Goal: Feedback & Contribution: Contribute content

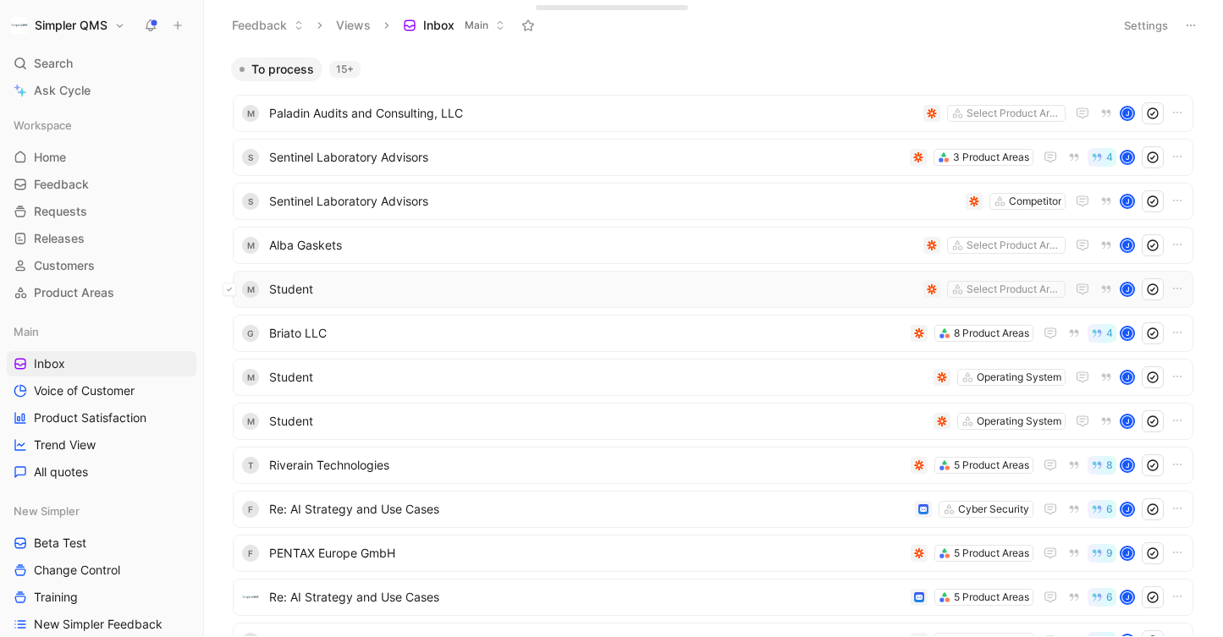
click at [230, 289] on icon at bounding box center [229, 289] width 7 height 7
click at [228, 243] on icon at bounding box center [229, 245] width 7 height 7
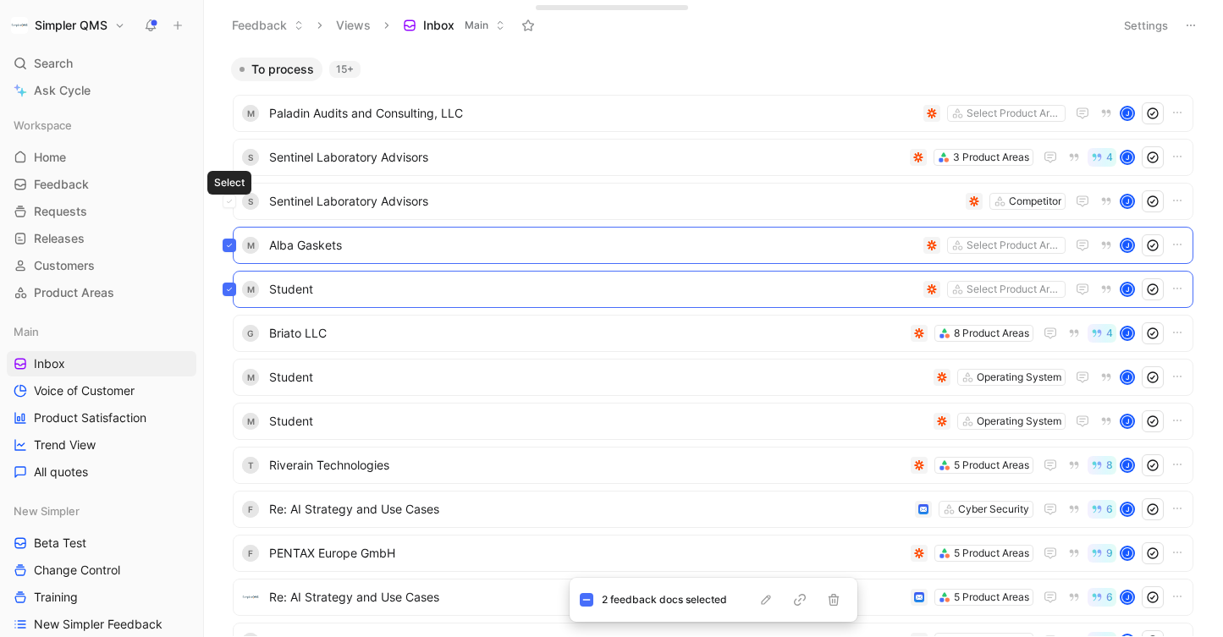
click at [233, 197] on button at bounding box center [230, 202] width 14 height 14
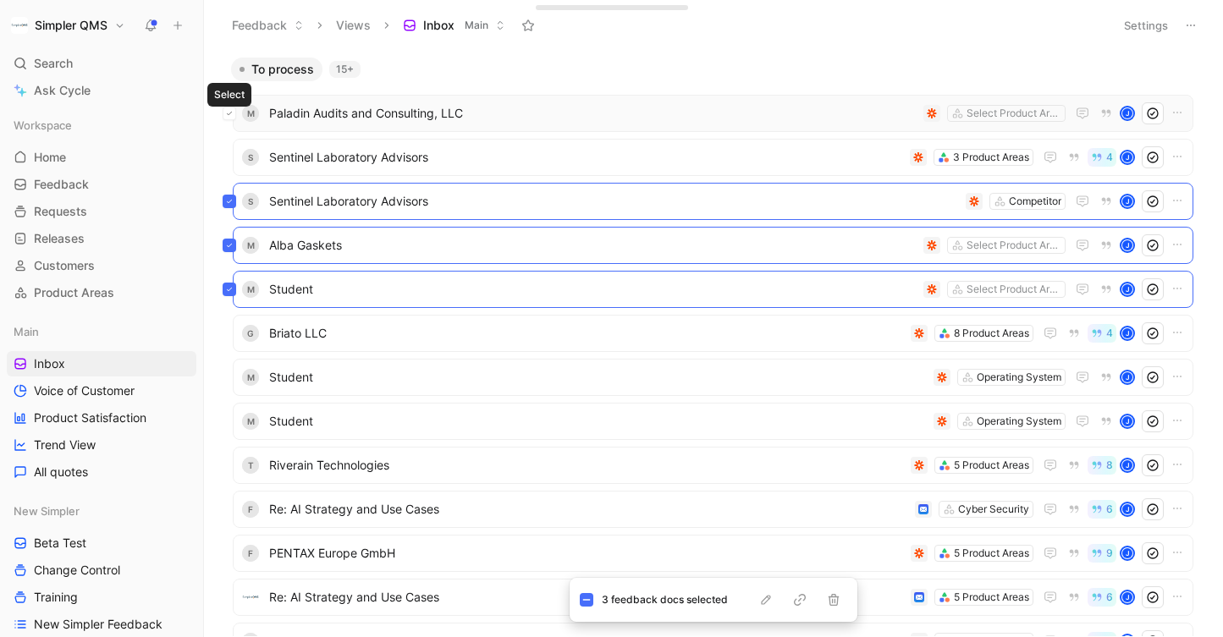
click at [230, 112] on icon at bounding box center [229, 113] width 5 height 3
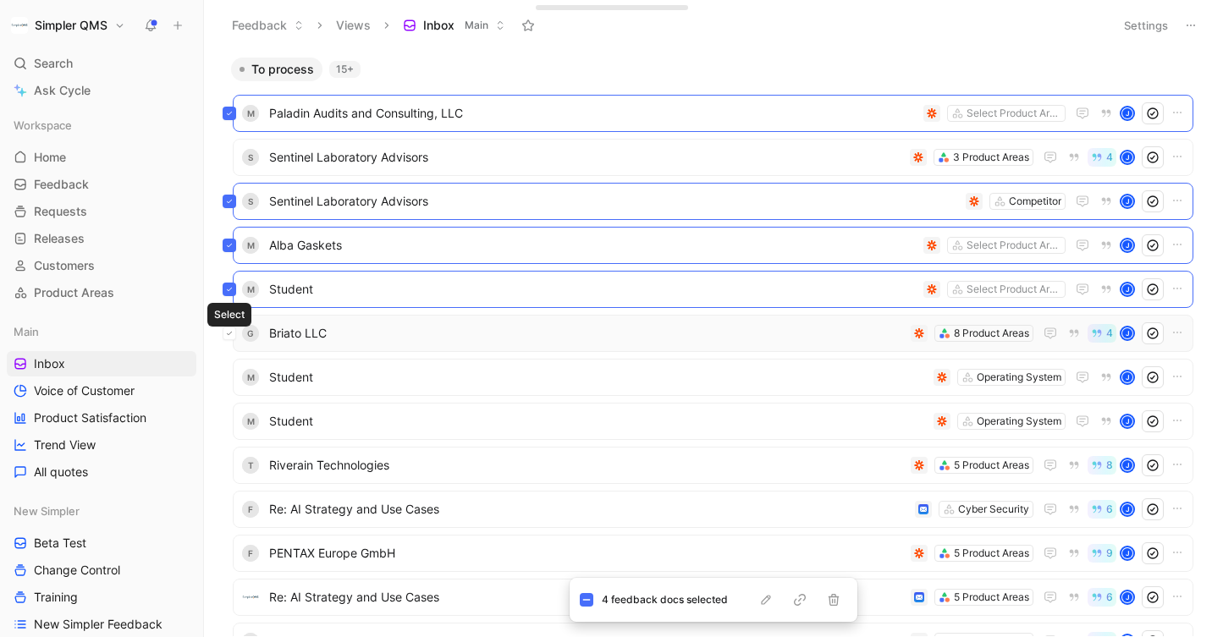
click at [234, 338] on button at bounding box center [230, 334] width 14 height 14
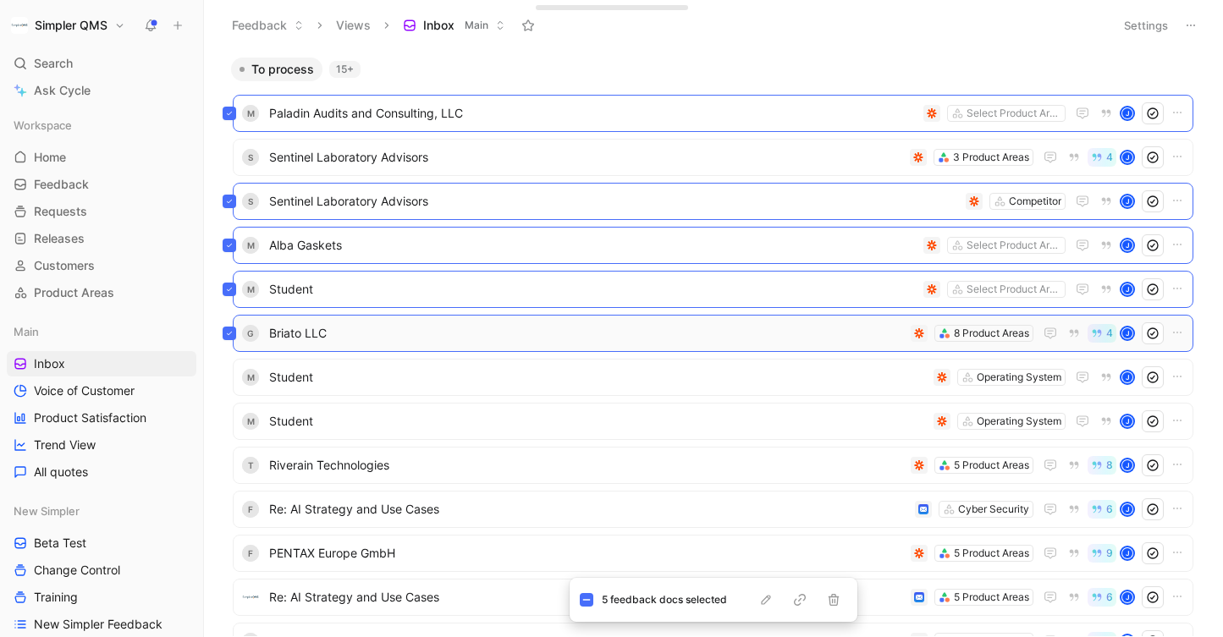
click at [234, 338] on button at bounding box center [230, 334] width 14 height 14
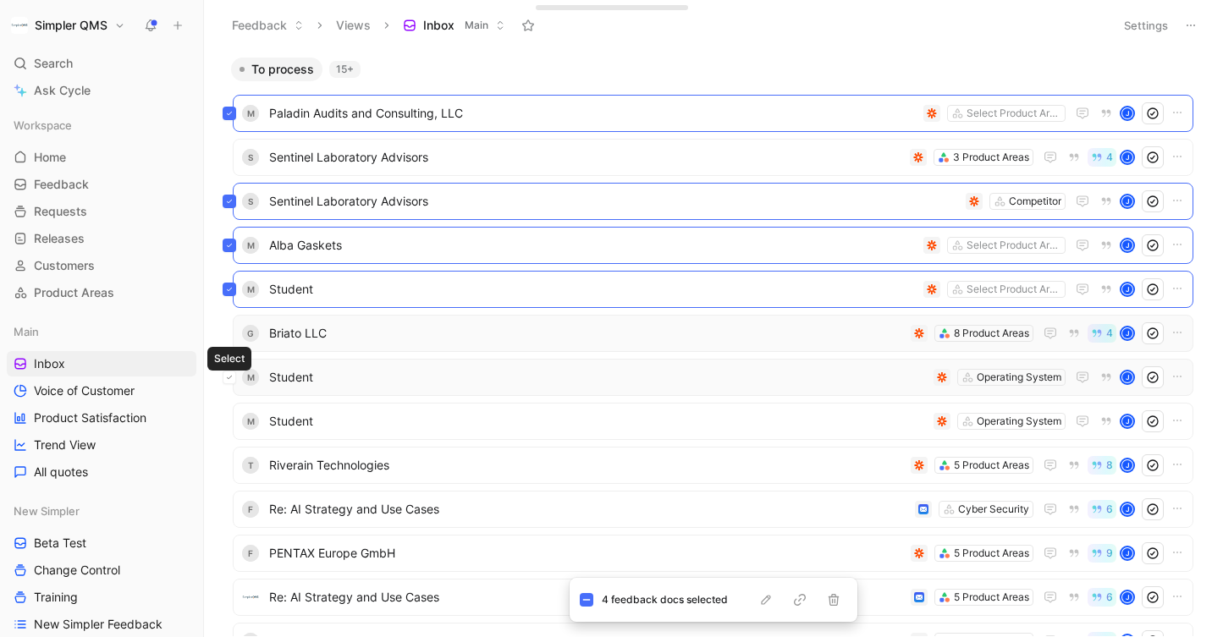
click at [230, 377] on icon at bounding box center [229, 377] width 7 height 7
click at [233, 421] on button at bounding box center [230, 422] width 14 height 14
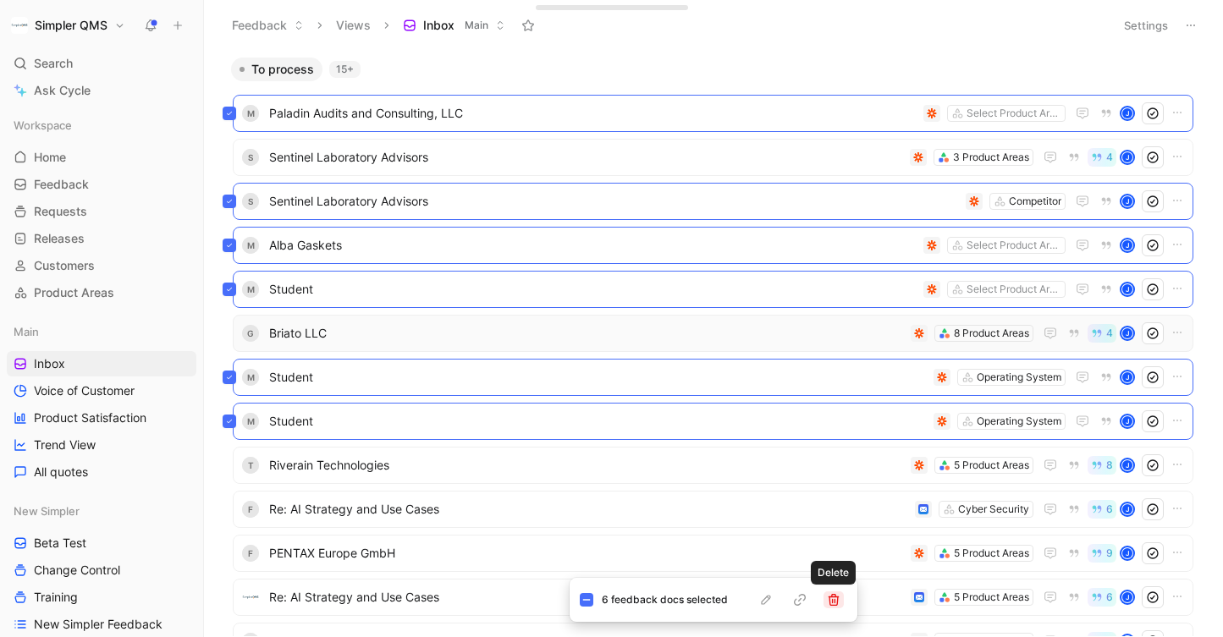
click at [834, 597] on icon "button" at bounding box center [834, 600] width 14 height 14
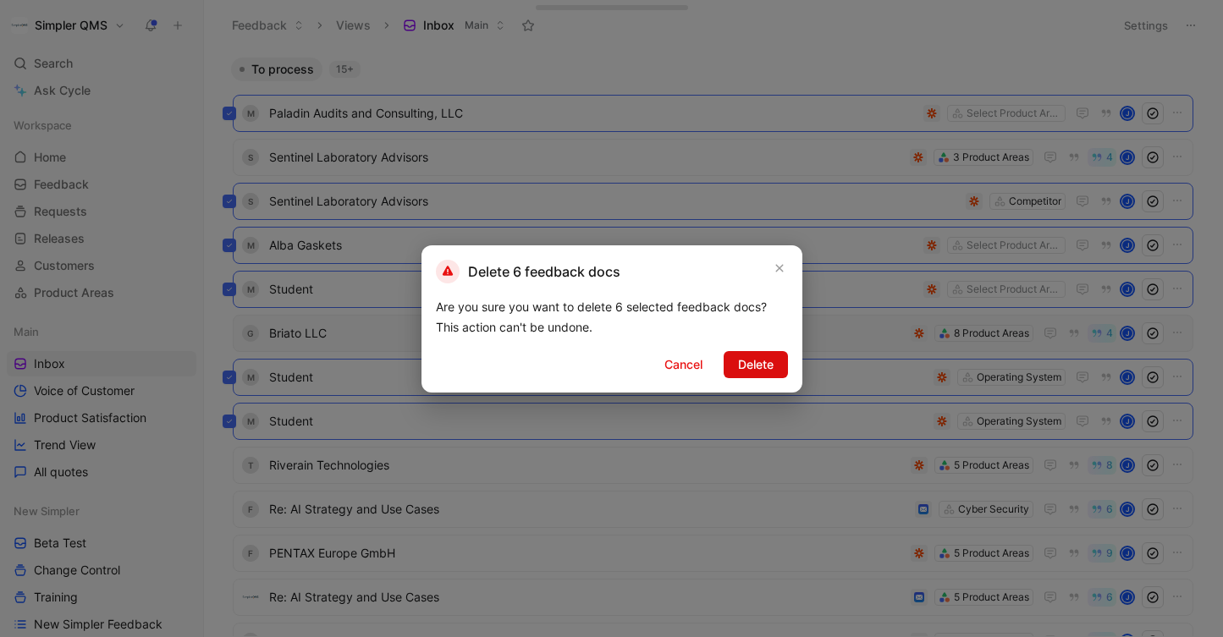
click at [760, 368] on span "Delete" at bounding box center [756, 365] width 36 height 20
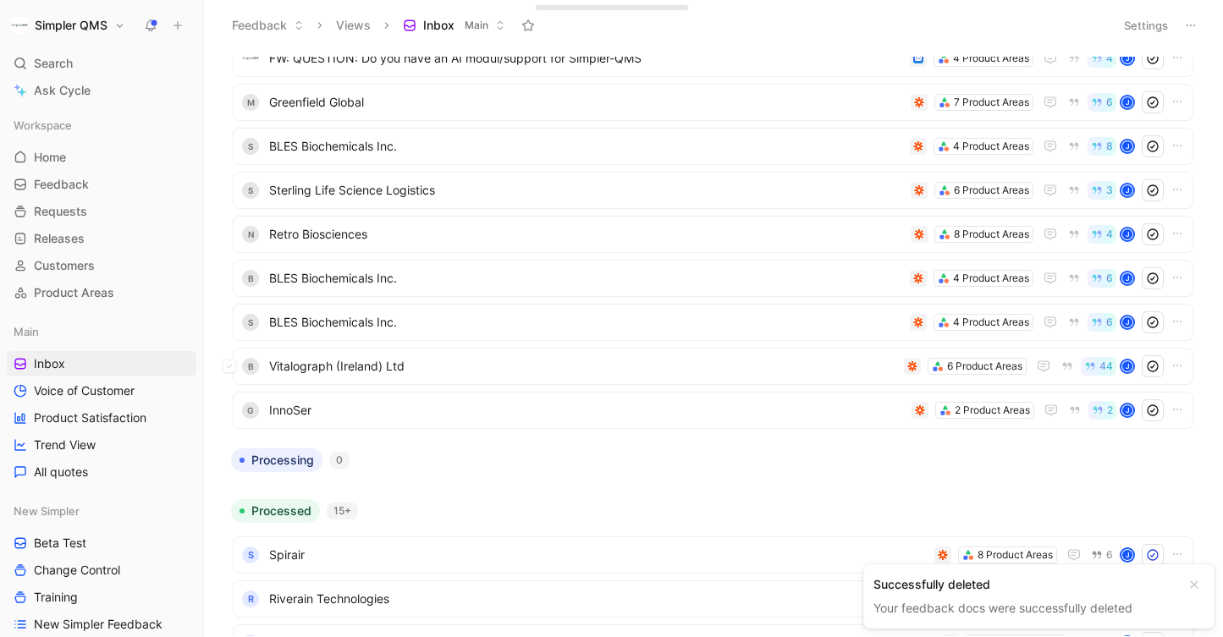
scroll to position [540, 0]
click at [329, 413] on span "InnoSer" at bounding box center [587, 409] width 636 height 20
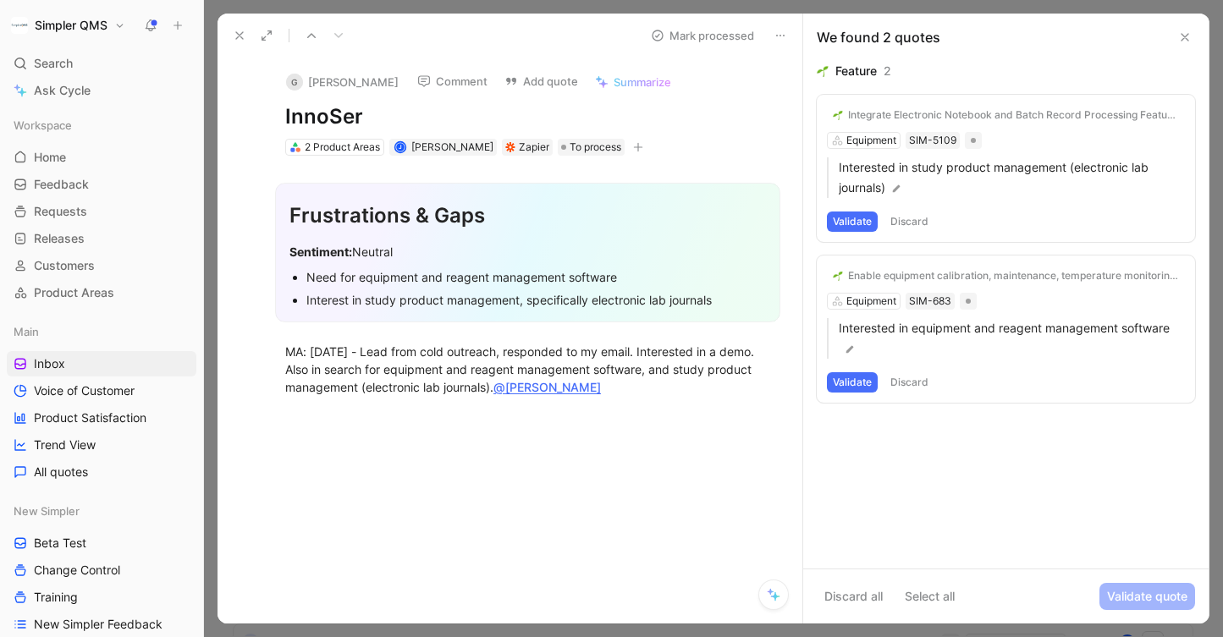
click at [785, 34] on icon at bounding box center [781, 36] width 14 height 14
click at [795, 91] on div "Delete" at bounding box center [838, 96] width 141 height 25
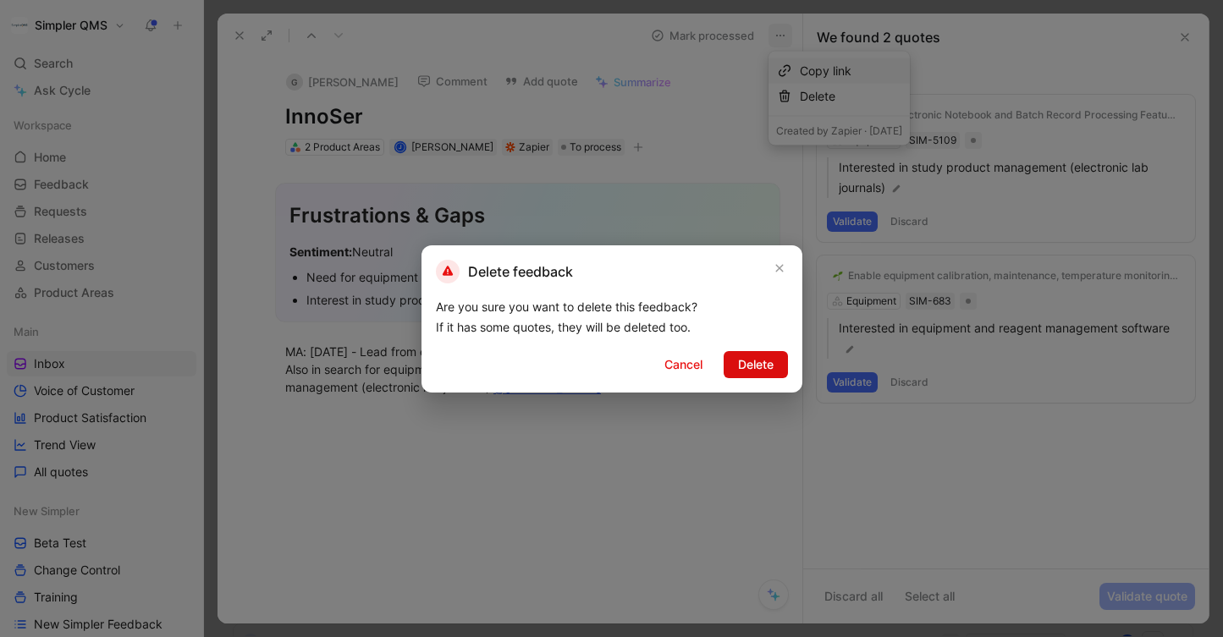
click at [753, 359] on span "Delete" at bounding box center [756, 365] width 36 height 20
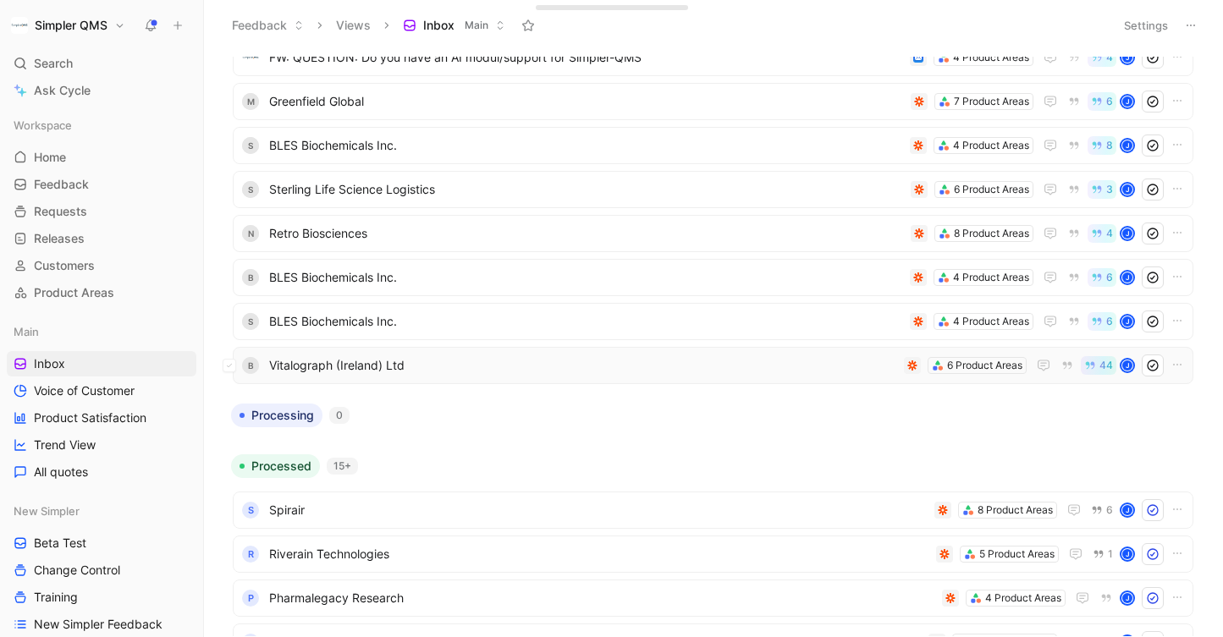
click at [752, 359] on span "Vitalograph (Ireland) Ltd" at bounding box center [583, 365] width 628 height 20
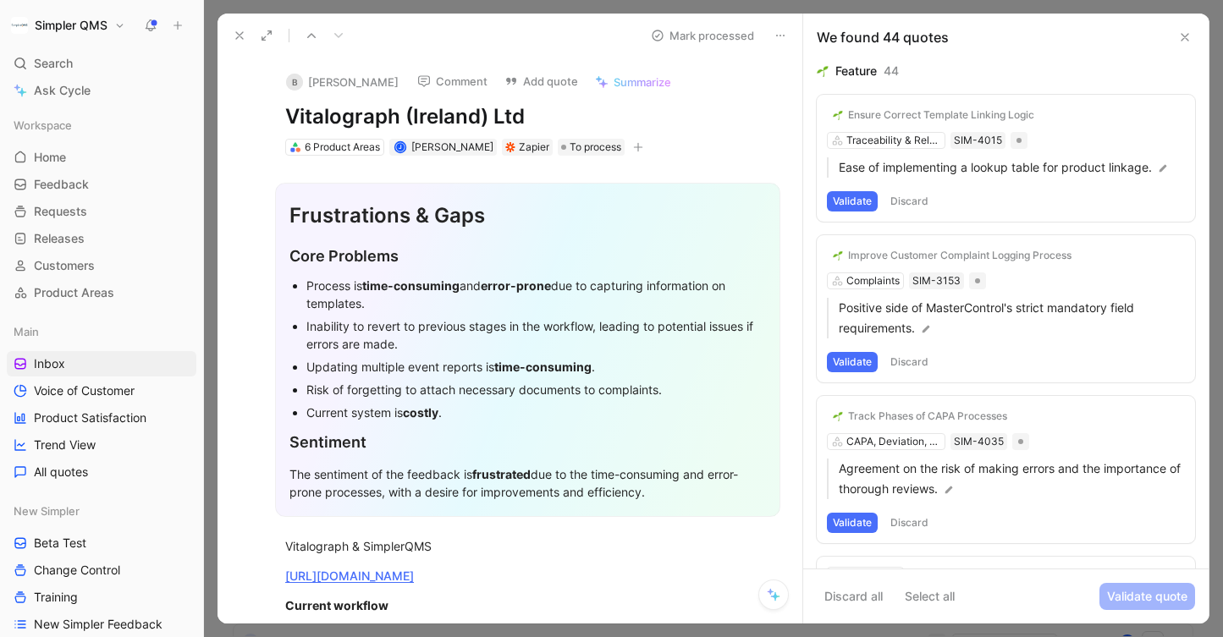
drag, startPoint x: 539, startPoint y: 115, endPoint x: 283, endPoint y: 114, distance: 256.4
click at [283, 114] on div "B [PERSON_NAME] Comment Add quote Summarize Vitalograph ([GEOGRAPHIC_DATA]) Ltd…" at bounding box center [527, 108] width 549 height 100
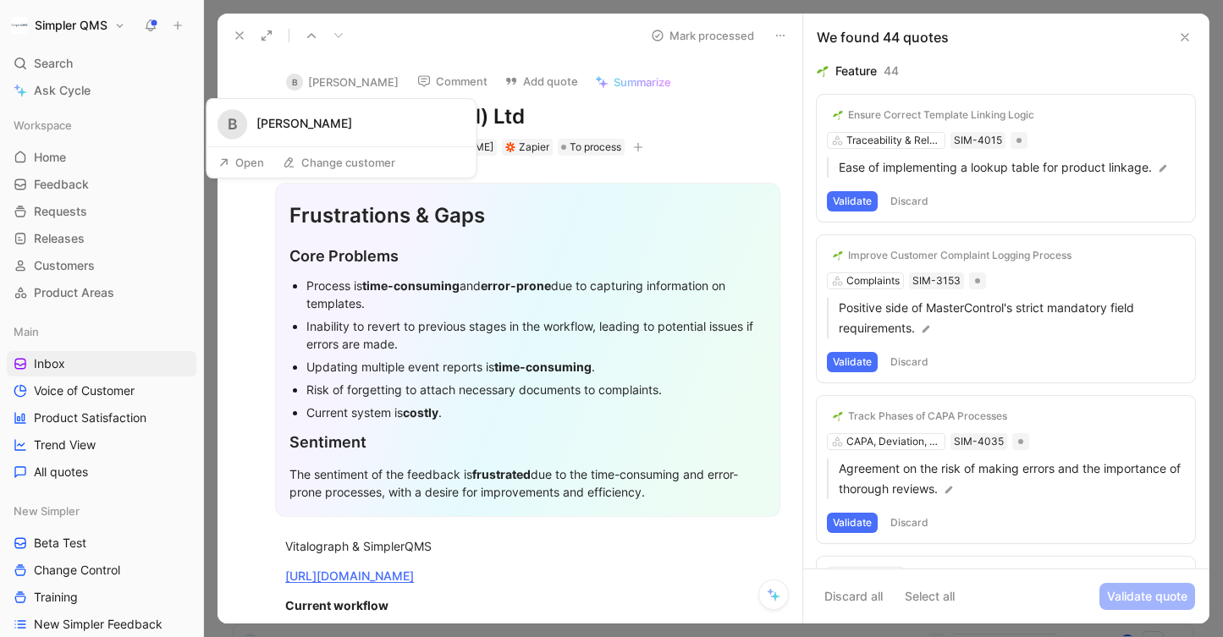
click at [329, 80] on button "B [PERSON_NAME]" at bounding box center [342, 81] width 128 height 25
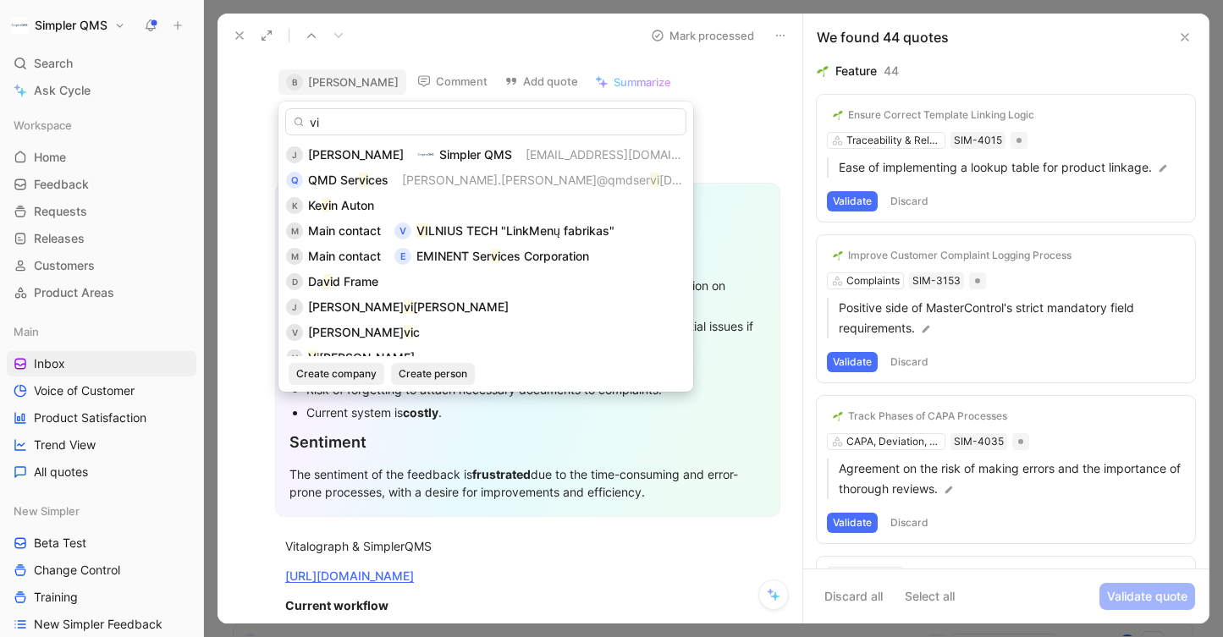
click at [684, 113] on input "vi" at bounding box center [485, 121] width 401 height 27
type input "vi"
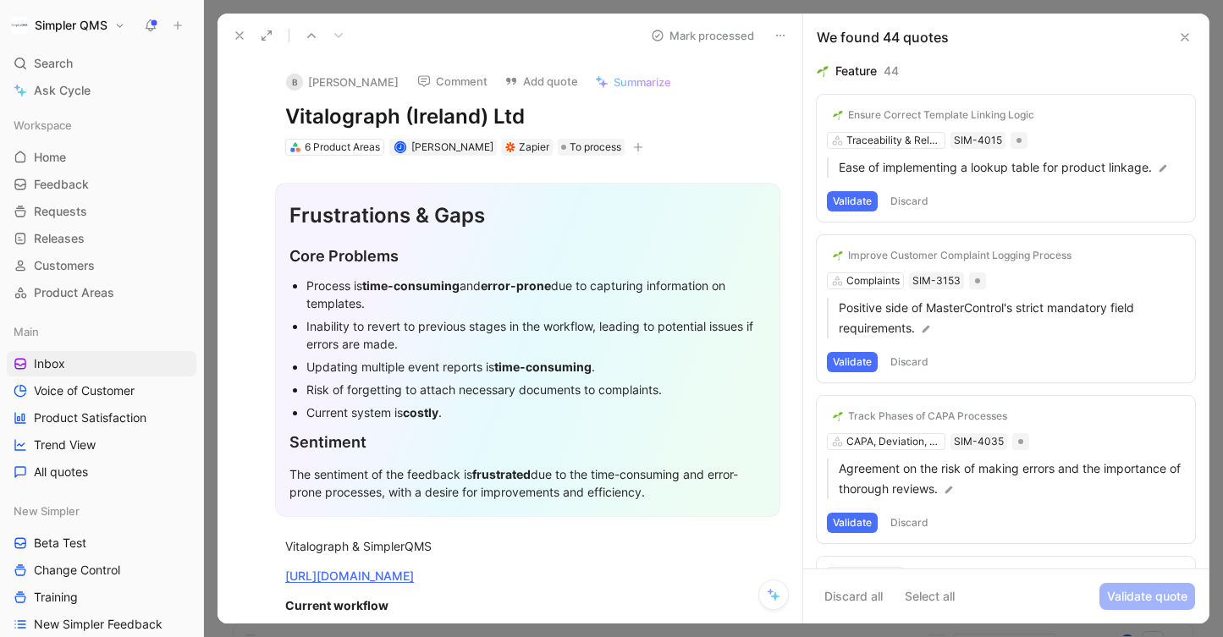
click at [328, 82] on button "B [PERSON_NAME]" at bounding box center [342, 81] width 128 height 25
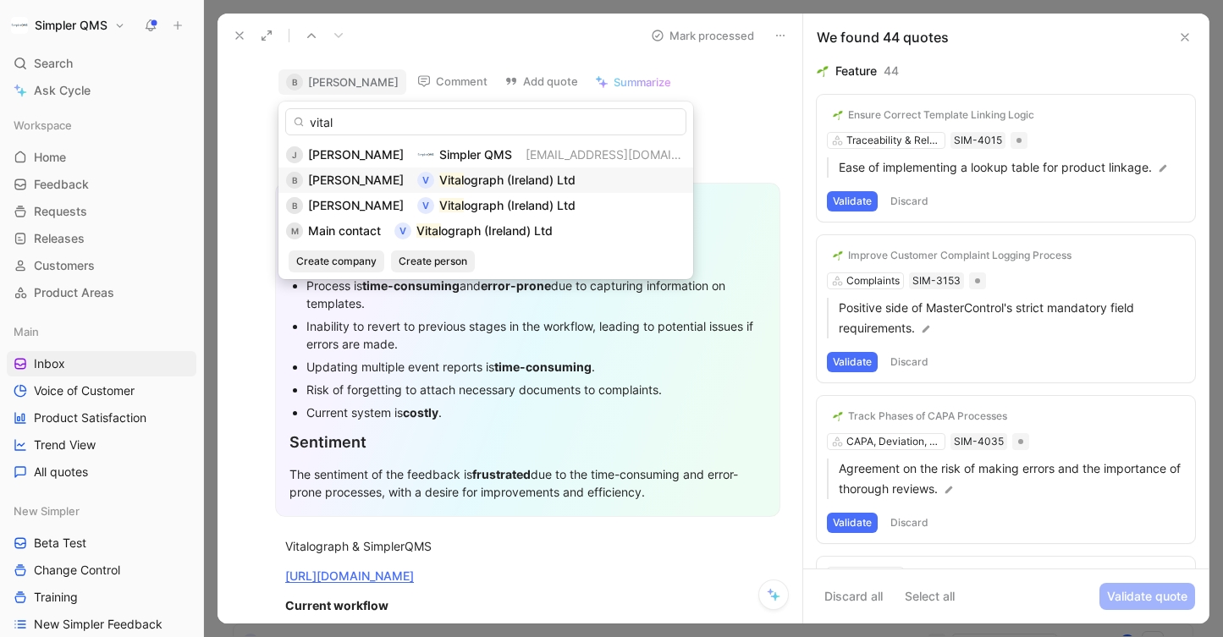
type input "vital"
click at [363, 177] on span "[PERSON_NAME]" at bounding box center [356, 180] width 96 height 14
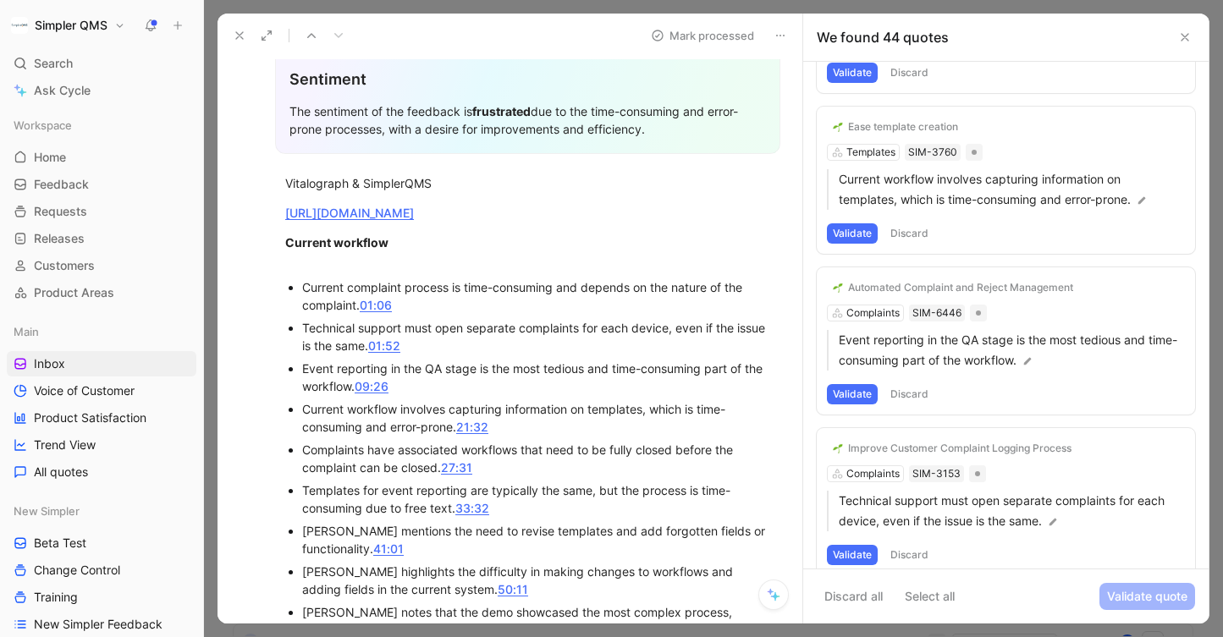
scroll to position [6534, 0]
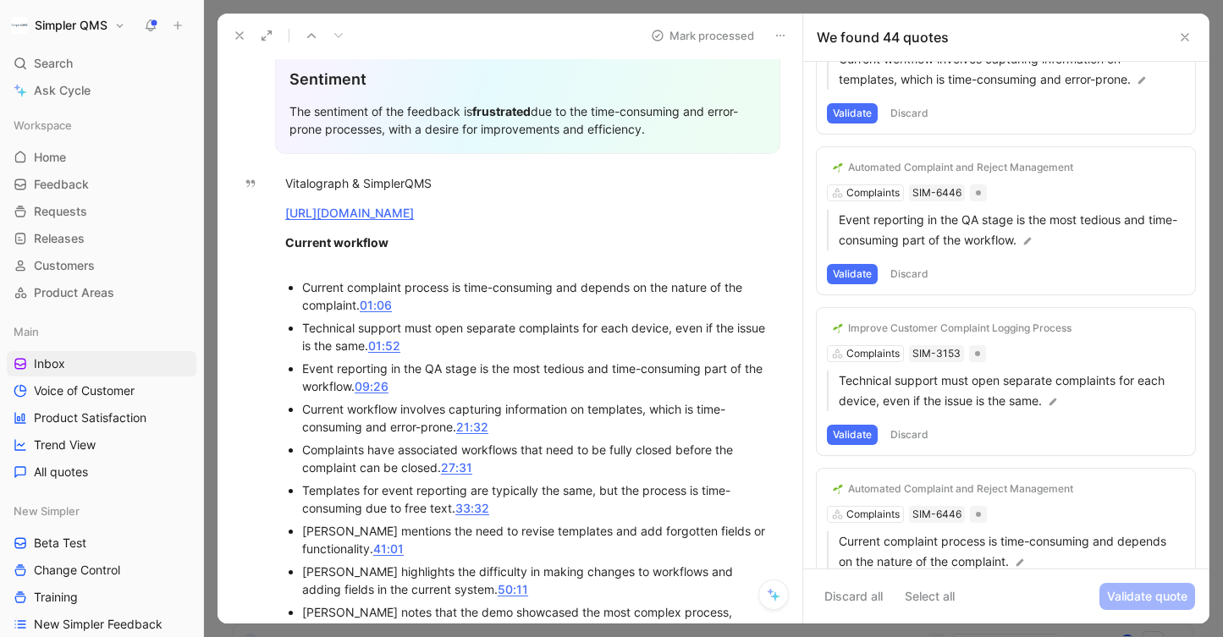
click at [857, 586] on button "Validate" at bounding box center [852, 596] width 51 height 20
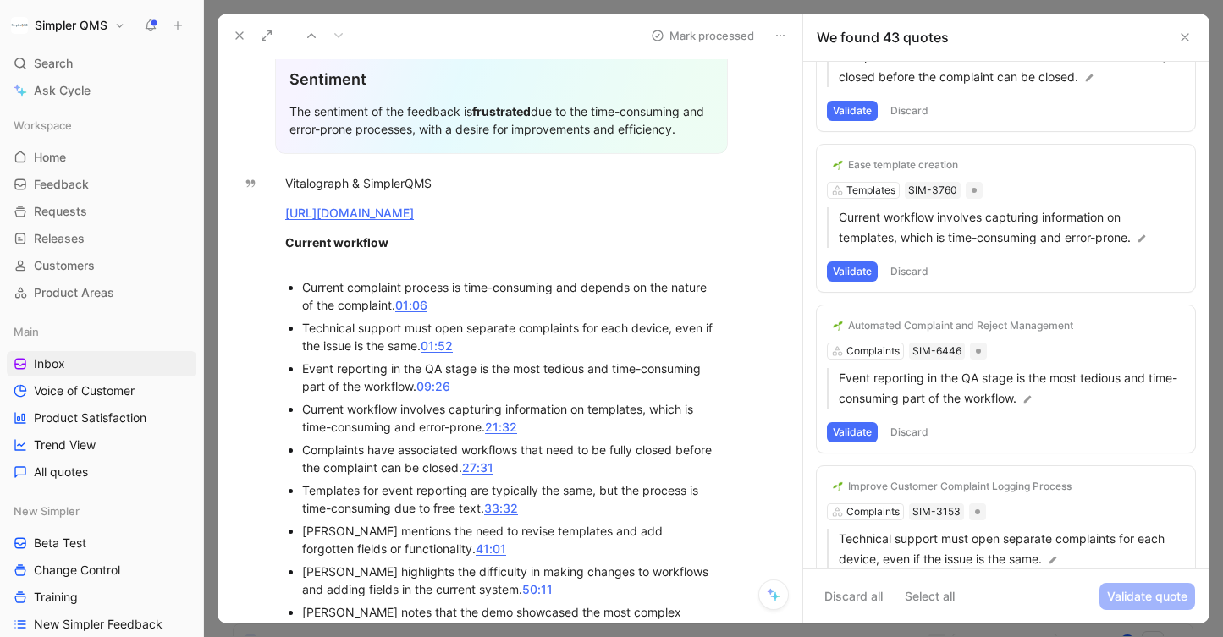
scroll to position [6374, 0]
click at [861, 586] on button "Validate" at bounding box center [852, 596] width 51 height 20
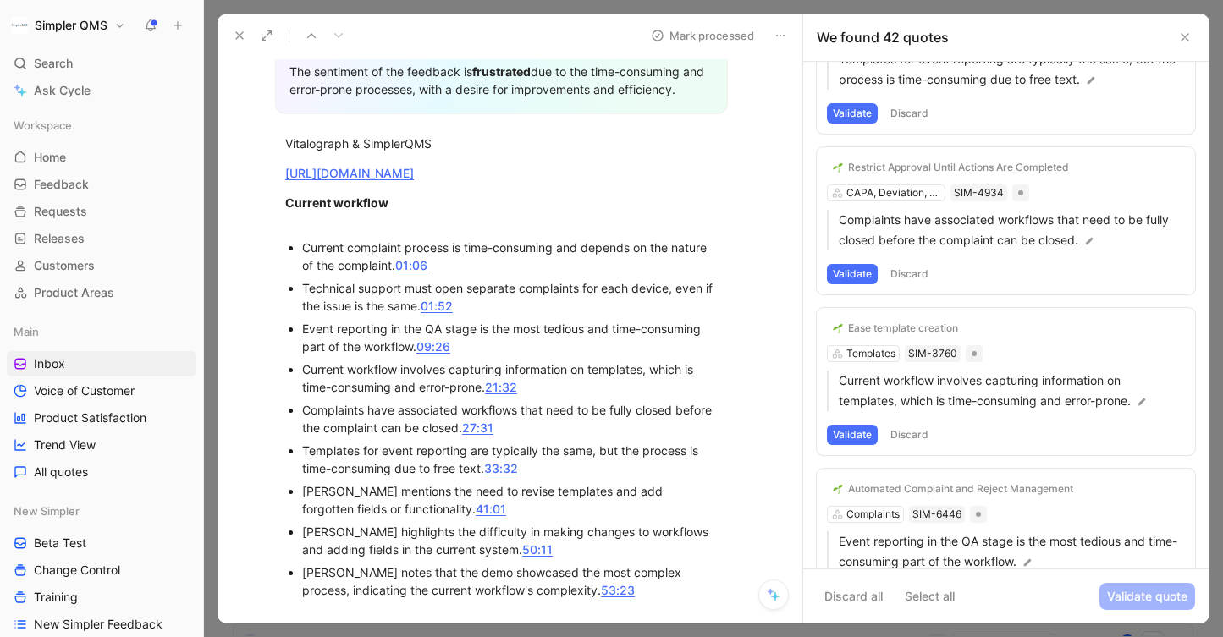
scroll to position [410, 0]
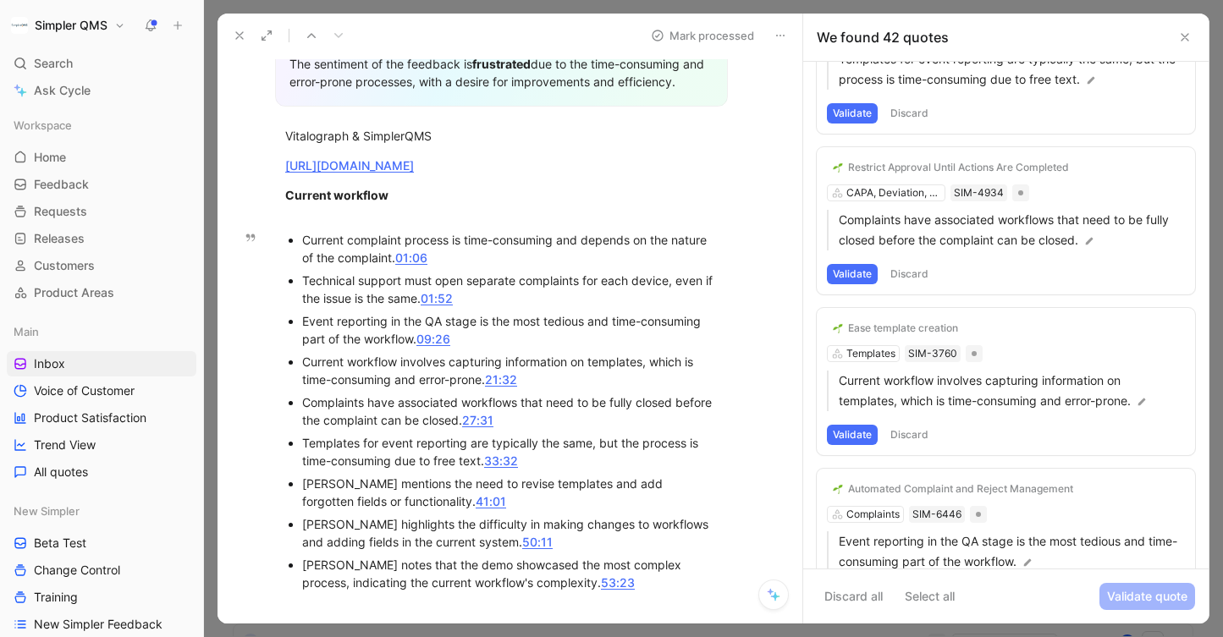
click at [851, 586] on button "Validate" at bounding box center [852, 596] width 51 height 20
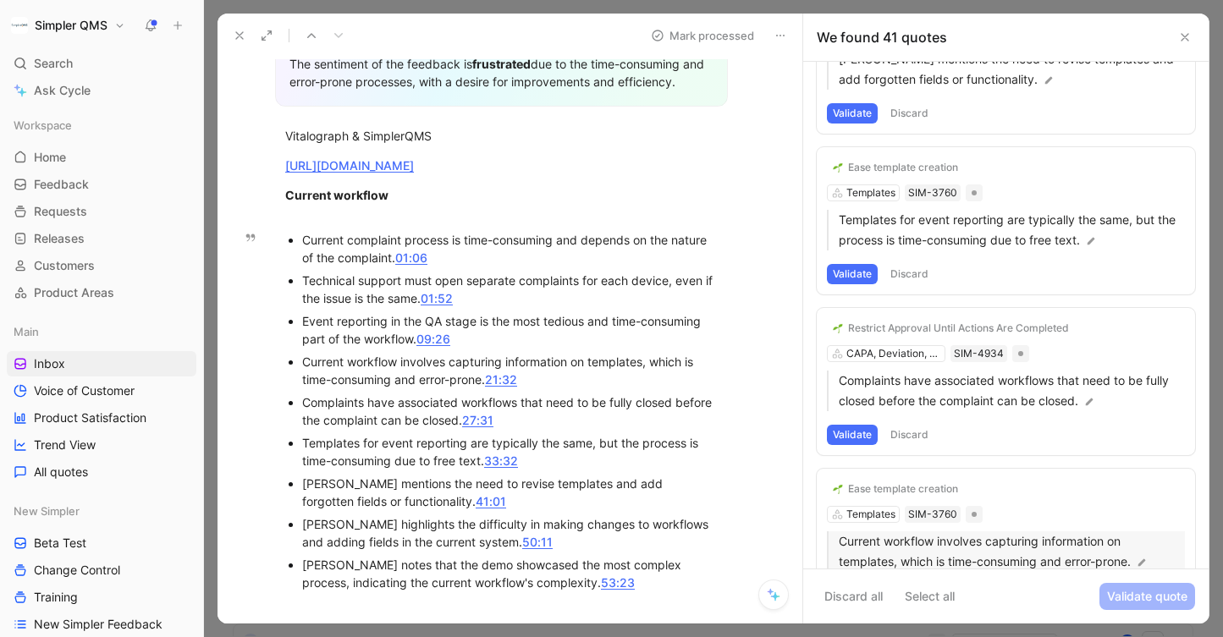
scroll to position [6052, 0]
click at [858, 586] on button "Validate" at bounding box center [852, 596] width 51 height 20
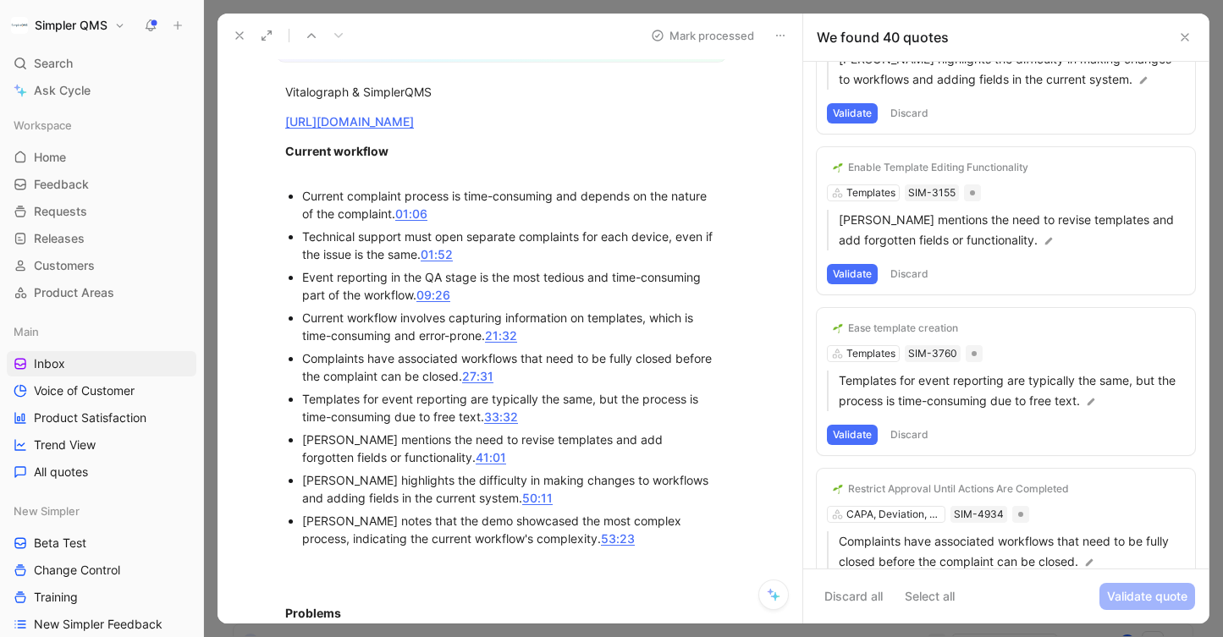
scroll to position [456, 0]
click at [918, 586] on button "Discard" at bounding box center [909, 596] width 50 height 20
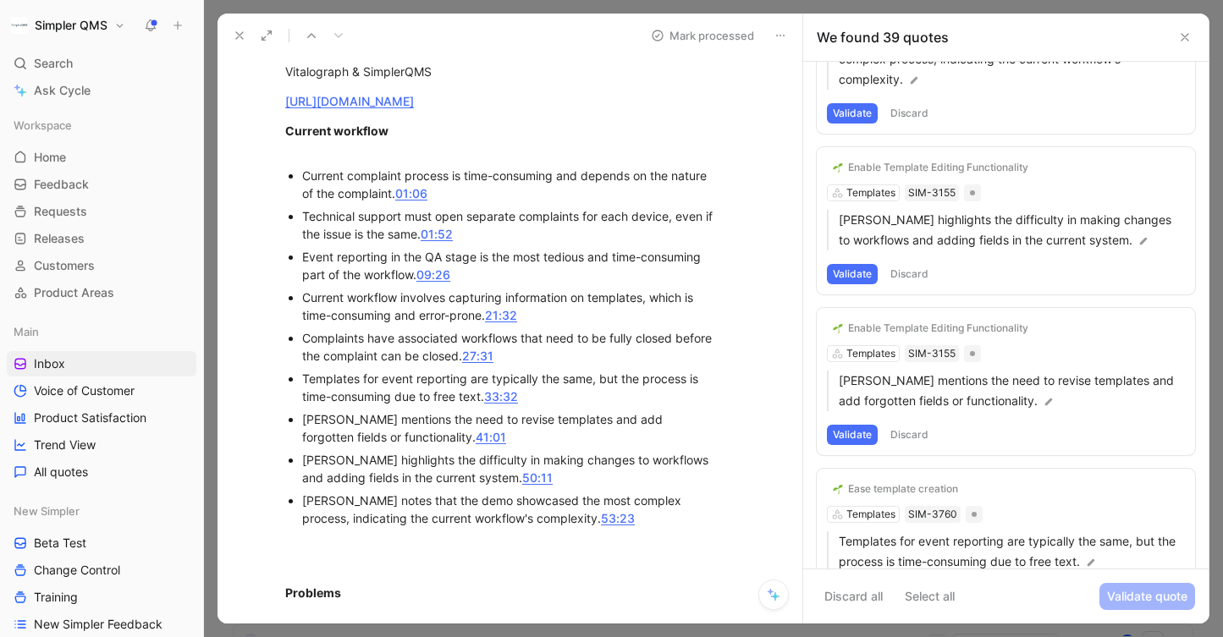
scroll to position [474, 0]
click at [853, 586] on button "Validate" at bounding box center [852, 596] width 51 height 20
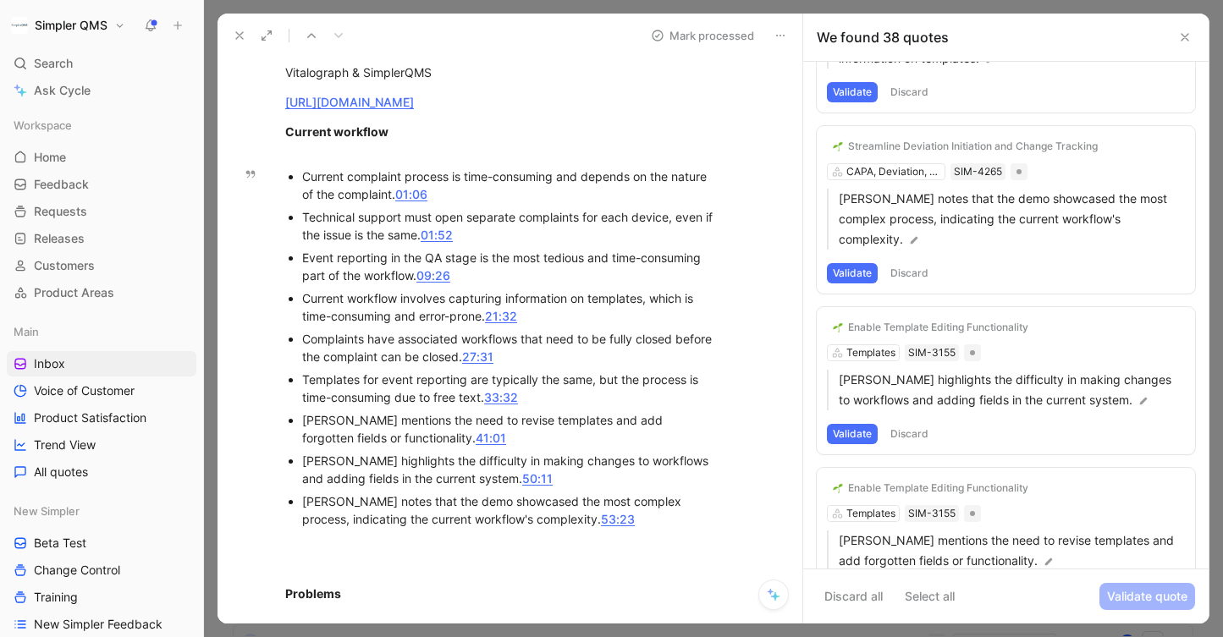
scroll to position [5570, 0]
click at [862, 586] on button "Validate" at bounding box center [852, 596] width 51 height 20
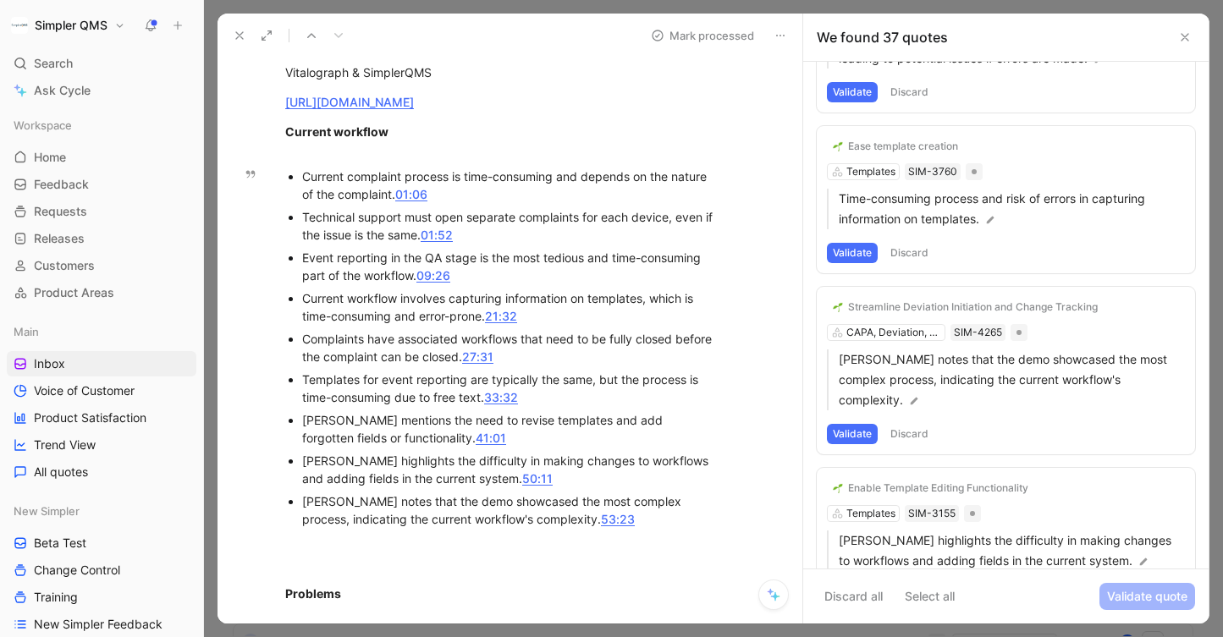
scroll to position [5409, 0]
click at [912, 586] on button "Discard" at bounding box center [909, 596] width 50 height 20
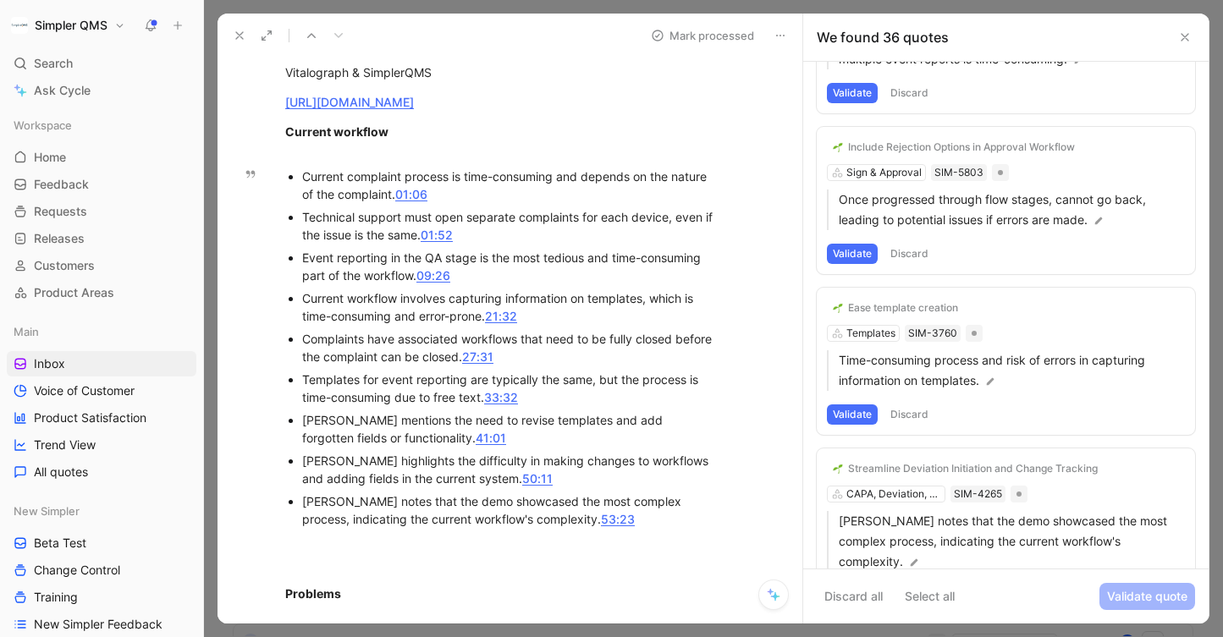
scroll to position [5248, 0]
click at [917, 586] on button "Discard" at bounding box center [909, 596] width 50 height 20
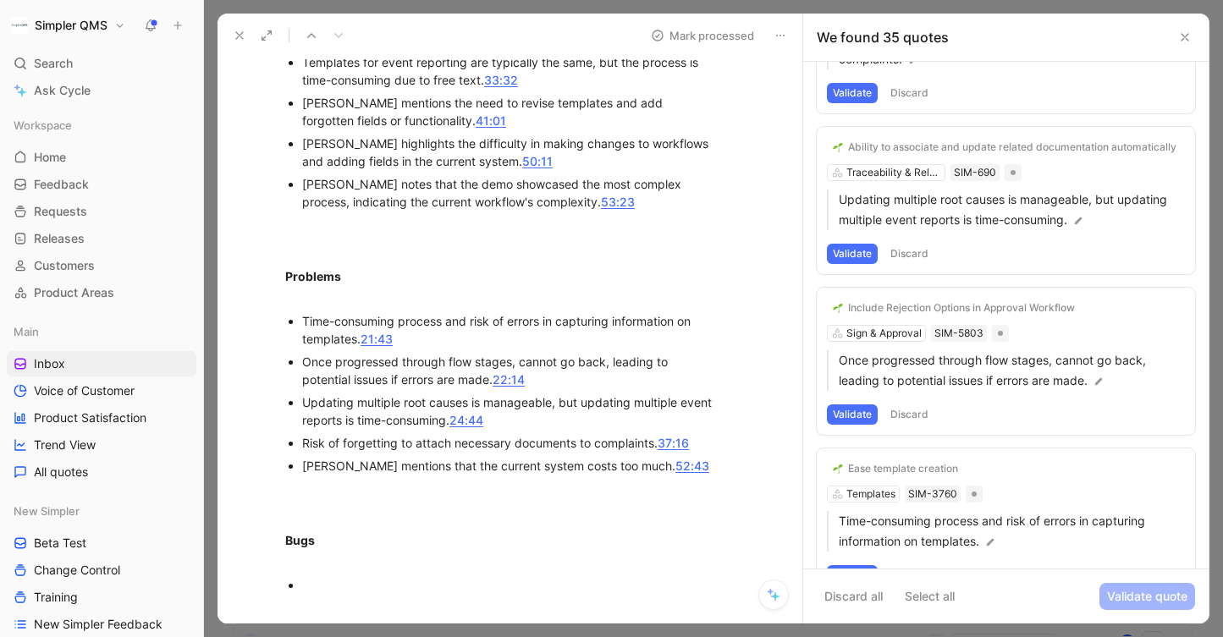
scroll to position [792, 0]
click at [849, 565] on button "Validate" at bounding box center [852, 575] width 51 height 20
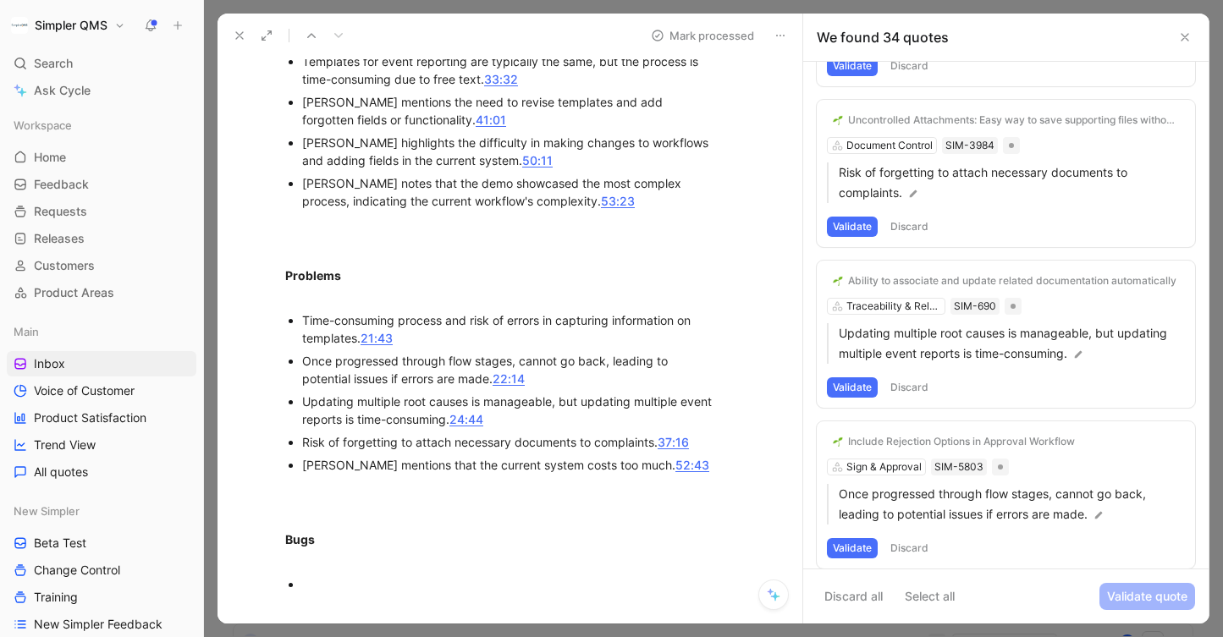
scroll to position [4926, 0]
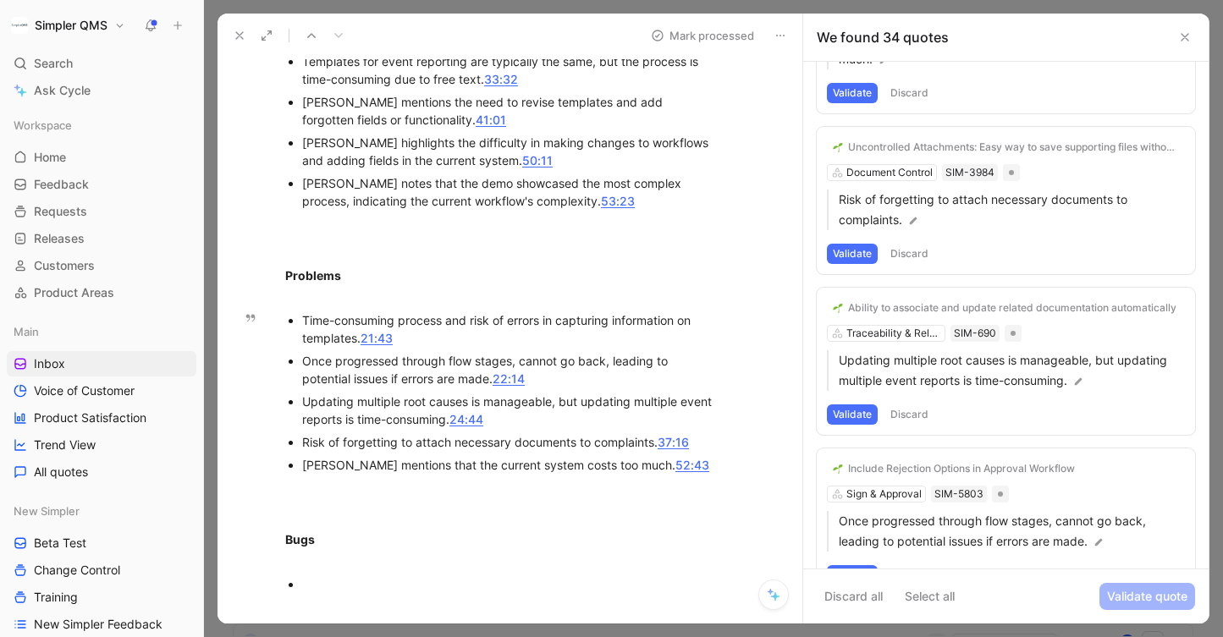
click at [913, 565] on button "Discard" at bounding box center [909, 575] width 50 height 20
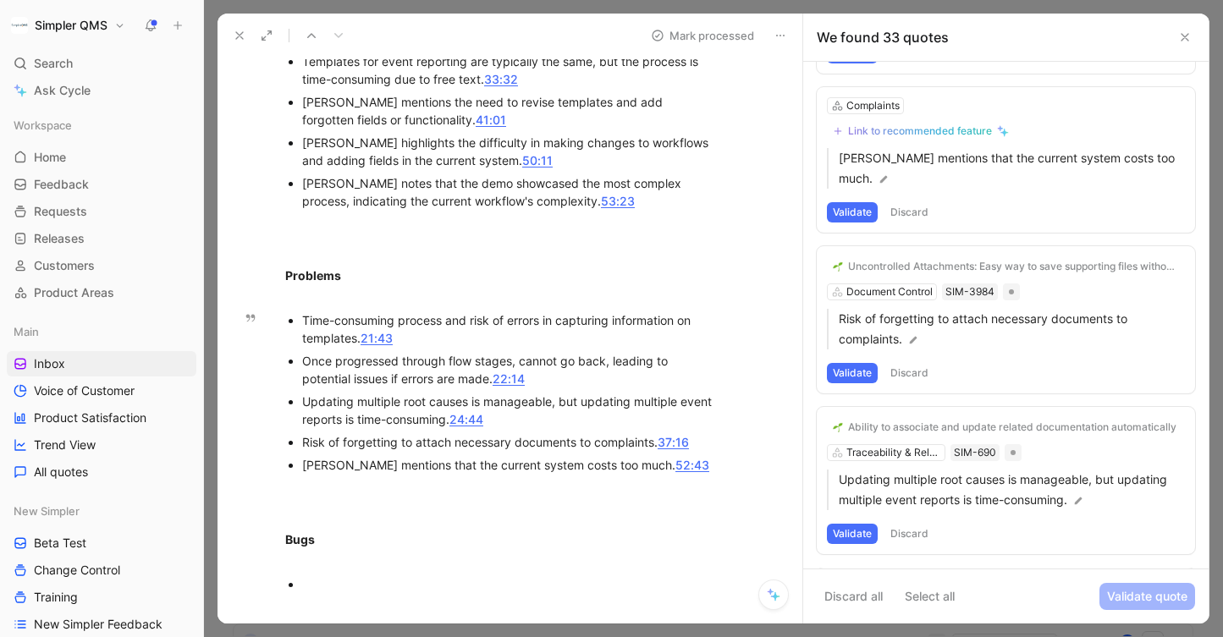
scroll to position [4766, 0]
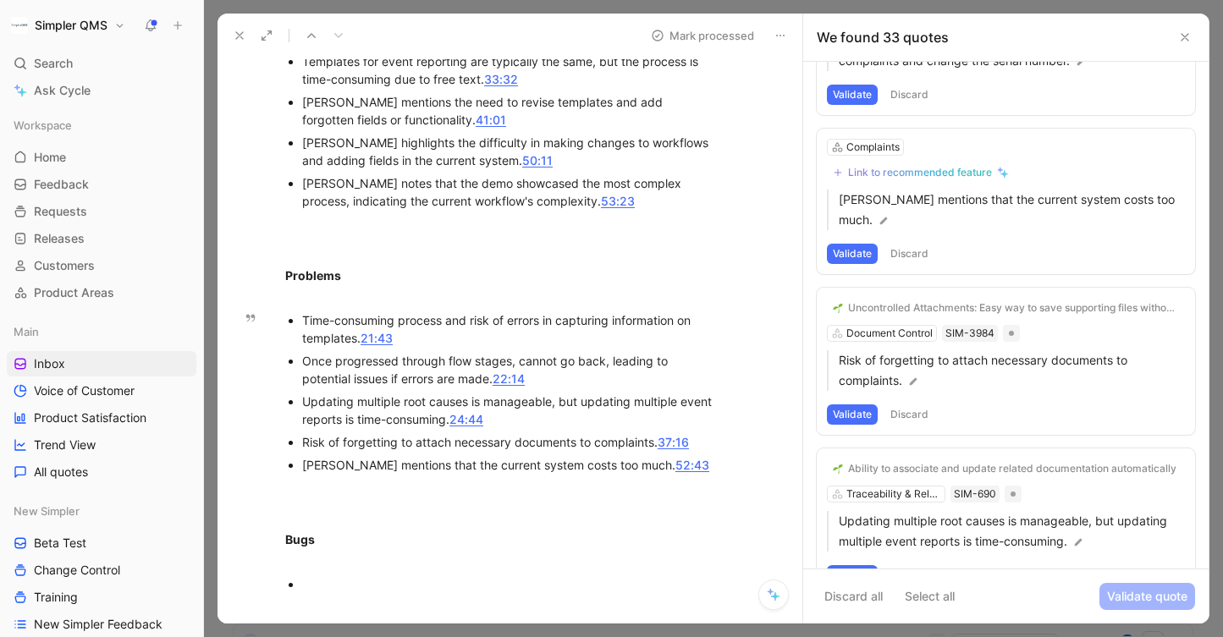
click at [875, 456] on div "Ability to associate and update related documentation automatically Traceabilit…" at bounding box center [1006, 522] width 378 height 147
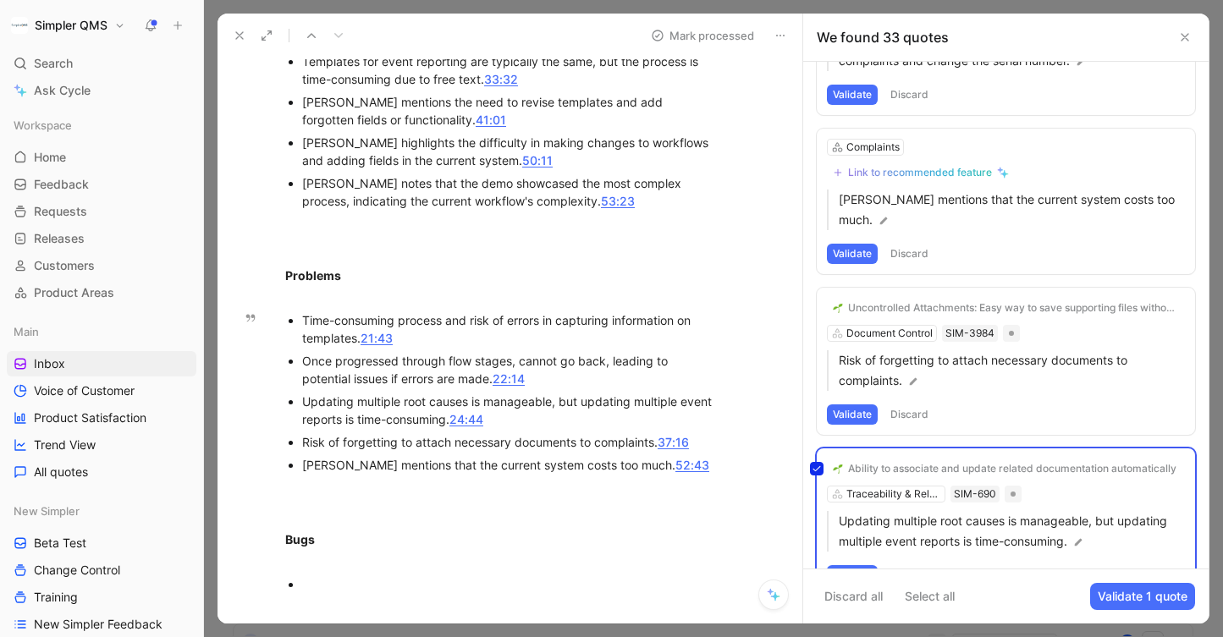
click at [878, 449] on div "Ability to associate and update related documentation automatically Traceabilit…" at bounding box center [1006, 522] width 378 height 147
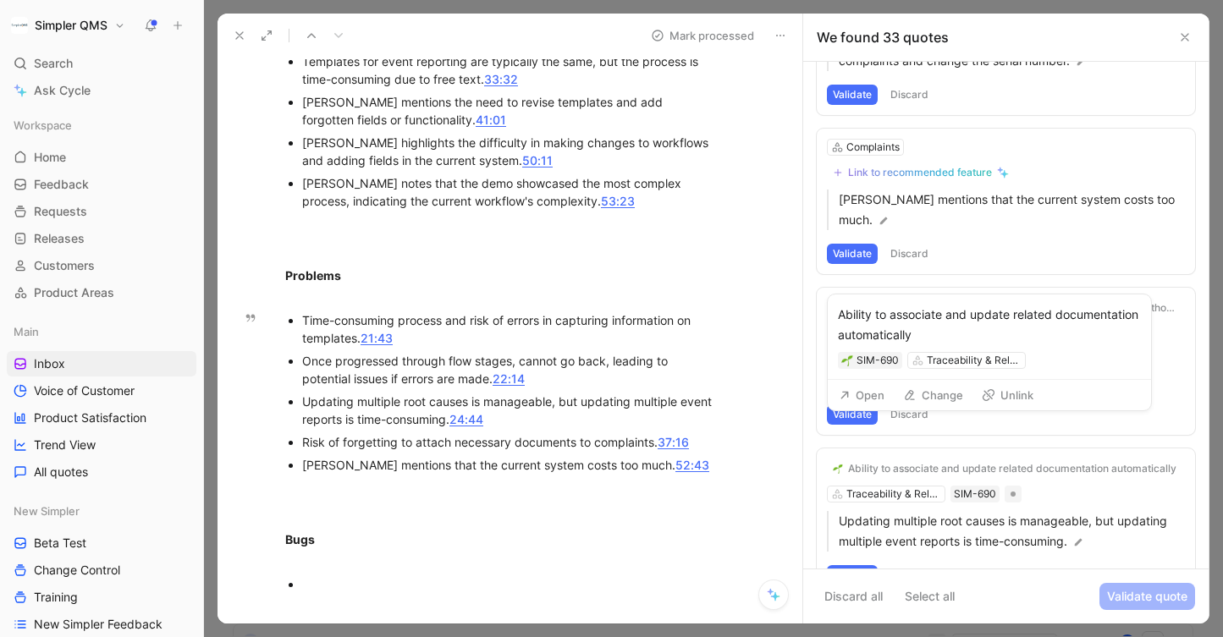
click at [915, 391] on icon at bounding box center [910, 395] width 14 height 14
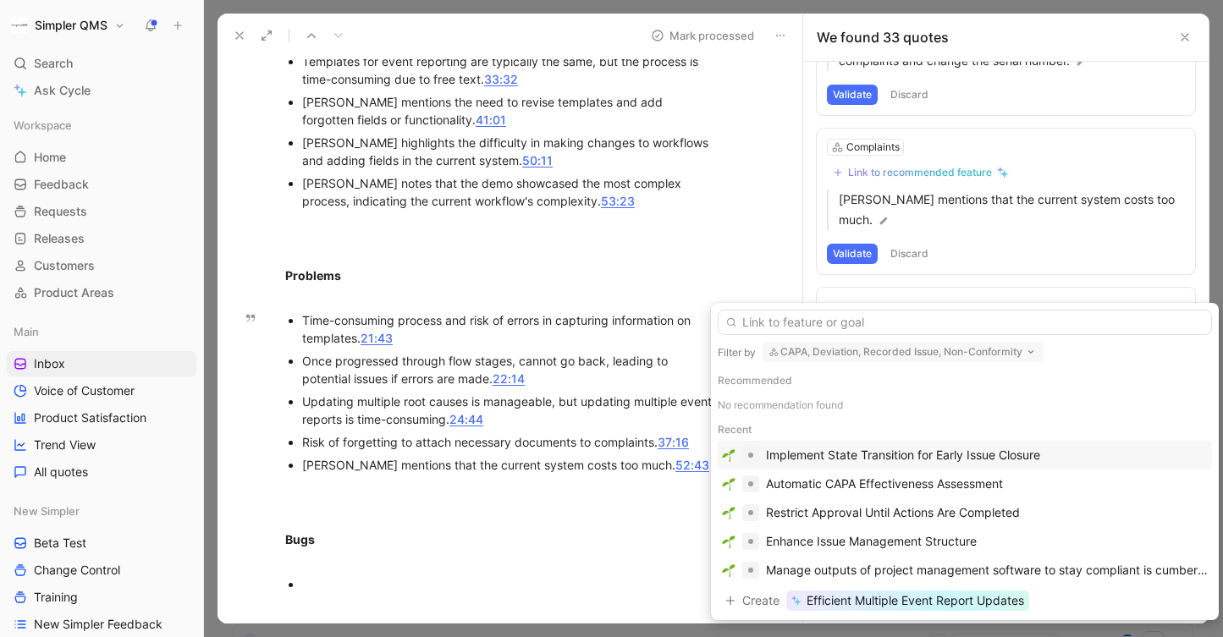
click at [933, 353] on button "CAPA, Deviation, Recorded Issue, Non-Conformity" at bounding box center [903, 352] width 281 height 20
type input "compl"
click at [857, 422] on div "Compl aints" at bounding box center [881, 420] width 221 height 20
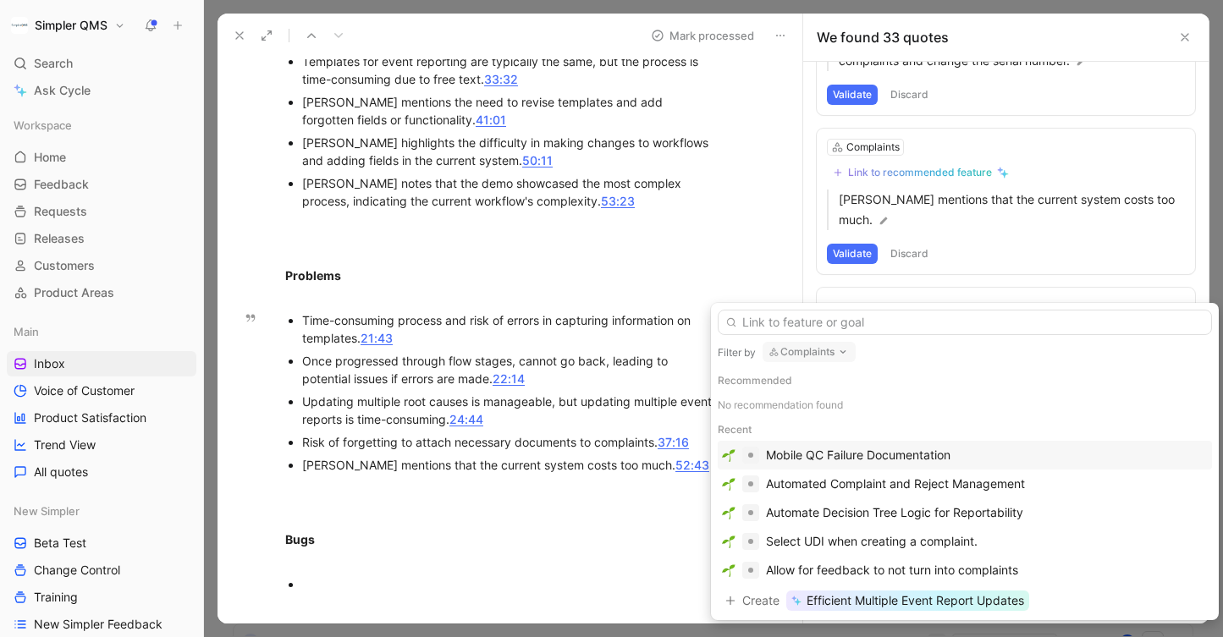
click at [1060, 465] on div "Mobile QC Failure Documentation" at bounding box center [965, 455] width 494 height 29
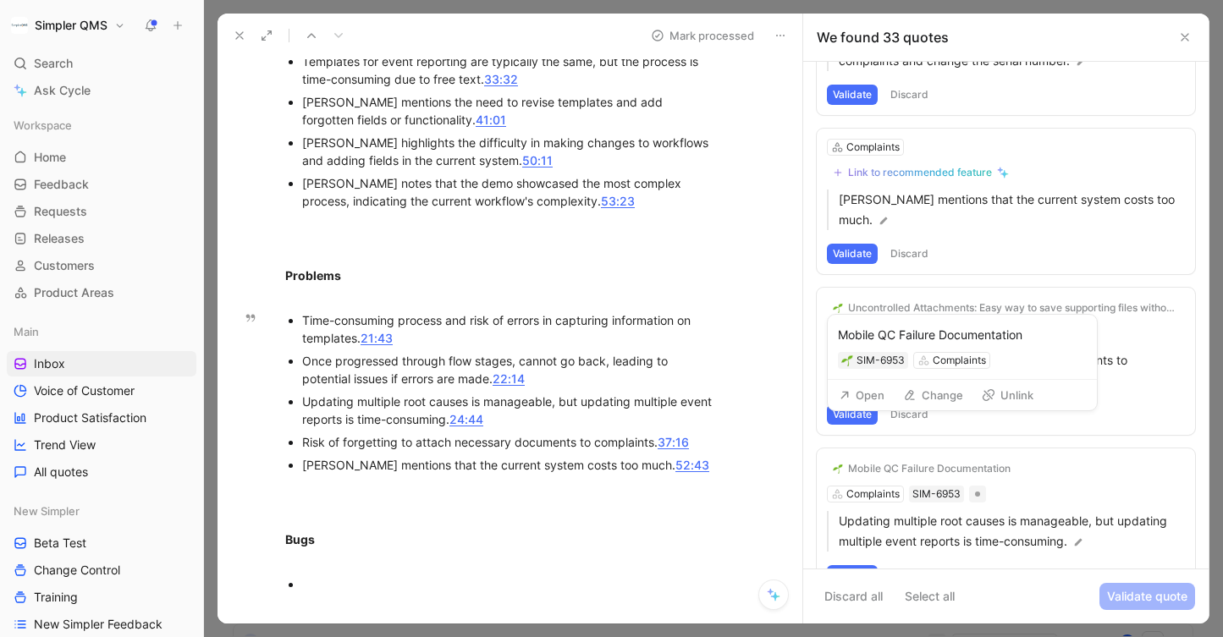
click at [983, 462] on div "Mobile QC Failure Documentation" at bounding box center [929, 469] width 162 height 14
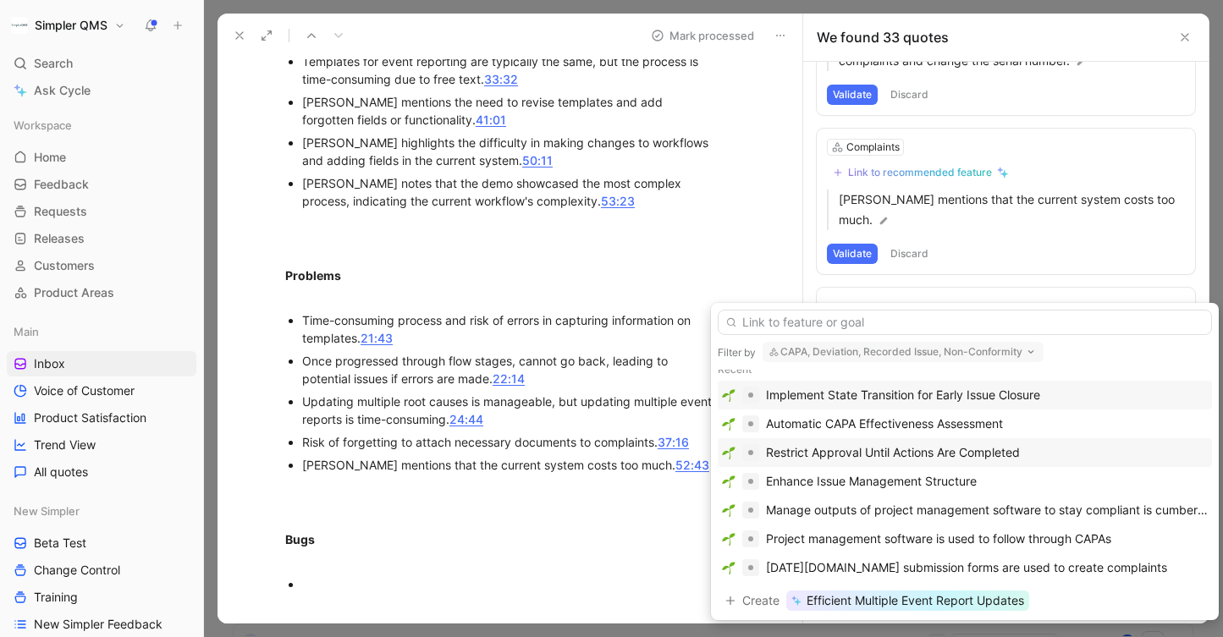
scroll to position [61, 0]
click at [999, 594] on span "Efficient Multiple Event Report Updates" at bounding box center [916, 601] width 218 height 20
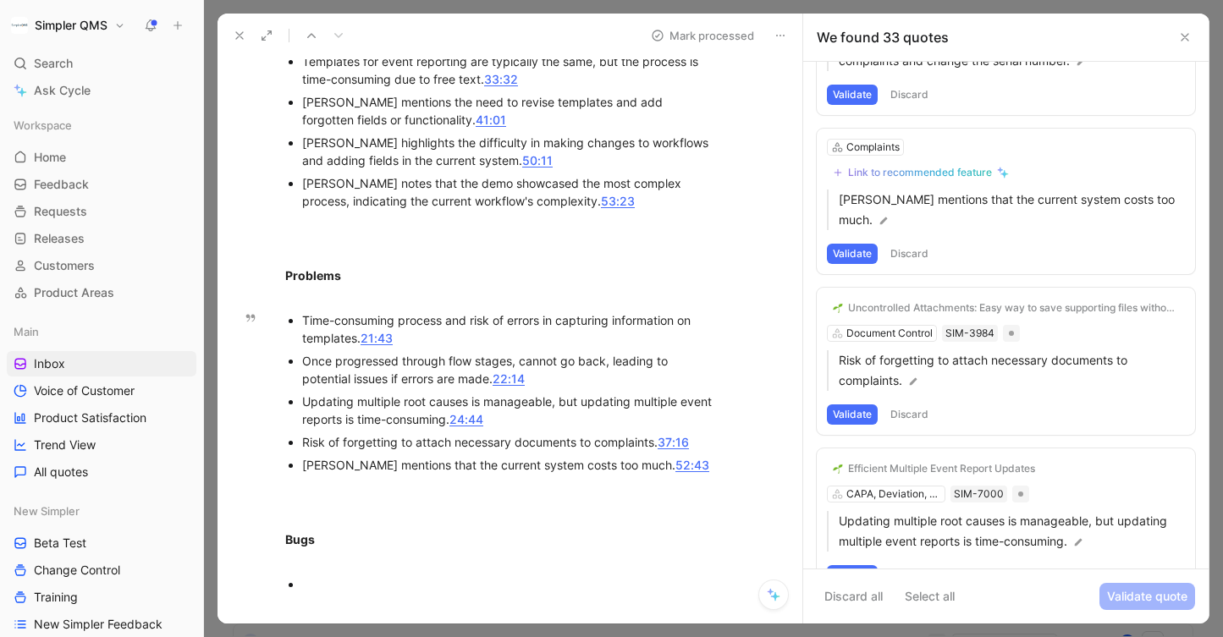
click at [864, 565] on button "Validate" at bounding box center [852, 575] width 51 height 20
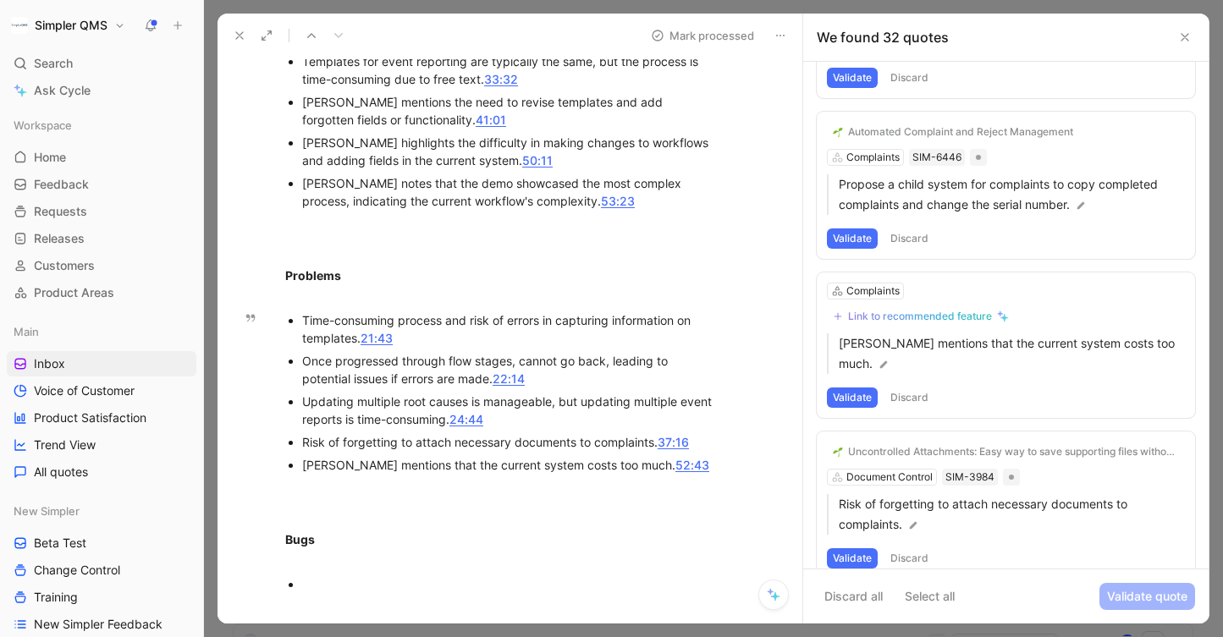
scroll to position [4605, 0]
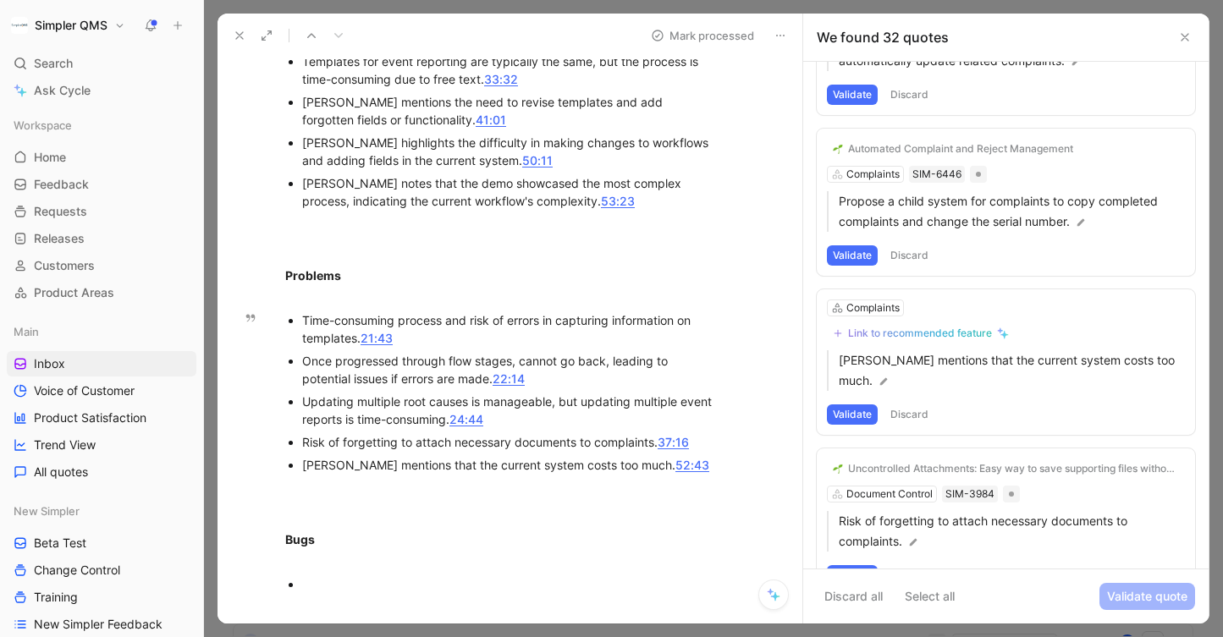
click at [917, 462] on div "Uncontrolled Attachments: Easy way to save supporting files without templates" at bounding box center [1013, 469] width 331 height 14
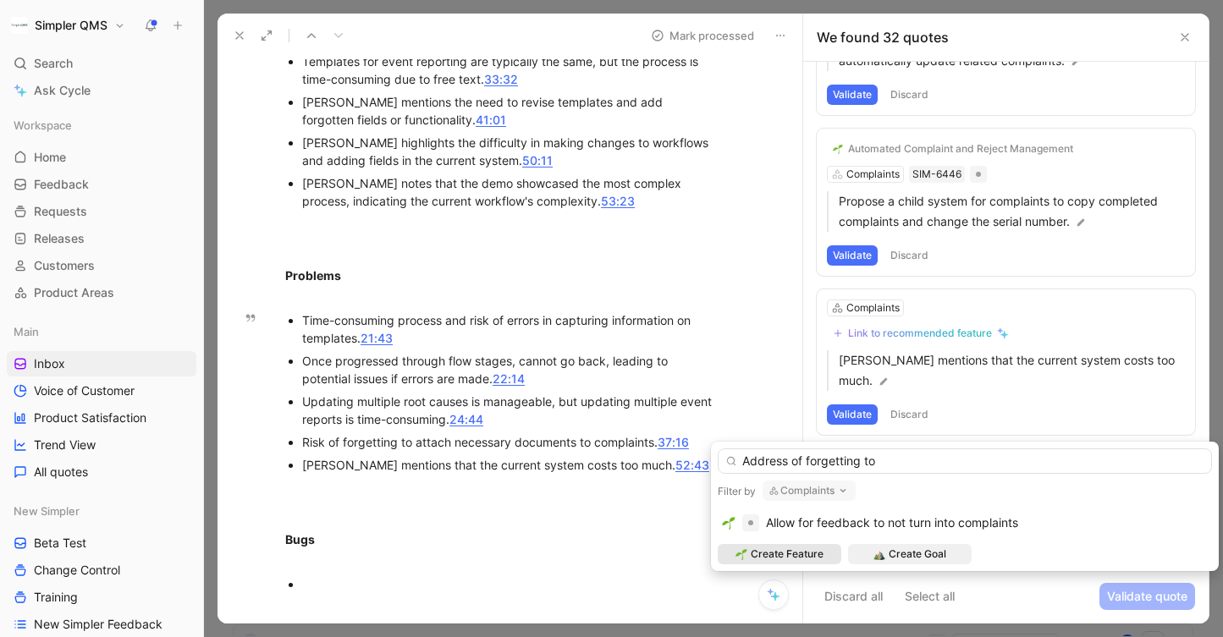
click at [795, 460] on input "Address of forgetting to" at bounding box center [965, 461] width 494 height 25
click at [927, 467] on input "Address risk of forgetting to" at bounding box center [965, 461] width 494 height 25
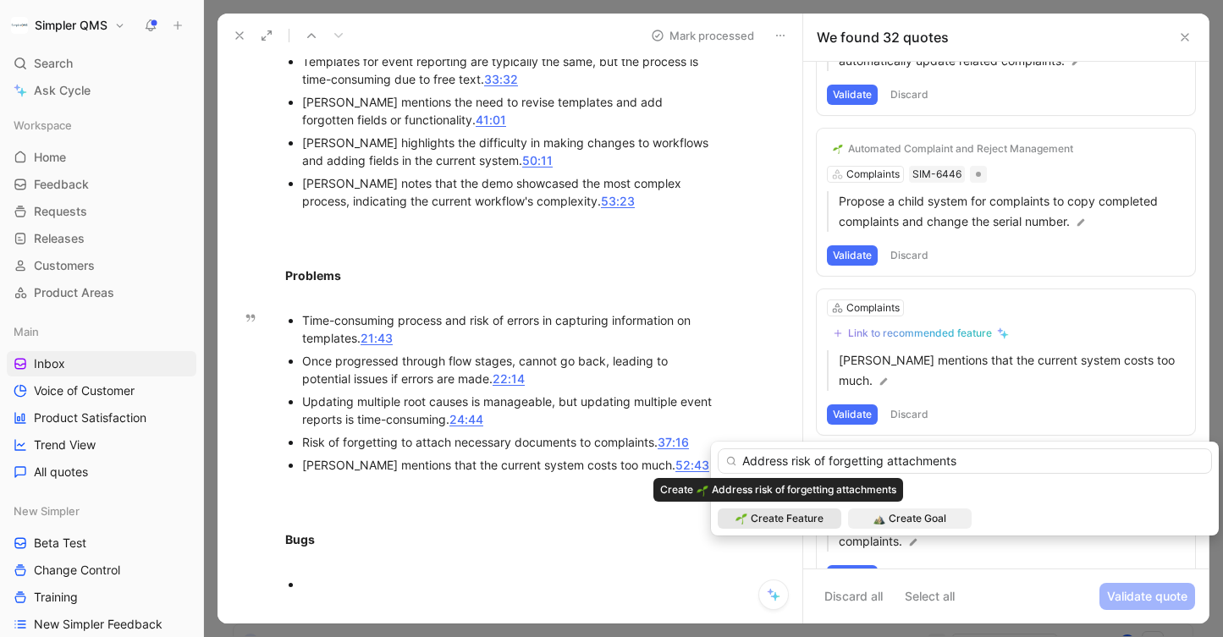
type input "Address risk of forgetting attachments"
click at [800, 523] on span "Create Feature" at bounding box center [787, 518] width 73 height 17
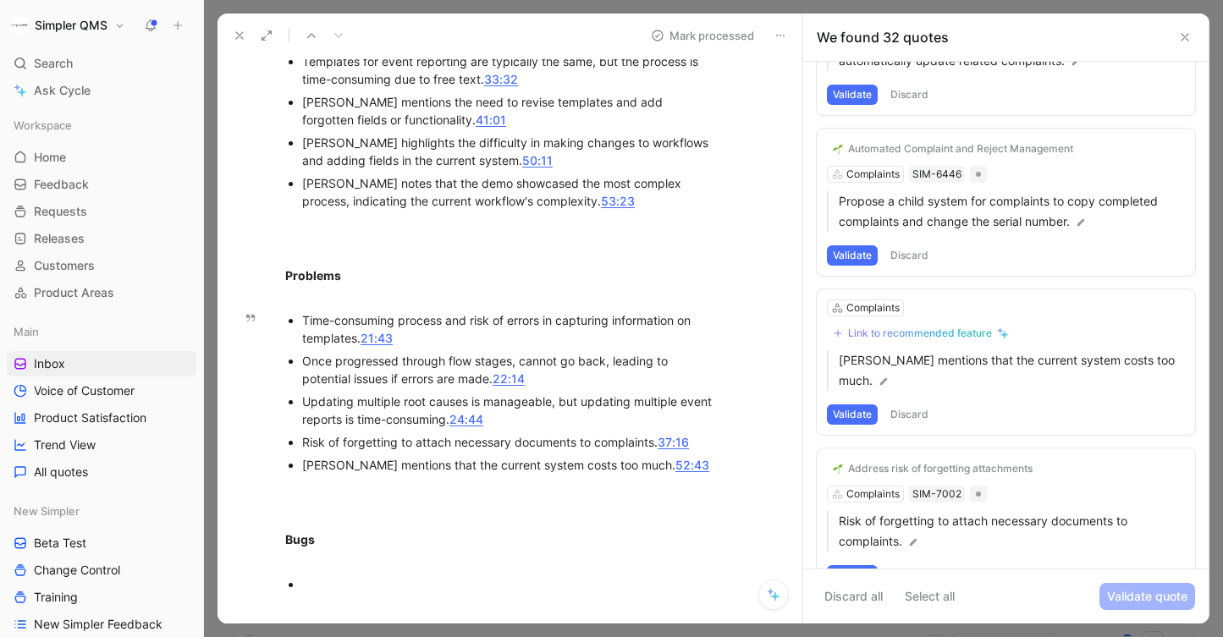
click at [858, 565] on button "Validate" at bounding box center [852, 575] width 51 height 20
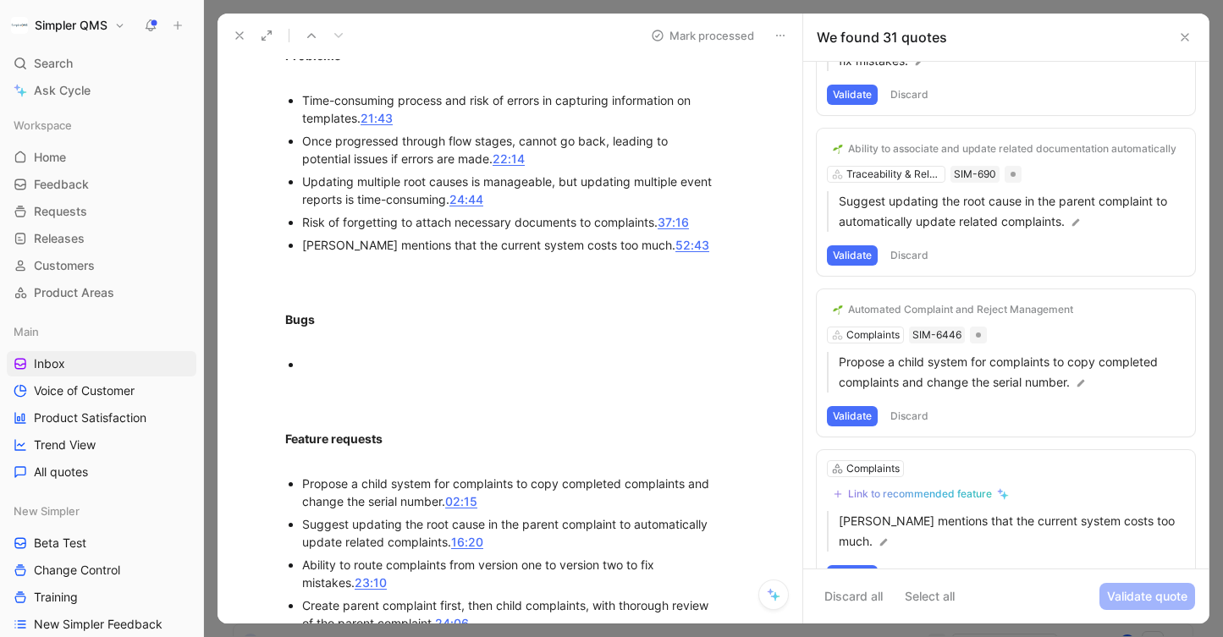
scroll to position [1016, 0]
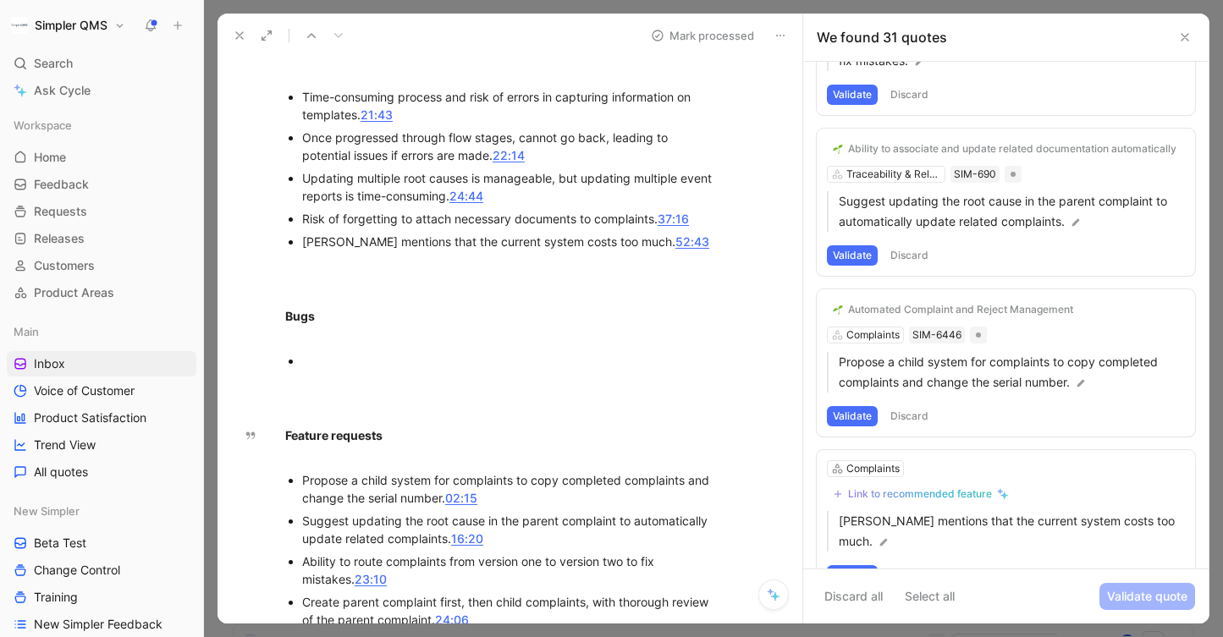
click at [918, 565] on button "Discard" at bounding box center [909, 575] width 50 height 20
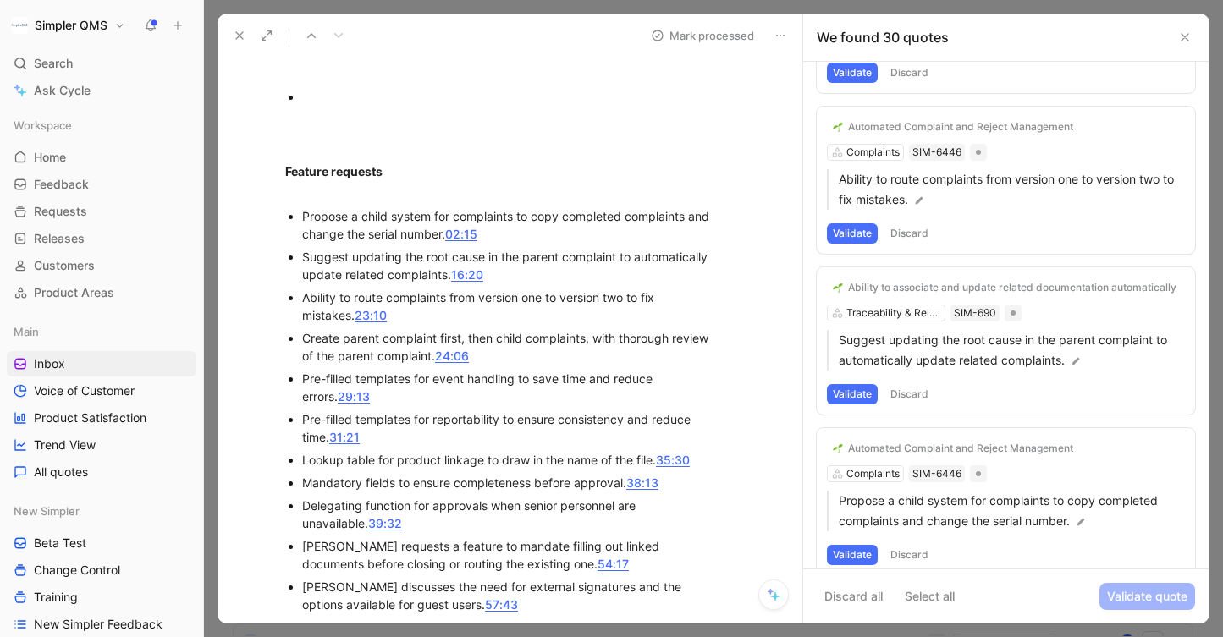
scroll to position [1291, 0]
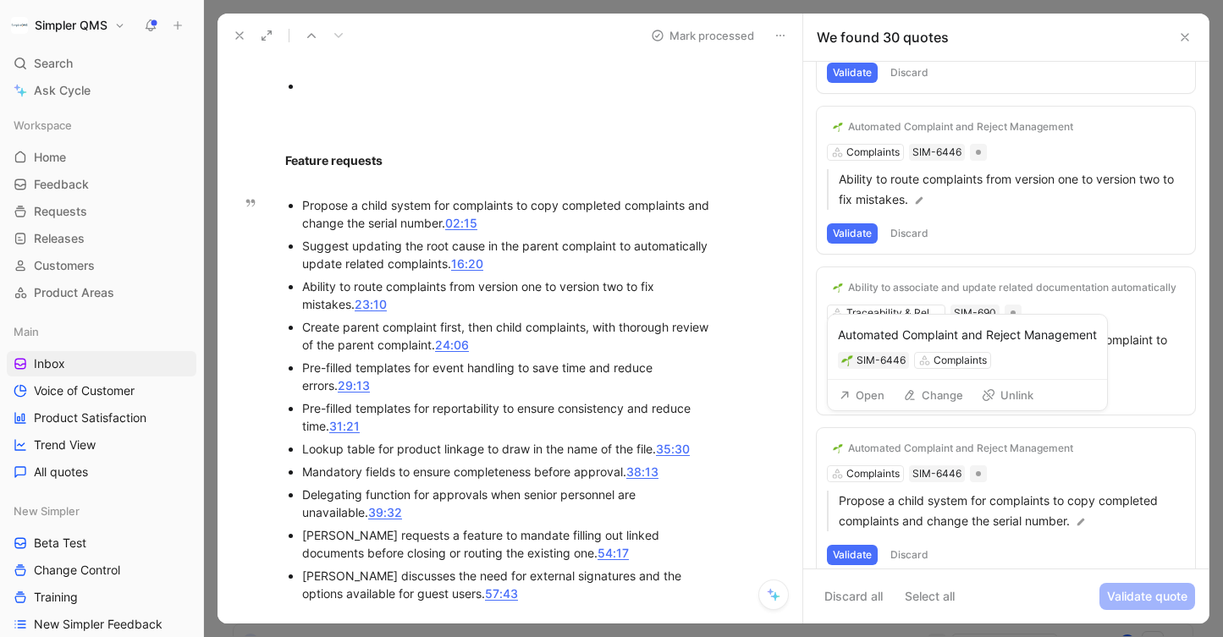
click at [1022, 442] on div "Automated Complaint and Reject Management" at bounding box center [960, 449] width 225 height 14
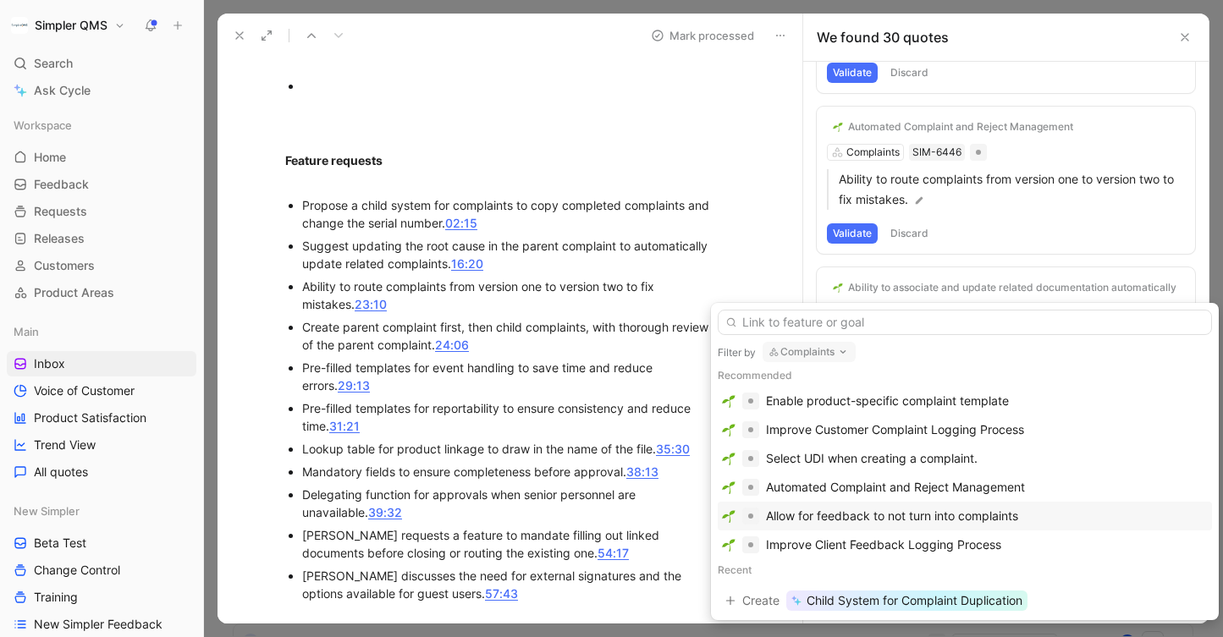
scroll to position [0, 0]
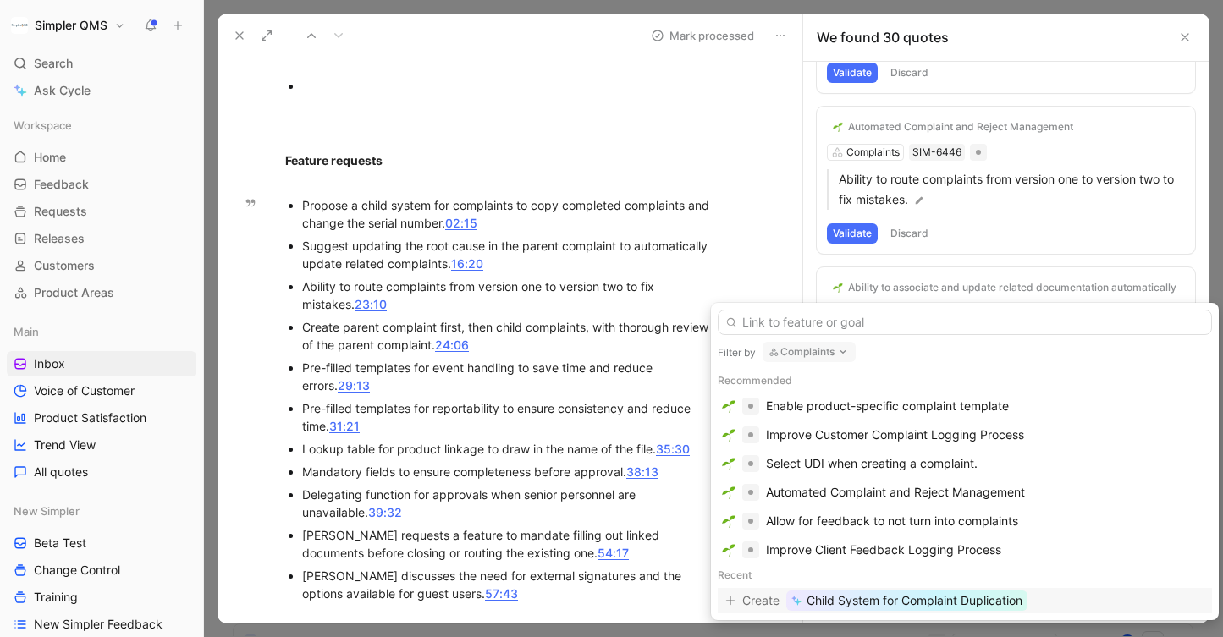
click at [975, 599] on span "Child System for Complaint Duplication" at bounding box center [915, 601] width 216 height 20
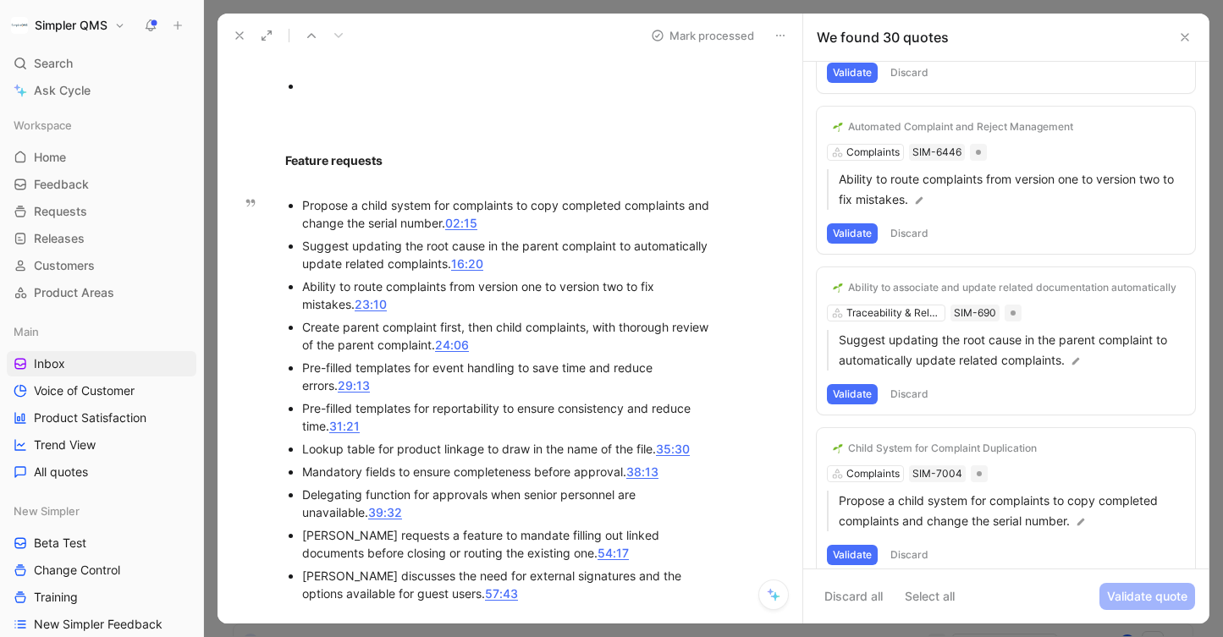
click at [856, 545] on button "Validate" at bounding box center [852, 555] width 51 height 20
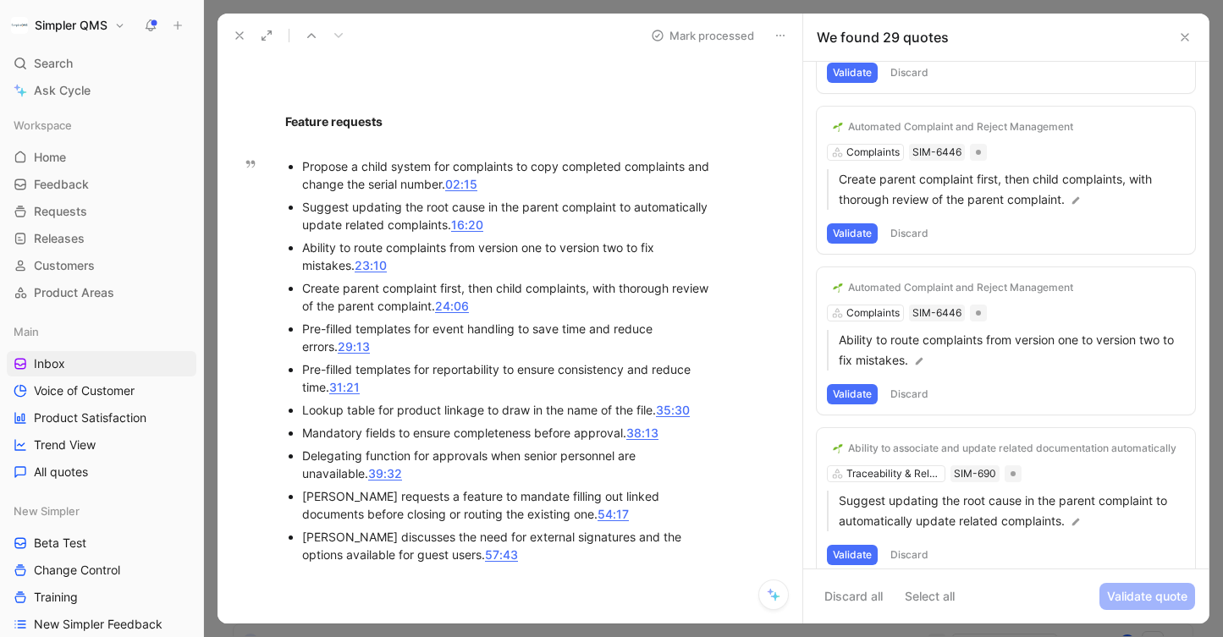
scroll to position [1339, 0]
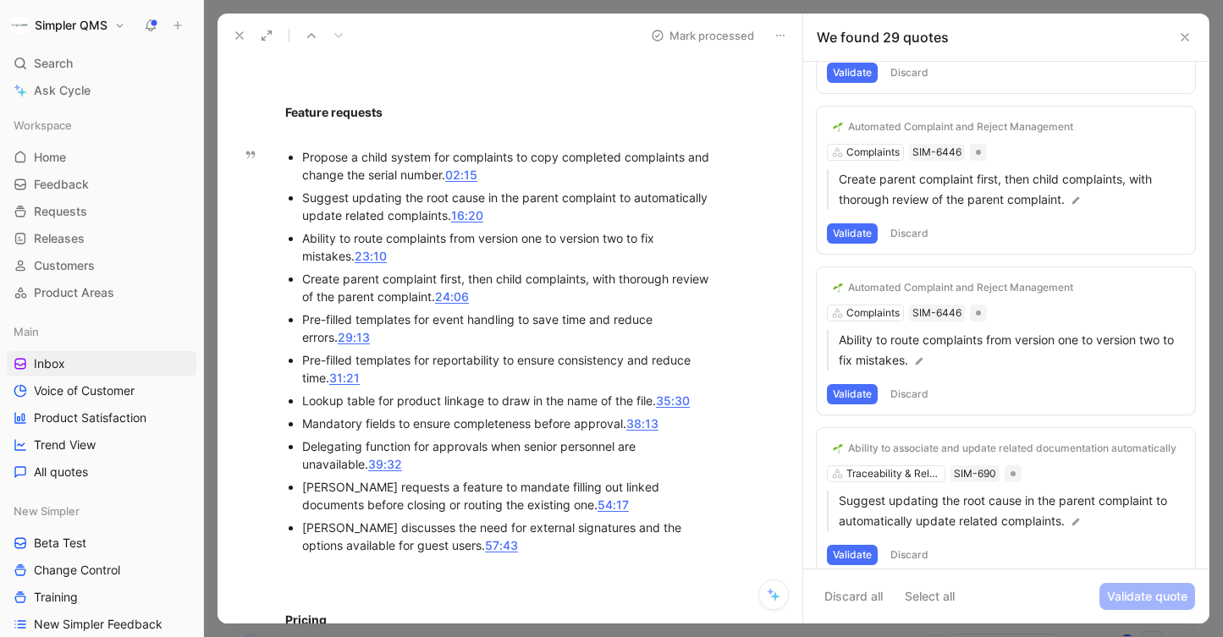
click at [244, 35] on icon at bounding box center [240, 36] width 14 height 14
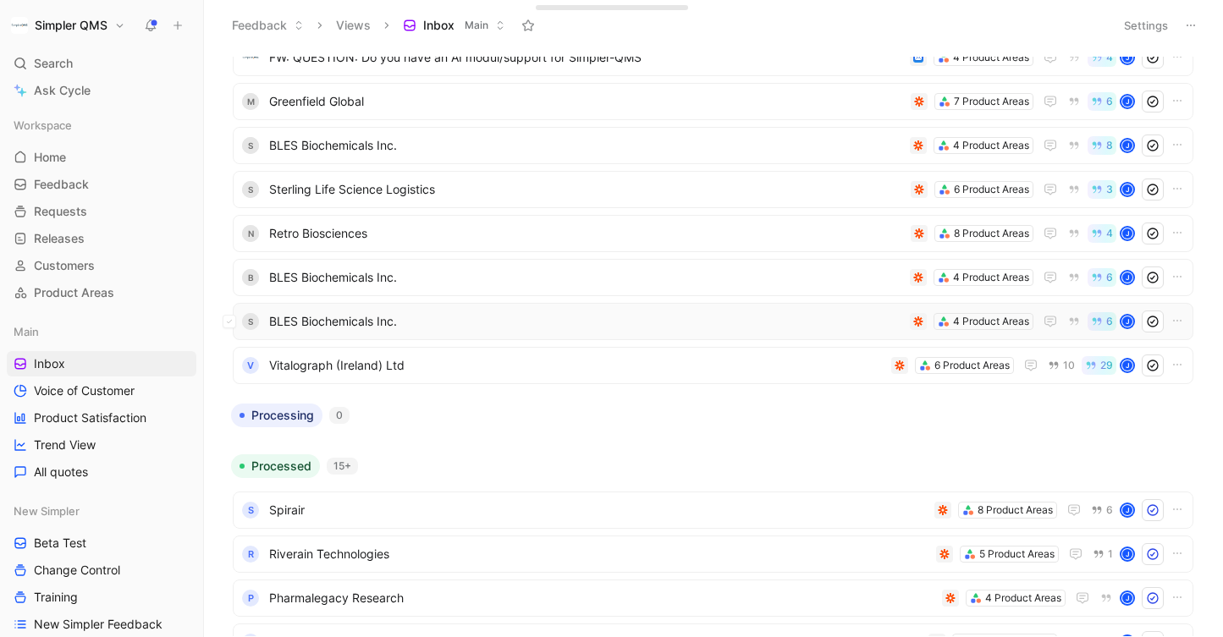
click at [517, 325] on span "BLES Biochemicals Inc." at bounding box center [586, 321] width 634 height 20
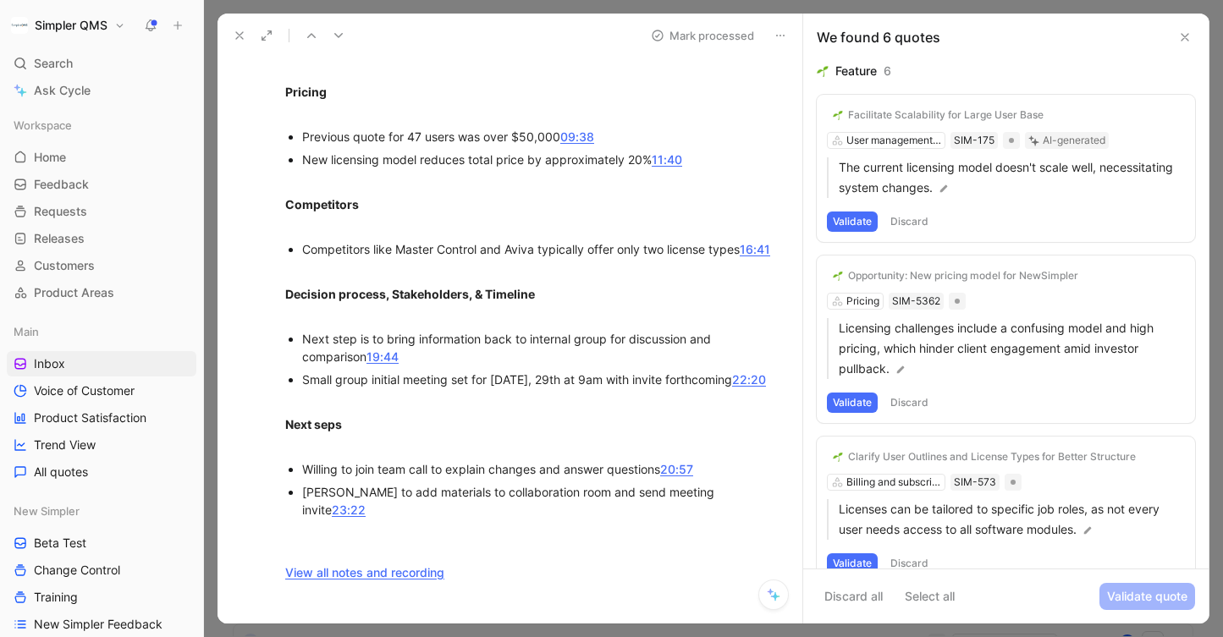
scroll to position [1002, 0]
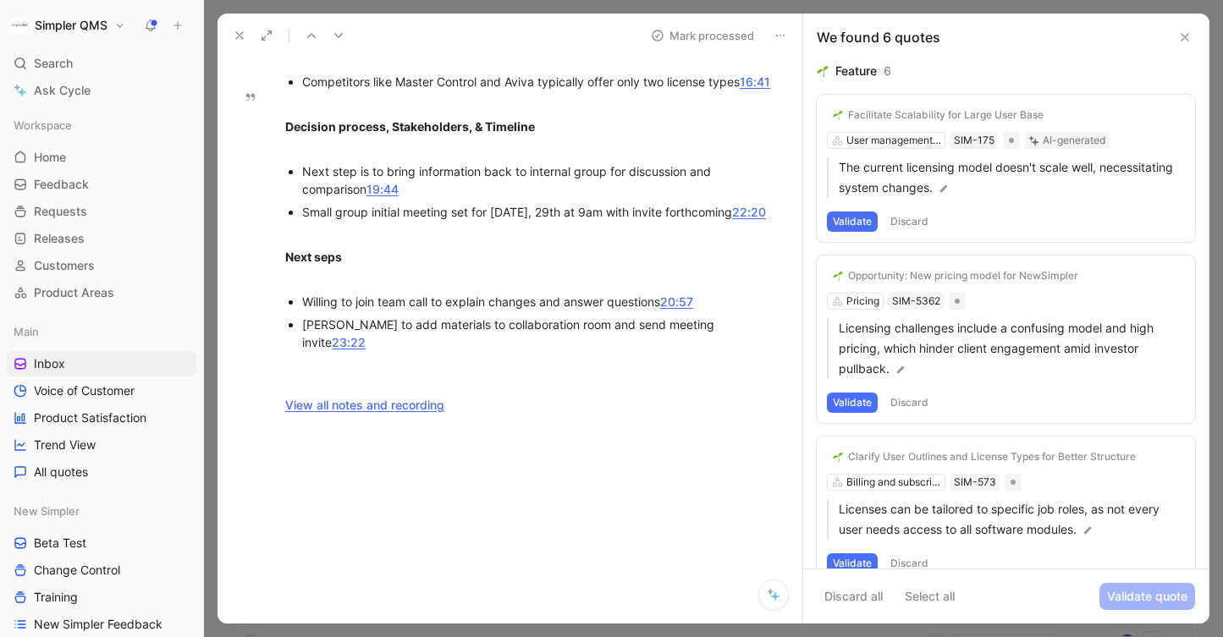
click at [237, 44] on button at bounding box center [240, 36] width 24 height 24
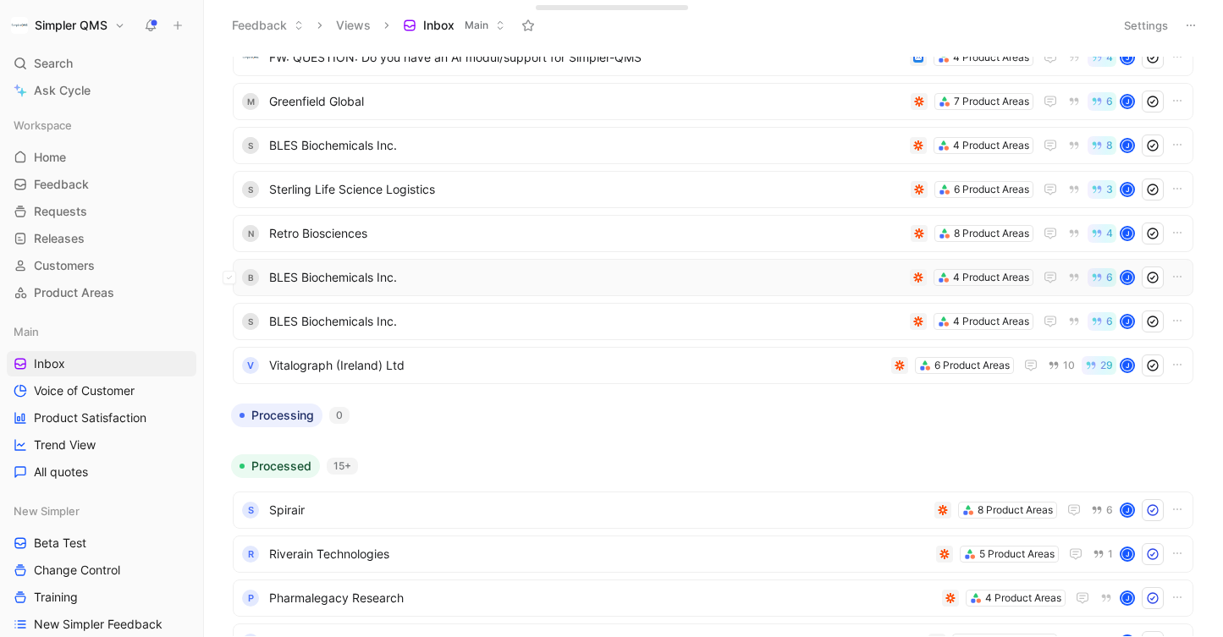
click at [379, 267] on span "BLES Biochemicals Inc." at bounding box center [586, 277] width 634 height 20
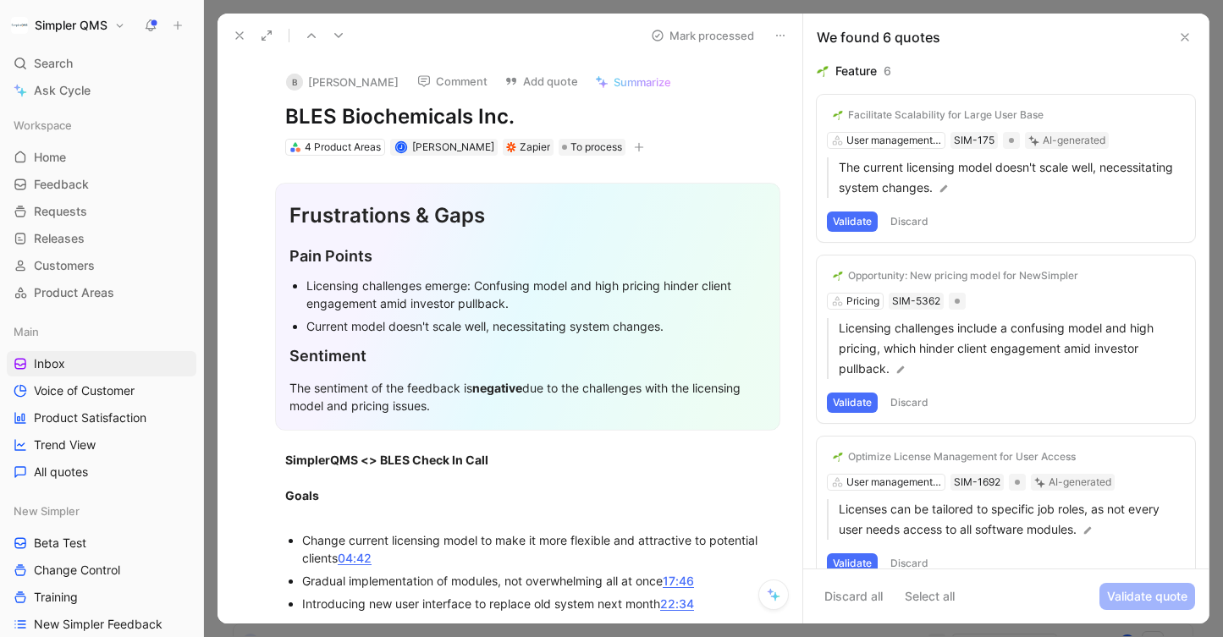
click at [785, 31] on icon at bounding box center [781, 36] width 14 height 14
click at [812, 91] on div "Delete" at bounding box center [851, 96] width 102 height 20
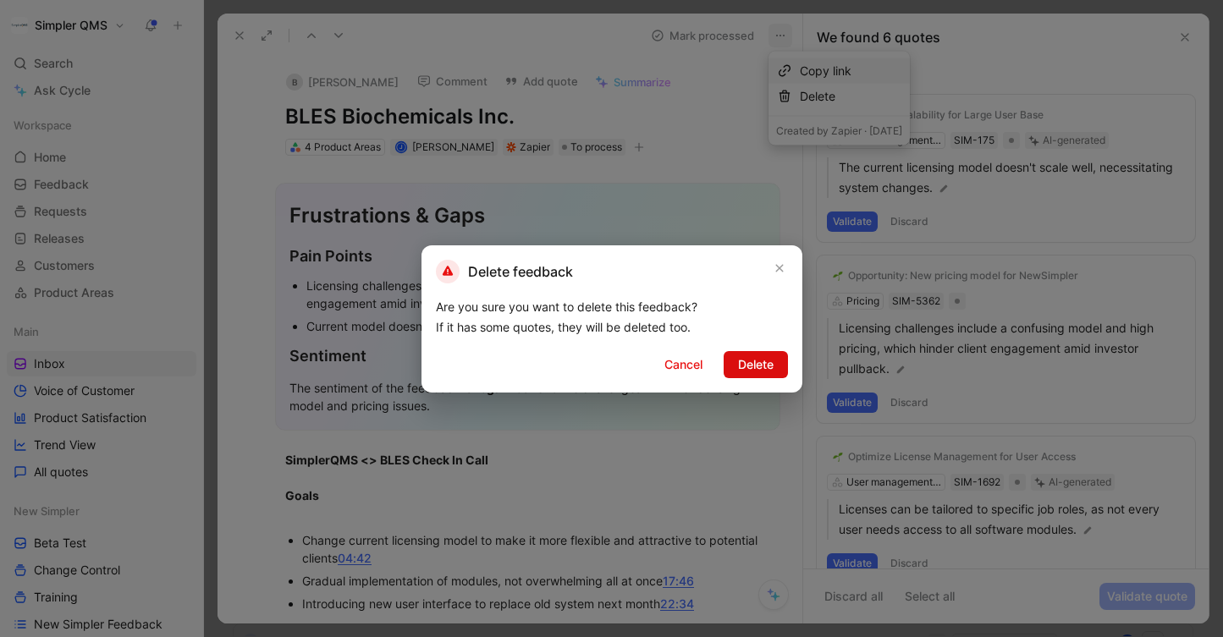
click at [740, 374] on button "Delete" at bounding box center [756, 364] width 64 height 27
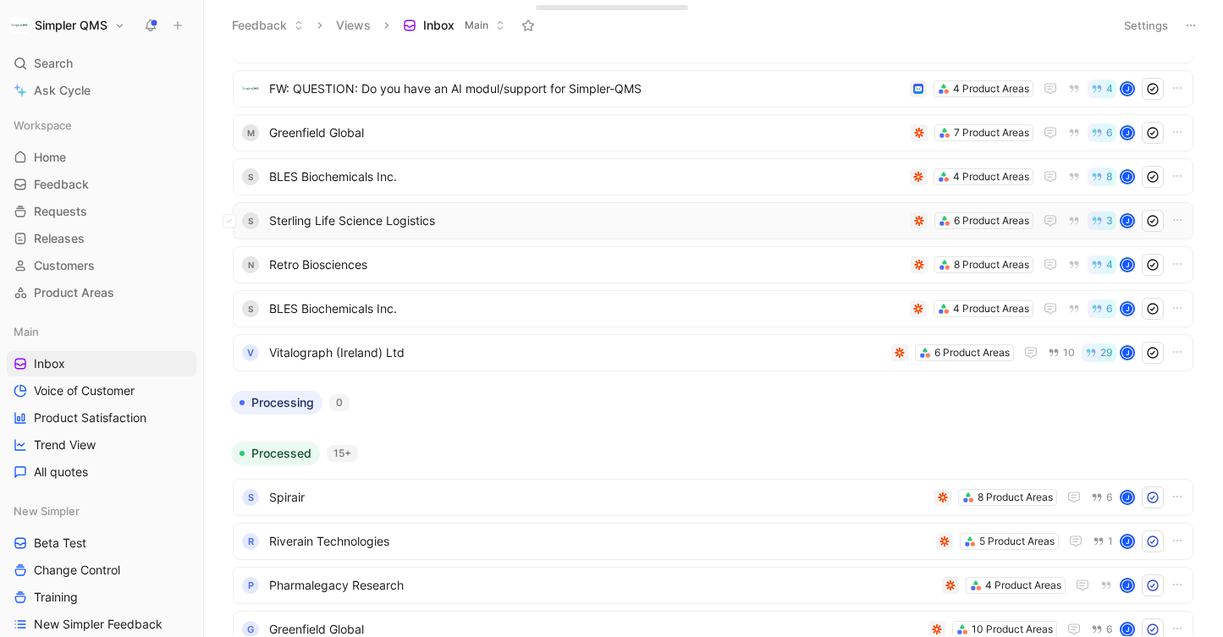
scroll to position [504, 0]
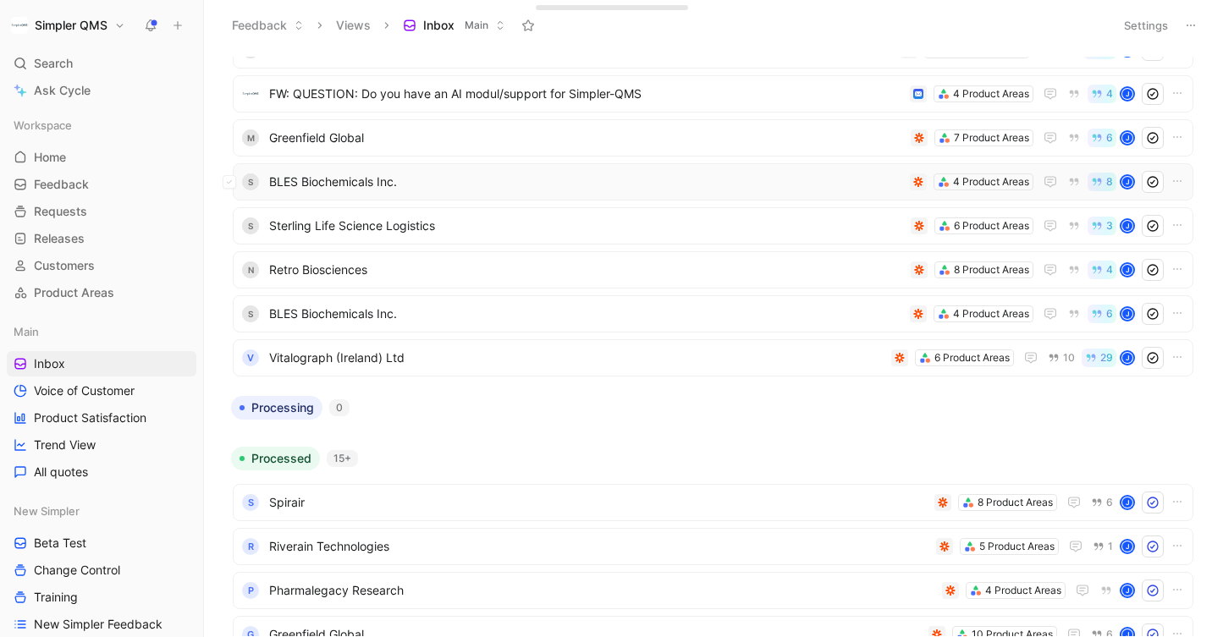
click at [537, 173] on span "BLES Biochemicals Inc." at bounding box center [586, 182] width 634 height 20
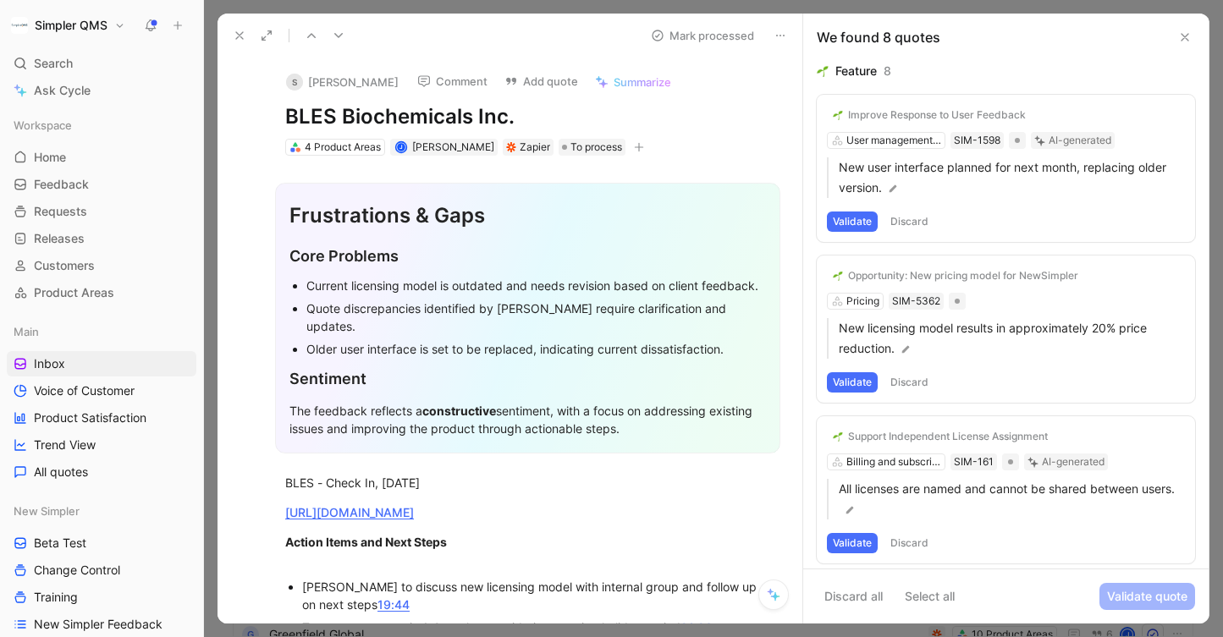
click at [236, 33] on use at bounding box center [239, 35] width 7 height 7
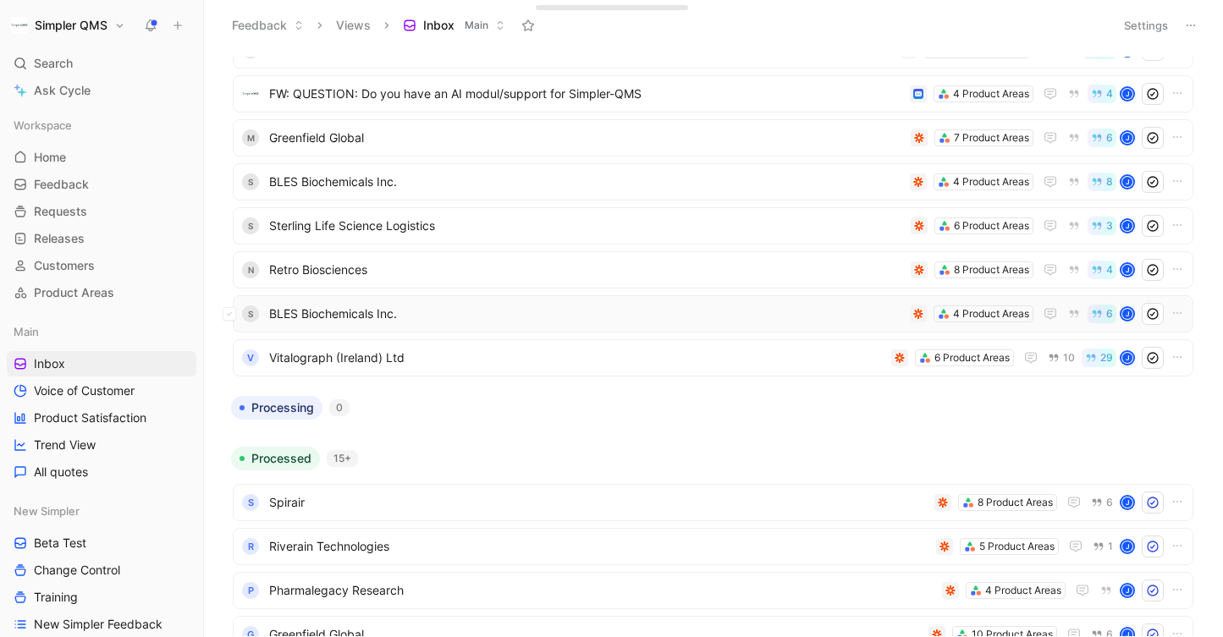
click at [427, 314] on span "BLES Biochemicals Inc." at bounding box center [586, 314] width 634 height 20
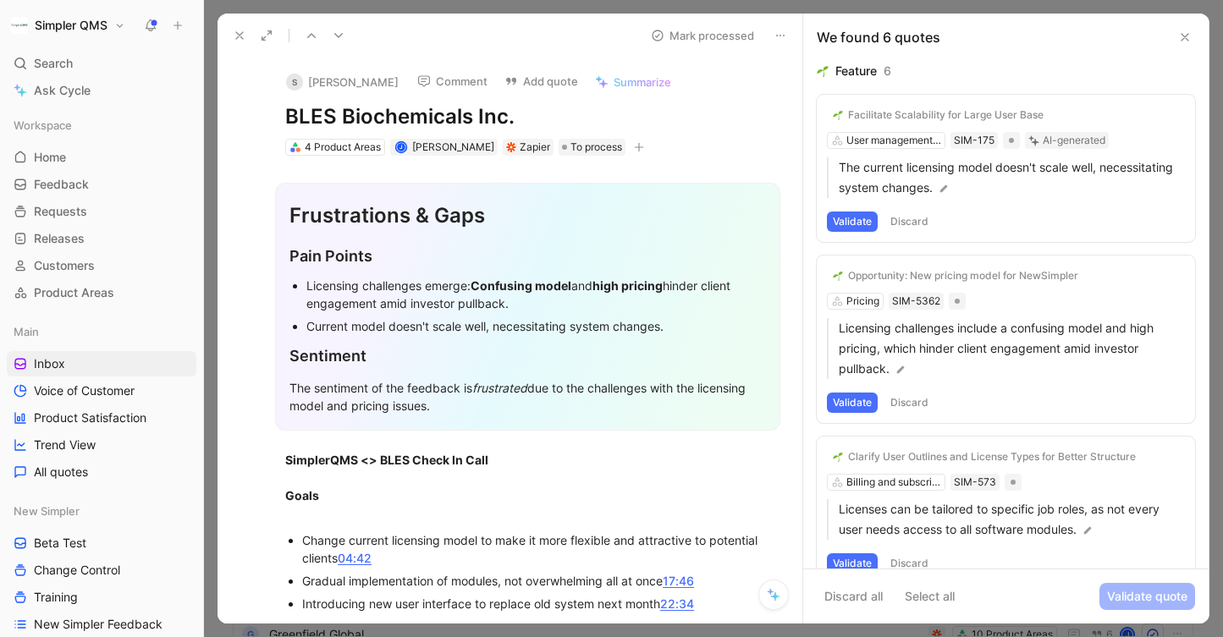
drag, startPoint x: 520, startPoint y: 115, endPoint x: 260, endPoint y: 110, distance: 260.7
click at [259, 111] on div "S [PERSON_NAME] Comment Add quote Summarize BLES Biochemicals Inc. 4 Product Ar…" at bounding box center [527, 108] width 549 height 100
copy h1 "BLES Biochemicals Inc."
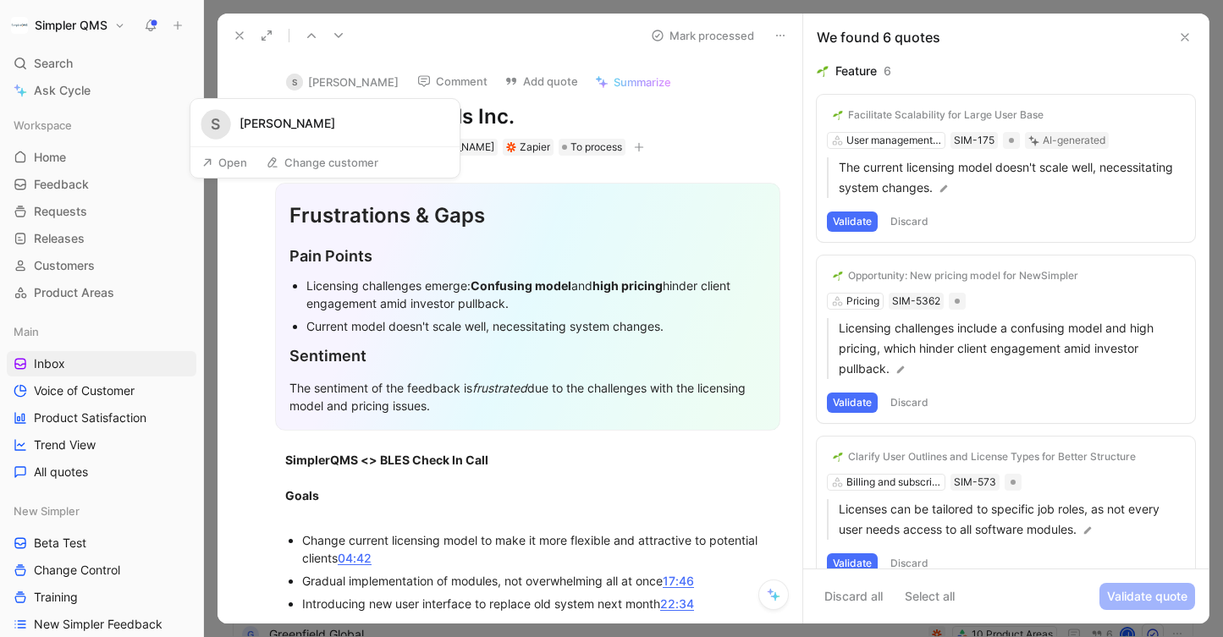
click at [300, 81] on div "S" at bounding box center [294, 82] width 17 height 17
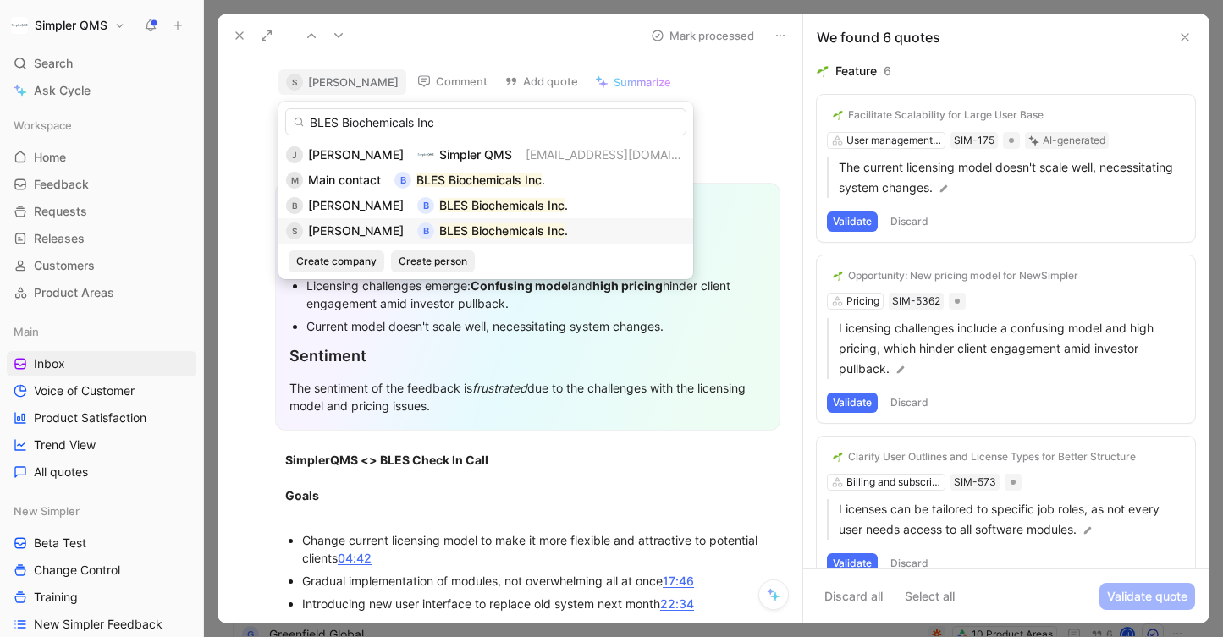
type input "BLES Biochemicals Inc"
click at [339, 228] on span "[PERSON_NAME]" at bounding box center [356, 230] width 96 height 14
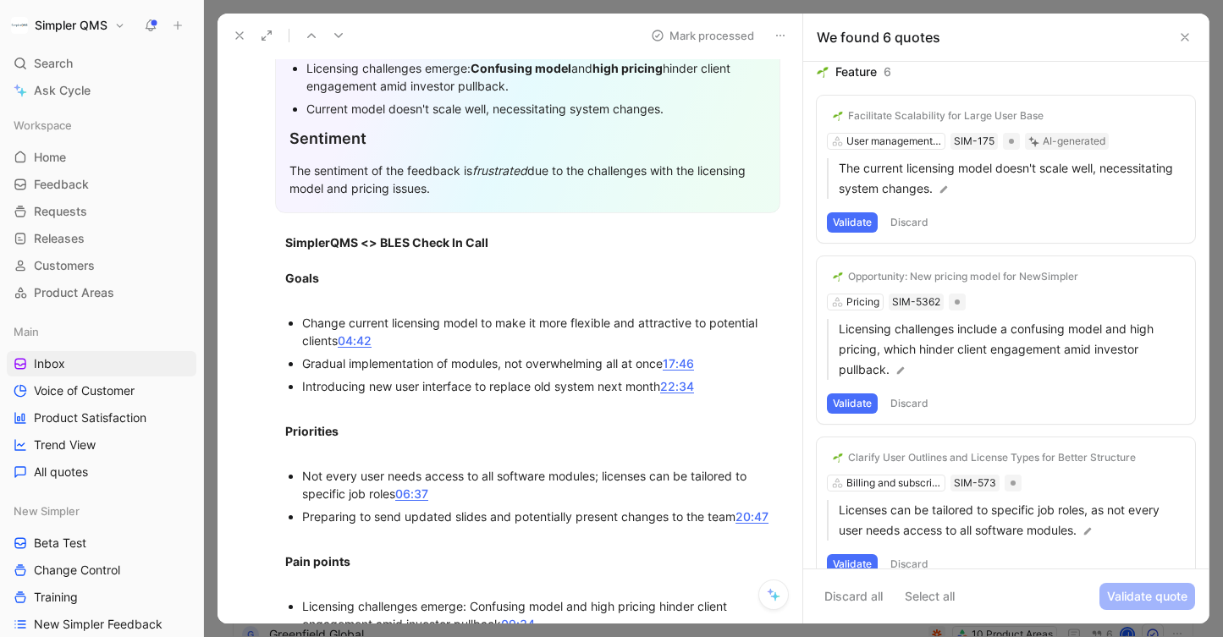
scroll to position [510, 0]
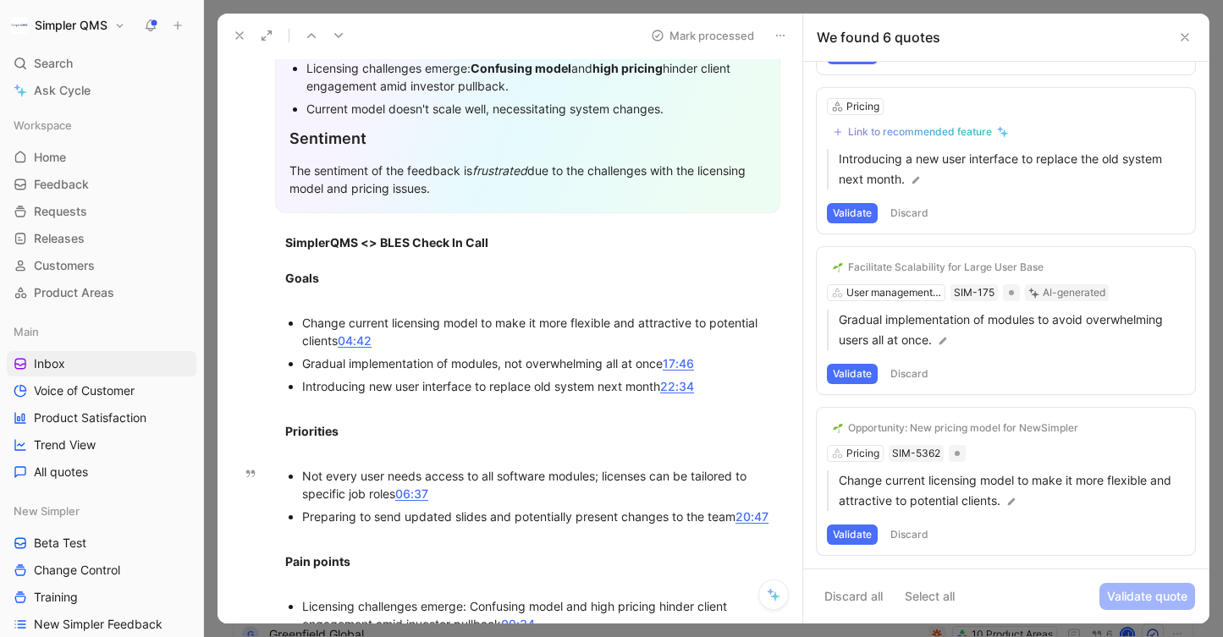
click at [919, 535] on button "Discard" at bounding box center [909, 535] width 50 height 20
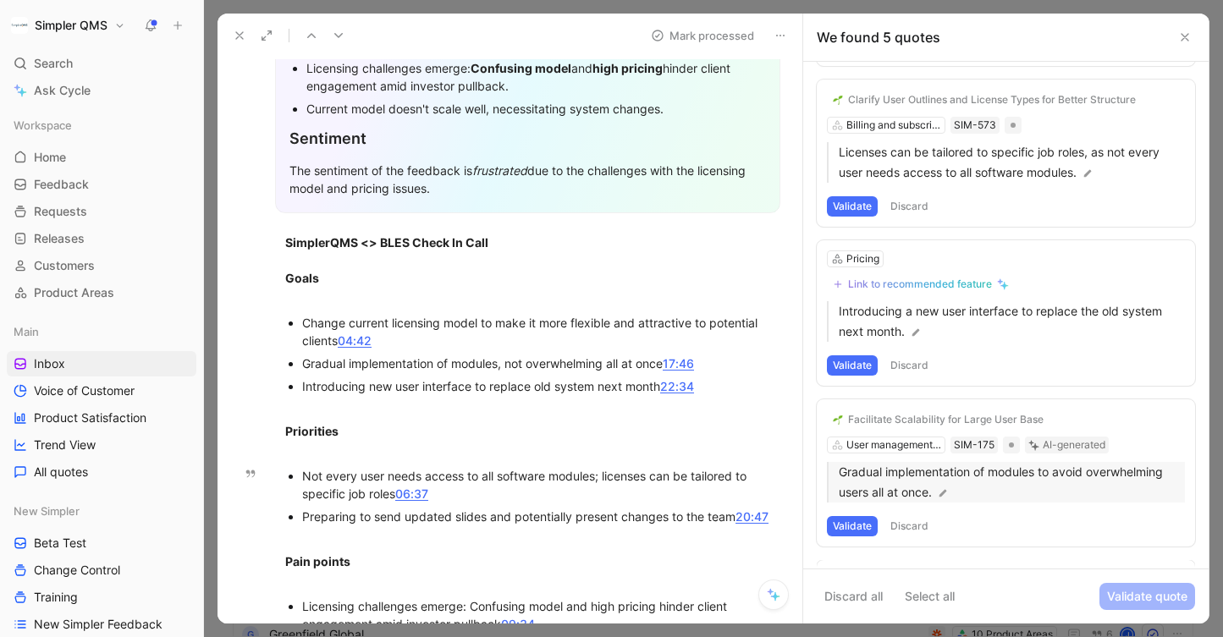
scroll to position [350, 0]
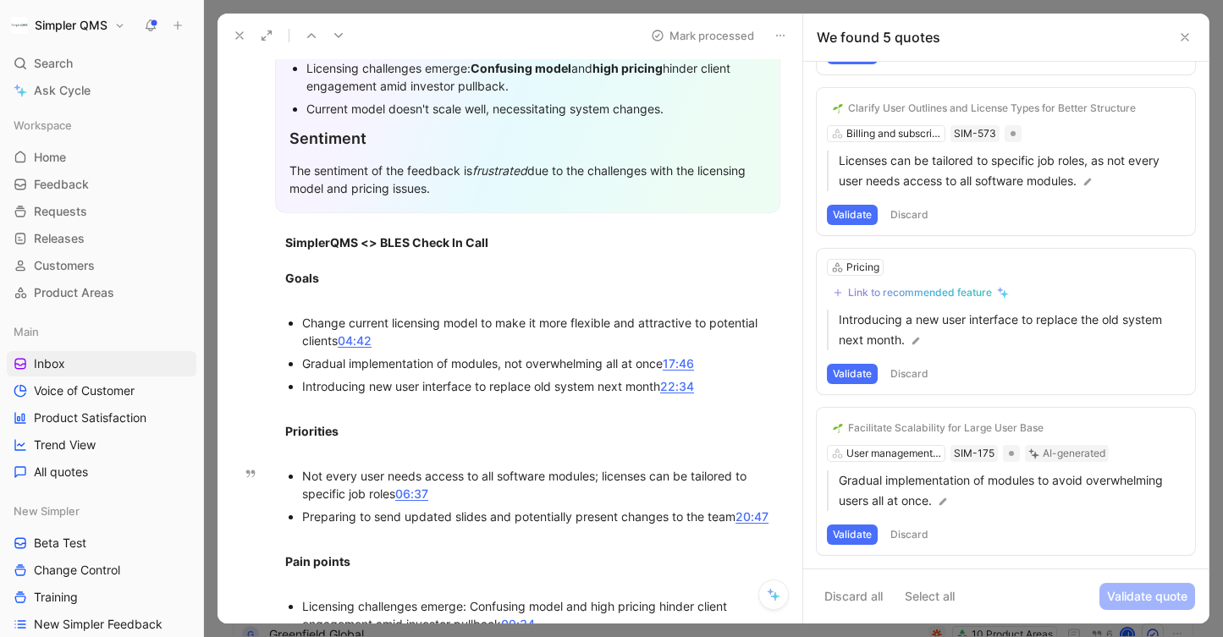
click at [911, 533] on button "Discard" at bounding box center [909, 535] width 50 height 20
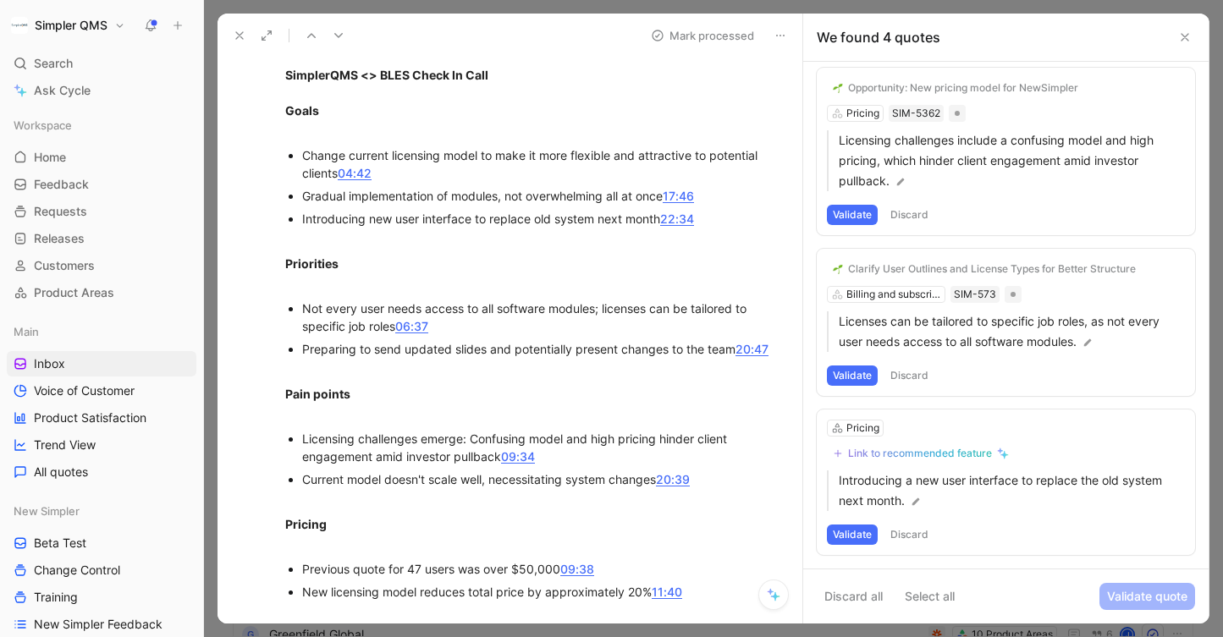
scroll to position [397, 0]
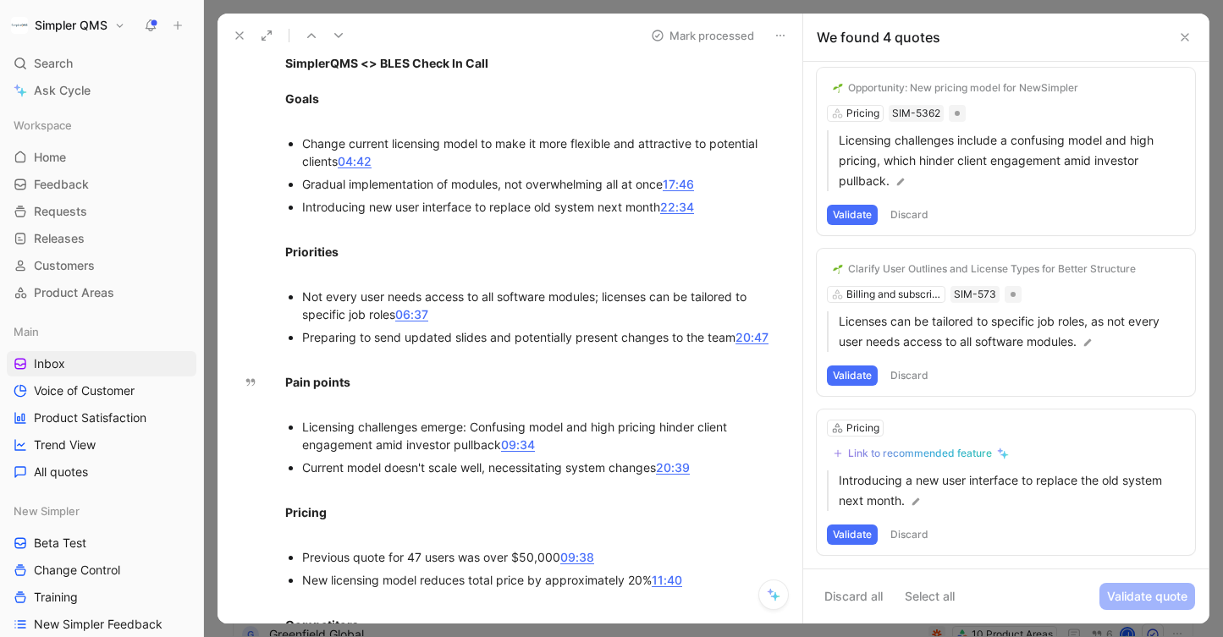
click at [899, 527] on button "Discard" at bounding box center [909, 535] width 50 height 20
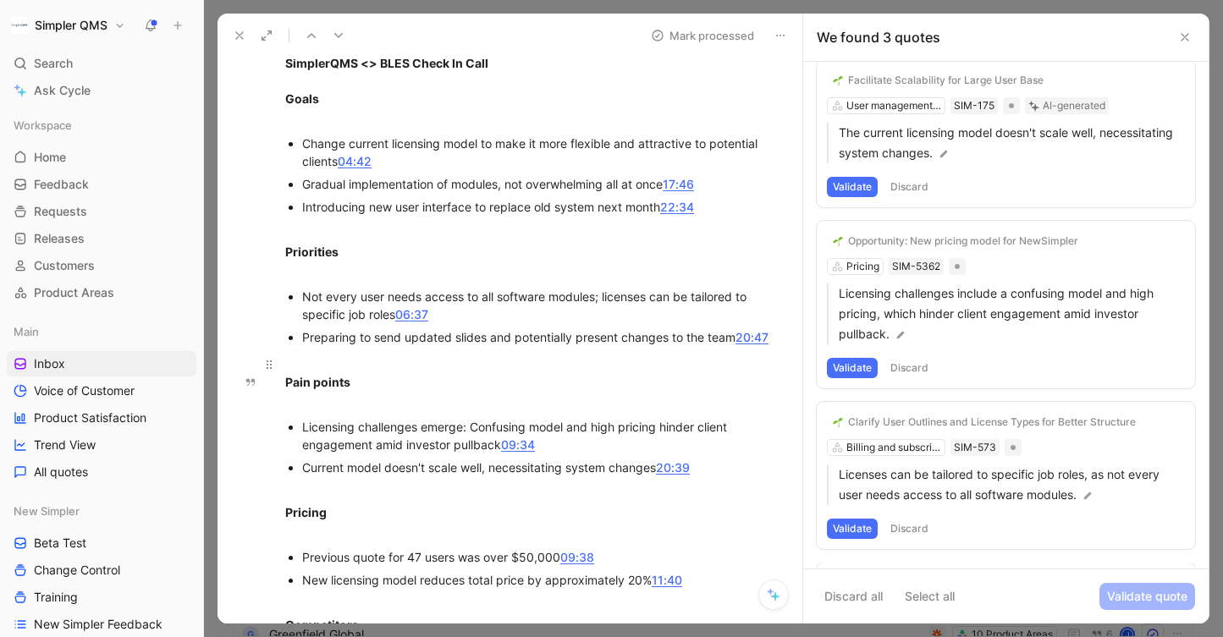
scroll to position [30, 0]
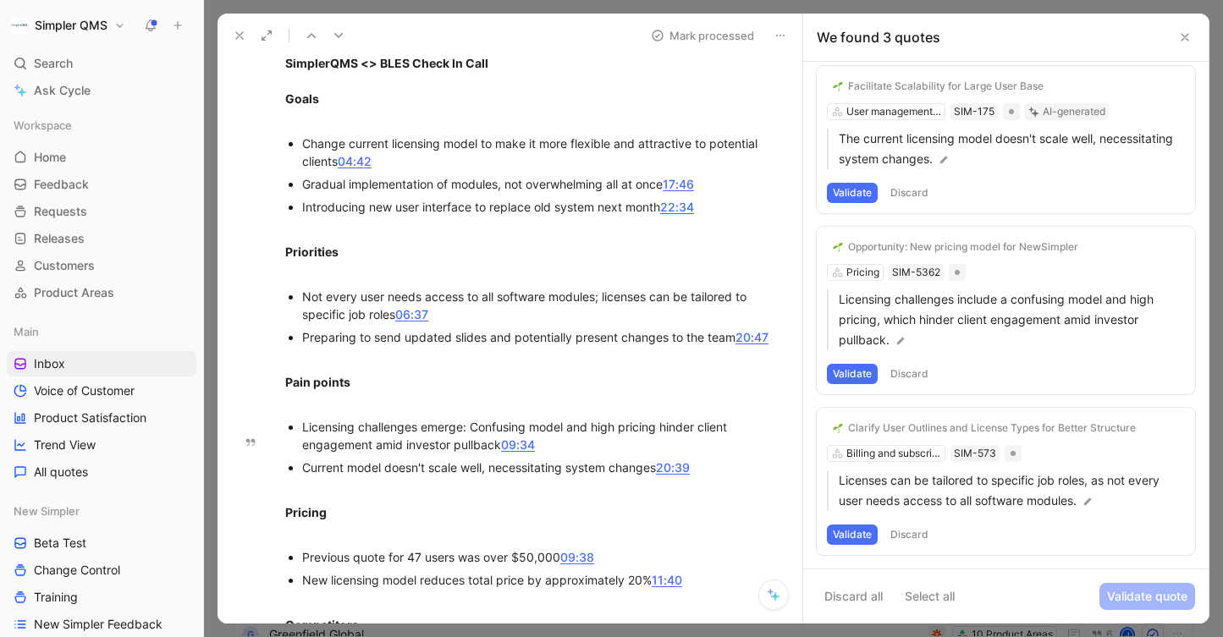
click at [915, 539] on button "Discard" at bounding box center [909, 535] width 50 height 20
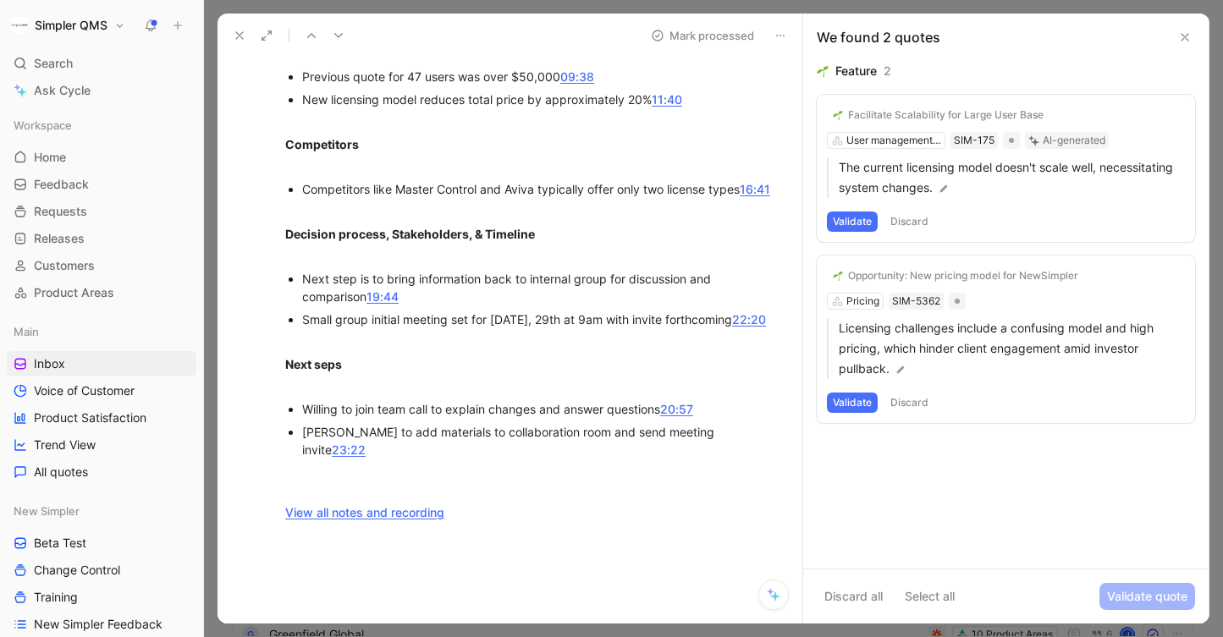
scroll to position [889, 0]
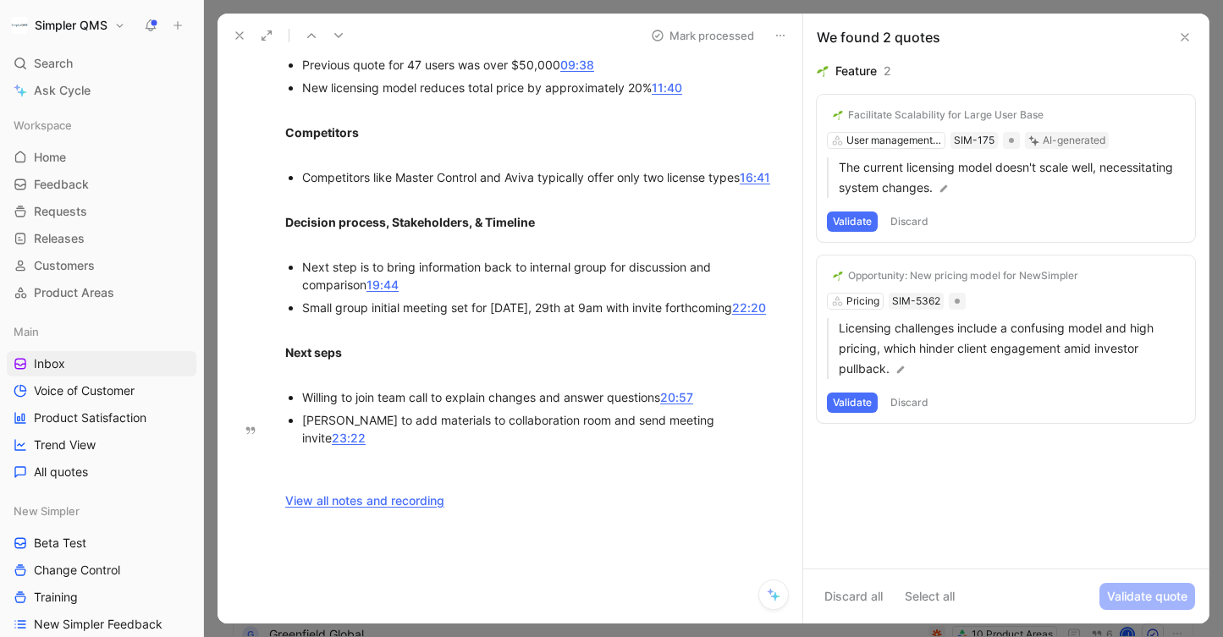
click at [908, 396] on button "Discard" at bounding box center [909, 403] width 50 height 20
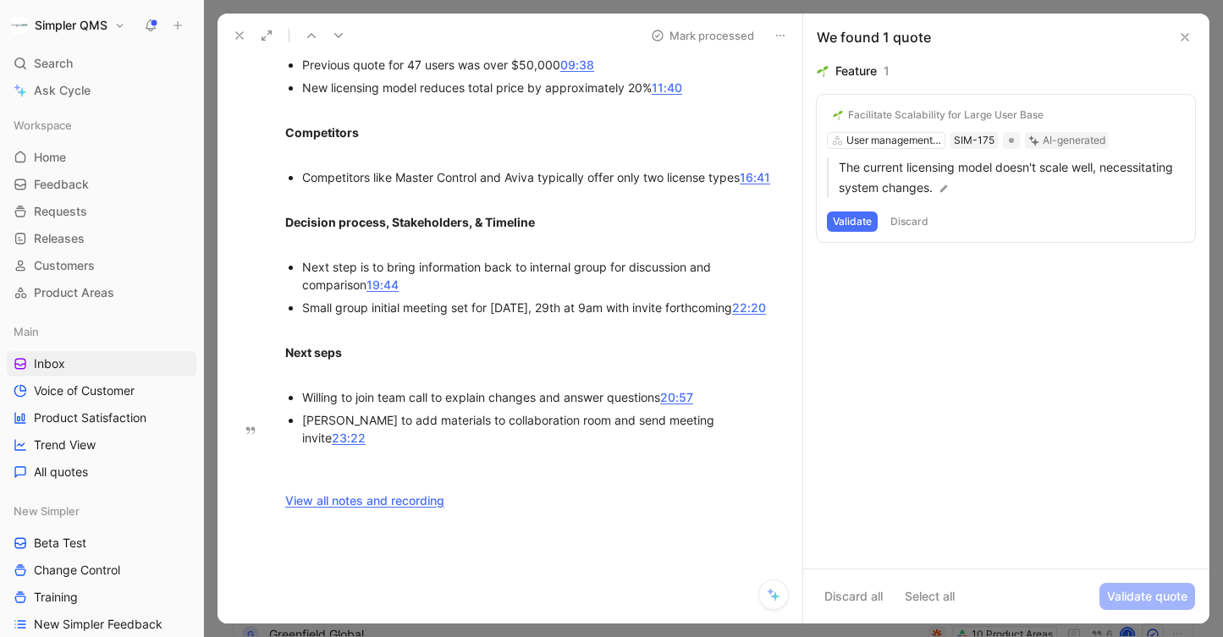
click at [912, 212] on button "Discard" at bounding box center [909, 222] width 50 height 20
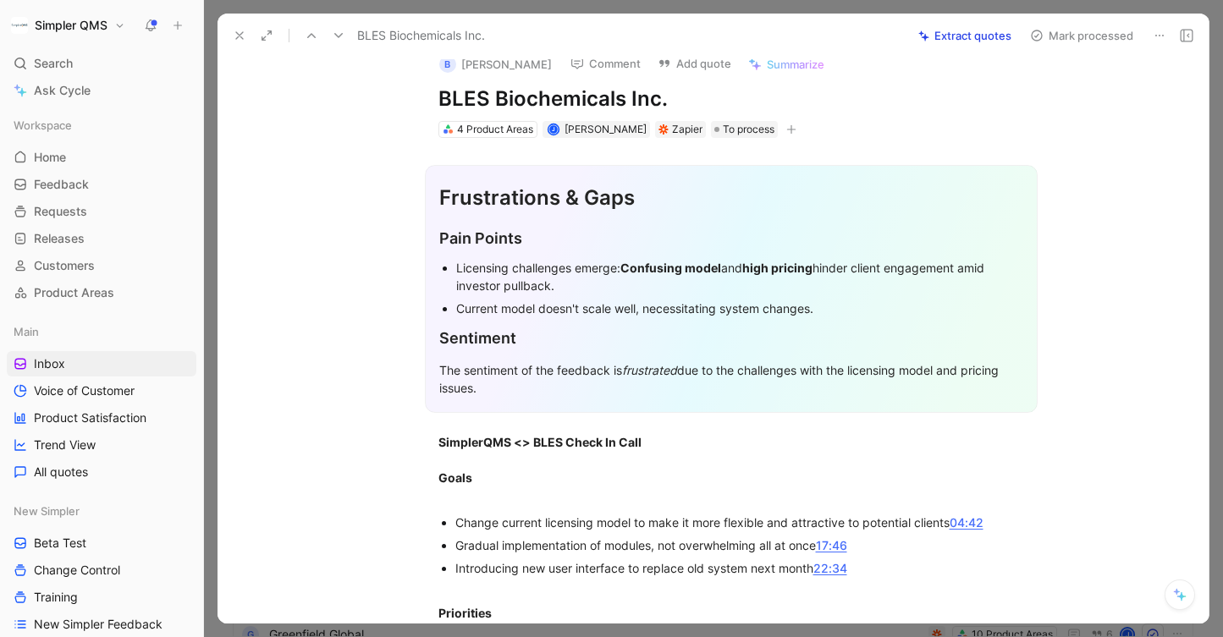
scroll to position [0, 0]
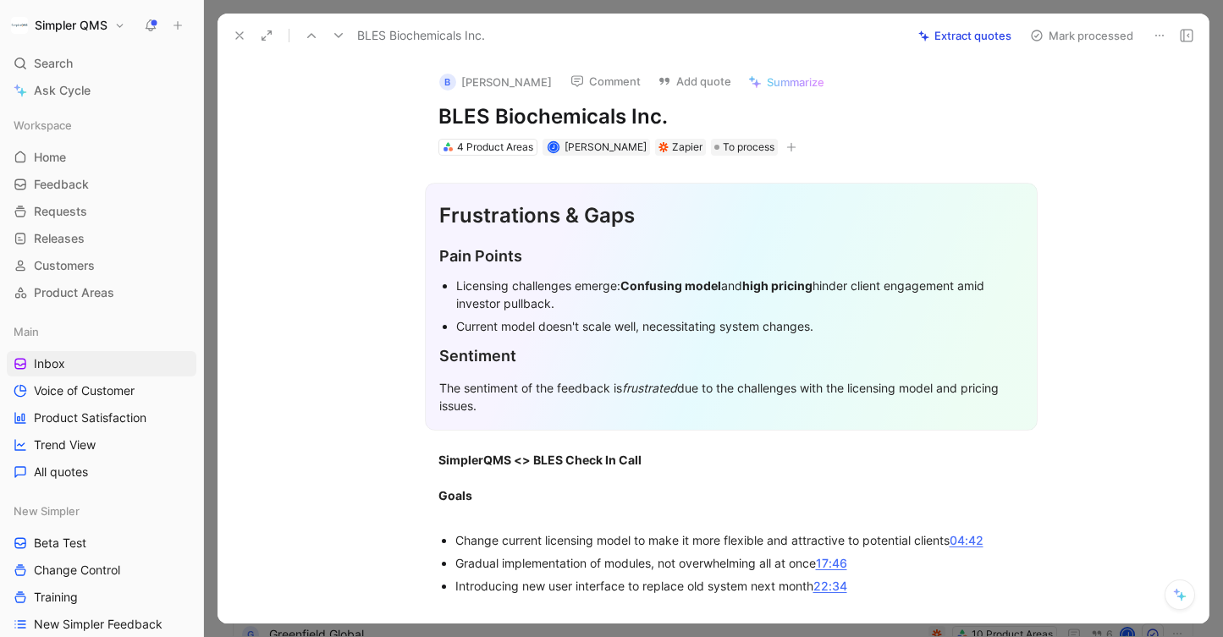
click at [1044, 37] on button "Mark processed" at bounding box center [1081, 36] width 118 height 24
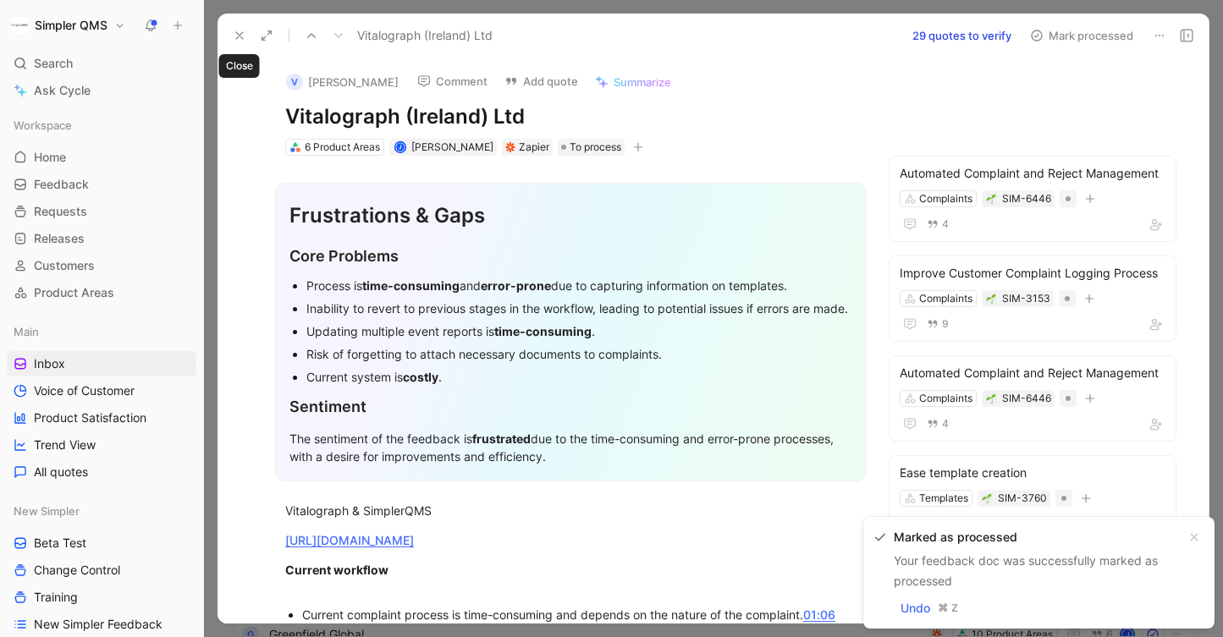
click at [239, 30] on icon at bounding box center [240, 36] width 14 height 14
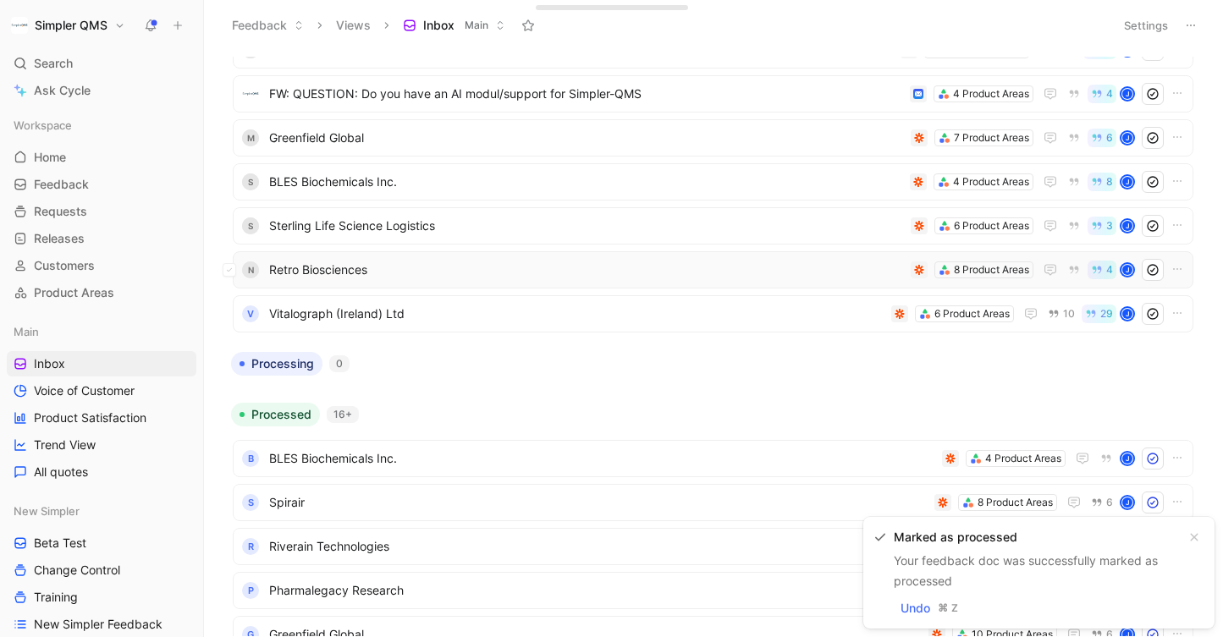
click at [542, 257] on div "N Retro Biosciences 8 Product Areas 4 J" at bounding box center [713, 269] width 961 height 37
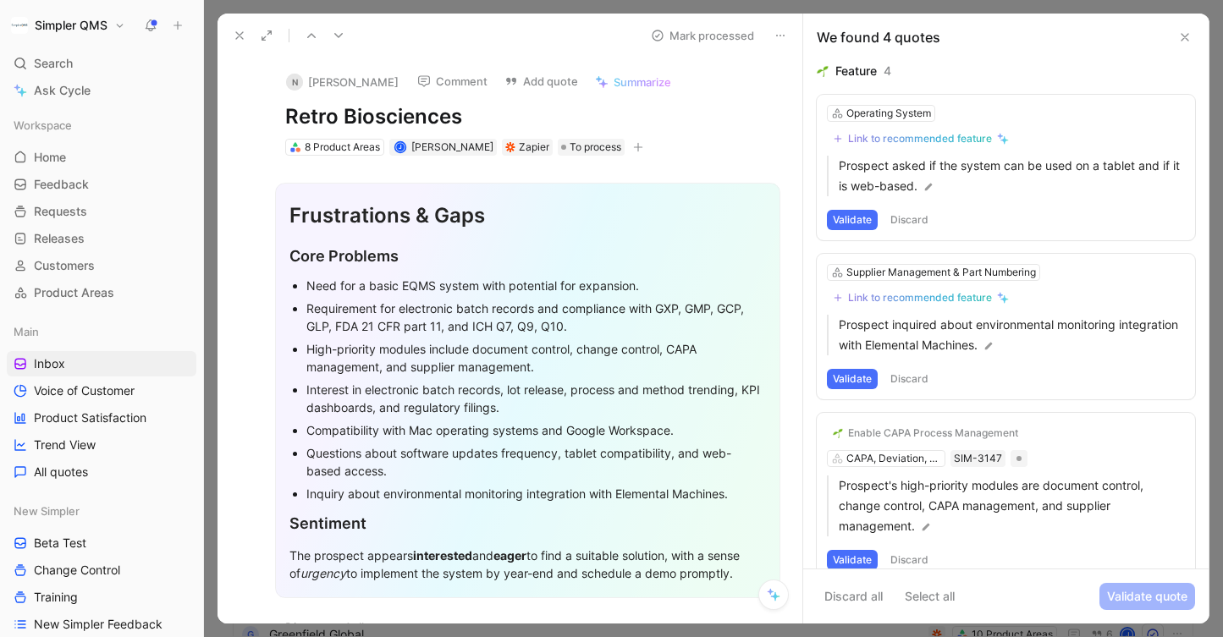
drag, startPoint x: 474, startPoint y: 116, endPoint x: 284, endPoint y: 116, distance: 189.6
click at [284, 115] on div "N [PERSON_NAME] Comment Add quote Summarize Retro Biosciences 8 Product Areas J…" at bounding box center [527, 108] width 549 height 100
copy h1 "Retro Biosciences"
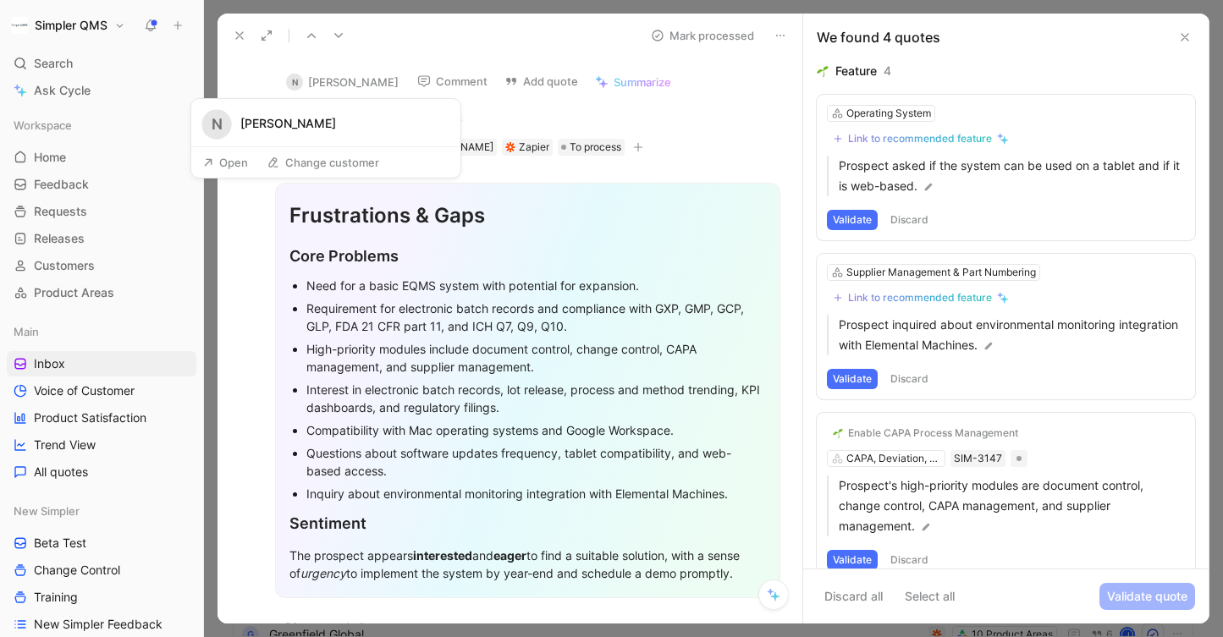
click at [229, 157] on button "Open" at bounding box center [225, 163] width 61 height 24
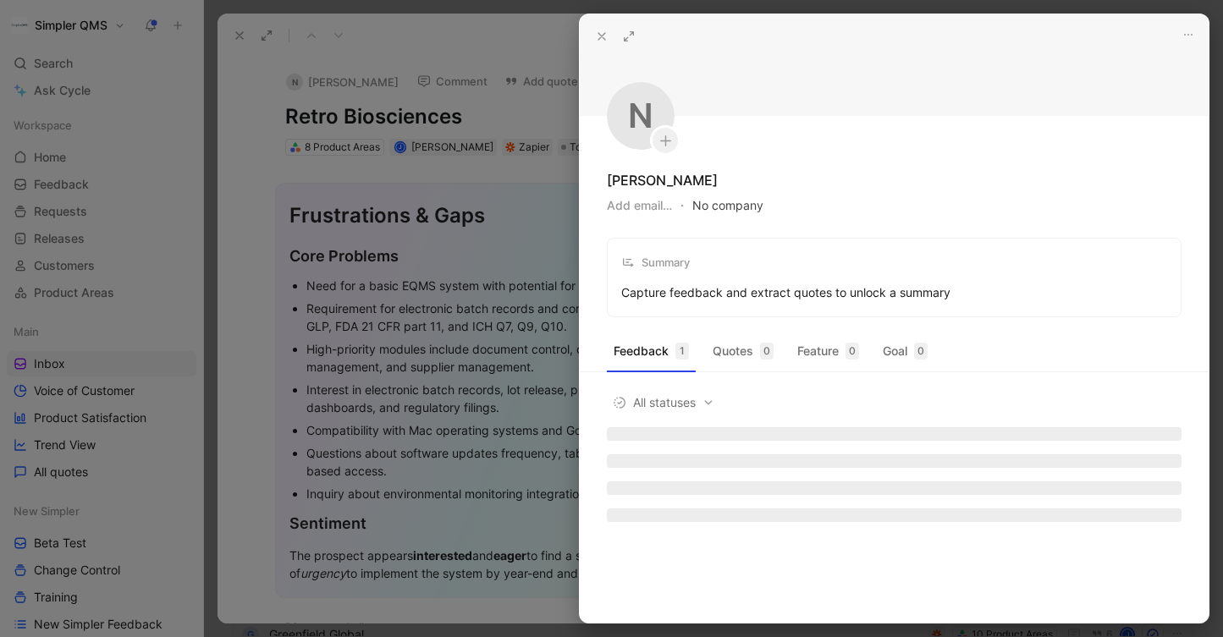
click at [740, 206] on button "No company" at bounding box center [727, 206] width 71 height 24
type input "Retro Biosciences"
click at [780, 276] on span "Retro Biosciences" at bounding box center [797, 274] width 105 height 21
click at [253, 170] on div at bounding box center [611, 318] width 1223 height 637
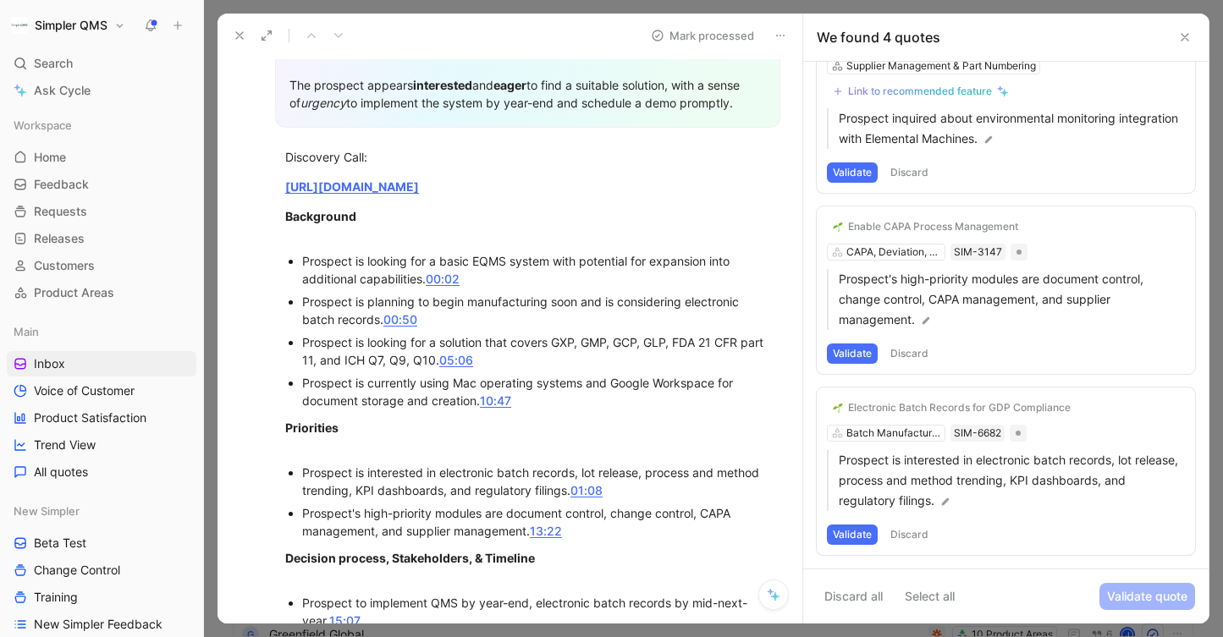
scroll to position [469, 0]
click at [856, 537] on button "Validate" at bounding box center [852, 535] width 51 height 20
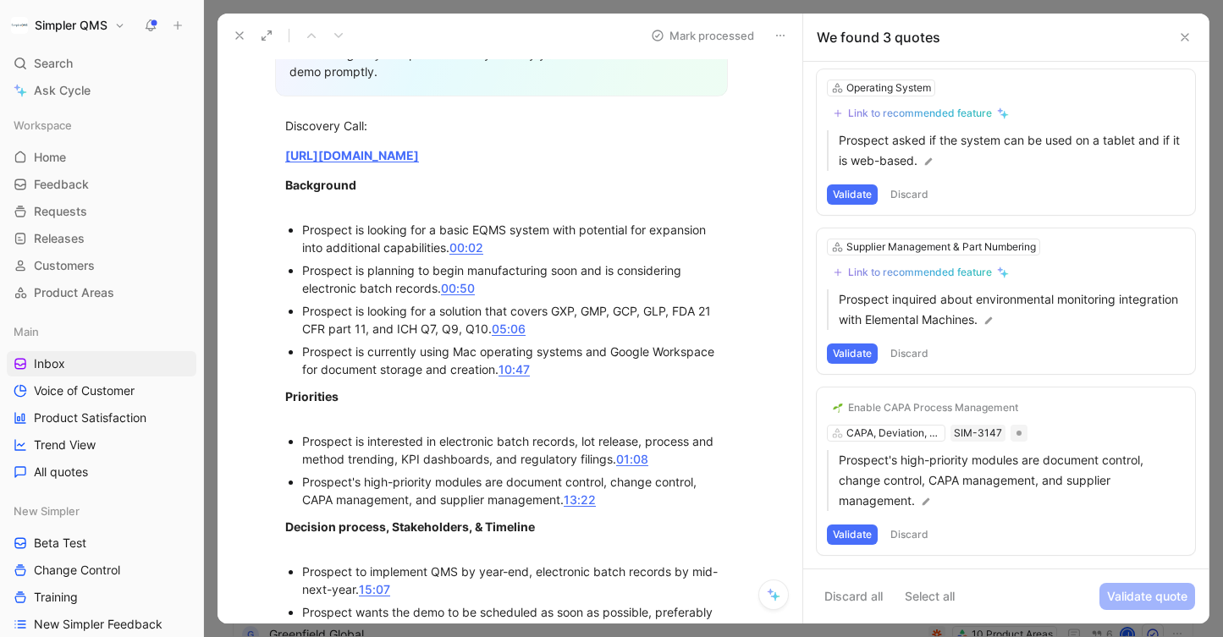
scroll to position [545, 0]
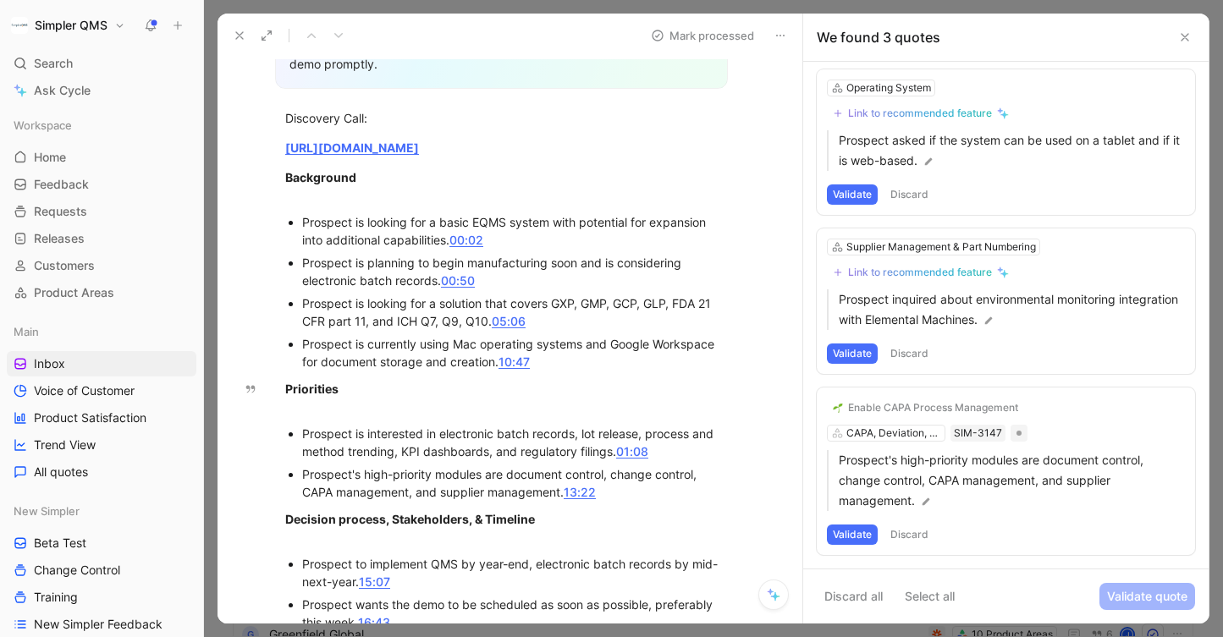
click at [854, 537] on button "Validate" at bounding box center [852, 535] width 51 height 20
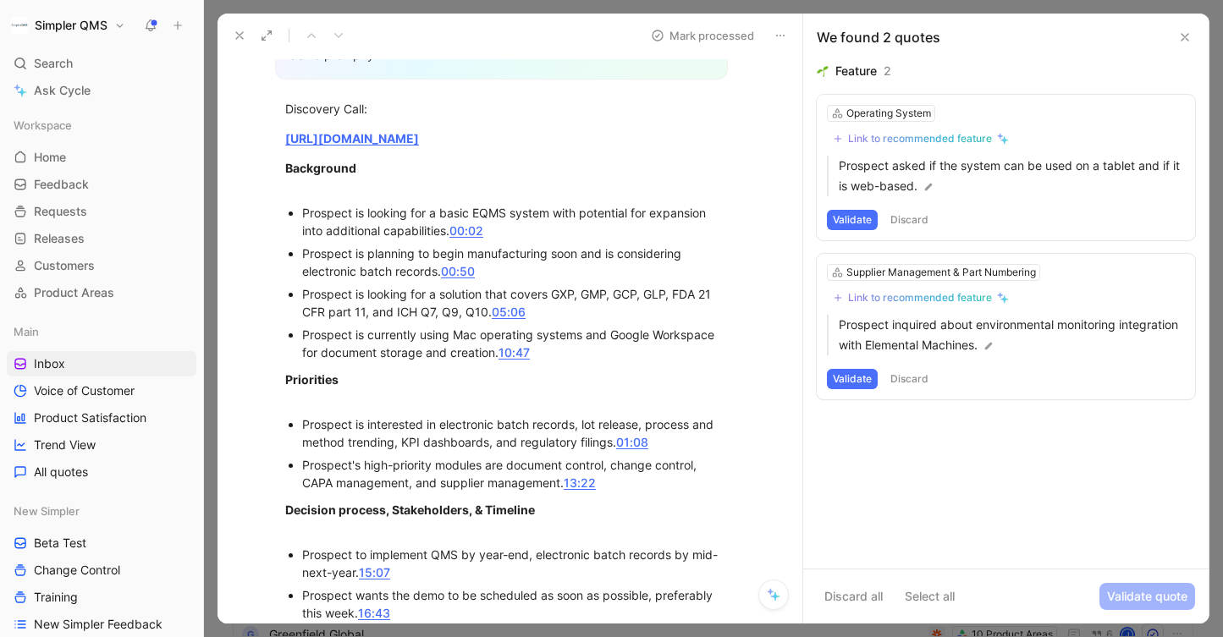
scroll to position [548, 0]
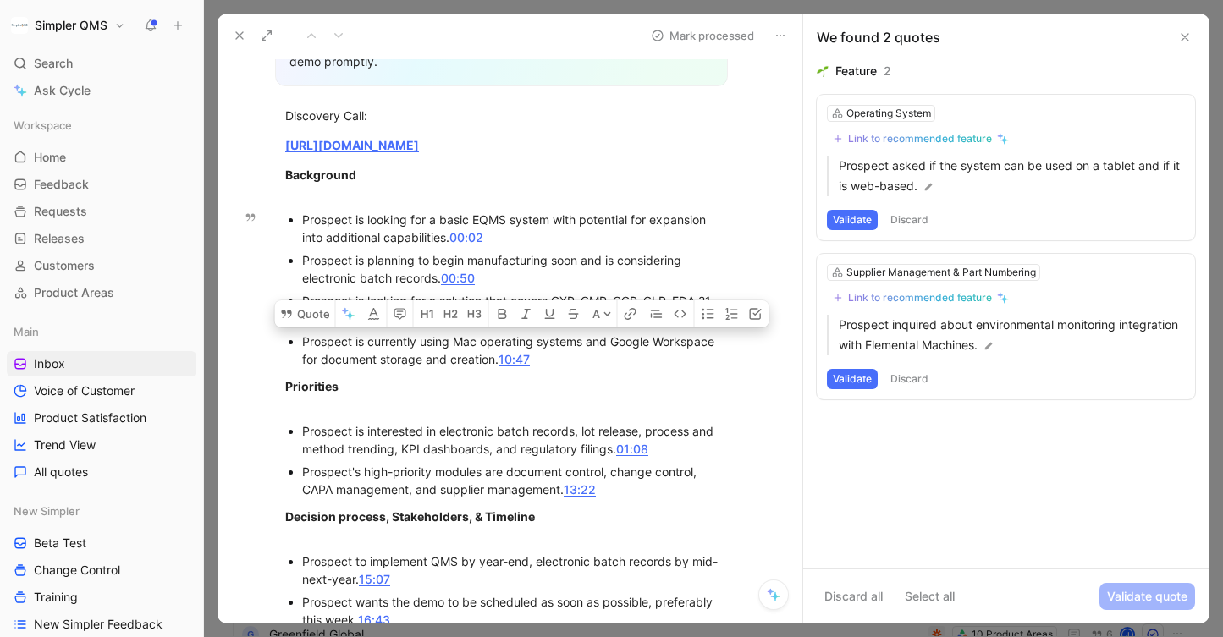
drag, startPoint x: 453, startPoint y: 343, endPoint x: 586, endPoint y: 342, distance: 133.7
click at [586, 342] on div "Prospect is currently using Mac operating systems and Google Workspace for docu…" at bounding box center [510, 351] width 416 height 36
click at [310, 308] on button "Quote" at bounding box center [305, 313] width 60 height 27
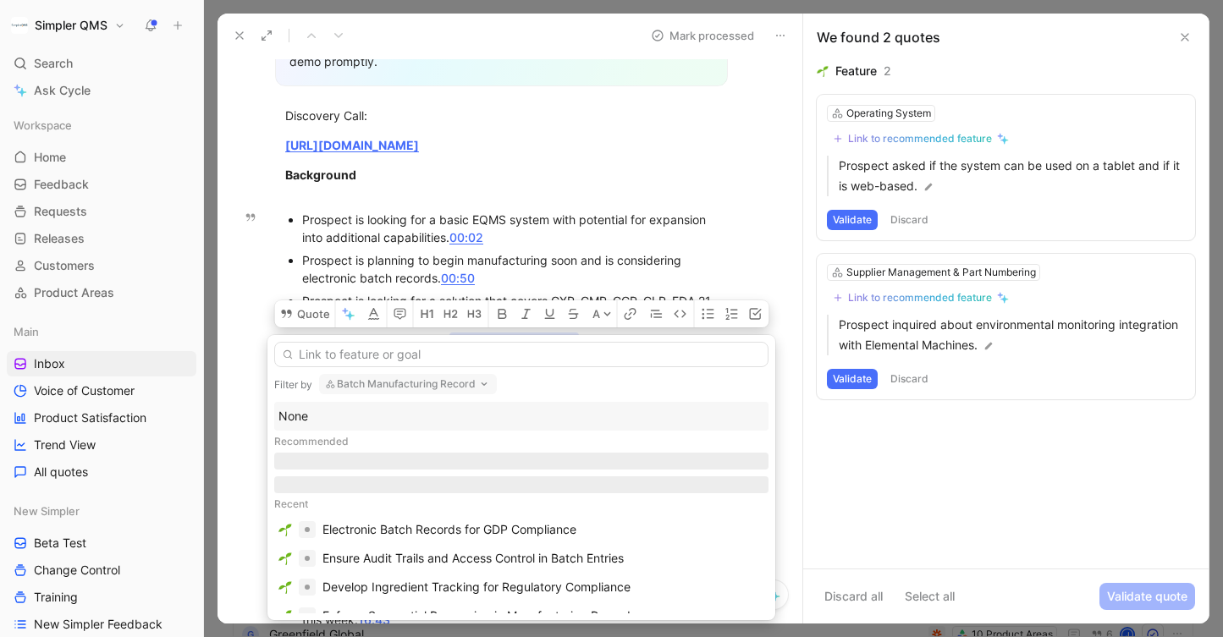
click at [454, 383] on button "Batch Manufacturing Record" at bounding box center [408, 384] width 178 height 20
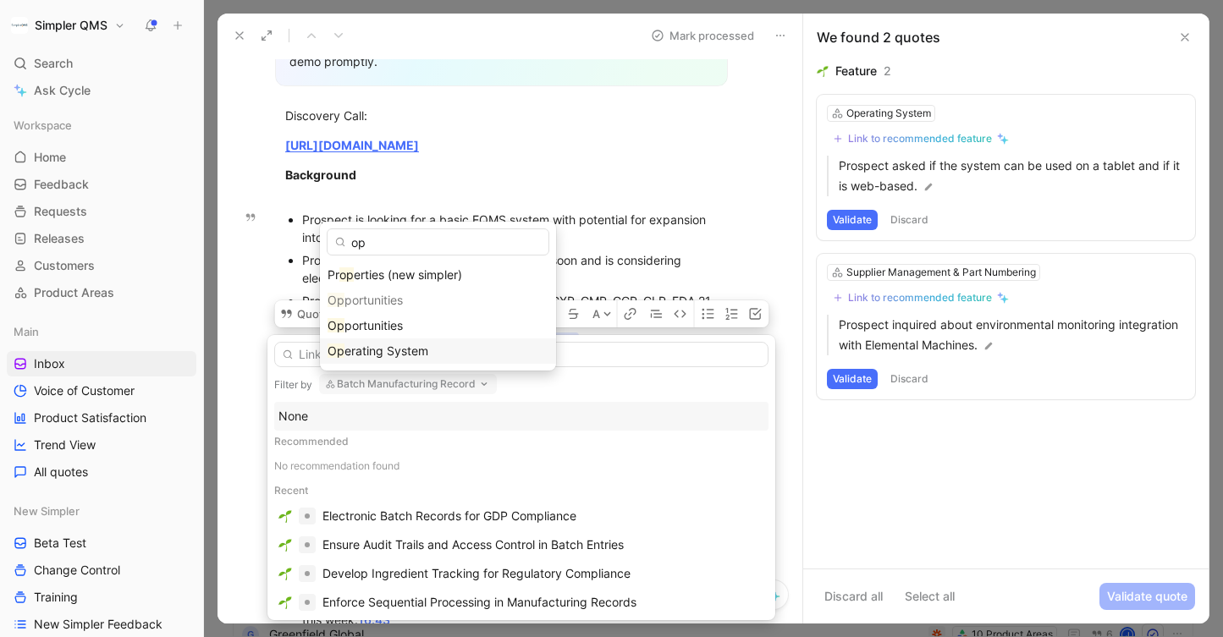
type input "op"
click at [385, 350] on span "erating System" at bounding box center [386, 351] width 84 height 14
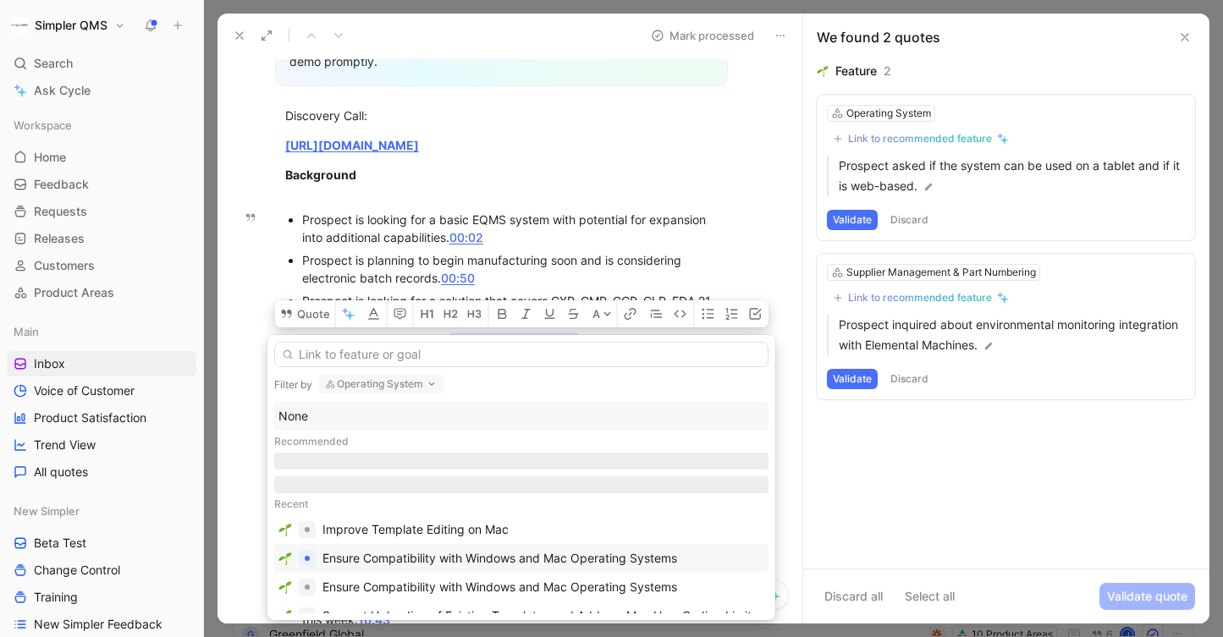
click at [506, 567] on div "Ensure Compatibility with Windows and Mac Operating Systems" at bounding box center [499, 558] width 355 height 20
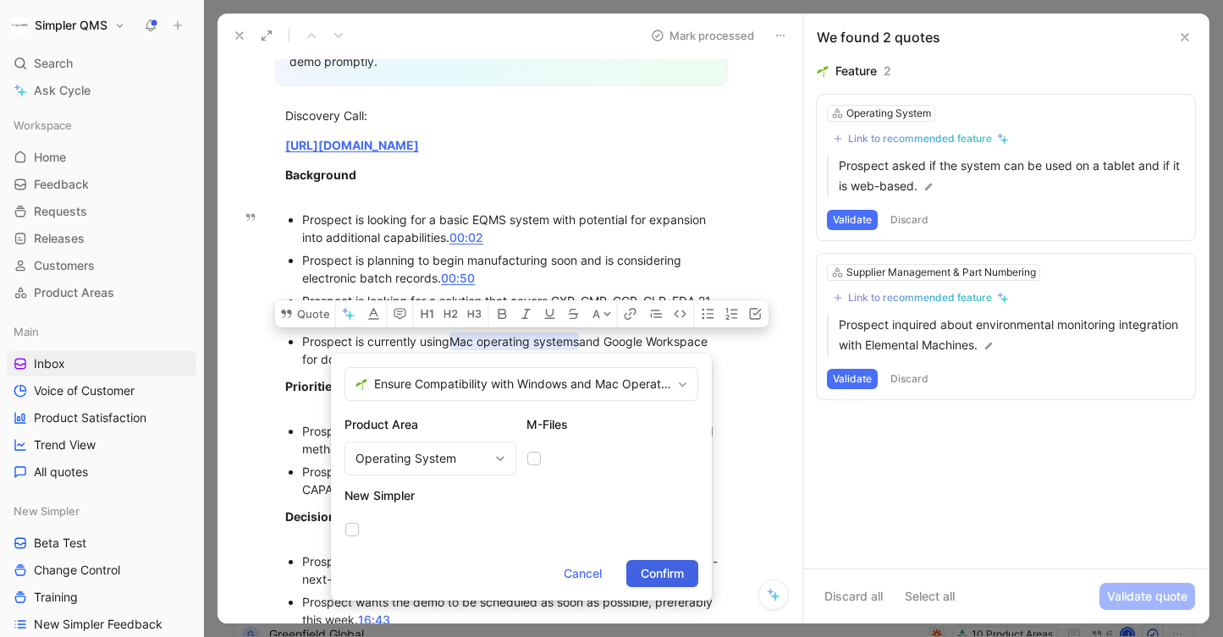
click at [654, 575] on span "Confirm" at bounding box center [662, 574] width 43 height 20
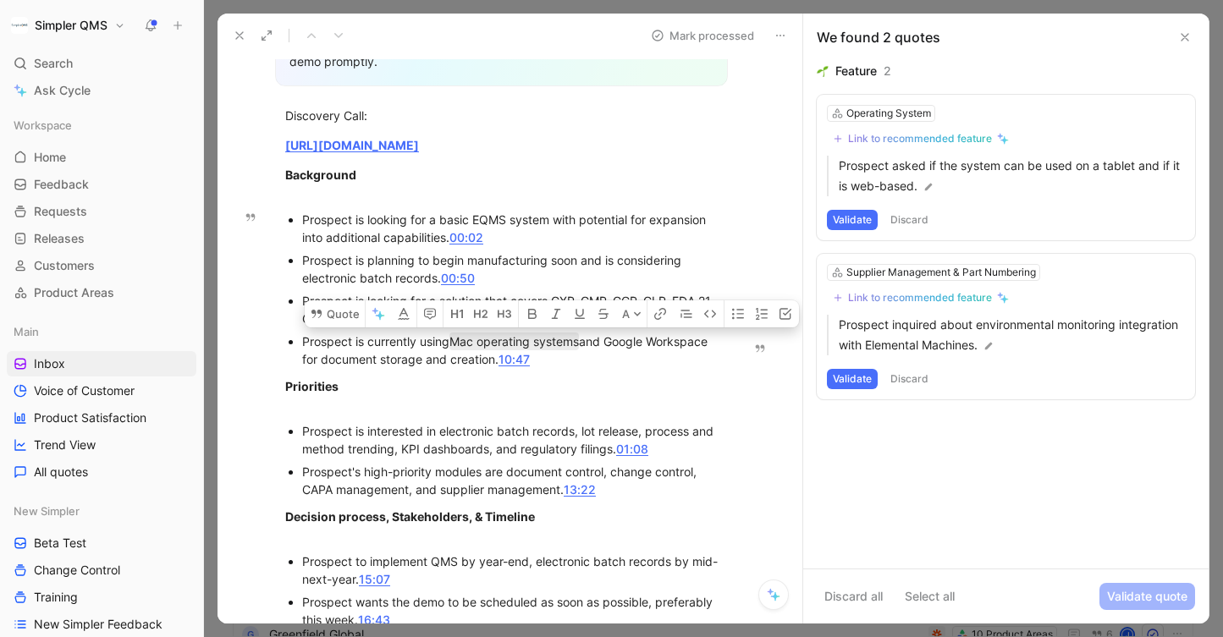
drag, startPoint x: 615, startPoint y: 336, endPoint x: 559, endPoint y: 359, distance: 60.4
click at [559, 359] on div "Prospect is currently using Mac operating systems and Google Workspace for docu…" at bounding box center [510, 351] width 416 height 36
click at [343, 308] on button "Quote" at bounding box center [335, 313] width 60 height 27
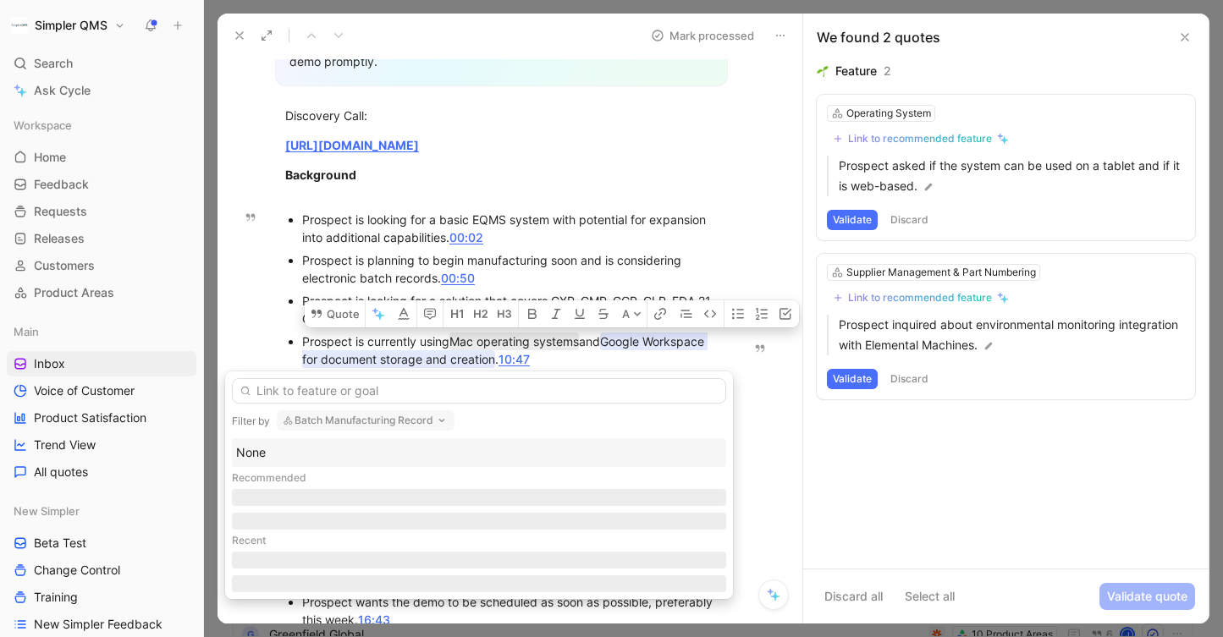
click at [445, 421] on icon "button" at bounding box center [442, 421] width 14 height 14
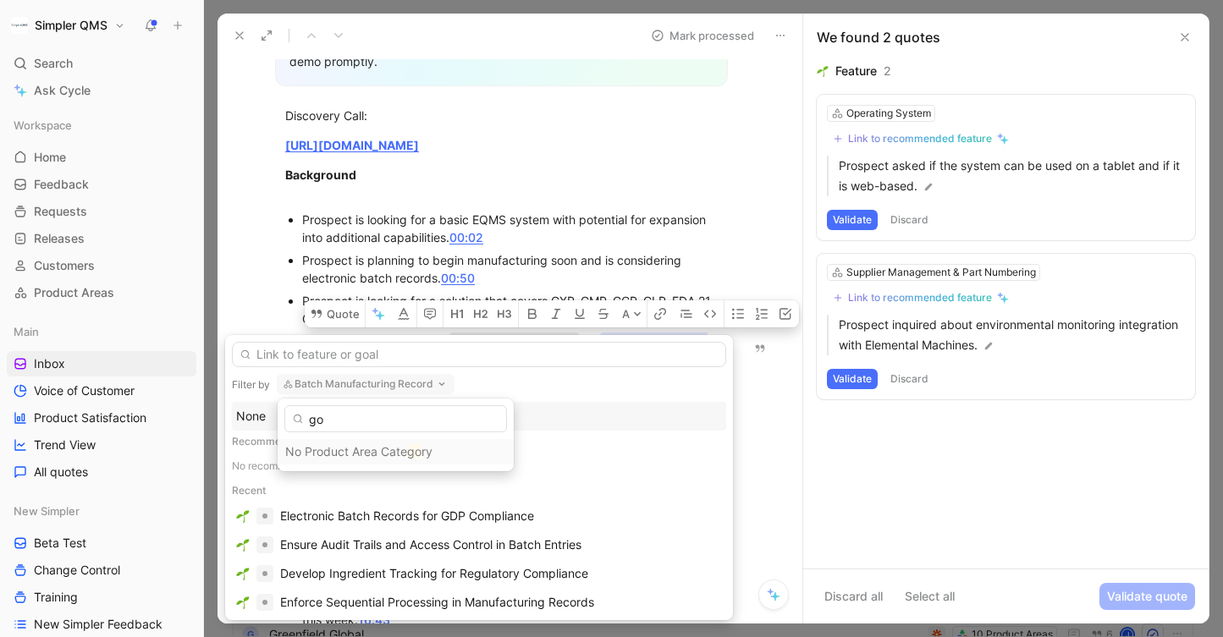
type input "g"
type input "offi"
click at [346, 478] on span "ce Suite" at bounding box center [328, 477] width 45 height 14
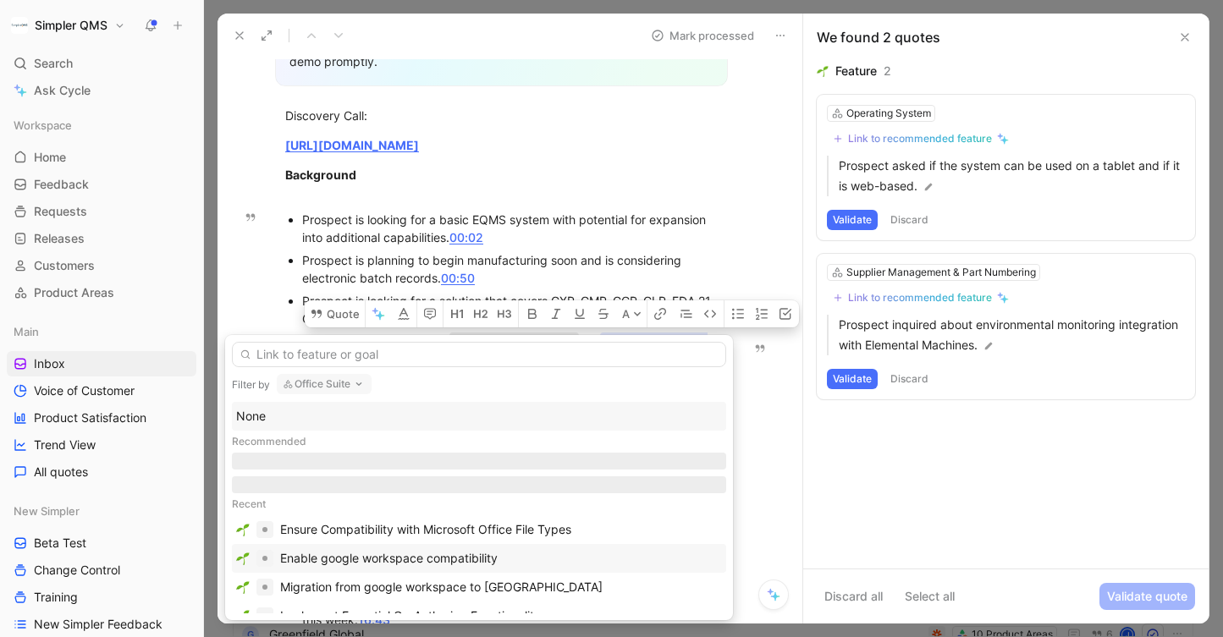
click at [493, 560] on div "Enable google workspace compatibility" at bounding box center [389, 558] width 218 height 20
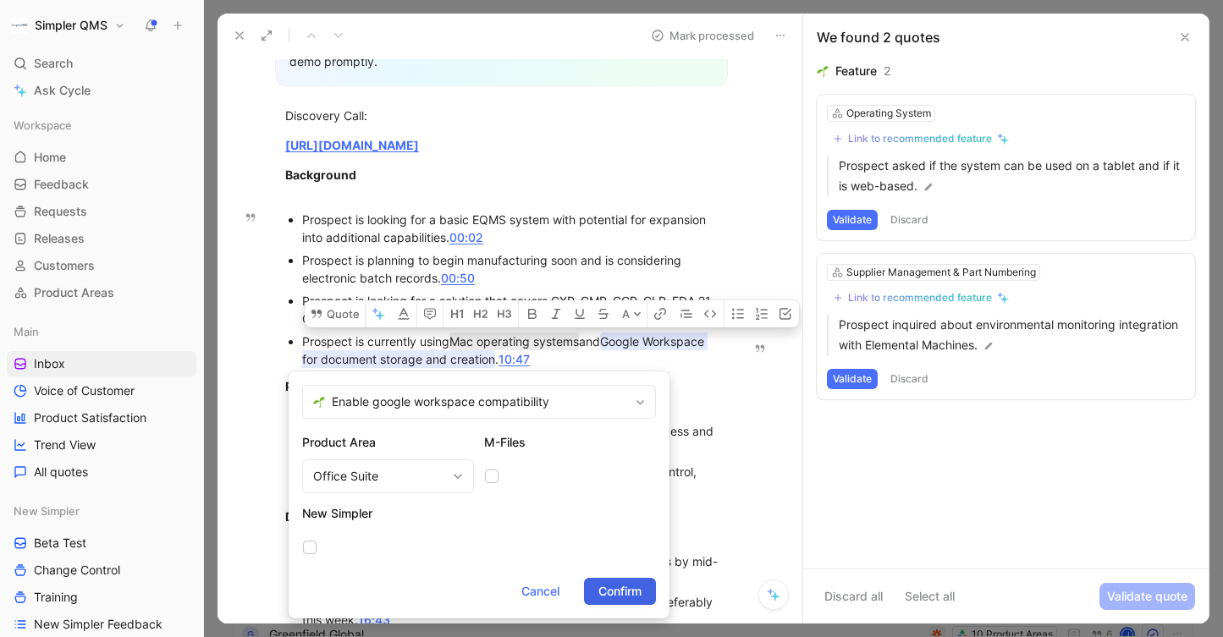
click at [636, 587] on span "Confirm" at bounding box center [619, 591] width 43 height 20
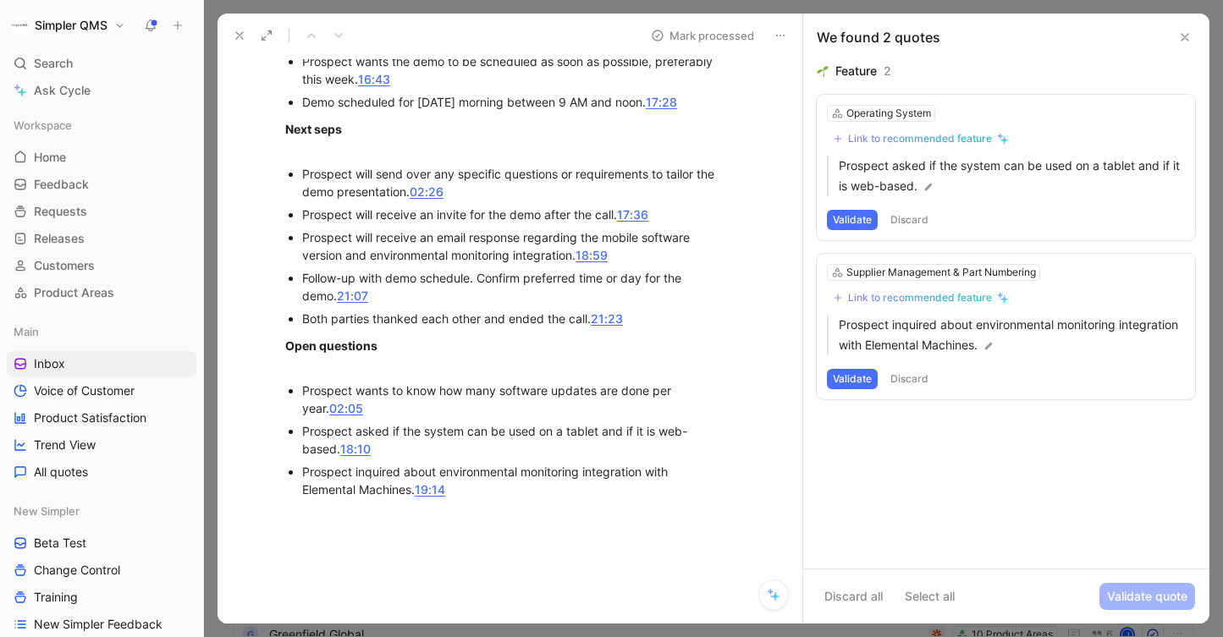
scroll to position [1094, 0]
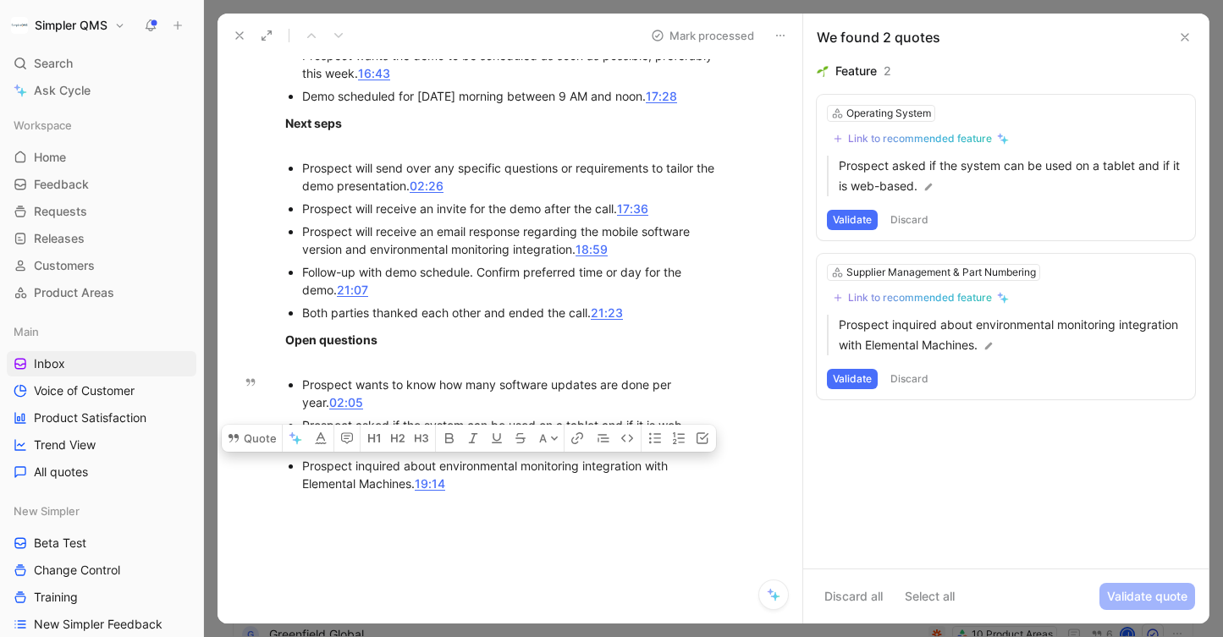
drag, startPoint x: 410, startPoint y: 485, endPoint x: 440, endPoint y: 465, distance: 35.4
click at [440, 465] on div "Prospect inquired about environmental monitoring integration with Elemental Mac…" at bounding box center [510, 475] width 416 height 36
copy div "environmental monitoring integration with Elemental Machine"
click at [934, 277] on div "Supplier Management & Part Numbering" at bounding box center [941, 272] width 190 height 17
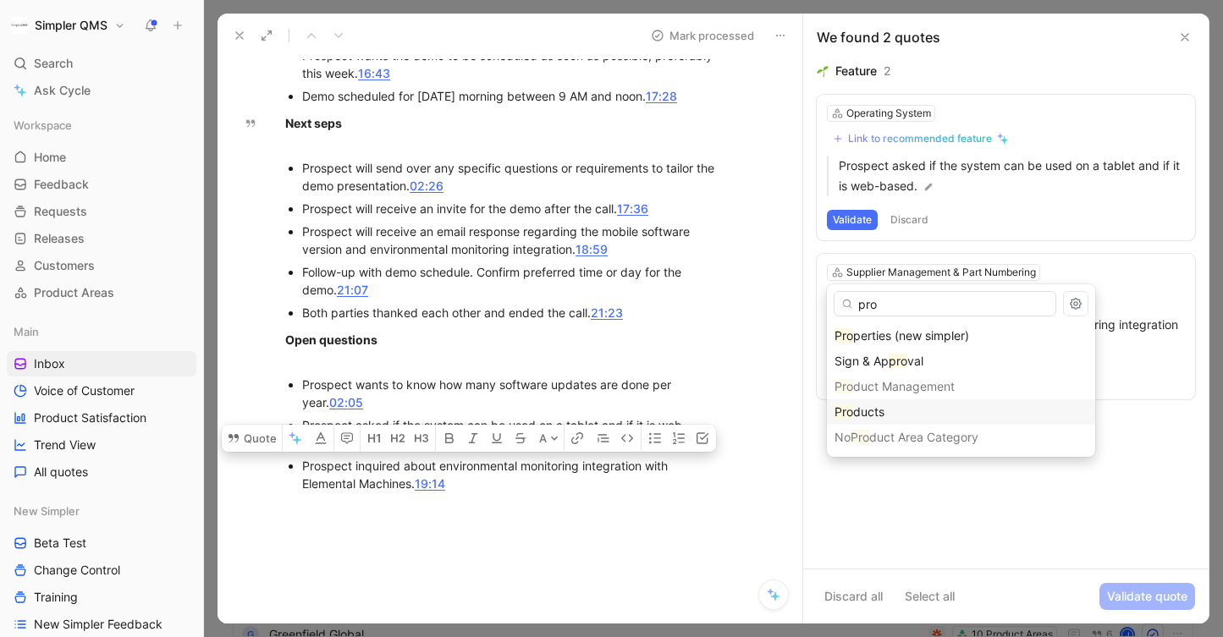
type input "pro"
click at [907, 407] on div "Pro ducts" at bounding box center [960, 412] width 253 height 20
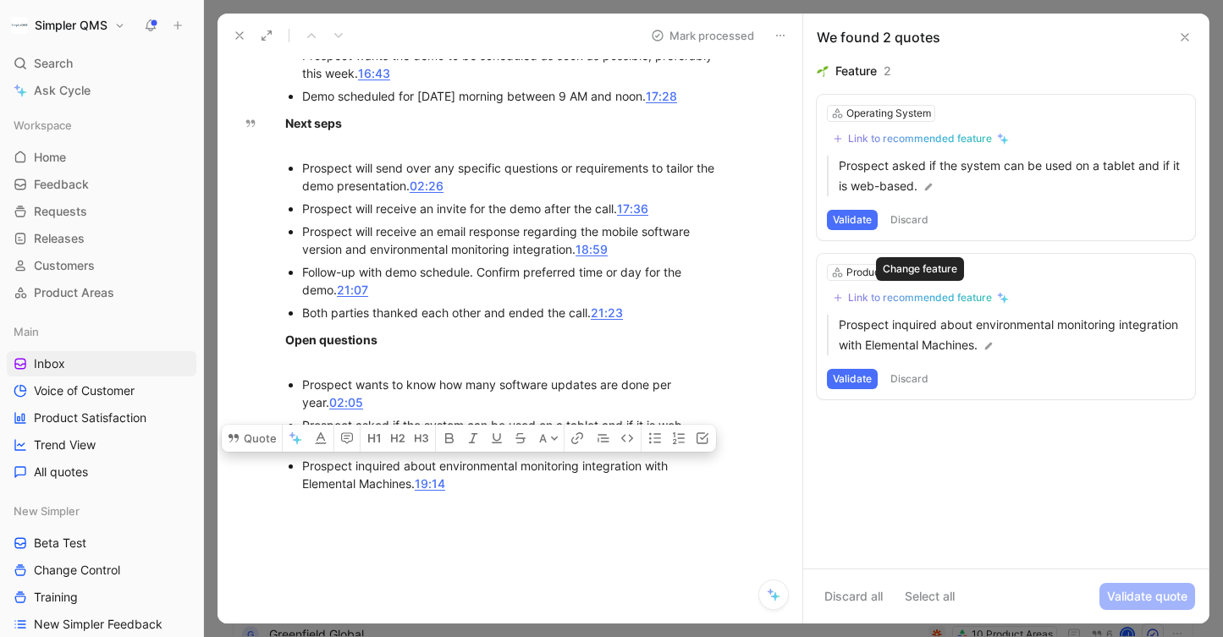
click at [932, 288] on button "Link to recommended feature" at bounding box center [921, 298] width 188 height 20
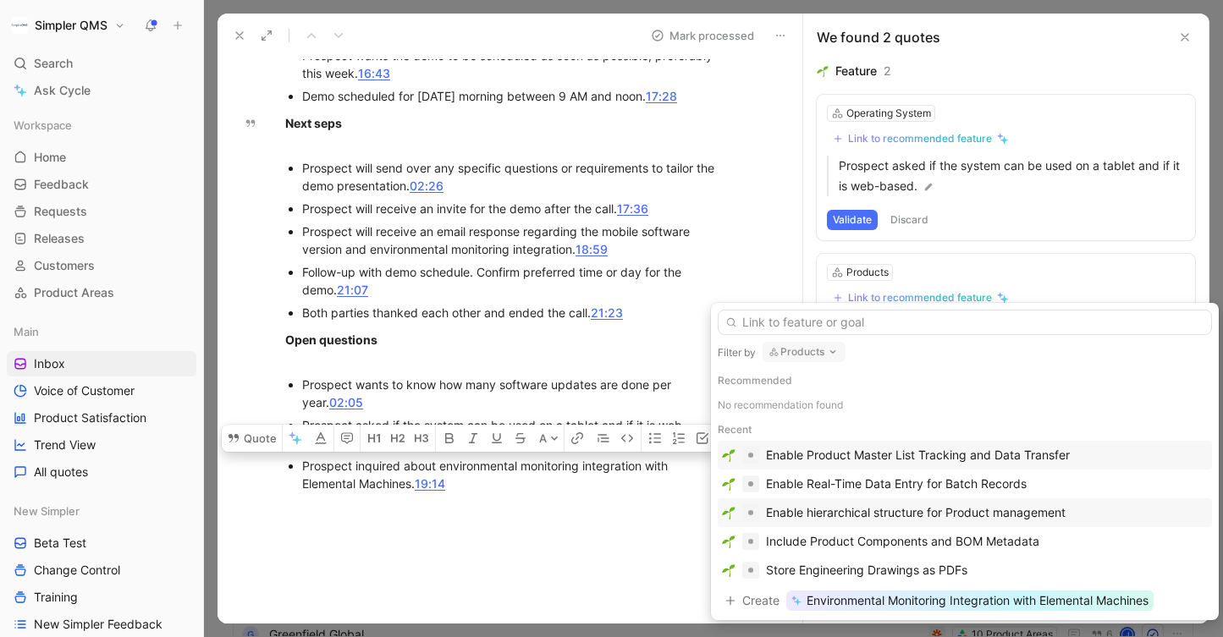
scroll to position [3, 0]
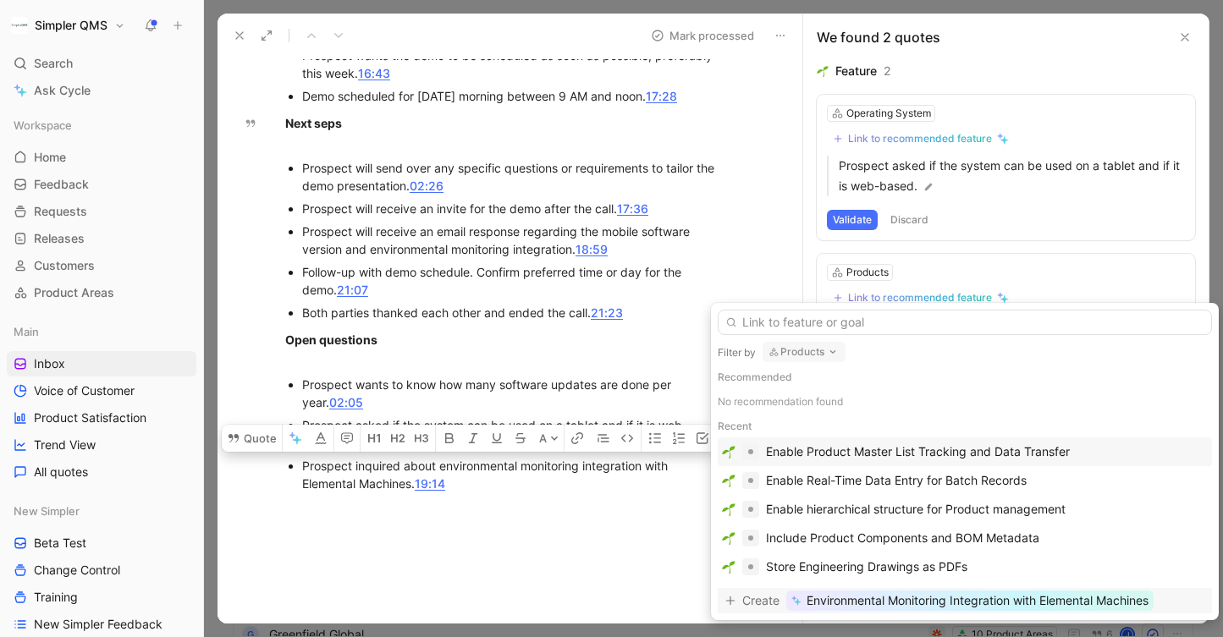
click at [1058, 605] on span "Environmental Monitoring Integration with Elemental Machines" at bounding box center [978, 601] width 342 height 20
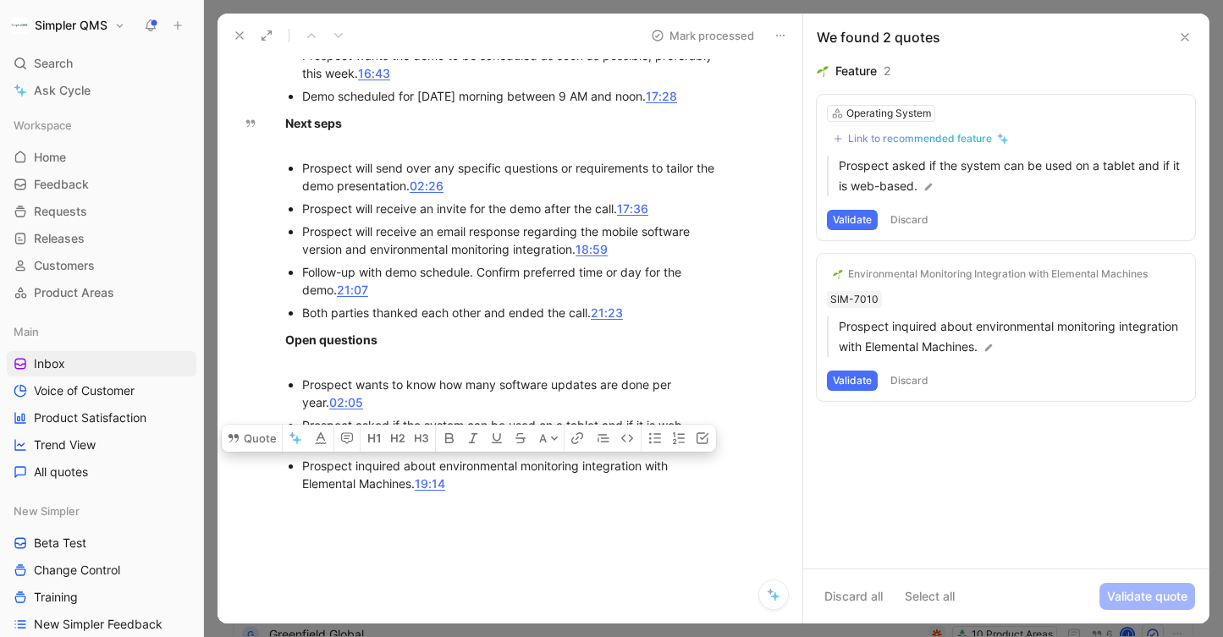
click at [848, 377] on button "Validate" at bounding box center [852, 381] width 51 height 20
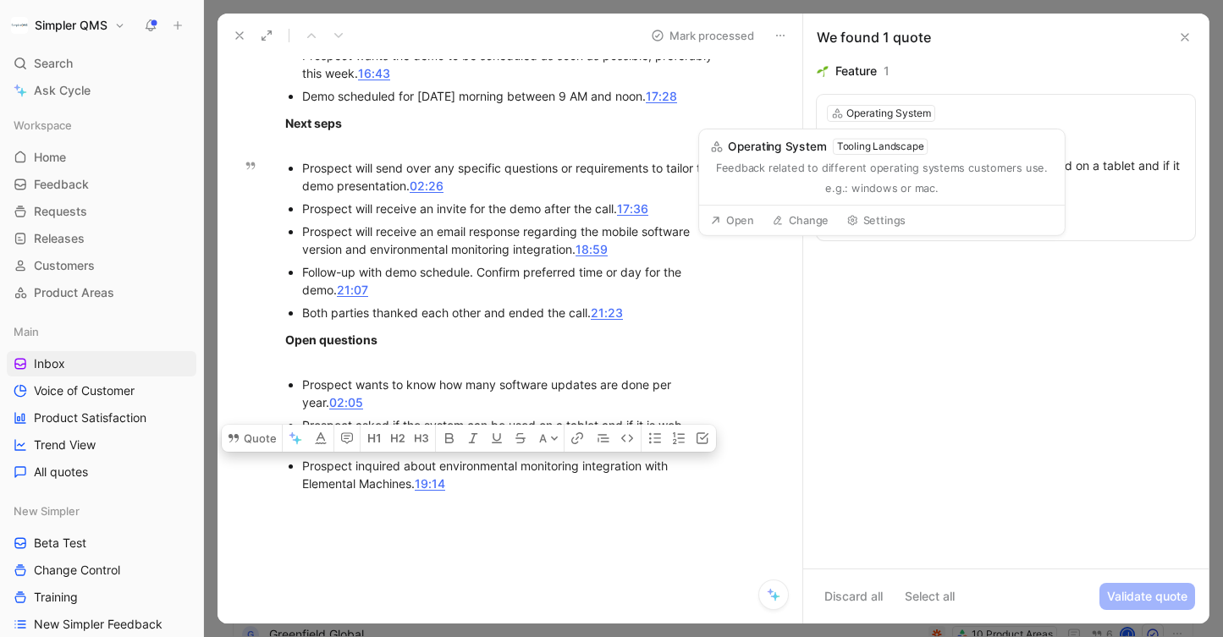
click at [998, 317] on div "Feature 1 Operating System Link to recommended feature Prospect asked if the sy…" at bounding box center [1005, 315] width 405 height 508
click at [909, 107] on div "Operating System" at bounding box center [888, 113] width 85 height 17
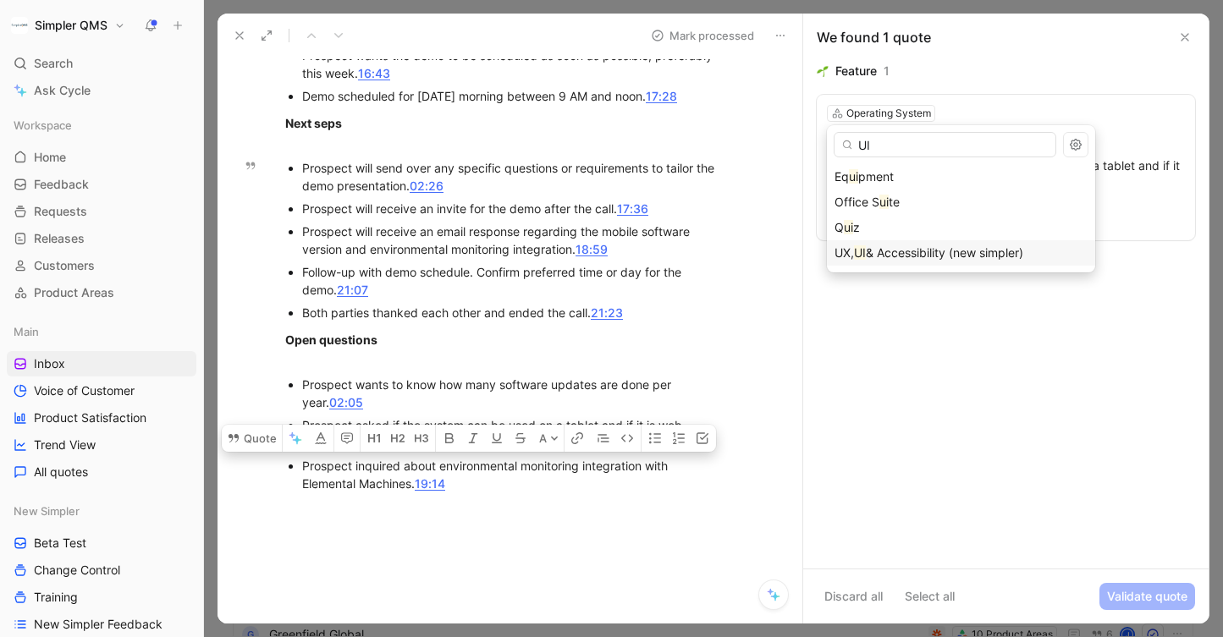
type input "UI"
click at [957, 254] on span "& Accessibility (new simpler)" at bounding box center [944, 252] width 157 height 14
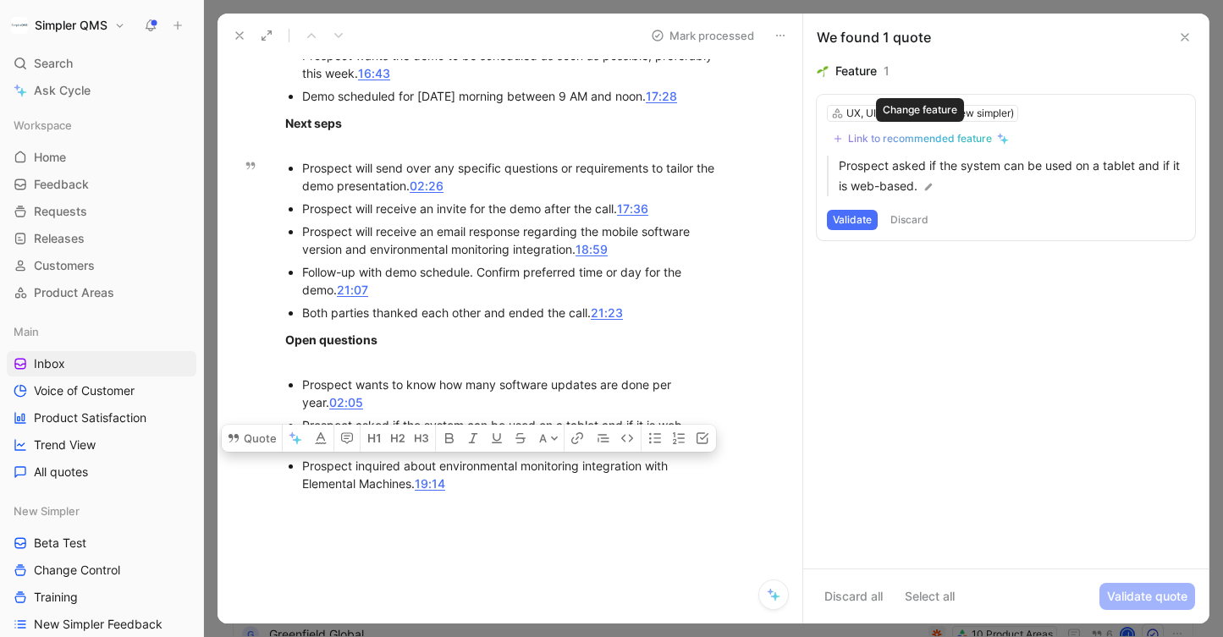
click at [939, 138] on div "Link to recommended feature" at bounding box center [920, 139] width 144 height 14
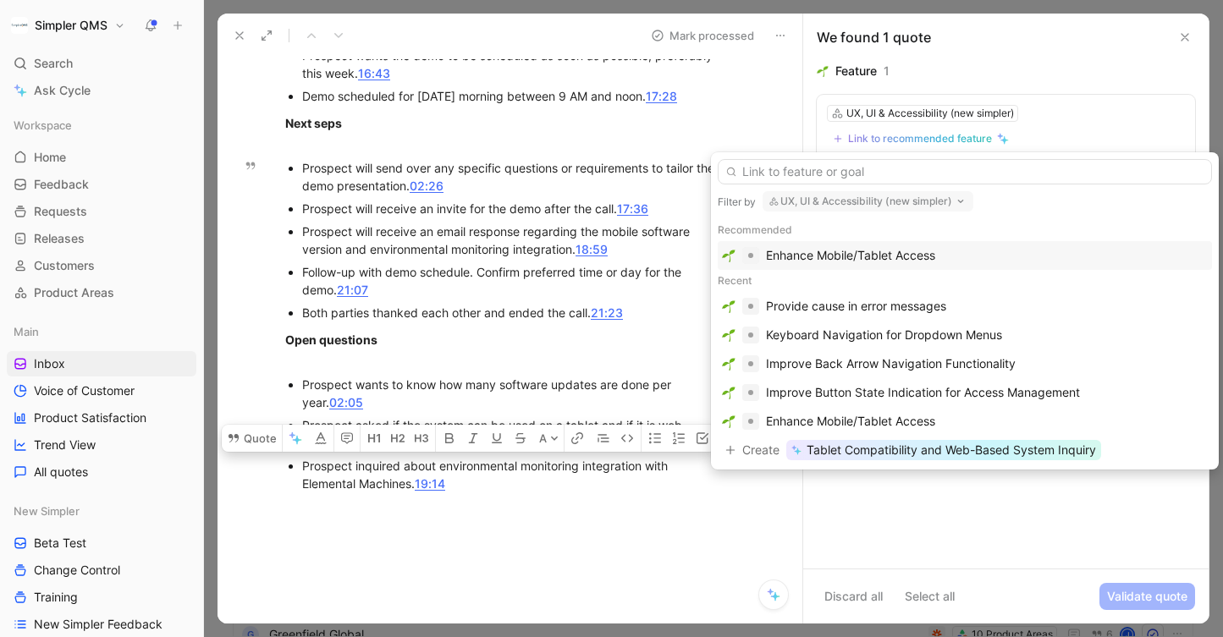
click at [918, 259] on div "Enhance Mobile/Tablet Access" at bounding box center [850, 255] width 169 height 20
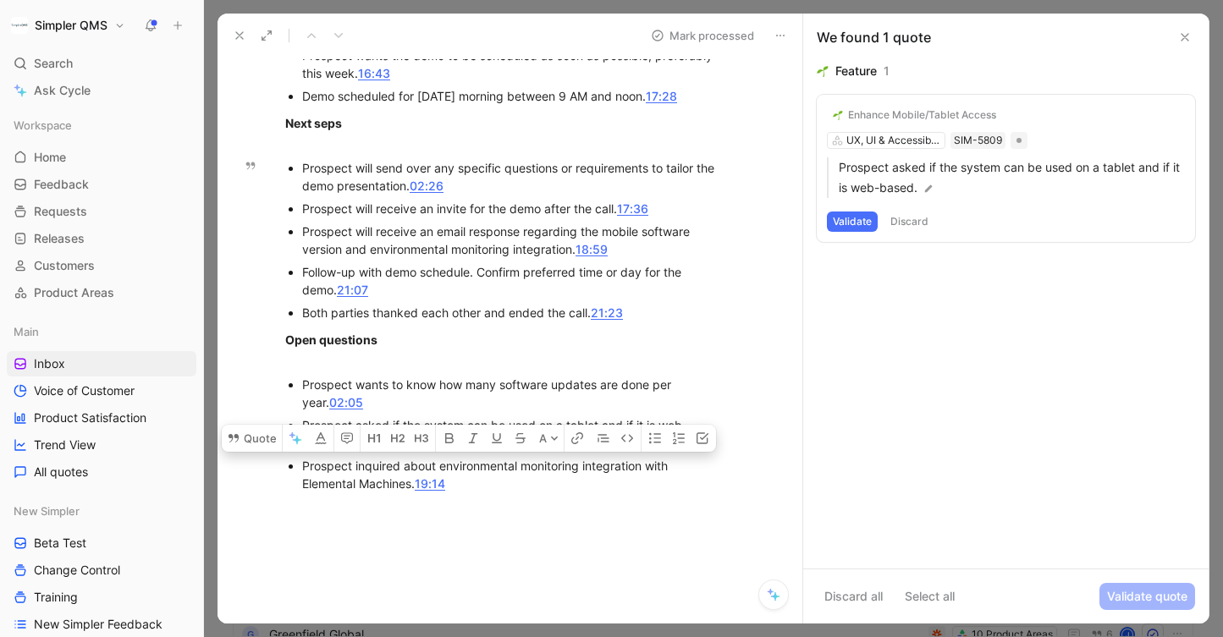
click at [854, 222] on button "Validate" at bounding box center [852, 222] width 51 height 20
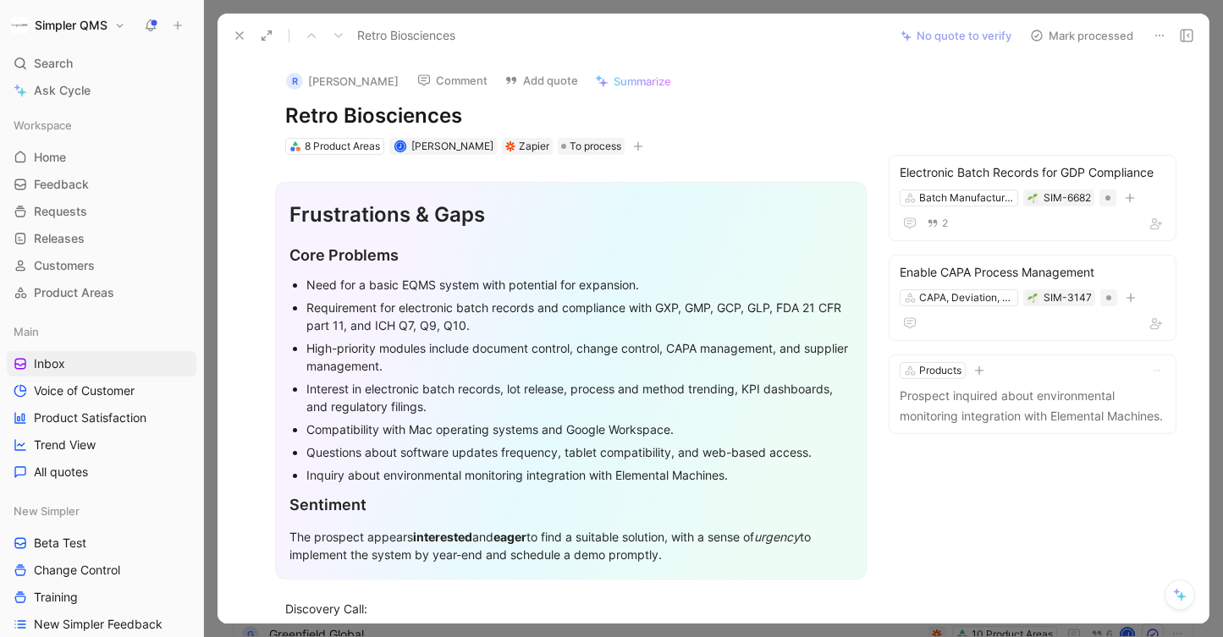
scroll to position [0, 0]
click at [1040, 36] on icon at bounding box center [1037, 36] width 14 height 14
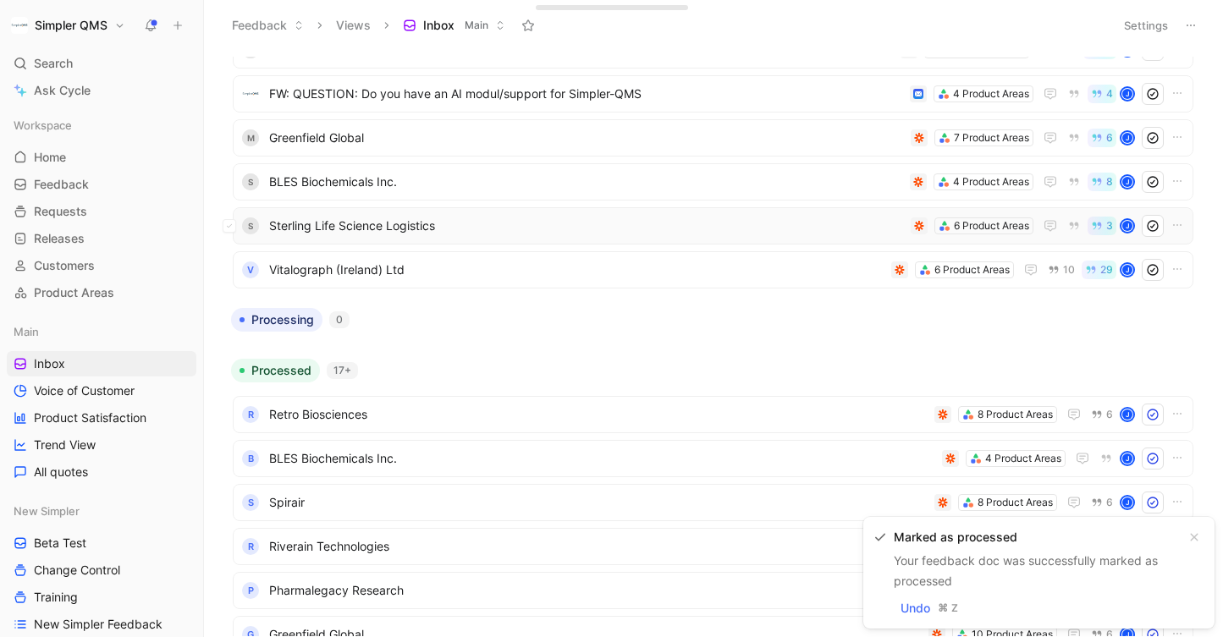
click at [674, 225] on span "Sterling Life Science Logistics" at bounding box center [586, 226] width 635 height 20
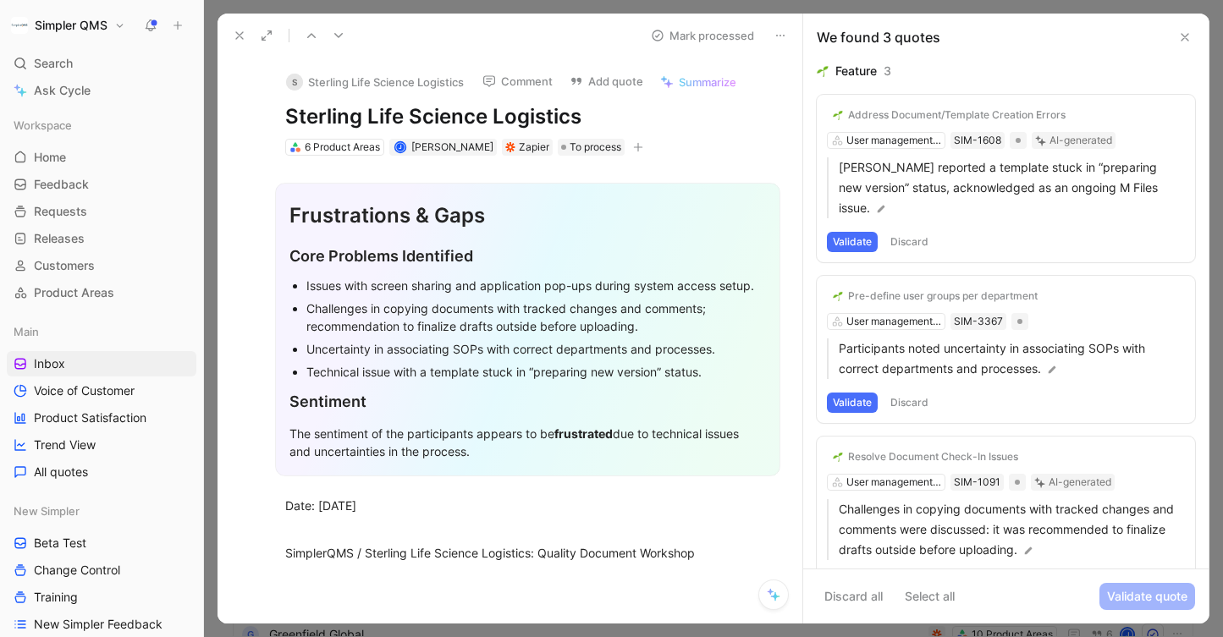
drag, startPoint x: 585, startPoint y: 117, endPoint x: 241, endPoint y: 116, distance: 343.6
click at [241, 116] on div "S Sterling Life Science Logistics Comment Add quote Summarize Sterling Life Sci…" at bounding box center [510, 341] width 585 height 566
copy h1 "Sterling Life Science Logistics"
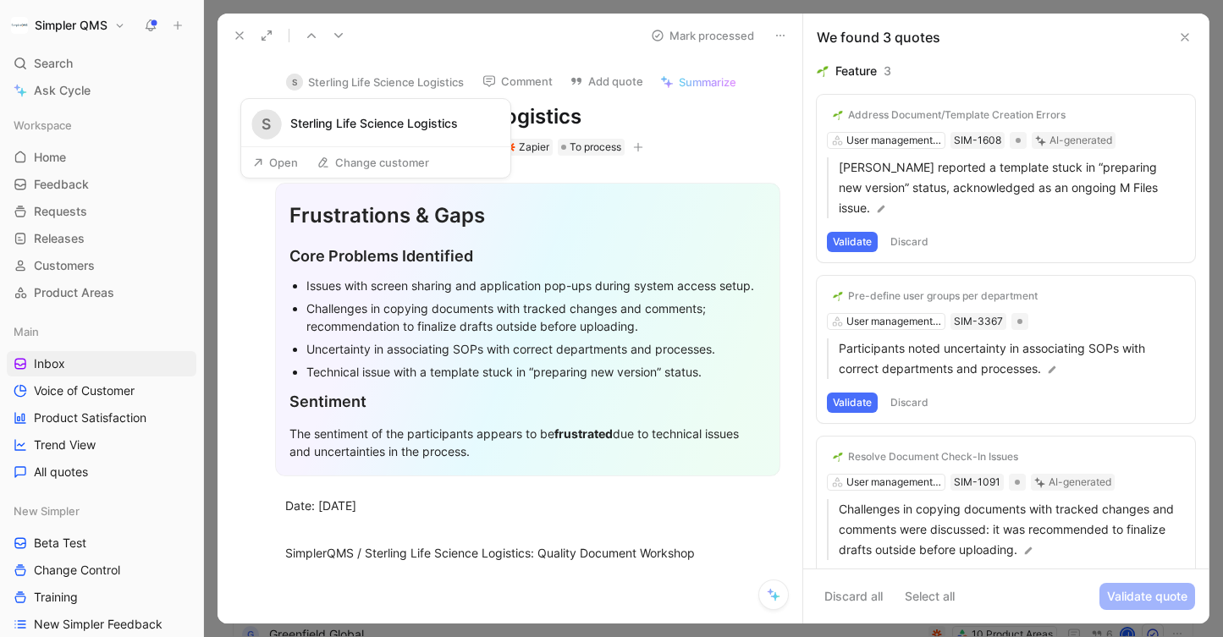
click at [361, 80] on button "S Sterling Life Science Logistics" at bounding box center [374, 81] width 193 height 25
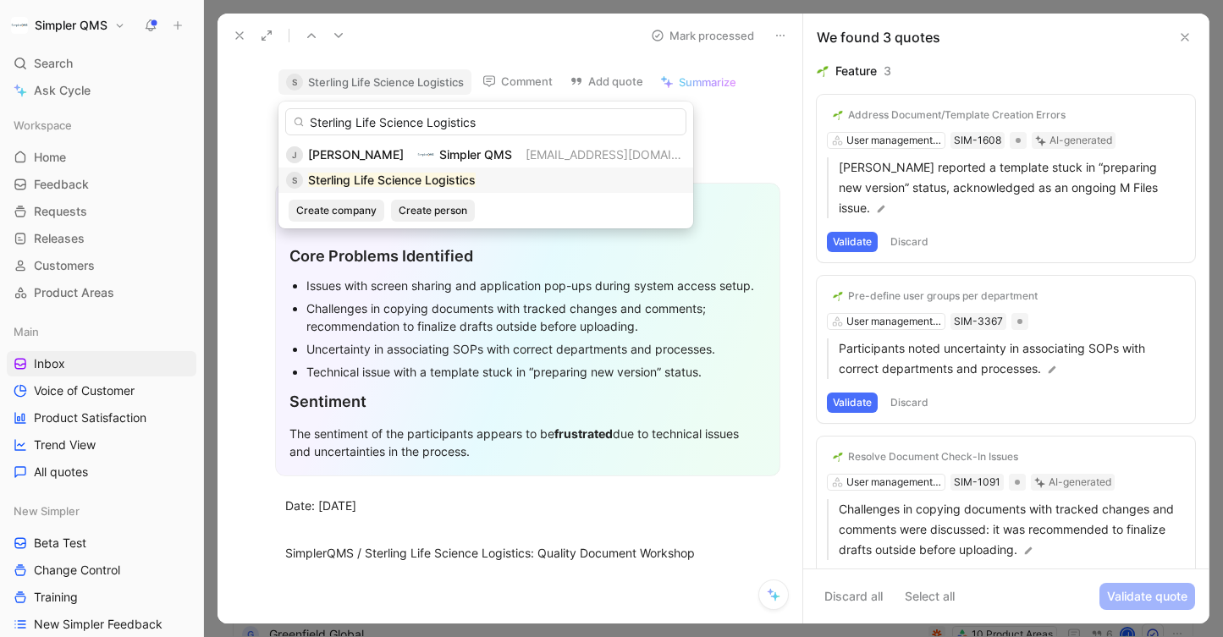
type input "Sterling Life Science Logistics"
click at [345, 180] on mark "Sterling Life Science Logistics" at bounding box center [392, 180] width 168 height 14
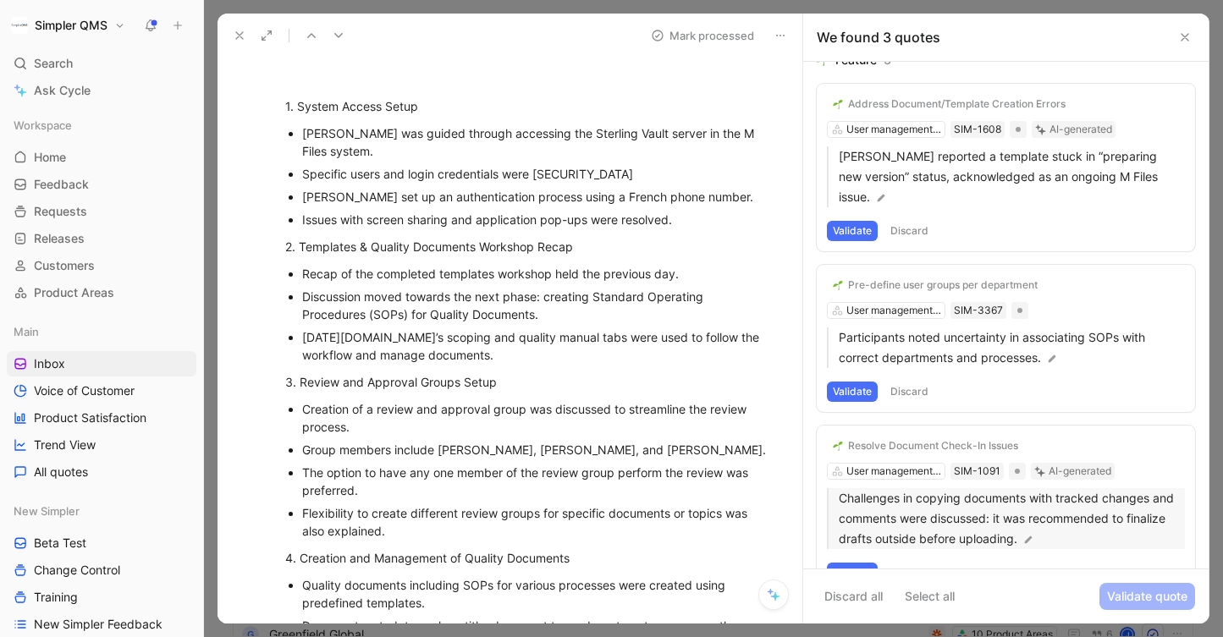
scroll to position [30, 0]
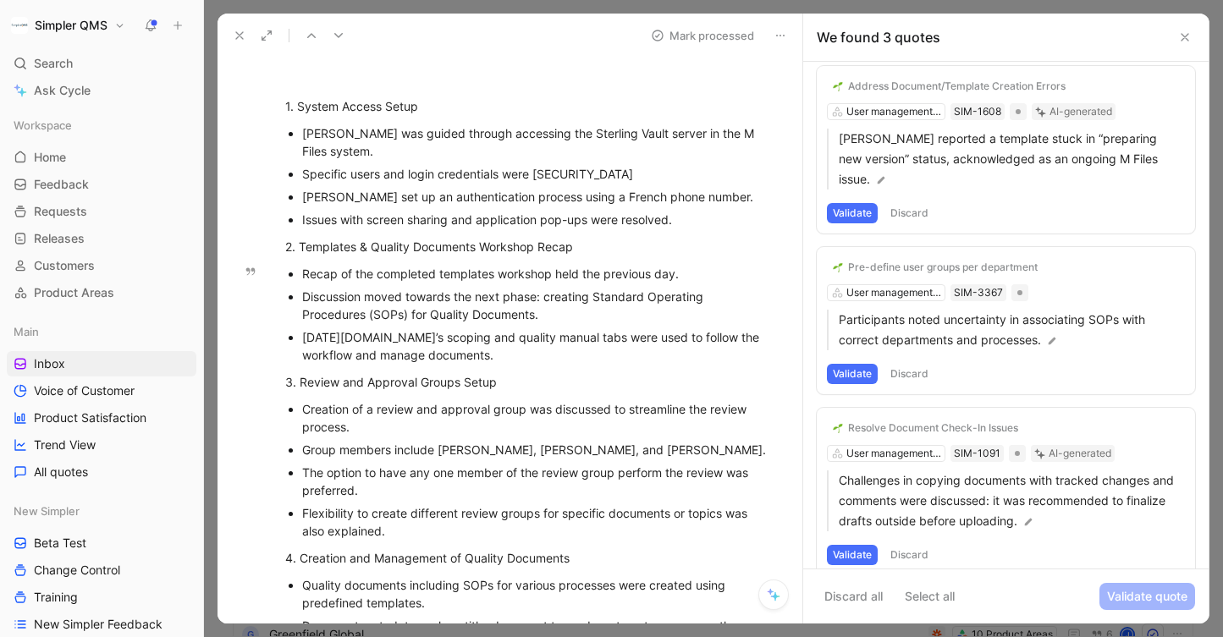
click at [856, 364] on button "Validate" at bounding box center [852, 374] width 51 height 20
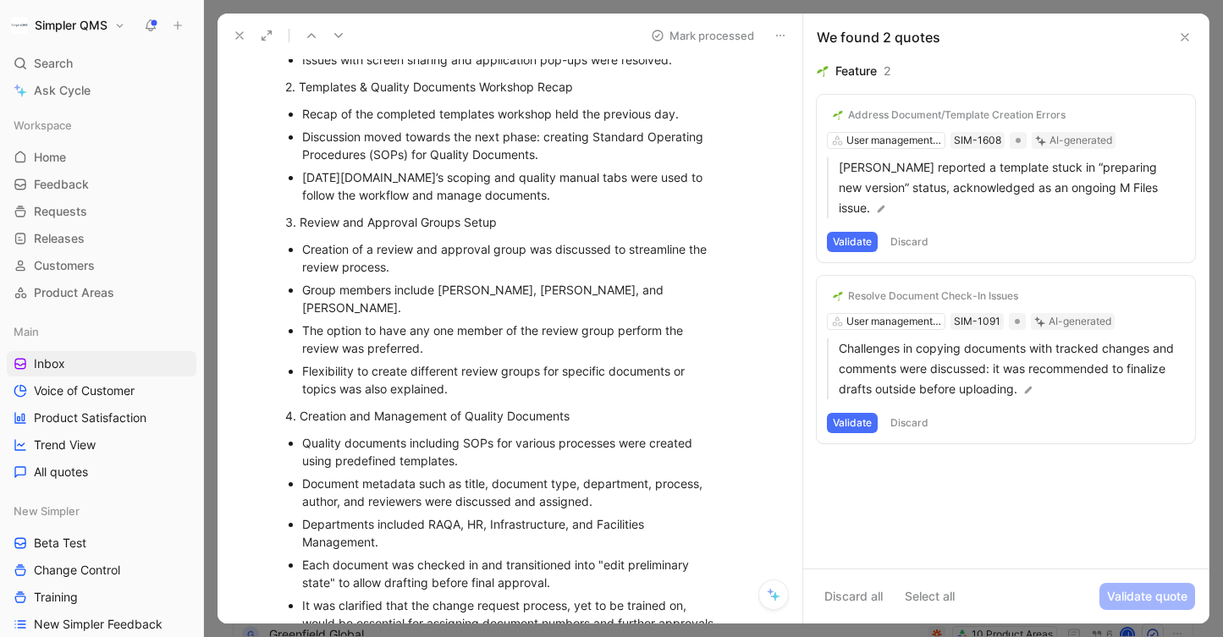
scroll to position [1050, 0]
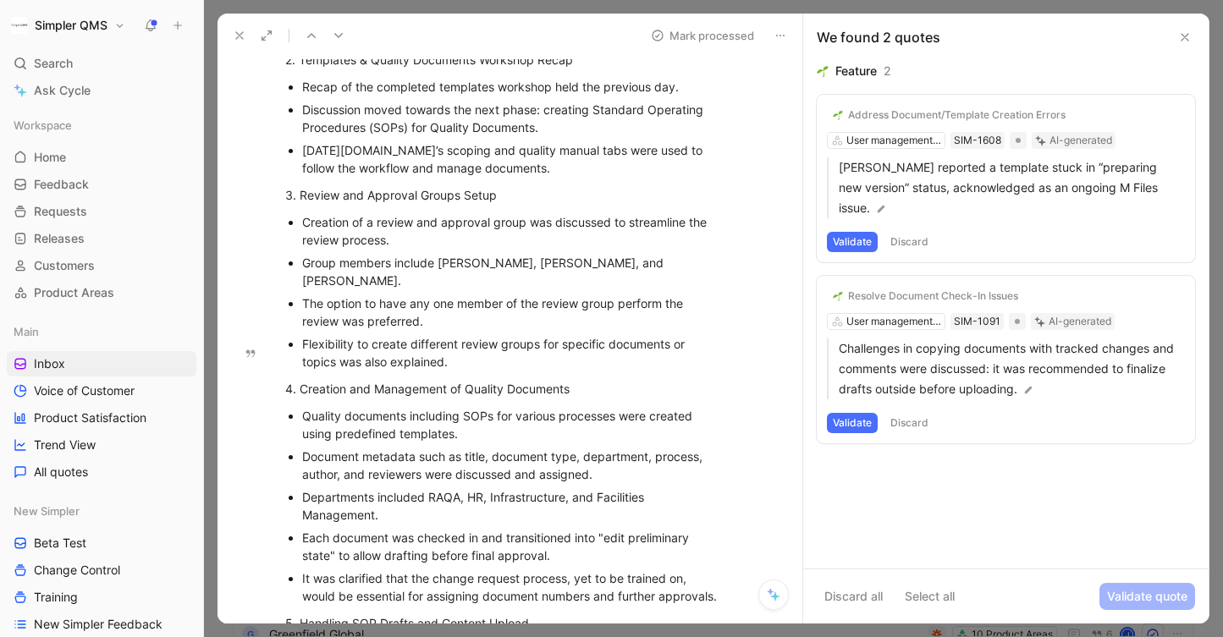
click at [918, 232] on button "Discard" at bounding box center [909, 242] width 50 height 20
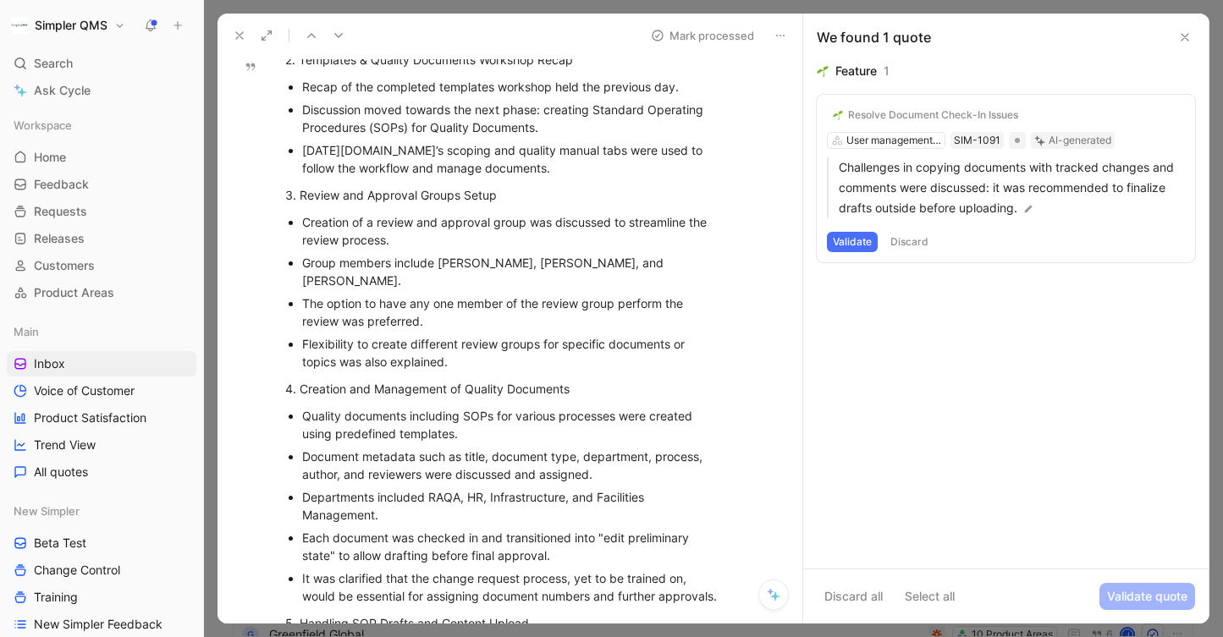
click at [1183, 42] on icon at bounding box center [1185, 37] width 14 height 14
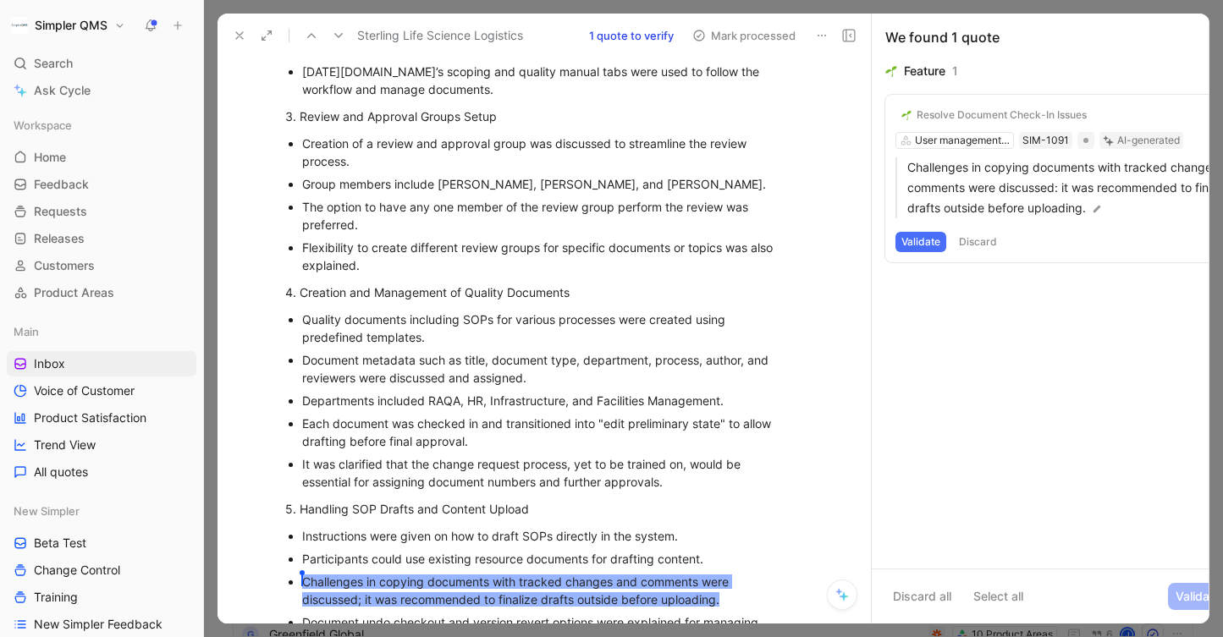
scroll to position [972, 0]
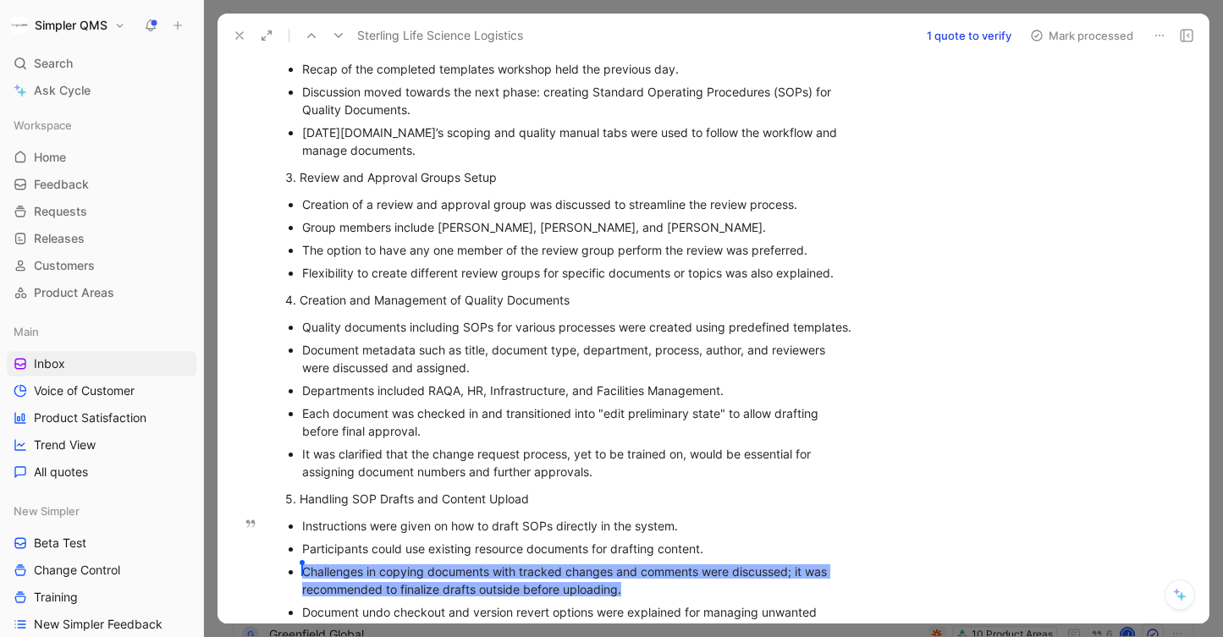
click at [633, 585] on div "[PERSON_NAME] Challenges in copying documents with tracked changes and comments…" at bounding box center [579, 581] width 554 height 36
drag, startPoint x: 633, startPoint y: 585, endPoint x: 320, endPoint y: 553, distance: 314.7
click at [320, 553] on ul "Instructions were given on how to draft SOPs directly in the system. Participan…" at bounding box center [571, 578] width 636 height 127
click at [289, 577] on ul "Instructions were given on how to draft SOPs directly in the system. Participan…" at bounding box center [571, 578] width 636 height 127
click at [302, 571] on span "[PERSON_NAME]" at bounding box center [302, 570] width 2 height 14
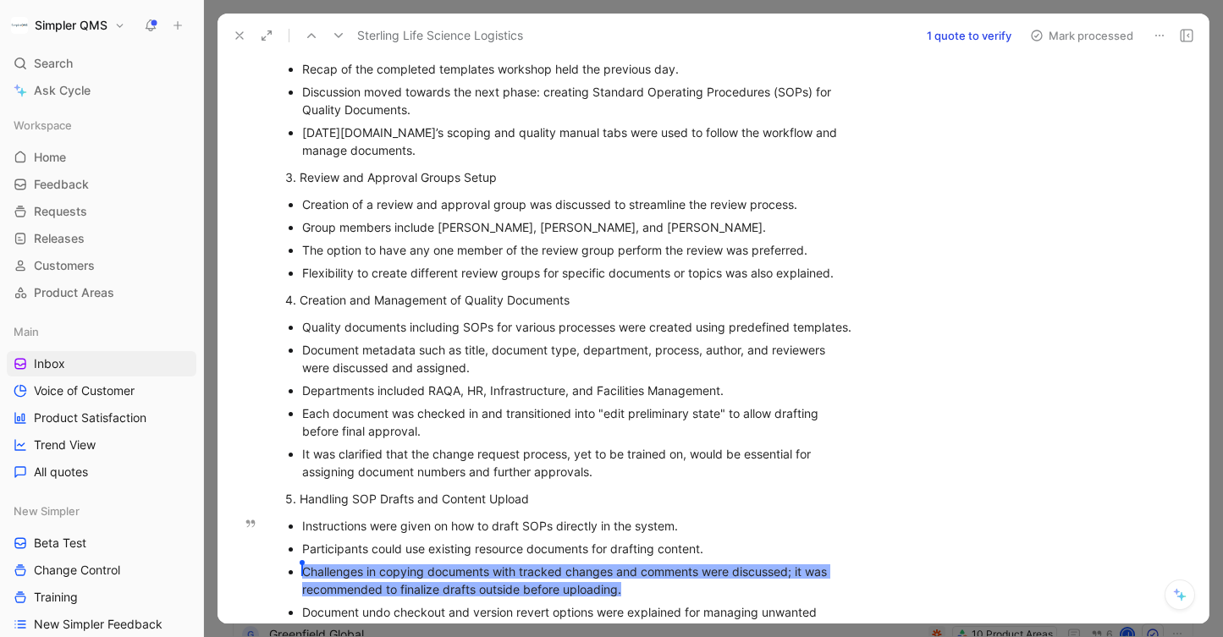
click at [520, 581] on div "[PERSON_NAME] Challenges in copying documents with tracked changes and comments…" at bounding box center [579, 581] width 554 height 36
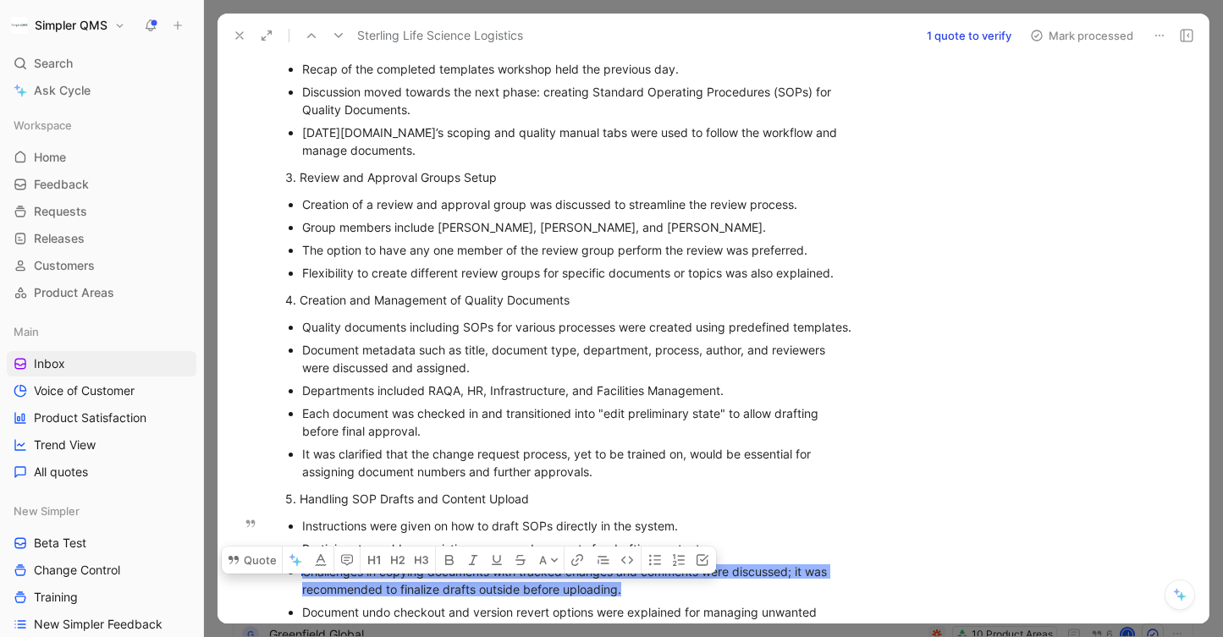
drag, startPoint x: 649, startPoint y: 592, endPoint x: 303, endPoint y: 571, distance: 346.8
click at [303, 571] on div "[PERSON_NAME] Challenges in copying documents with tracked changes and comments…" at bounding box center [579, 581] width 554 height 36
click at [348, 553] on icon "button" at bounding box center [347, 560] width 14 height 14
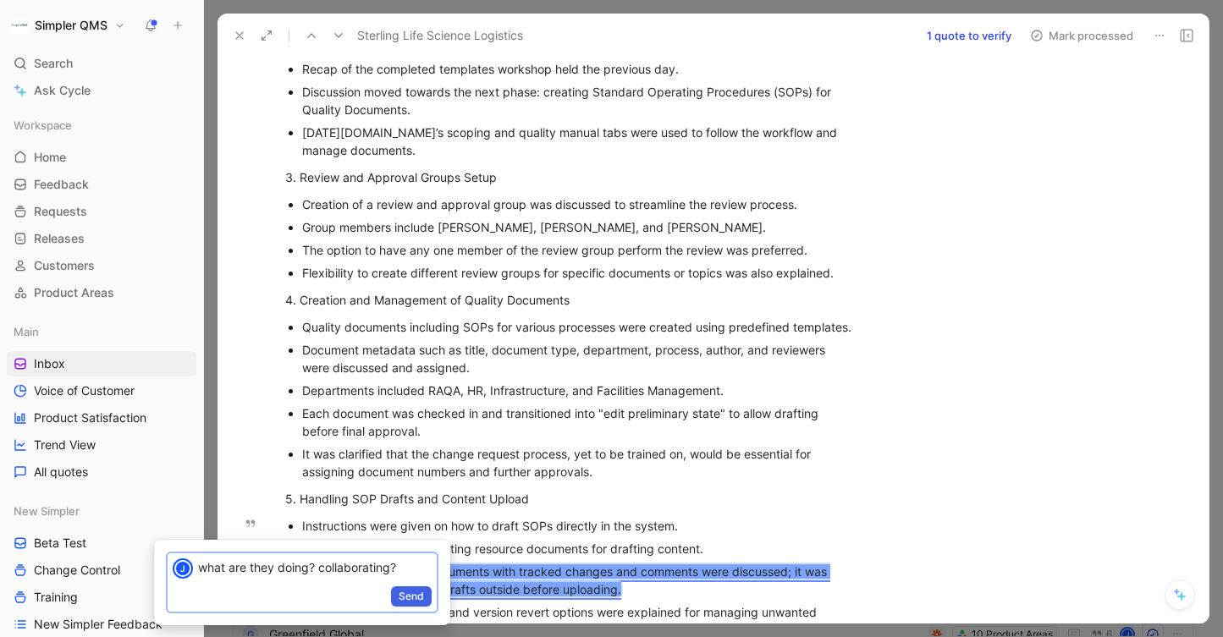
click at [413, 594] on span "Send" at bounding box center [411, 596] width 25 height 17
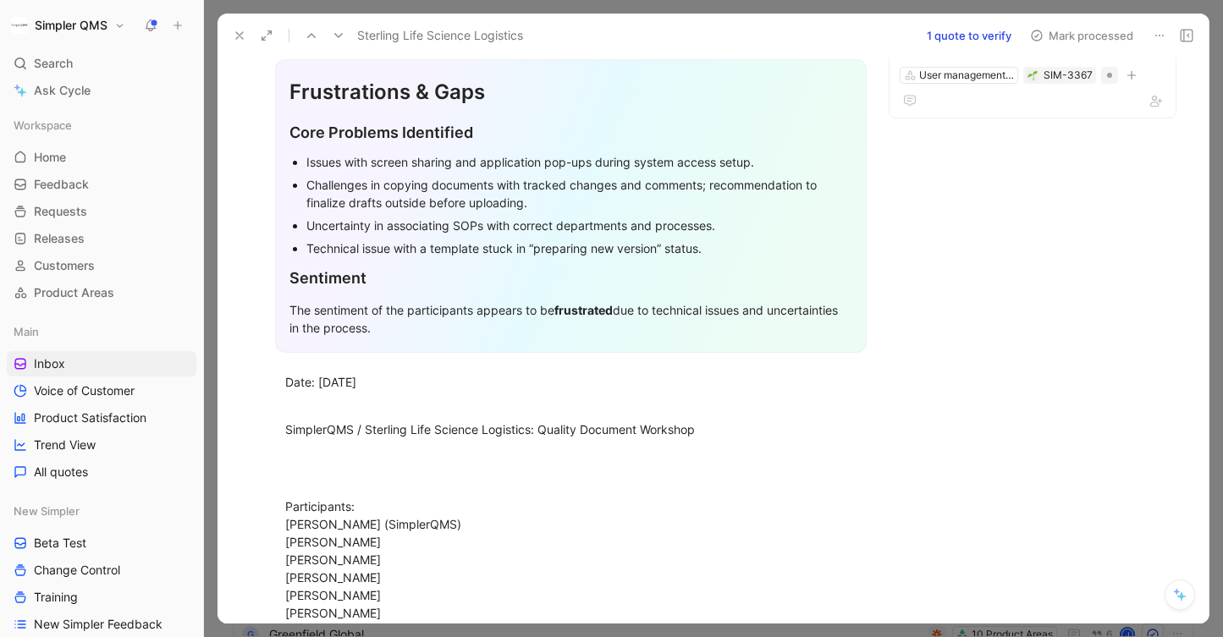
scroll to position [0, 0]
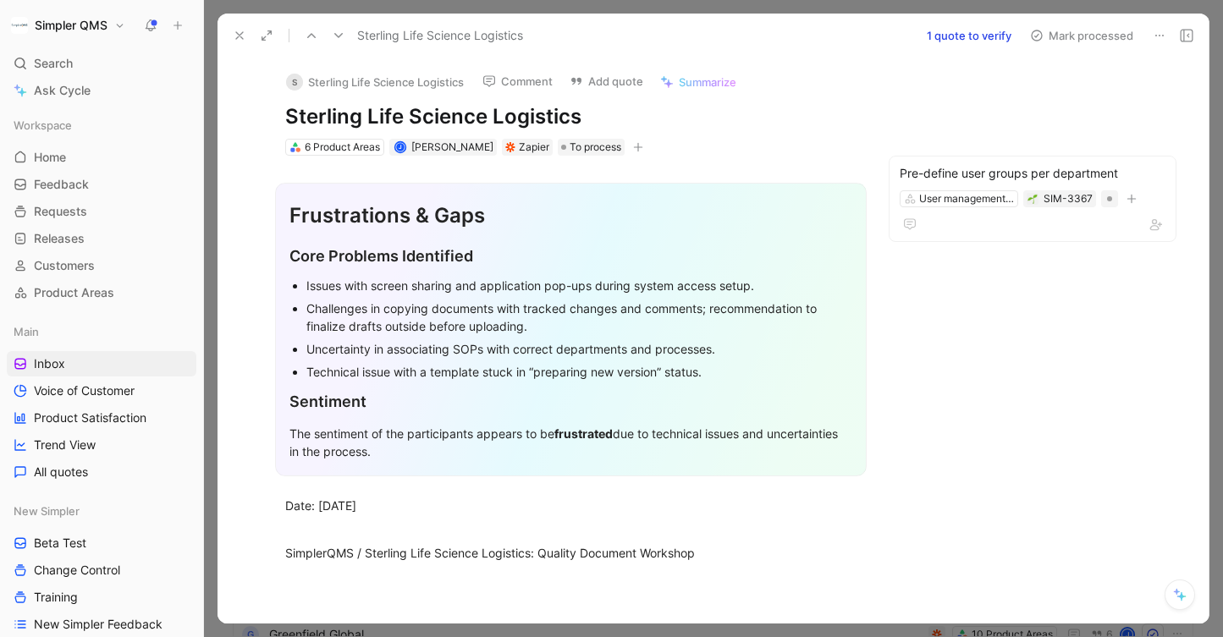
click at [238, 30] on icon at bounding box center [240, 36] width 14 height 14
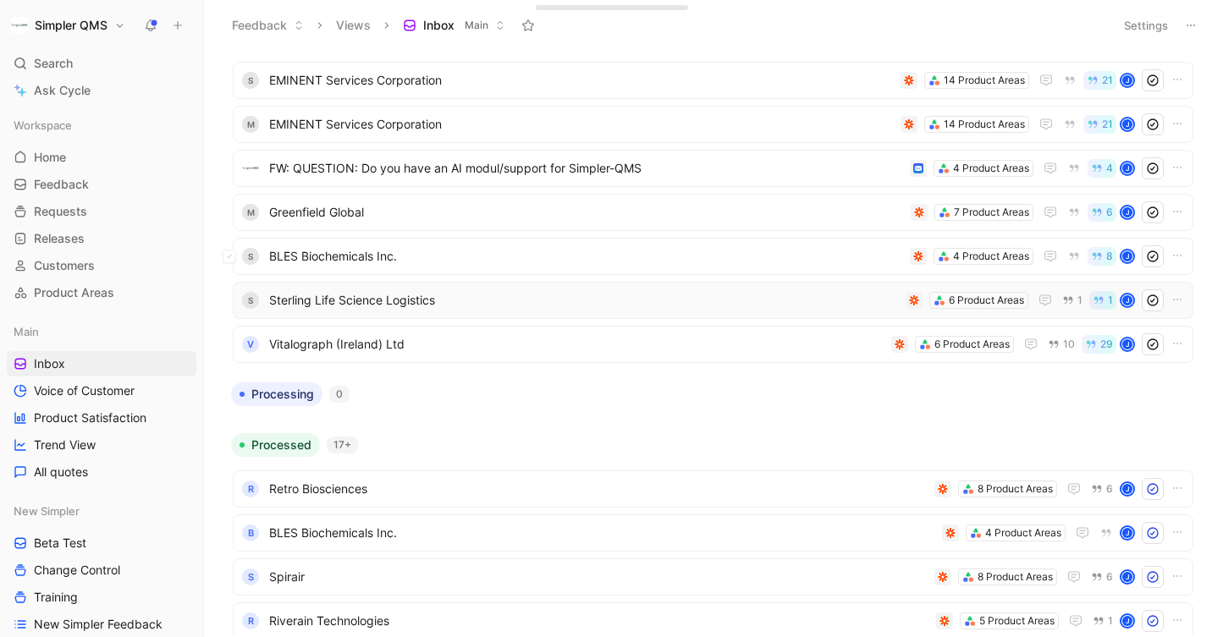
scroll to position [406, 0]
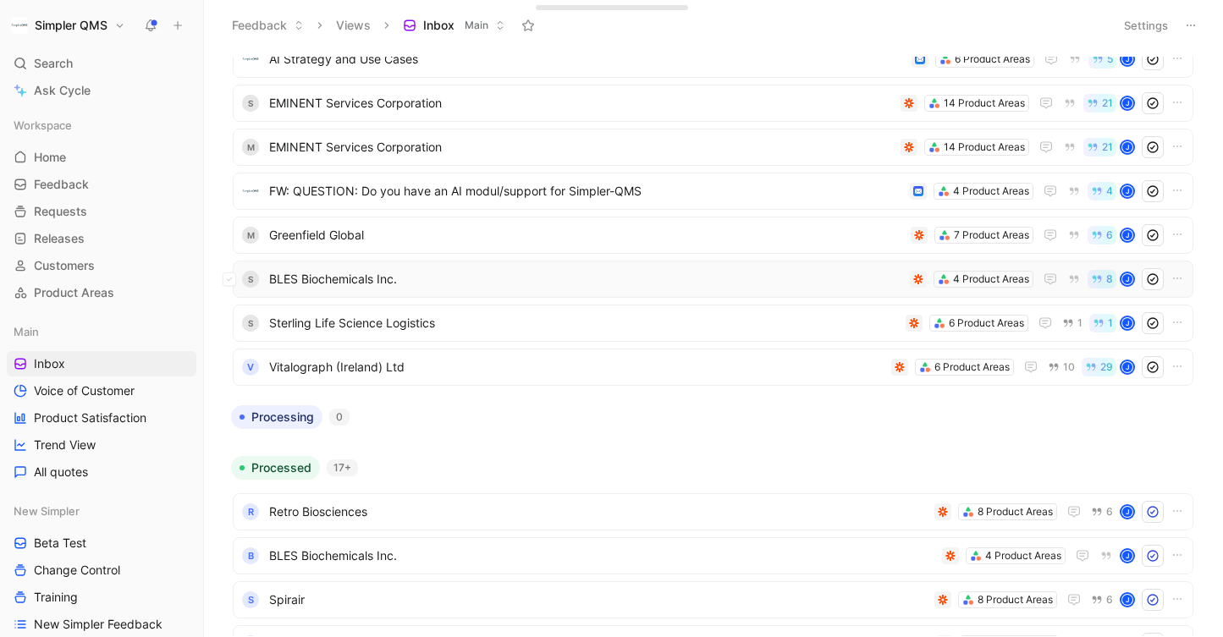
click at [564, 281] on span "BLES Biochemicals Inc." at bounding box center [586, 279] width 634 height 20
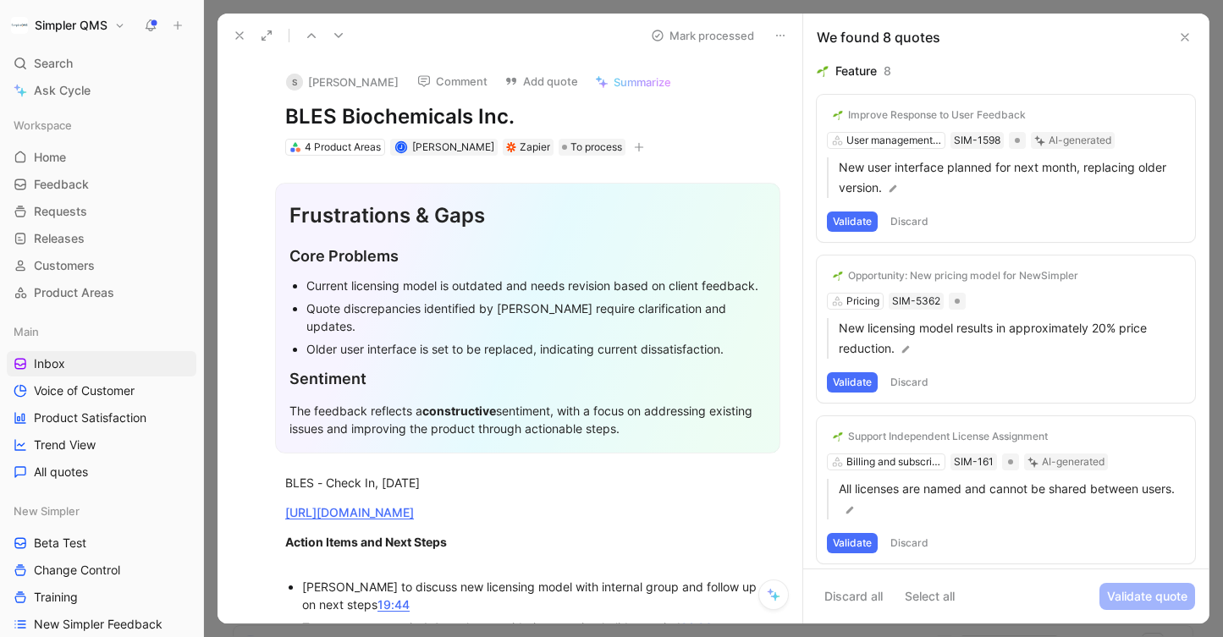
scroll to position [3, 0]
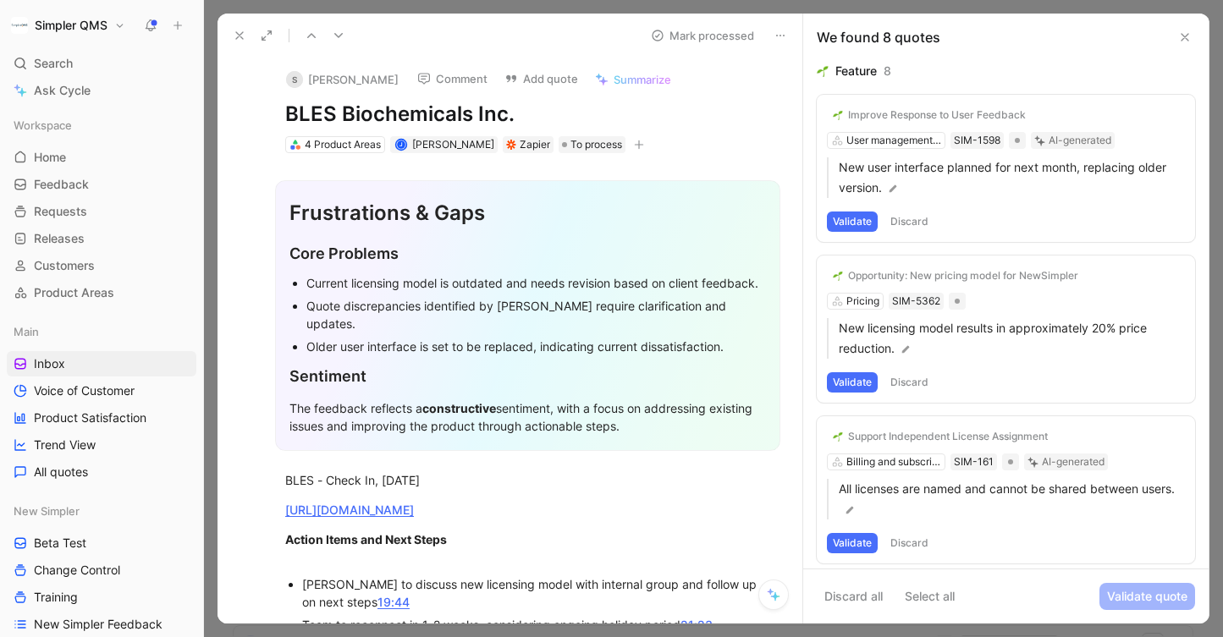
drag, startPoint x: 517, startPoint y: 109, endPoint x: 271, endPoint y: 112, distance: 246.3
click at [270, 112] on div "S [PERSON_NAME] Comment Add quote Summarize BLES Biochemicals Inc. 4 Product Ar…" at bounding box center [527, 105] width 549 height 100
copy h1 "BLES Biochemicals Inc."
click at [322, 80] on button "S [PERSON_NAME]" at bounding box center [342, 79] width 128 height 25
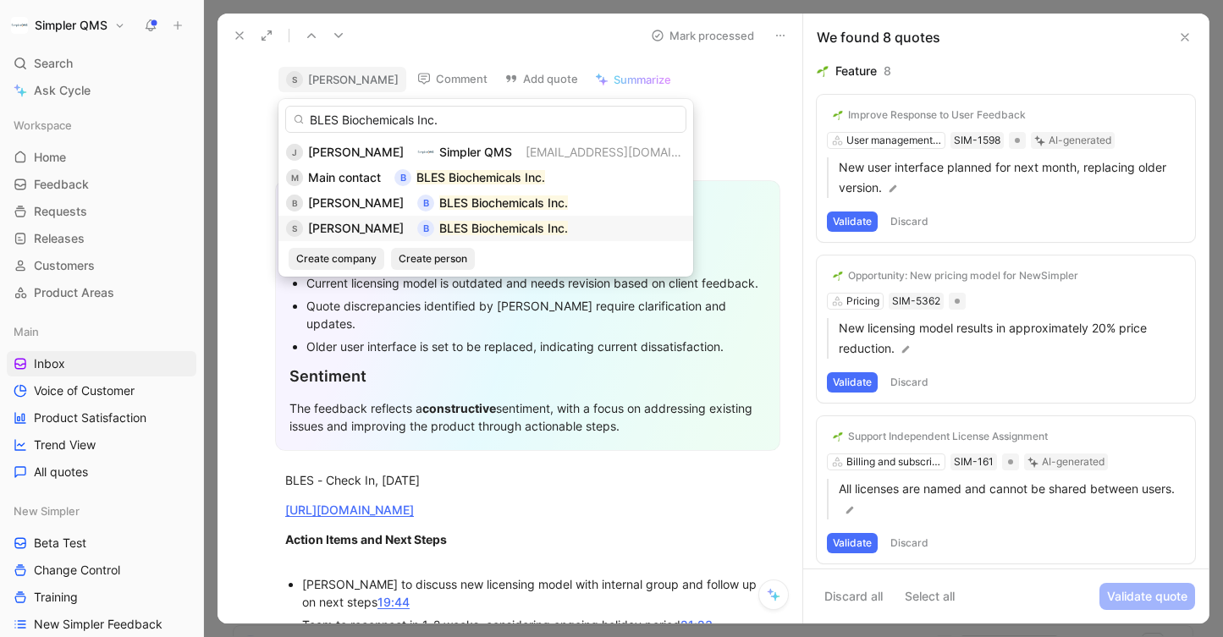
type input "BLES Biochemicals Inc."
click at [339, 226] on span "[PERSON_NAME]" at bounding box center [356, 228] width 96 height 14
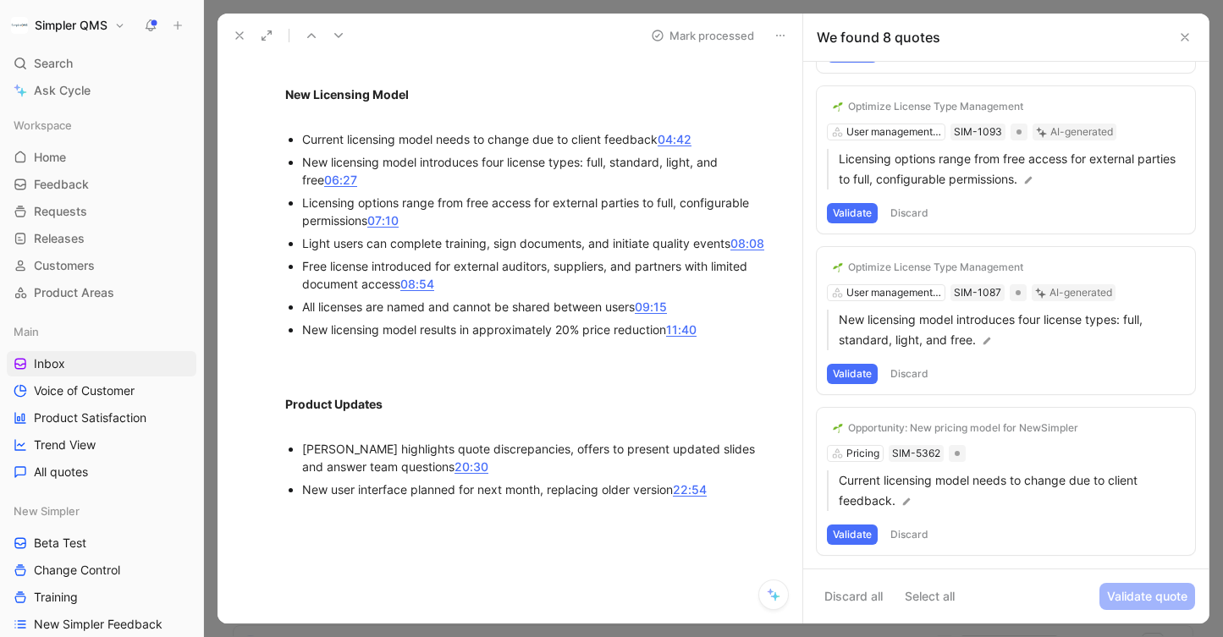
scroll to position [662, 0]
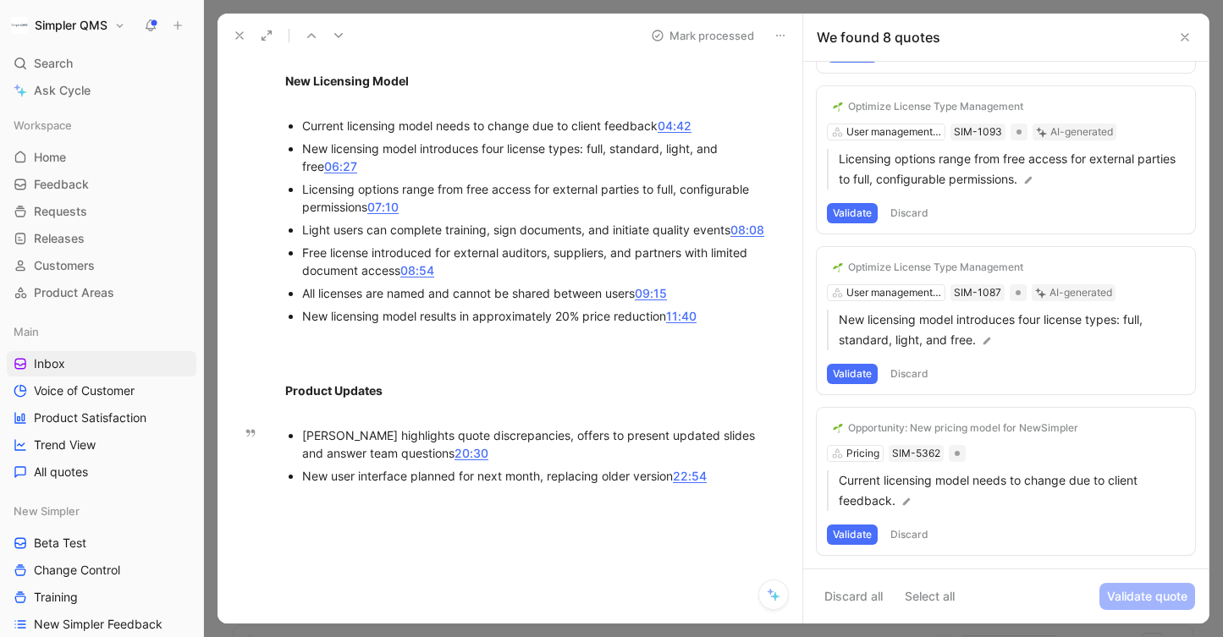
click at [916, 540] on button "Discard" at bounding box center [909, 535] width 50 height 20
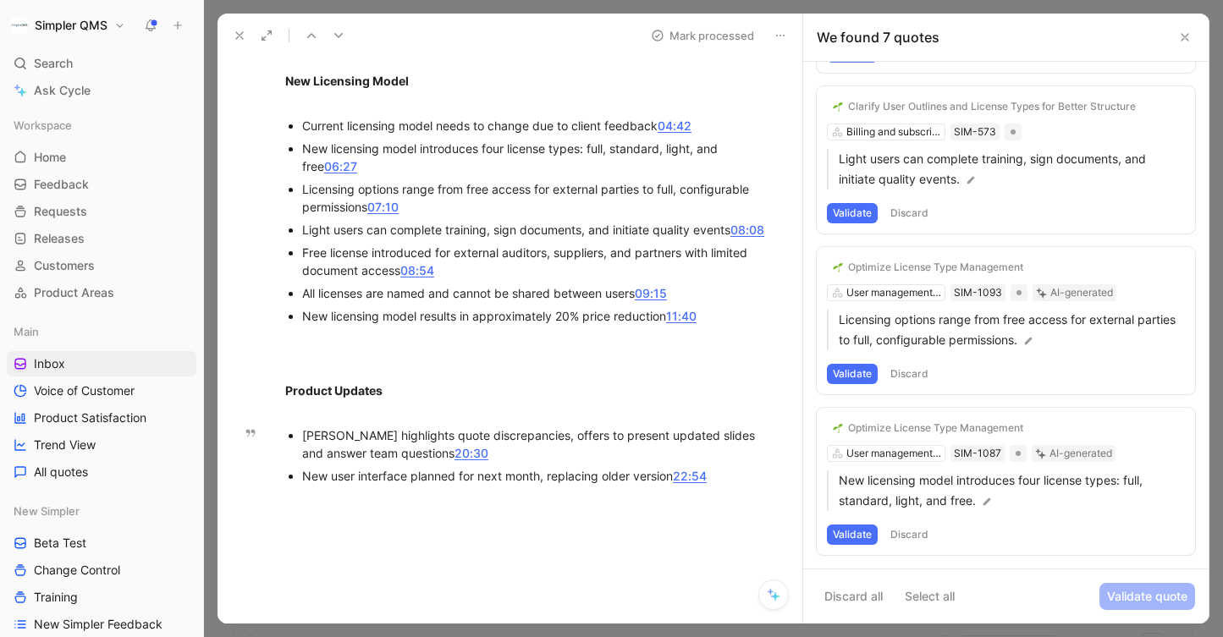
click at [913, 528] on button "Discard" at bounding box center [909, 535] width 50 height 20
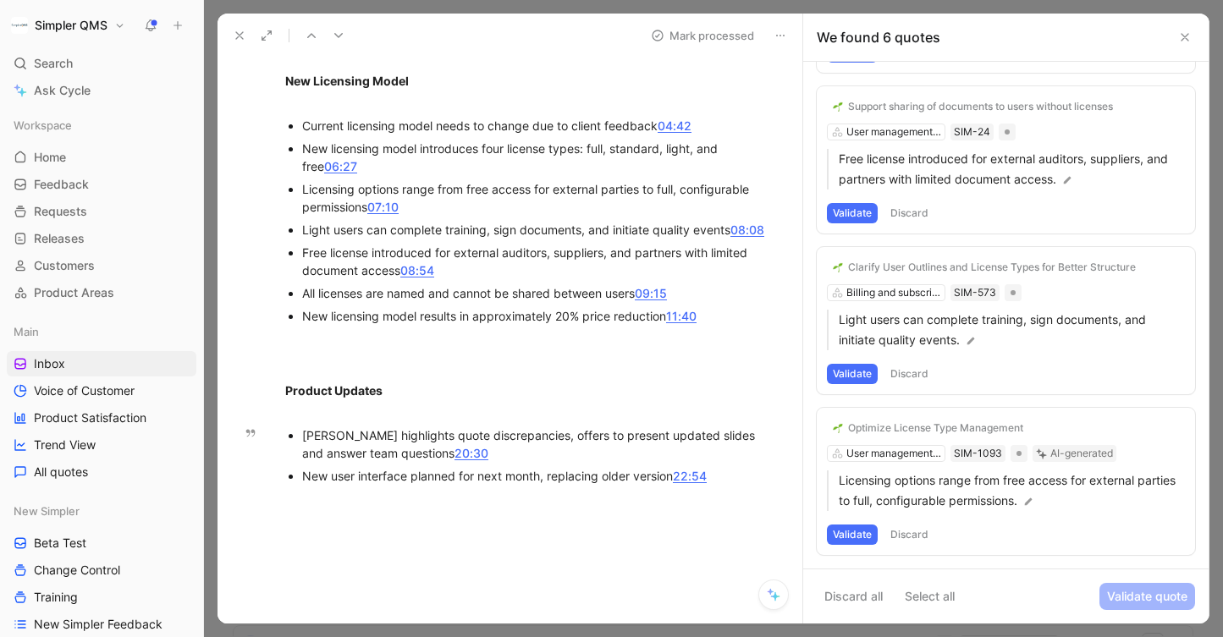
click at [917, 526] on button "Discard" at bounding box center [909, 535] width 50 height 20
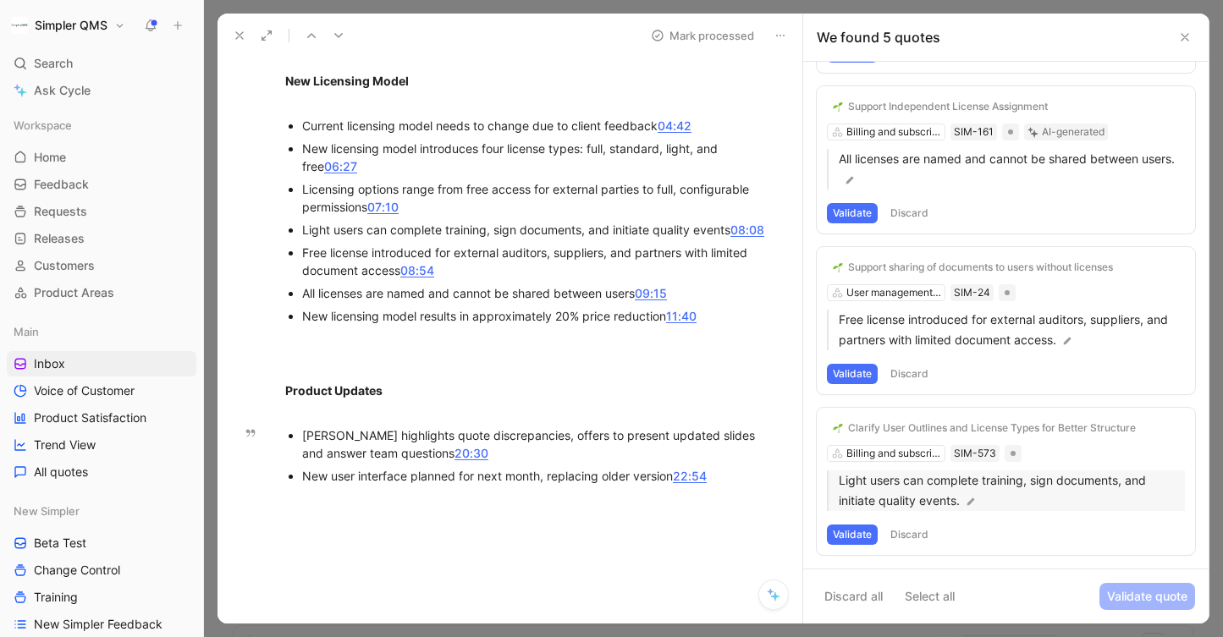
scroll to position [331, 0]
click at [917, 522] on div "Clarify User Outlines and License Types for Better Structure Billing and subscr…" at bounding box center [1006, 481] width 378 height 147
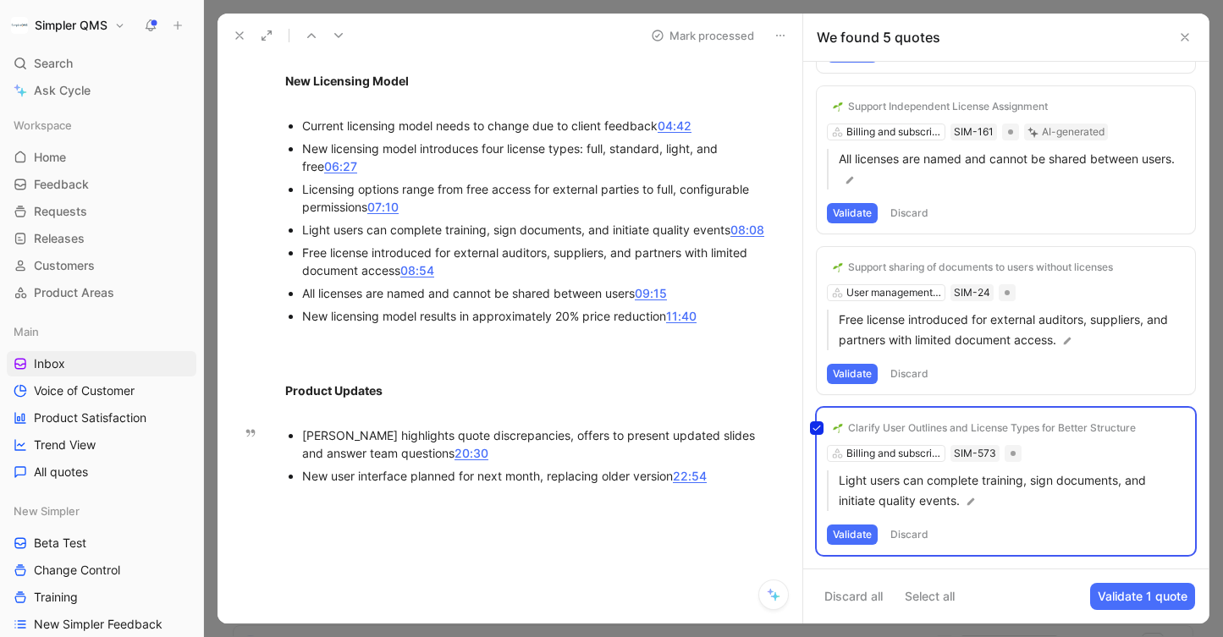
click at [913, 540] on div "Clarify User Outlines and License Types for Better Structure Billing and subscr…" at bounding box center [1006, 481] width 378 height 147
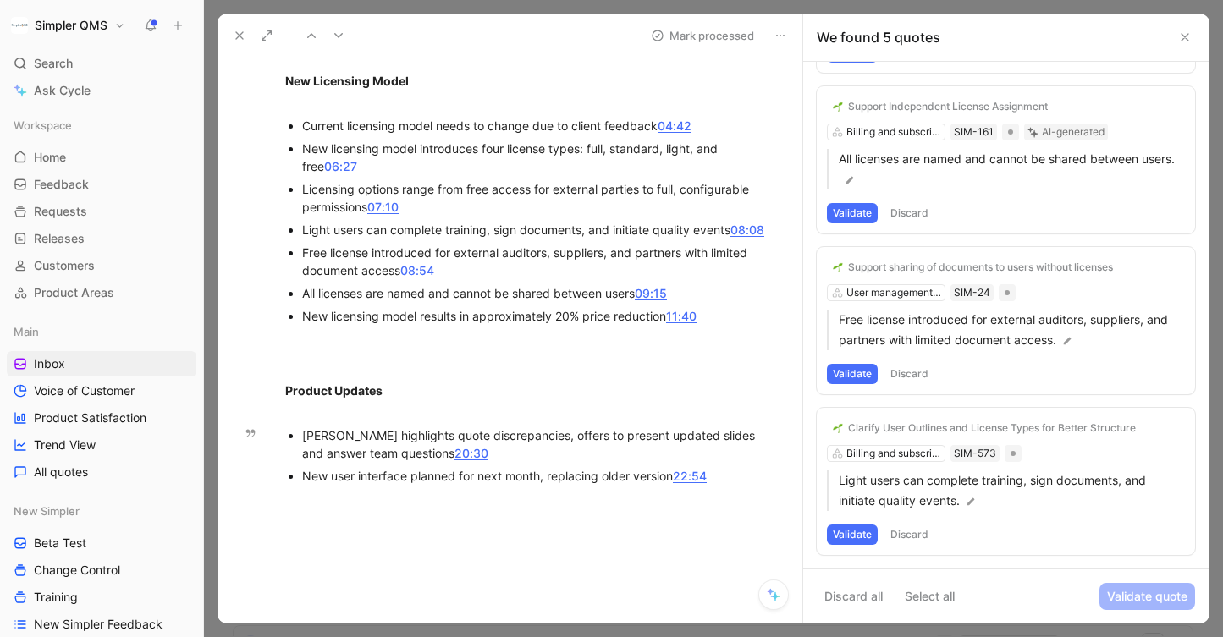
click at [913, 533] on button "Discard" at bounding box center [909, 535] width 50 height 20
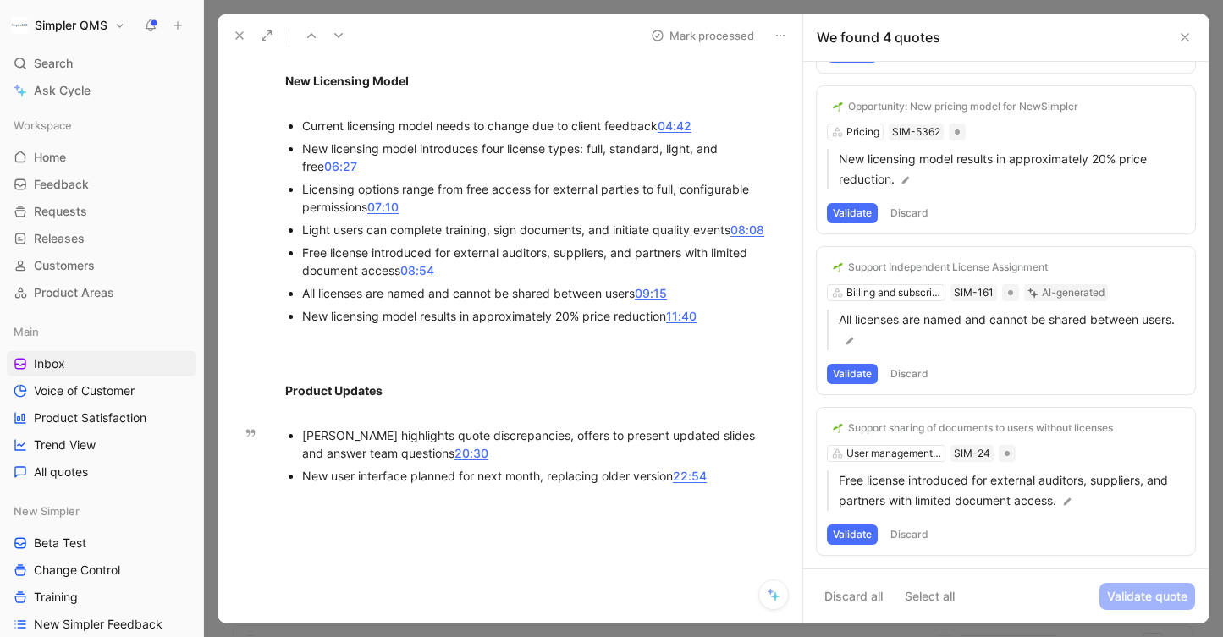
click at [917, 535] on button "Discard" at bounding box center [909, 535] width 50 height 20
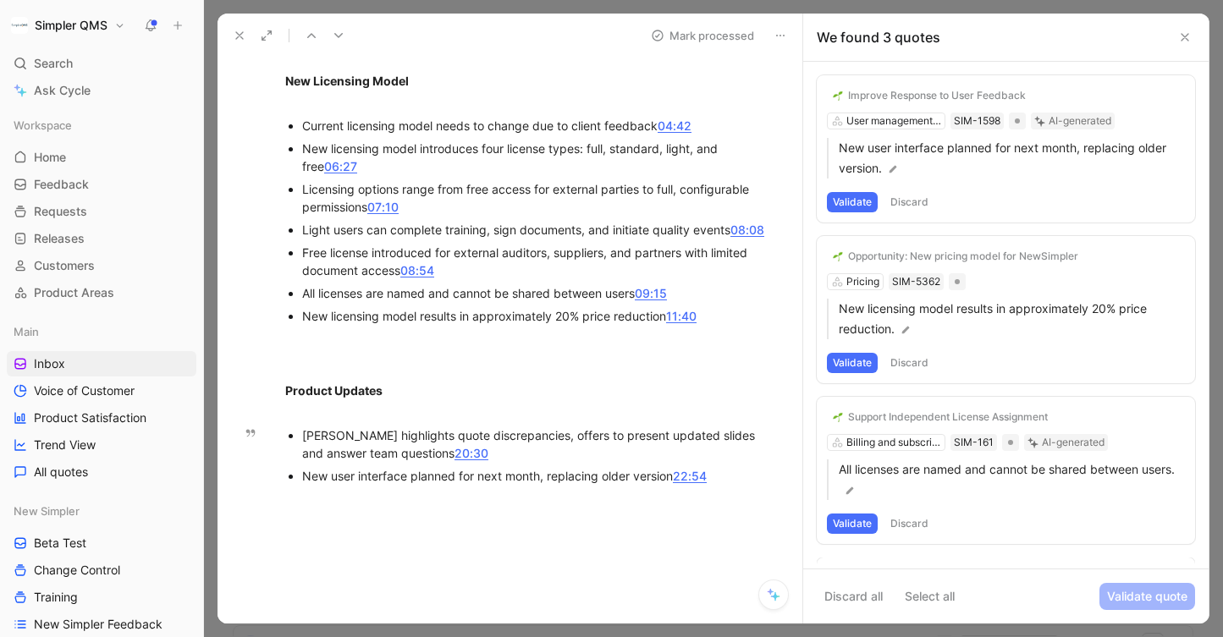
scroll to position [9, 0]
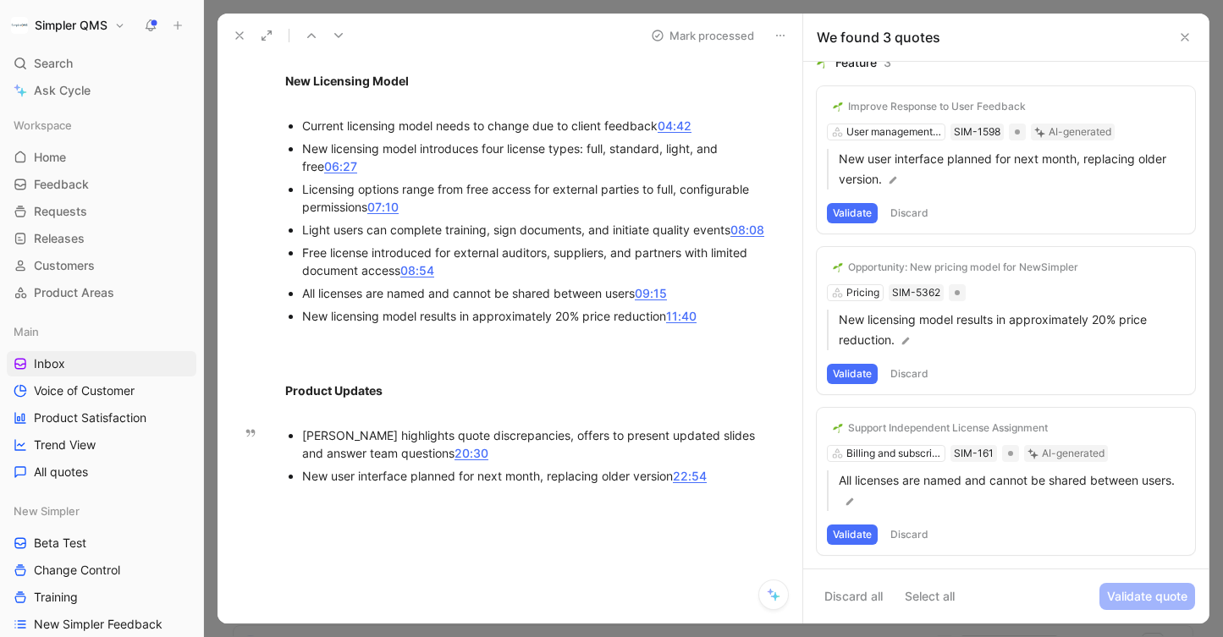
click at [917, 529] on button "Discard" at bounding box center [909, 535] width 50 height 20
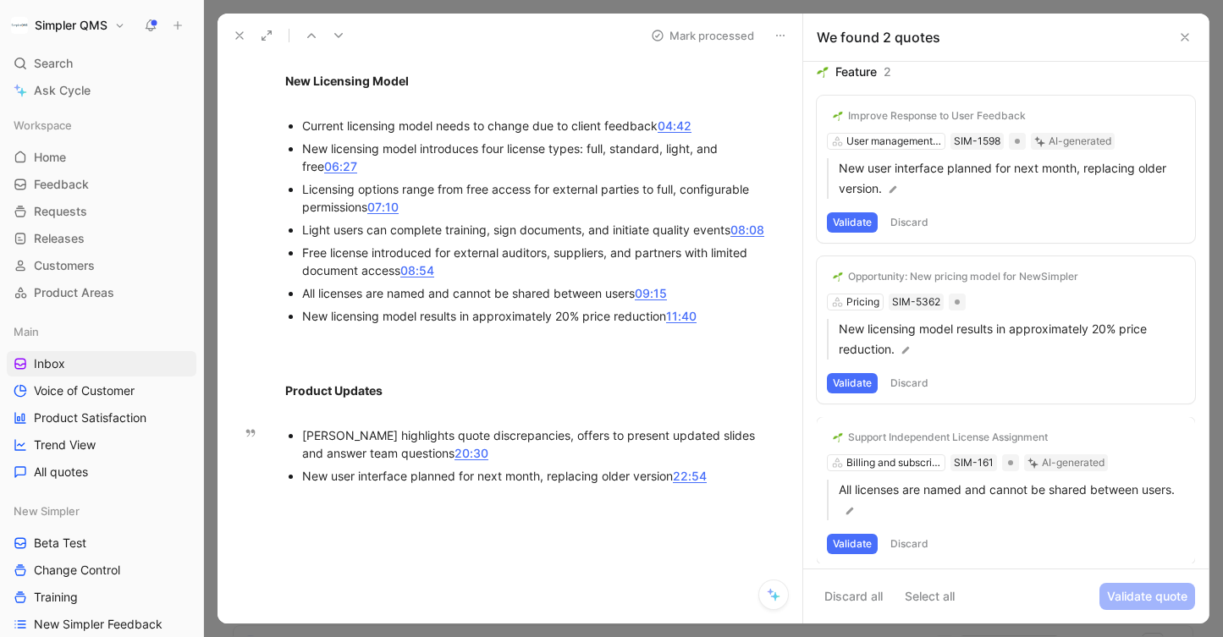
scroll to position [0, 0]
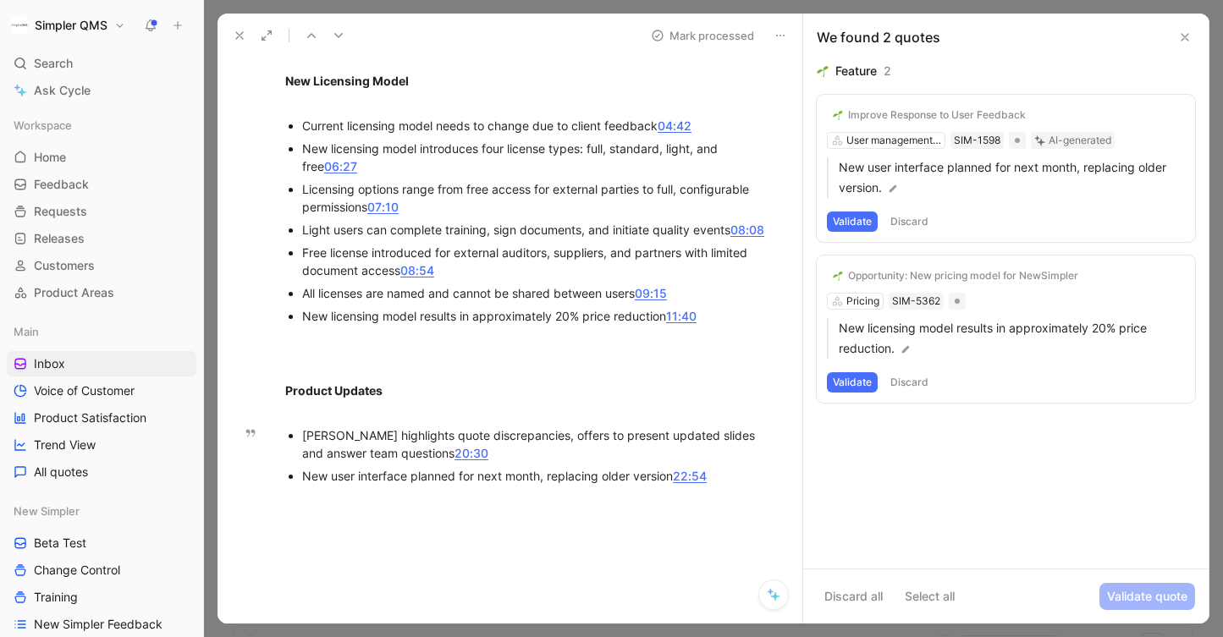
click at [908, 392] on button "Discard" at bounding box center [909, 382] width 50 height 20
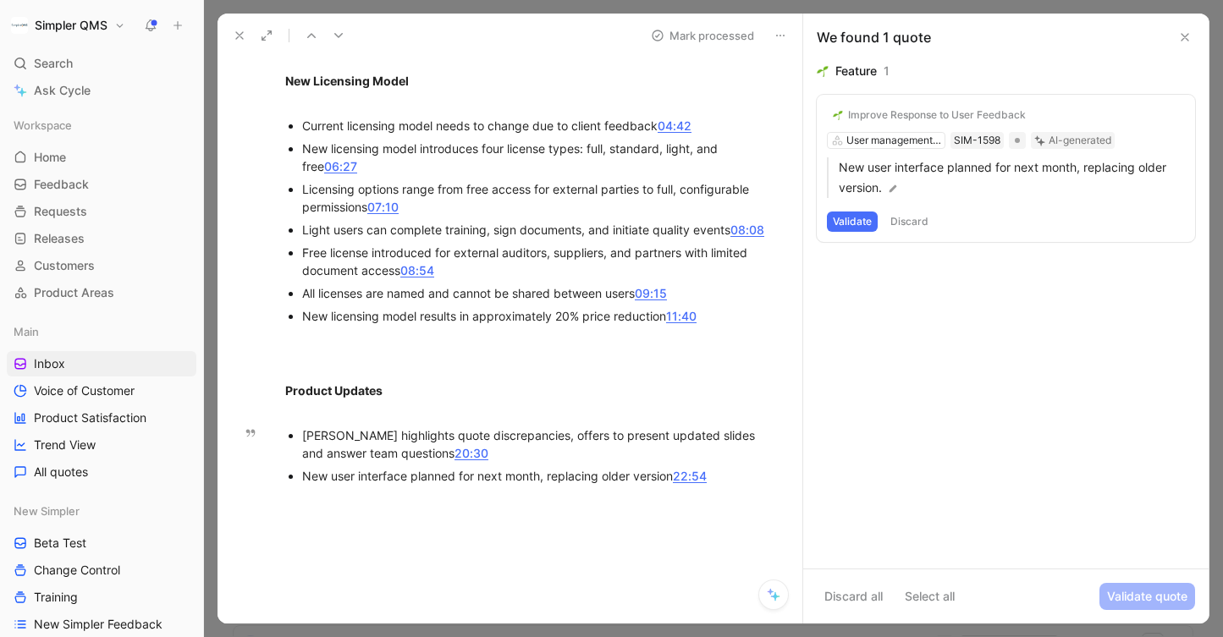
click at [917, 224] on button "Discard" at bounding box center [909, 222] width 50 height 20
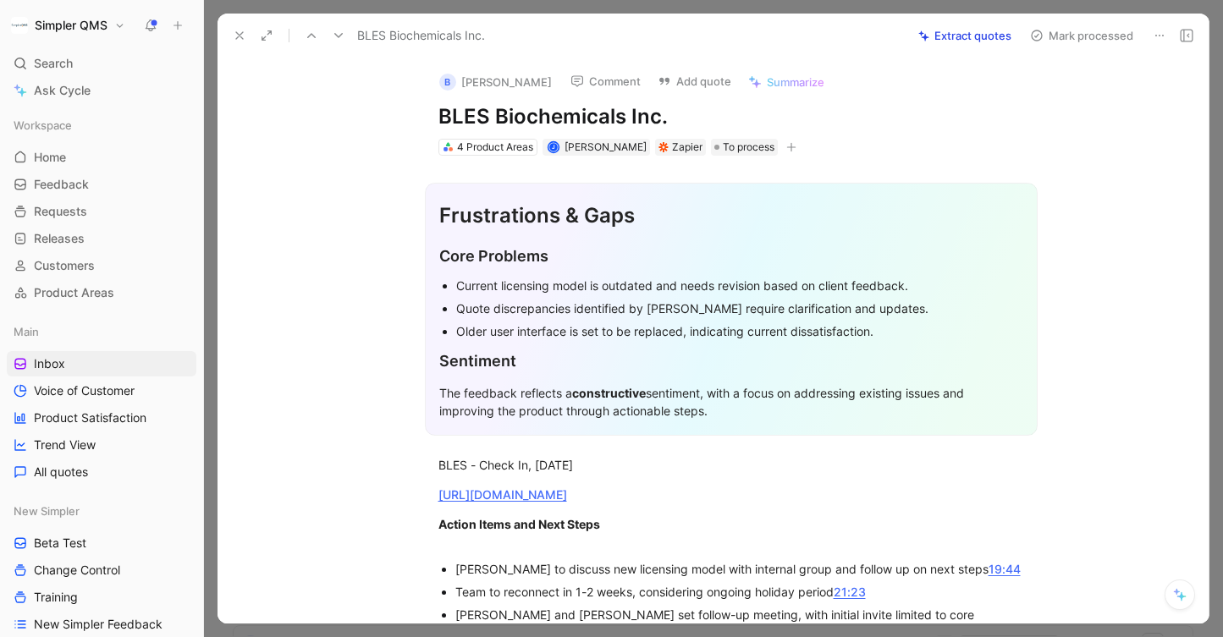
click at [1047, 36] on button "Mark processed" at bounding box center [1081, 36] width 118 height 24
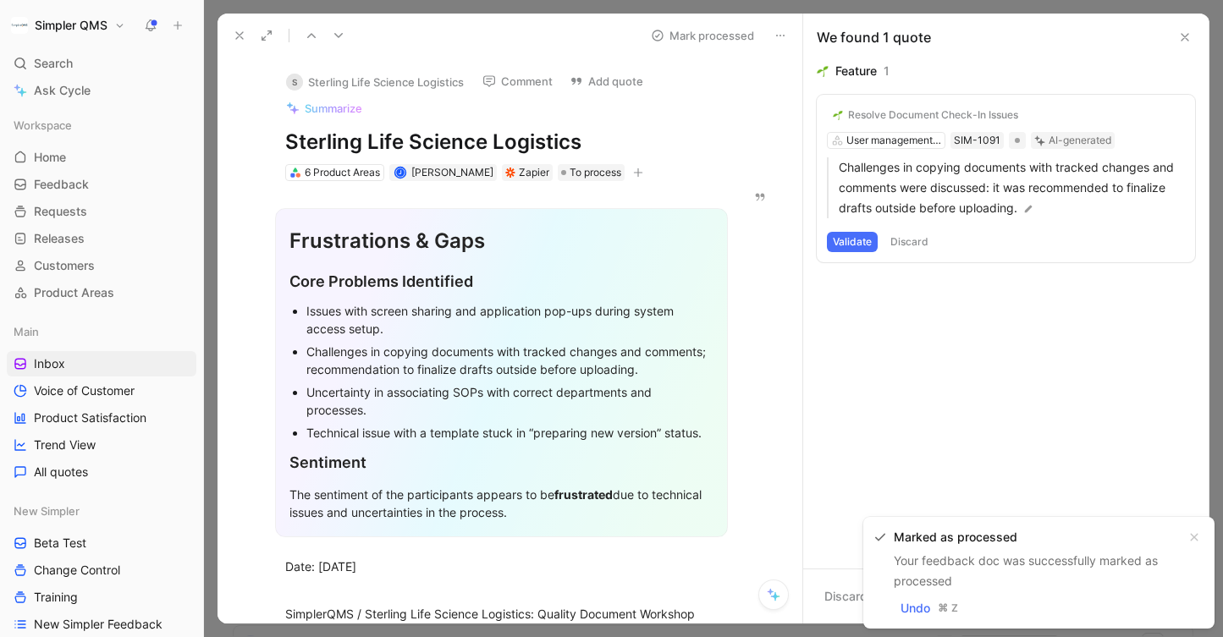
click at [238, 40] on icon at bounding box center [240, 36] width 14 height 14
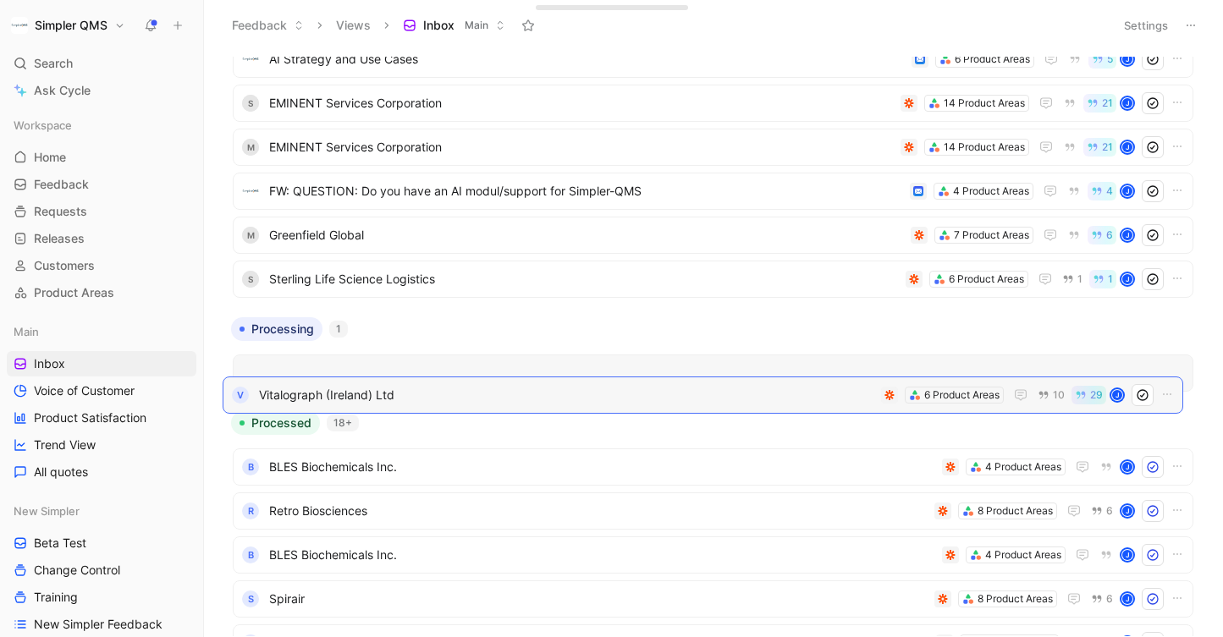
drag, startPoint x: 437, startPoint y: 318, endPoint x: 424, endPoint y: 387, distance: 69.7
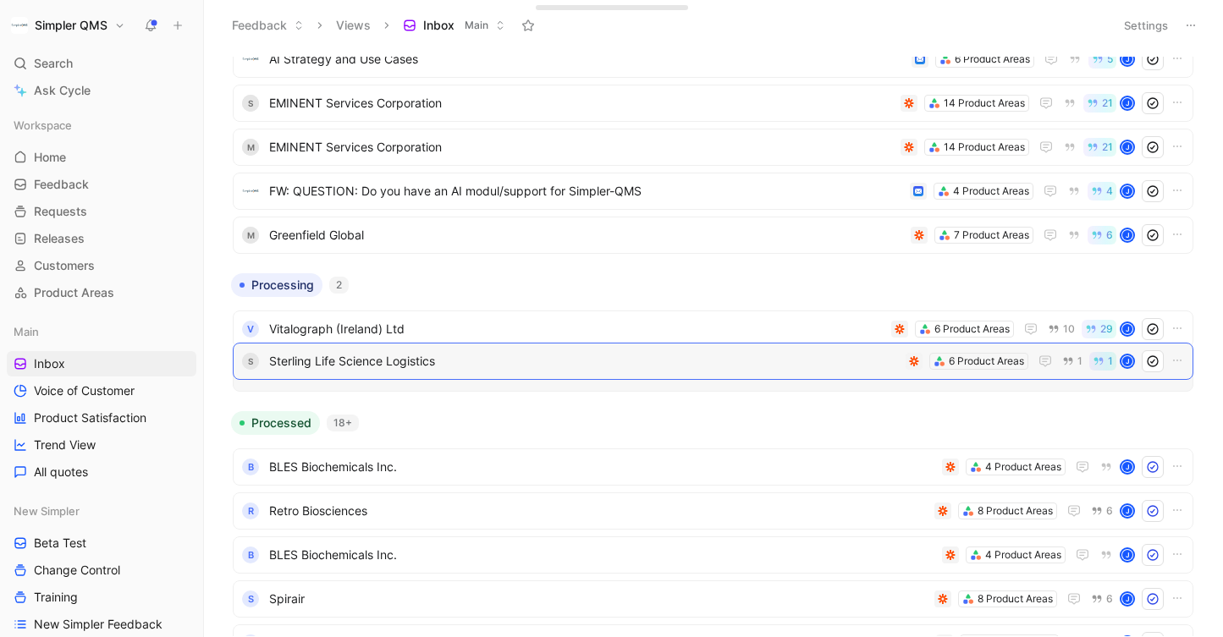
drag, startPoint x: 439, startPoint y: 269, endPoint x: 438, endPoint y: 350, distance: 81.3
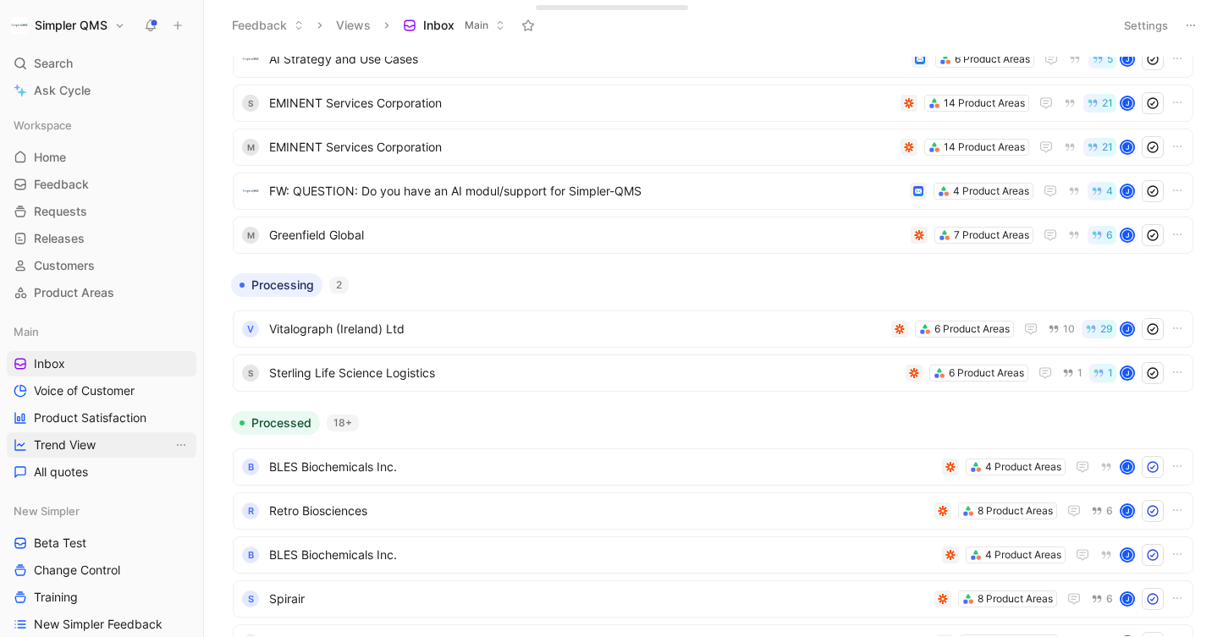
click at [75, 444] on span "Trend View" at bounding box center [65, 445] width 62 height 17
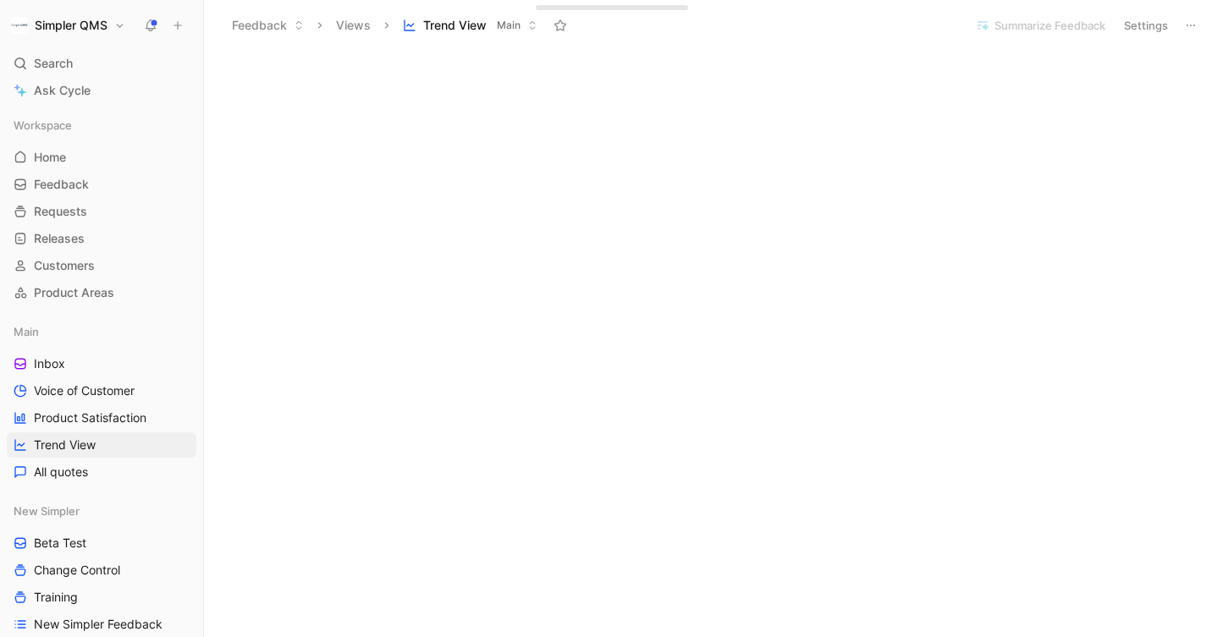
scroll to position [160, 0]
click at [49, 365] on span "Inbox" at bounding box center [49, 363] width 31 height 17
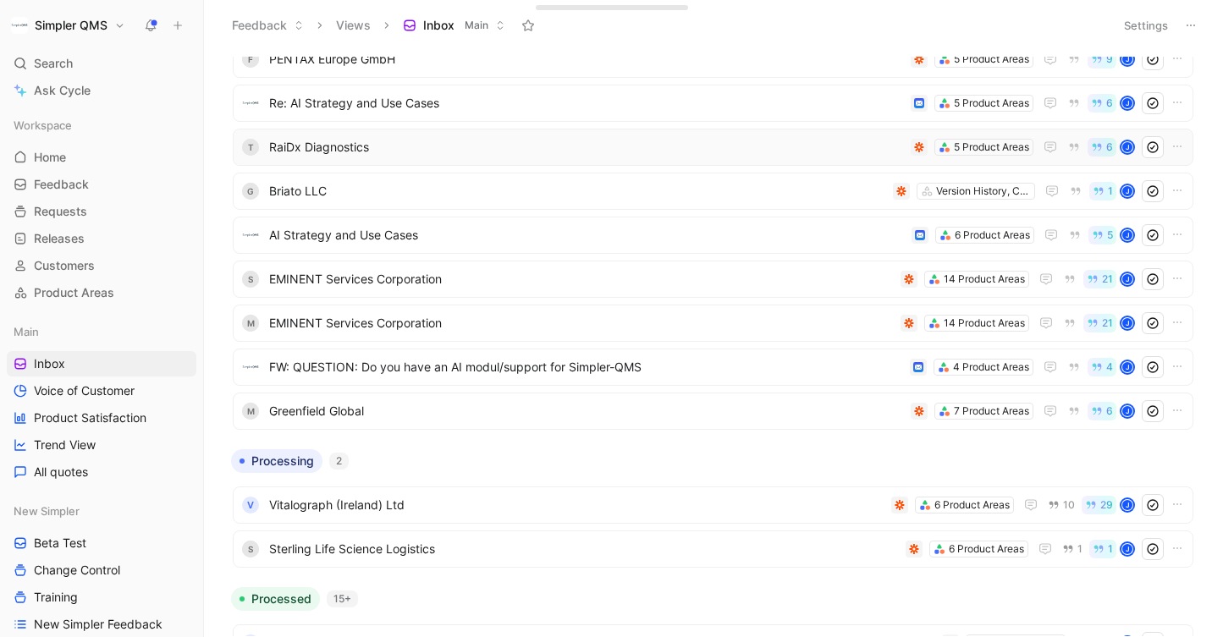
scroll to position [228, 0]
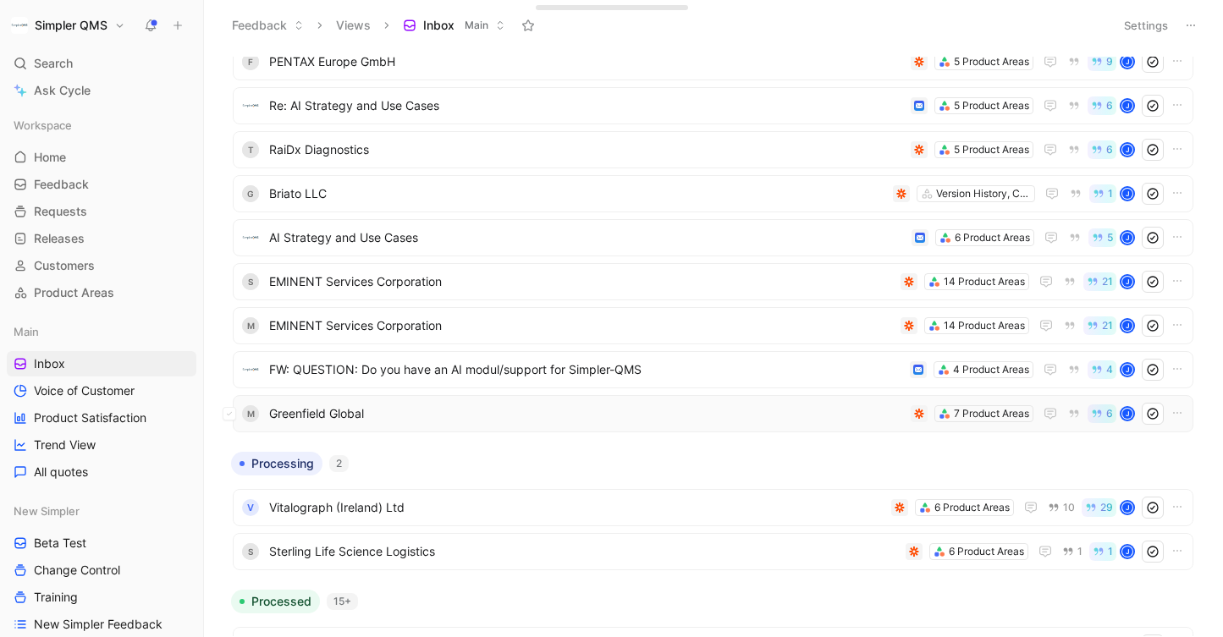
click at [496, 418] on span "Greenfield Global" at bounding box center [586, 414] width 635 height 20
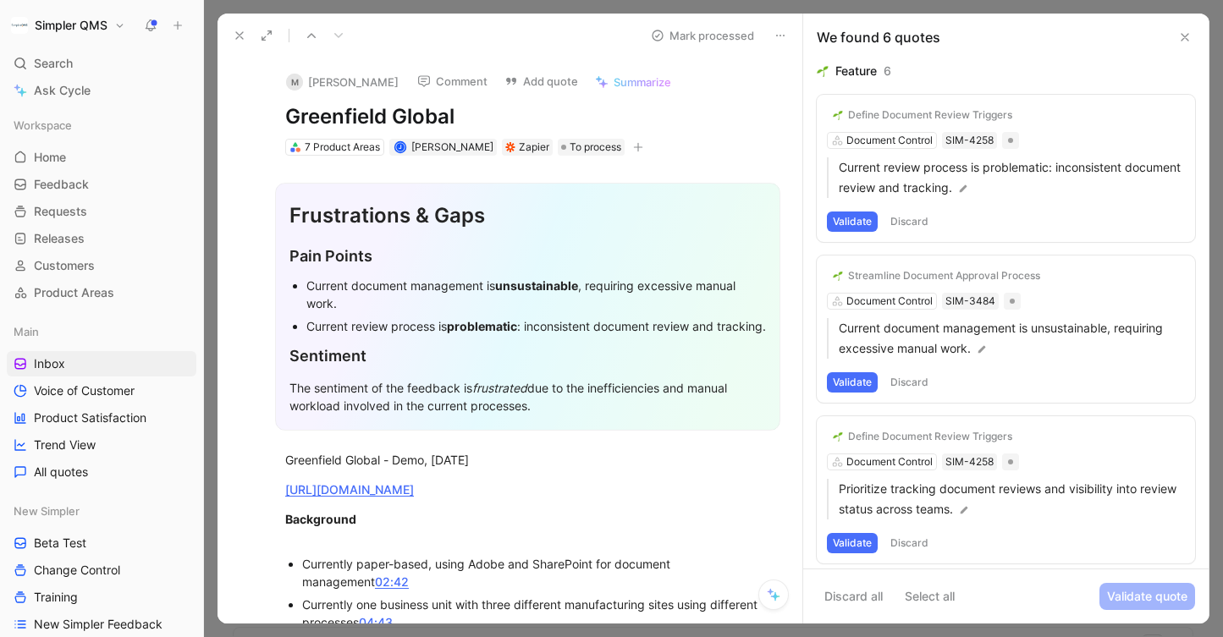
drag, startPoint x: 467, startPoint y: 116, endPoint x: 243, endPoint y: 113, distance: 224.3
click at [242, 114] on div "M [PERSON_NAME] Comment Add quote Summarize Greenfield Global 7 Product Areas J…" at bounding box center [510, 341] width 585 height 566
copy h1 "Greenfield Global"
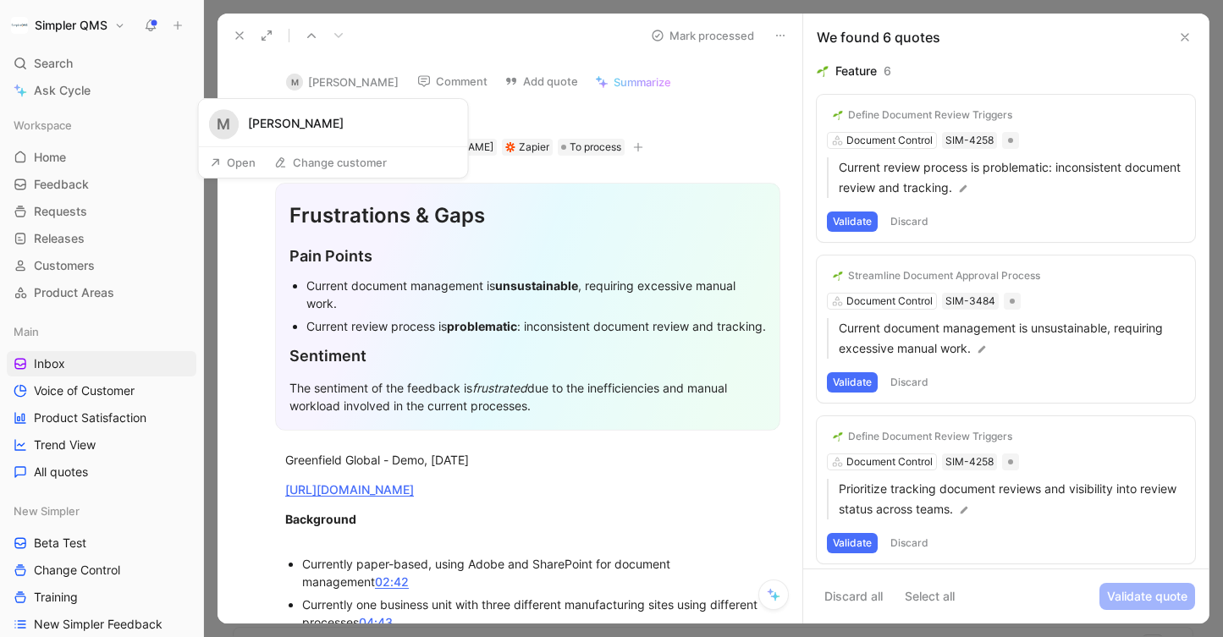
click at [323, 81] on button "M [PERSON_NAME]" at bounding box center [342, 81] width 128 height 25
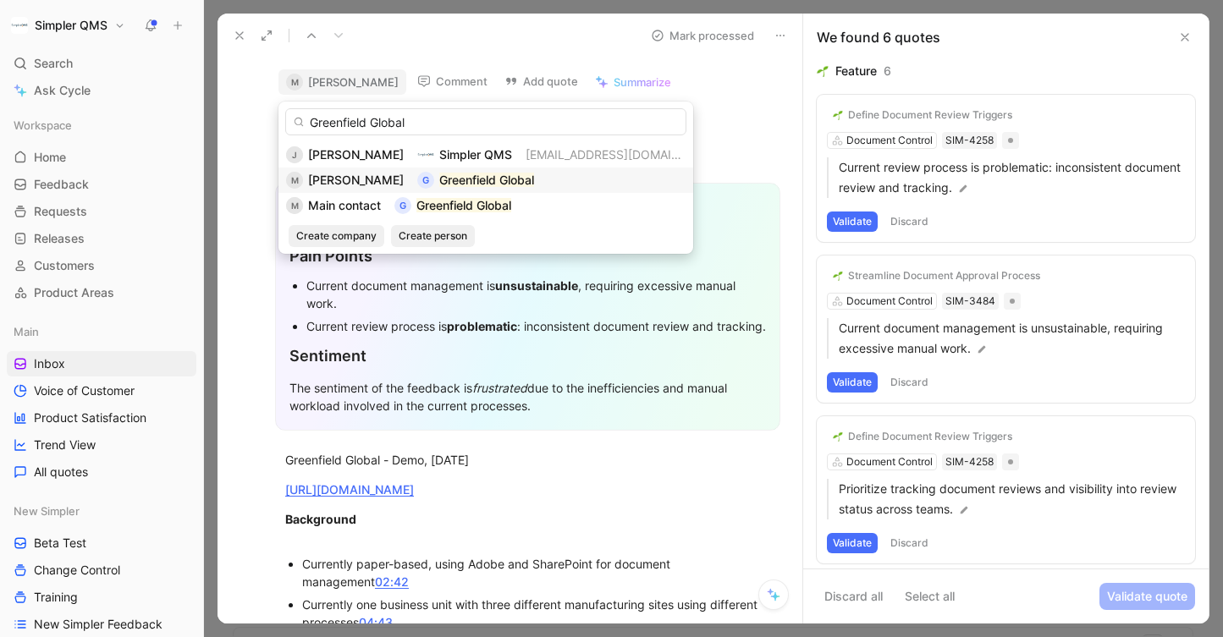
type input "Greenfield Global"
click at [364, 188] on div "[PERSON_NAME]" at bounding box center [356, 180] width 96 height 20
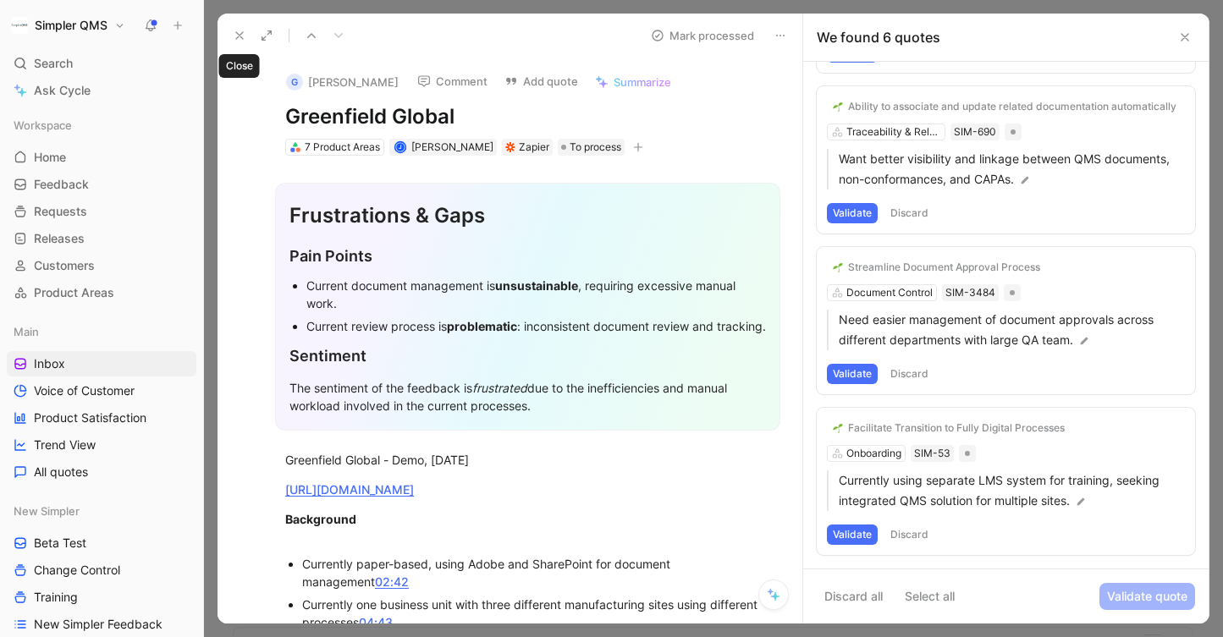
click at [241, 24] on button at bounding box center [240, 36] width 24 height 24
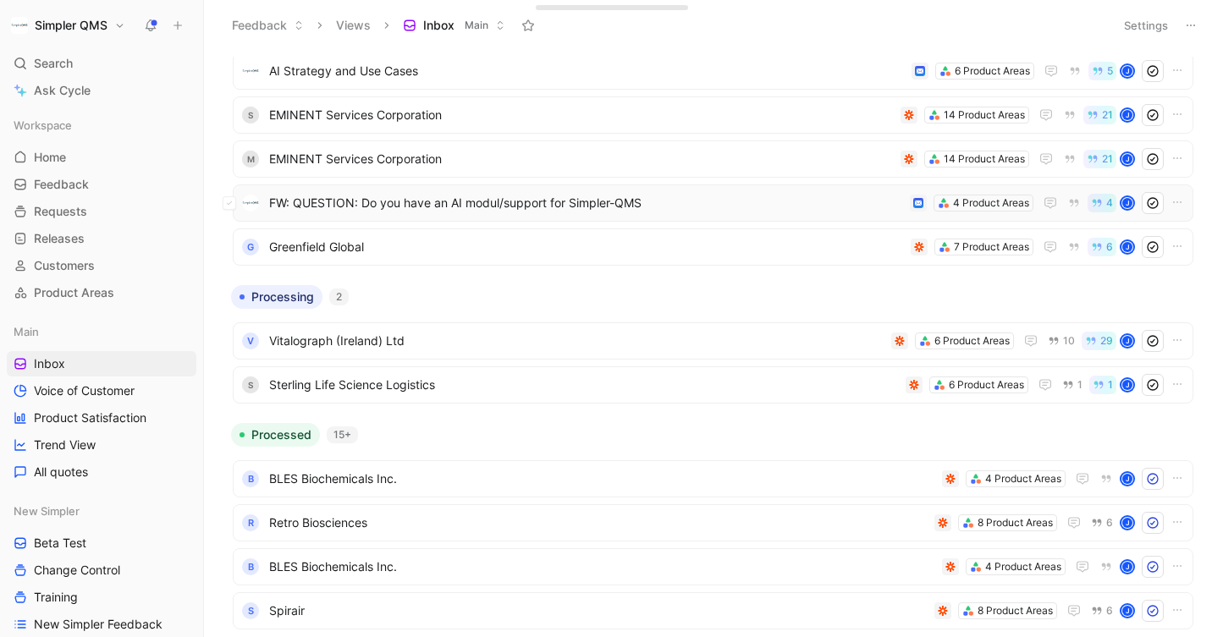
scroll to position [840, 0]
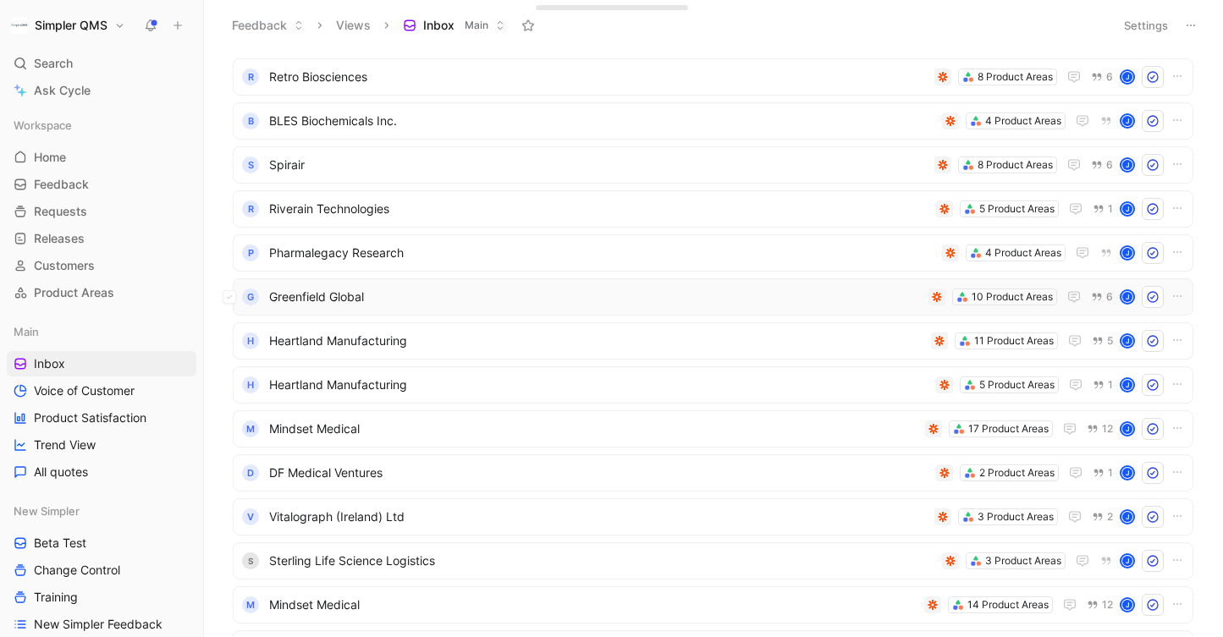
click at [448, 292] on span "Greenfield Global" at bounding box center [595, 297] width 653 height 20
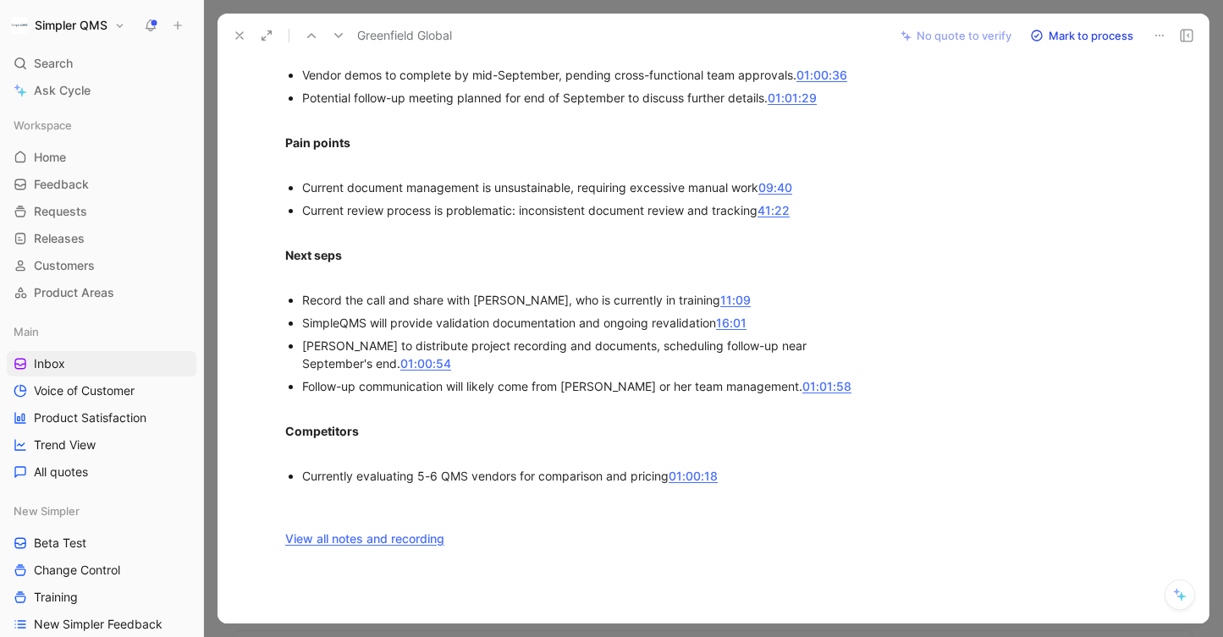
scroll to position [1498, 0]
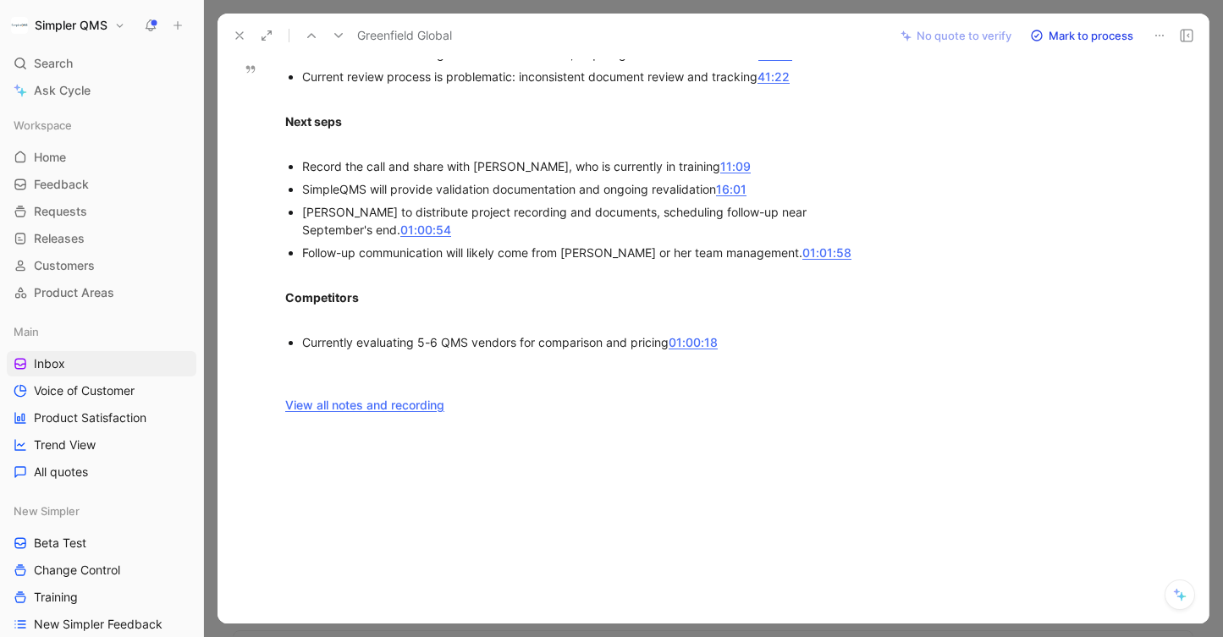
click at [238, 32] on icon at bounding box center [240, 36] width 14 height 14
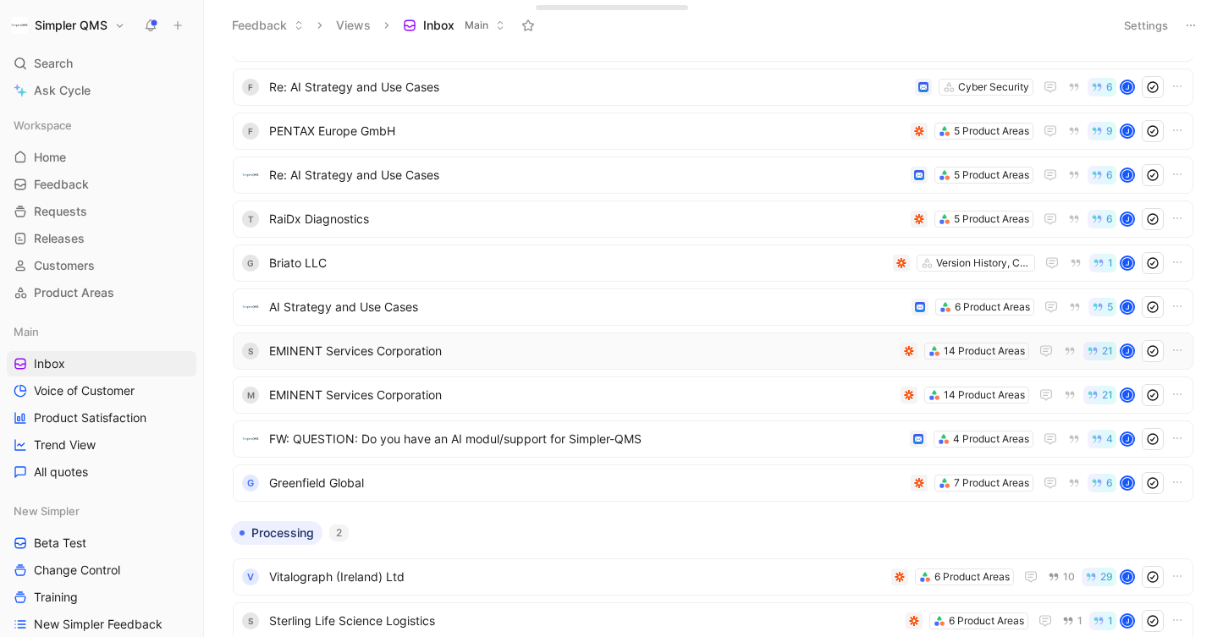
scroll to position [188, 0]
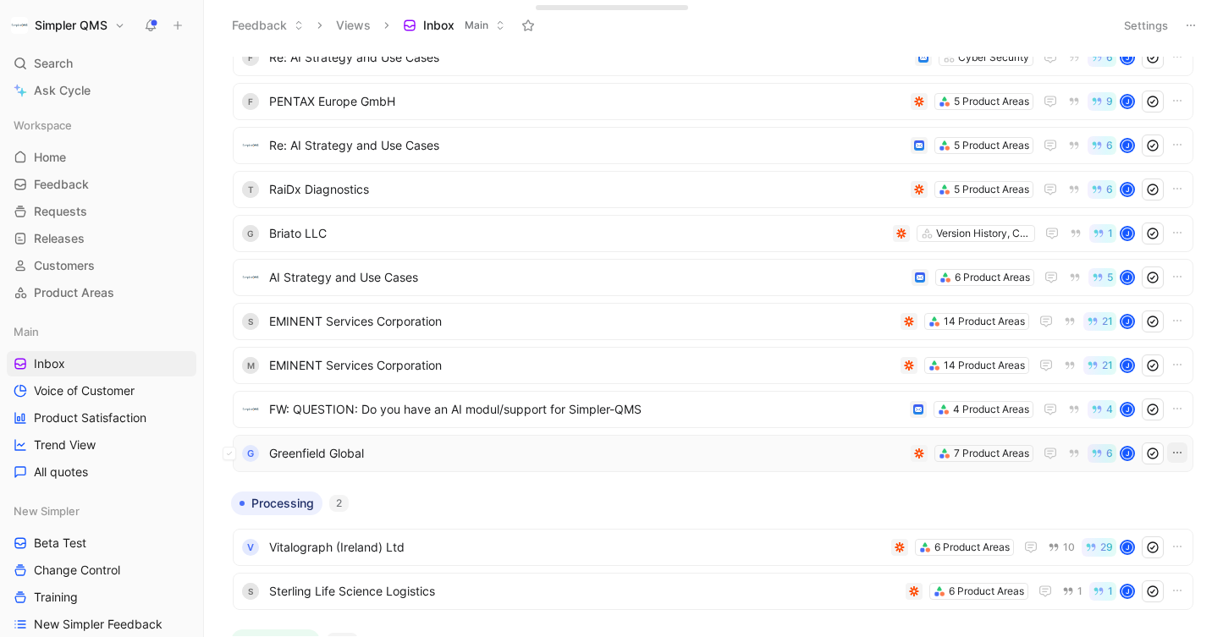
click at [1178, 455] on icon "button" at bounding box center [1177, 453] width 14 height 14
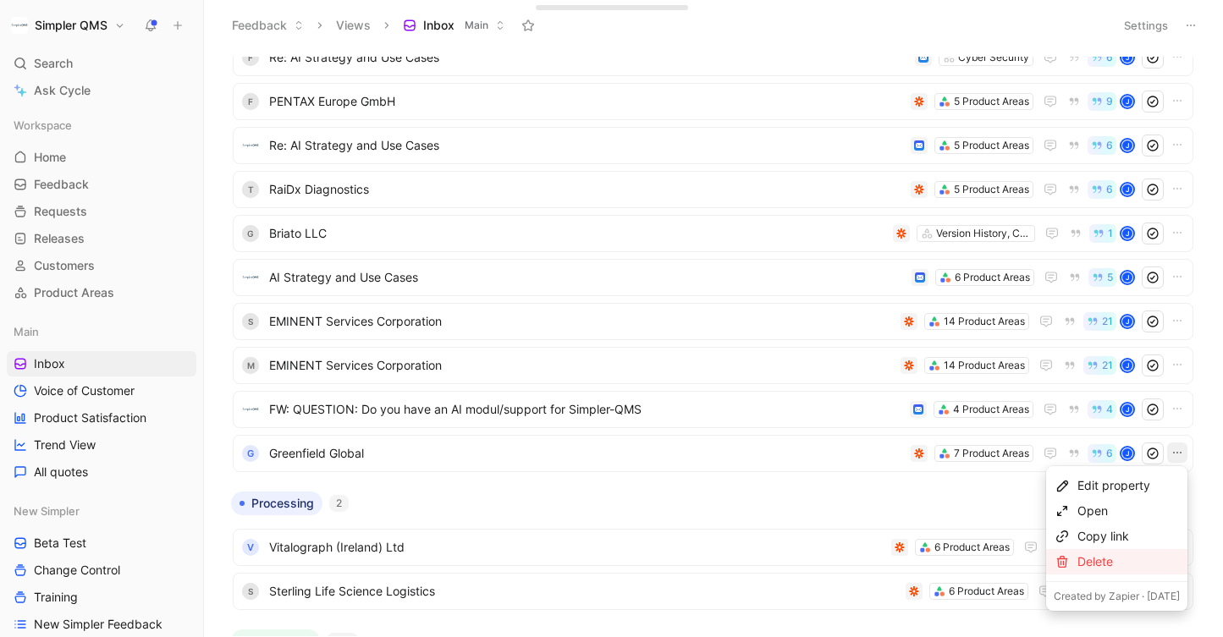
click at [1077, 567] on div "Delete" at bounding box center [1128, 562] width 102 height 20
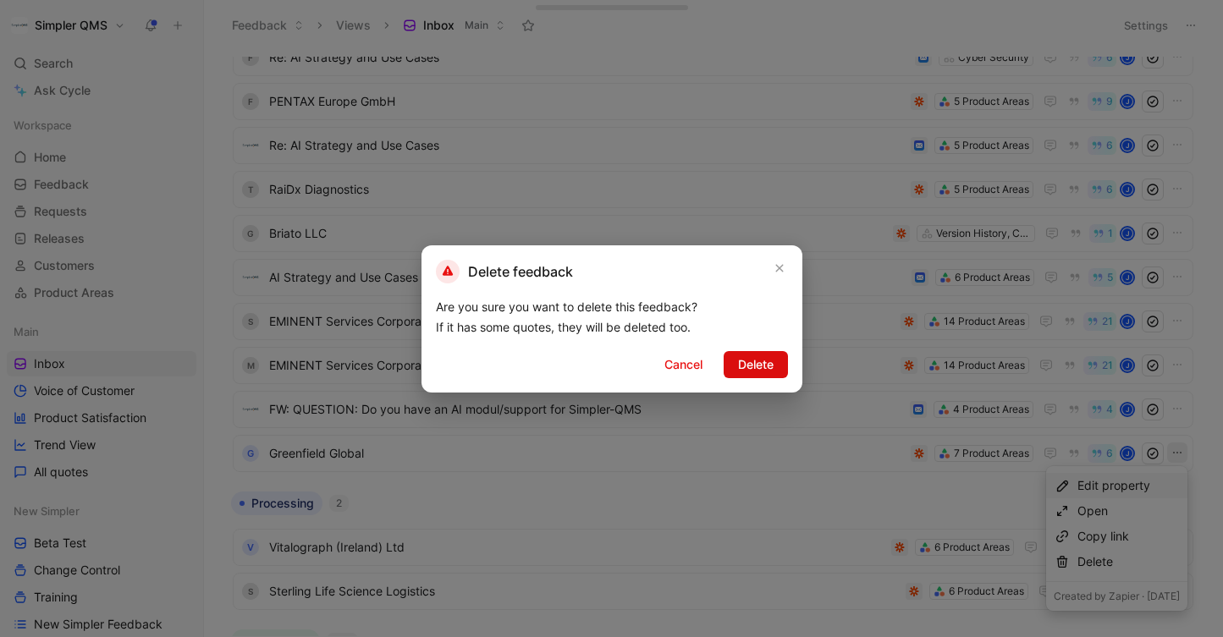
click at [758, 369] on span "Delete" at bounding box center [756, 365] width 36 height 20
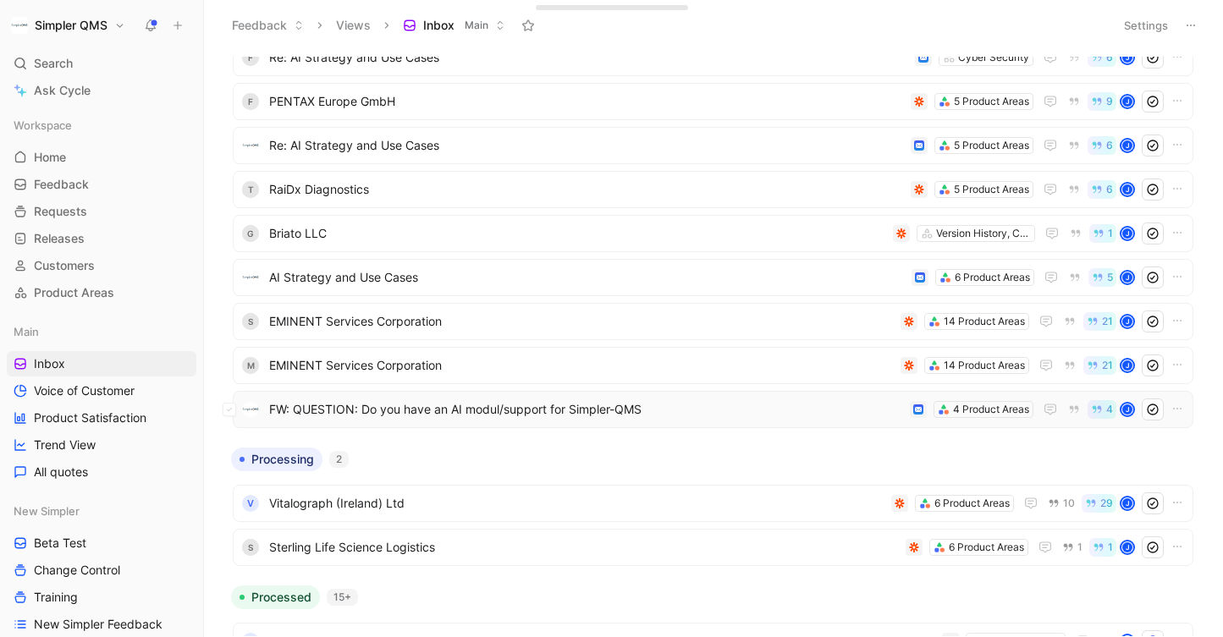
click at [639, 405] on span "FW: QUESTION: Do you have an AI modul/support for Simpler-QMS" at bounding box center [586, 409] width 634 height 20
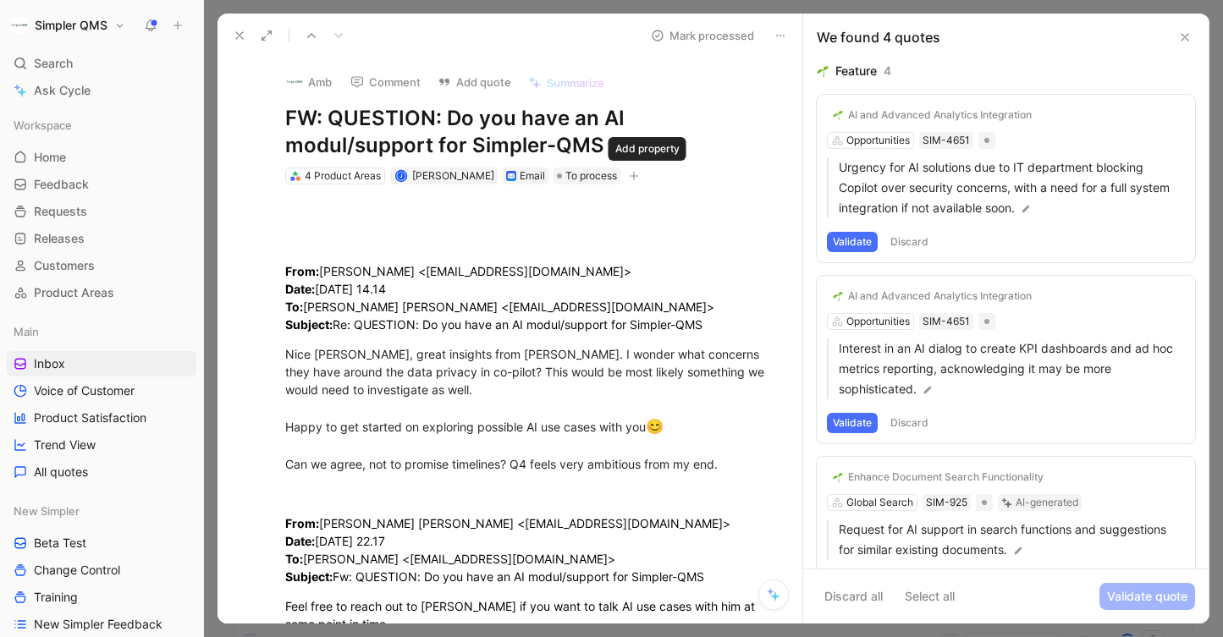
click at [639, 174] on icon "button" at bounding box center [634, 176] width 10 height 10
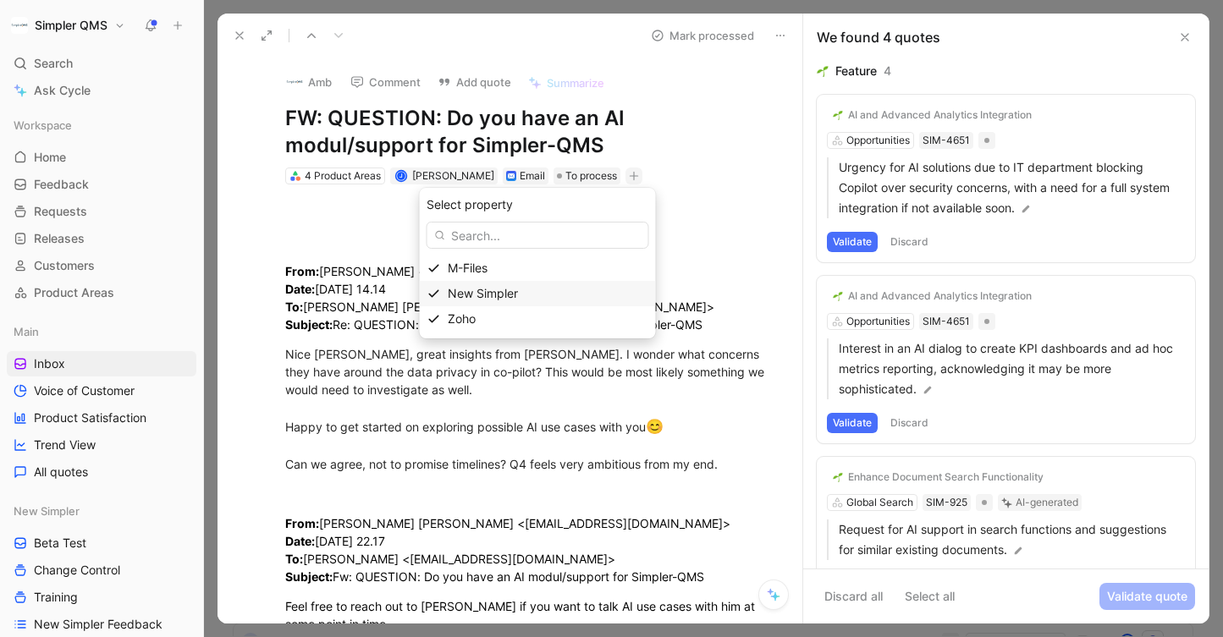
click at [441, 295] on icon at bounding box center [434, 294] width 14 height 14
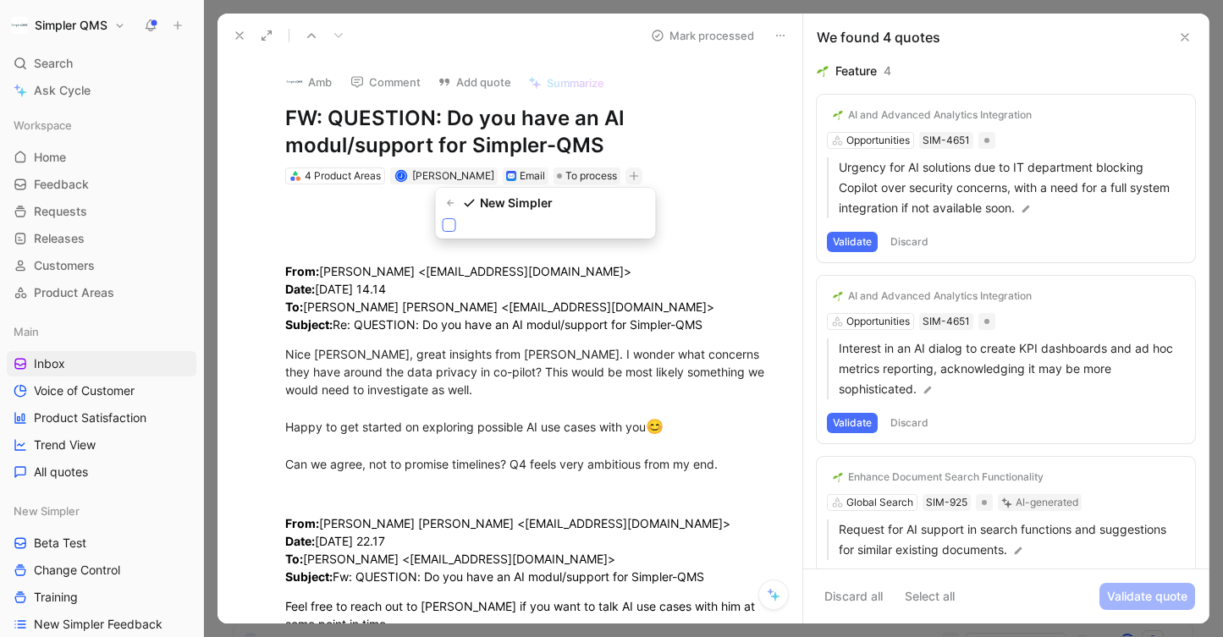
click at [444, 230] on div at bounding box center [450, 225] width 14 height 14
click at [443, 218] on input "checkbox" at bounding box center [443, 218] width 0 height 0
click at [857, 422] on button "Validate" at bounding box center [852, 423] width 51 height 20
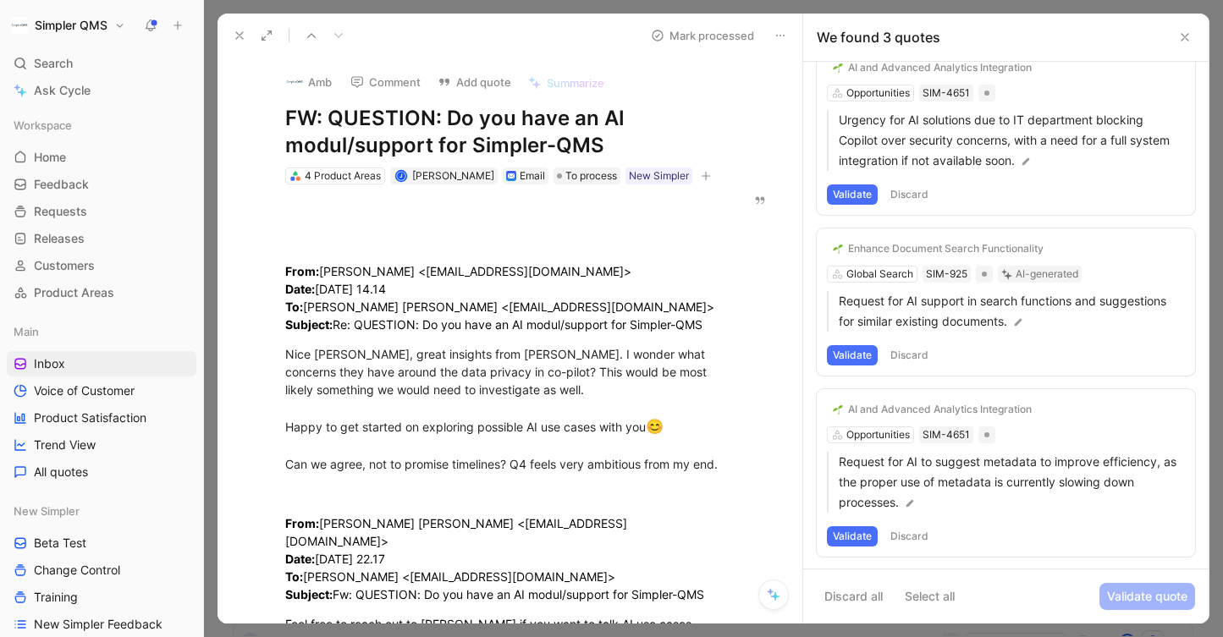
scroll to position [50, 0]
click at [926, 397] on div "AI and Advanced Analytics Integration Opportunities SIM-4651 Request for AI to …" at bounding box center [1006, 472] width 378 height 168
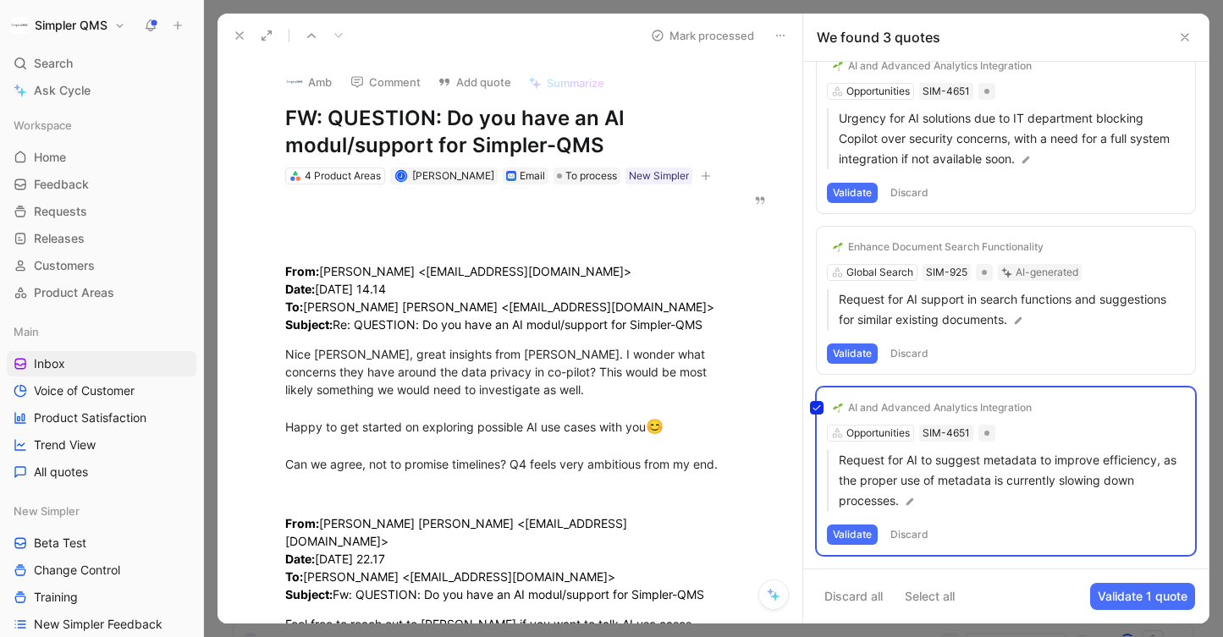
click at [957, 410] on div "AI and Advanced Analytics Integration Opportunities SIM-4651 Request for AI to …" at bounding box center [1006, 472] width 378 height 168
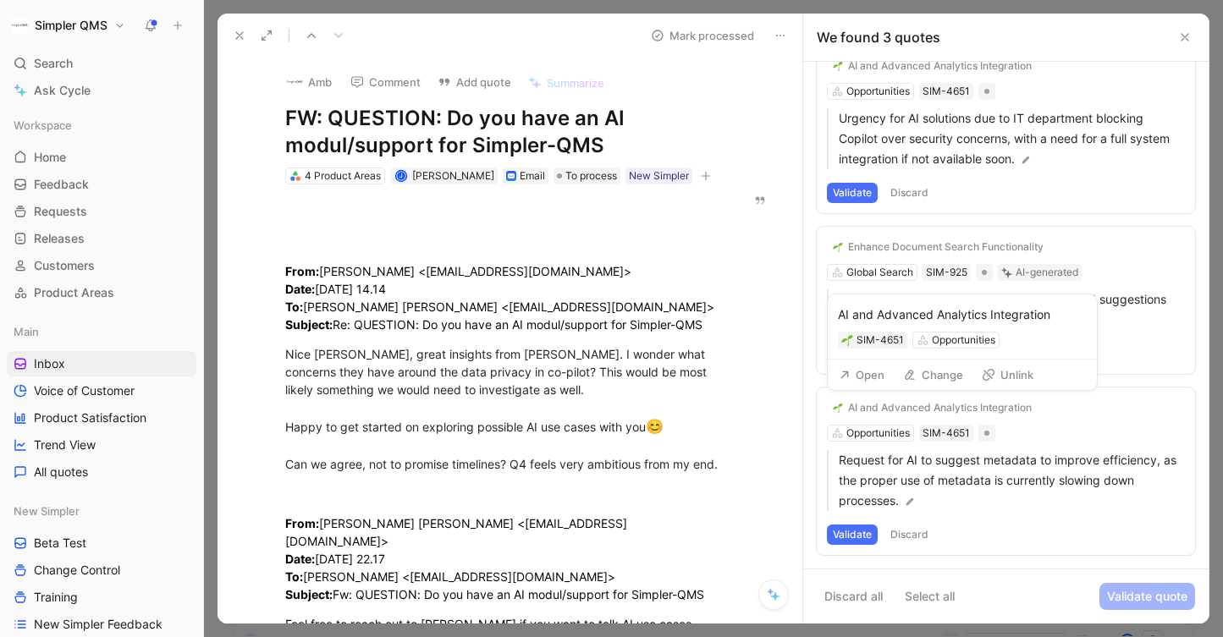
click at [957, 410] on div "AI and Advanced Analytics Integration" at bounding box center [940, 408] width 184 height 14
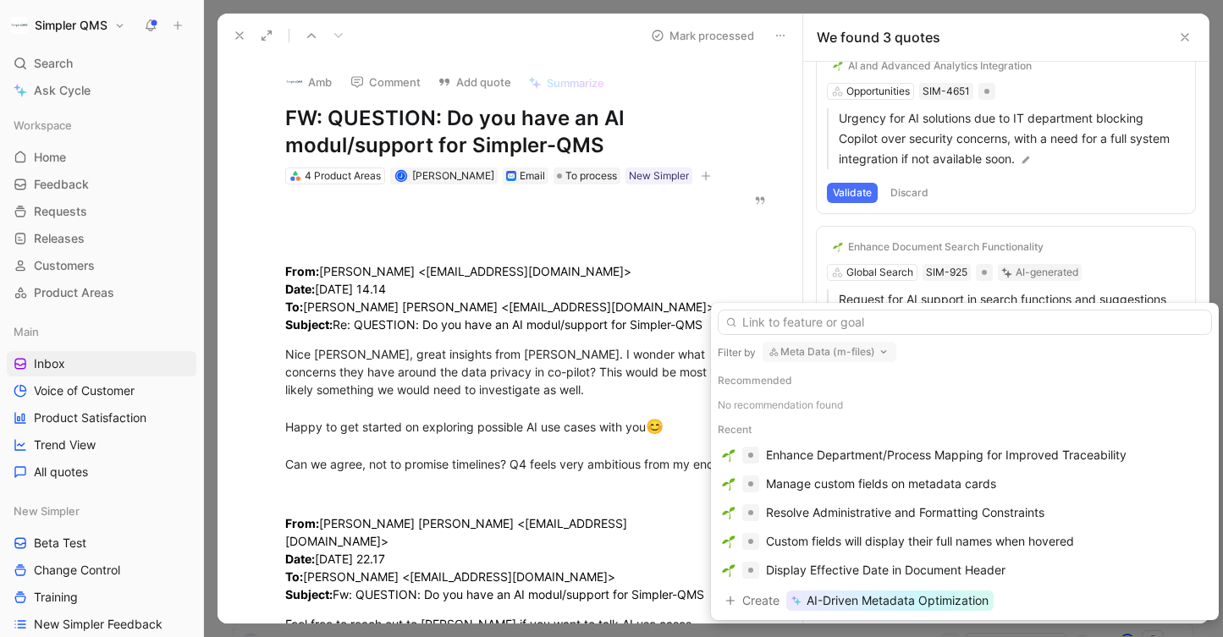
click at [870, 351] on button "Meta Data (m-files)" at bounding box center [830, 352] width 134 height 20
type input "Opp"
click at [829, 450] on span "ortunities" at bounding box center [821, 445] width 51 height 14
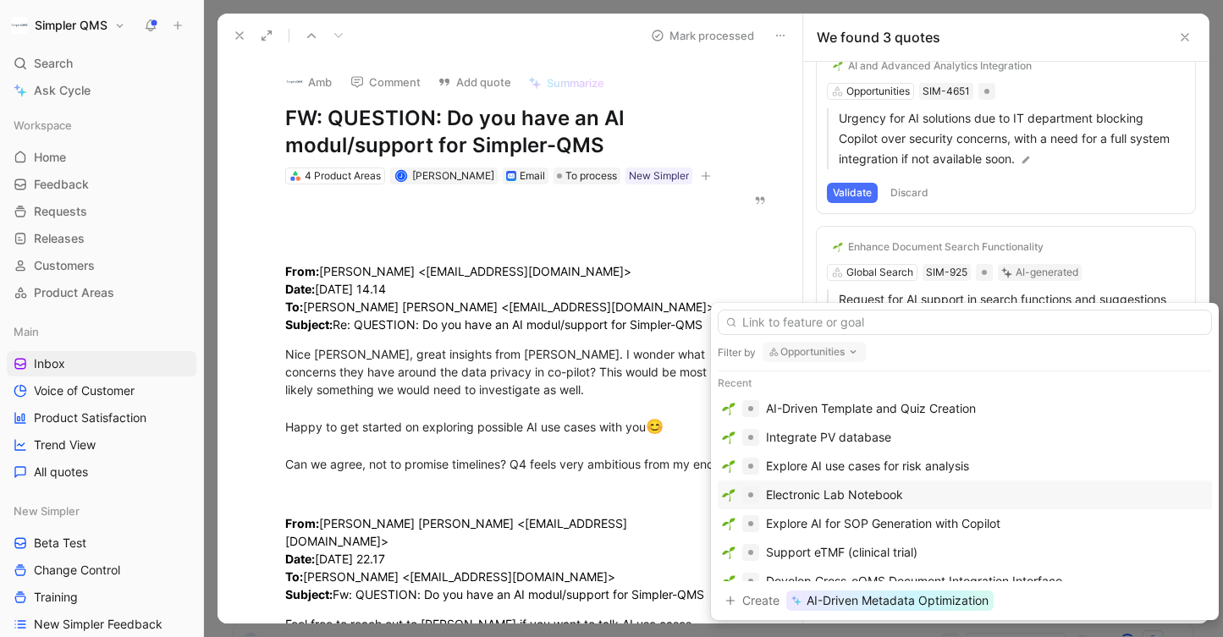
scroll to position [55, 0]
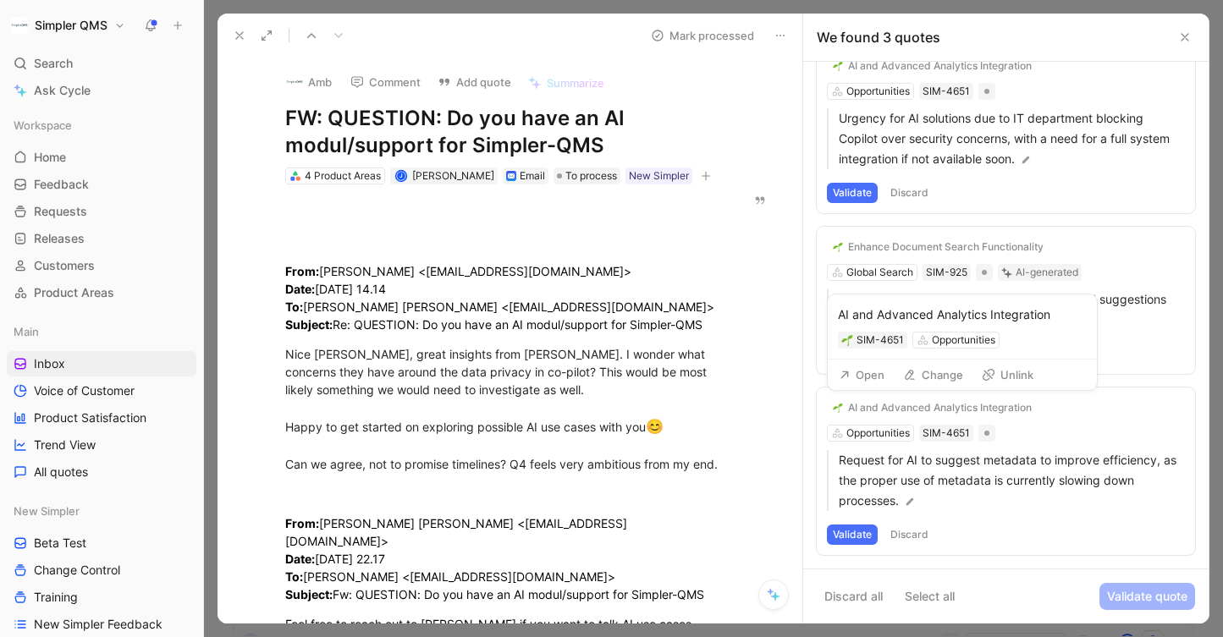
click at [994, 410] on div "AI and Advanced Analytics Integration" at bounding box center [940, 408] width 184 height 14
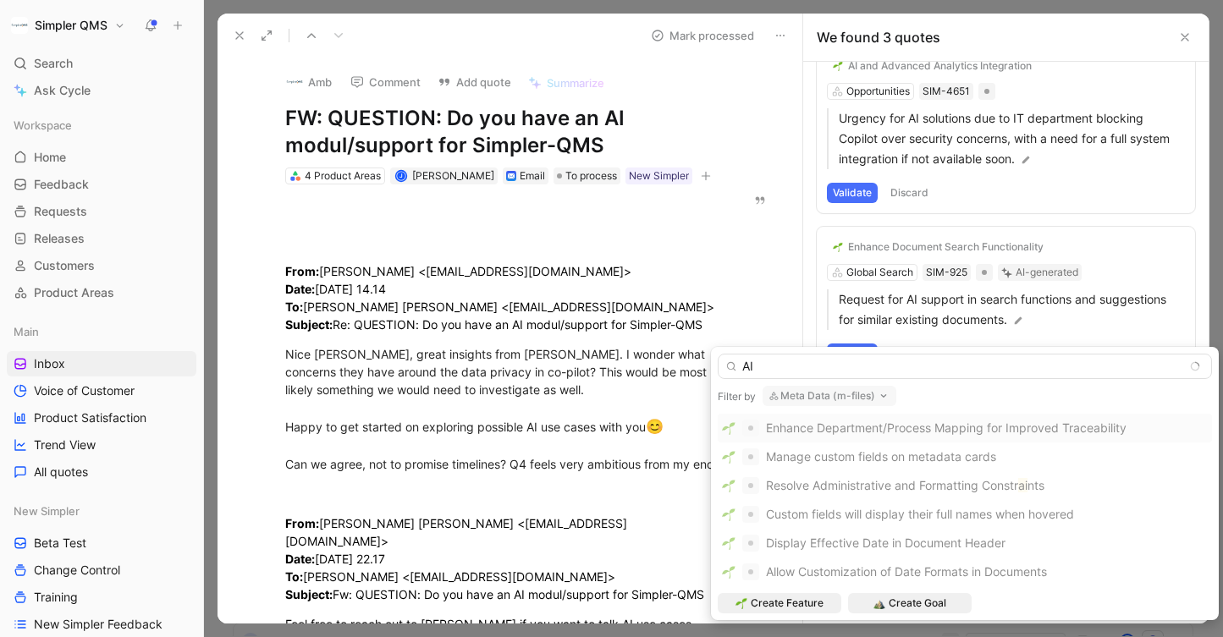
type input "A"
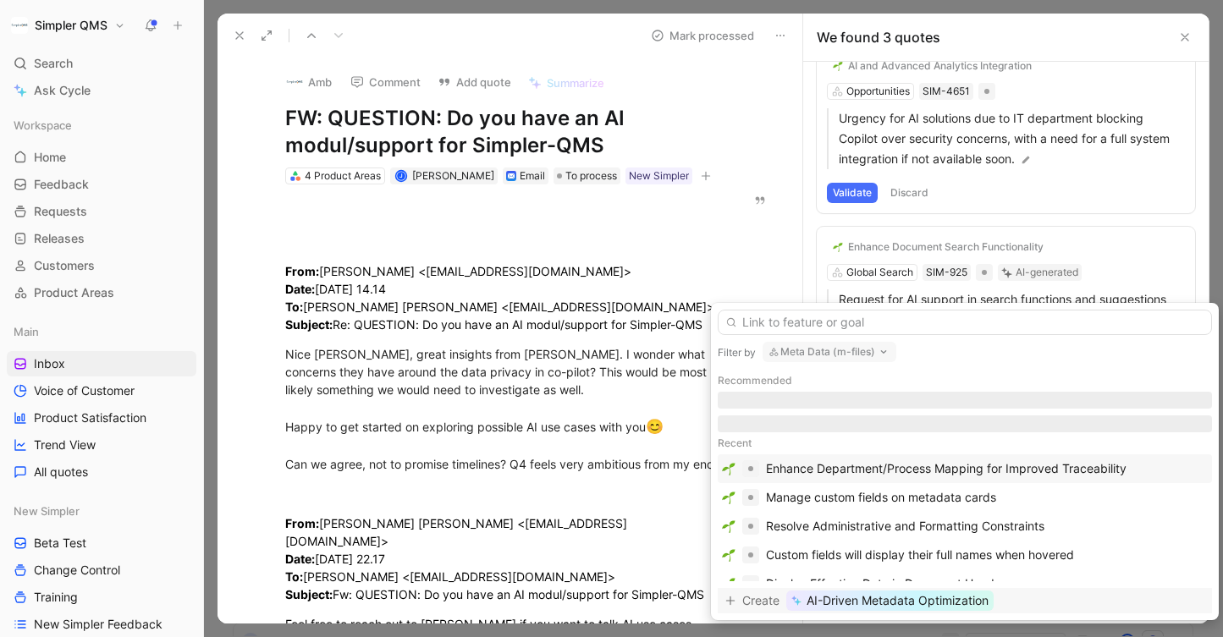
click at [913, 601] on span "AI-Driven Metadata Optimization" at bounding box center [898, 601] width 182 height 20
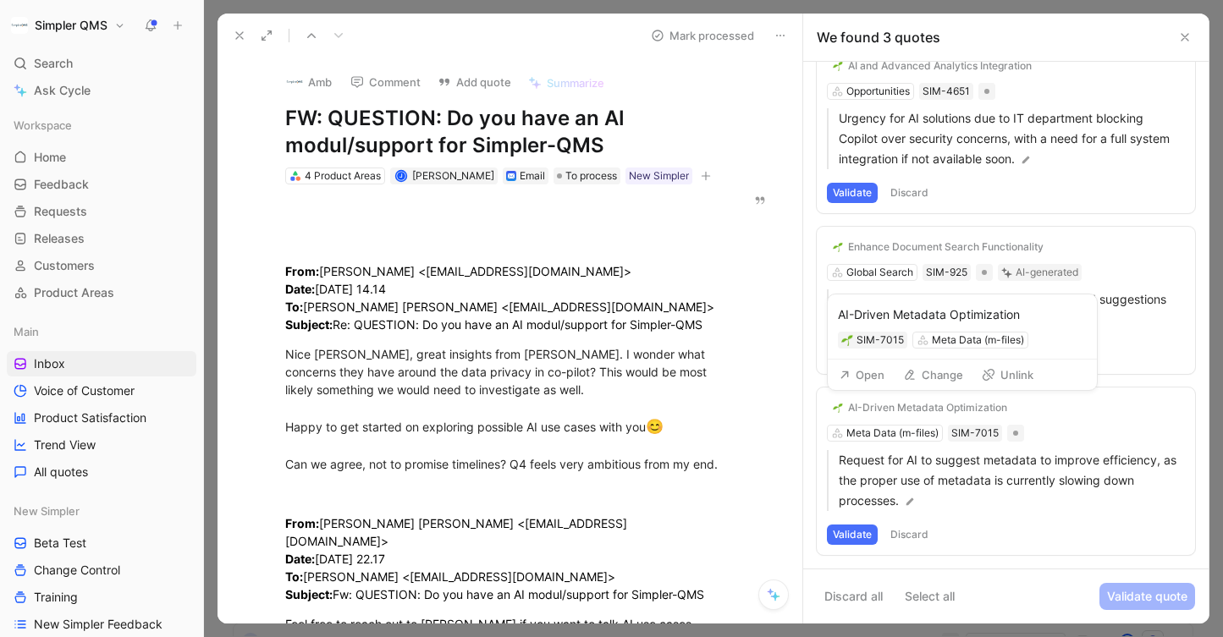
click at [859, 373] on button "Open" at bounding box center [861, 375] width 61 height 24
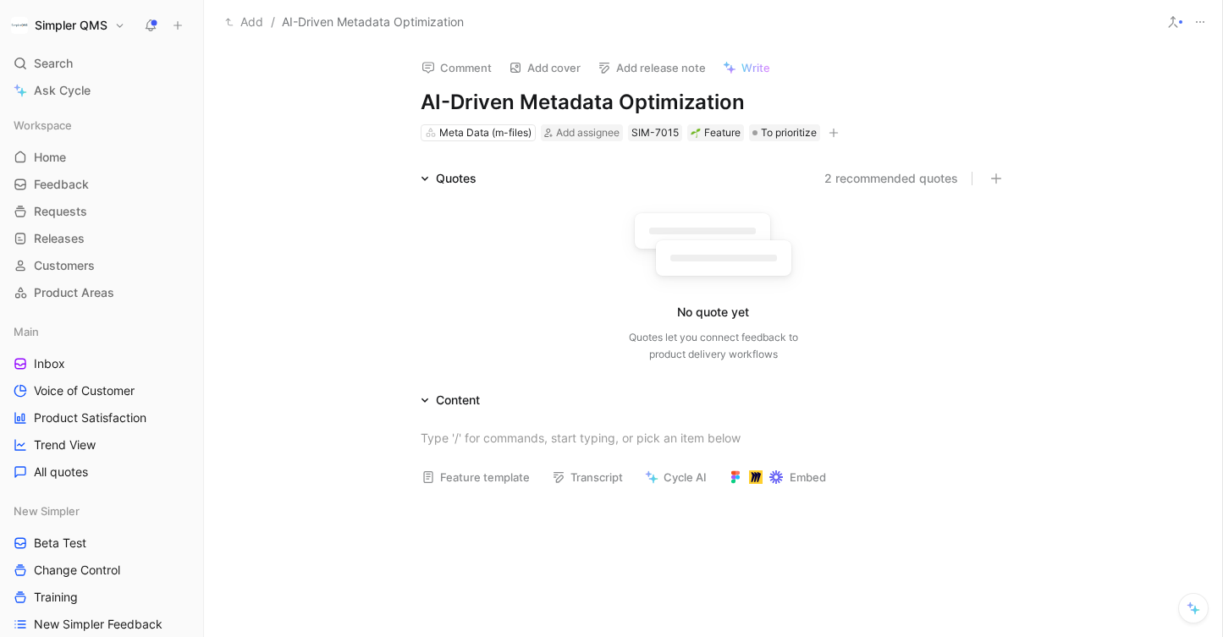
drag, startPoint x: 612, startPoint y: 106, endPoint x: 523, endPoint y: 96, distance: 89.4
click at [523, 96] on h1 "AI-Driven Metadata Optimization" at bounding box center [714, 102] width 586 height 27
click at [259, 190] on div "Quotes 2 recommended quotes No quote yet Quotes let you connect feedback to pro…" at bounding box center [713, 268] width 1018 height 201
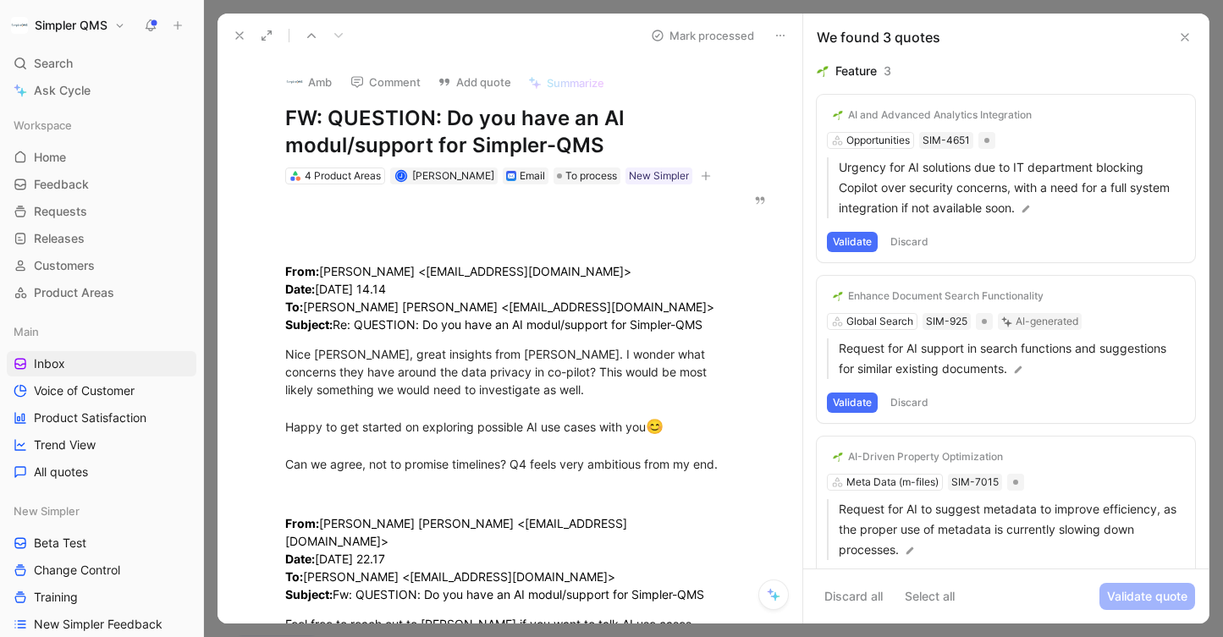
scroll to position [50, 0]
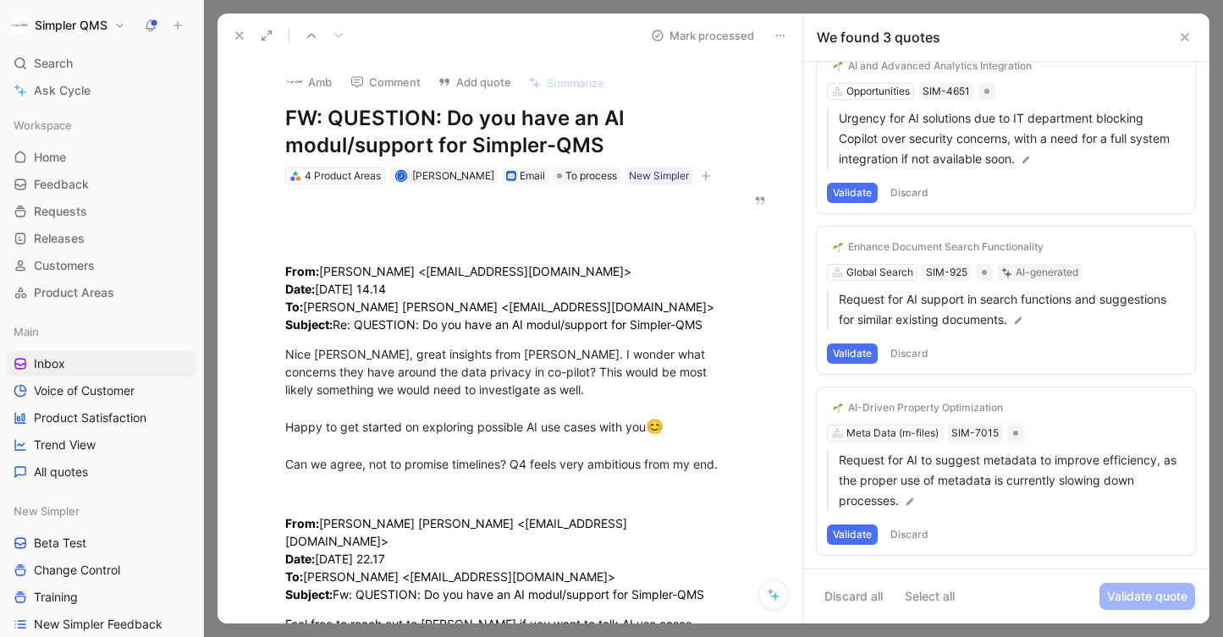
click at [895, 431] on div "AI-Driven Property Optimization Meta Data (m-files) SIM-7015 Request for AI to …" at bounding box center [1006, 472] width 378 height 168
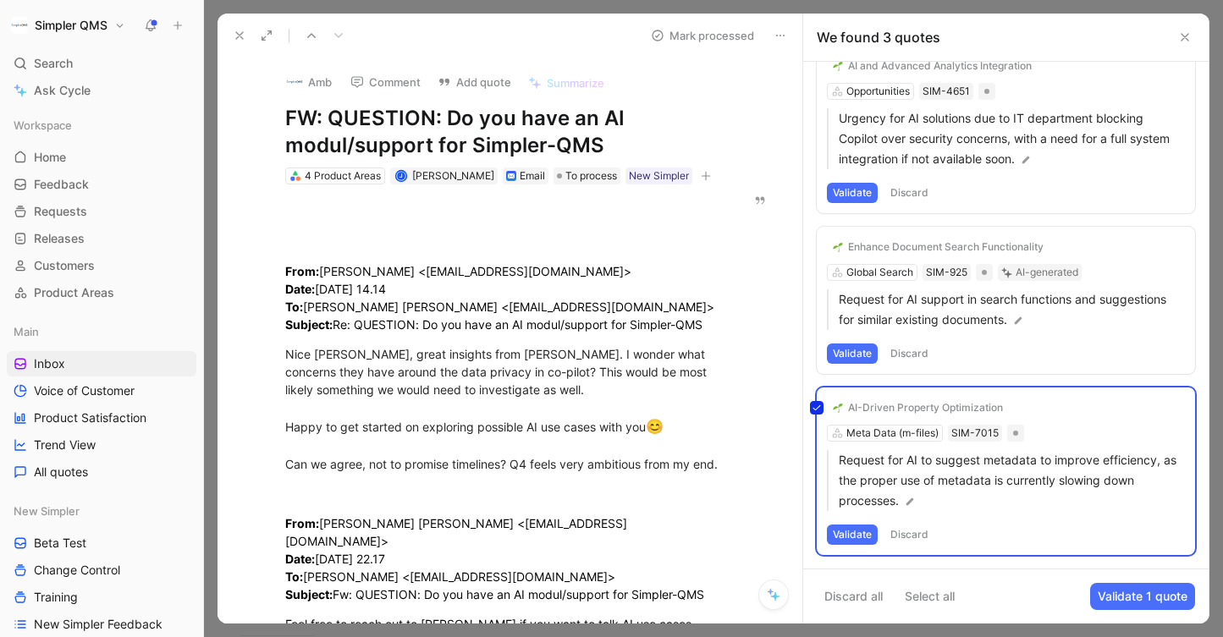
click at [899, 405] on div "AI-Driven Property Optimization Meta Data (m-files) SIM-7015 Request for AI to …" at bounding box center [1006, 472] width 378 height 168
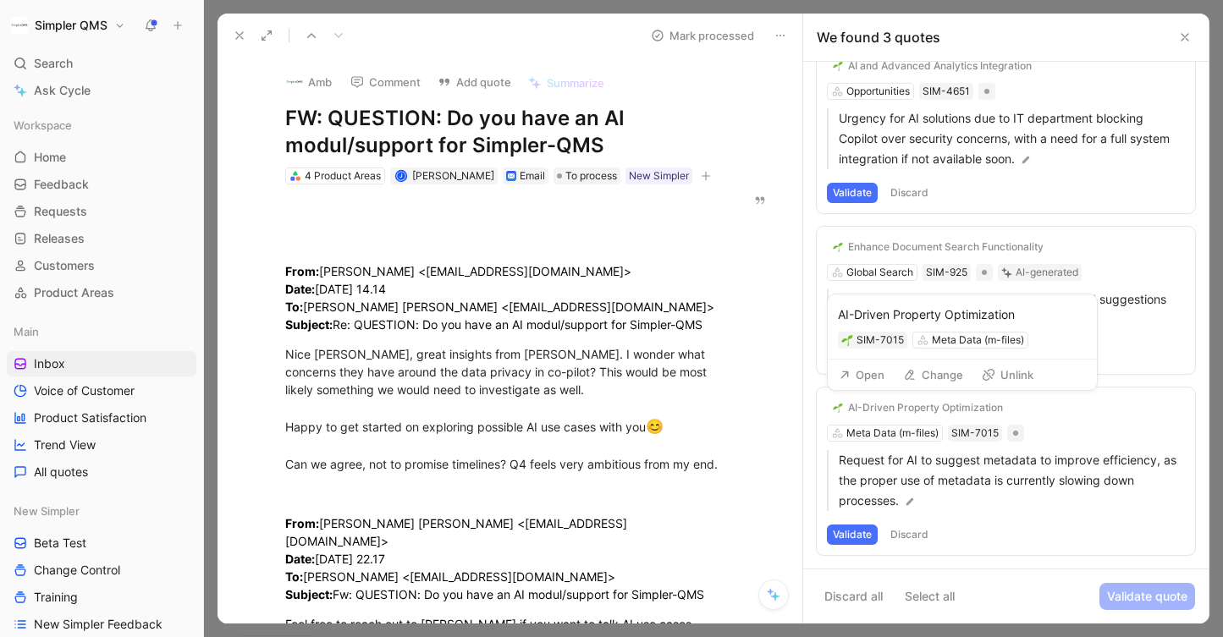
click at [913, 377] on icon at bounding box center [910, 375] width 14 height 14
click at [888, 416] on button "AI-Driven Property Optimization" at bounding box center [918, 408] width 182 height 20
click at [864, 375] on button "Open" at bounding box center [861, 375] width 61 height 24
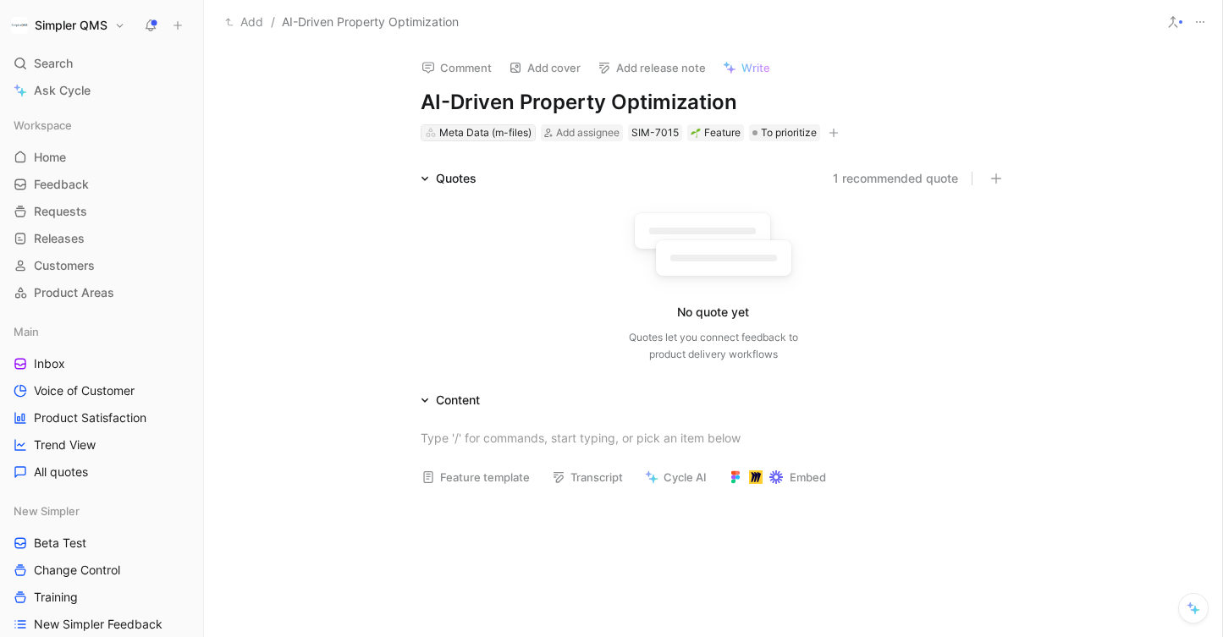
click at [476, 134] on div "Meta Data (m-files)" at bounding box center [485, 132] width 92 height 17
type input "opp"
click at [456, 214] on span "ortunities" at bounding box center [478, 221] width 51 height 14
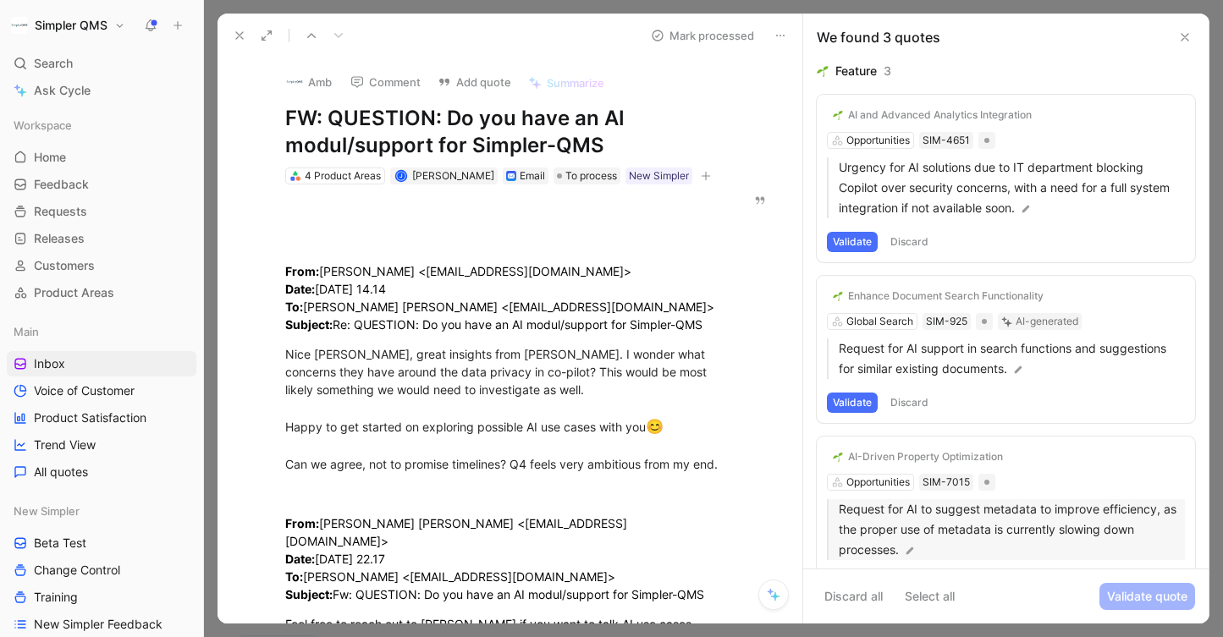
scroll to position [50, 0]
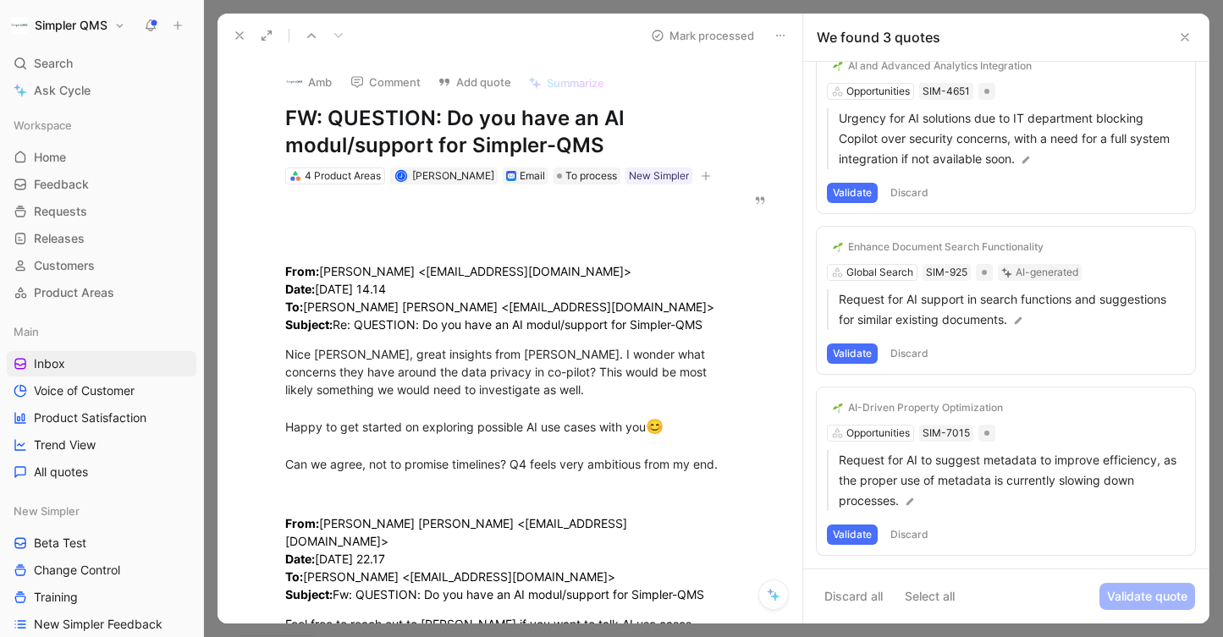
click at [862, 532] on button "Validate" at bounding box center [852, 535] width 51 height 20
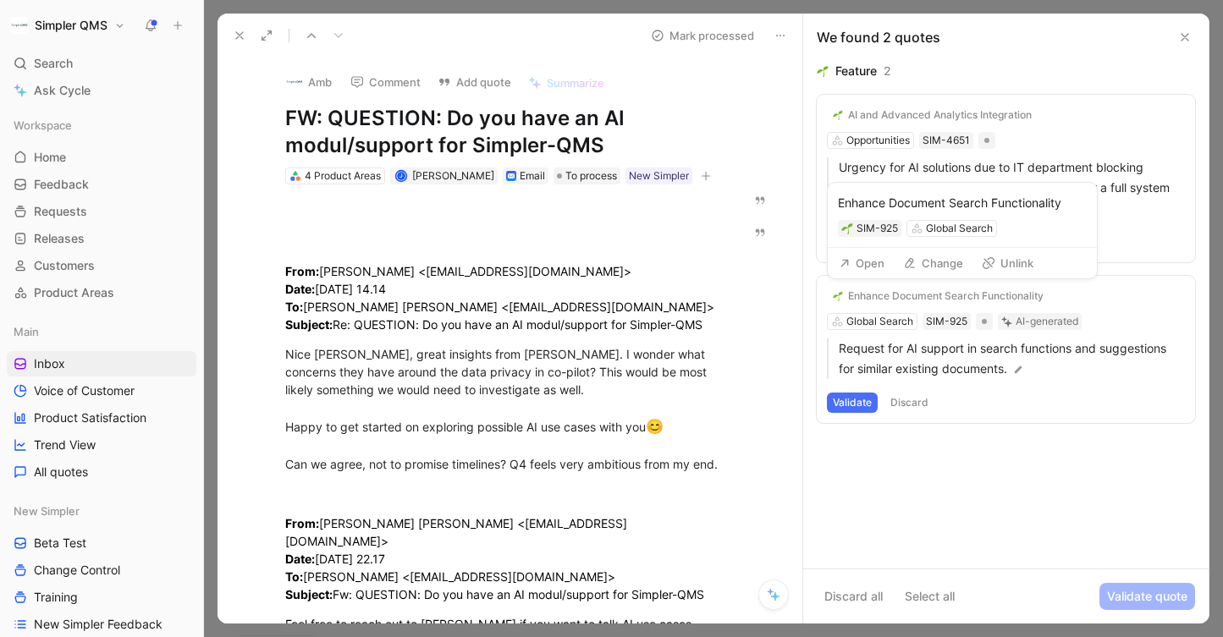
click at [960, 292] on div "Enhance Document Search Functionality" at bounding box center [945, 296] width 195 height 14
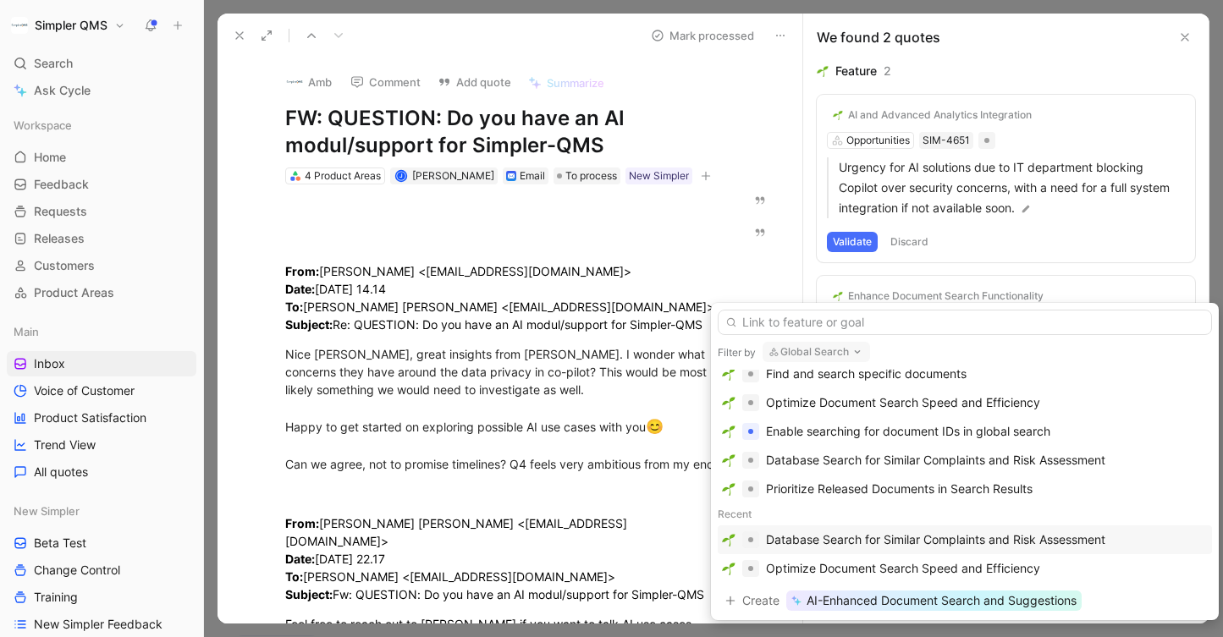
scroll to position [195, 0]
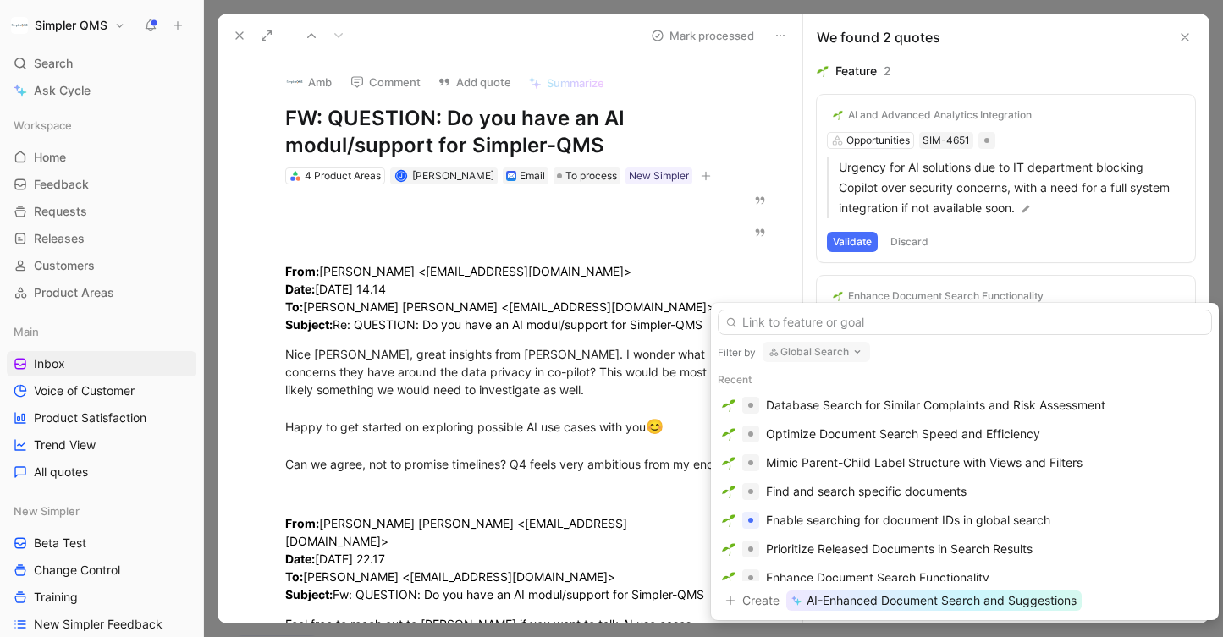
click at [815, 346] on button "Global Search" at bounding box center [816, 352] width 107 height 20
type input "opp"
click at [802, 438] on span "ortunities" at bounding box center [821, 445] width 51 height 14
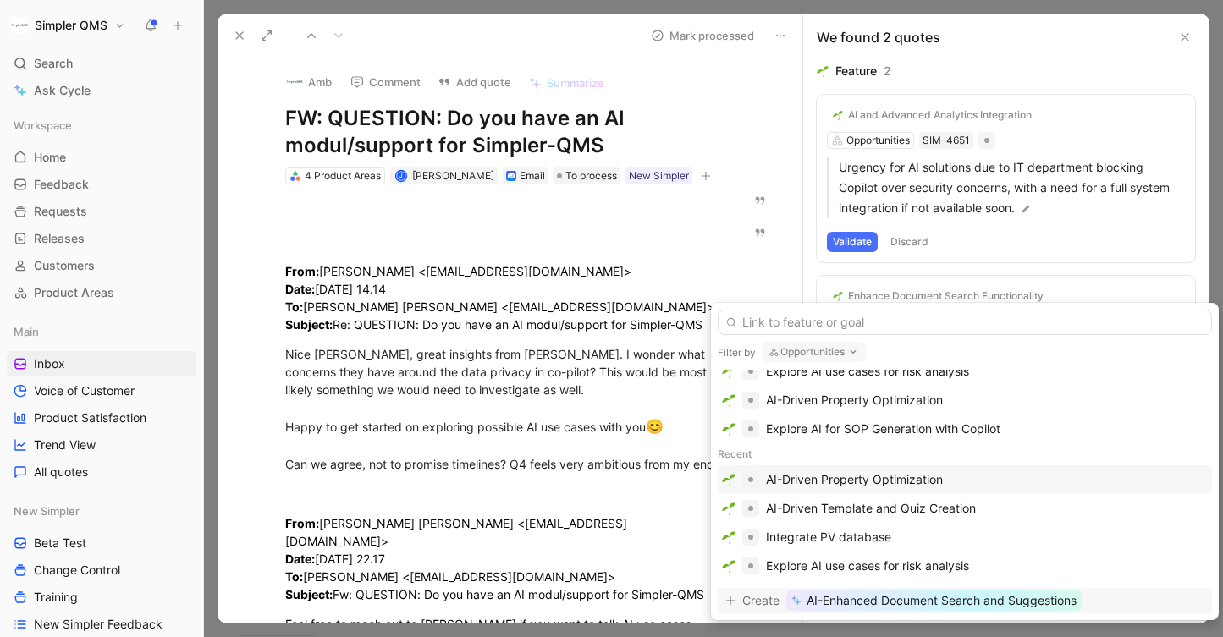
scroll to position [138, 0]
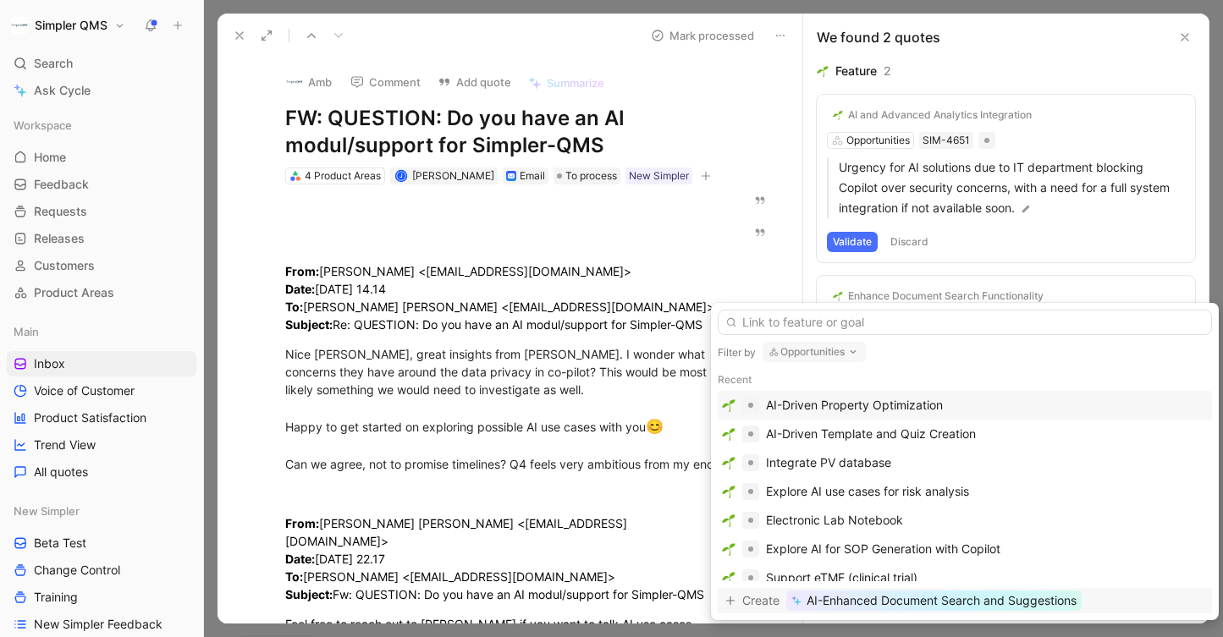
click at [921, 602] on span "AI-Enhanced Document Search and Suggestions" at bounding box center [942, 601] width 270 height 20
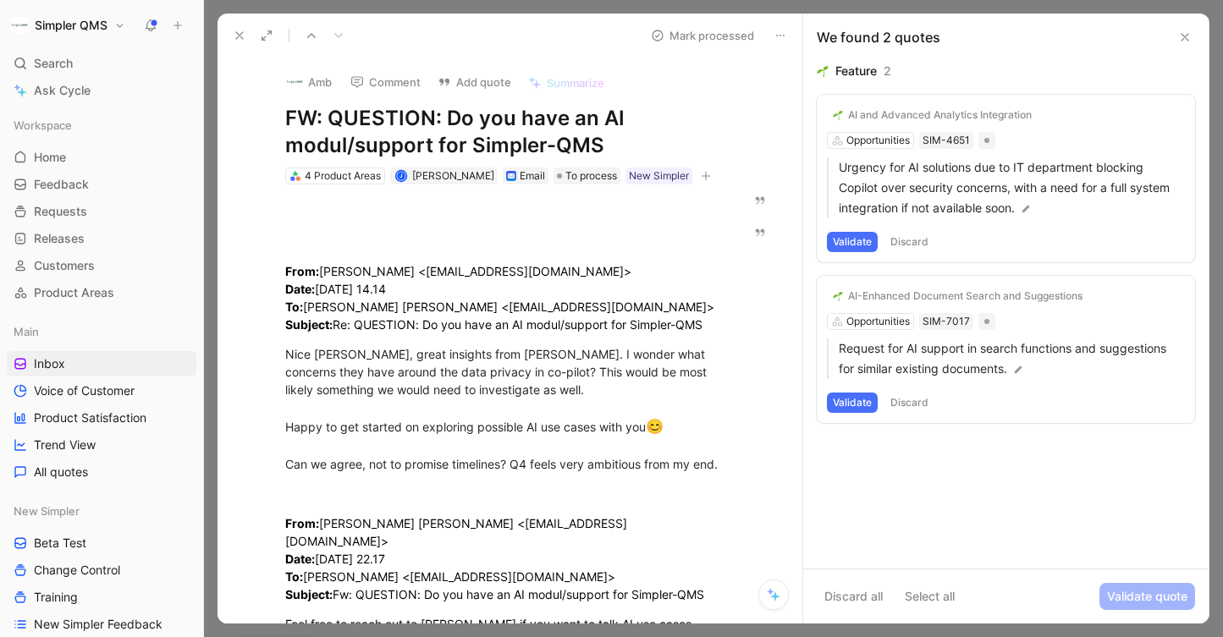
click at [855, 396] on button "Validate" at bounding box center [852, 403] width 51 height 20
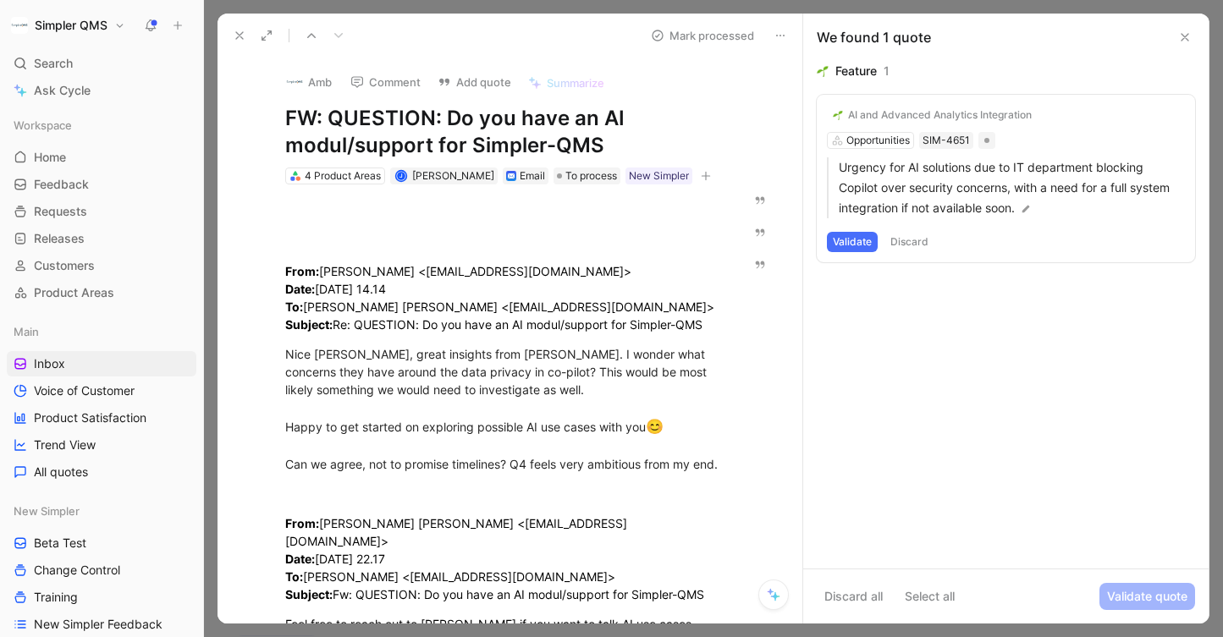
click at [966, 111] on div "AI and Advanced Analytics Integration" at bounding box center [940, 115] width 184 height 14
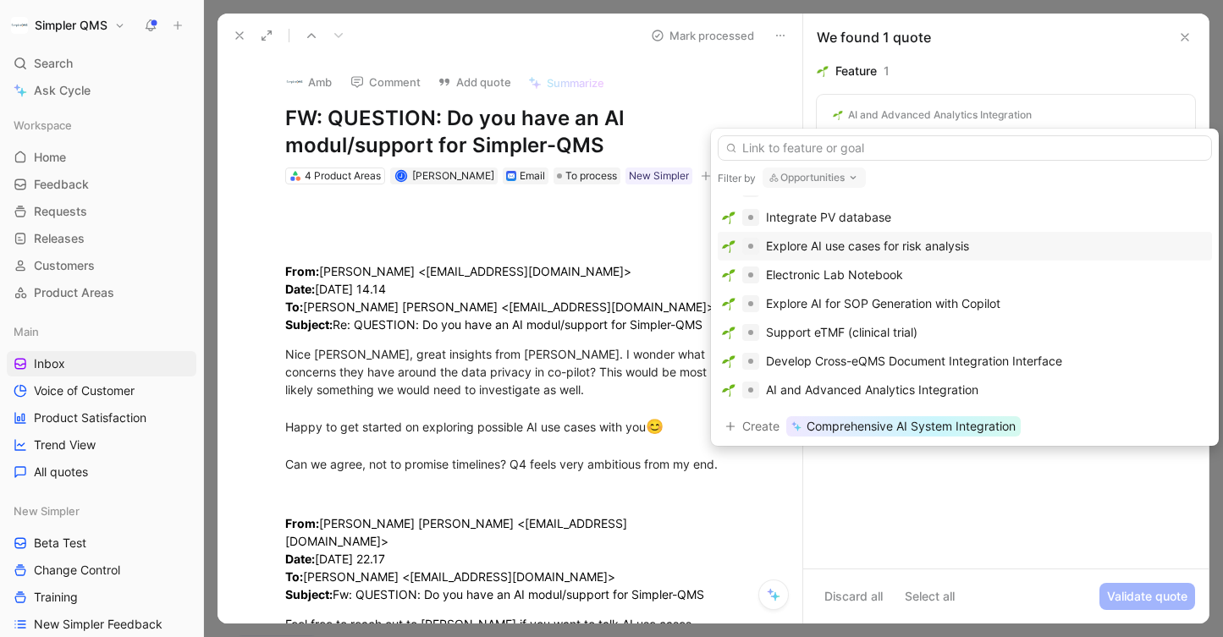
scroll to position [212, 0]
click at [972, 306] on div "Explore AI for SOP Generation with Copilot" at bounding box center [883, 301] width 234 height 20
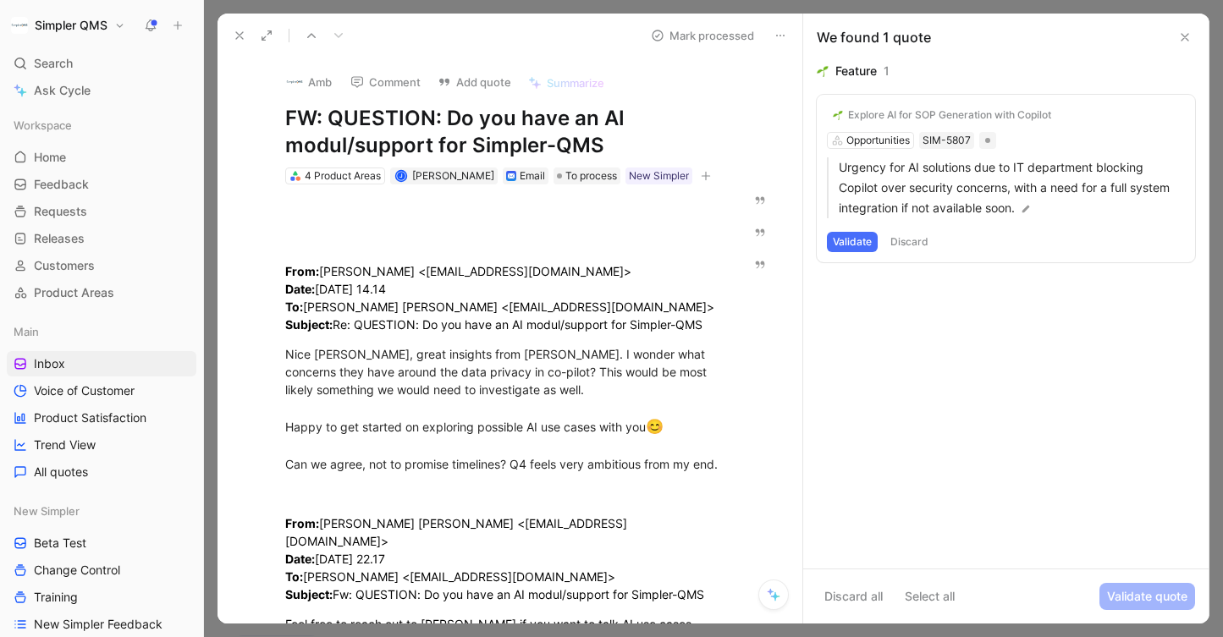
click at [849, 238] on button "Validate" at bounding box center [852, 242] width 51 height 20
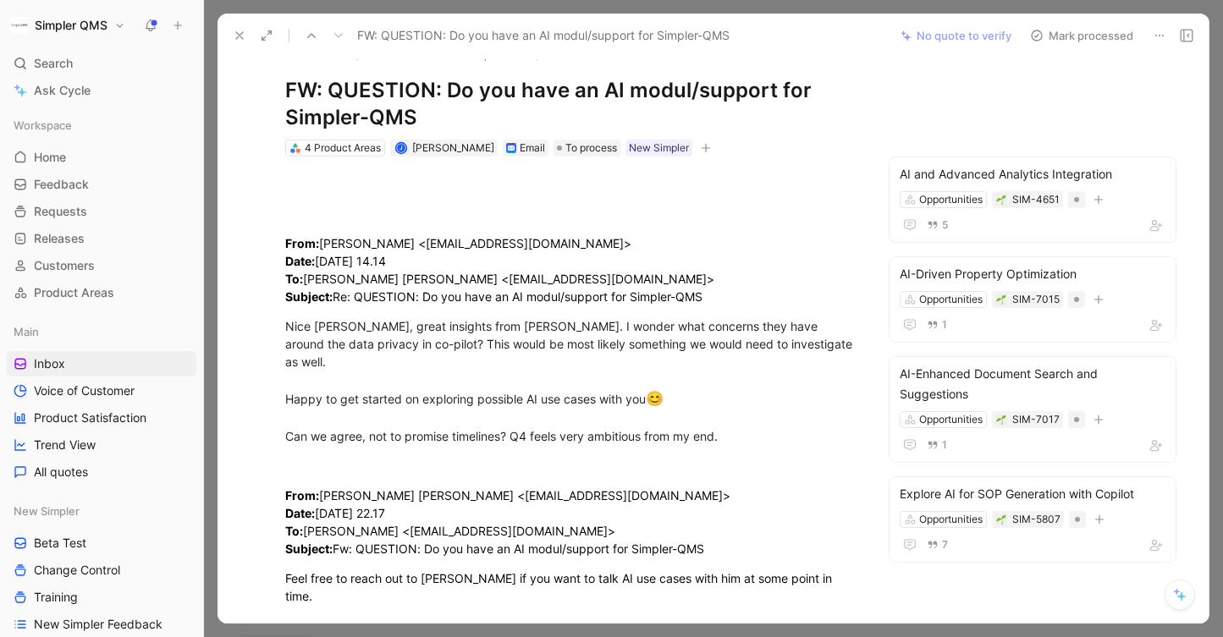
scroll to position [35, 0]
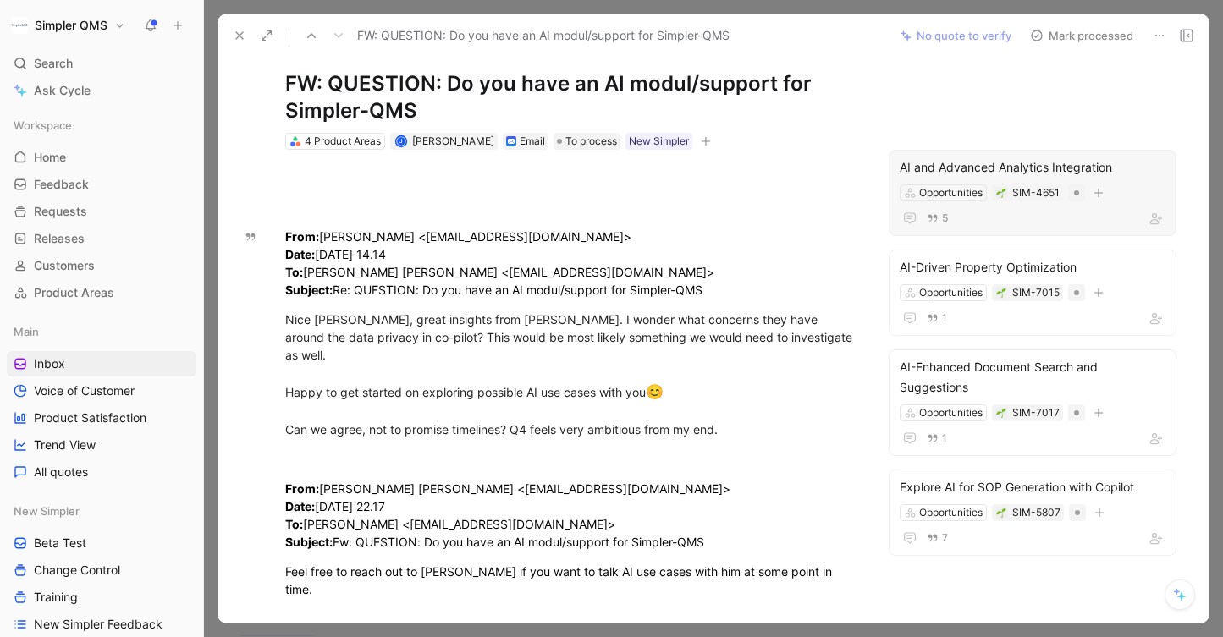
click at [977, 209] on div "5" at bounding box center [1033, 218] width 266 height 20
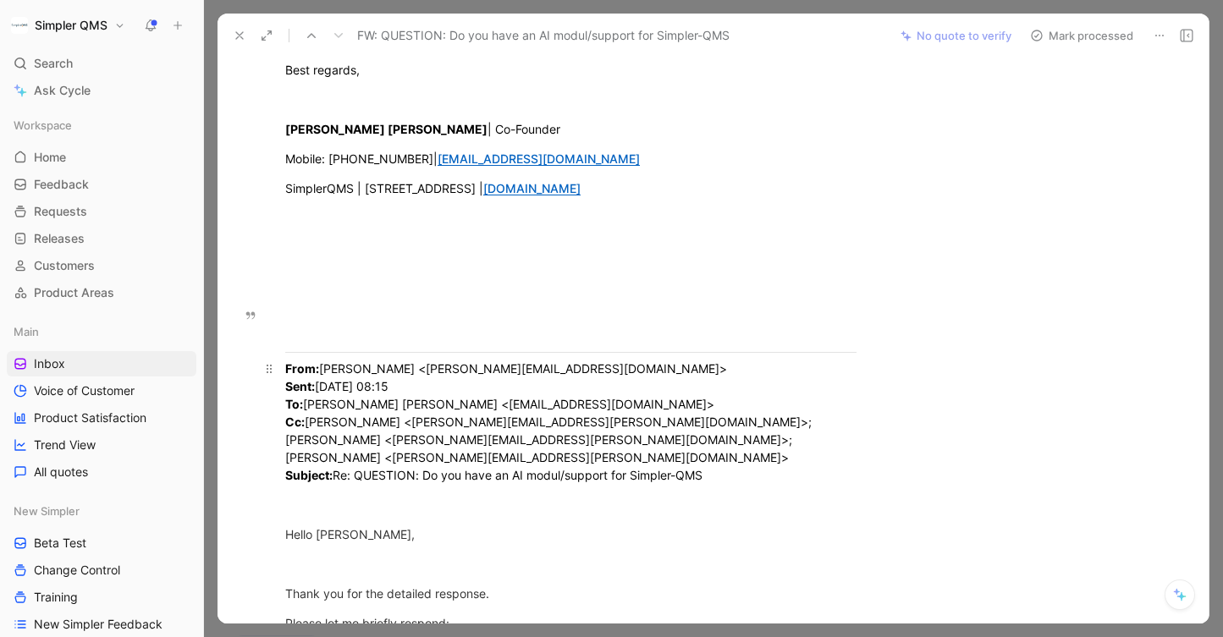
scroll to position [2274, 0]
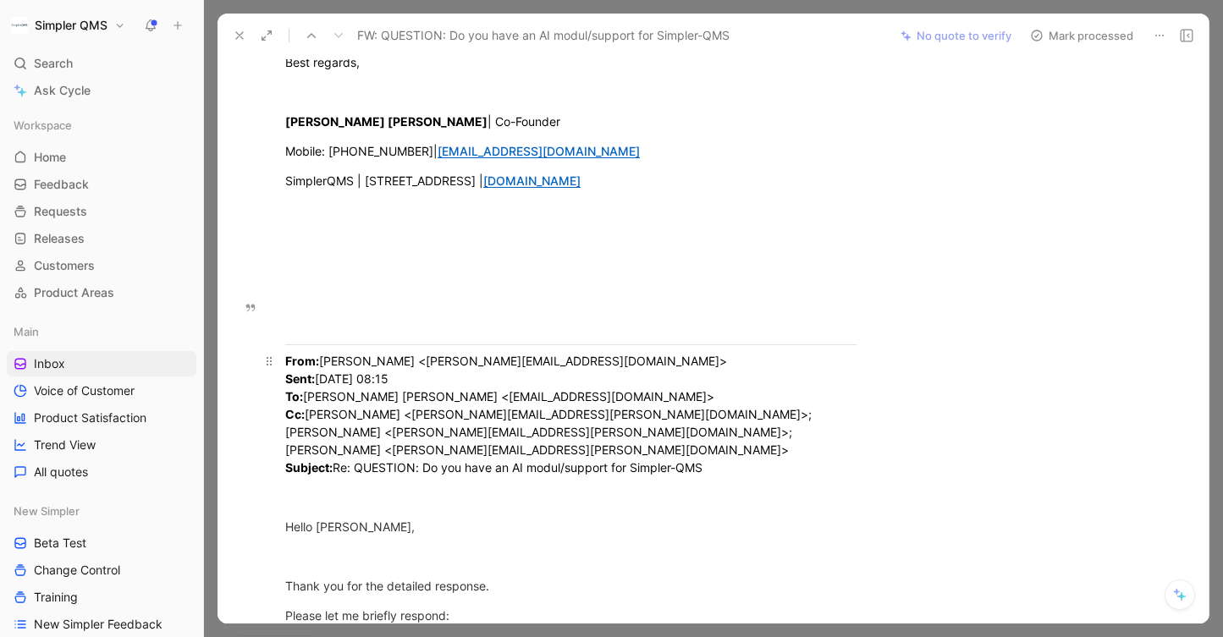
drag, startPoint x: 606, startPoint y: 308, endPoint x: 571, endPoint y: 308, distance: 34.7
click at [571, 354] on span "[PERSON_NAME] <[PERSON_NAME][EMAIL_ADDRESS][DOMAIN_NAME]>" at bounding box center [523, 361] width 408 height 14
drag, startPoint x: 607, startPoint y: 308, endPoint x: 570, endPoint y: 308, distance: 36.4
click at [570, 354] on span "[PERSON_NAME] <[PERSON_NAME][EMAIL_ADDRESS][DOMAIN_NAME]>" at bounding box center [523, 361] width 408 height 14
copy span "vvardis"
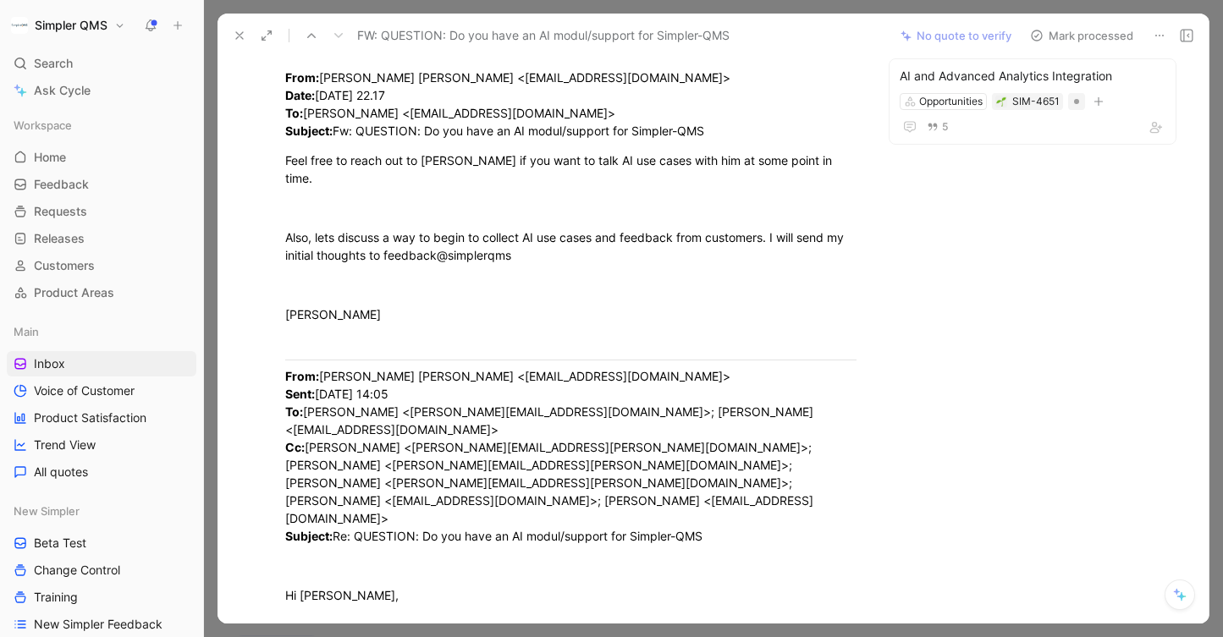
scroll to position [0, 0]
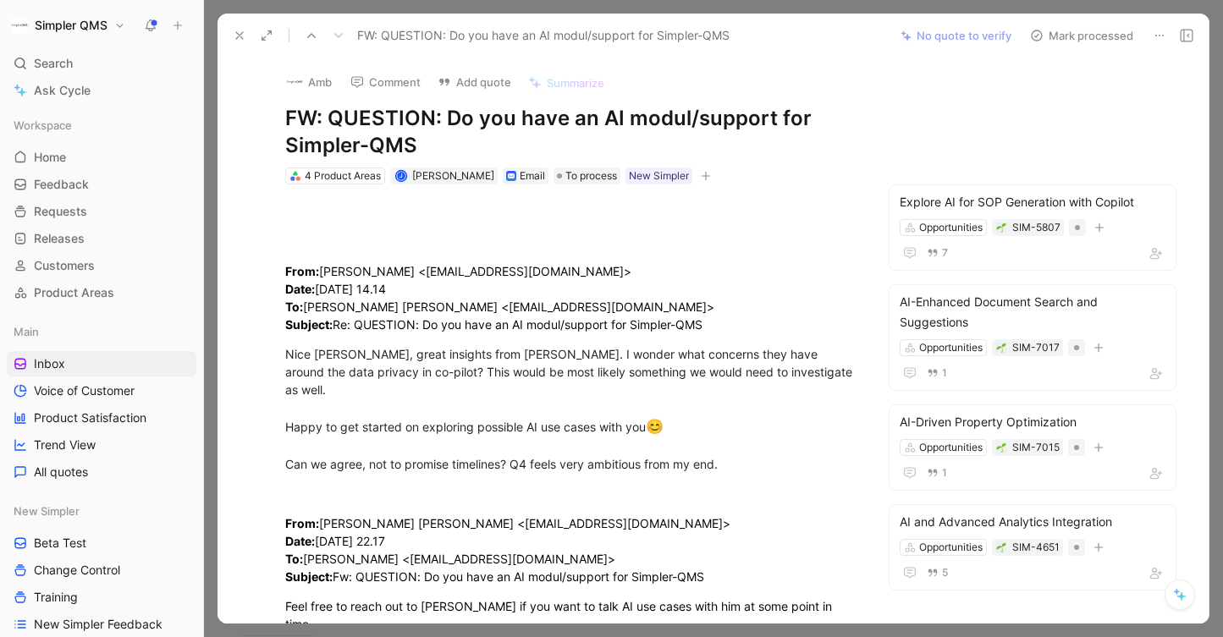
click at [317, 85] on button "Amb" at bounding box center [308, 81] width 61 height 25
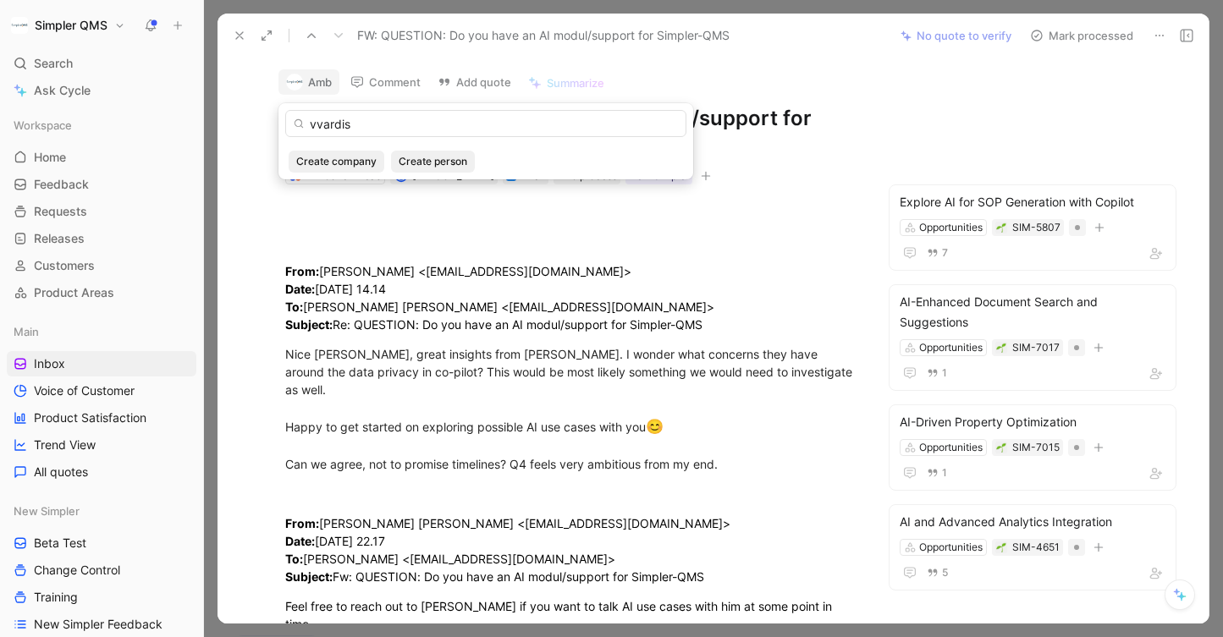
click at [314, 121] on input "vvardis" at bounding box center [485, 123] width 401 height 27
type input "Vvardis"
click at [332, 162] on span "Create company" at bounding box center [336, 161] width 80 height 17
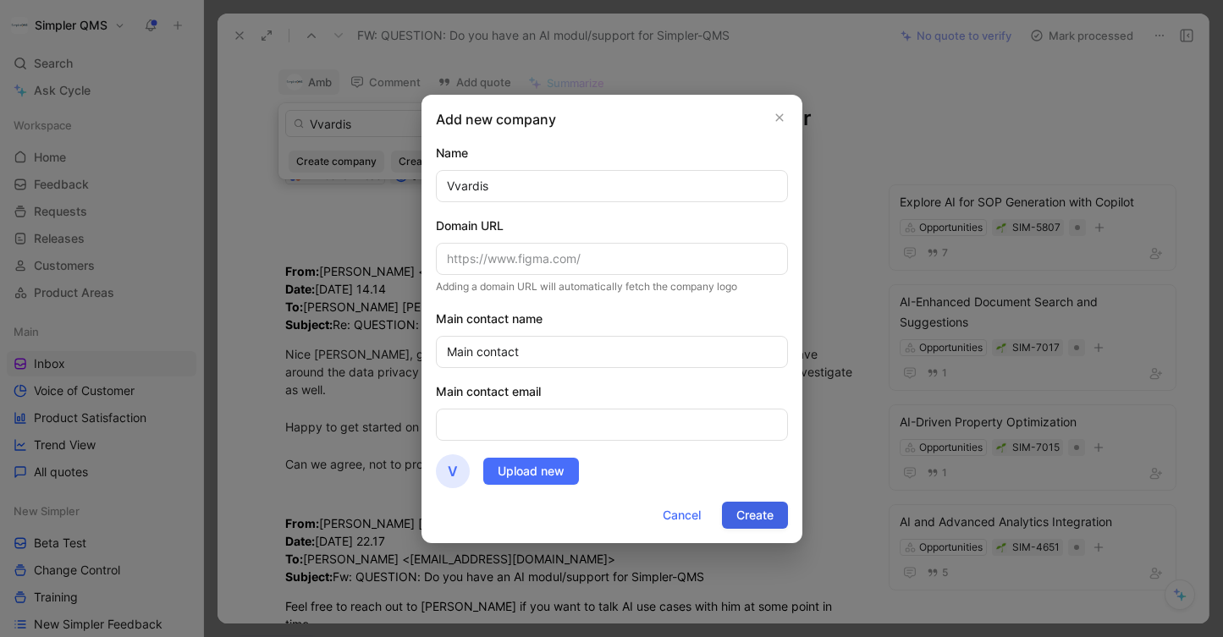
click at [759, 515] on span "Create" at bounding box center [754, 515] width 37 height 20
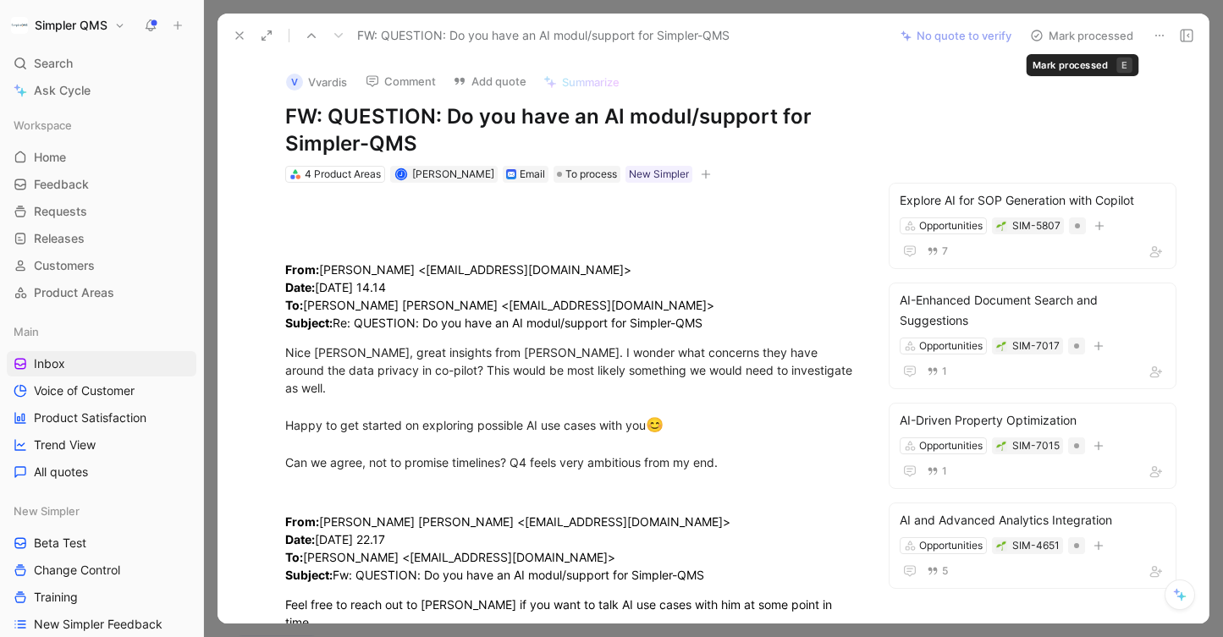
click at [1038, 29] on icon at bounding box center [1037, 36] width 14 height 14
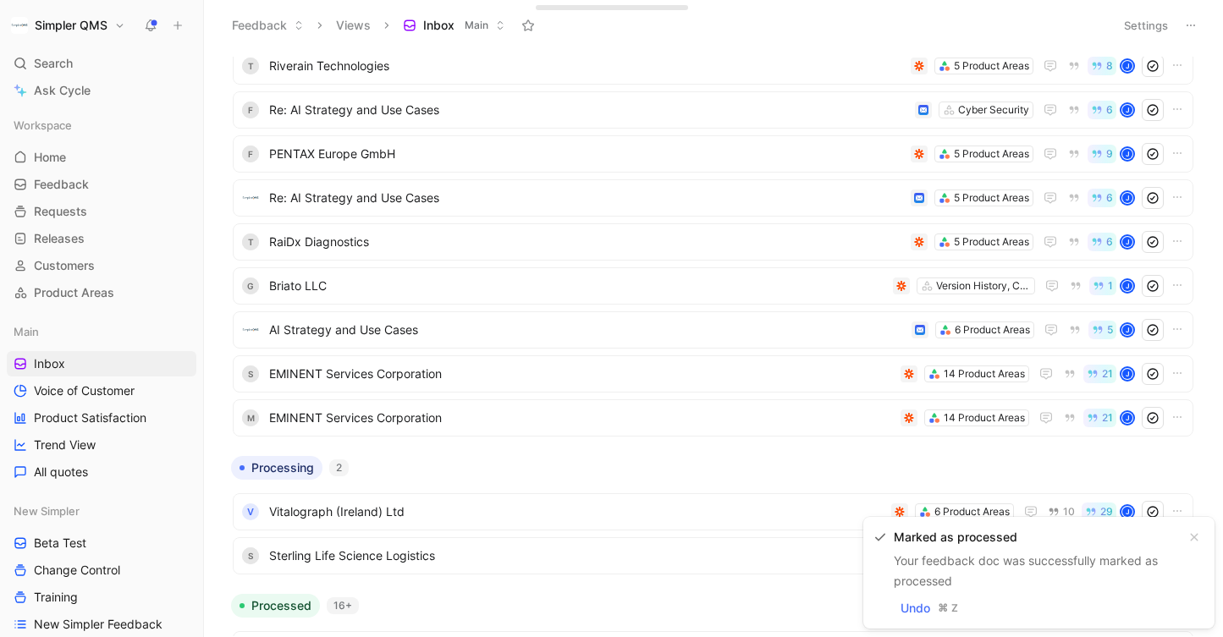
scroll to position [118, 0]
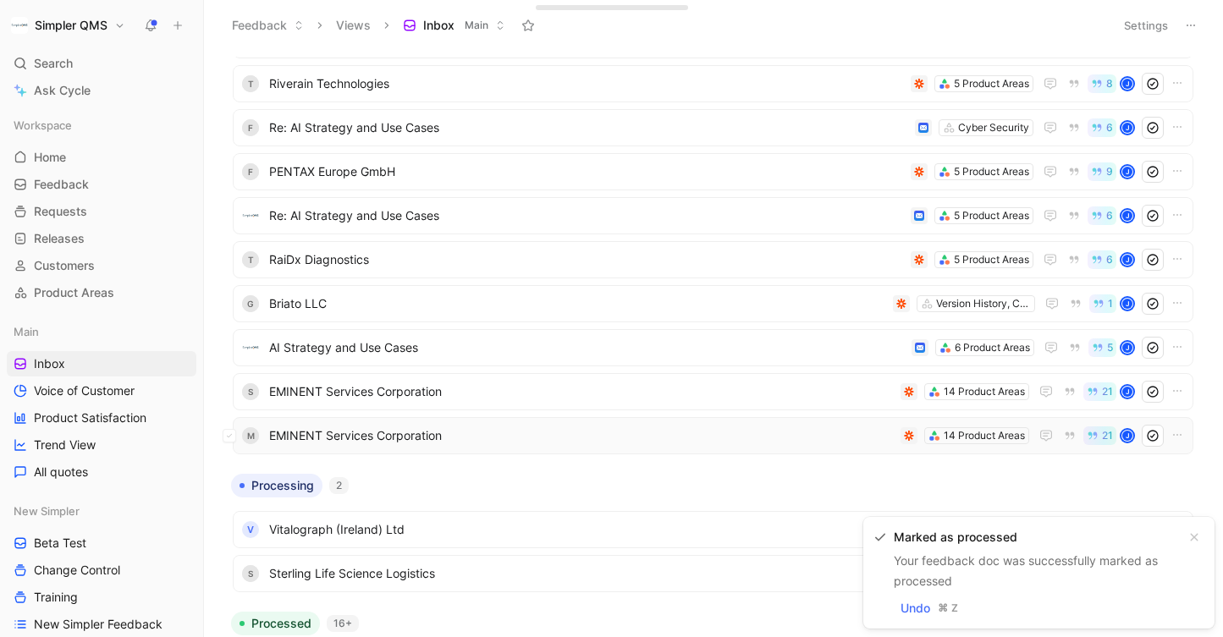
click at [601, 437] on span "EMINENT Services Corporation" at bounding box center [581, 436] width 625 height 20
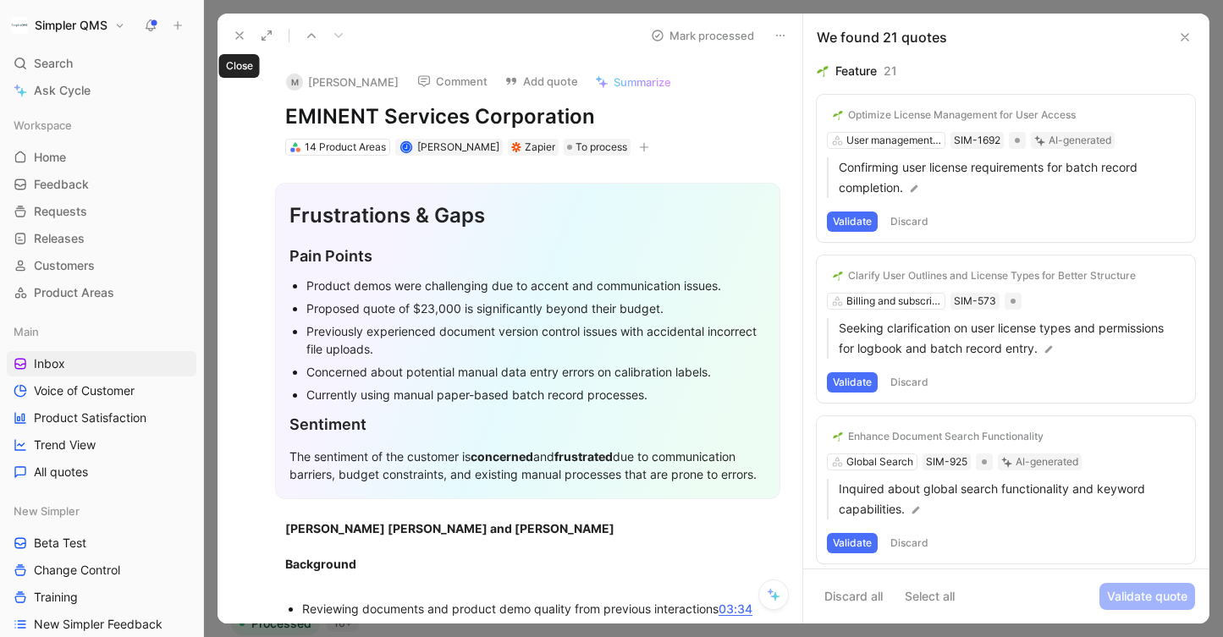
drag, startPoint x: 241, startPoint y: 32, endPoint x: 251, endPoint y: 101, distance: 69.2
click at [241, 32] on icon at bounding box center [240, 36] width 14 height 14
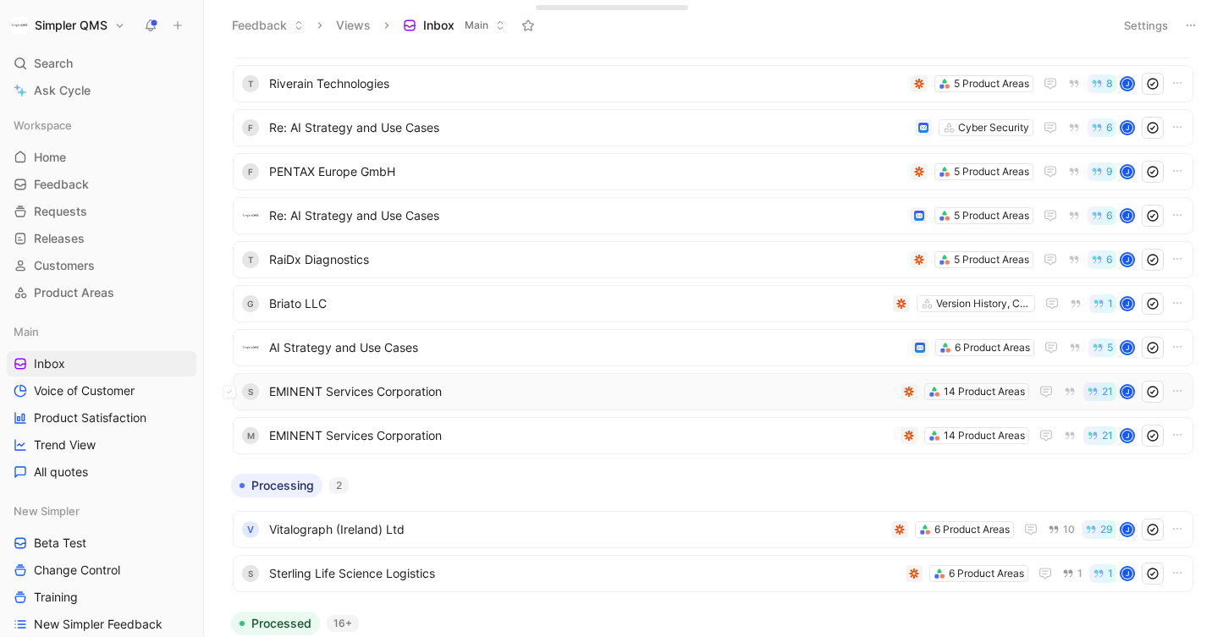
click at [423, 397] on span "EMINENT Services Corporation" at bounding box center [581, 392] width 625 height 20
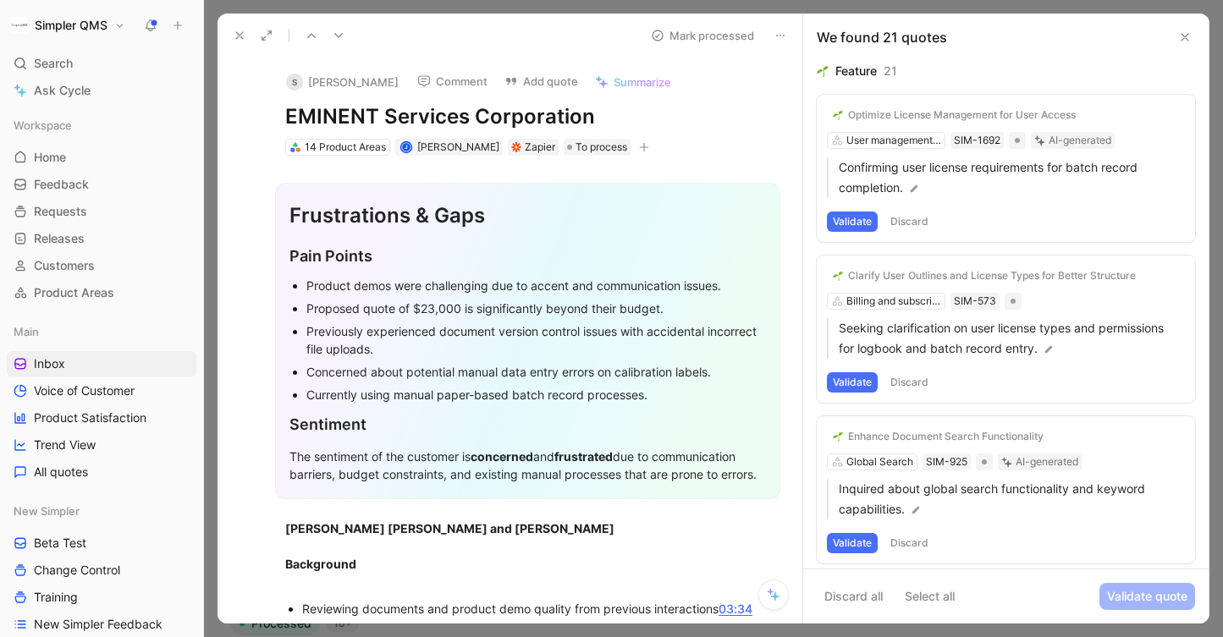
click at [782, 36] on icon at bounding box center [781, 36] width 14 height 14
click at [785, 94] on icon at bounding box center [785, 97] width 14 height 14
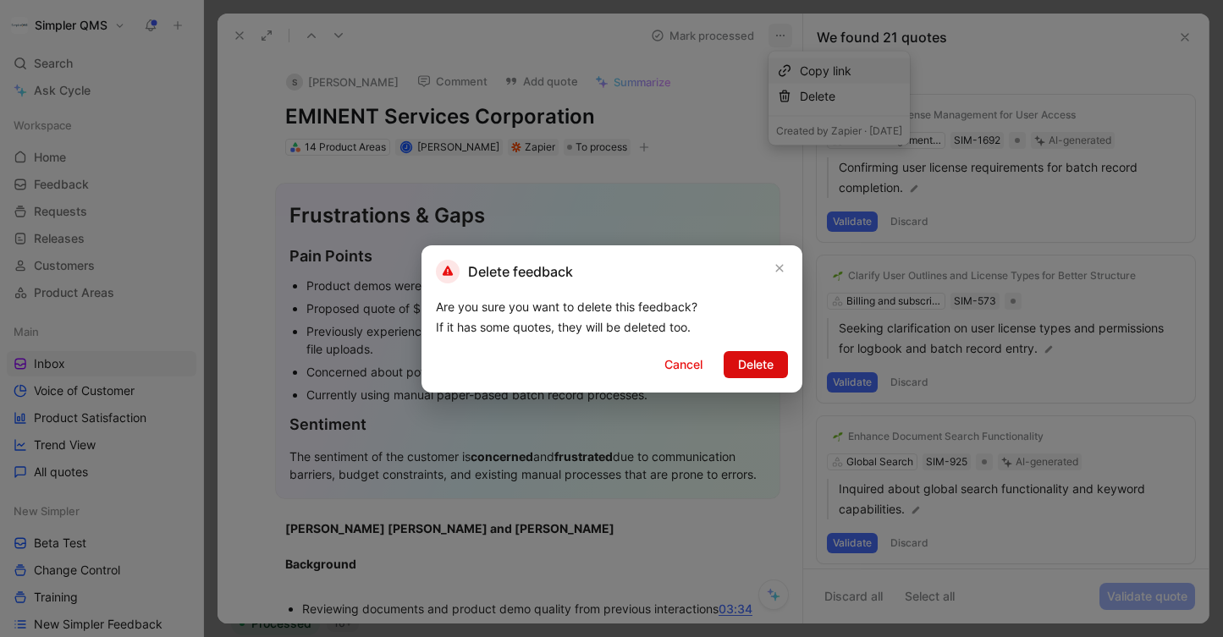
click at [752, 367] on span "Delete" at bounding box center [756, 365] width 36 height 20
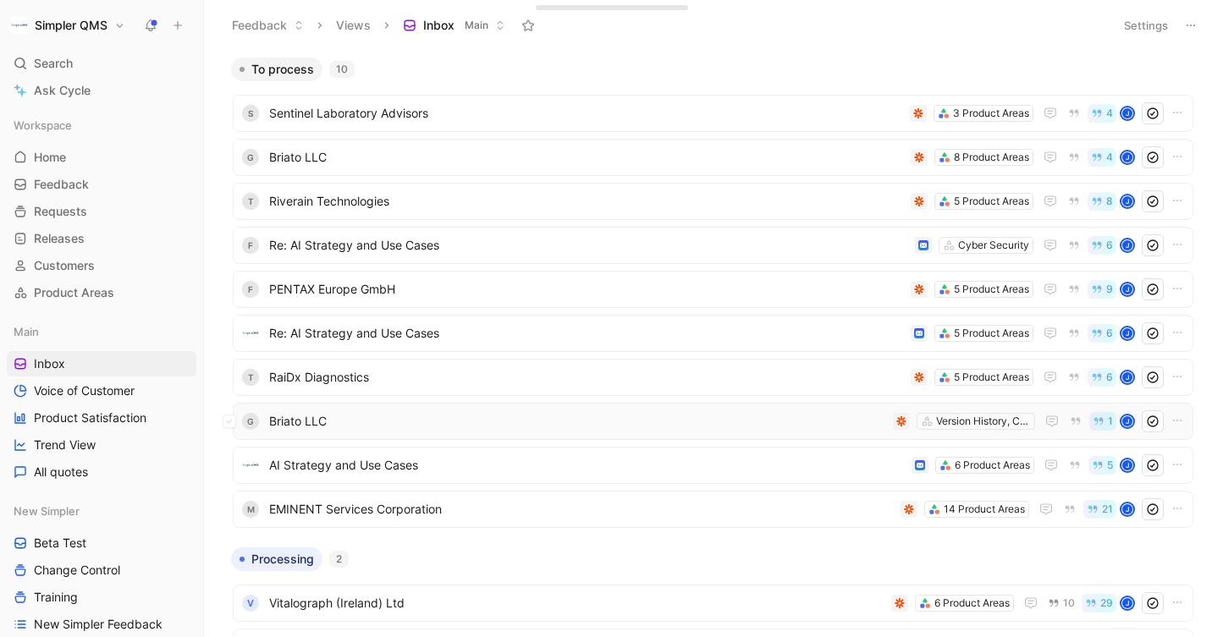
click at [624, 409] on div "G Briato LLC Version History, Change History, Audit Trail 1 J" at bounding box center [713, 421] width 961 height 37
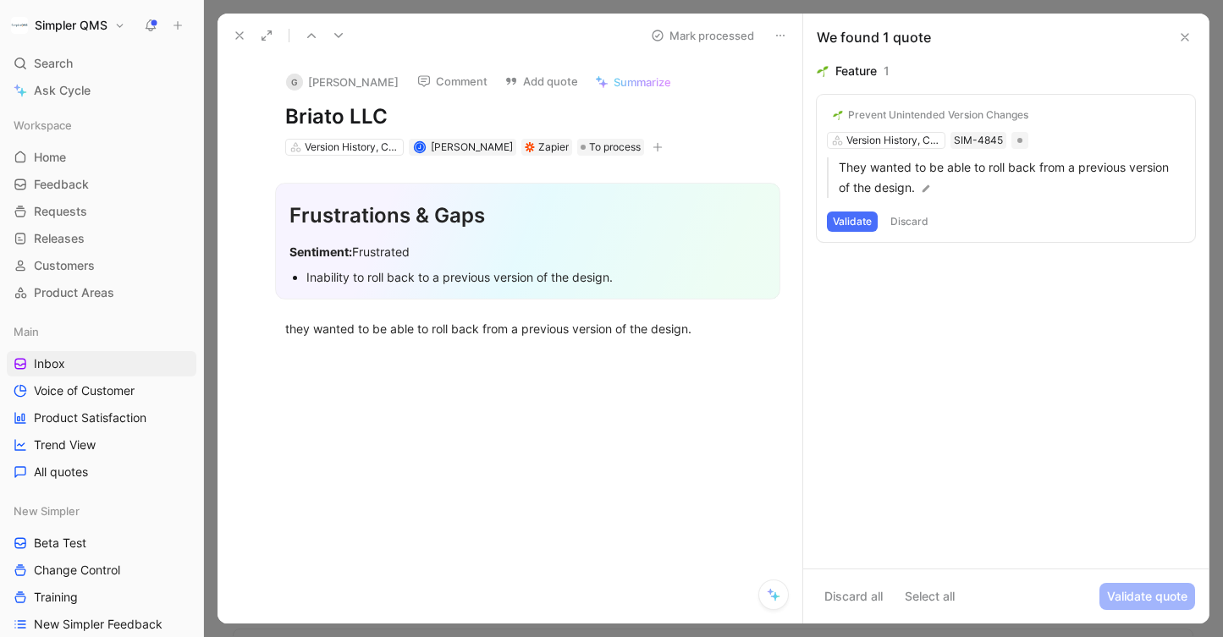
click at [780, 37] on icon at bounding box center [781, 36] width 14 height 14
click at [802, 100] on div "Delete" at bounding box center [851, 96] width 102 height 20
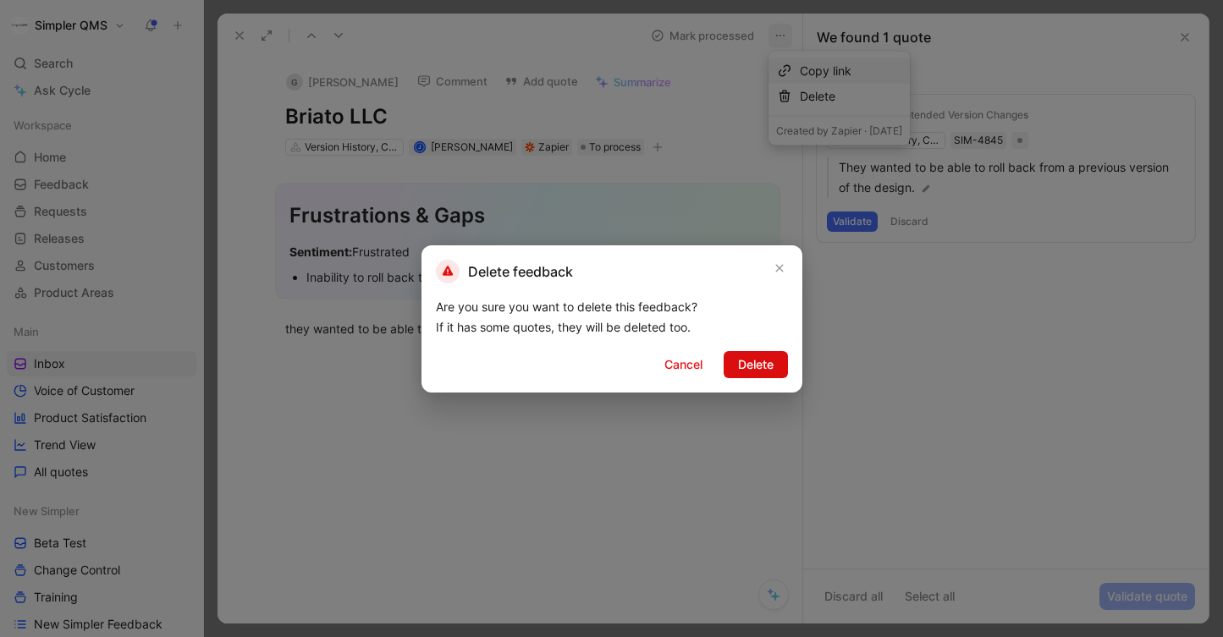
click at [760, 370] on span "Delete" at bounding box center [756, 365] width 36 height 20
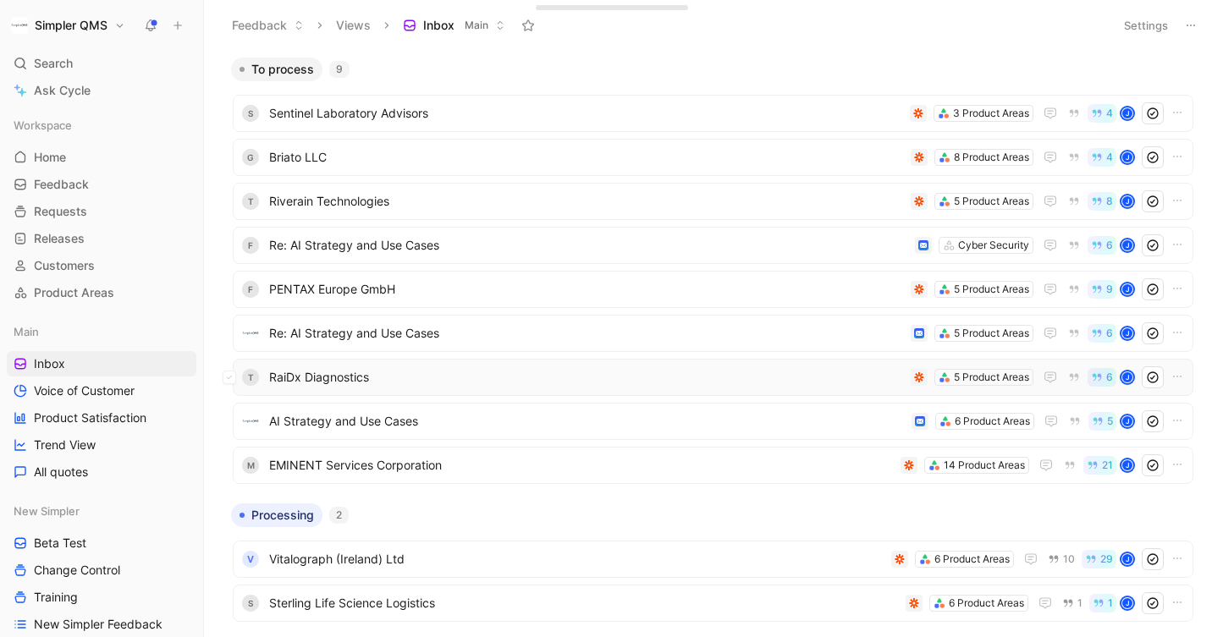
click at [674, 383] on span "RaiDx Diagnostics" at bounding box center [586, 377] width 635 height 20
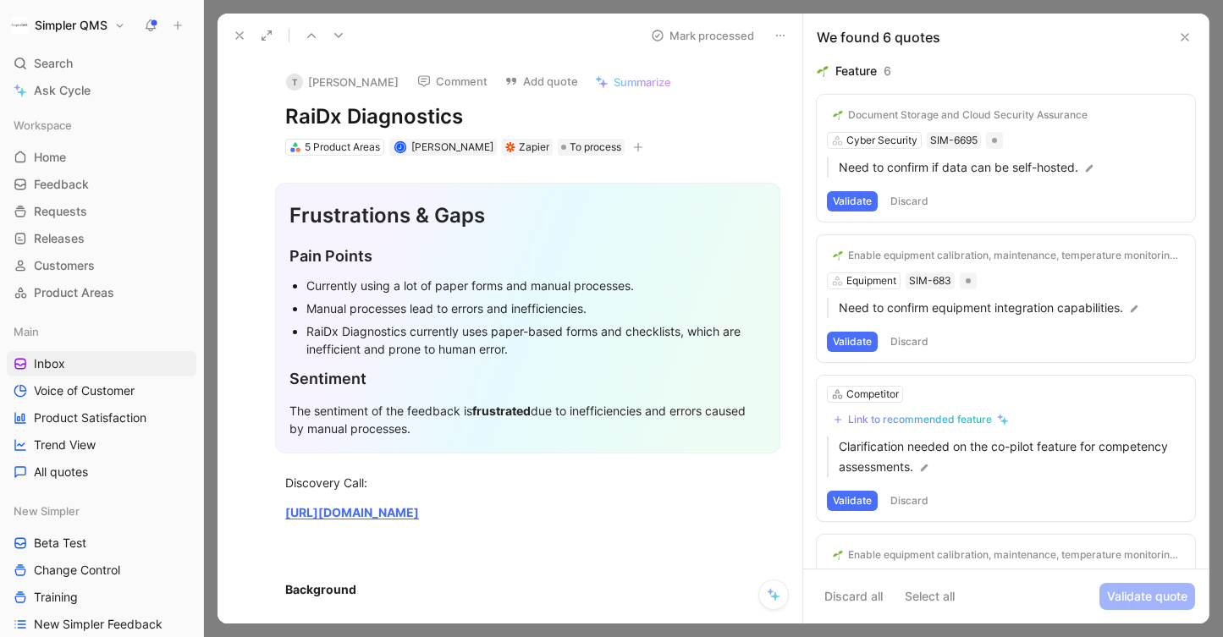
drag, startPoint x: 468, startPoint y: 111, endPoint x: 251, endPoint y: 113, distance: 216.7
click at [251, 113] on div "T [PERSON_NAME] Comment Add quote Summarize RaiDx Diagnostics 5 Product Areas J…" at bounding box center [510, 341] width 585 height 566
copy h1 "RaiDx Diagnostics"
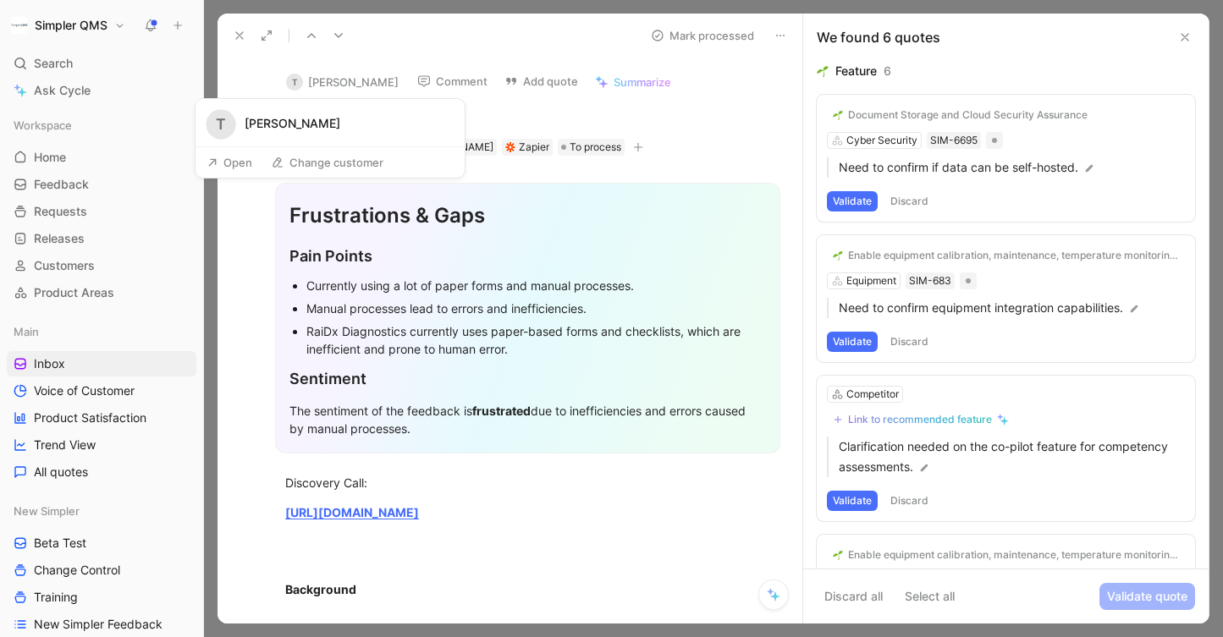
click at [300, 78] on div "T" at bounding box center [294, 82] width 17 height 17
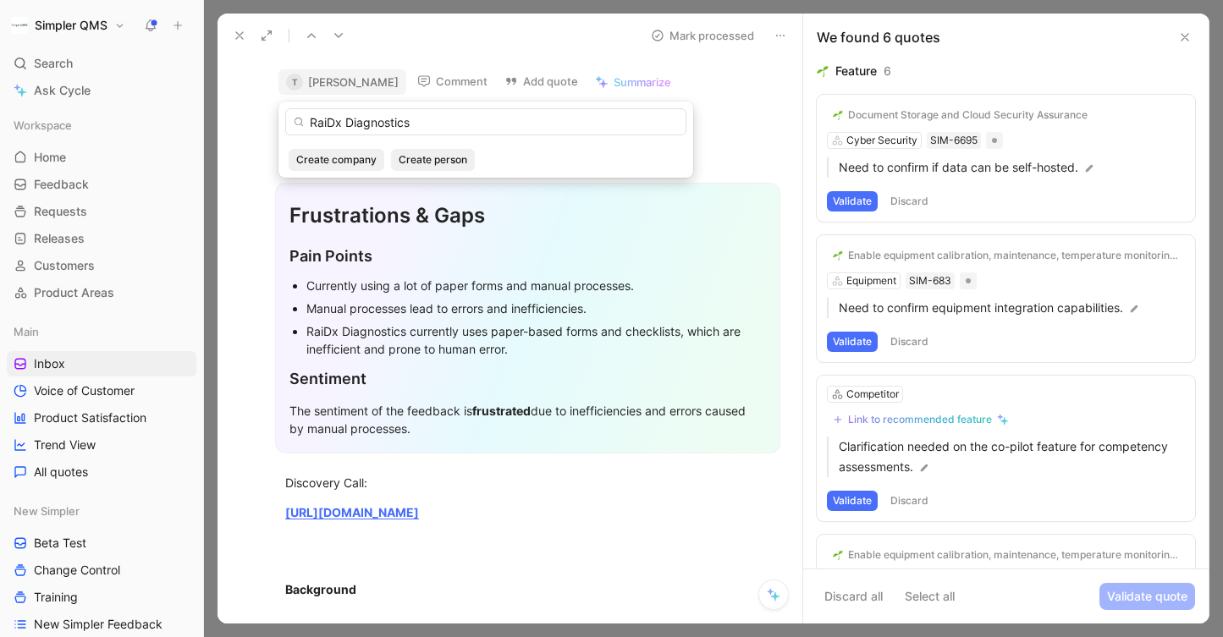
type input "RaiDx Diagnostics"
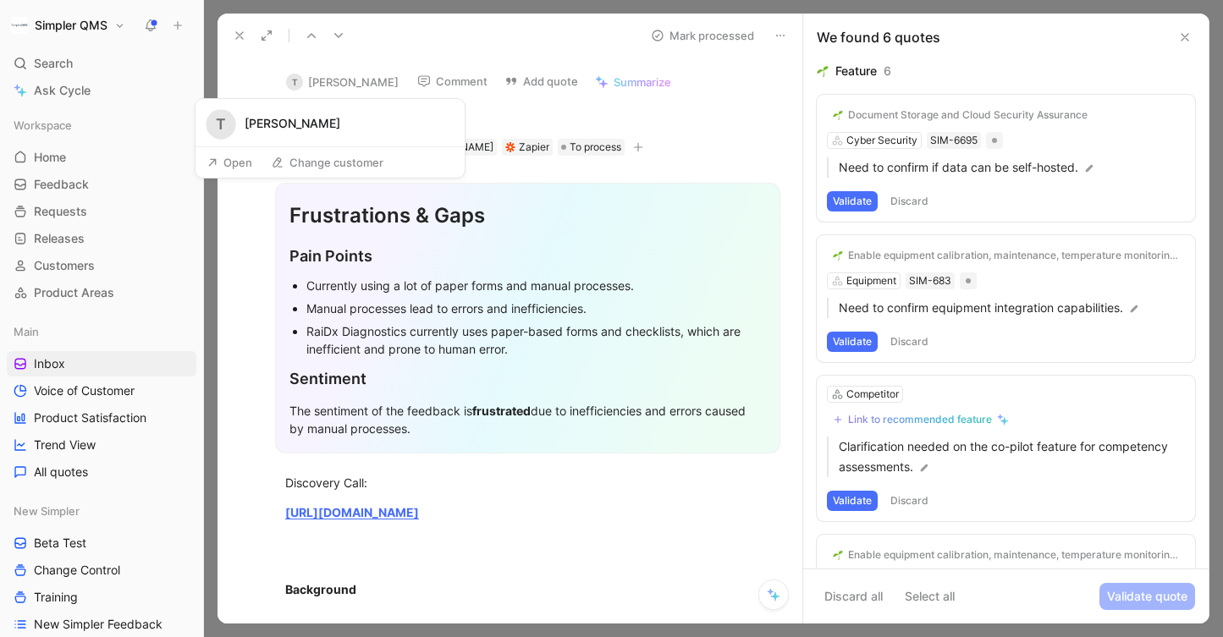
click at [239, 158] on button "Open" at bounding box center [229, 163] width 61 height 24
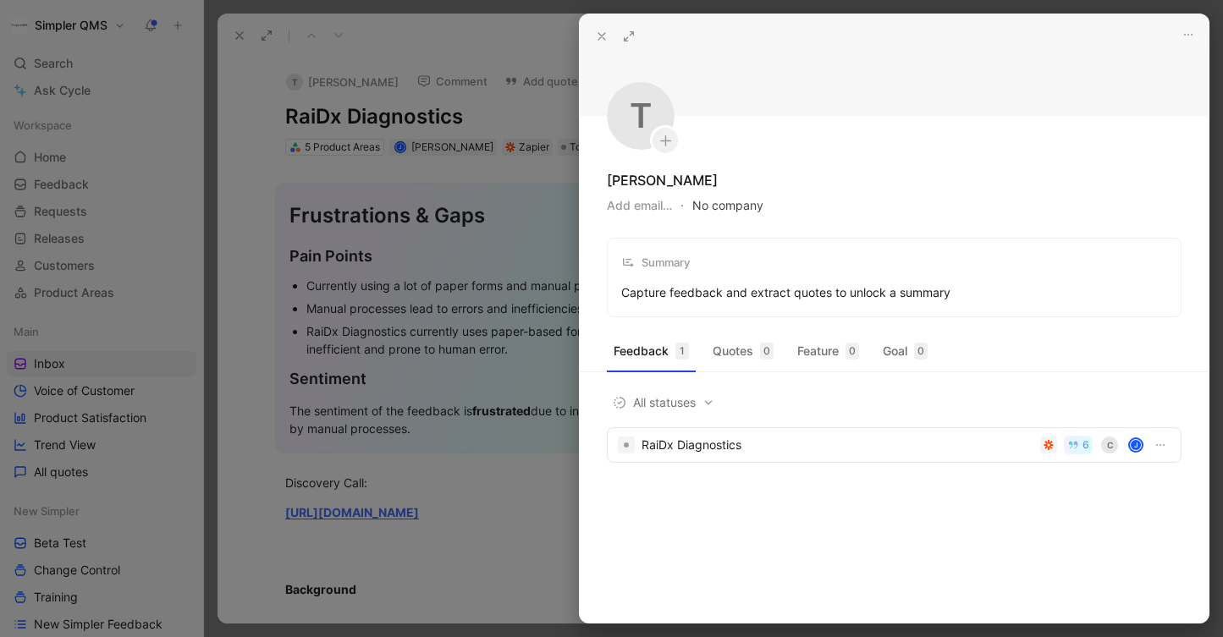
click at [751, 201] on button "No company" at bounding box center [727, 206] width 71 height 24
type input "RaiDx Diagnostics"
click at [777, 284] on div "Create RaiDx Diagnostics" at bounding box center [811, 274] width 236 height 25
click at [270, 112] on div at bounding box center [611, 318] width 1223 height 637
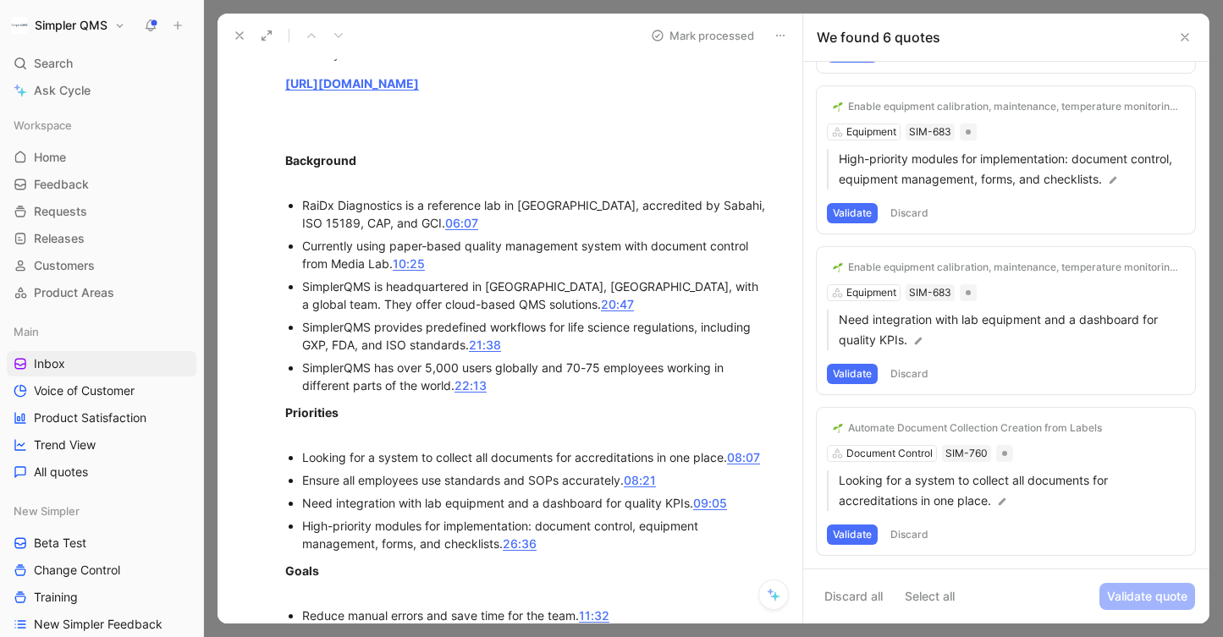
scroll to position [436, 0]
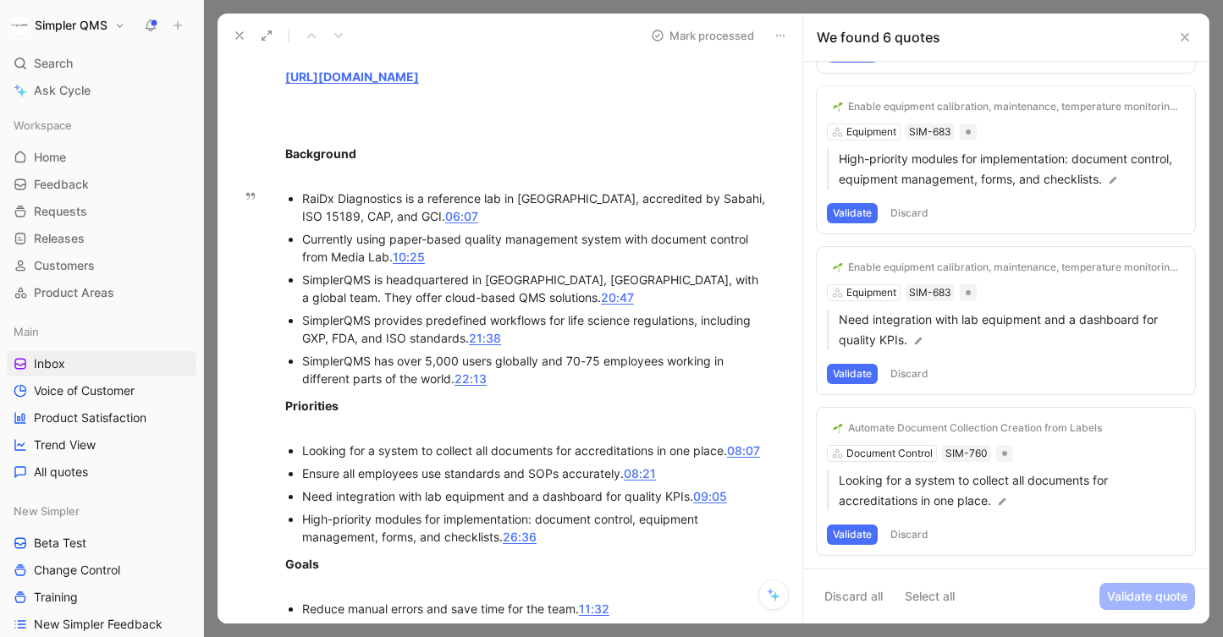
click at [918, 526] on button "Discard" at bounding box center [909, 535] width 50 height 20
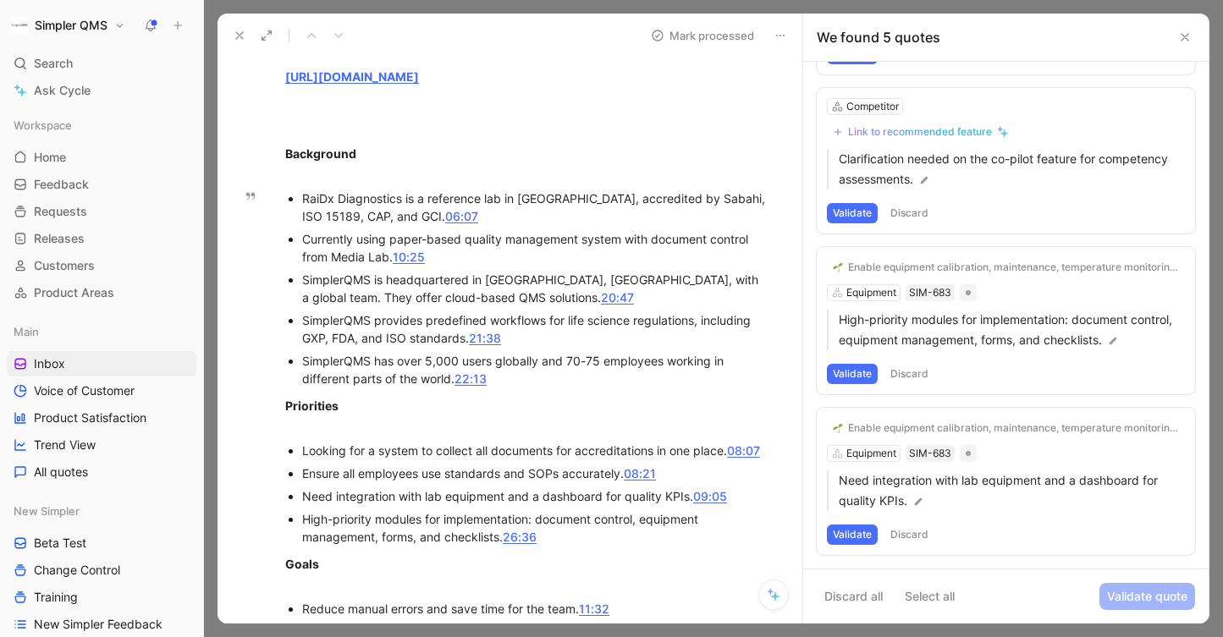
scroll to position [289, 0]
click at [855, 534] on button "Validate" at bounding box center [852, 535] width 51 height 20
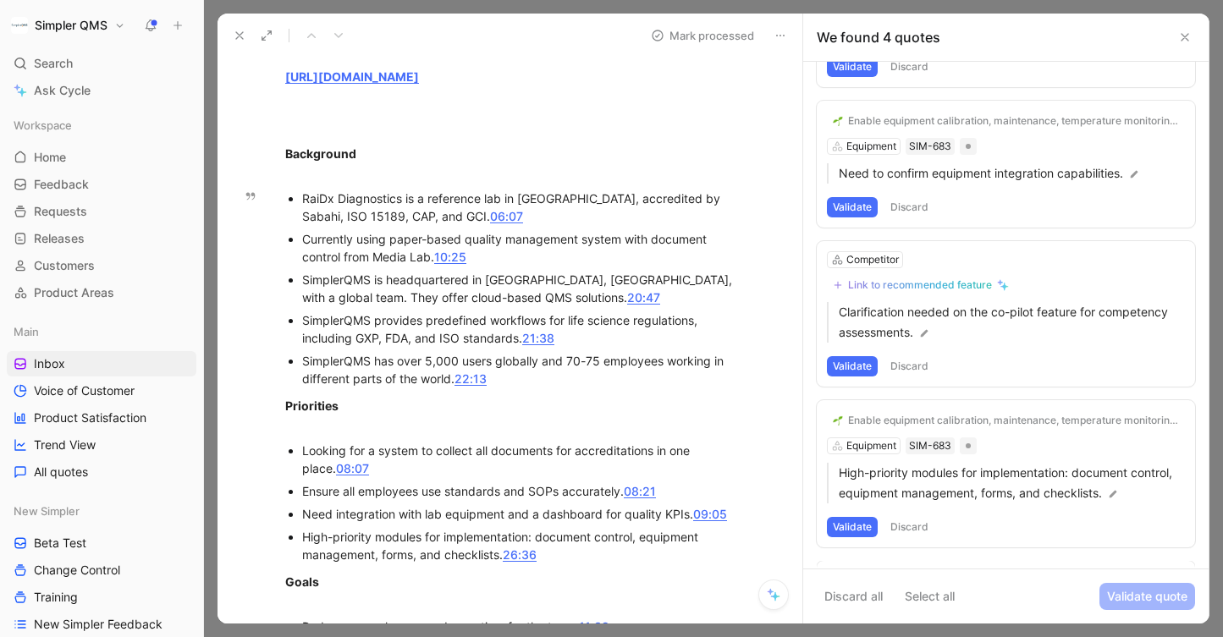
scroll to position [128, 0]
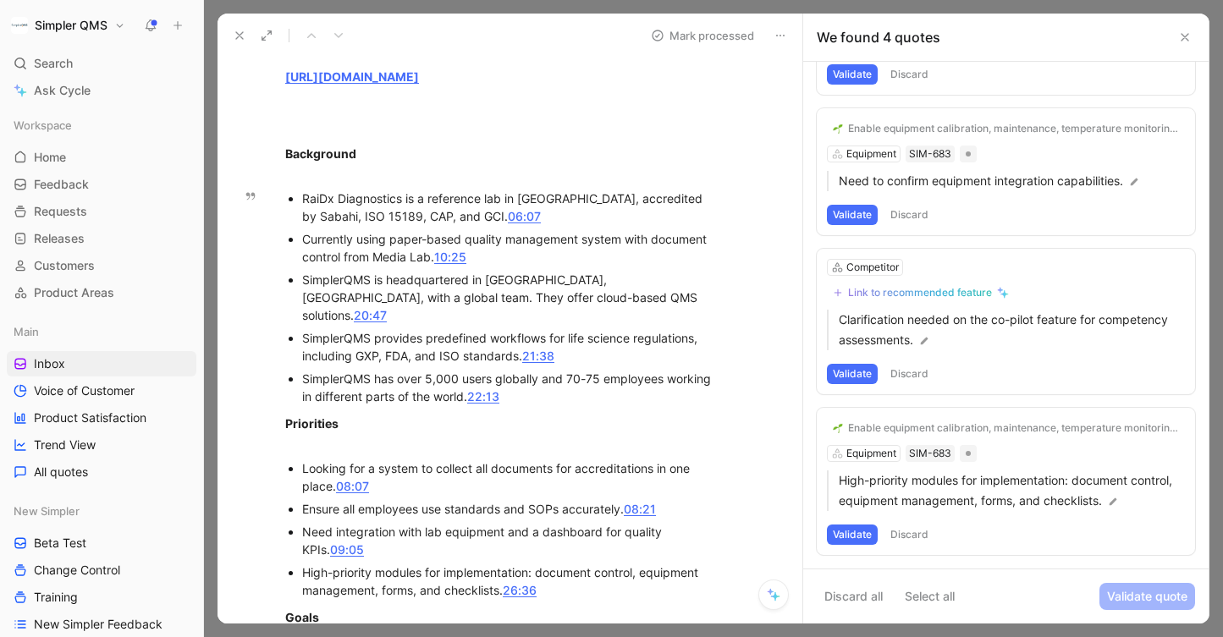
click at [879, 453] on div "Enable equipment calibration, maintenance, temperature monitoring, and batch re…" at bounding box center [1006, 481] width 378 height 147
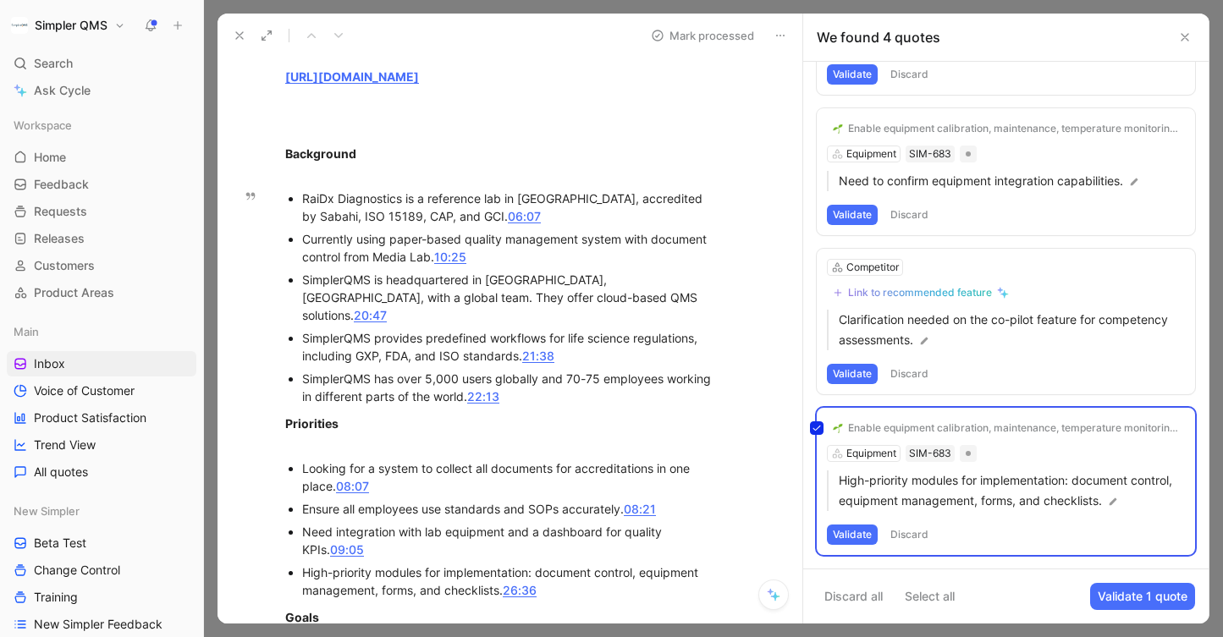
click at [884, 429] on div "Enable equipment calibration, maintenance, temperature monitoring, and batch re…" at bounding box center [1006, 481] width 378 height 147
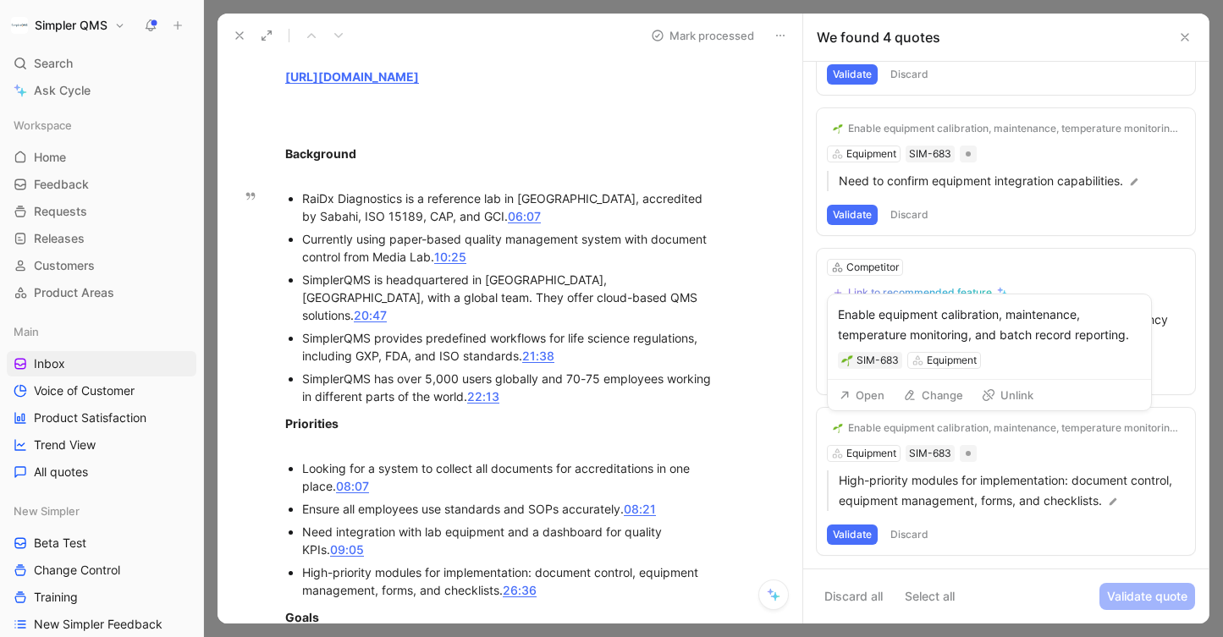
click at [916, 390] on icon at bounding box center [910, 395] width 14 height 14
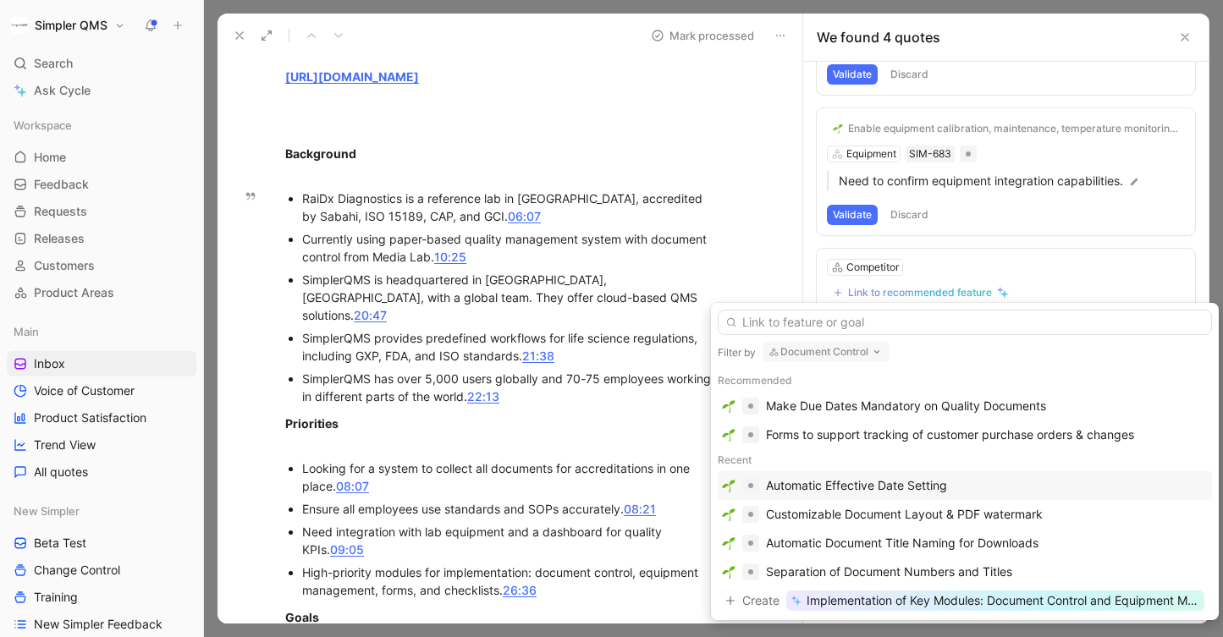
click at [882, 354] on icon "button" at bounding box center [877, 352] width 14 height 14
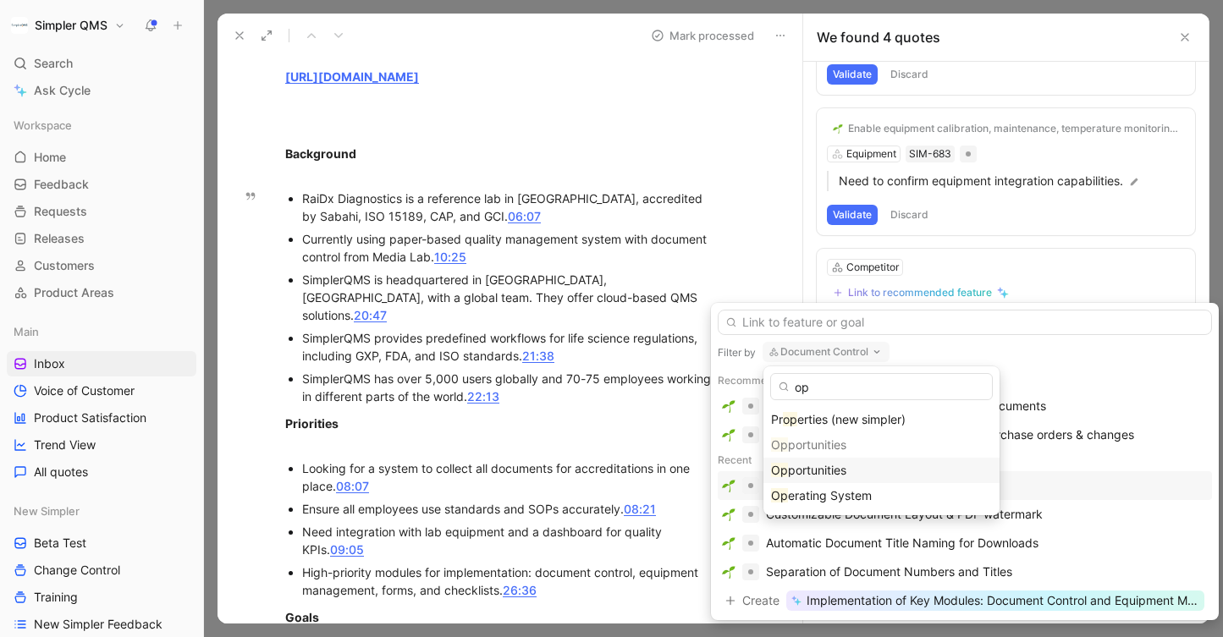
type input "op"
click at [824, 469] on span "portunities" at bounding box center [817, 470] width 58 height 14
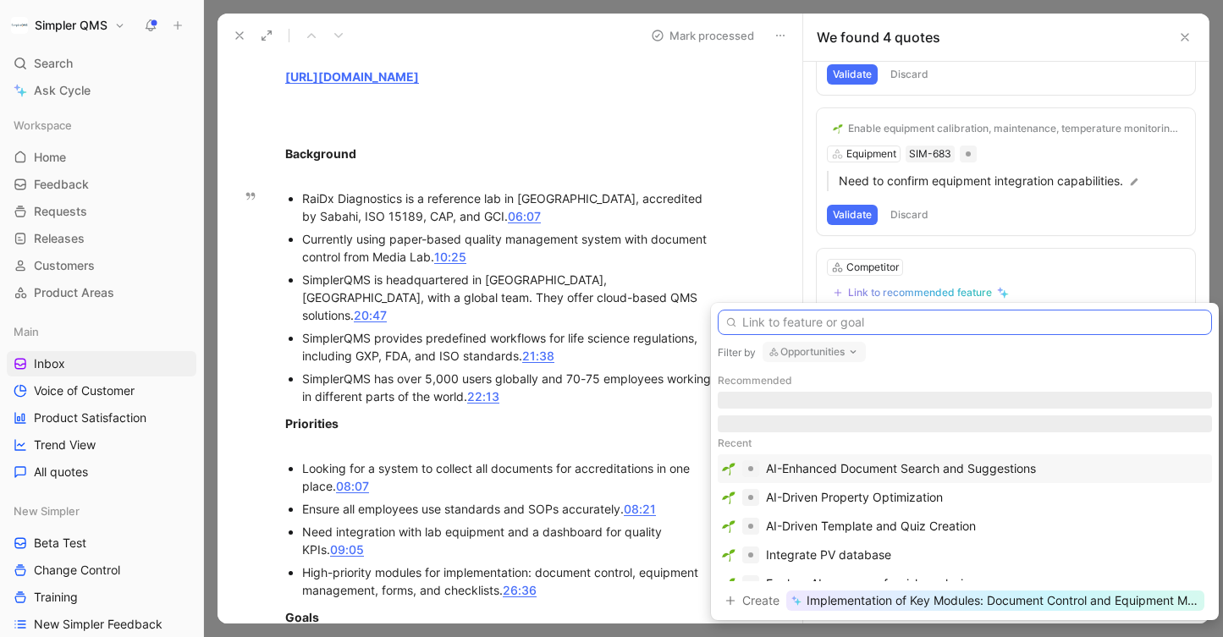
click at [845, 328] on input "text" at bounding box center [965, 322] width 494 height 25
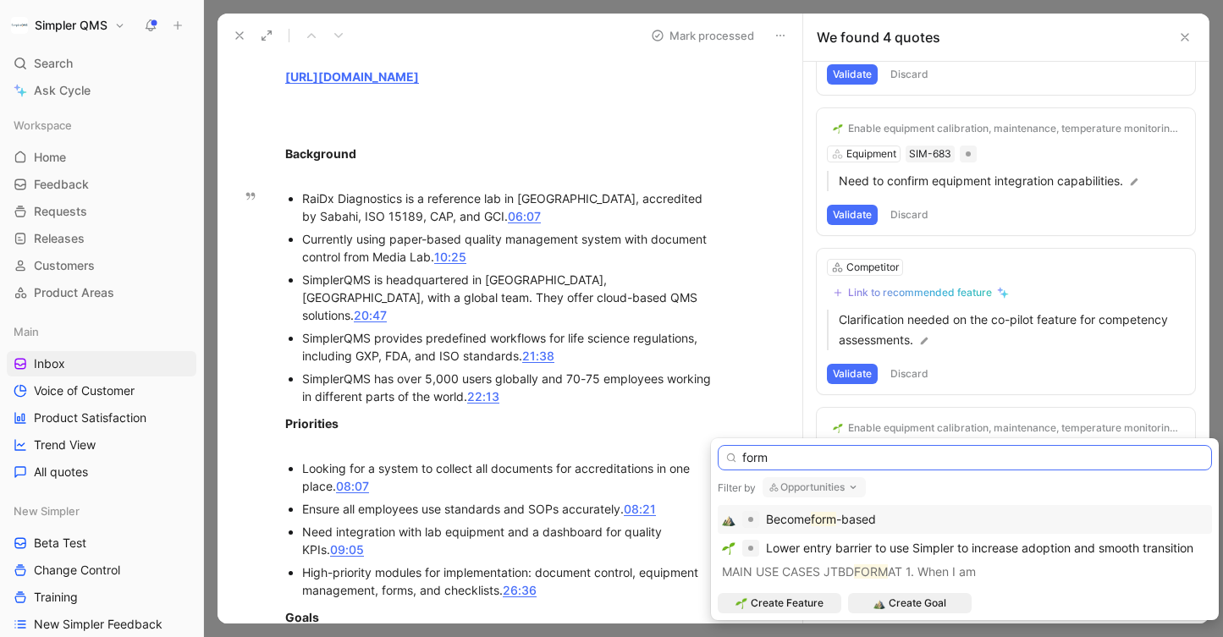
type input "form"
click at [824, 519] on mark "form" at bounding box center [823, 519] width 25 height 14
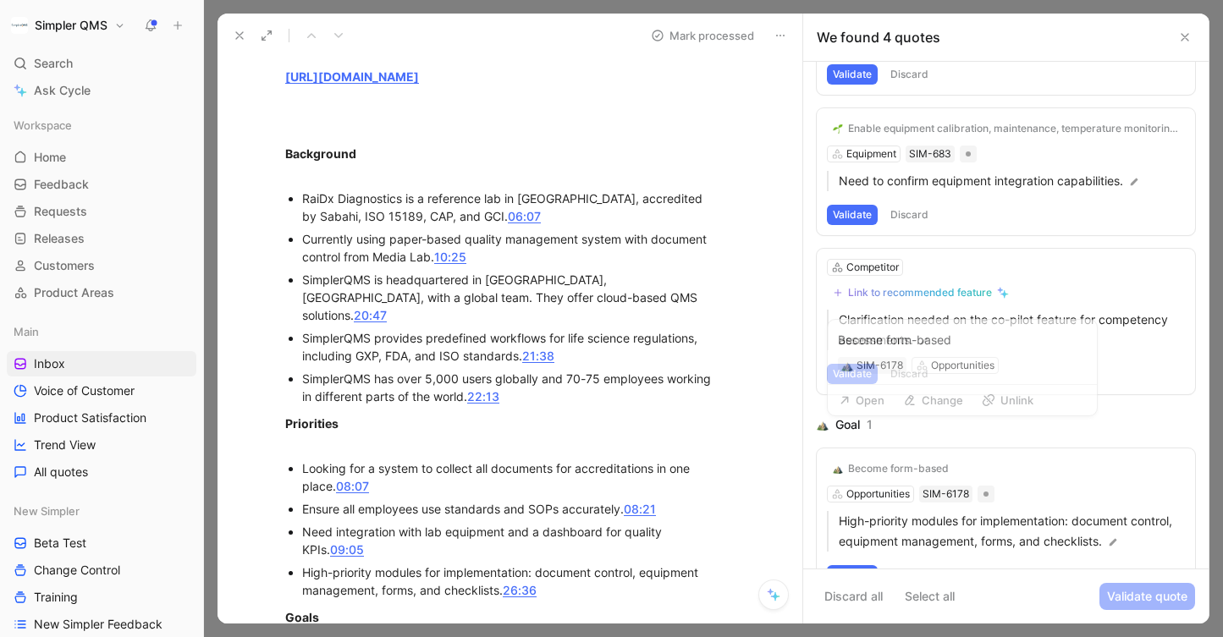
scroll to position [168, 0]
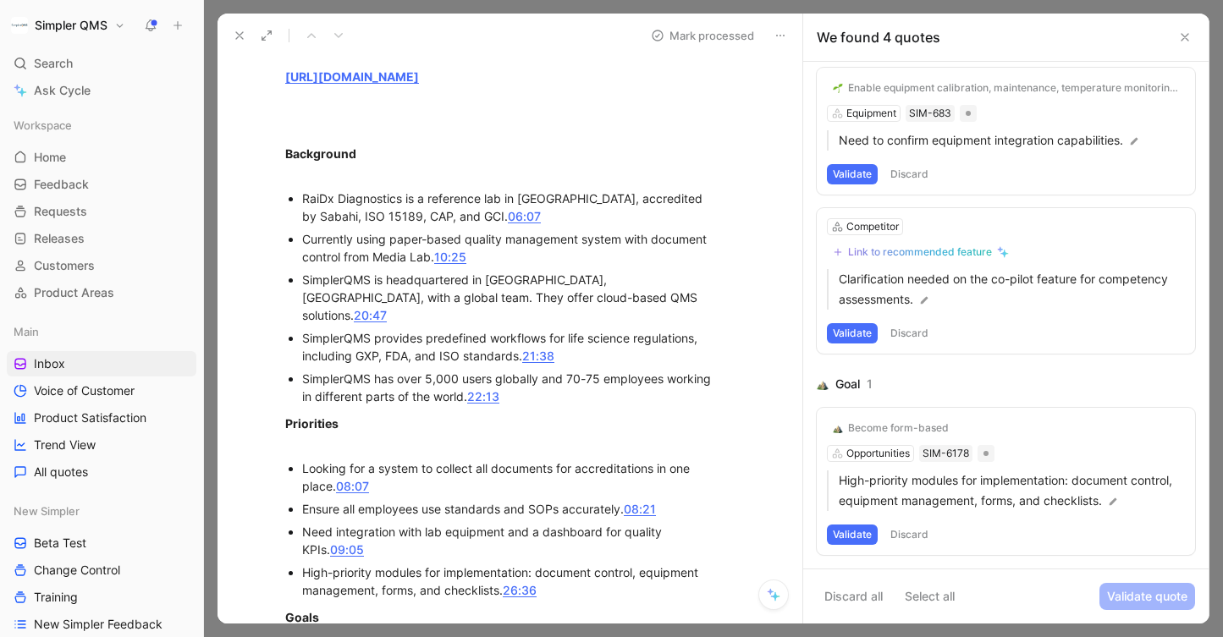
click at [852, 532] on button "Validate" at bounding box center [852, 535] width 51 height 20
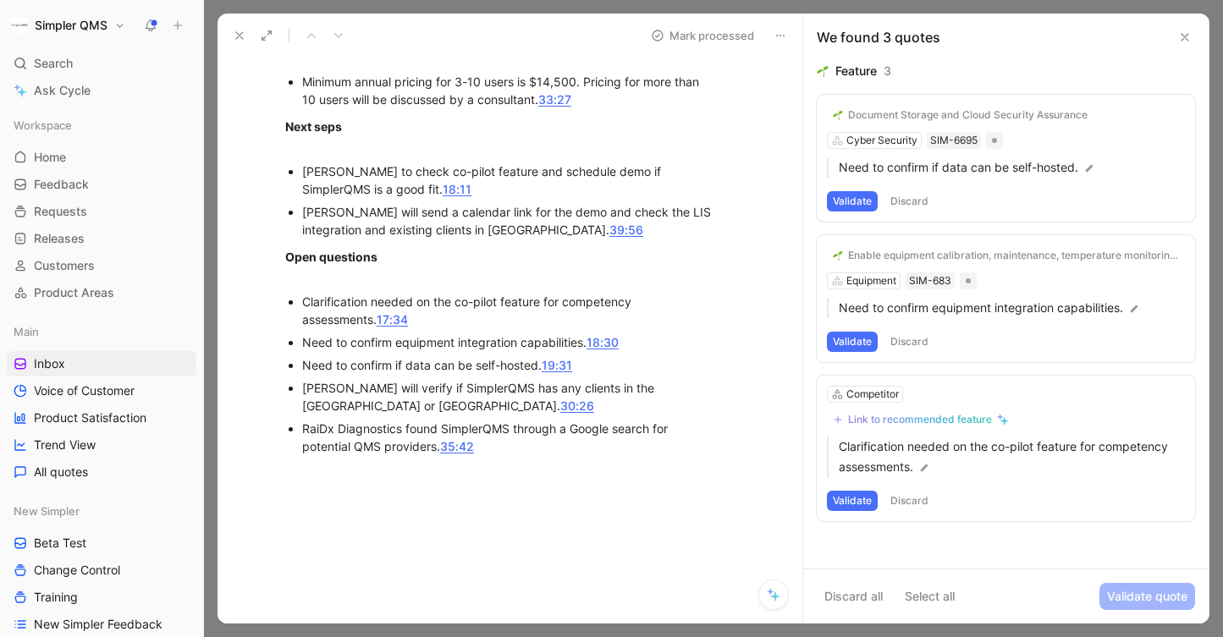
scroll to position [1529, 0]
click at [868, 393] on div "Competitor" at bounding box center [872, 394] width 52 height 17
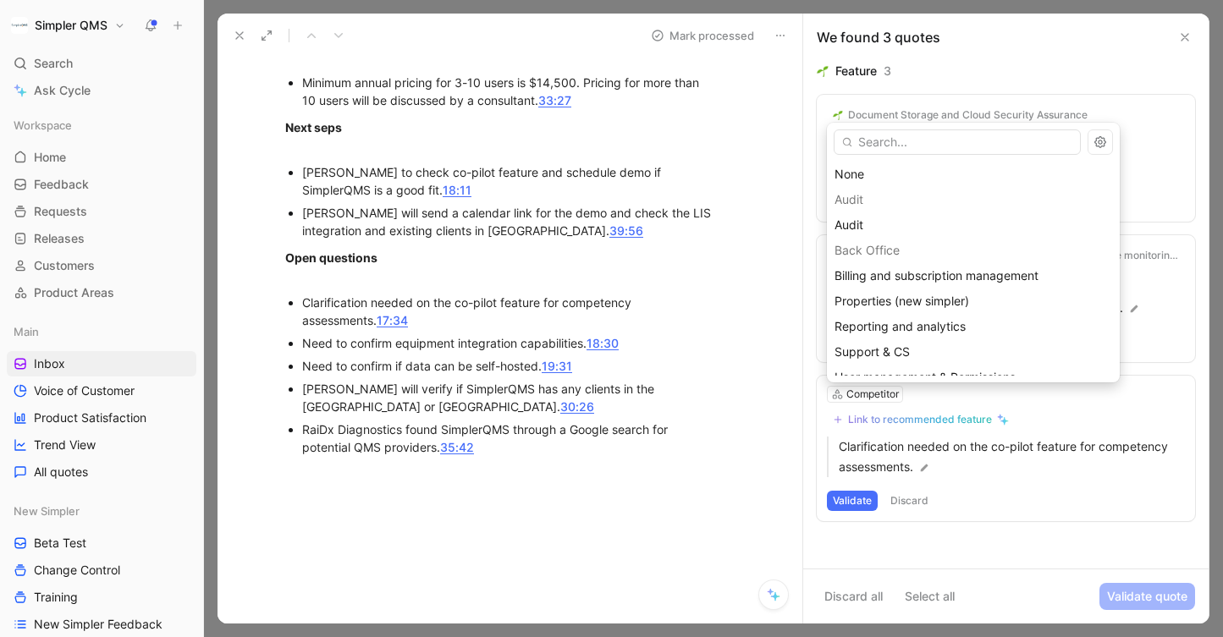
type input "m"
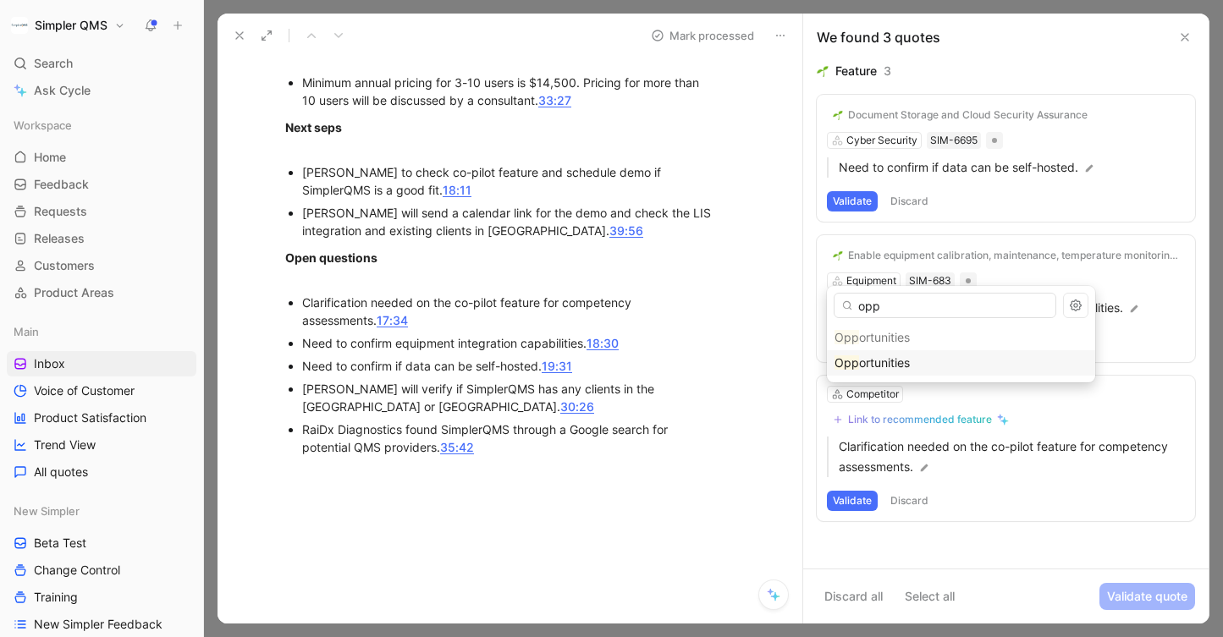
type input "opp"
click at [902, 365] on span "ortunities" at bounding box center [884, 362] width 51 height 14
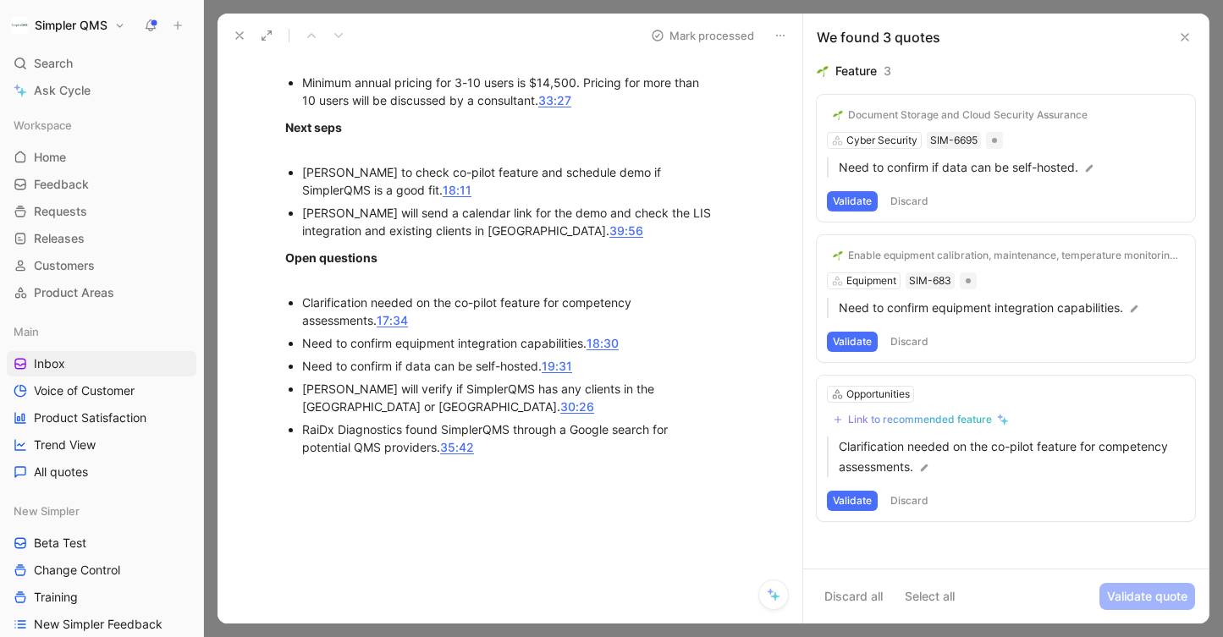
click at [895, 424] on div "Link to recommended feature" at bounding box center [920, 420] width 144 height 14
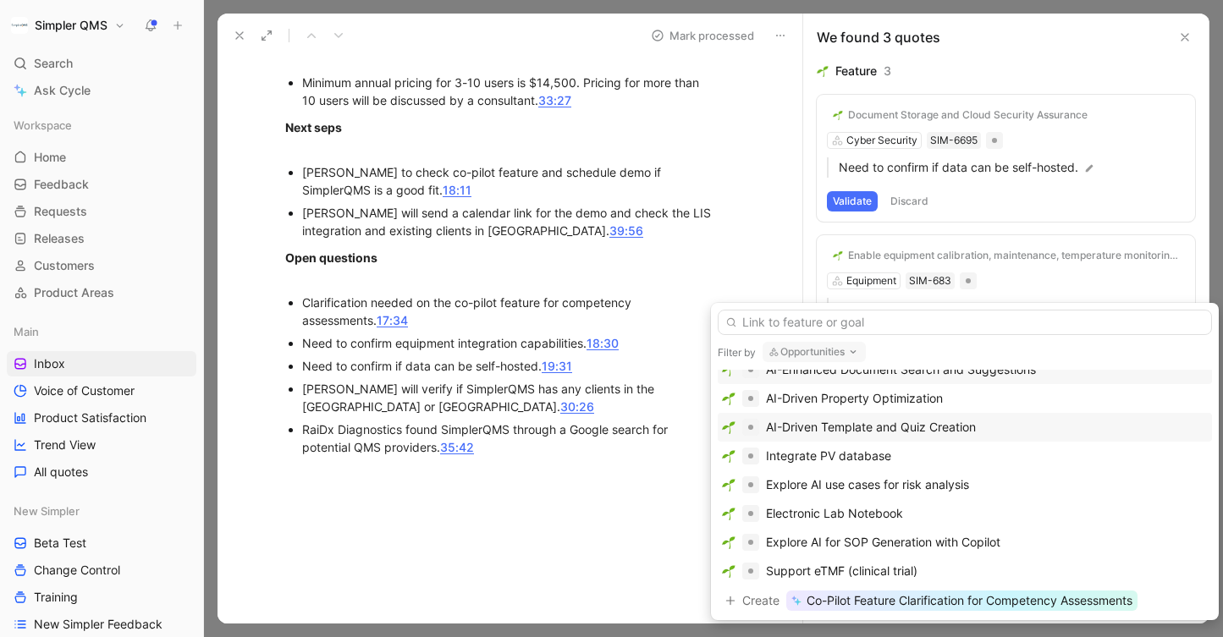
scroll to position [97, 0]
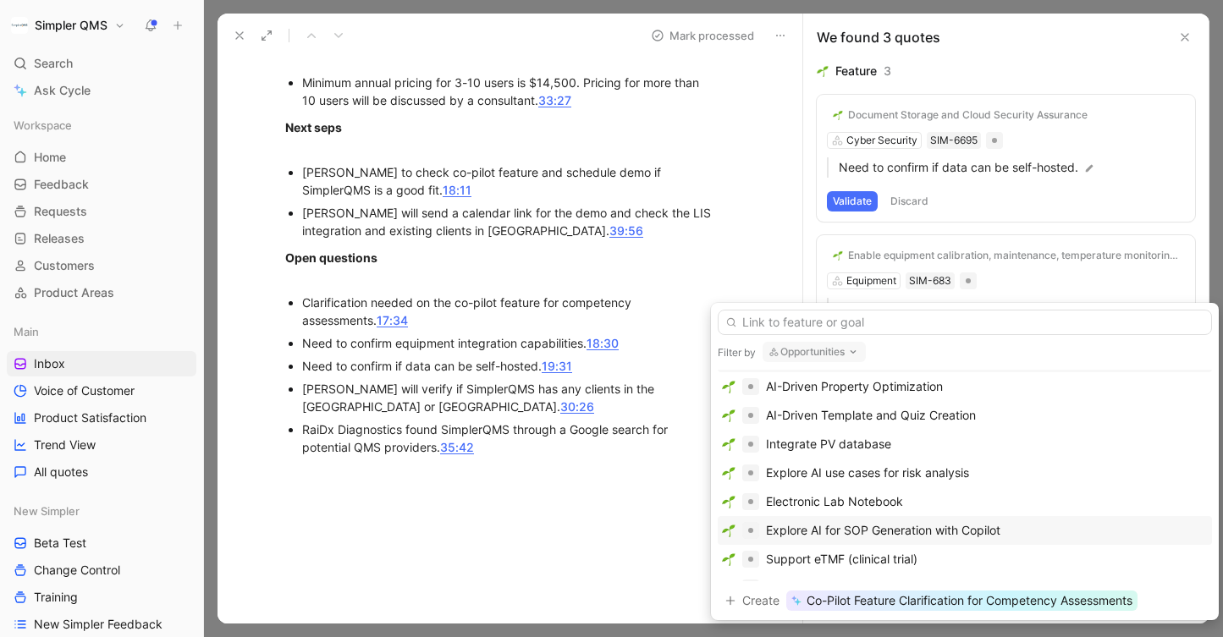
click at [937, 529] on div "Explore AI for SOP Generation with Copilot" at bounding box center [883, 530] width 234 height 20
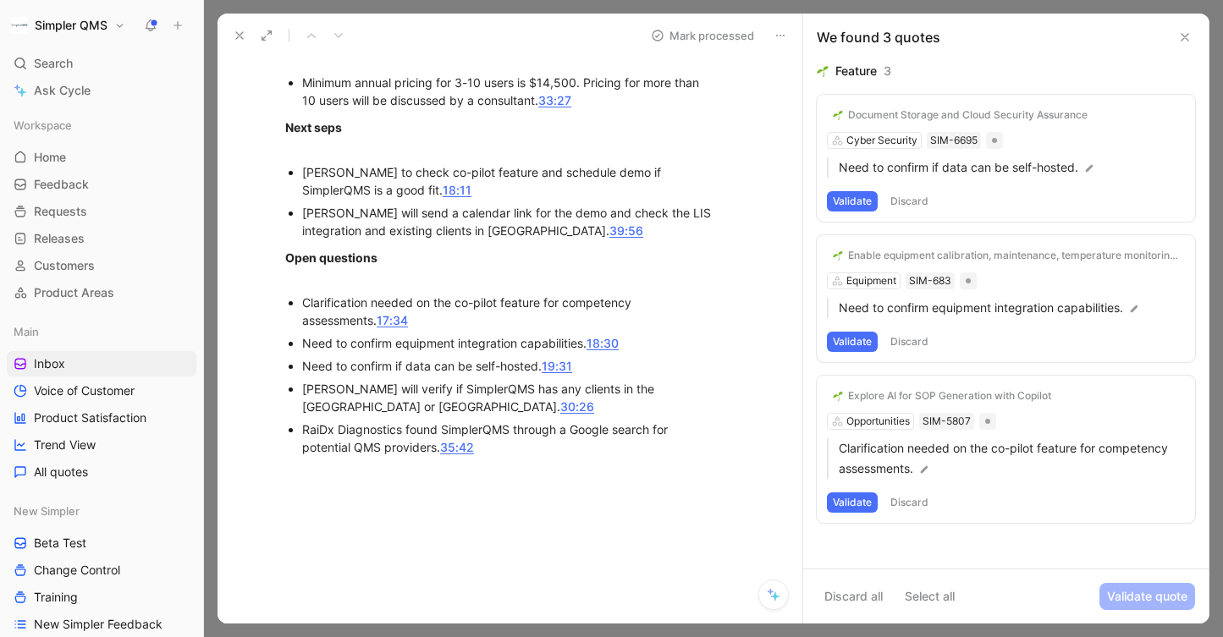
click at [851, 498] on button "Validate" at bounding box center [852, 503] width 51 height 20
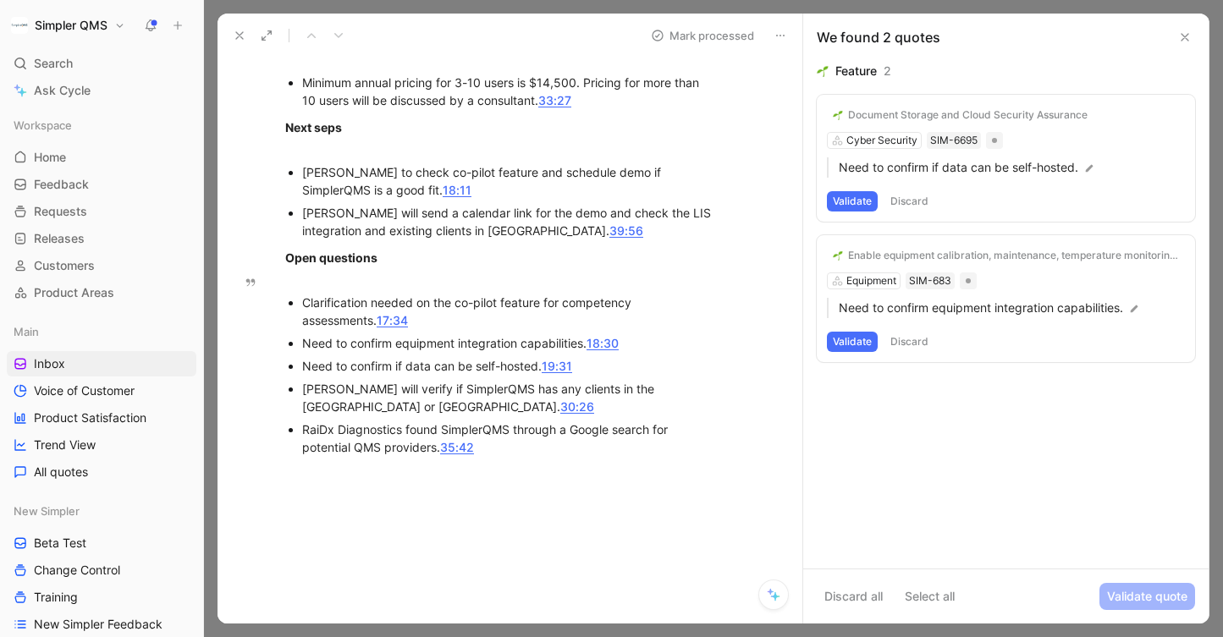
click at [856, 337] on button "Validate" at bounding box center [852, 342] width 51 height 20
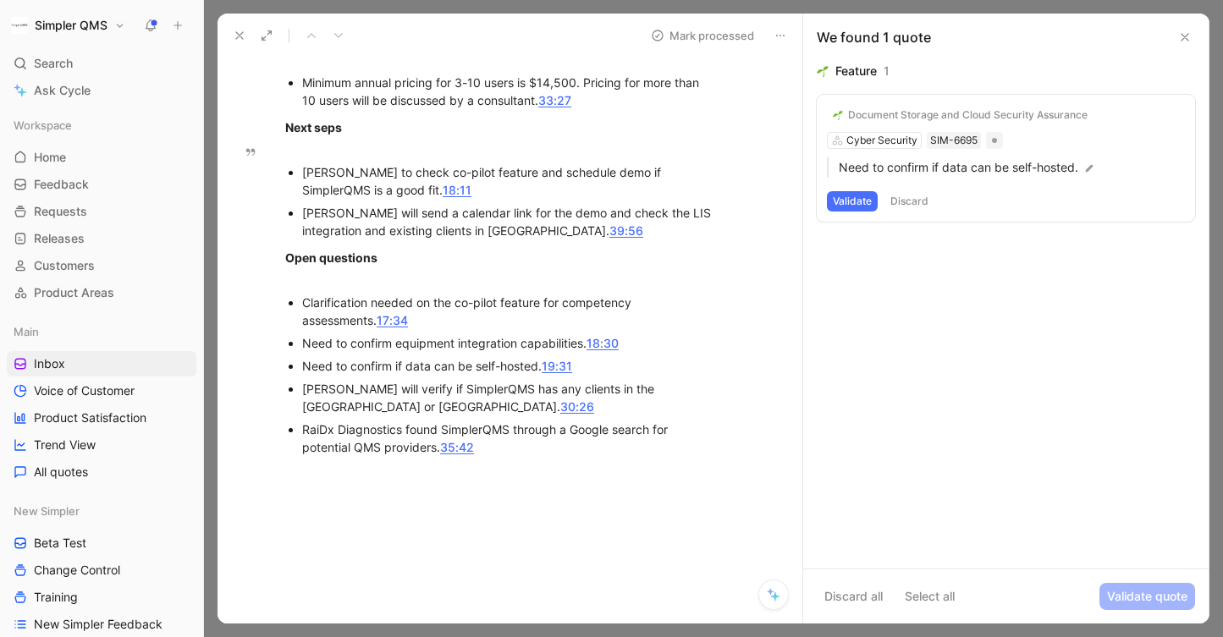
click at [853, 200] on button "Validate" at bounding box center [852, 201] width 51 height 20
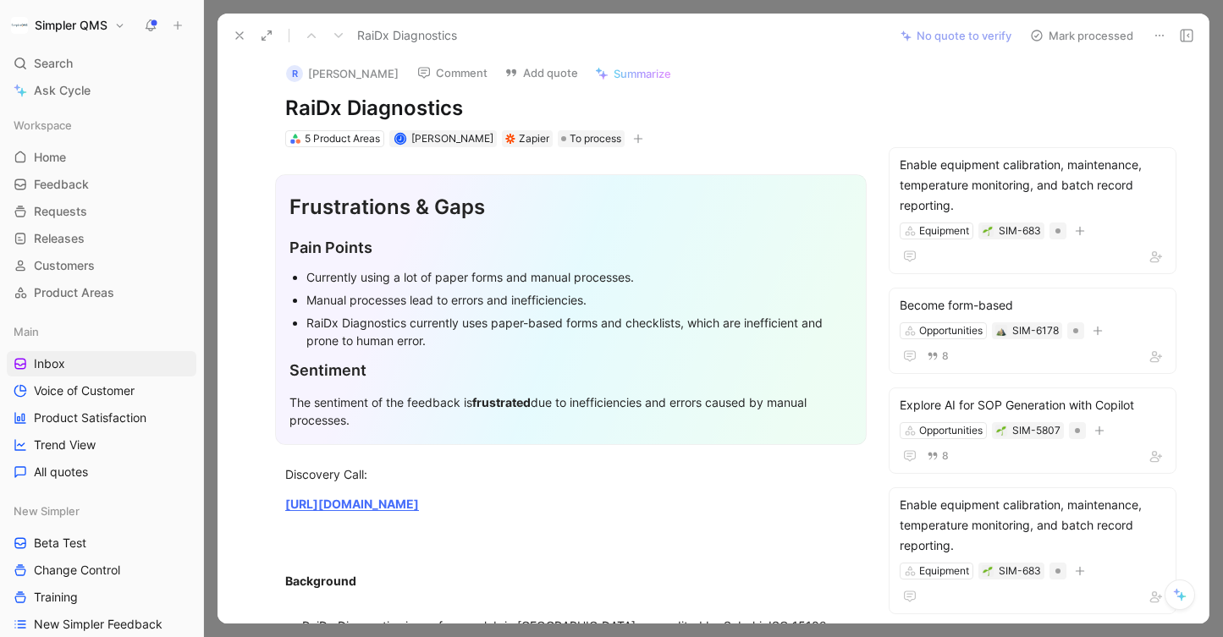
scroll to position [0, 0]
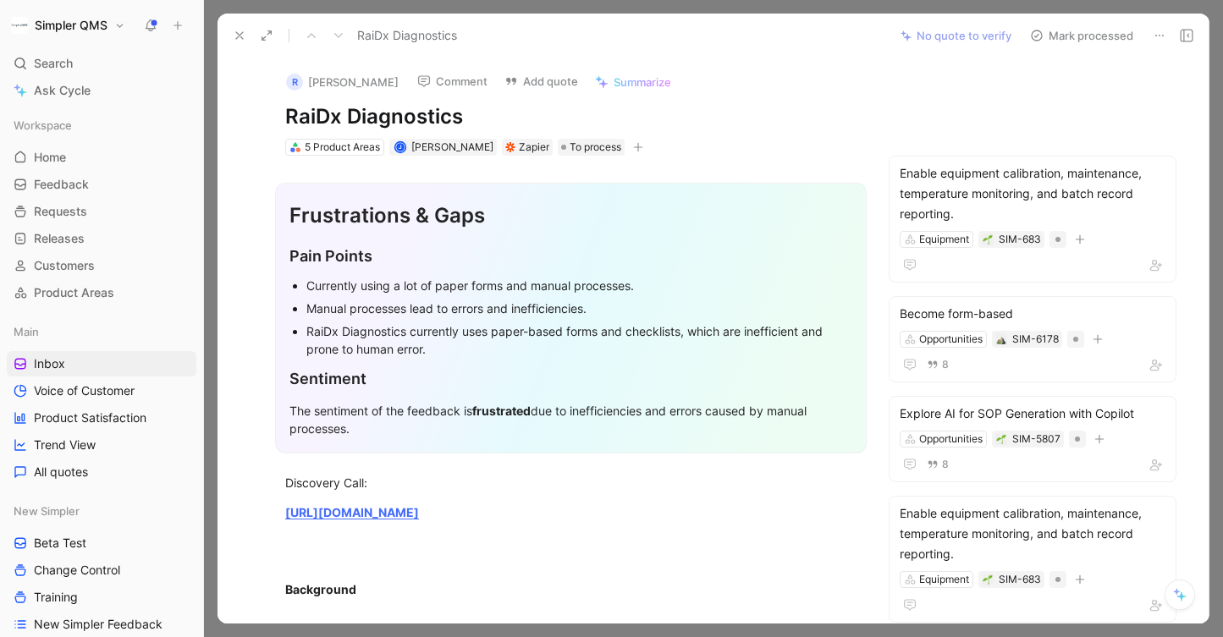
click at [1035, 33] on icon at bounding box center [1037, 36] width 14 height 14
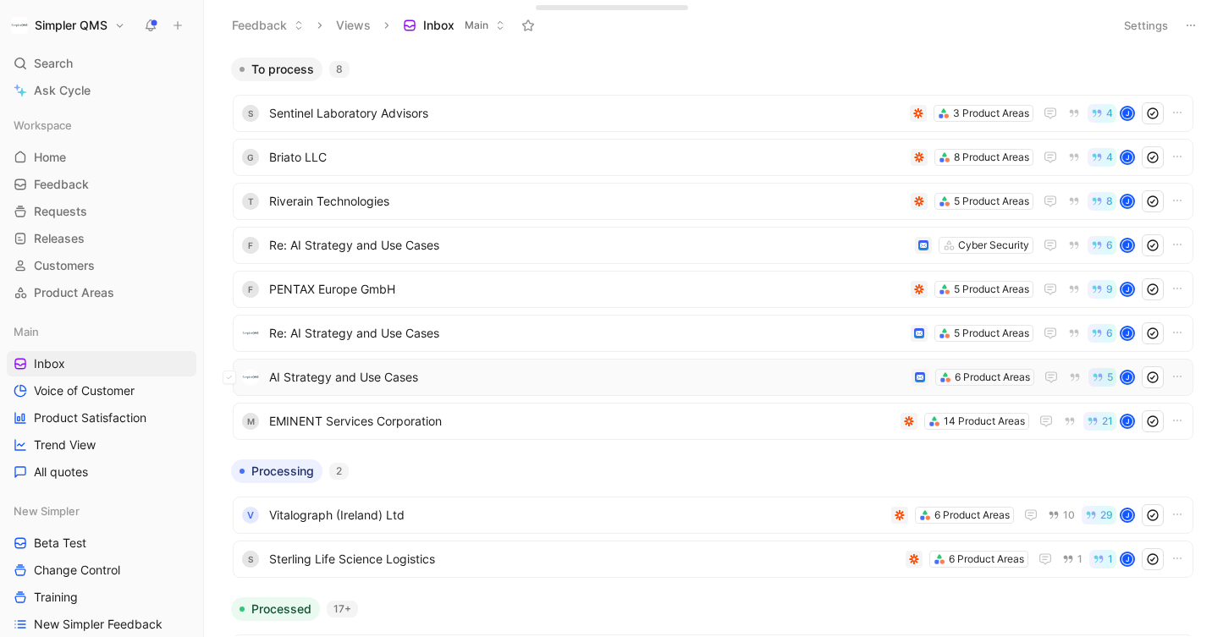
click at [404, 368] on span "AI Strategy and Use Cases" at bounding box center [587, 377] width 636 height 20
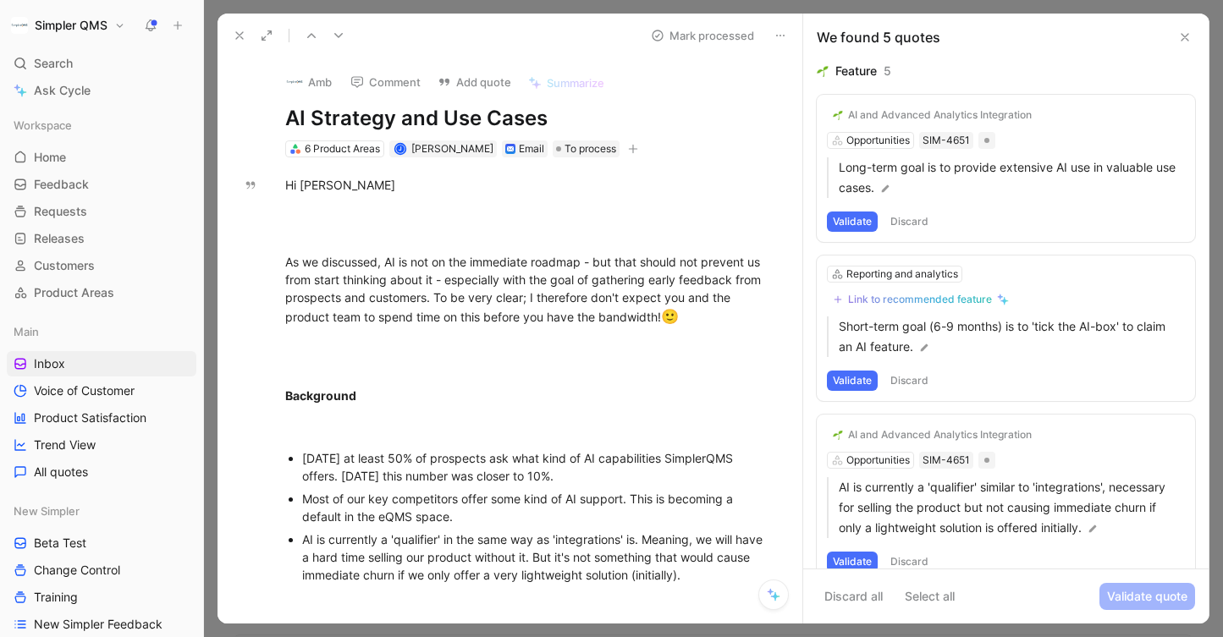
click at [911, 217] on button "Discard" at bounding box center [909, 222] width 50 height 20
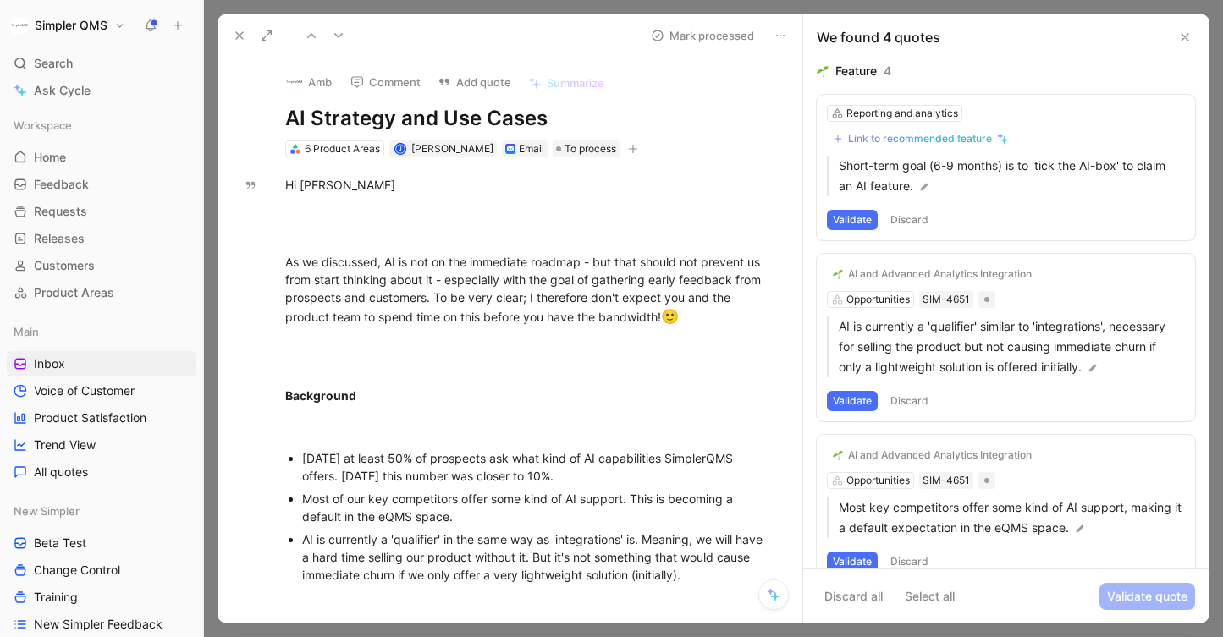
click at [911, 217] on button "Discard" at bounding box center [909, 220] width 50 height 20
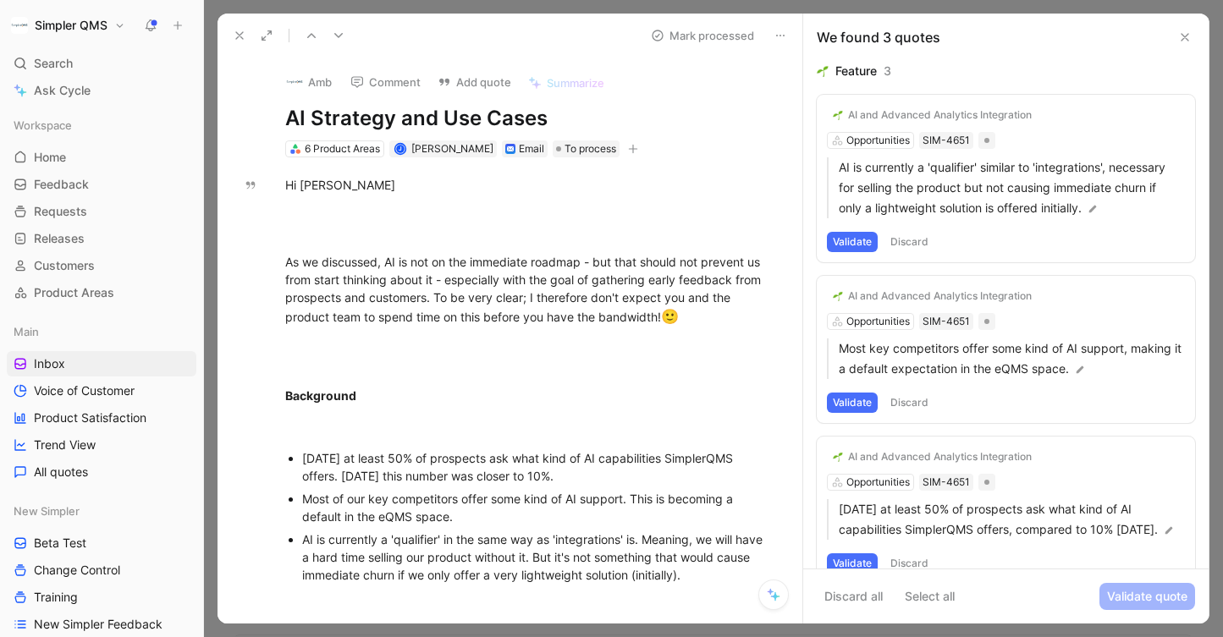
click at [903, 234] on button "Discard" at bounding box center [909, 242] width 50 height 20
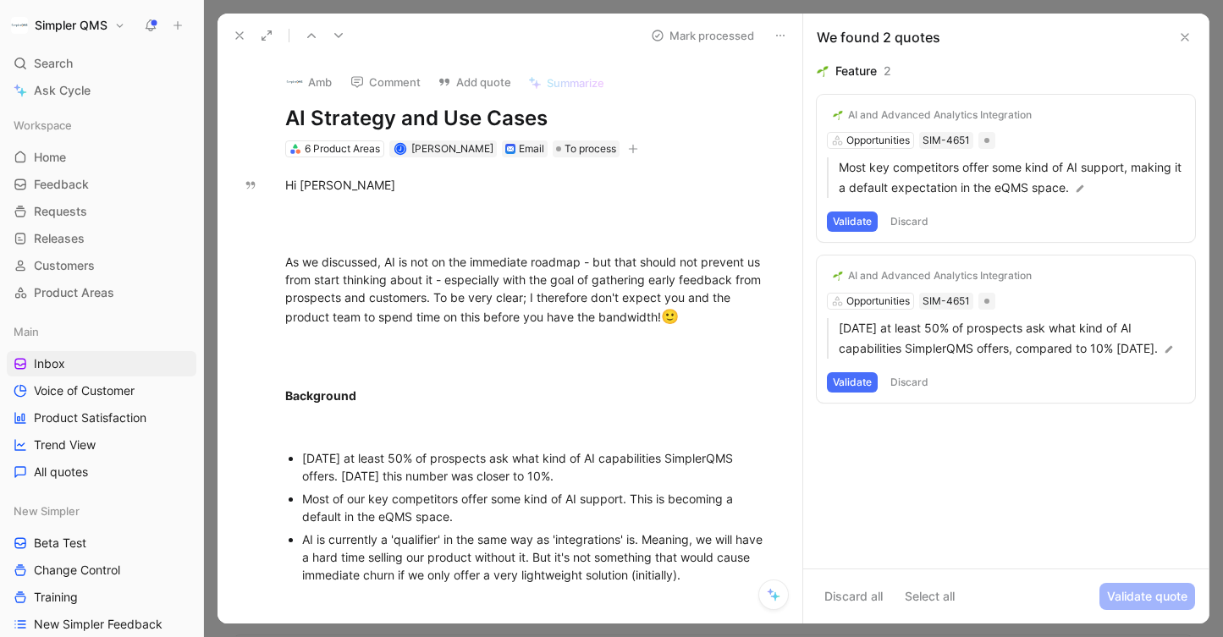
click at [904, 217] on button "Discard" at bounding box center [909, 222] width 50 height 20
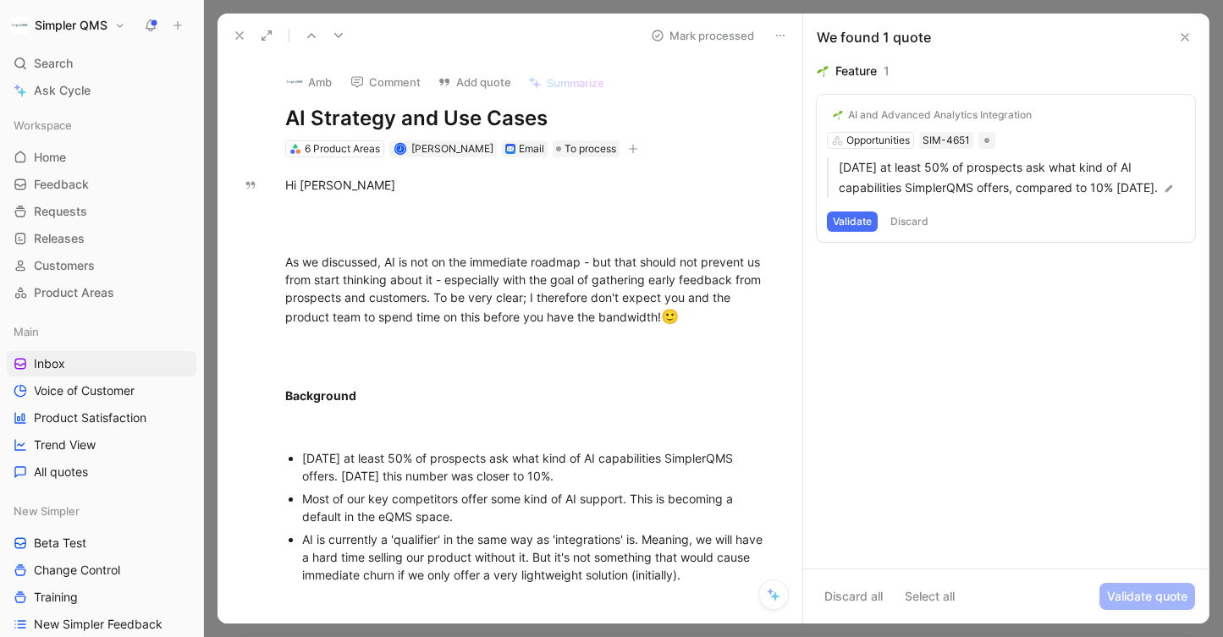
click at [852, 232] on button "Validate" at bounding box center [852, 222] width 51 height 20
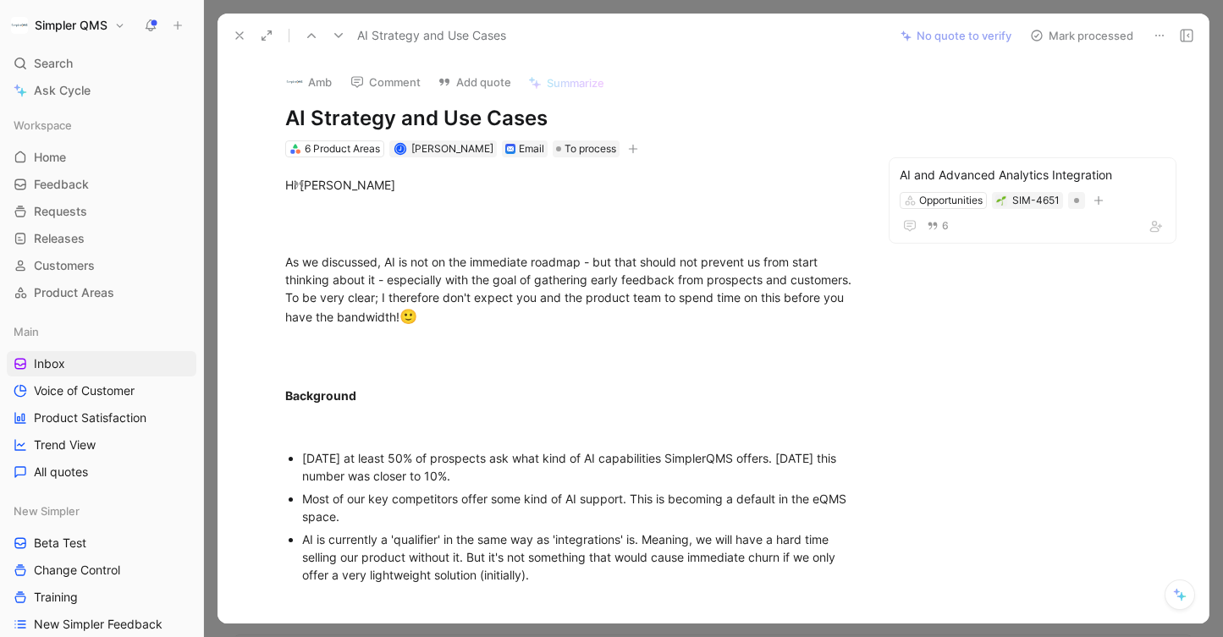
click at [1046, 40] on button "Mark processed" at bounding box center [1081, 36] width 118 height 24
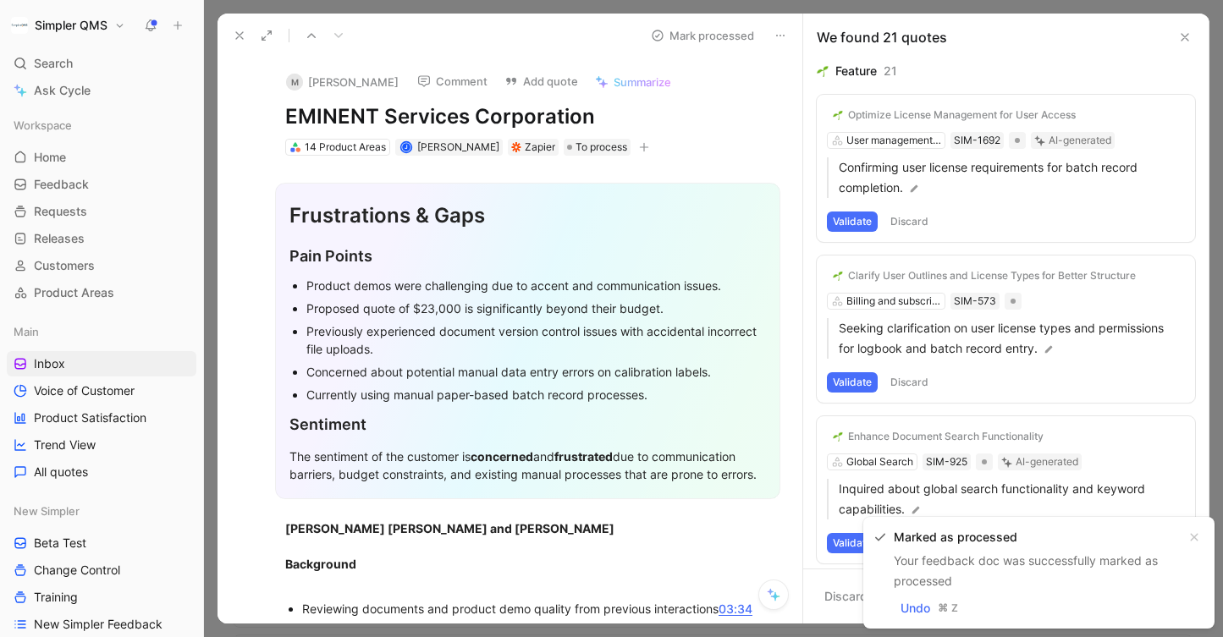
click at [234, 32] on icon at bounding box center [240, 36] width 14 height 14
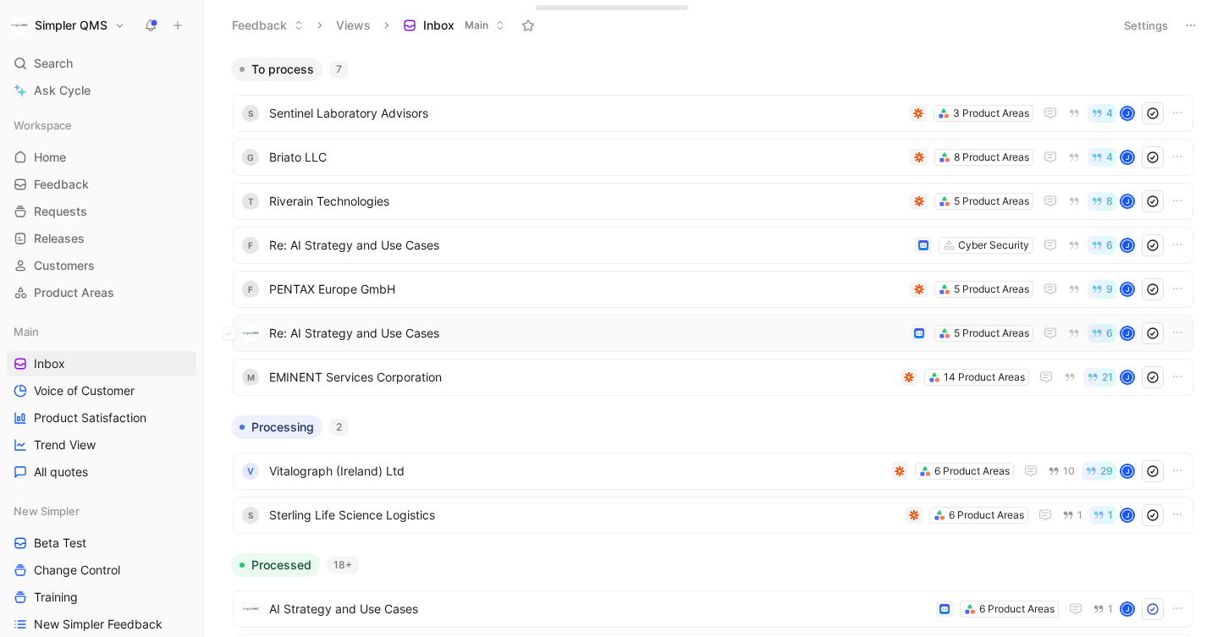
click at [619, 326] on span "Re: AI Strategy and Use Cases" at bounding box center [586, 333] width 635 height 20
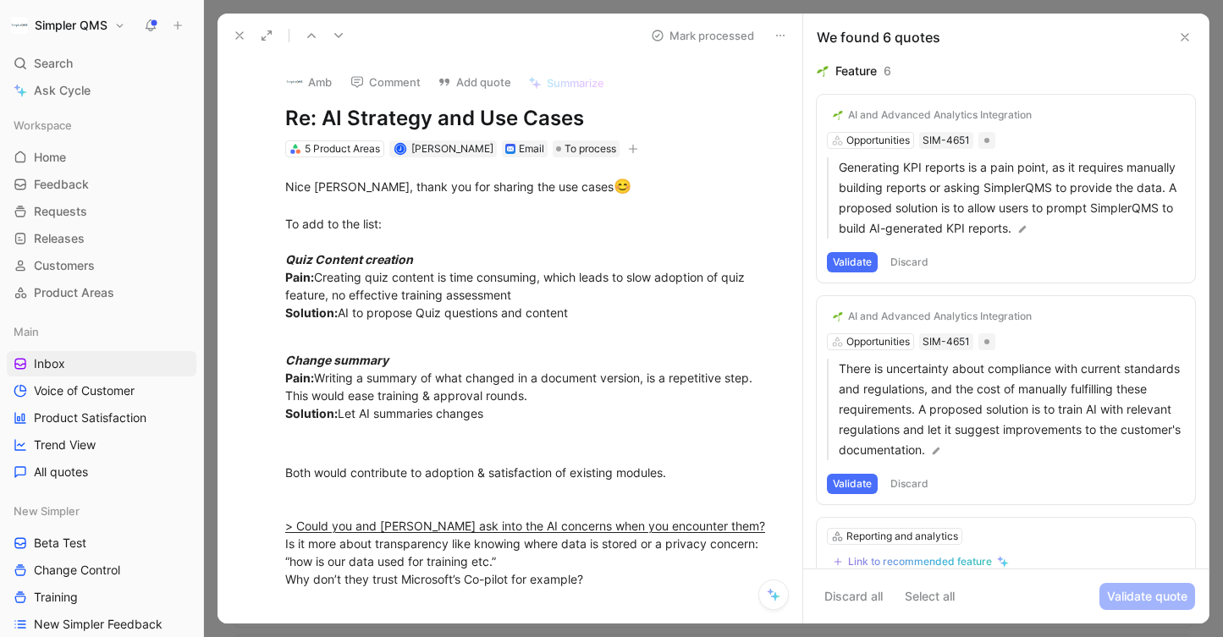
click at [929, 256] on button "Discard" at bounding box center [909, 262] width 50 height 20
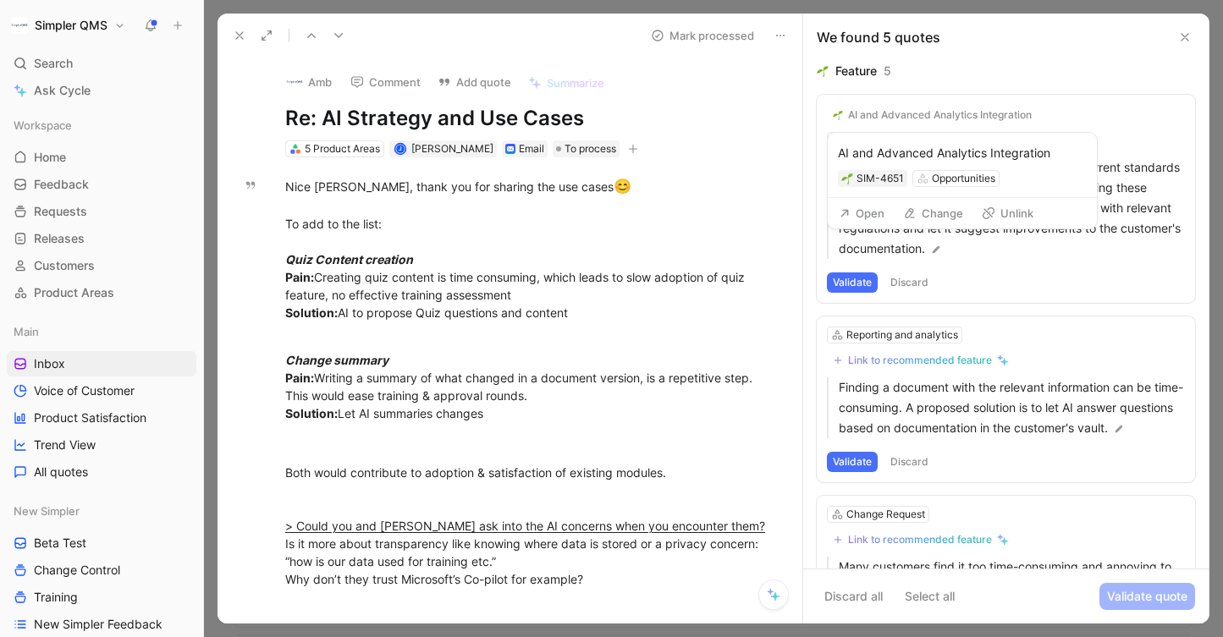
click at [974, 108] on div "AI and Advanced Analytics Integration" at bounding box center [940, 115] width 184 height 14
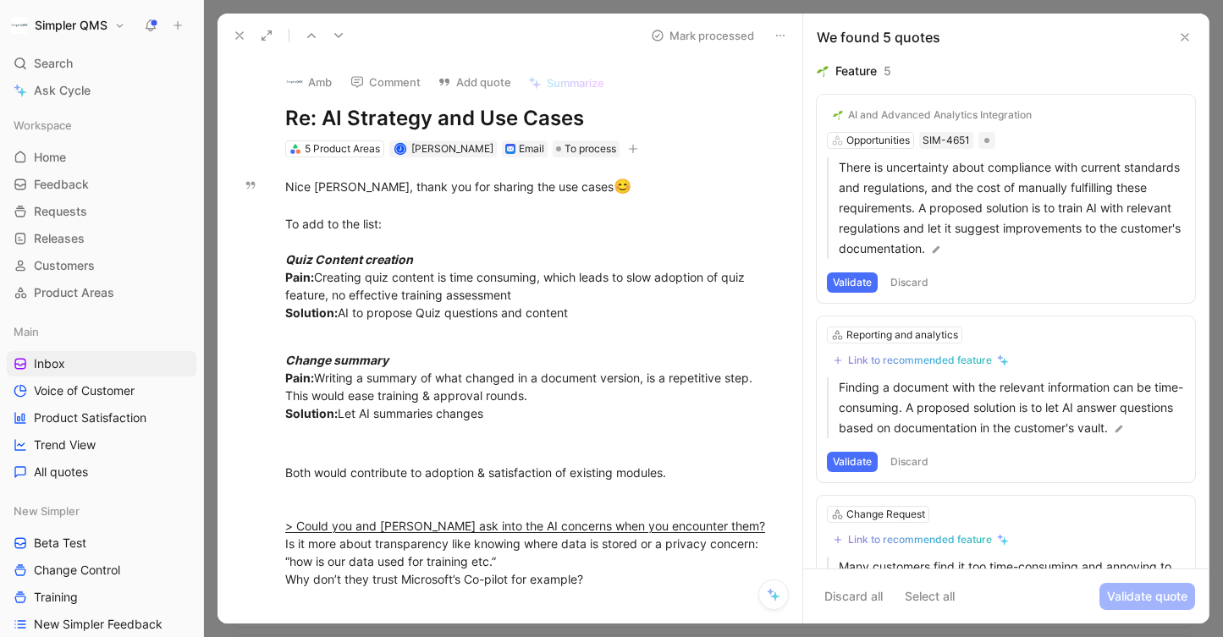
click at [985, 106] on button "AI and Advanced Analytics Integration" at bounding box center [932, 115] width 211 height 20
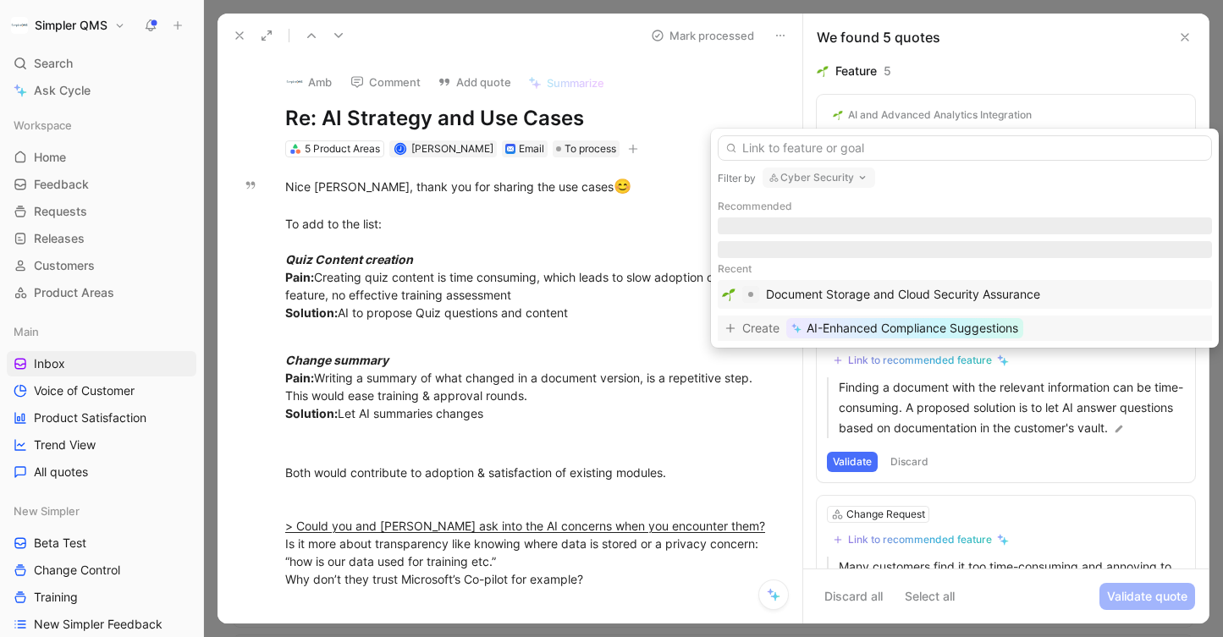
click at [944, 337] on span "AI-Enhanced Compliance Suggestions" at bounding box center [913, 328] width 212 height 20
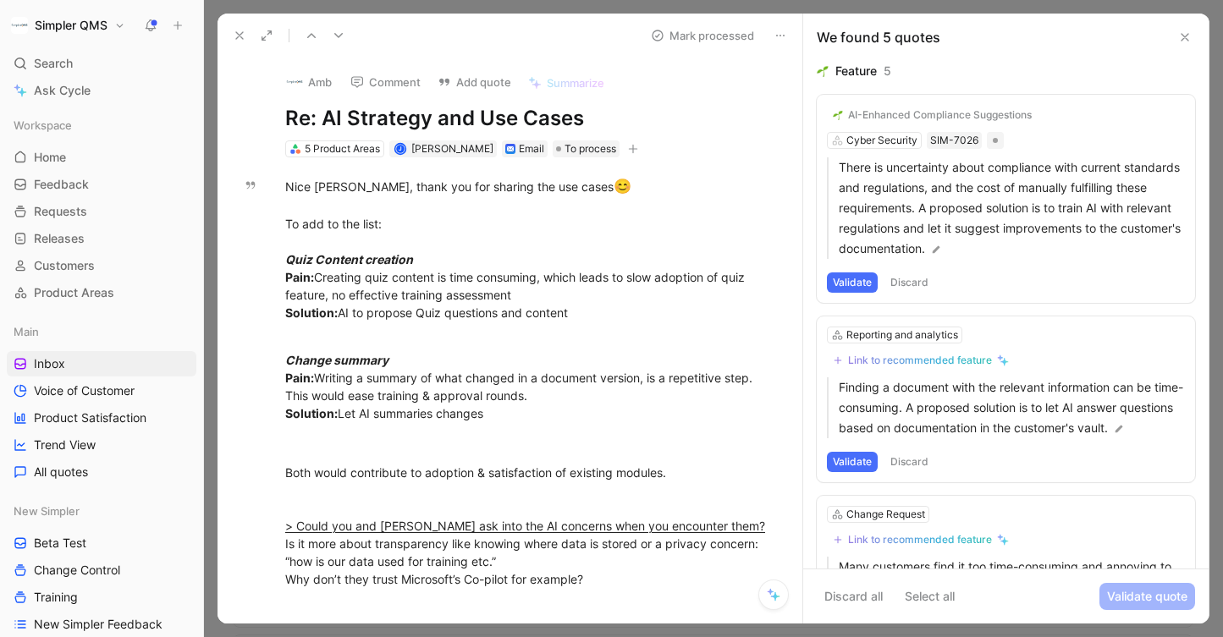
click at [891, 145] on div "AI-Enhanced Compliance Suggestions Cyber Security SIM-7026 There is uncertainty…" at bounding box center [1006, 199] width 378 height 208
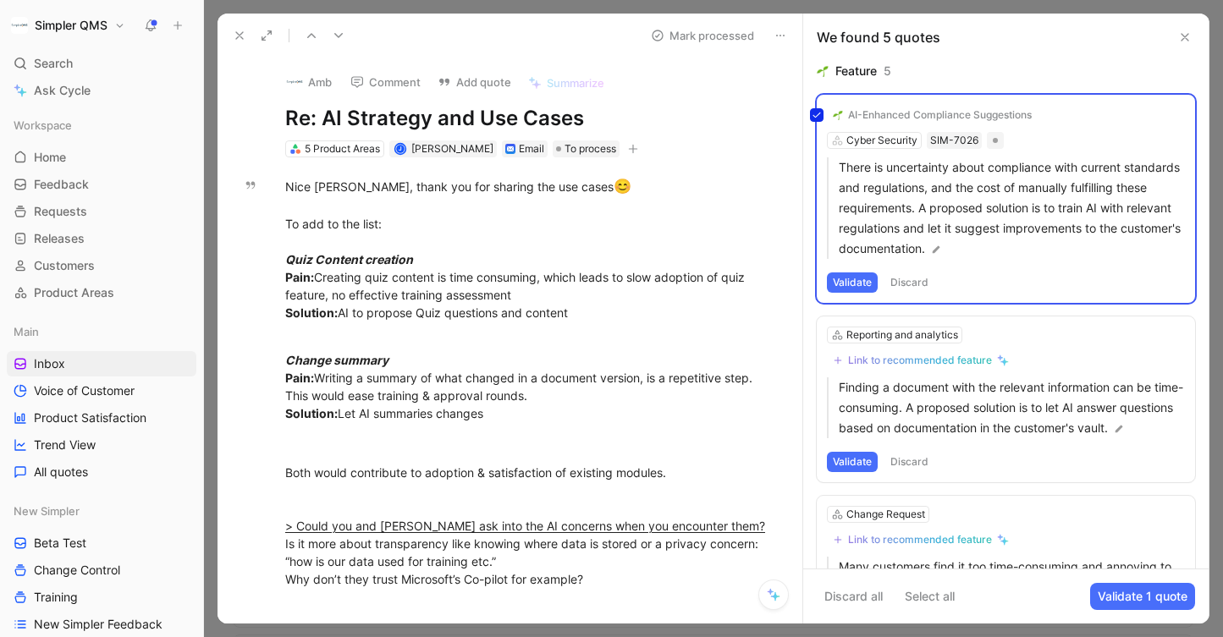
click at [896, 108] on div "AI-Enhanced Compliance Suggestions Cyber Security SIM-7026 There is uncertainty…" at bounding box center [1006, 199] width 378 height 208
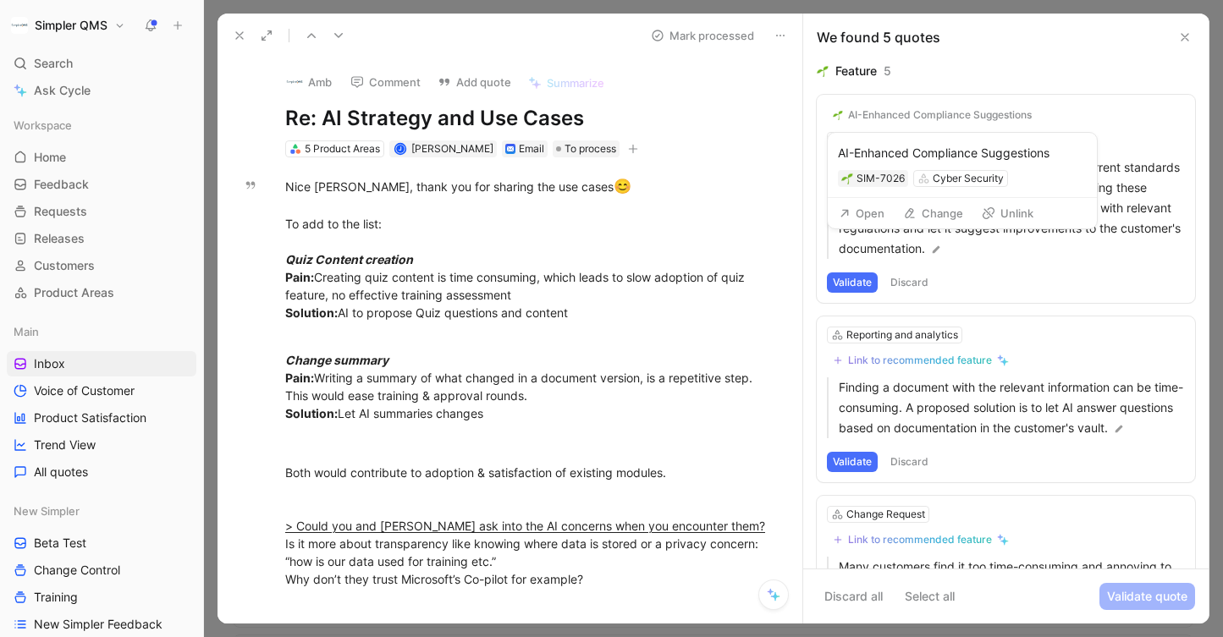
click at [956, 170] on div "Cyber Security" at bounding box center [960, 178] width 95 height 17
click at [958, 179] on div "Cyber Security" at bounding box center [968, 178] width 71 height 17
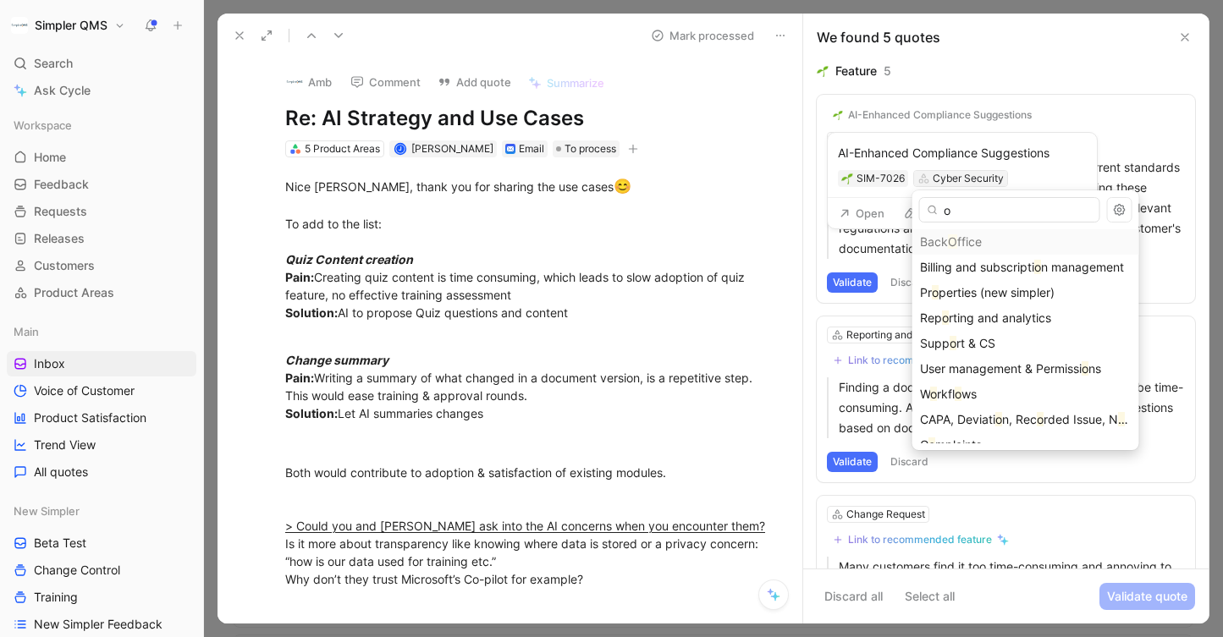
type input "op"
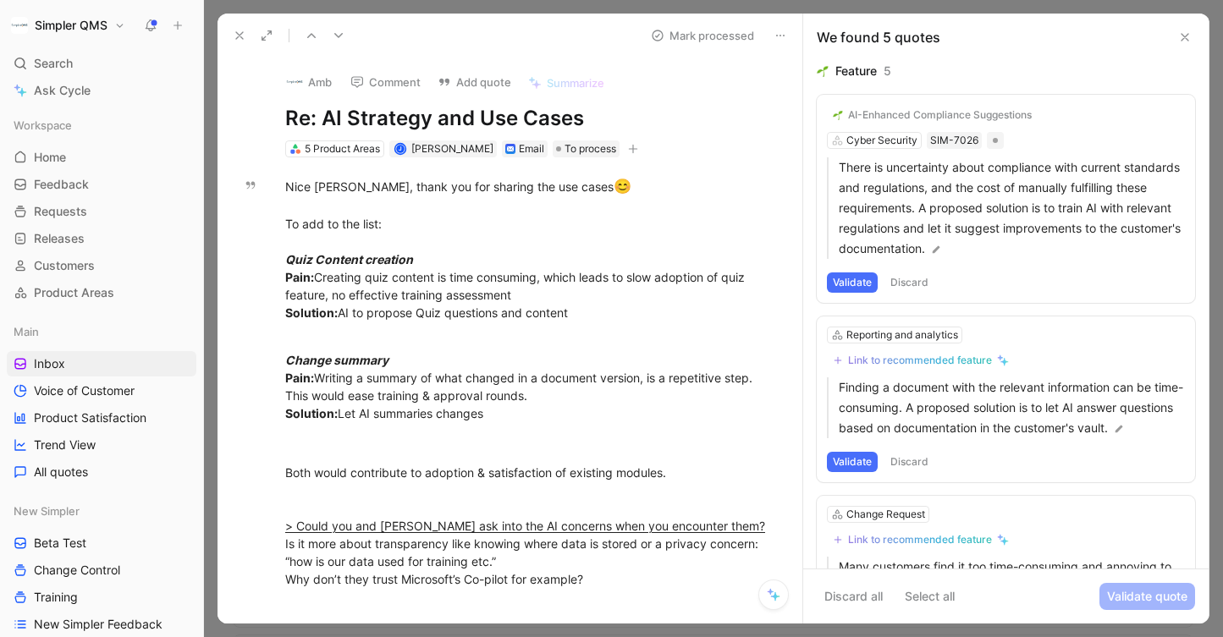
click at [870, 139] on div "AI-Enhanced Compliance Suggestions Cyber Security SIM-7026 There is uncertainty…" at bounding box center [1006, 199] width 378 height 208
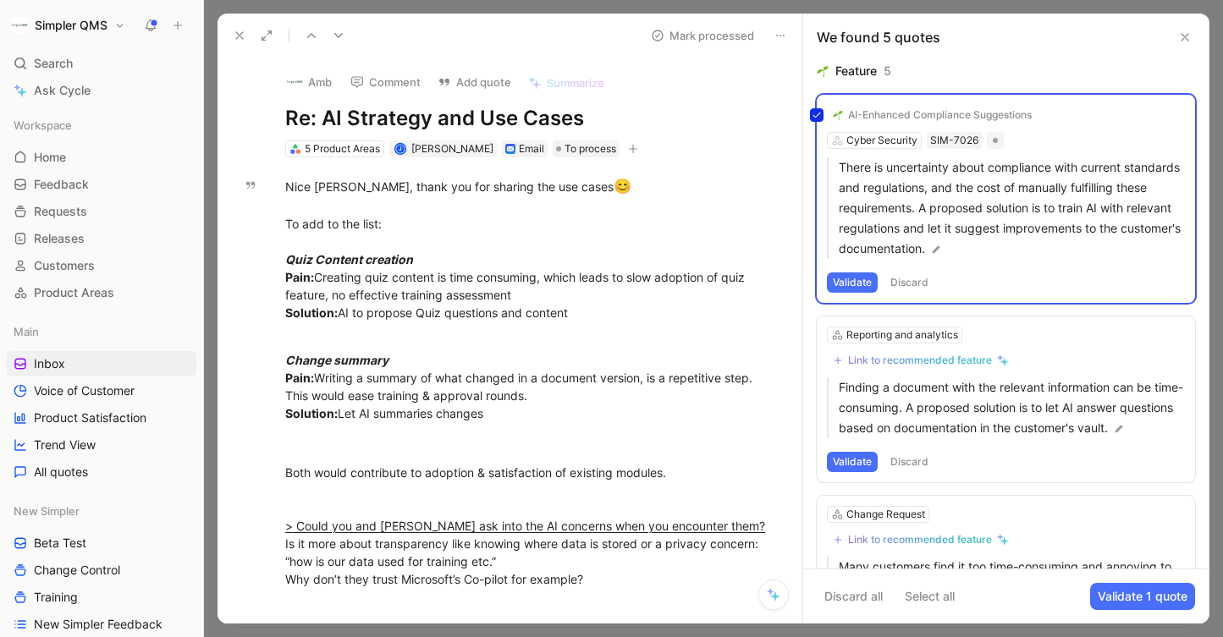
click at [900, 115] on div "AI-Enhanced Compliance Suggestions Cyber Security SIM-7026 There is uncertainty…" at bounding box center [1006, 199] width 378 height 208
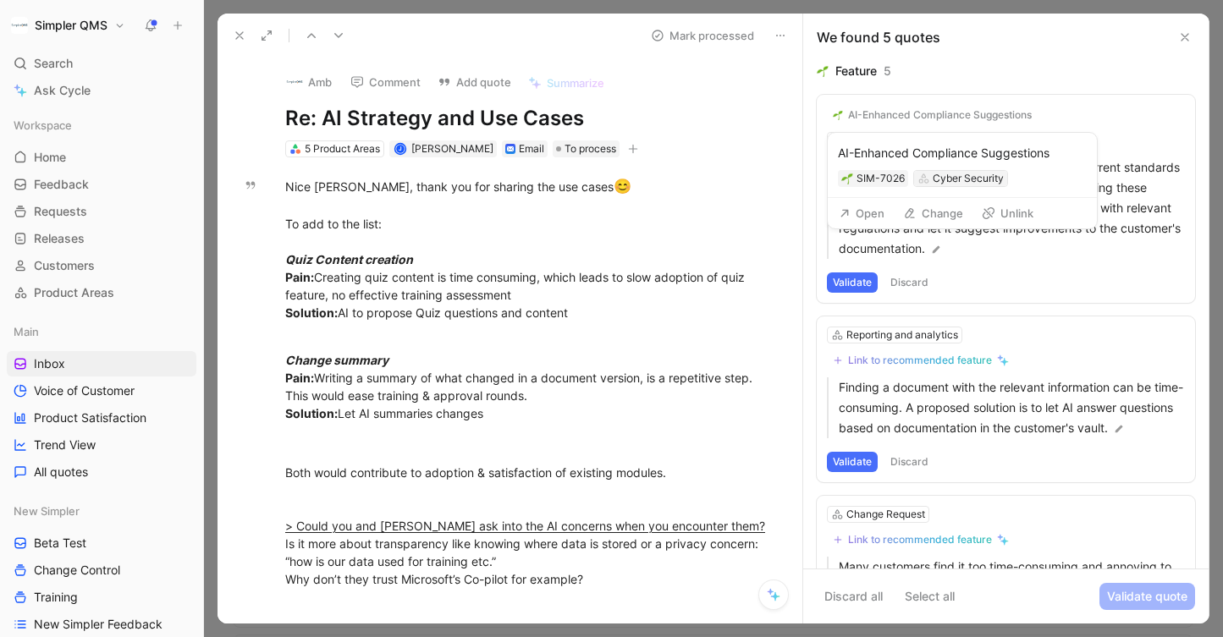
click at [938, 176] on div "Cyber Security" at bounding box center [968, 178] width 71 height 17
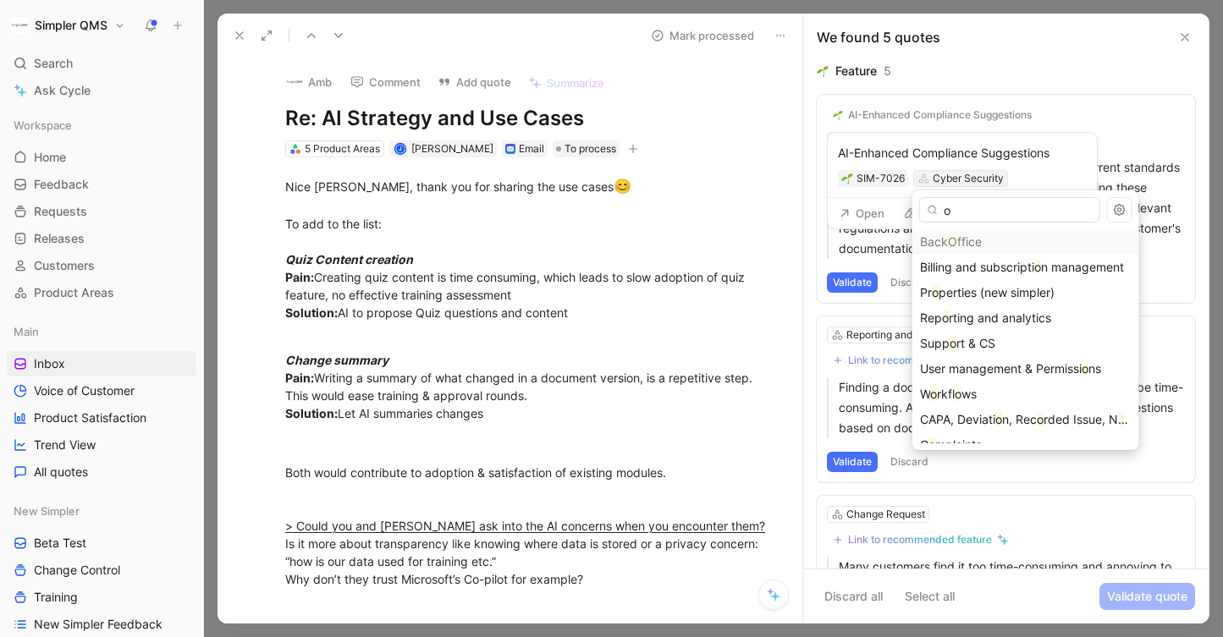
type input "op"
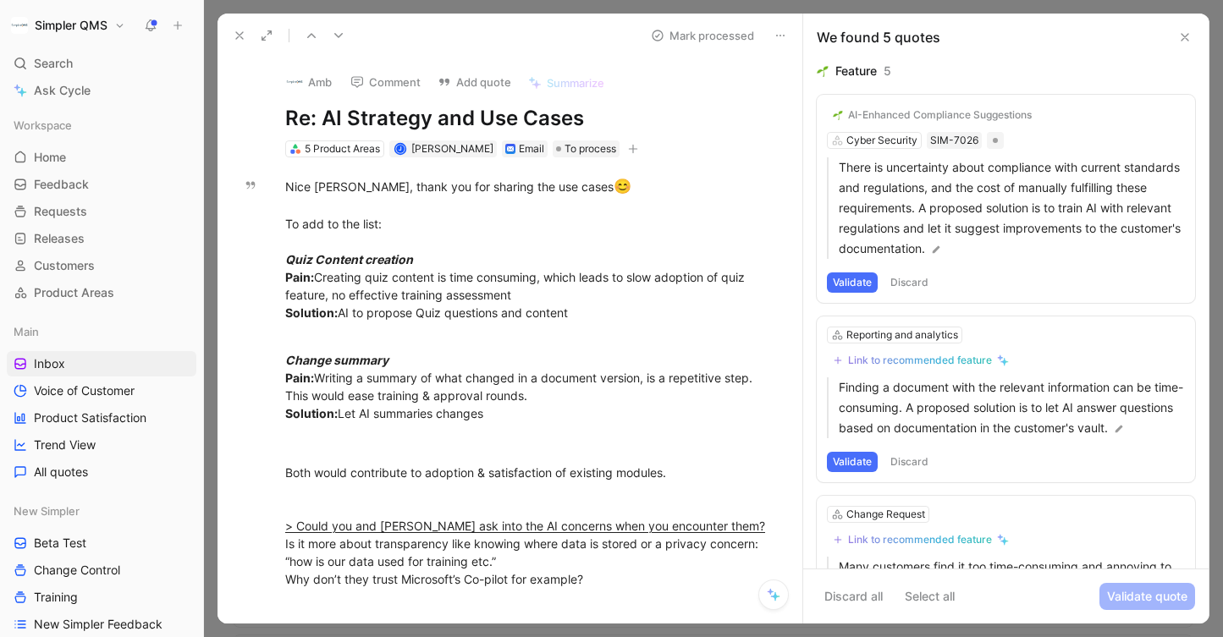
click at [906, 117] on div "AI-Enhanced Compliance Suggestions" at bounding box center [940, 115] width 184 height 14
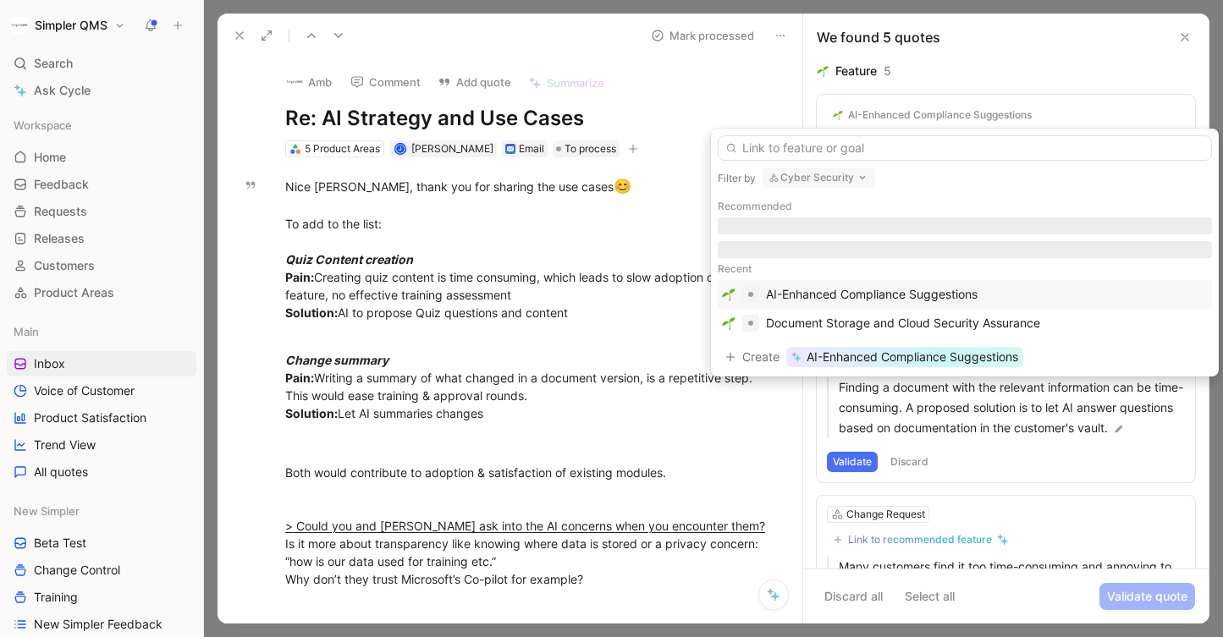
click at [840, 178] on button "Cyber Security" at bounding box center [819, 178] width 113 height 20
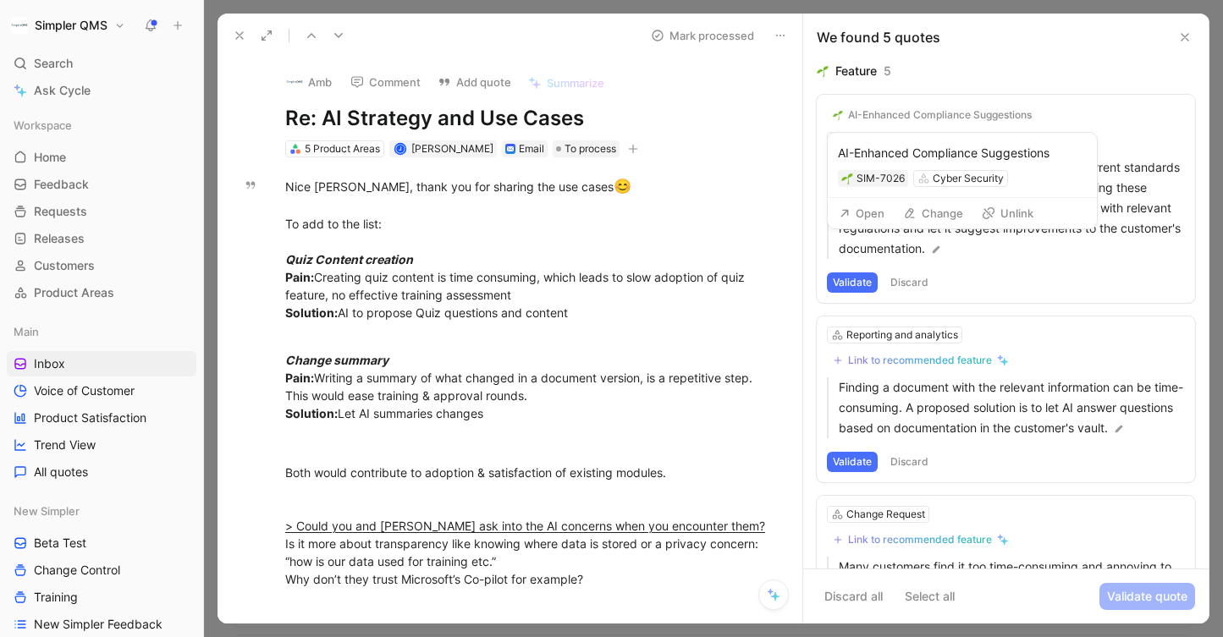
click at [911, 120] on div "AI-Enhanced Compliance Suggestions" at bounding box center [940, 115] width 184 height 14
click at [915, 213] on icon at bounding box center [910, 214] width 14 height 14
click at [869, 209] on button "Open" at bounding box center [861, 213] width 61 height 24
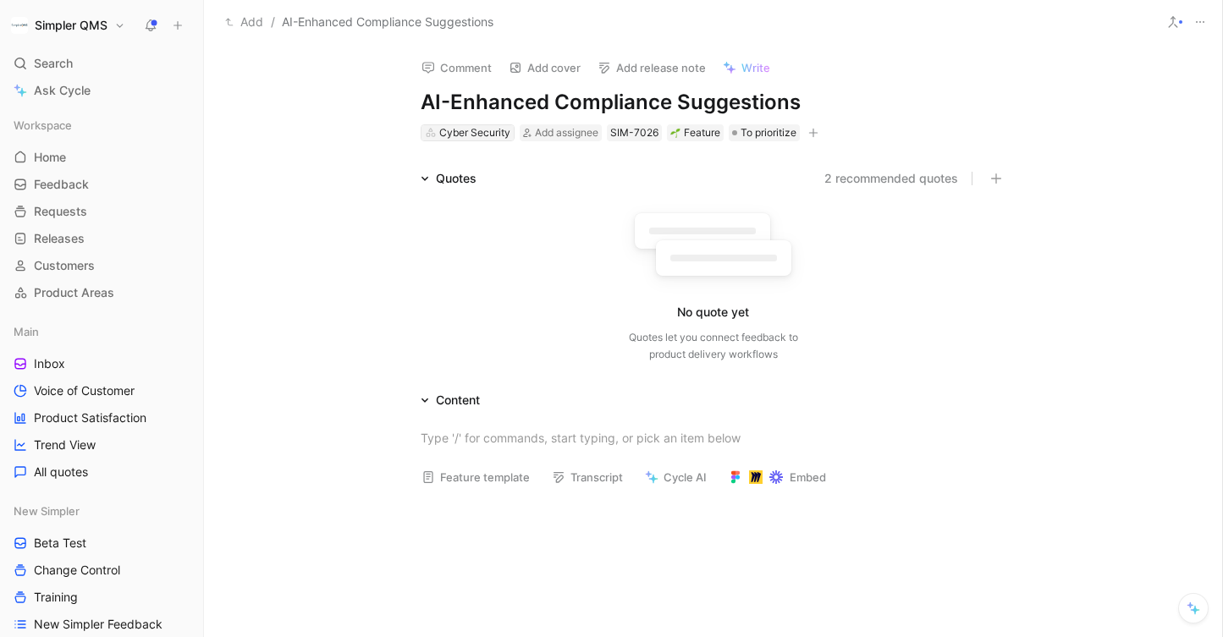
click at [486, 131] on div "Cyber Security" at bounding box center [474, 132] width 71 height 17
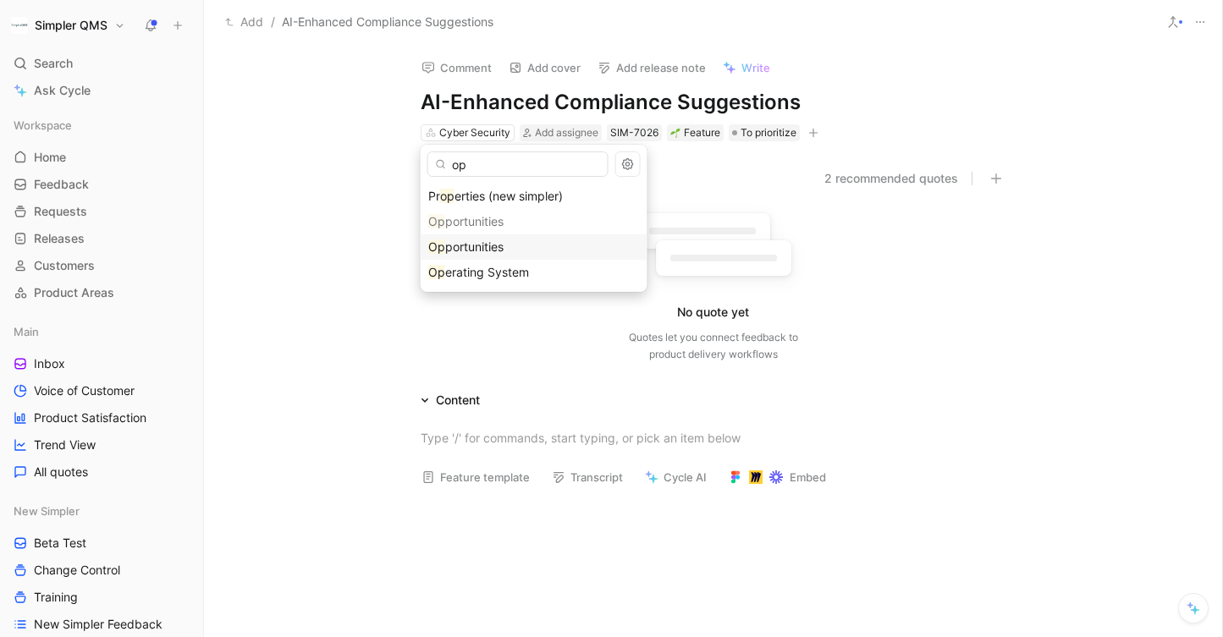
type input "op"
click at [476, 238] on div "Op portunities" at bounding box center [534, 247] width 212 height 20
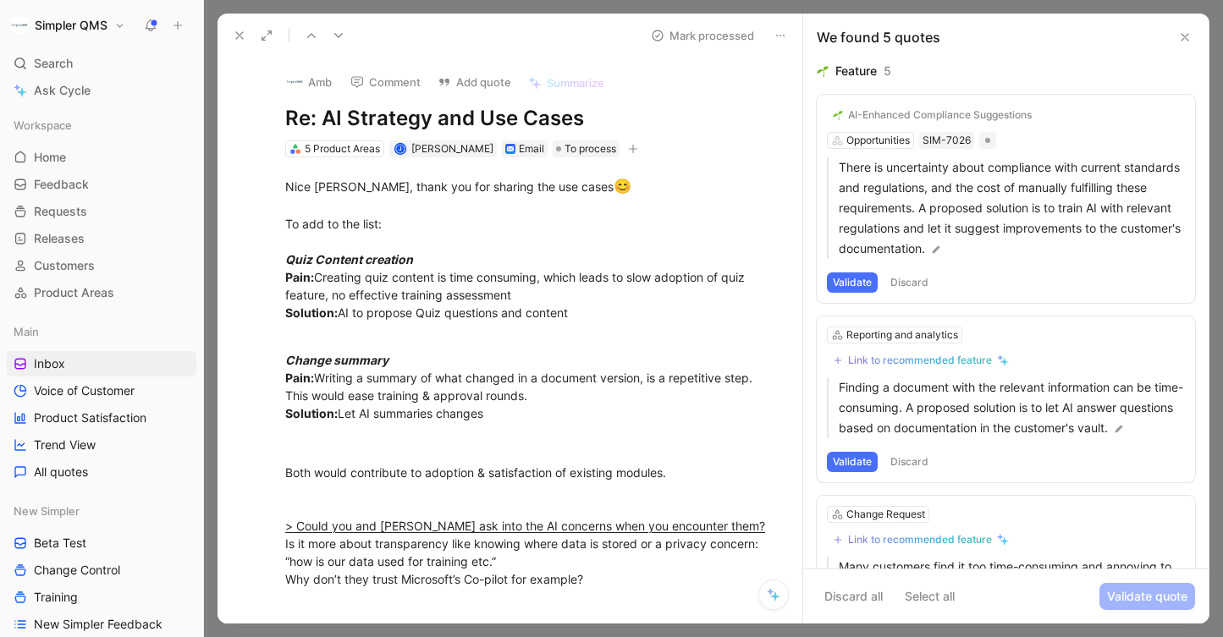
click at [842, 286] on button "Validate" at bounding box center [852, 283] width 51 height 20
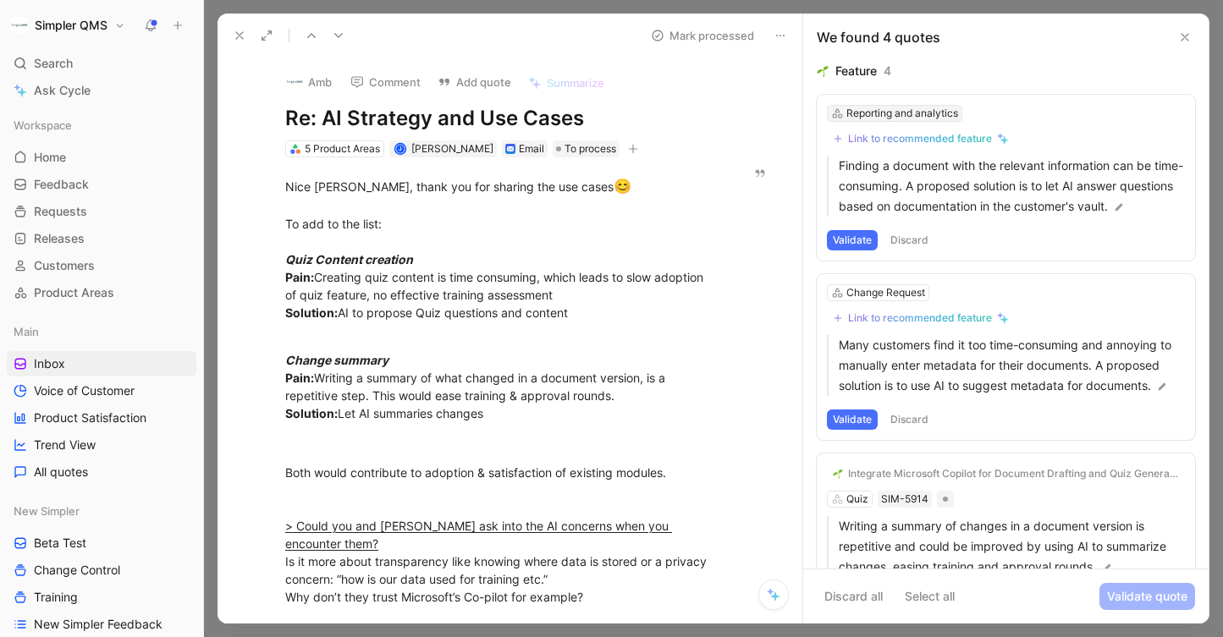
click at [925, 109] on div "Reporting and analytics" at bounding box center [902, 113] width 112 height 17
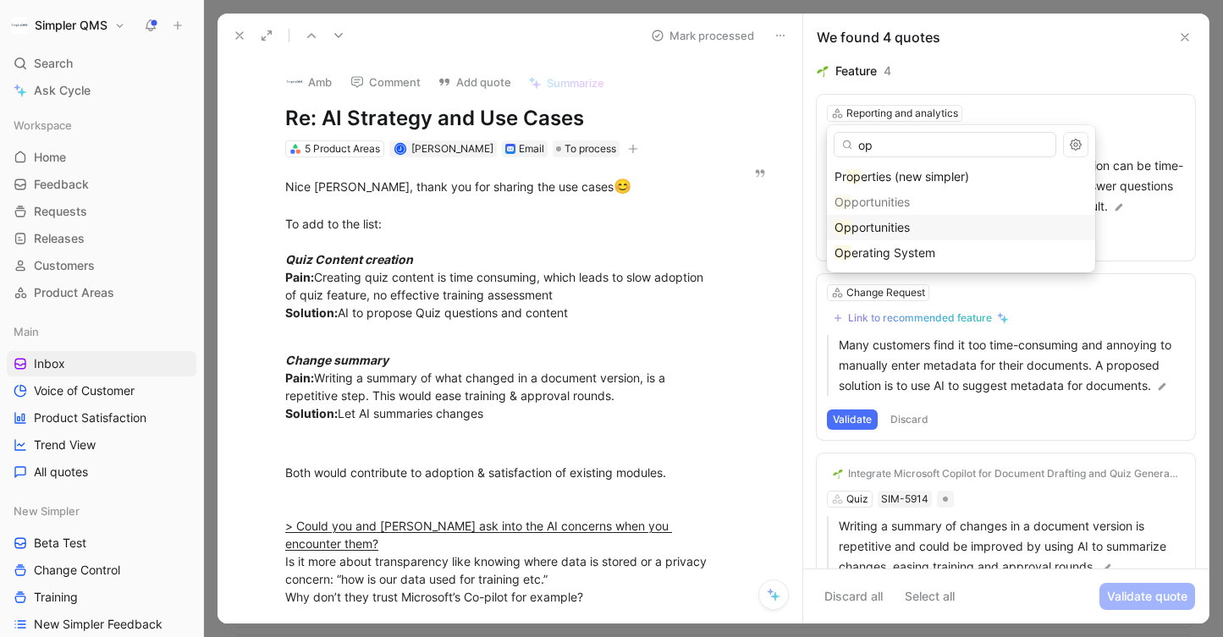
type input "op"
click at [907, 227] on span "portunities" at bounding box center [880, 227] width 58 height 14
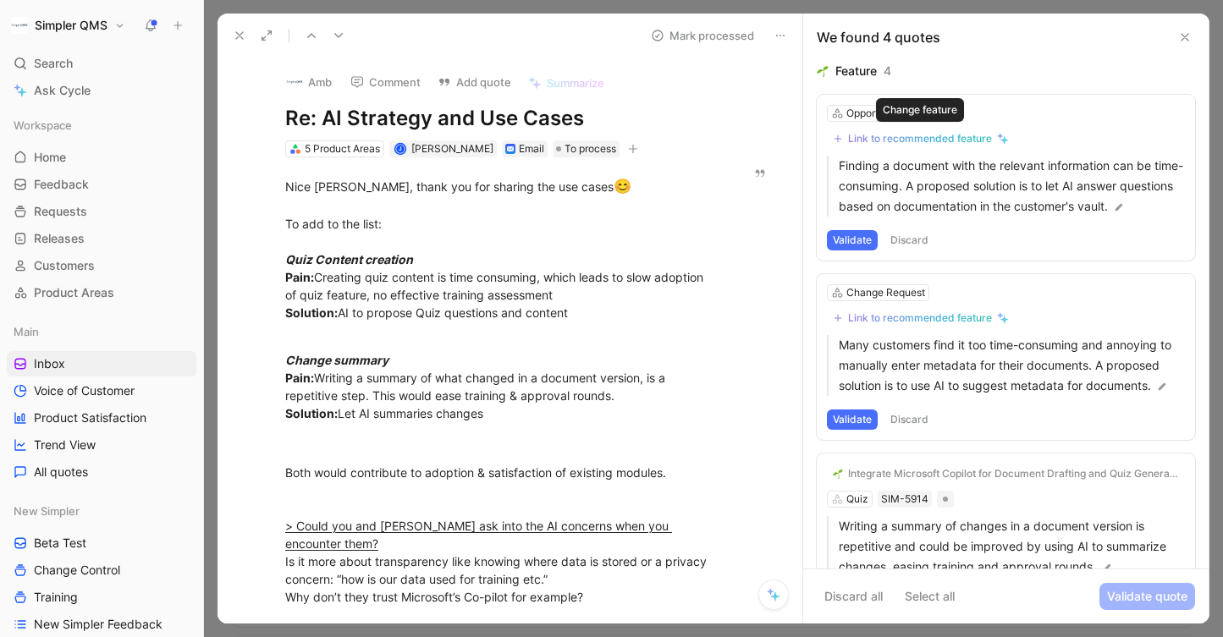
click at [926, 135] on div "Link to recommended feature" at bounding box center [920, 139] width 144 height 14
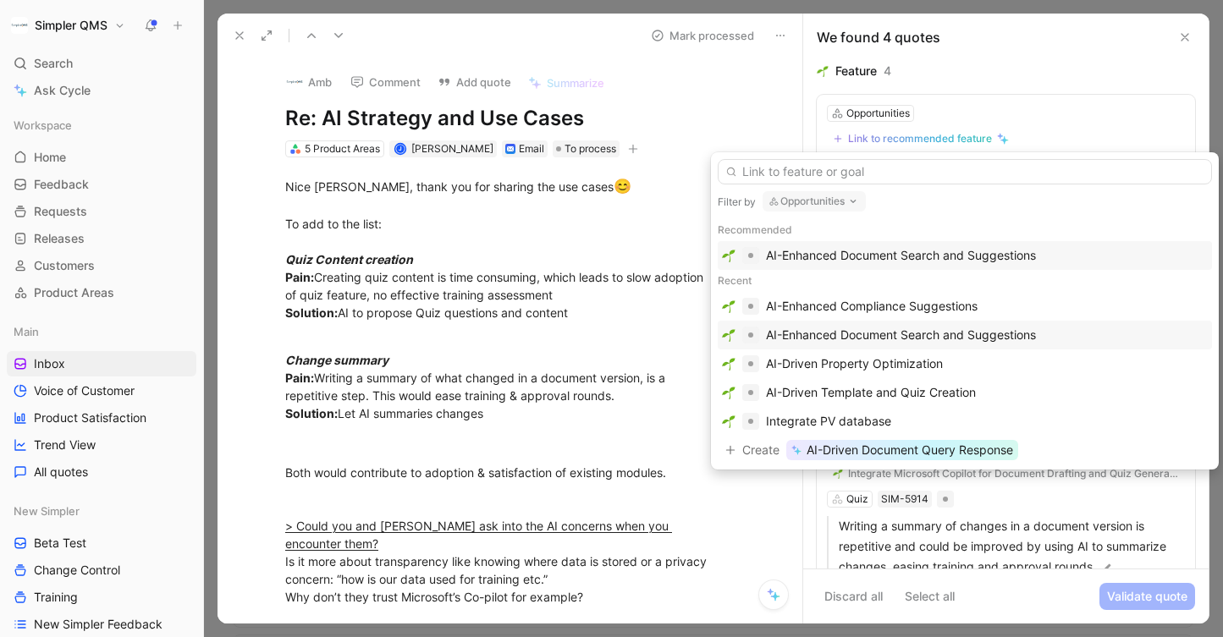
click at [927, 337] on div "AI-Enhanced Document Search and Suggestions" at bounding box center [901, 335] width 270 height 20
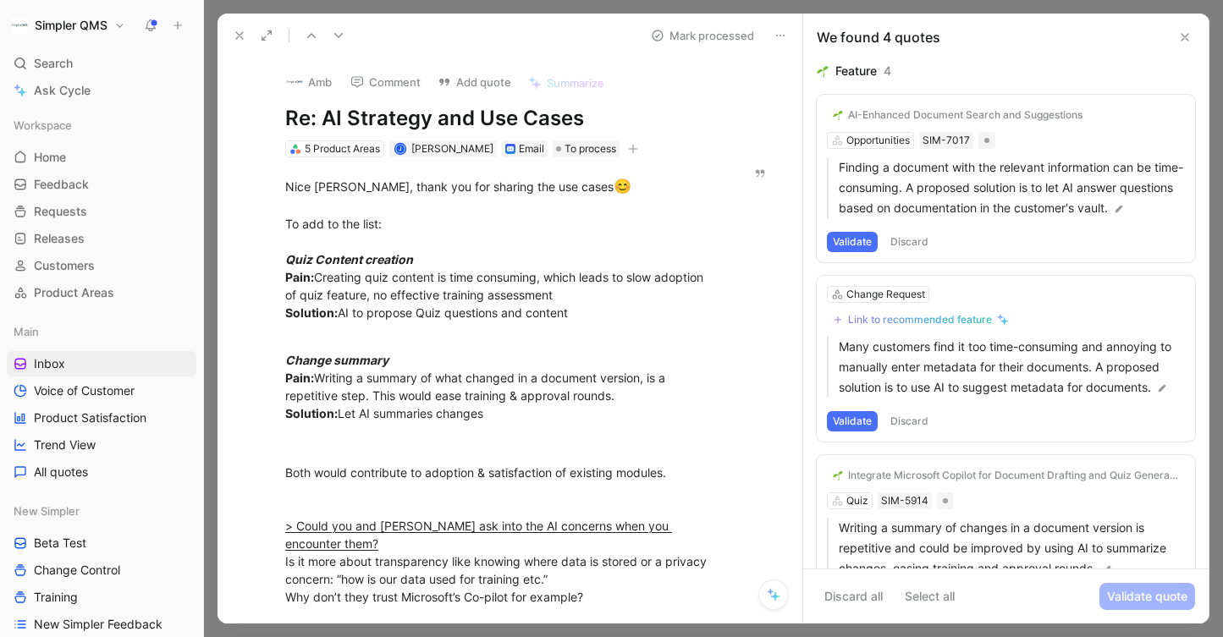
click at [851, 252] on button "Validate" at bounding box center [852, 242] width 51 height 20
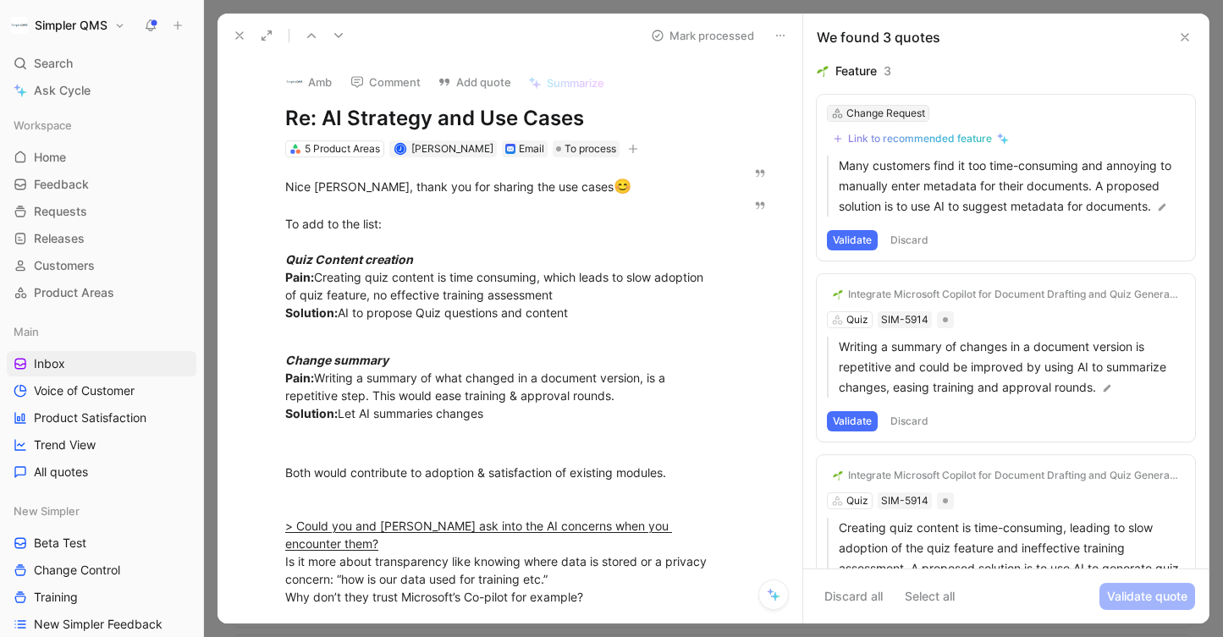
click at [877, 116] on div "Change Request" at bounding box center [885, 113] width 79 height 17
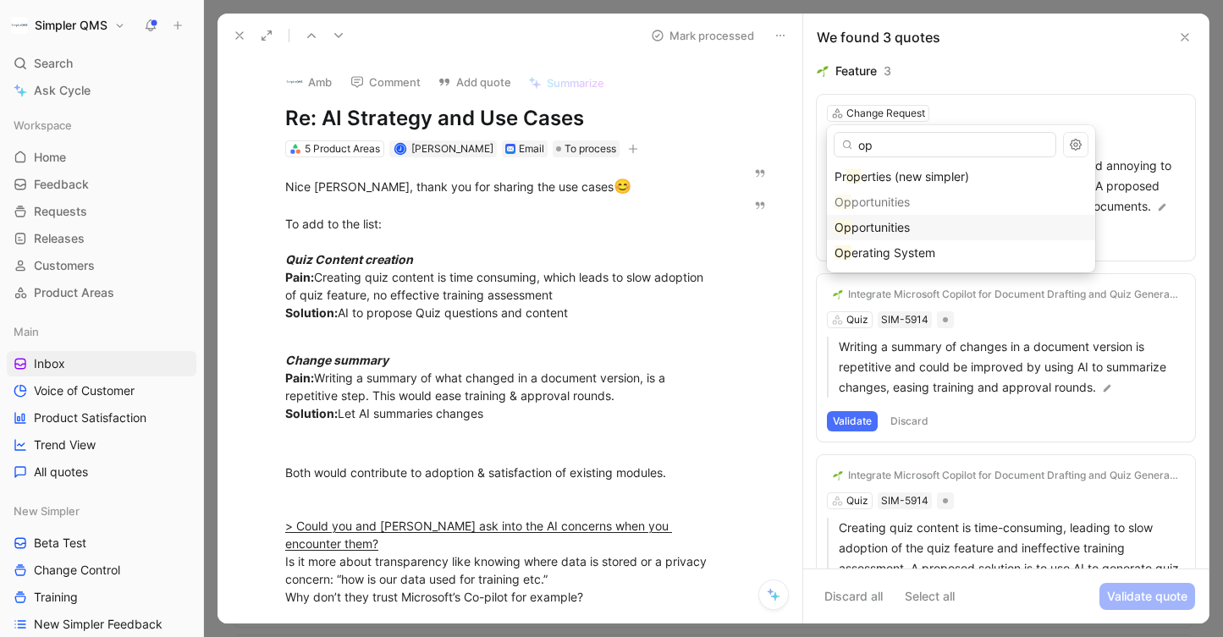
type input "op"
click at [874, 229] on span "portunities" at bounding box center [880, 227] width 58 height 14
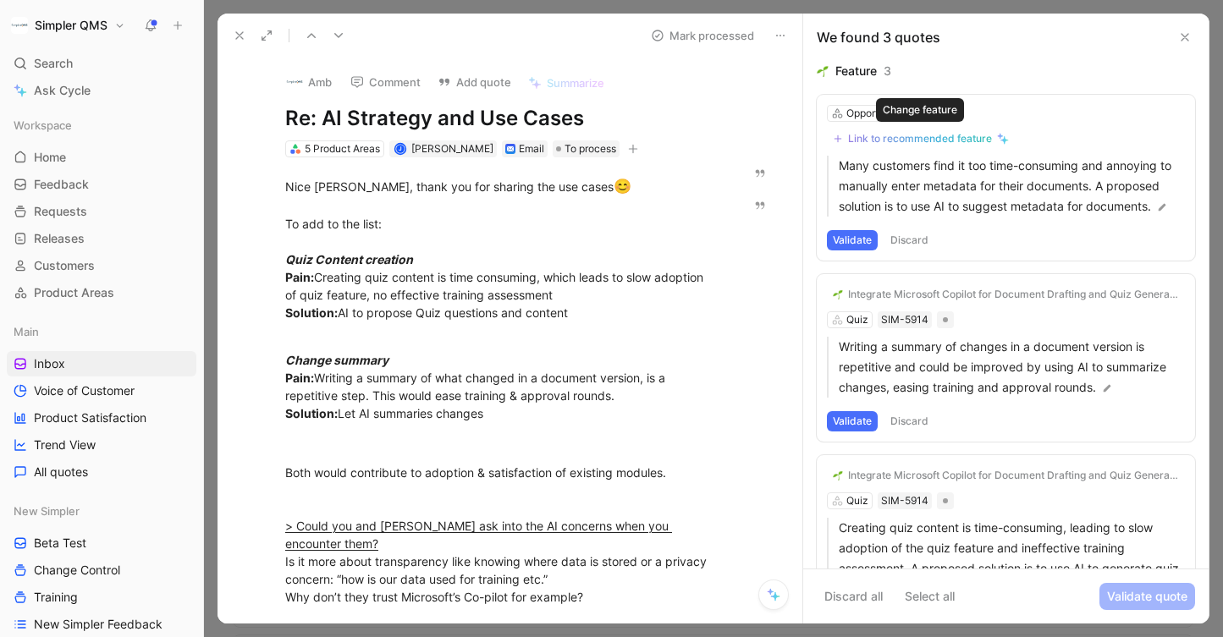
click at [930, 130] on button "Link to recommended feature" at bounding box center [921, 139] width 188 height 20
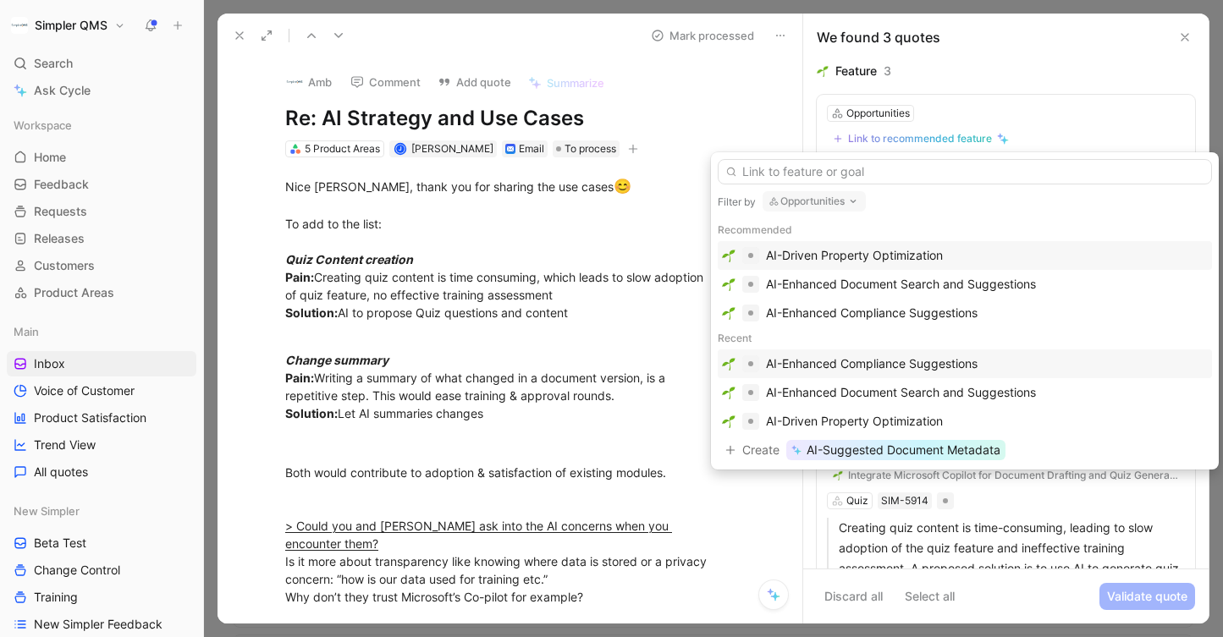
click at [917, 373] on div "AI-Enhanced Compliance Suggestions" at bounding box center [872, 364] width 212 height 20
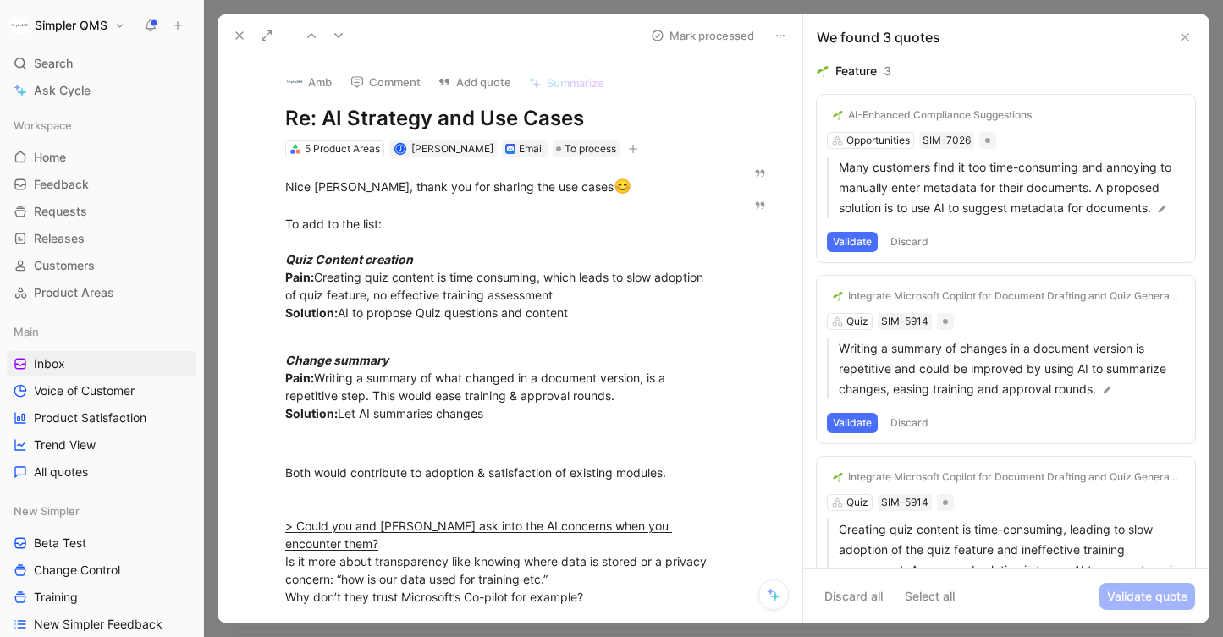
click at [994, 121] on div "AI-Enhanced Compliance Suggestions" at bounding box center [940, 115] width 184 height 14
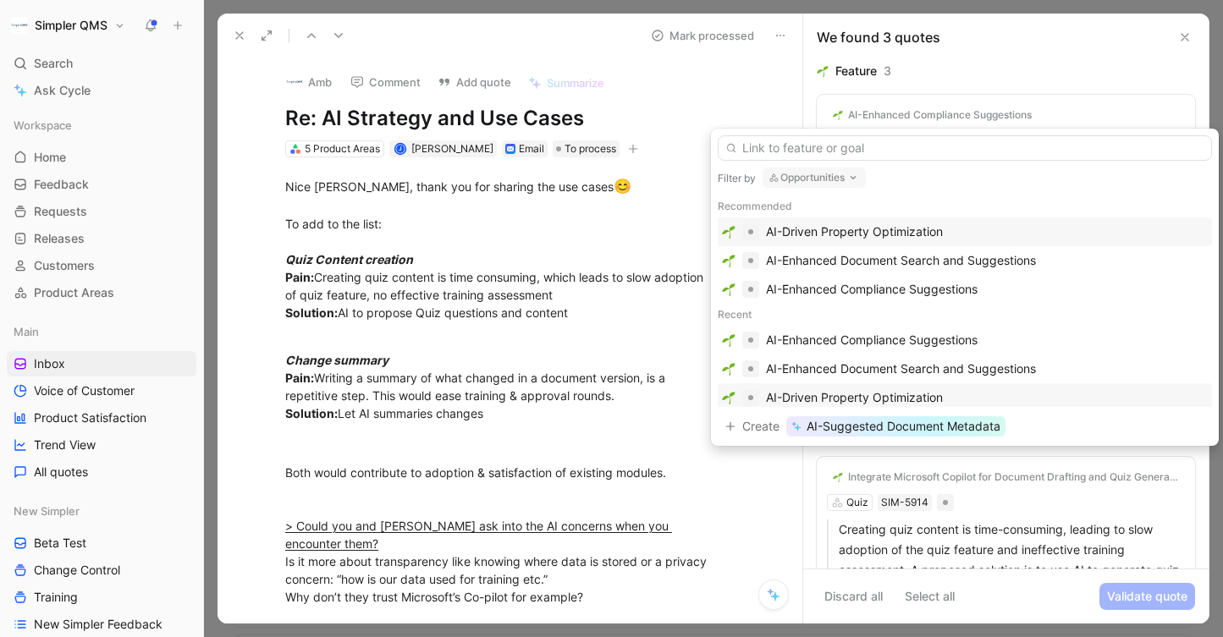
click at [912, 389] on div "AI-Driven Property Optimization" at bounding box center [854, 398] width 177 height 20
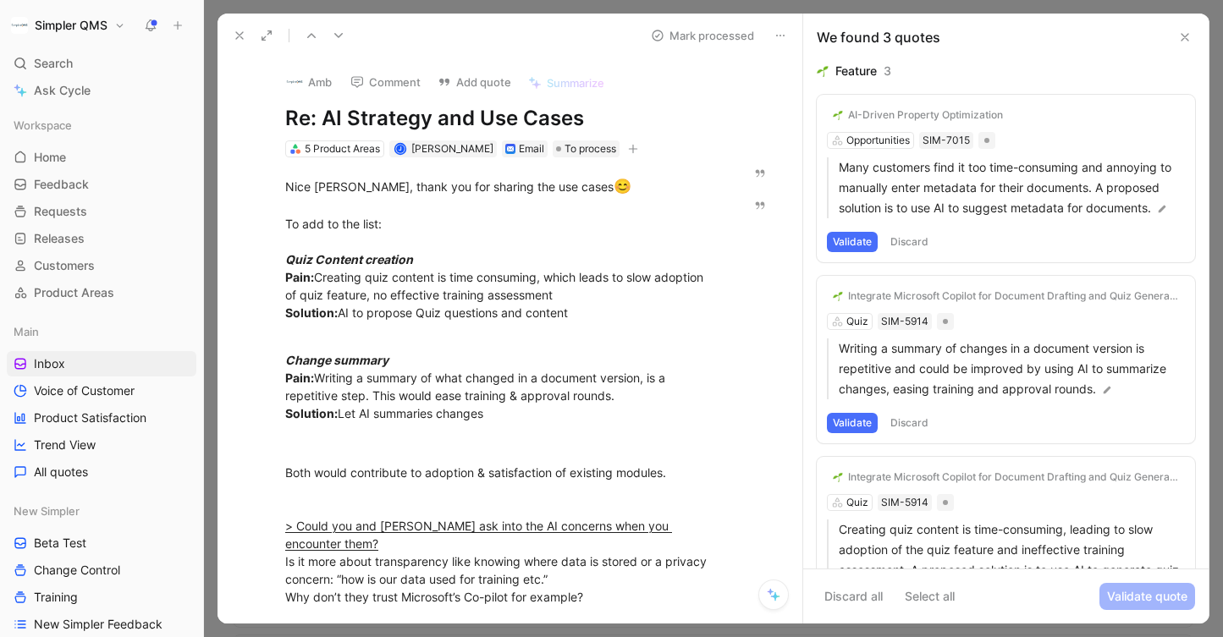
click at [849, 233] on button "Validate" at bounding box center [852, 242] width 51 height 20
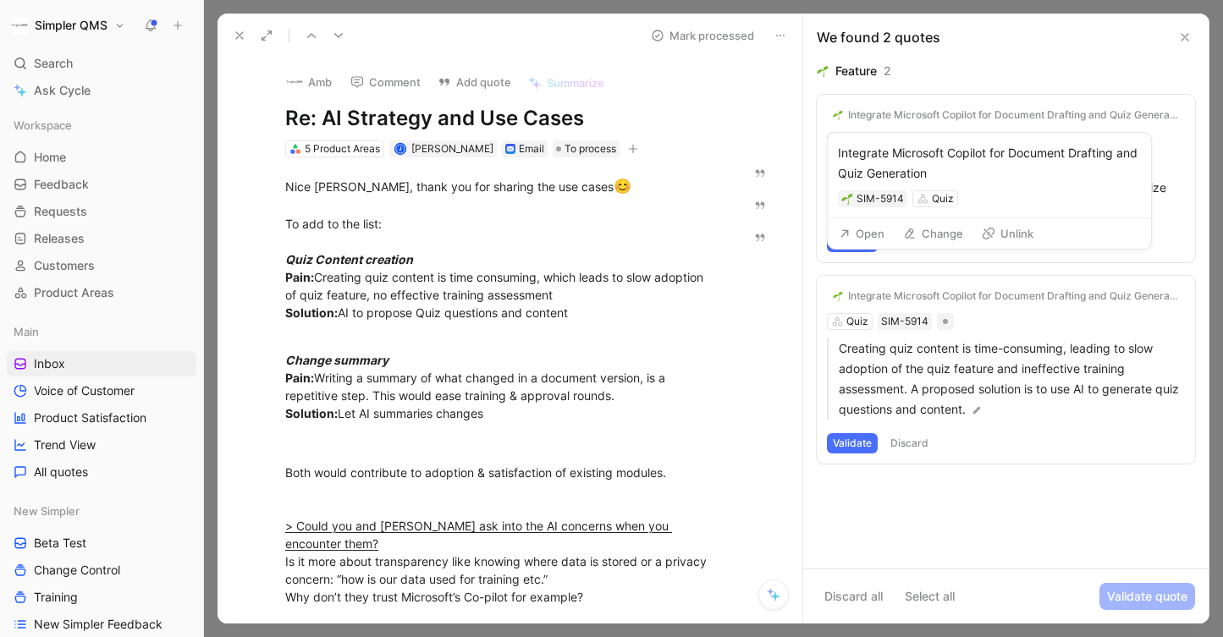
click at [870, 110] on div "Integrate Microsoft Copilot for Document Drafting and Quiz Generation" at bounding box center [1013, 115] width 331 height 14
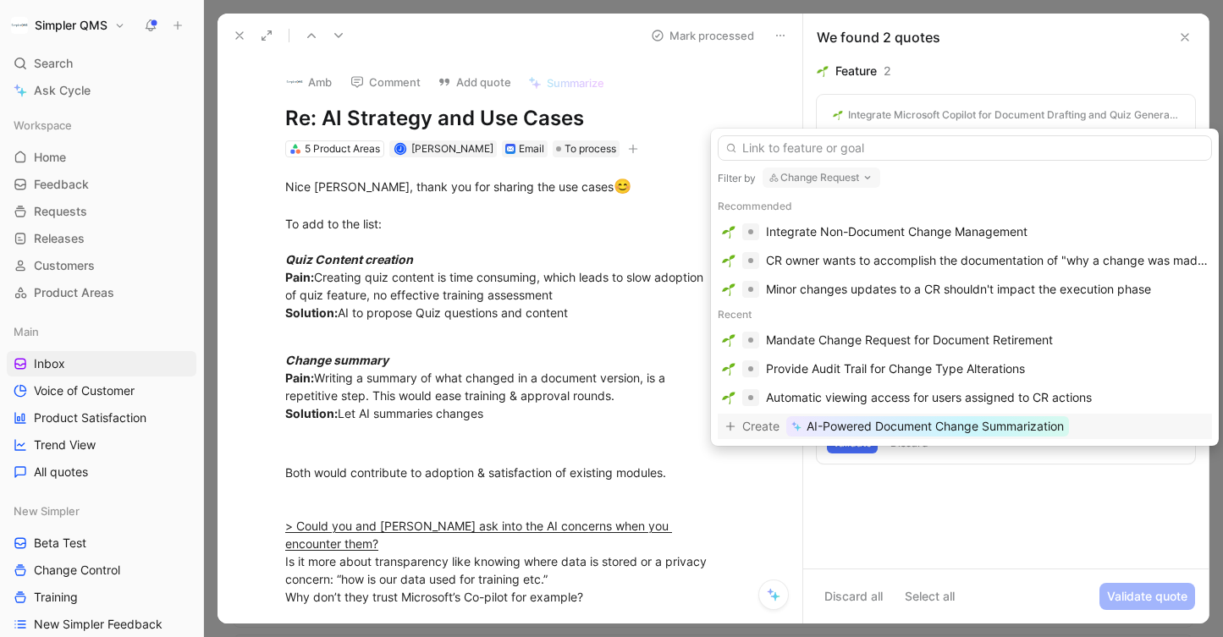
click at [861, 174] on button "Change Request" at bounding box center [822, 178] width 118 height 20
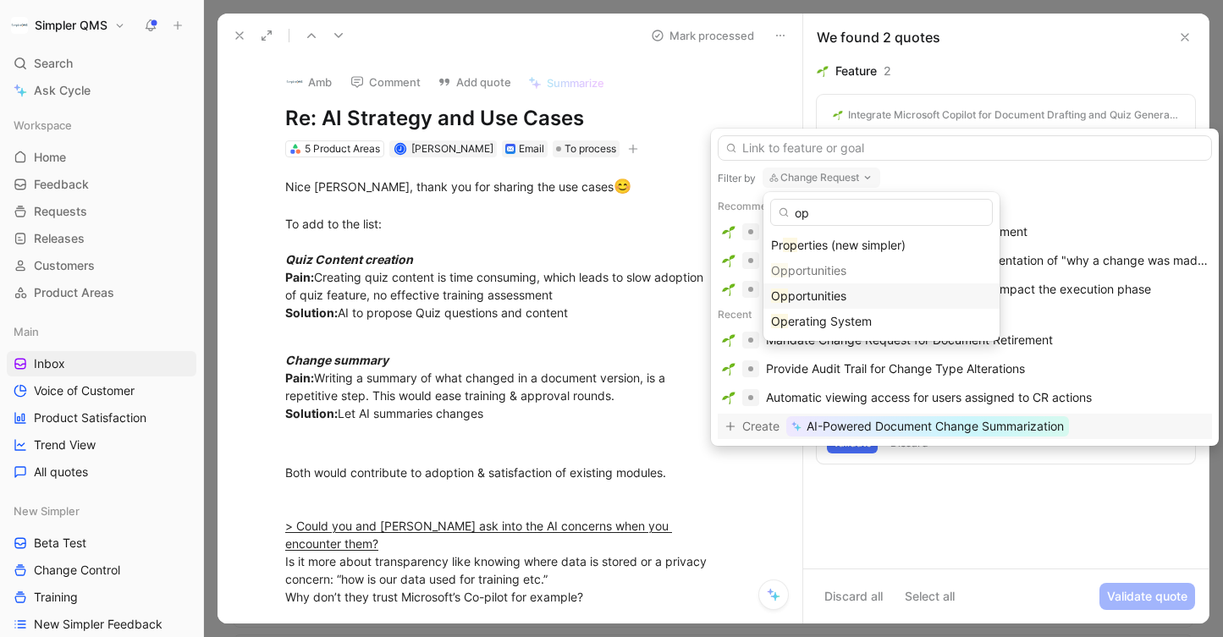
type input "op"
click at [848, 291] on div "Op portunities" at bounding box center [881, 296] width 221 height 20
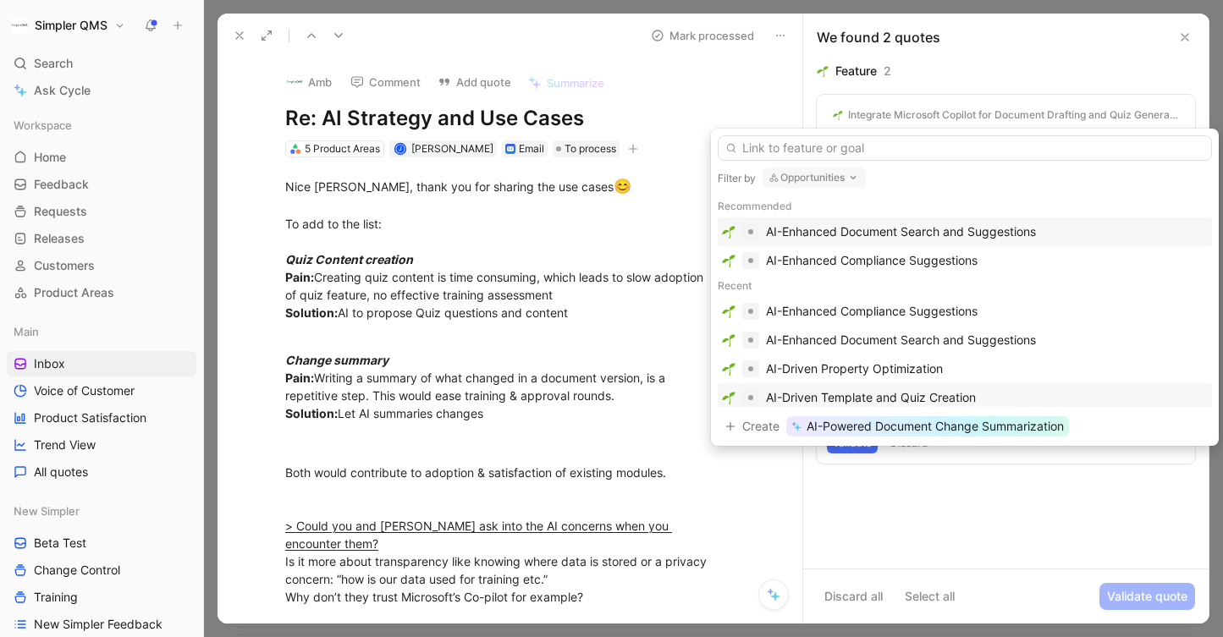
click at [951, 396] on div "AI-Driven Template and Quiz Creation" at bounding box center [871, 398] width 210 height 20
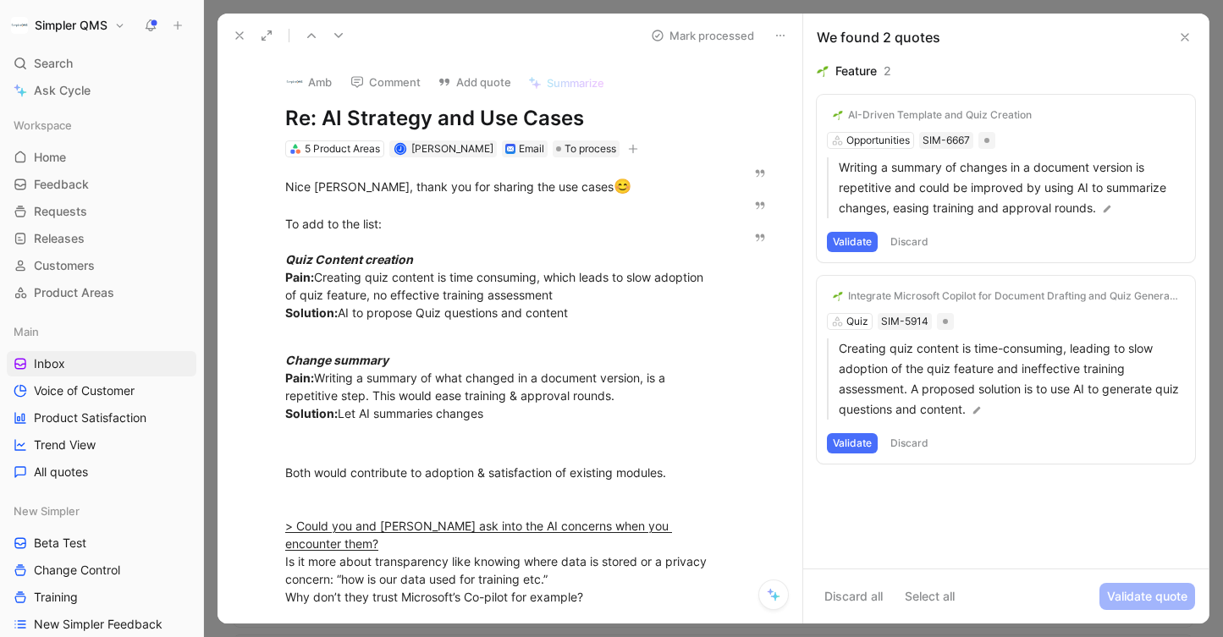
click at [857, 240] on button "Validate" at bounding box center [852, 242] width 51 height 20
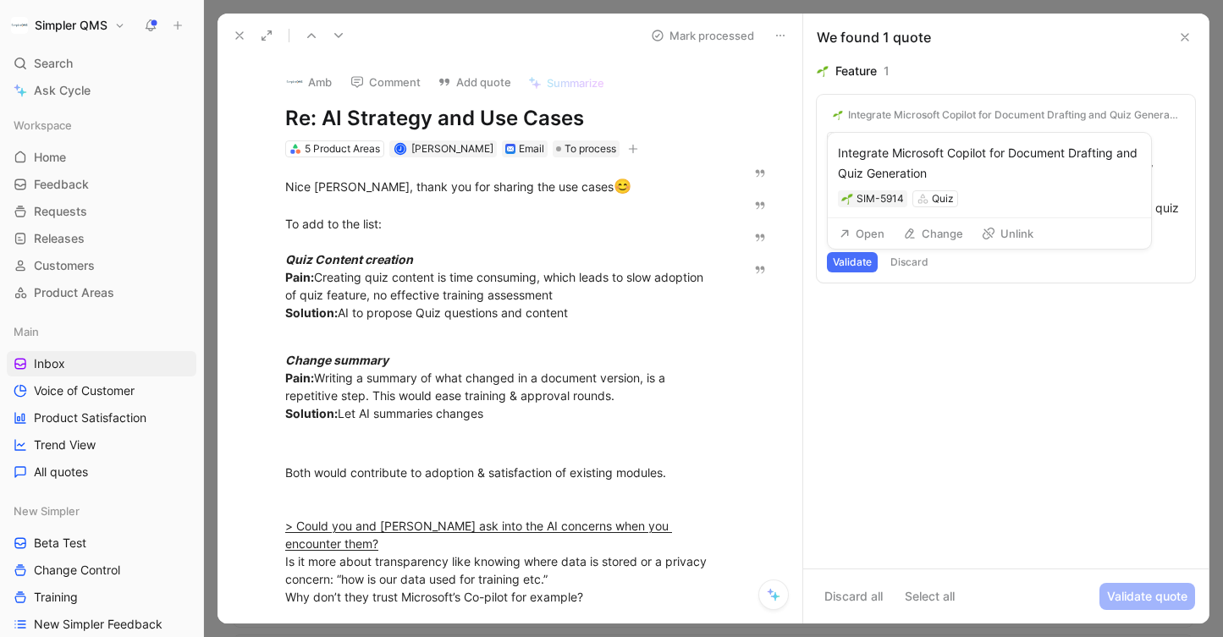
click at [862, 117] on div "Integrate Microsoft Copilot for Document Drafting and Quiz Generation" at bounding box center [1013, 115] width 331 height 14
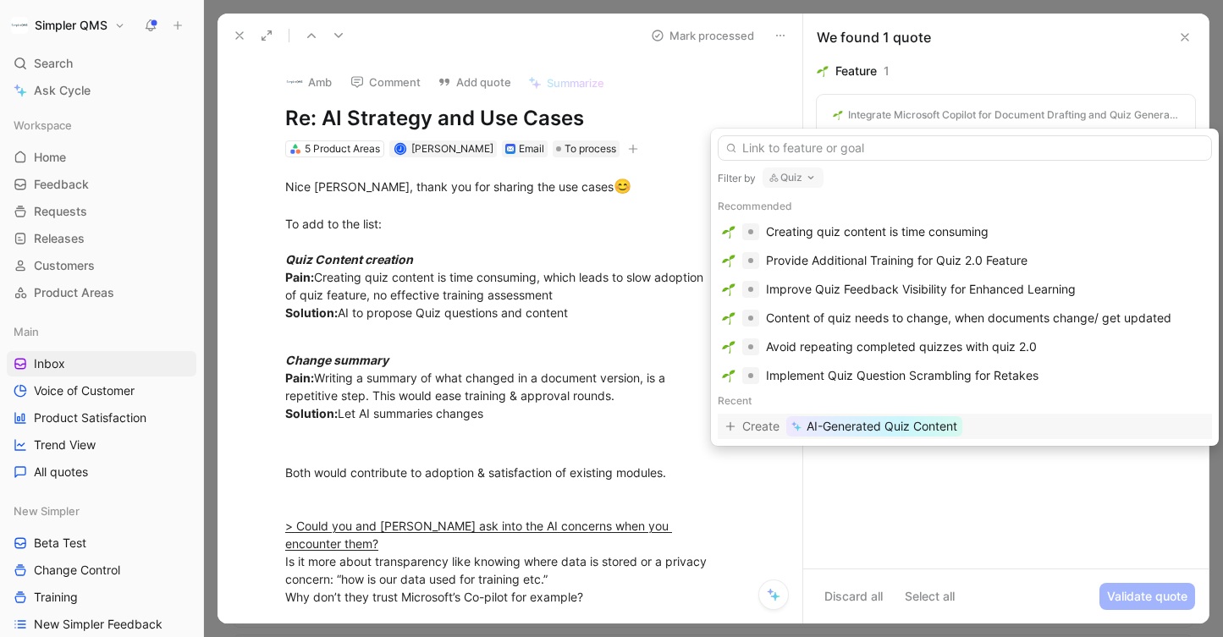
click at [812, 185] on button "Quiz" at bounding box center [793, 178] width 61 height 20
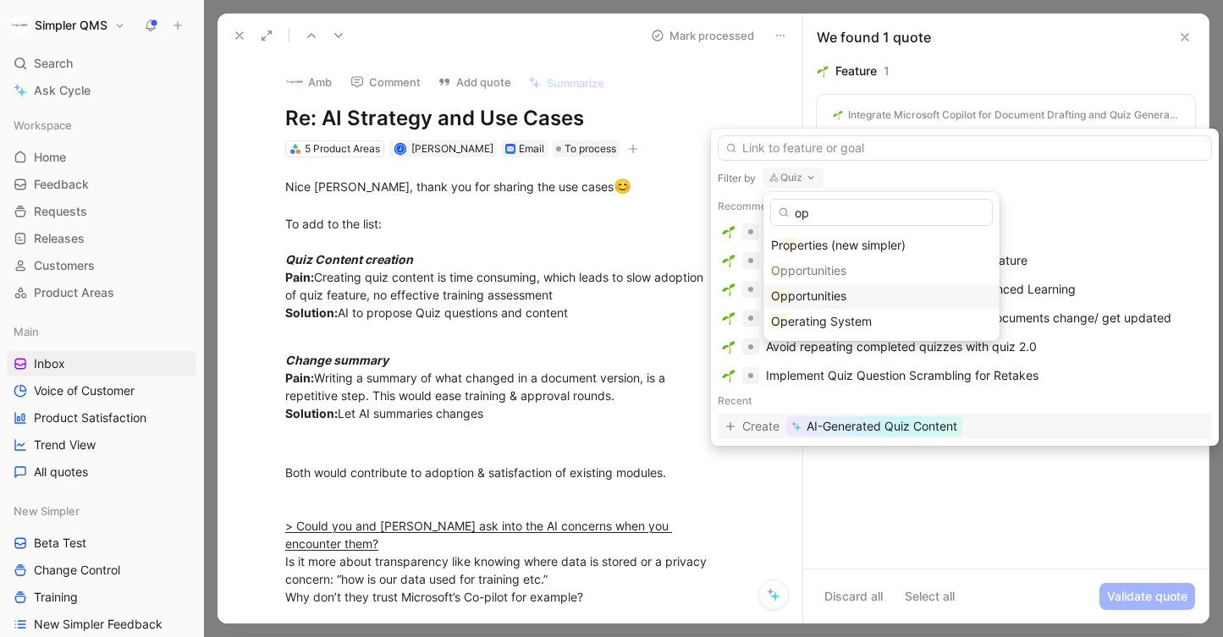
type input "op"
click at [829, 290] on span "portunities" at bounding box center [817, 296] width 58 height 14
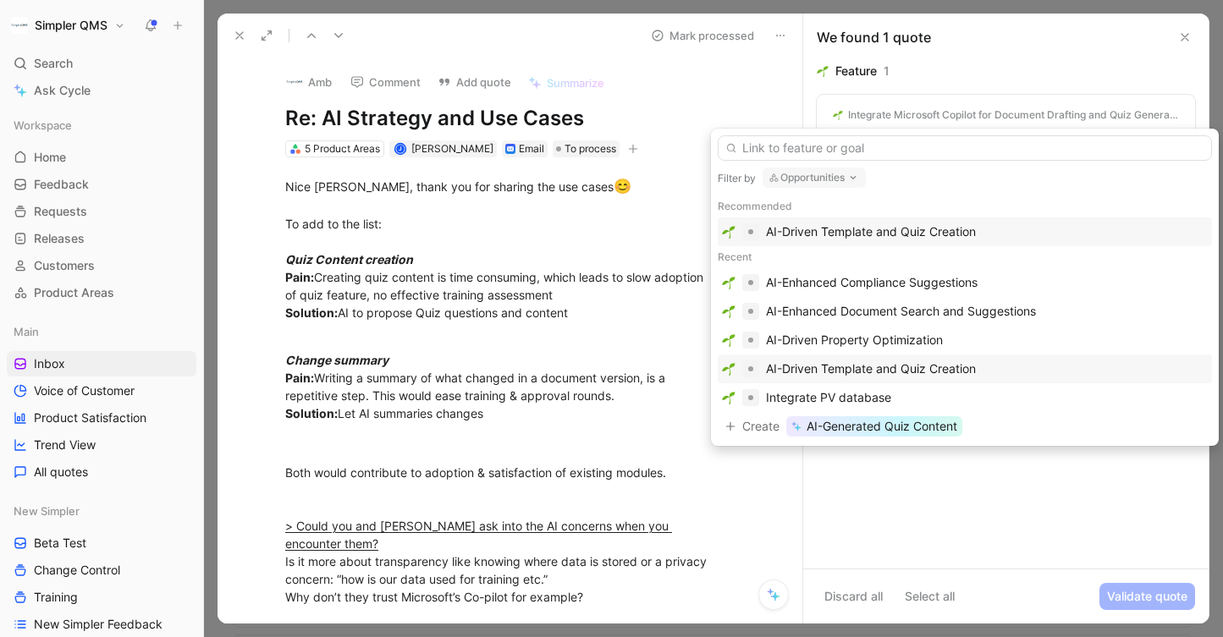
click at [918, 362] on div "AI-Driven Template and Quiz Creation" at bounding box center [871, 369] width 210 height 20
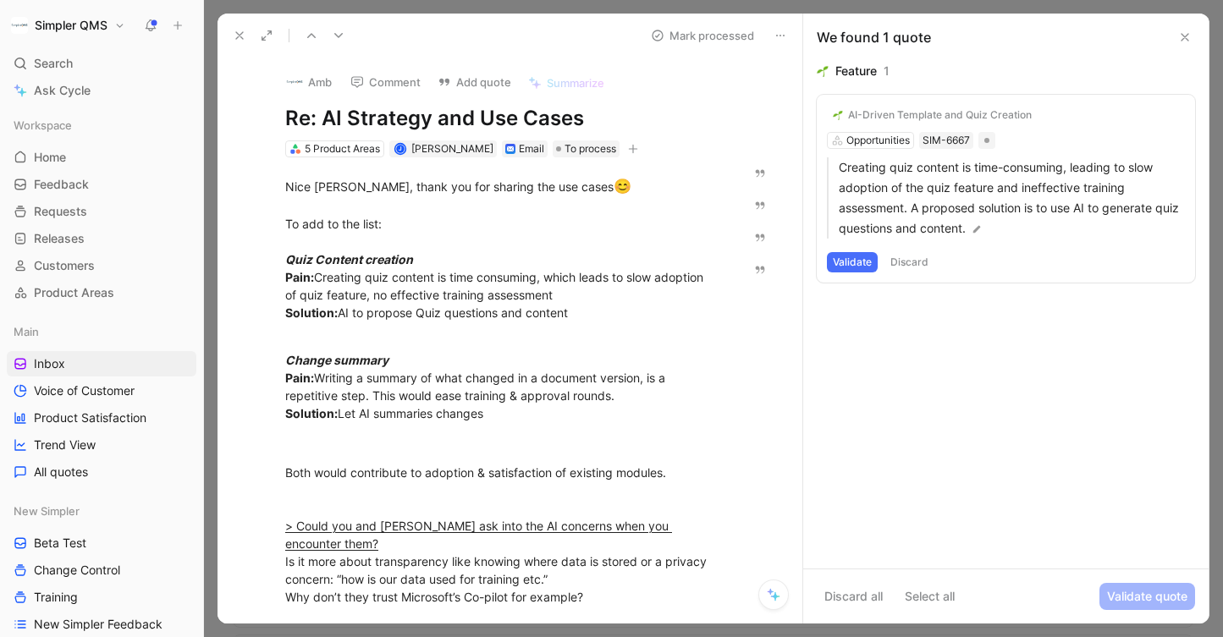
click at [833, 260] on button "Validate" at bounding box center [852, 262] width 51 height 20
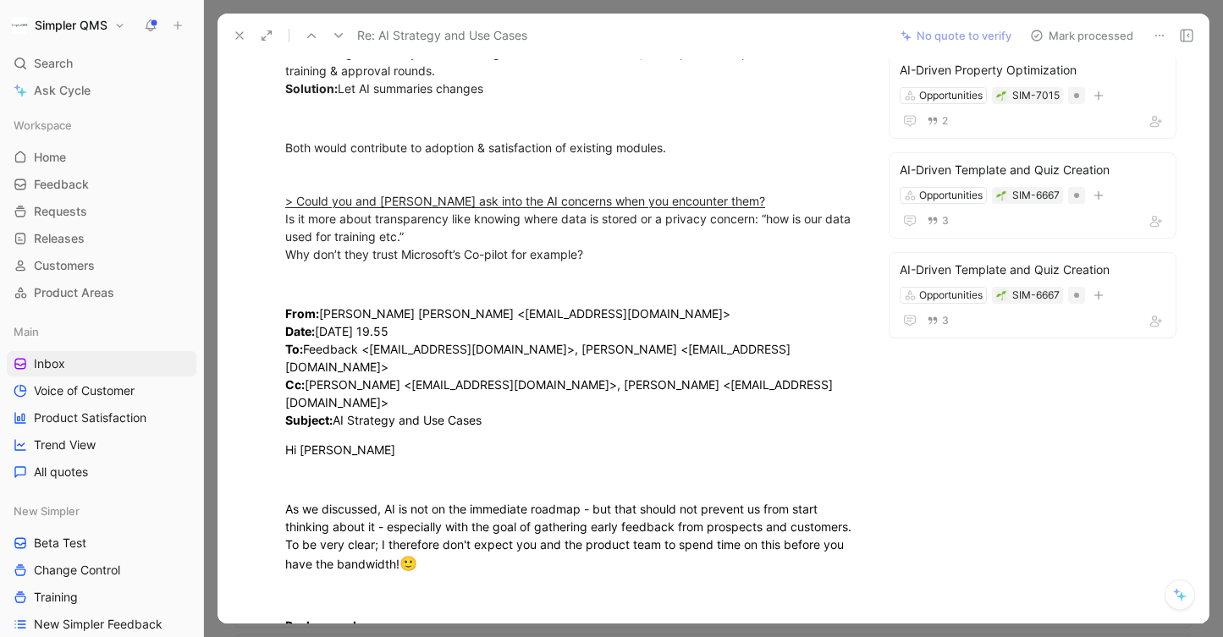
scroll to position [322, 0]
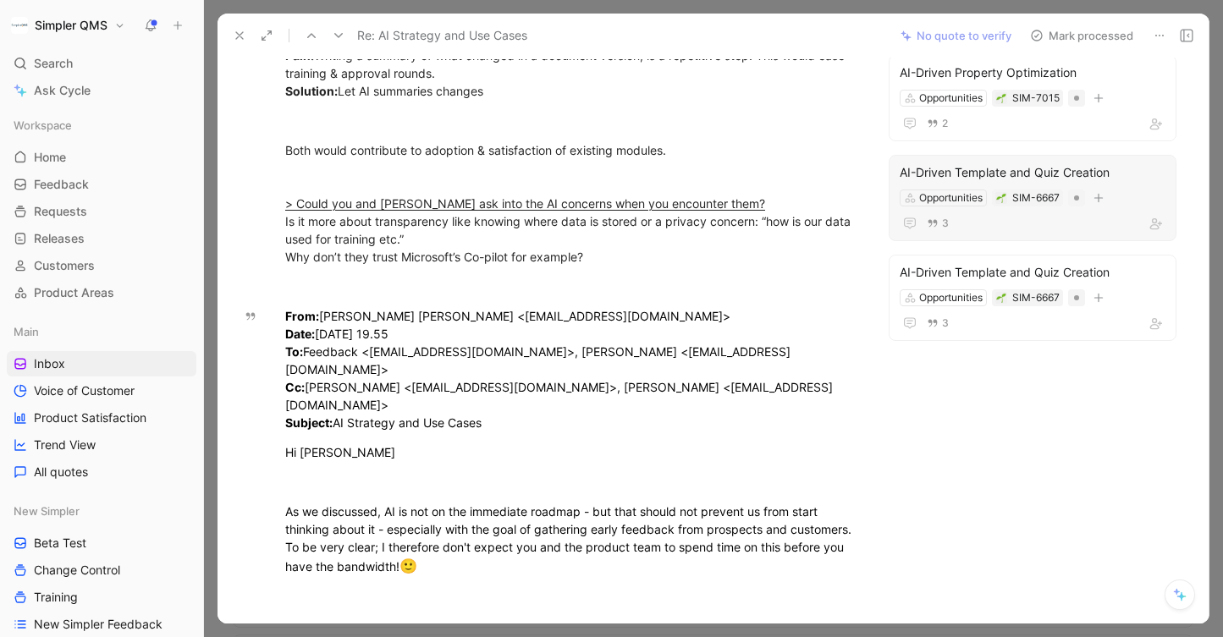
click at [1007, 225] on div "3" at bounding box center [1033, 223] width 266 height 20
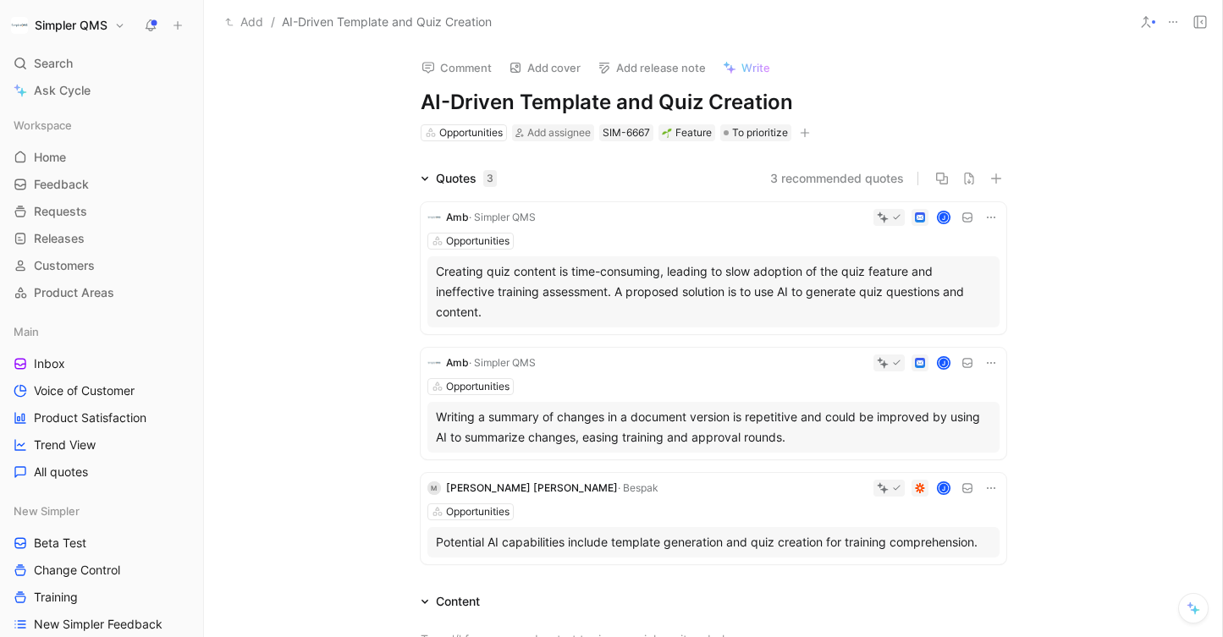
click at [715, 382] on div "Opportunities" at bounding box center [713, 386] width 572 height 17
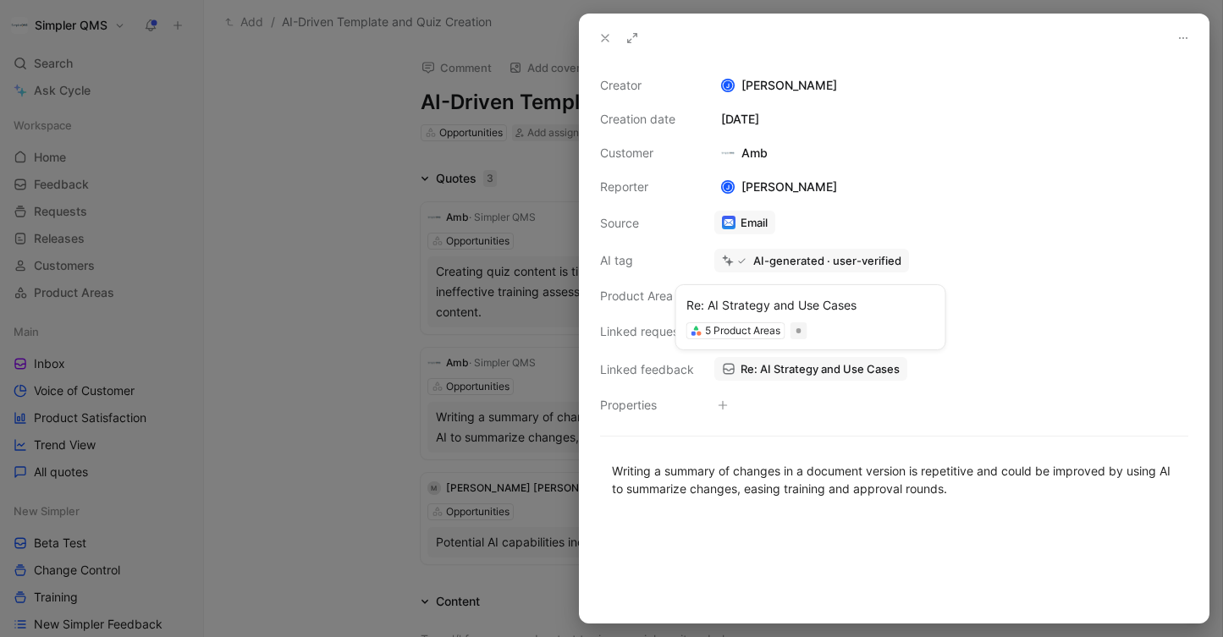
click at [881, 330] on div "5 Product Areas" at bounding box center [810, 330] width 249 height 17
click at [931, 325] on span "AI-Driven Template and Quiz Creation" at bounding box center [839, 331] width 197 height 15
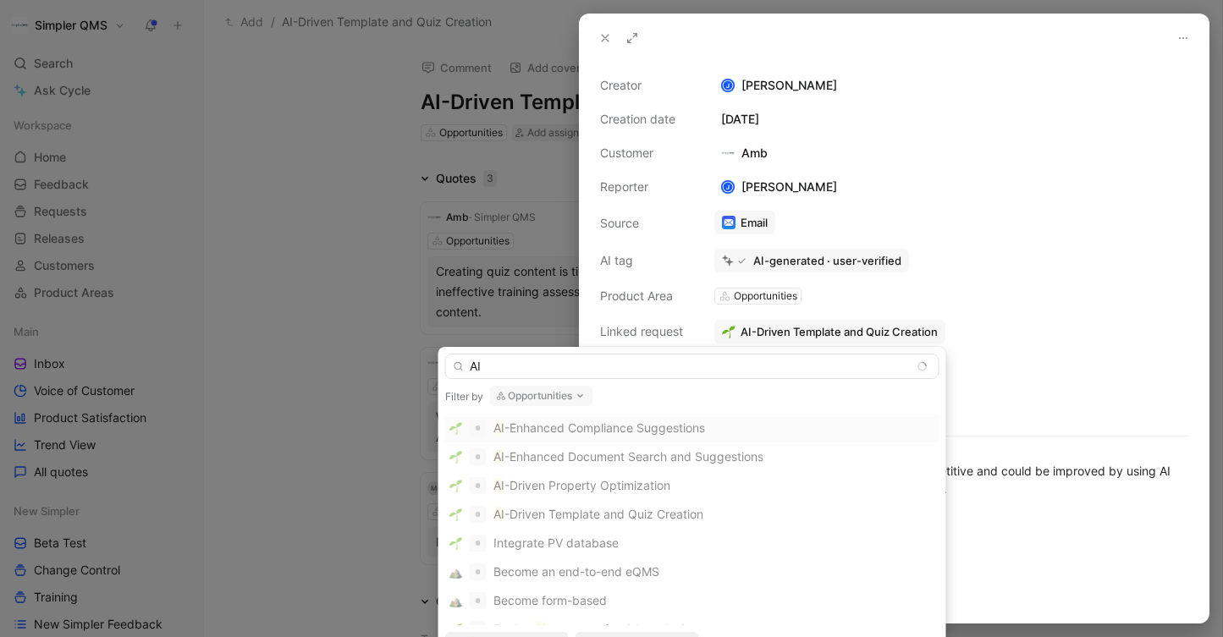
type input "A"
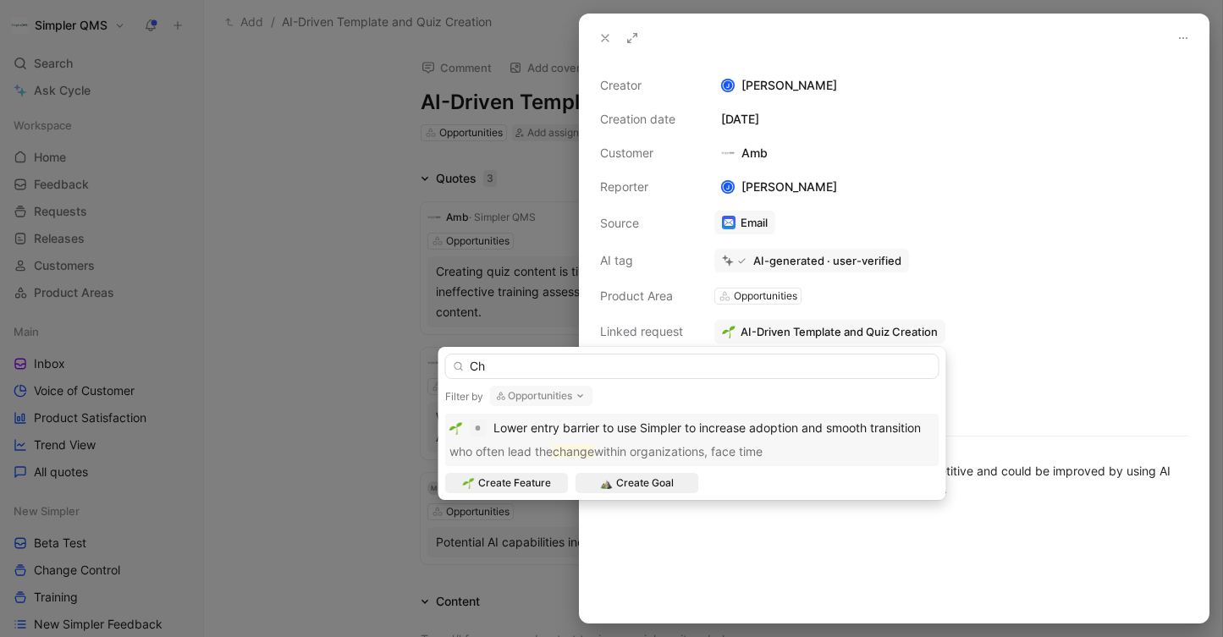
type input "C"
type input "W"
type input "AI Change Summary"
click at [516, 480] on span "Create Feature" at bounding box center [514, 483] width 73 height 17
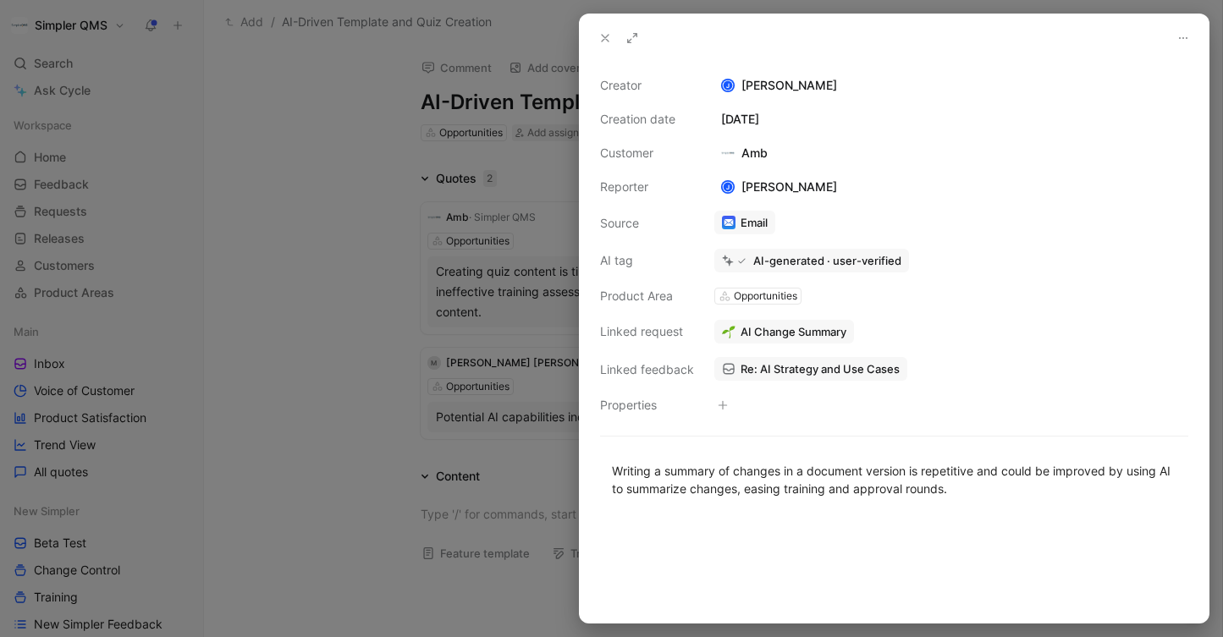
click at [342, 266] on div at bounding box center [611, 318] width 1223 height 637
click at [606, 39] on use at bounding box center [605, 38] width 7 height 7
click at [201, 156] on div at bounding box center [611, 318] width 1223 height 637
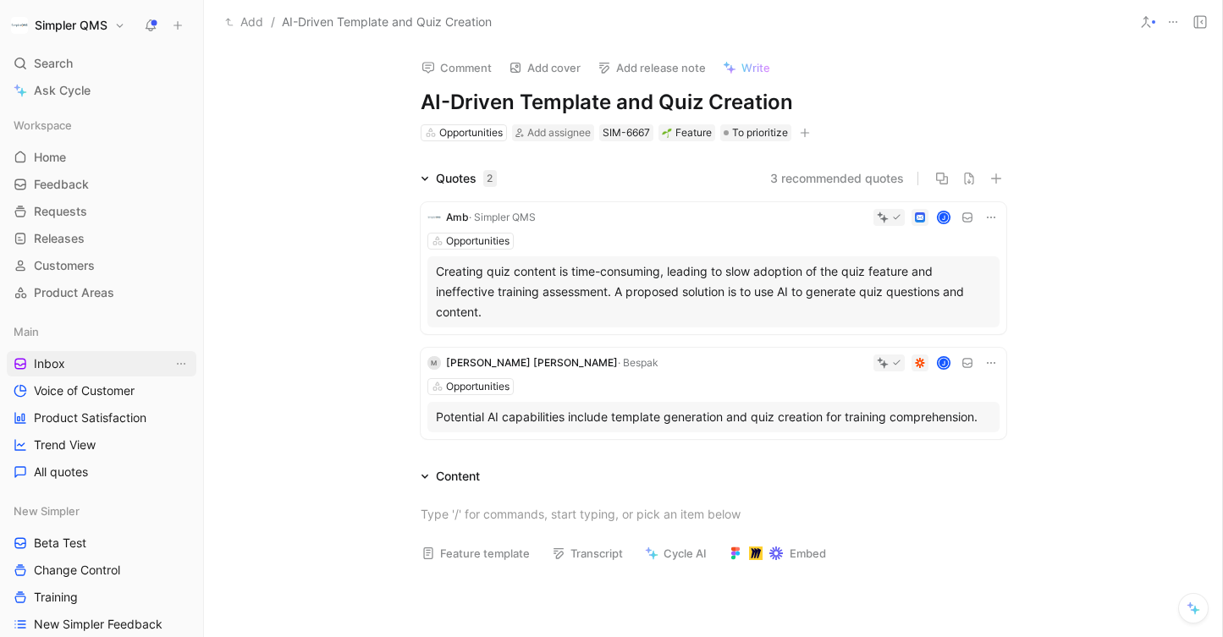
click at [56, 365] on span "Inbox" at bounding box center [49, 363] width 31 height 17
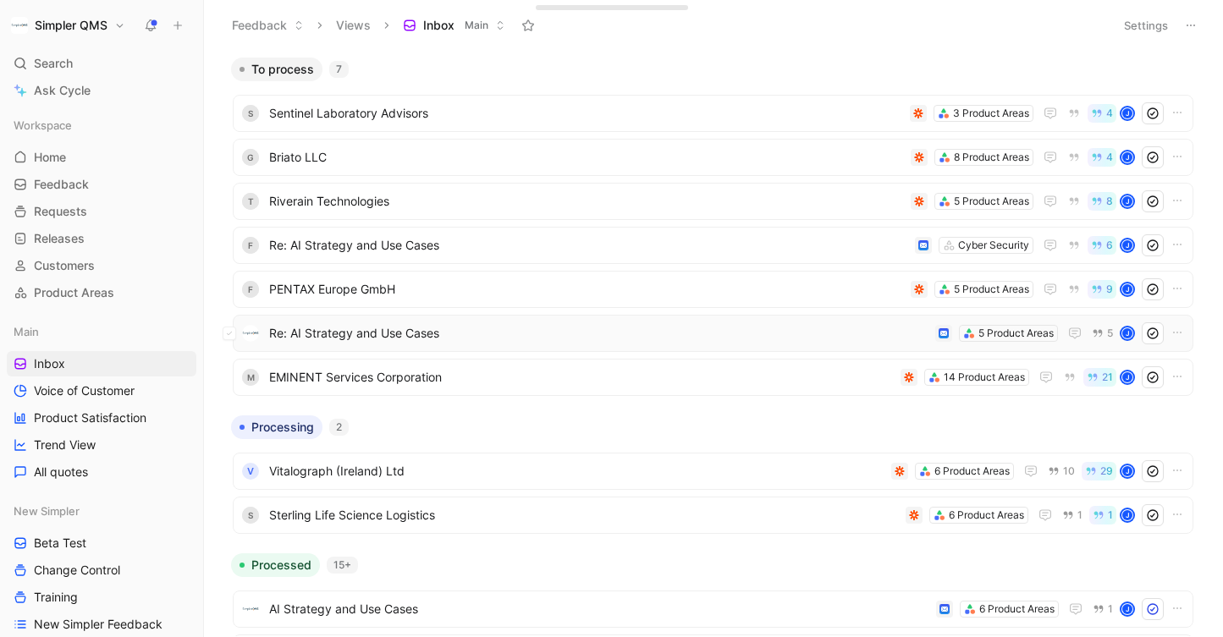
click at [472, 338] on span "Re: AI Strategy and Use Cases" at bounding box center [598, 333] width 659 height 20
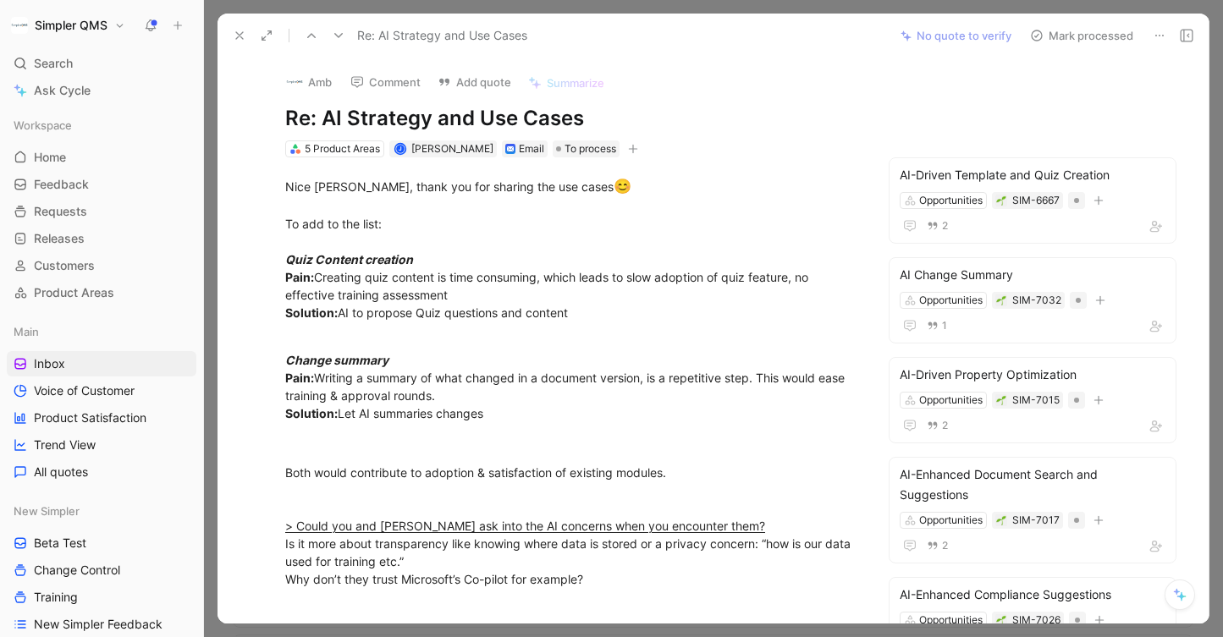
click at [1037, 35] on use at bounding box center [1037, 35] width 10 height 10
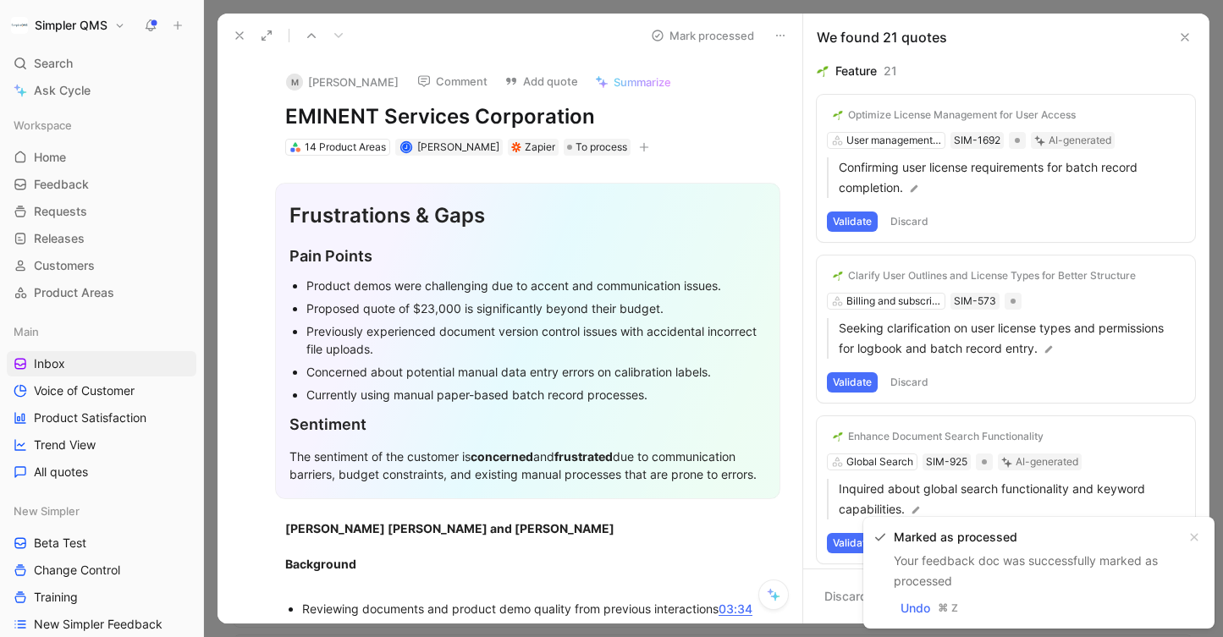
click at [244, 38] on icon at bounding box center [240, 36] width 14 height 14
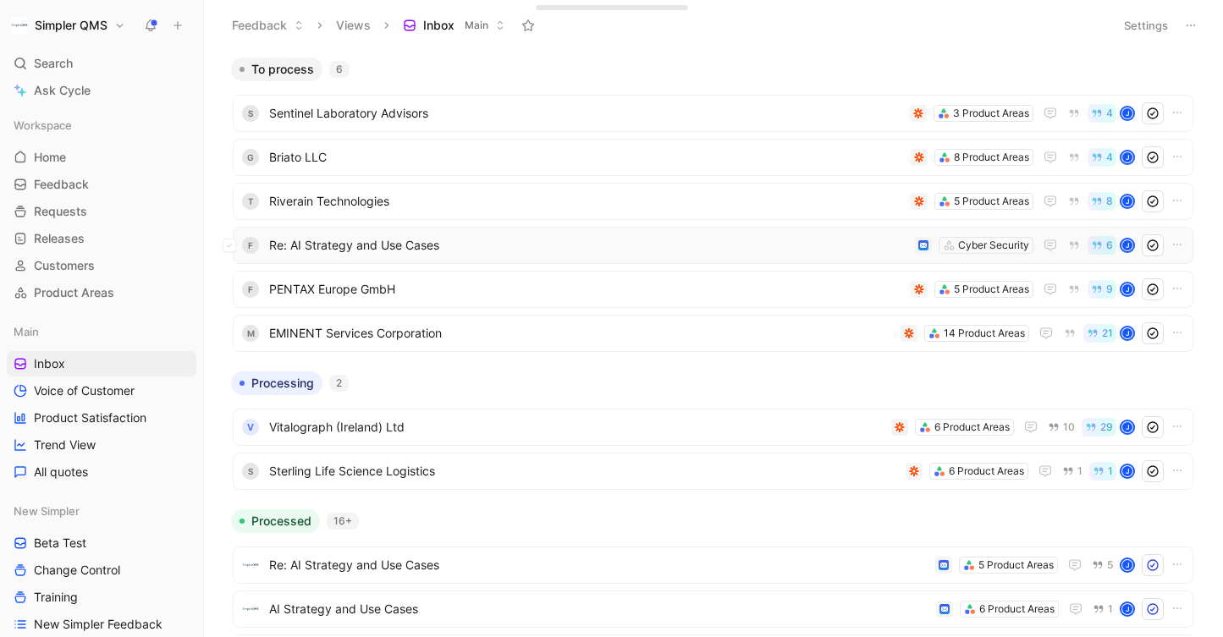
click at [575, 249] on span "Re: AI Strategy and Use Cases" at bounding box center [588, 245] width 639 height 20
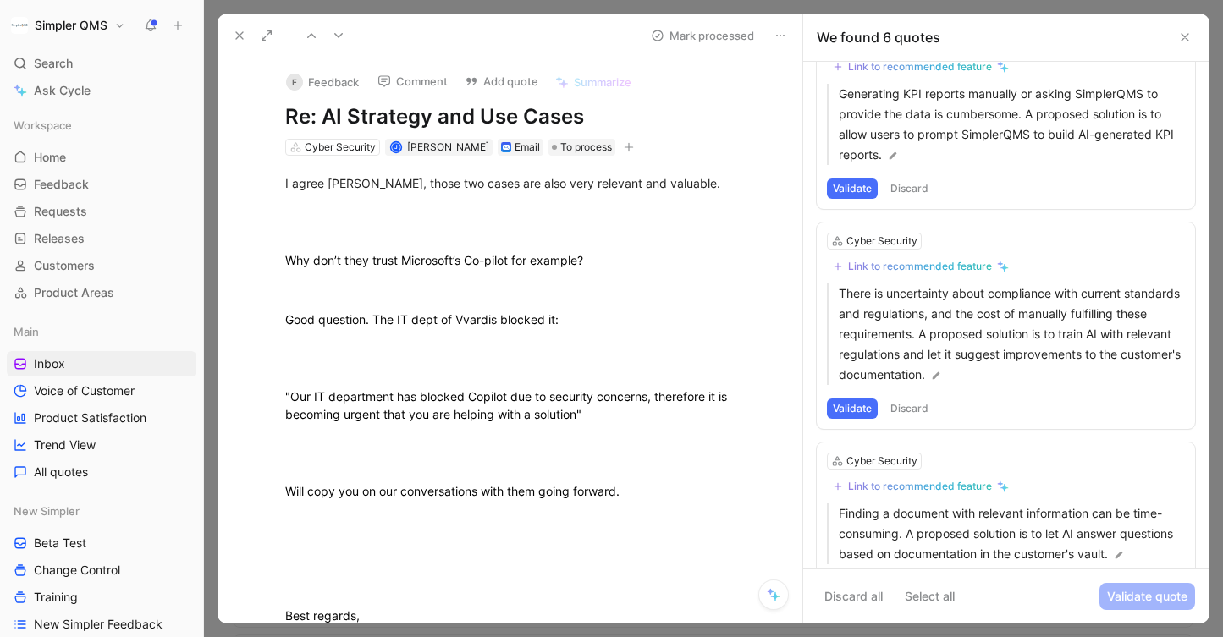
scroll to position [51, 0]
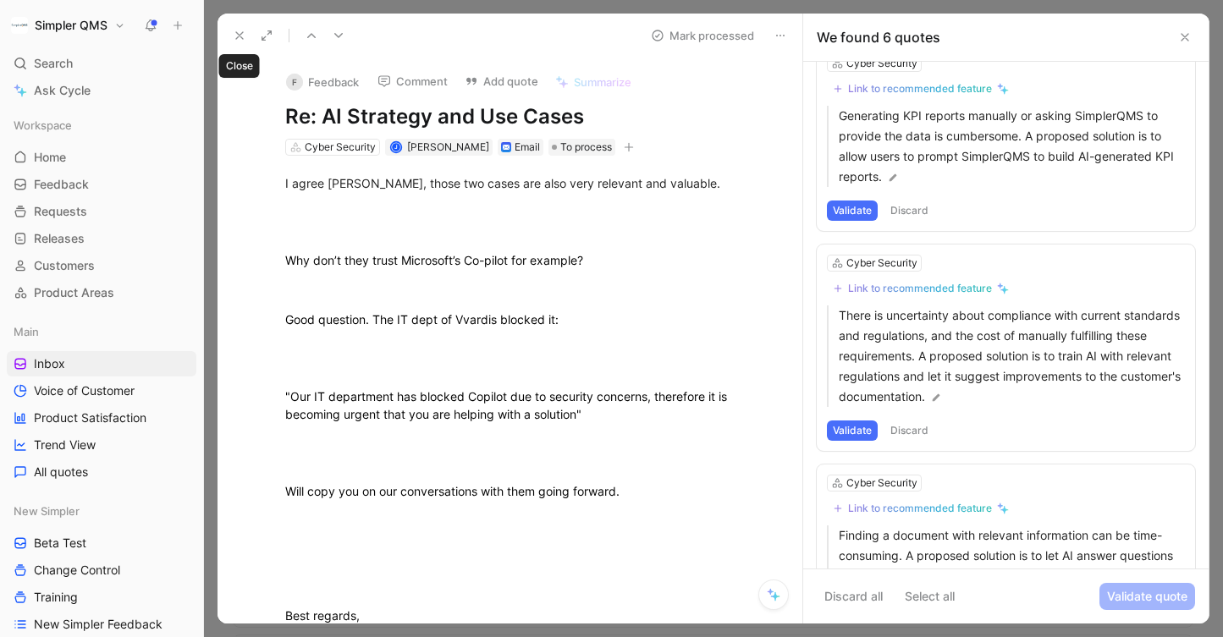
click at [237, 28] on button at bounding box center [240, 36] width 24 height 24
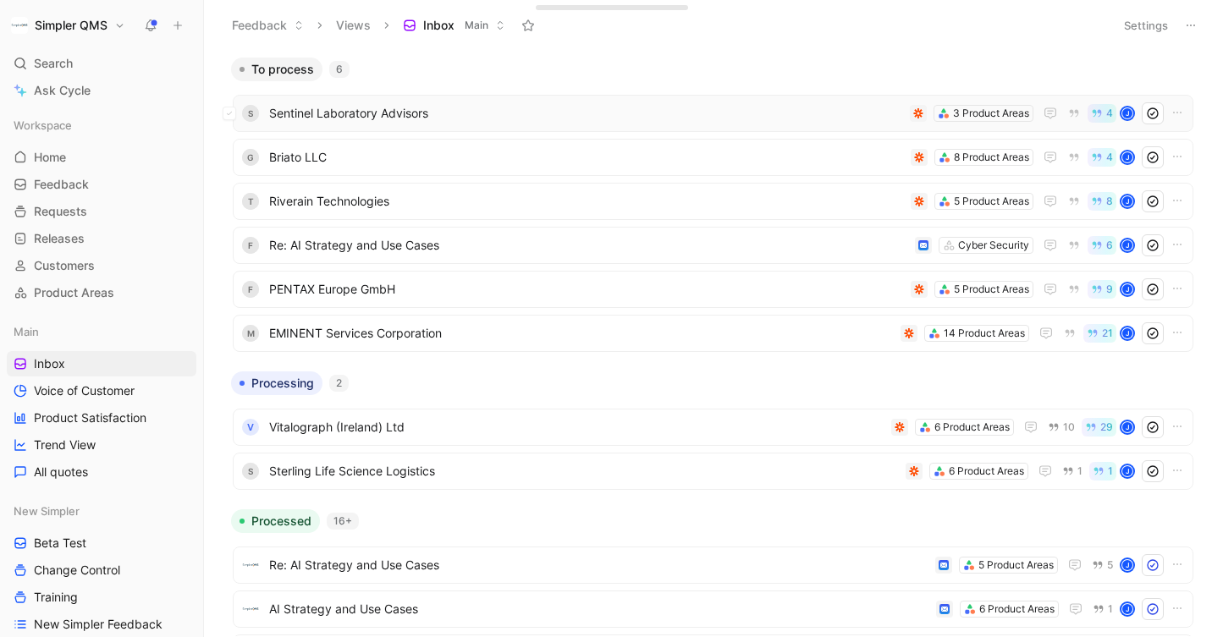
click at [500, 108] on span "Sentinel Laboratory Advisors" at bounding box center [586, 113] width 634 height 20
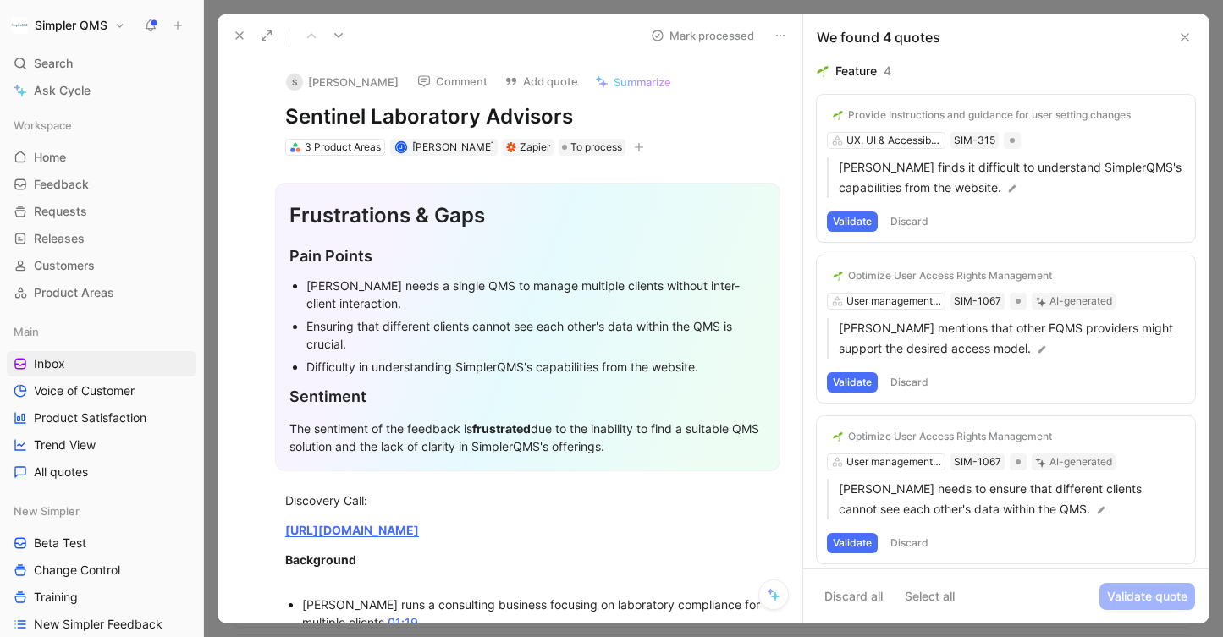
drag, startPoint x: 580, startPoint y: 115, endPoint x: 230, endPoint y: 113, distance: 349.5
click at [230, 113] on div "S [PERSON_NAME] Comment Add quote Summarize Sentinel Laboratory Advisors 3 Prod…" at bounding box center [510, 341] width 585 height 566
copy h1 "Sentinel Laboratory Advisors"
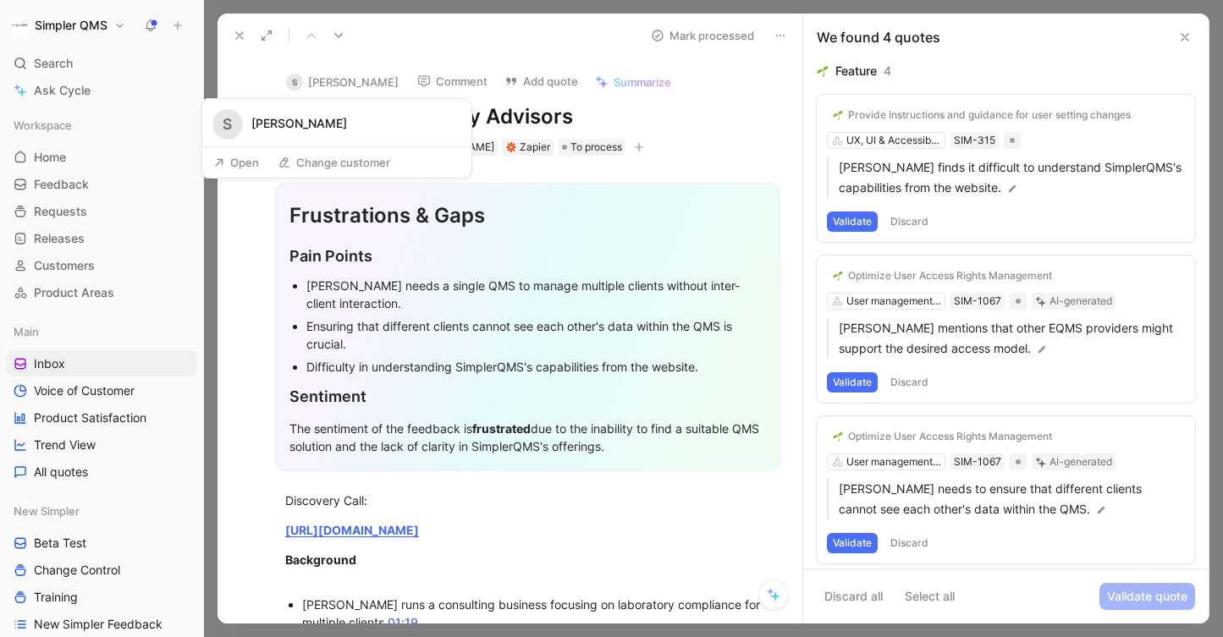
click at [300, 86] on div "S" at bounding box center [294, 82] width 17 height 17
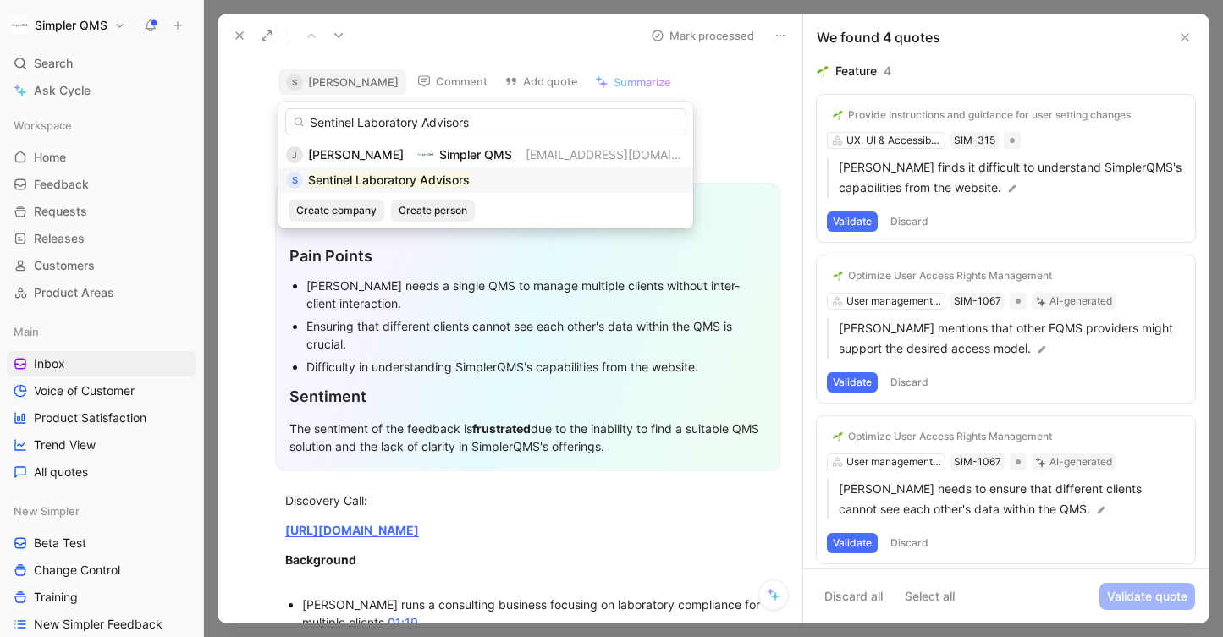
type input "Sentinel Laboratory Advisors"
click at [289, 180] on div "S" at bounding box center [294, 180] width 17 height 17
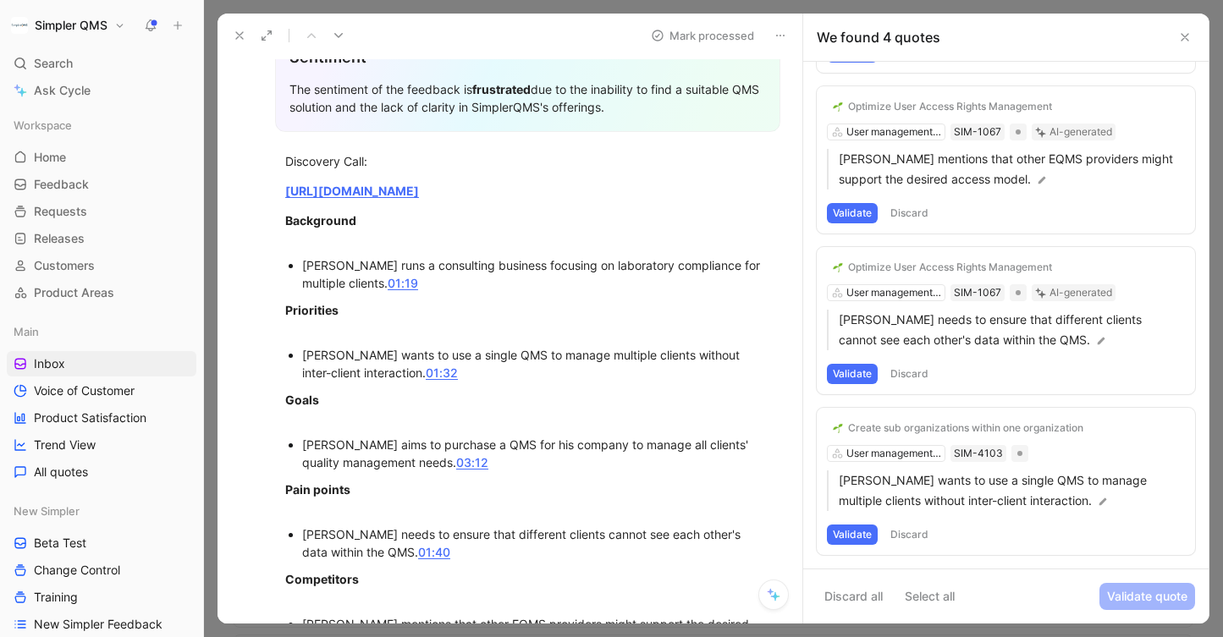
scroll to position [347, 0]
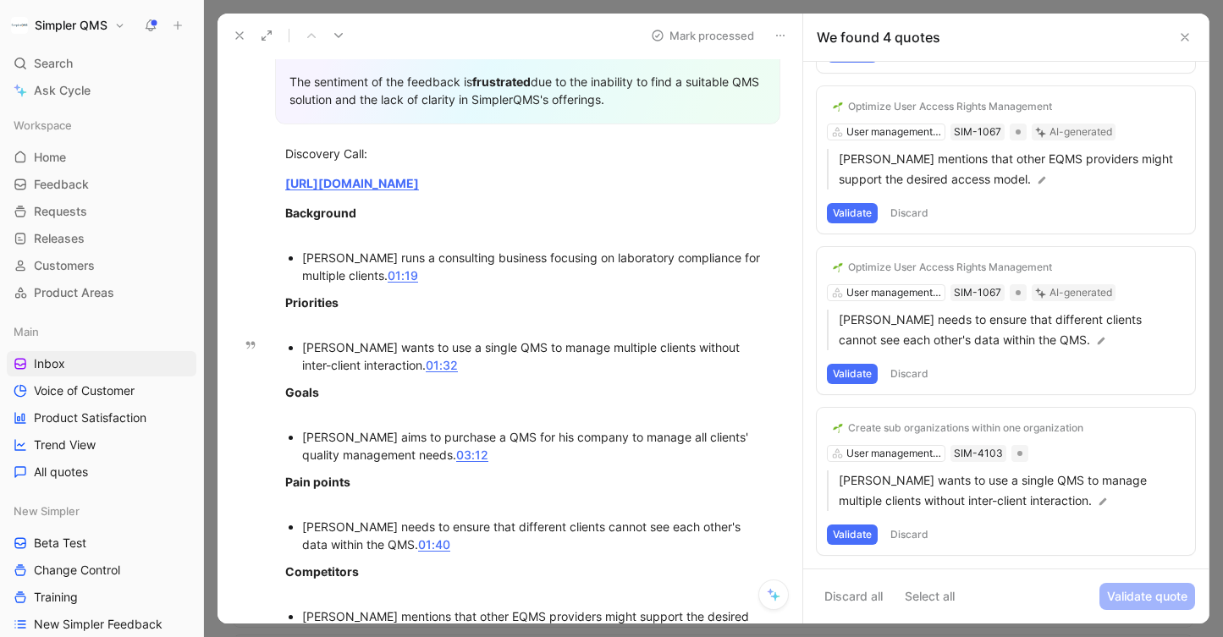
click at [855, 533] on button "Validate" at bounding box center [852, 535] width 51 height 20
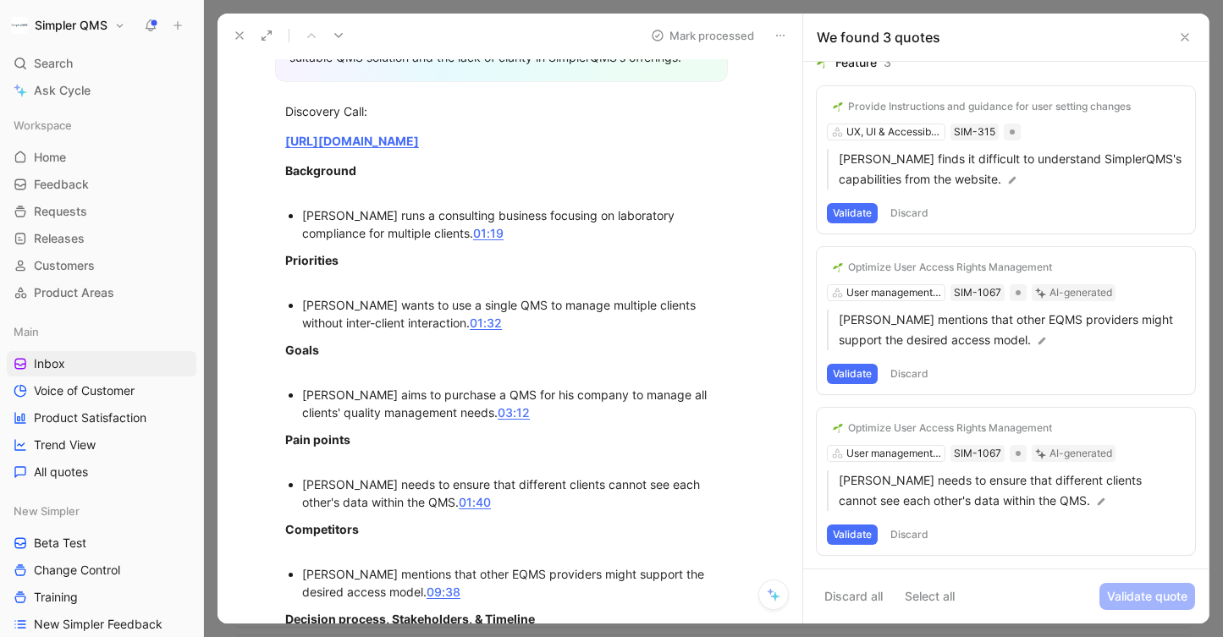
scroll to position [428, 0]
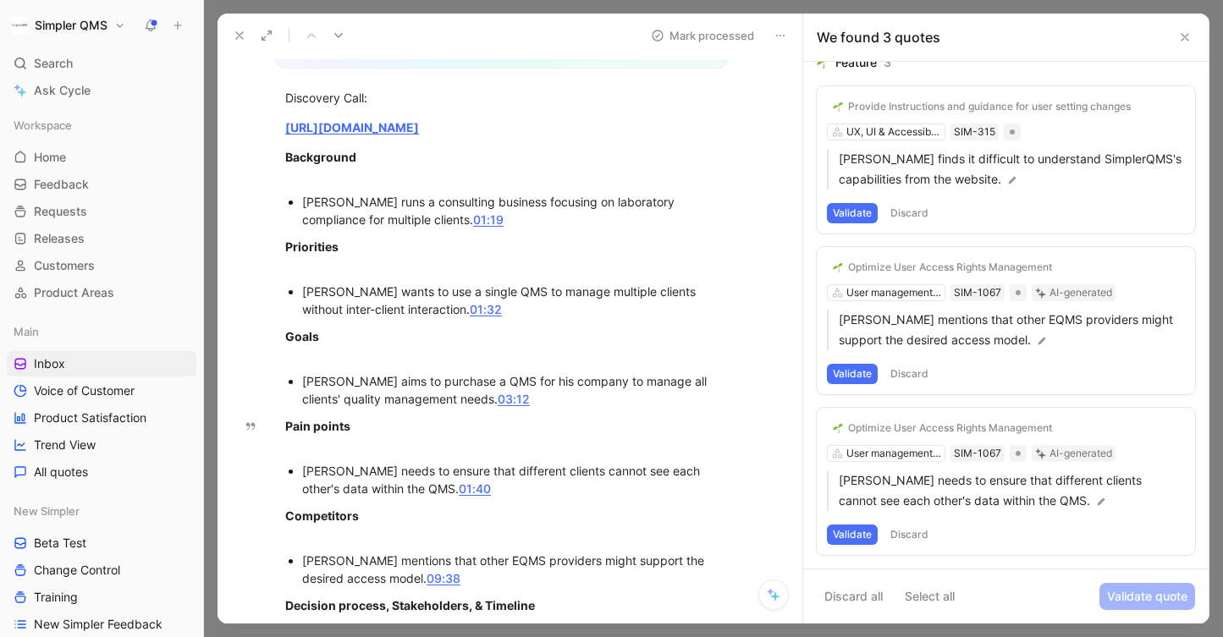
click at [920, 531] on button "Discard" at bounding box center [909, 535] width 50 height 20
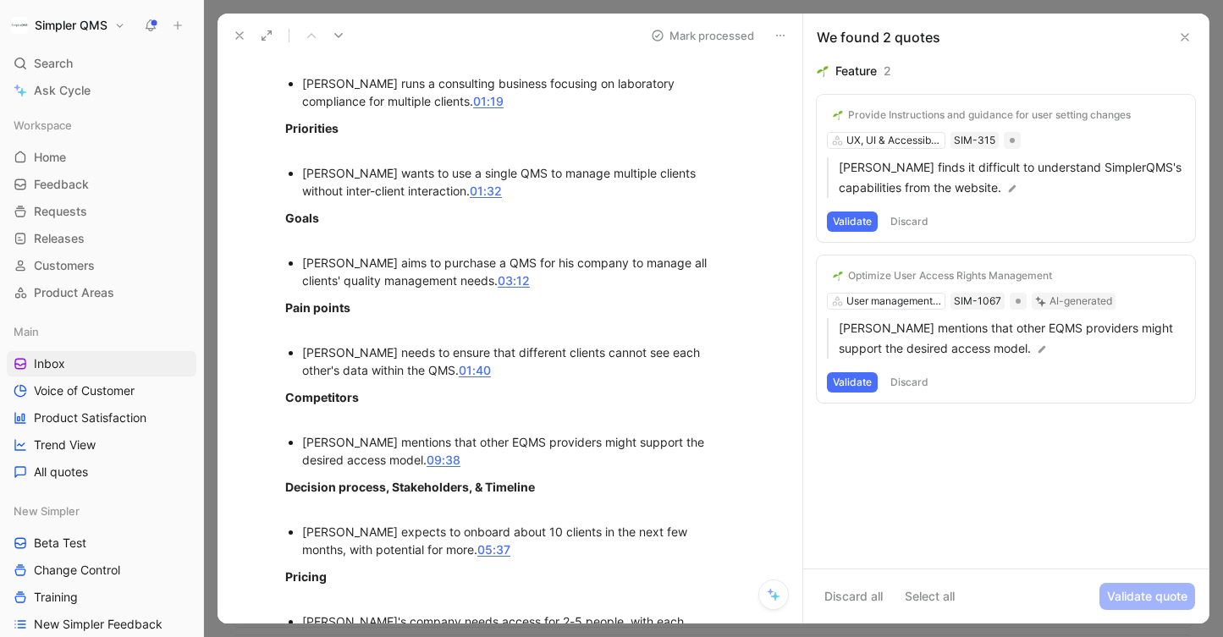
scroll to position [550, 0]
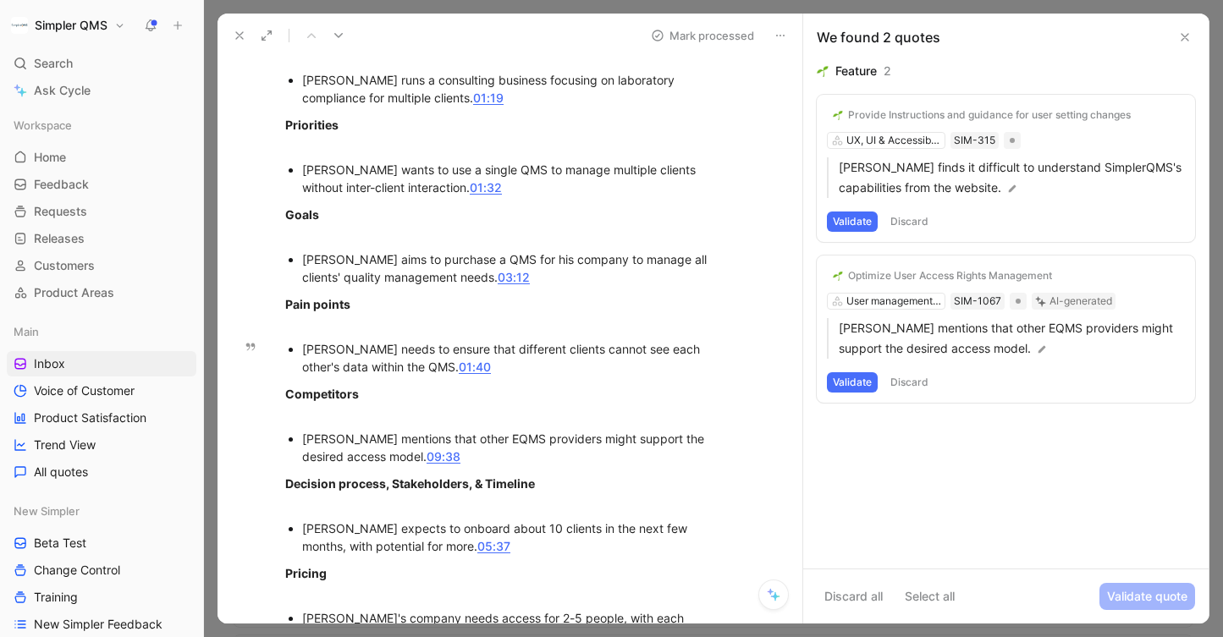
click at [920, 388] on button "Discard" at bounding box center [909, 382] width 50 height 20
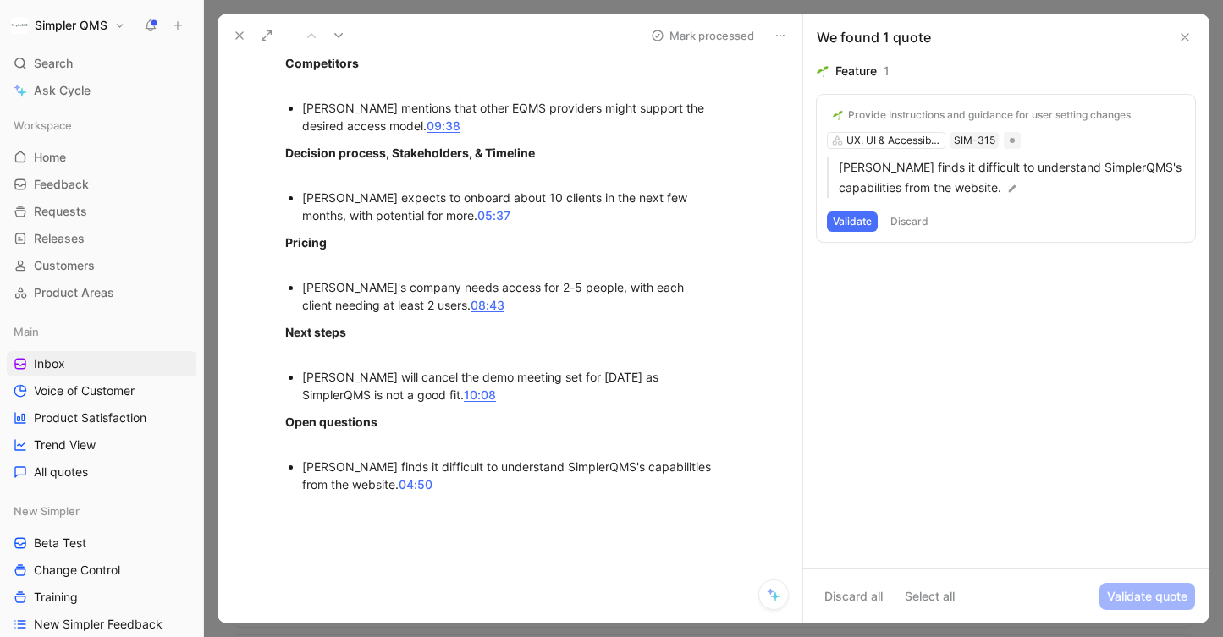
scroll to position [884, 0]
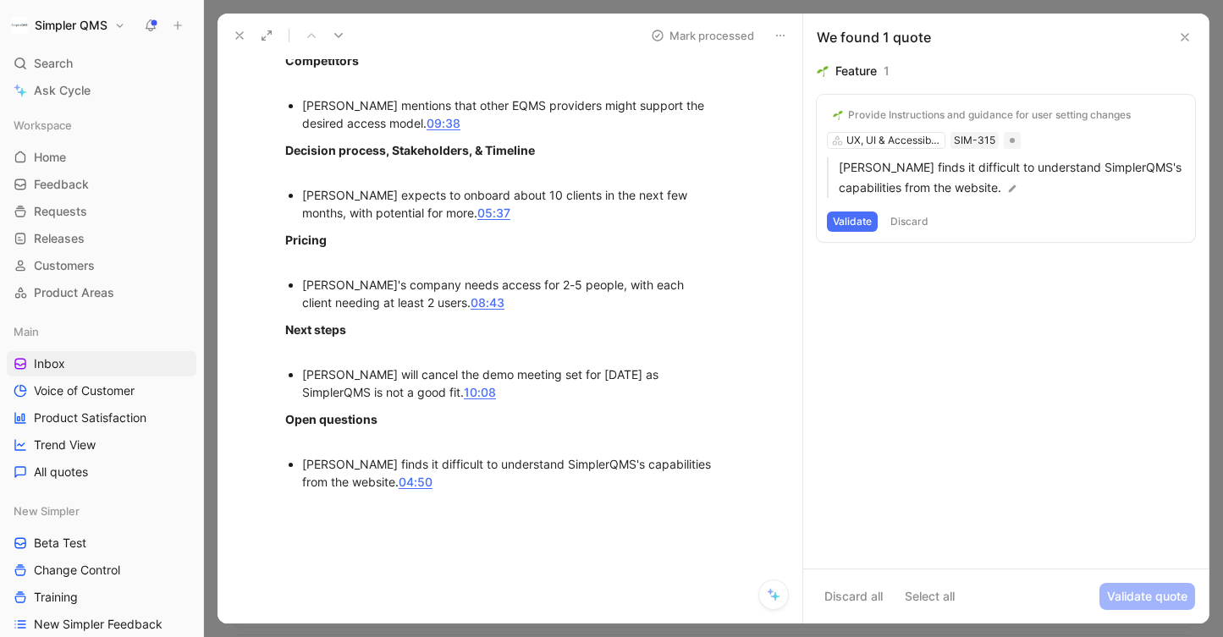
click at [913, 220] on button "Discard" at bounding box center [909, 222] width 50 height 20
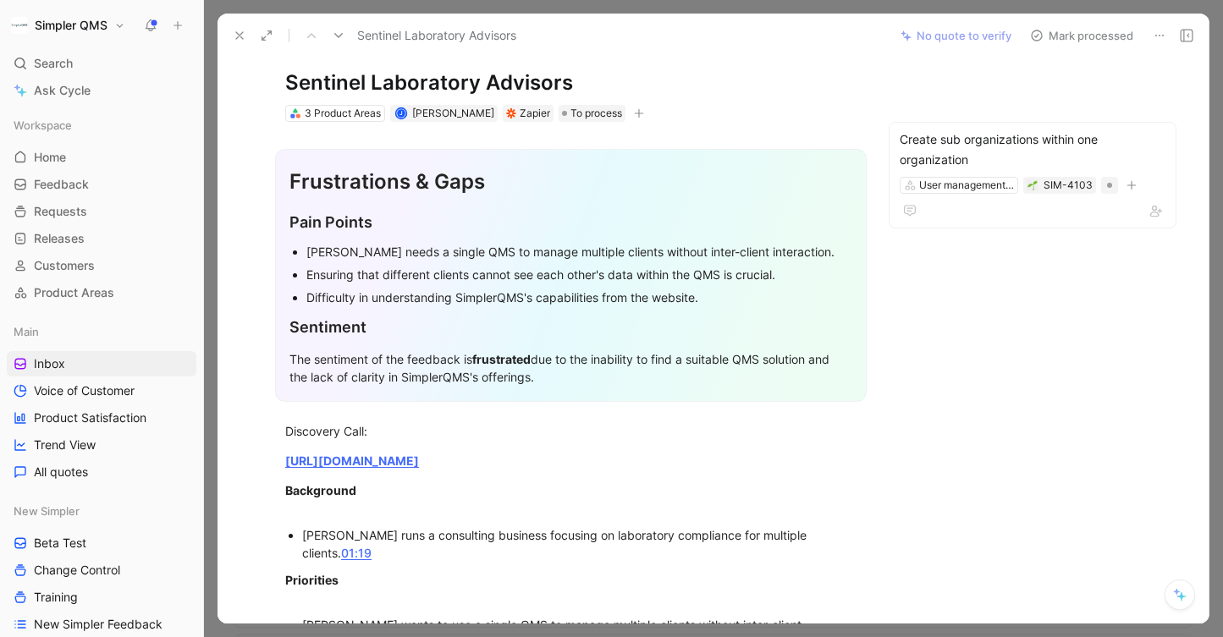
scroll to position [0, 0]
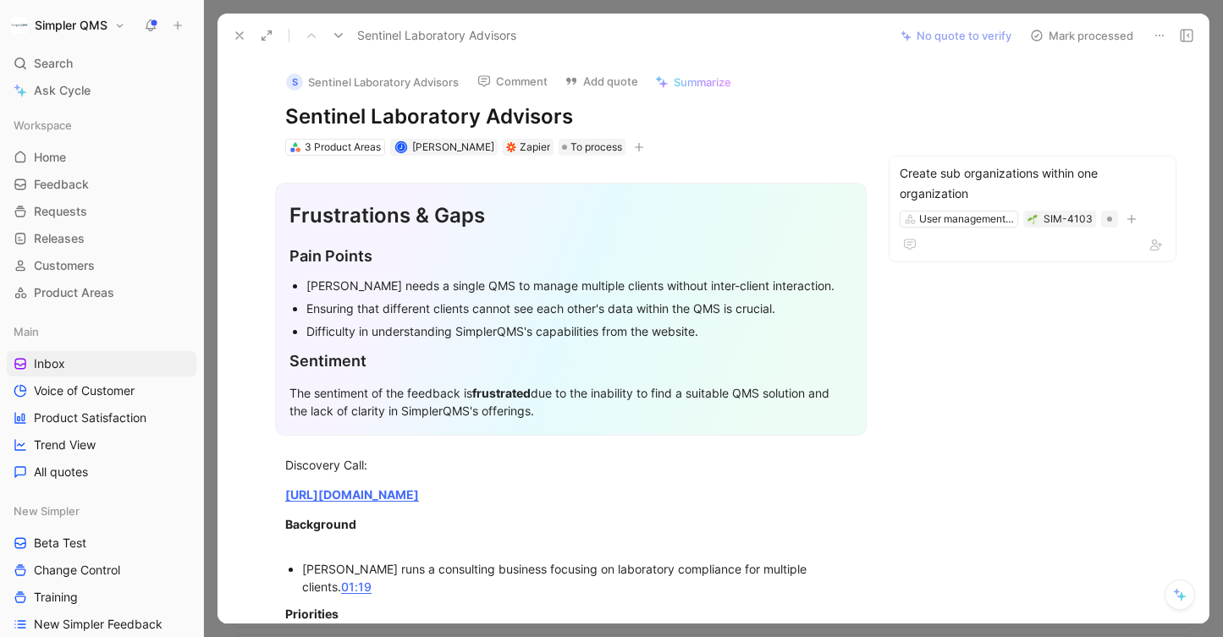
click at [1044, 38] on button "Mark processed" at bounding box center [1081, 36] width 118 height 24
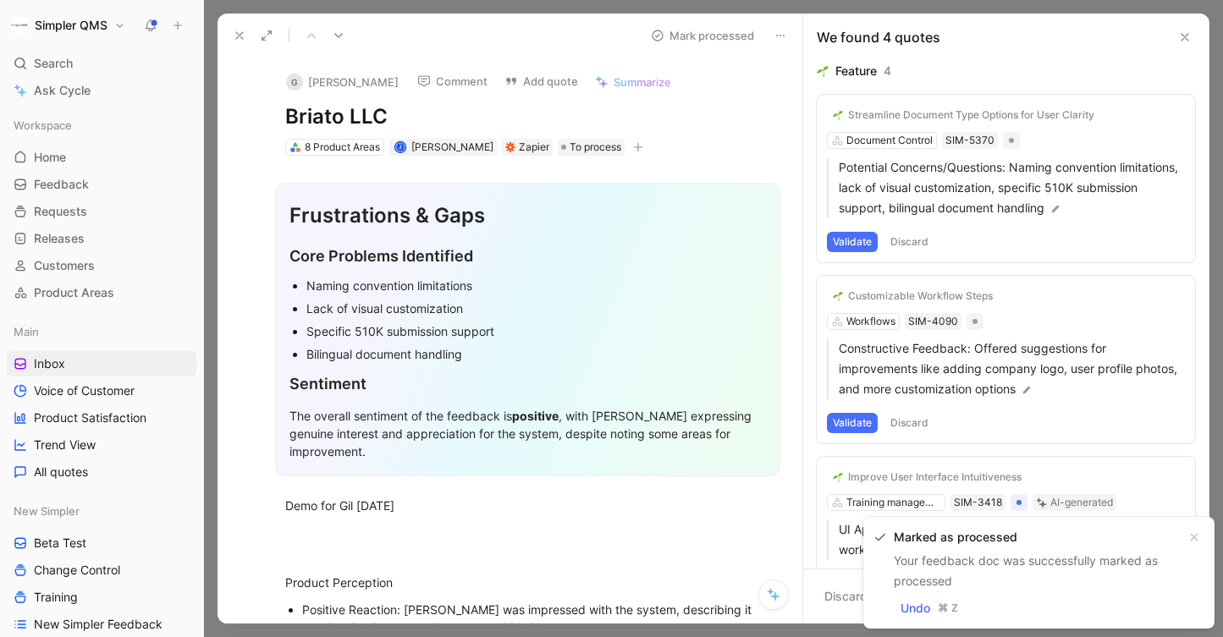
click at [241, 40] on icon at bounding box center [240, 36] width 14 height 14
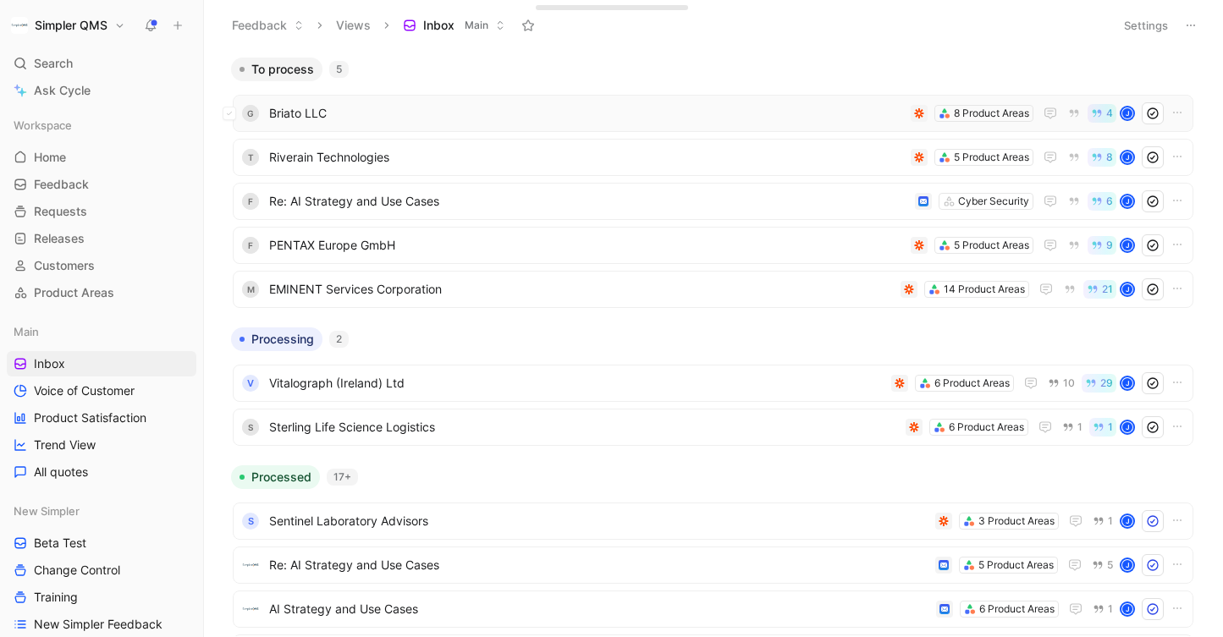
click at [596, 118] on span "Briato LLC" at bounding box center [586, 113] width 635 height 20
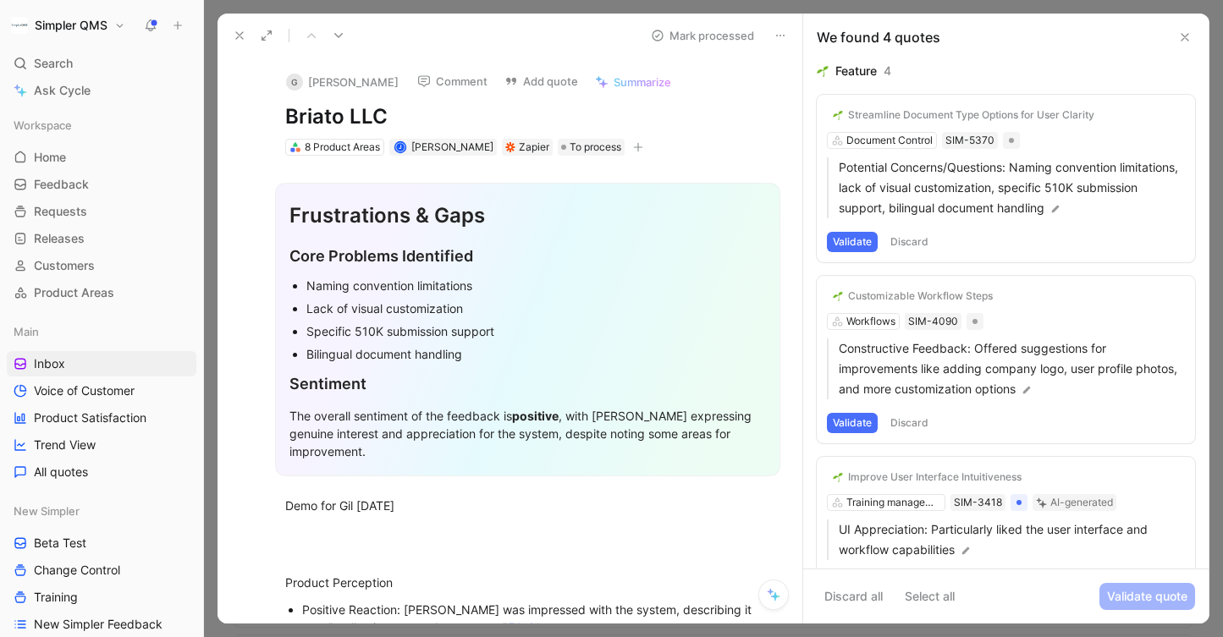
drag, startPoint x: 401, startPoint y: 118, endPoint x: 258, endPoint y: 120, distance: 143.0
click at [258, 120] on div "[PERSON_NAME] Comment Add quote Summarize Briato LLC 8 Product Areas J [PERSON_…" at bounding box center [527, 108] width 549 height 100
copy h1 "Briato LLC"
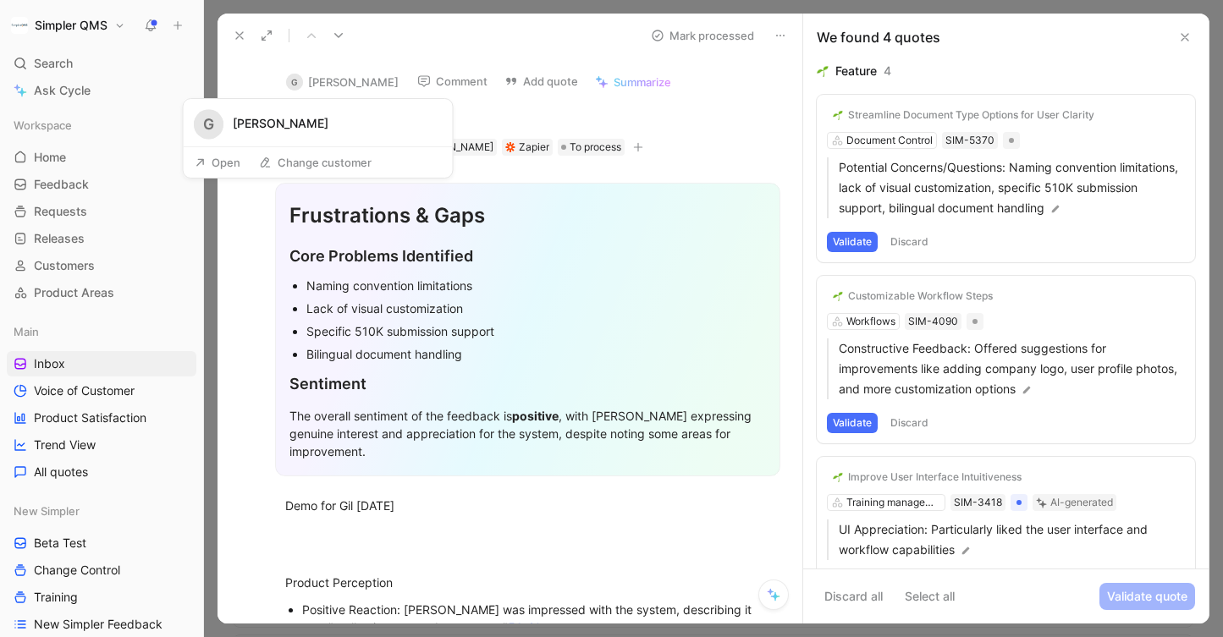
click at [302, 78] on div "G" at bounding box center [294, 82] width 17 height 17
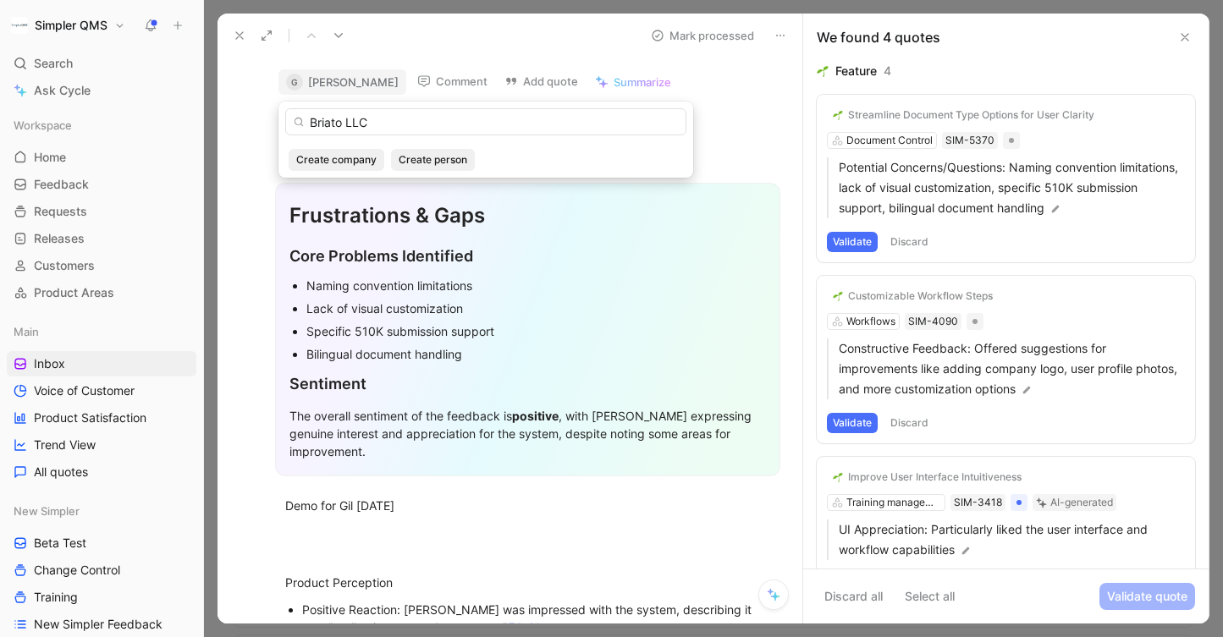
type input "Briato LLC"
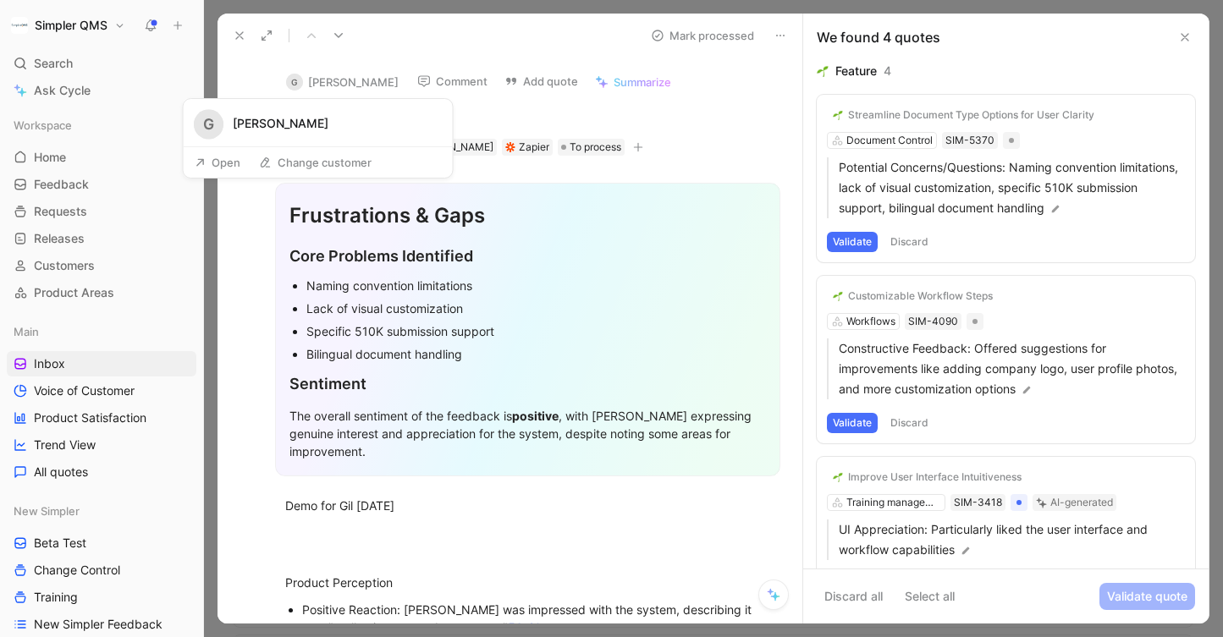
click at [223, 158] on button "Open" at bounding box center [217, 163] width 61 height 24
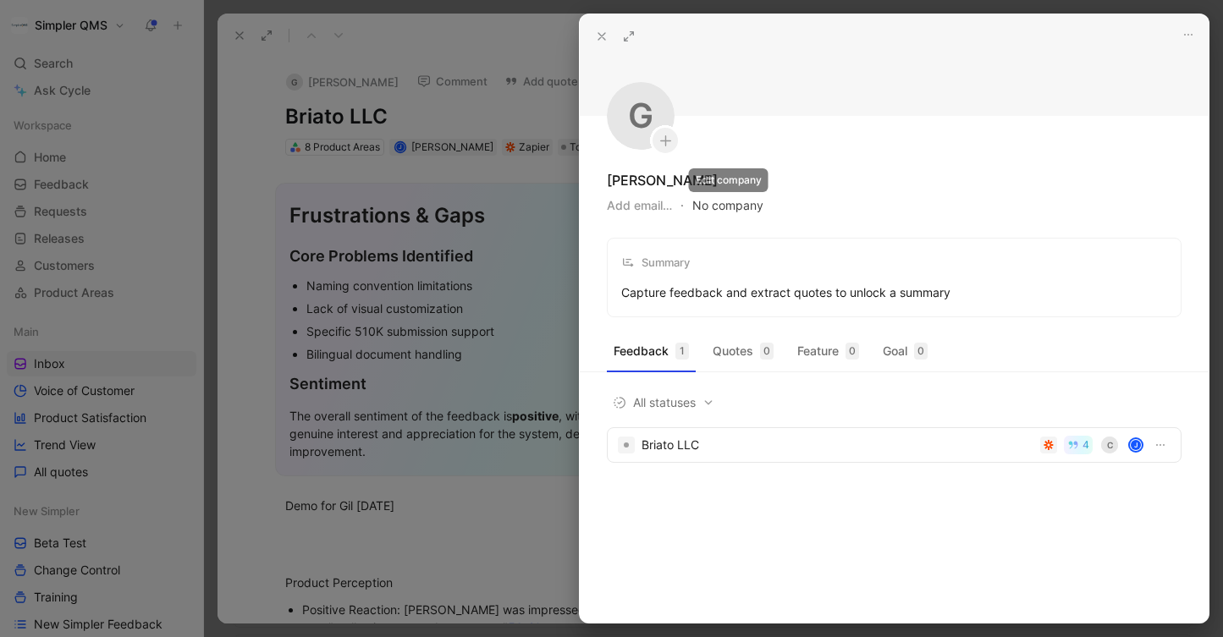
click at [716, 199] on button "No company" at bounding box center [727, 206] width 71 height 24
type input "Briato LLC"
click at [796, 272] on span "Briato LLC" at bounding box center [777, 274] width 64 height 21
click at [274, 224] on div at bounding box center [611, 318] width 1223 height 637
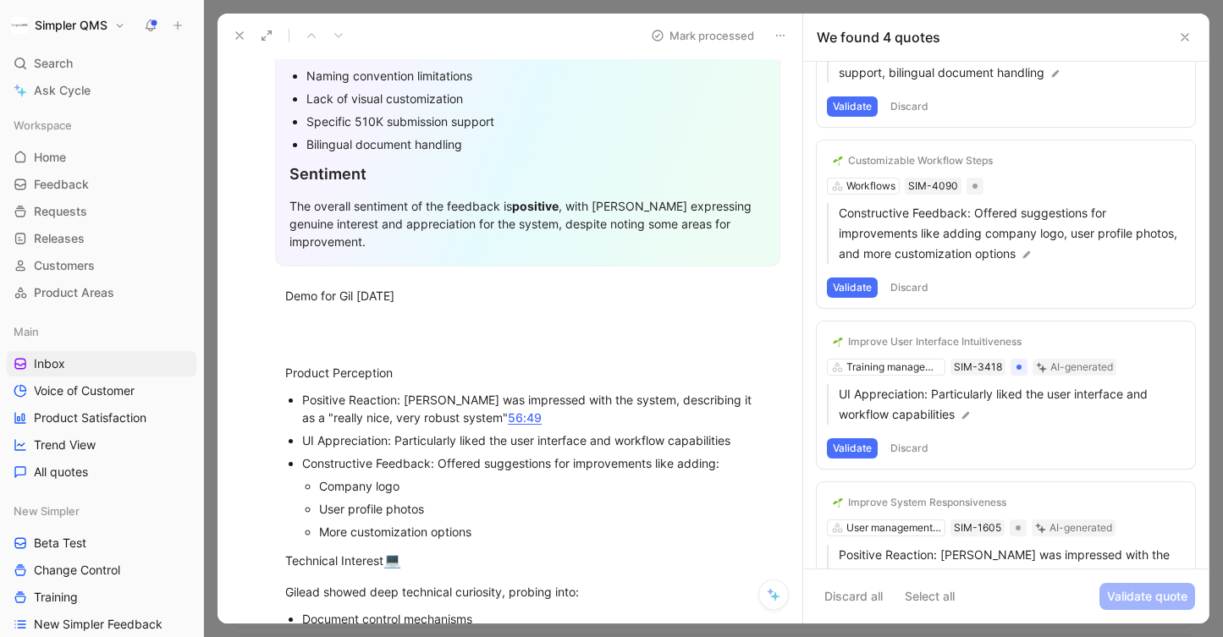
scroll to position [211, 0]
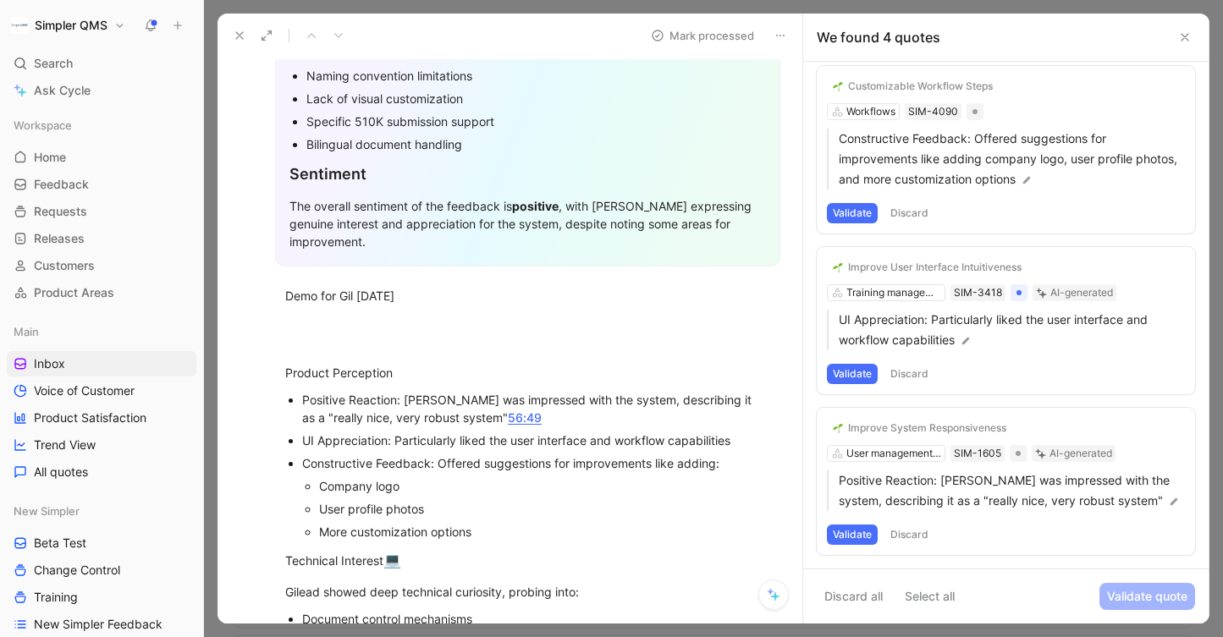
click at [920, 529] on button "Discard" at bounding box center [909, 535] width 50 height 20
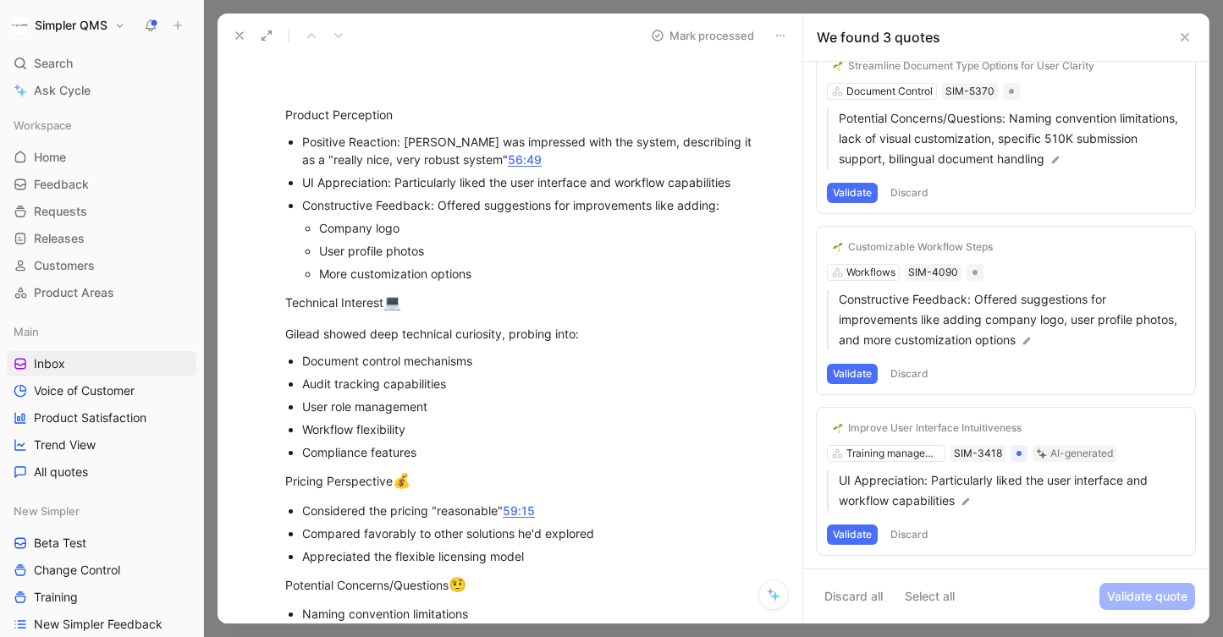
scroll to position [465, 0]
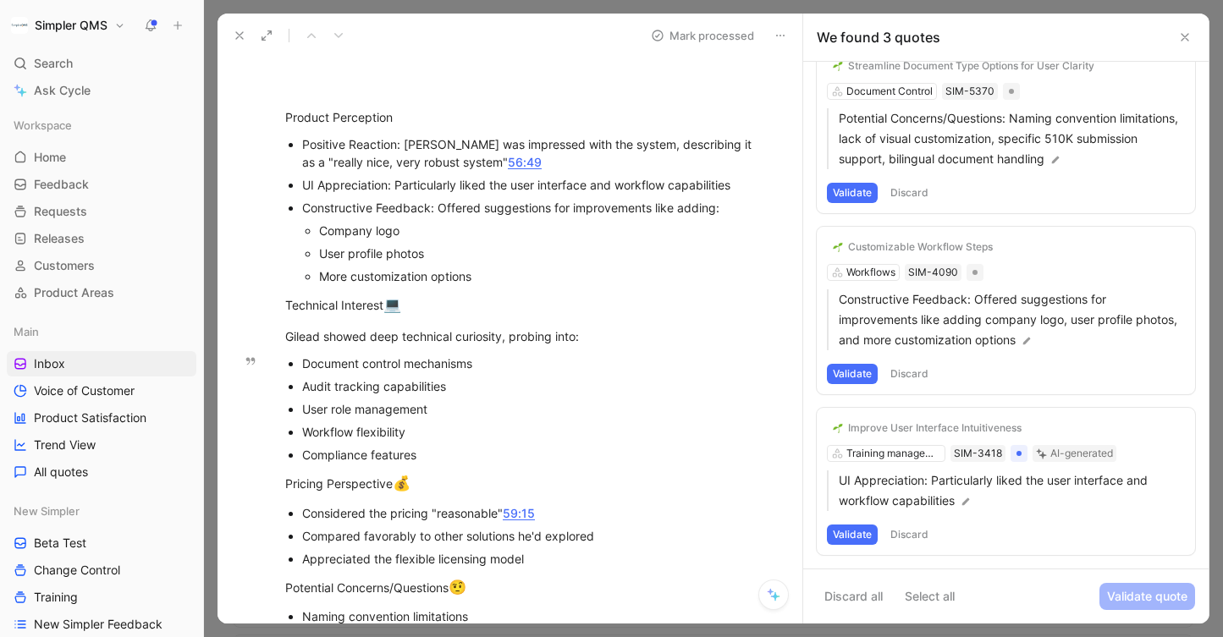
click at [917, 525] on button "Discard" at bounding box center [909, 535] width 50 height 20
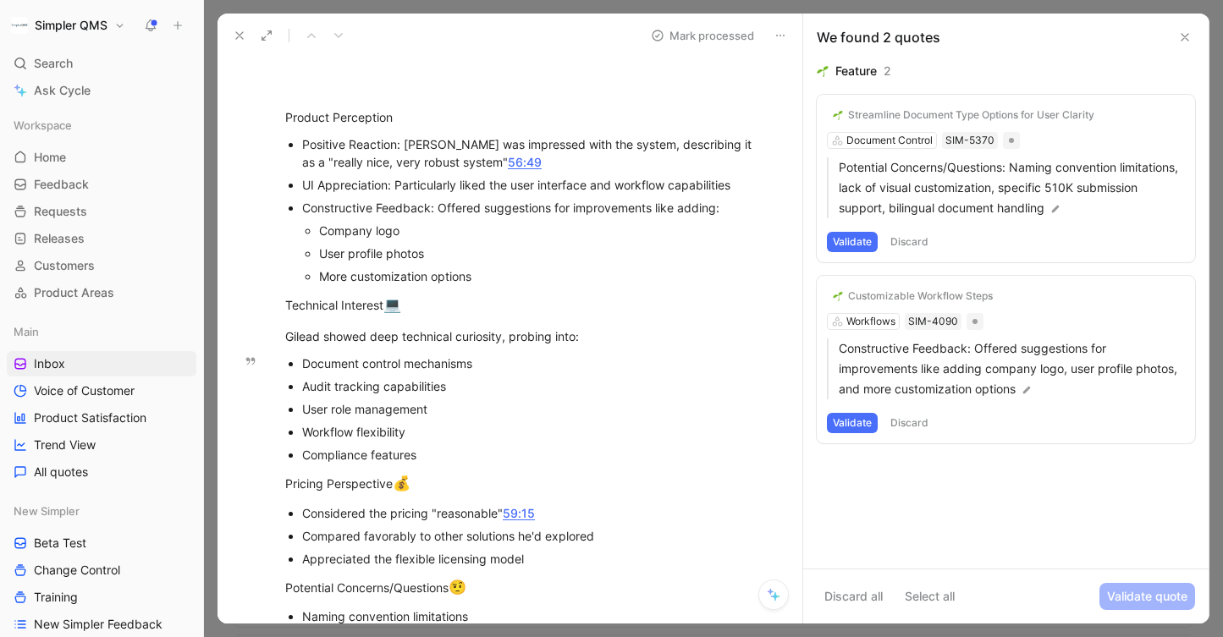
click at [862, 428] on button "Validate" at bounding box center [852, 423] width 51 height 20
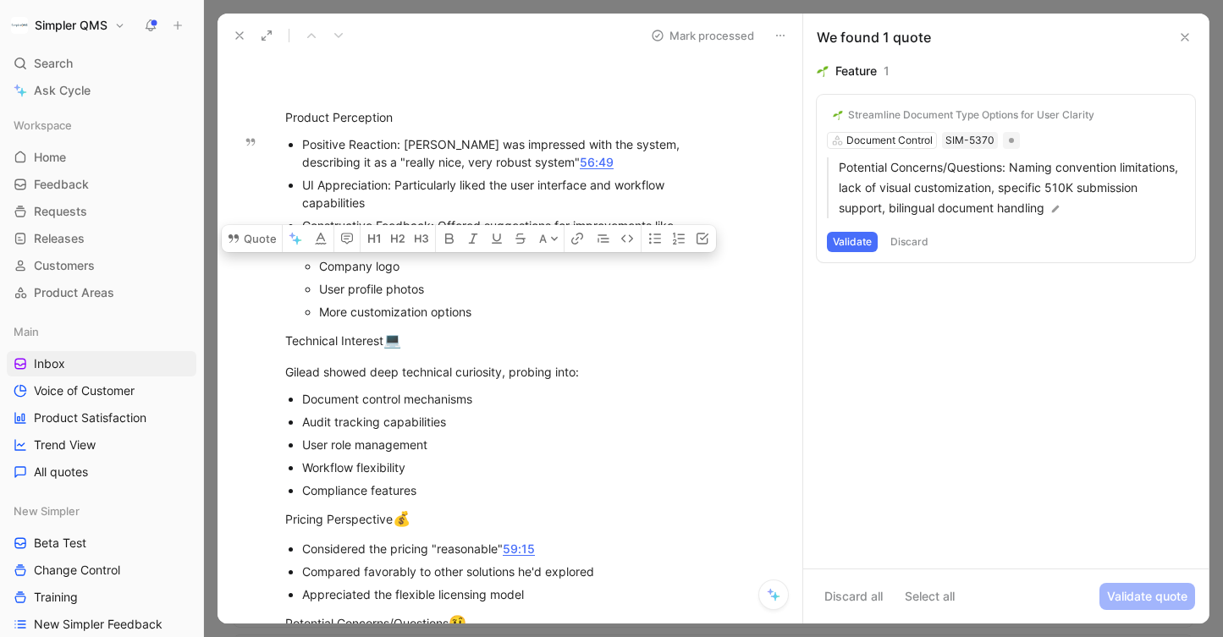
drag, startPoint x: 430, startPoint y: 284, endPoint x: 317, endPoint y: 266, distance: 114.8
click at [317, 265] on ul "Company logo User profile photos More customization options" at bounding box center [510, 289] width 416 height 69
click at [255, 240] on button "Quote" at bounding box center [252, 238] width 60 height 27
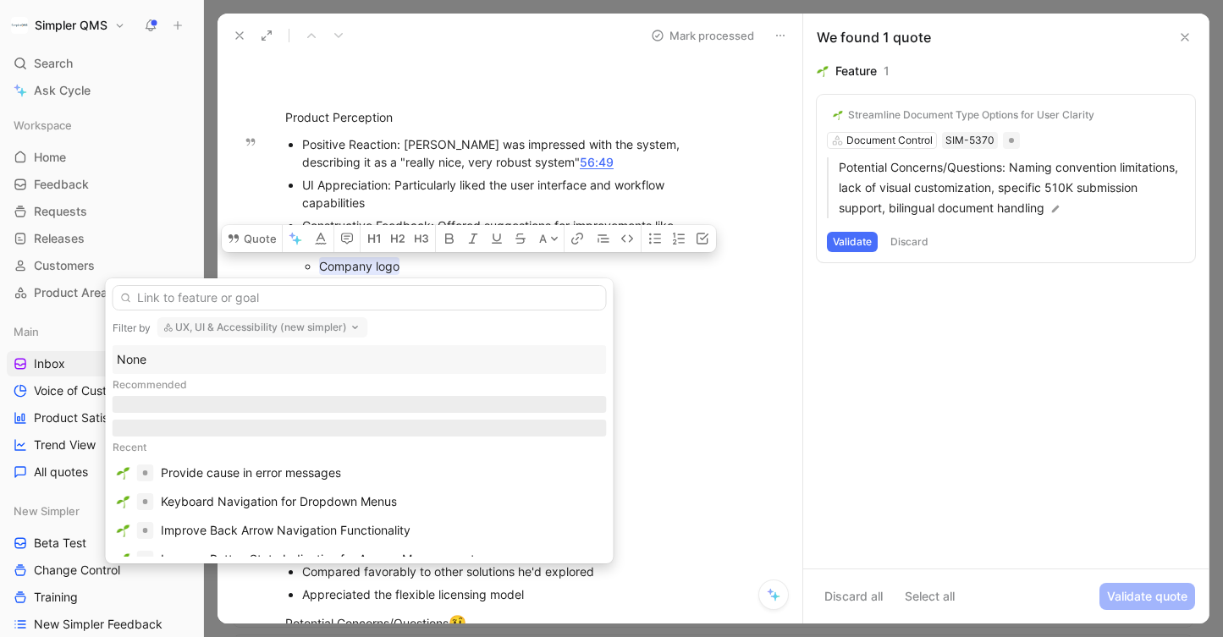
click at [328, 322] on button "UX, UI & Accessibility (new simpler)" at bounding box center [262, 327] width 211 height 20
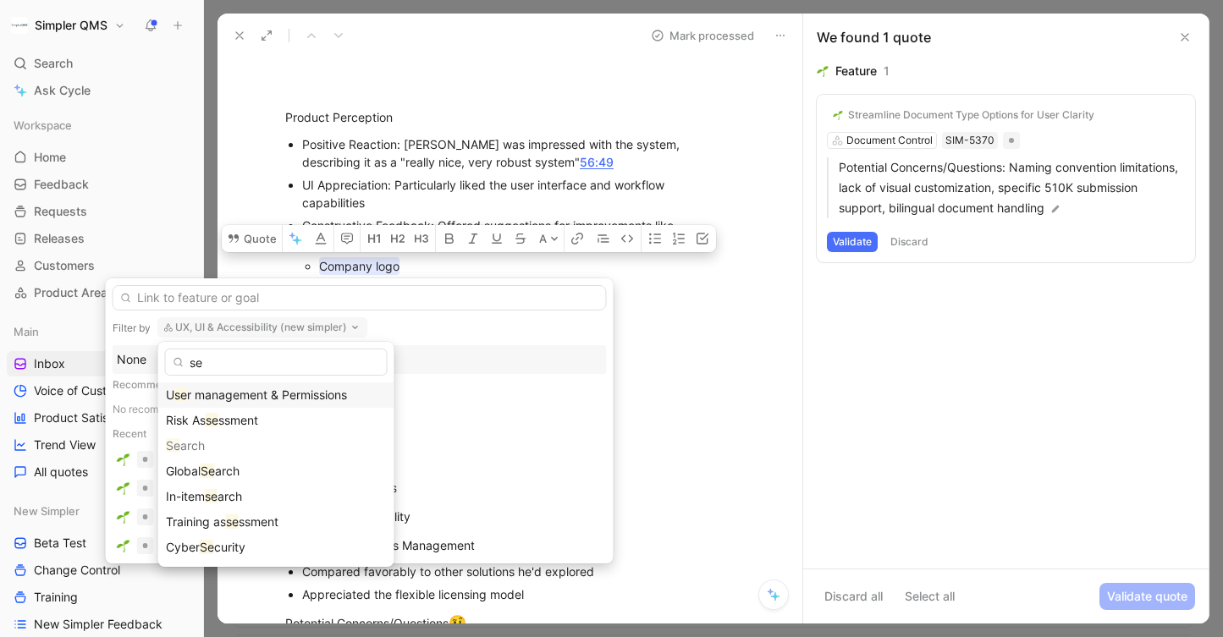
type input "s"
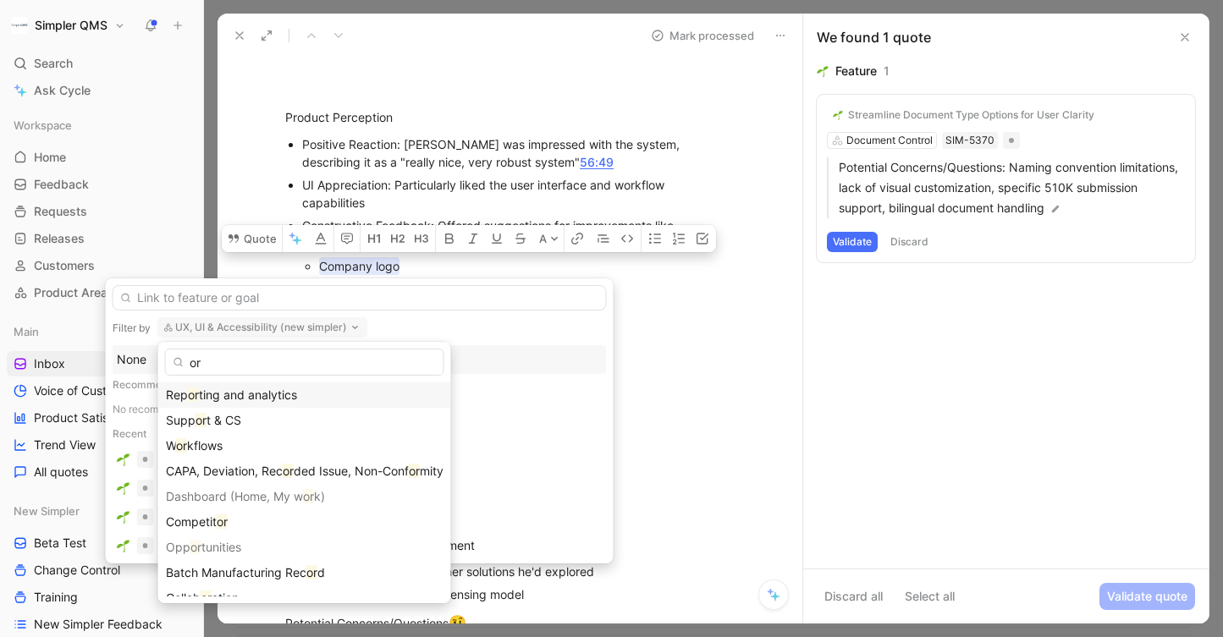
type input "o"
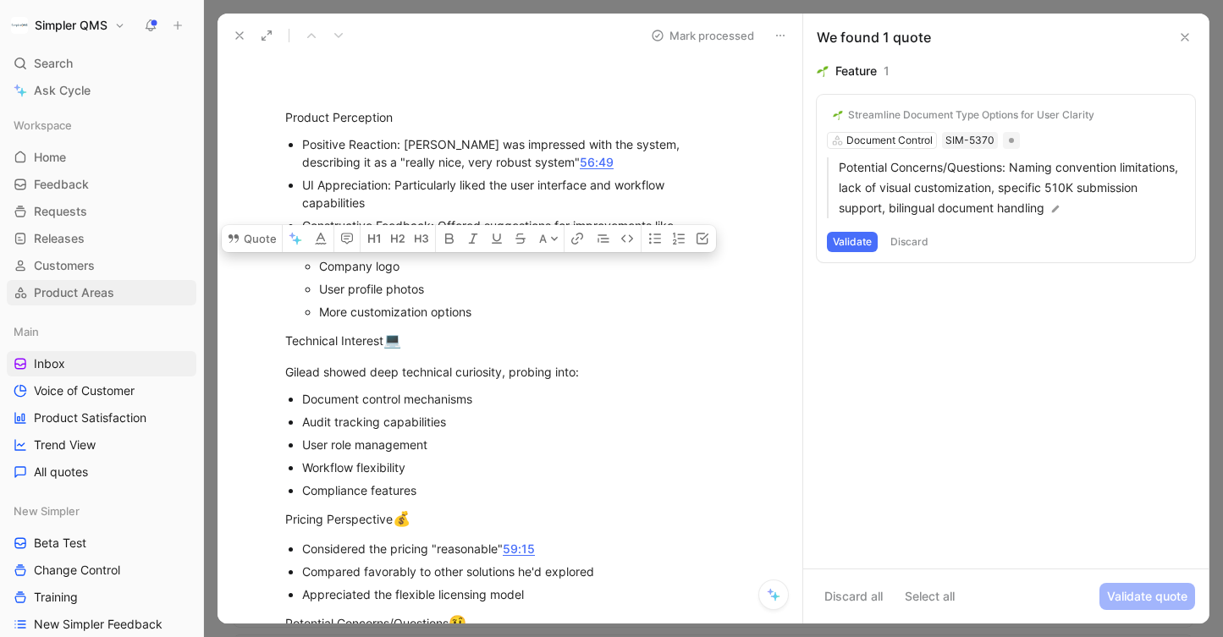
click at [91, 298] on span "Product Areas" at bounding box center [74, 292] width 80 height 17
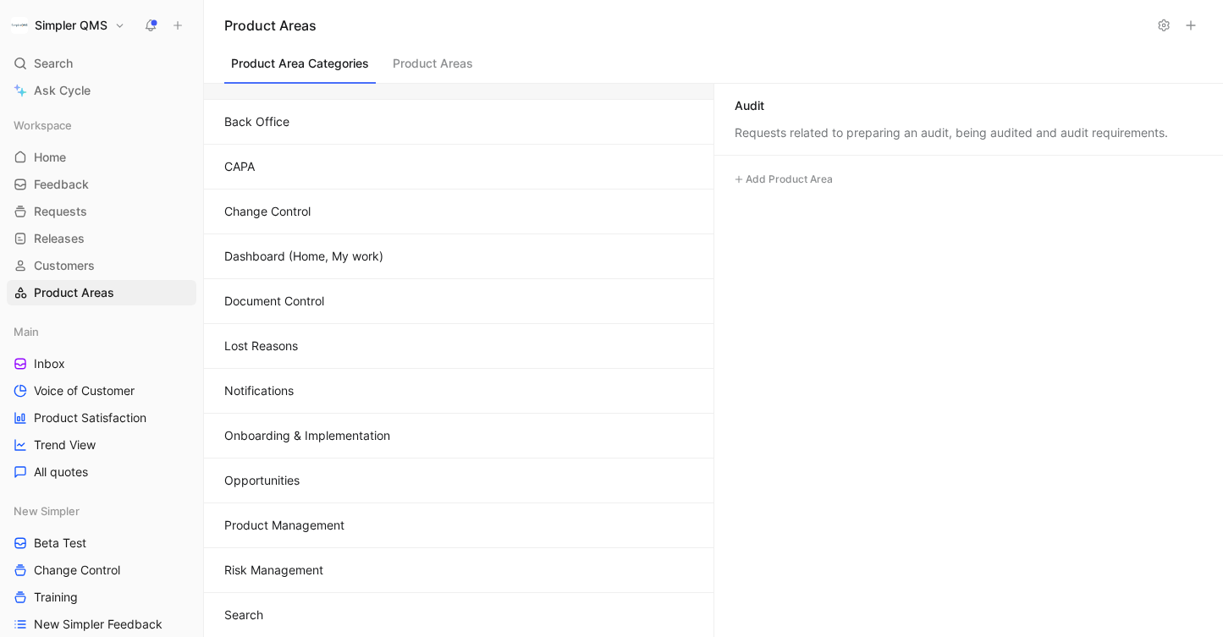
scroll to position [15, 0]
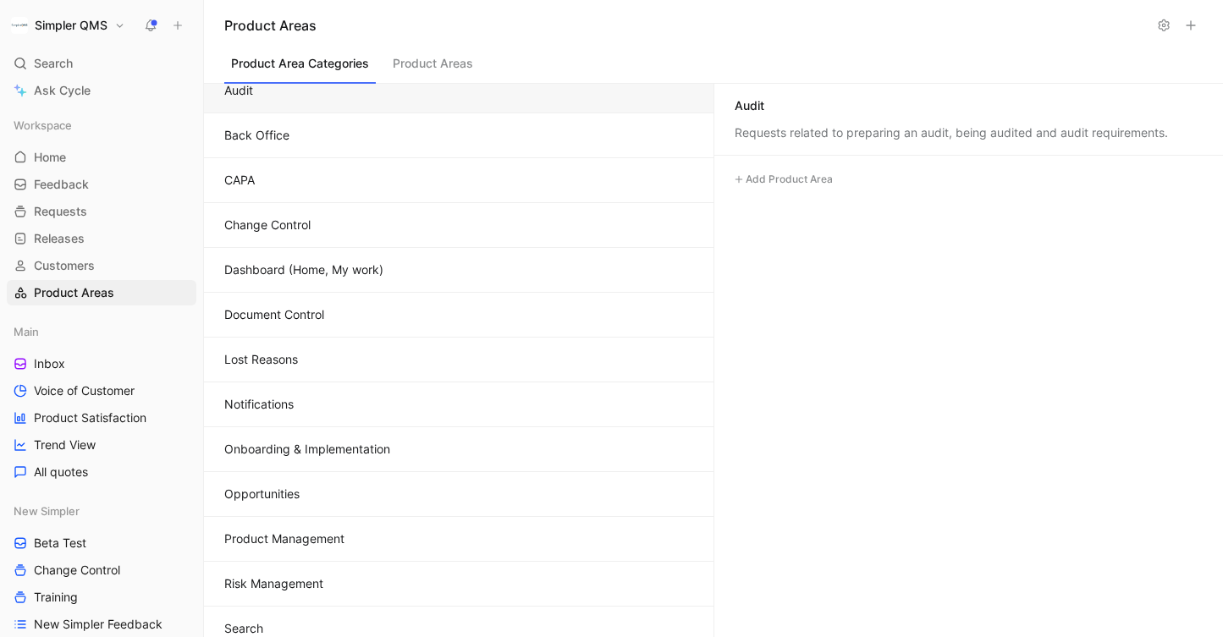
click at [427, 133] on button "Back Office" at bounding box center [458, 135] width 509 height 45
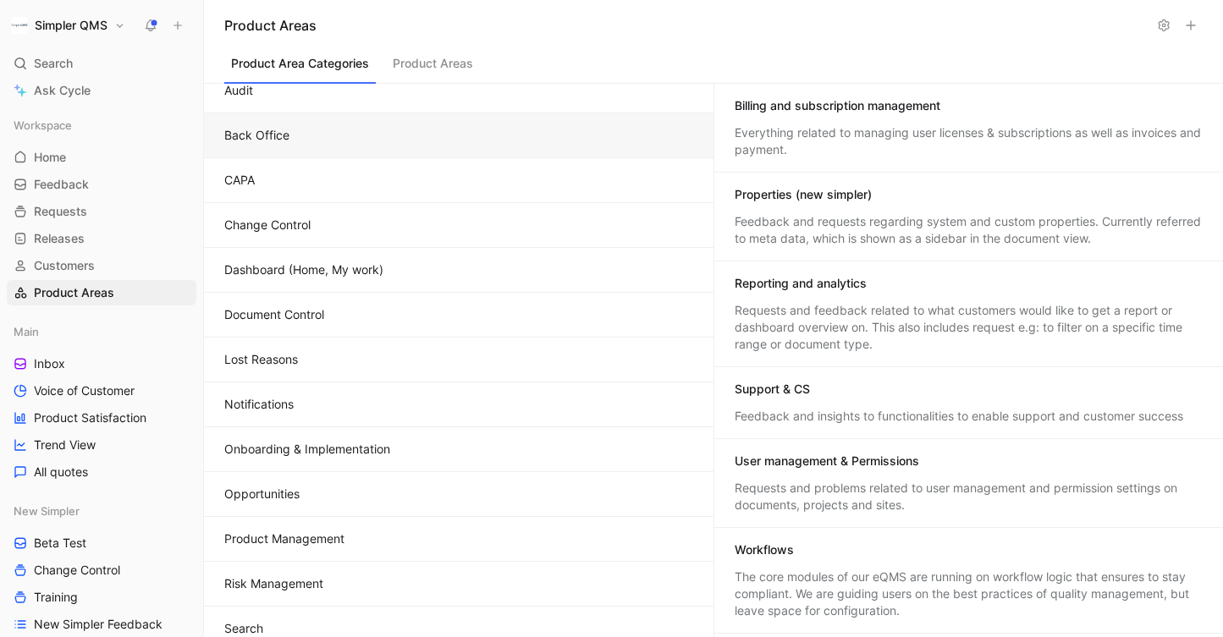
scroll to position [180, 0]
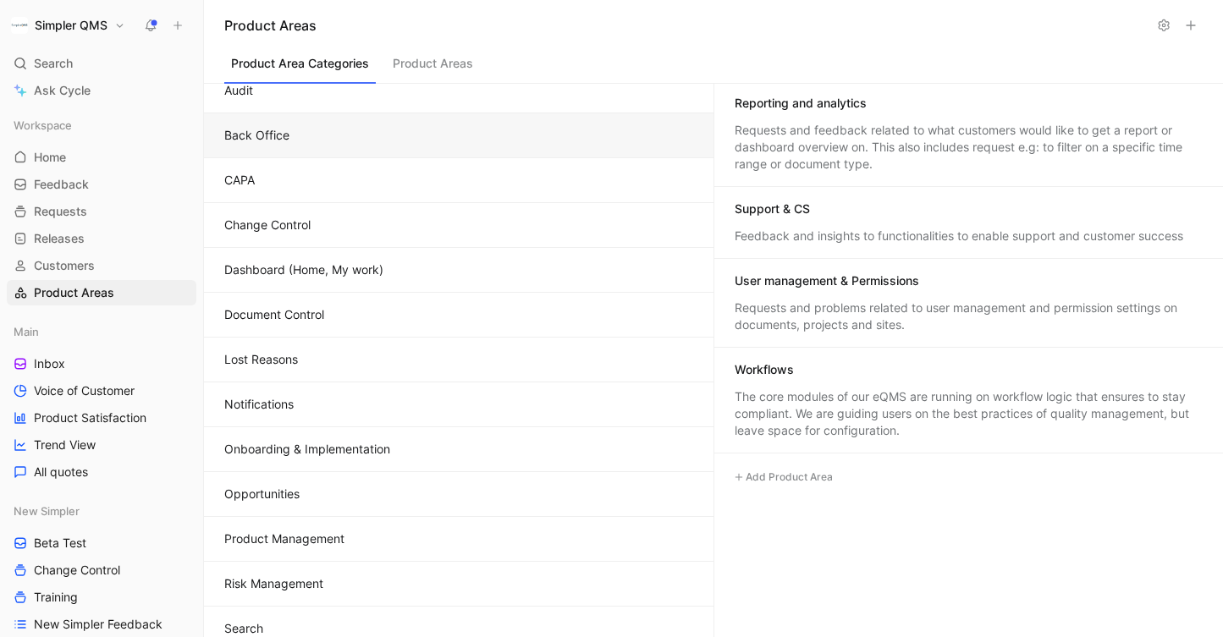
click at [779, 477] on button "Add Product Area" at bounding box center [783, 477] width 111 height 20
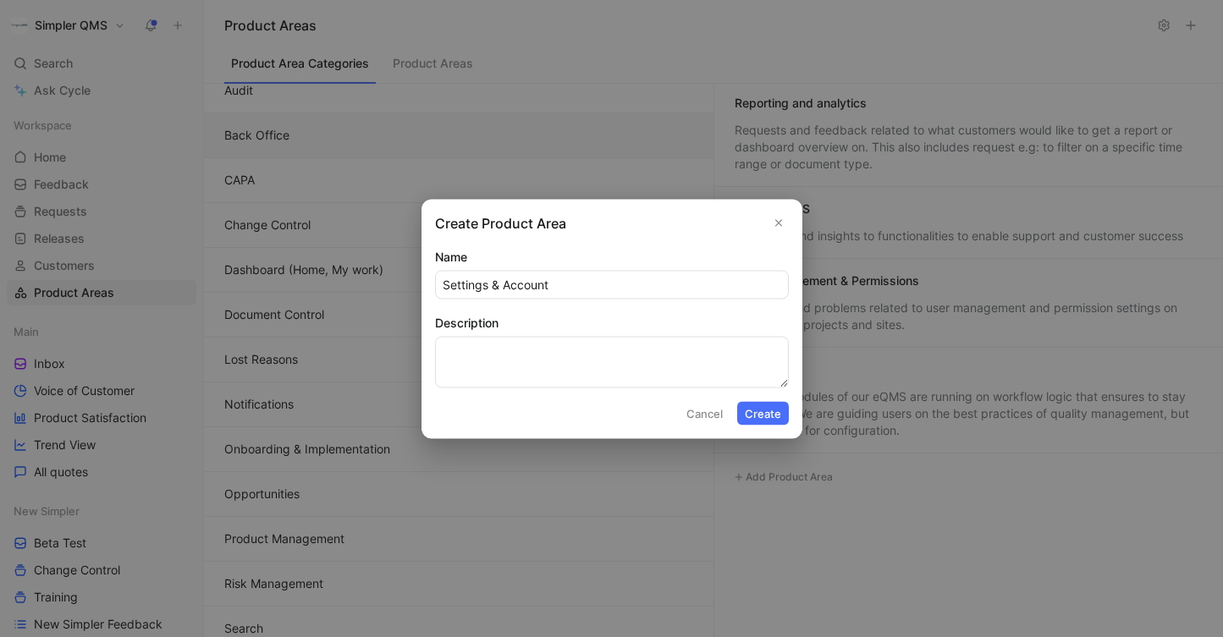
type input "Settings & Account"
click at [647, 362] on textarea "Description" at bounding box center [612, 362] width 354 height 52
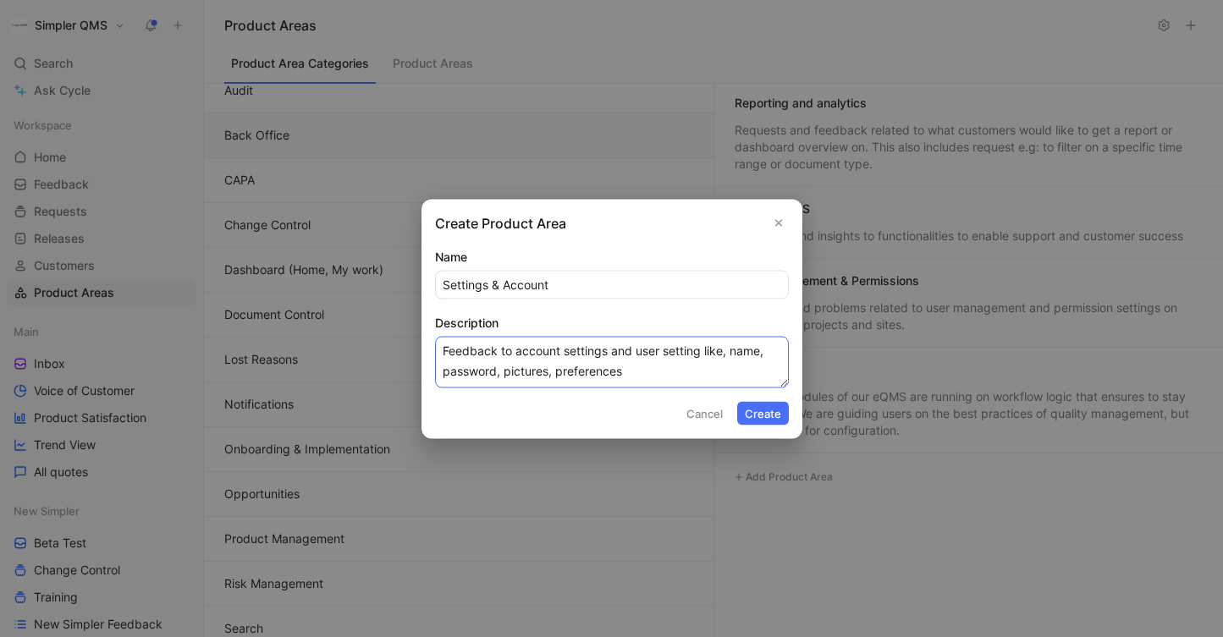
type textarea "Feedback to account settings and user setting like, name, password, pictures, p…"
click at [761, 409] on button "Create" at bounding box center [763, 413] width 52 height 24
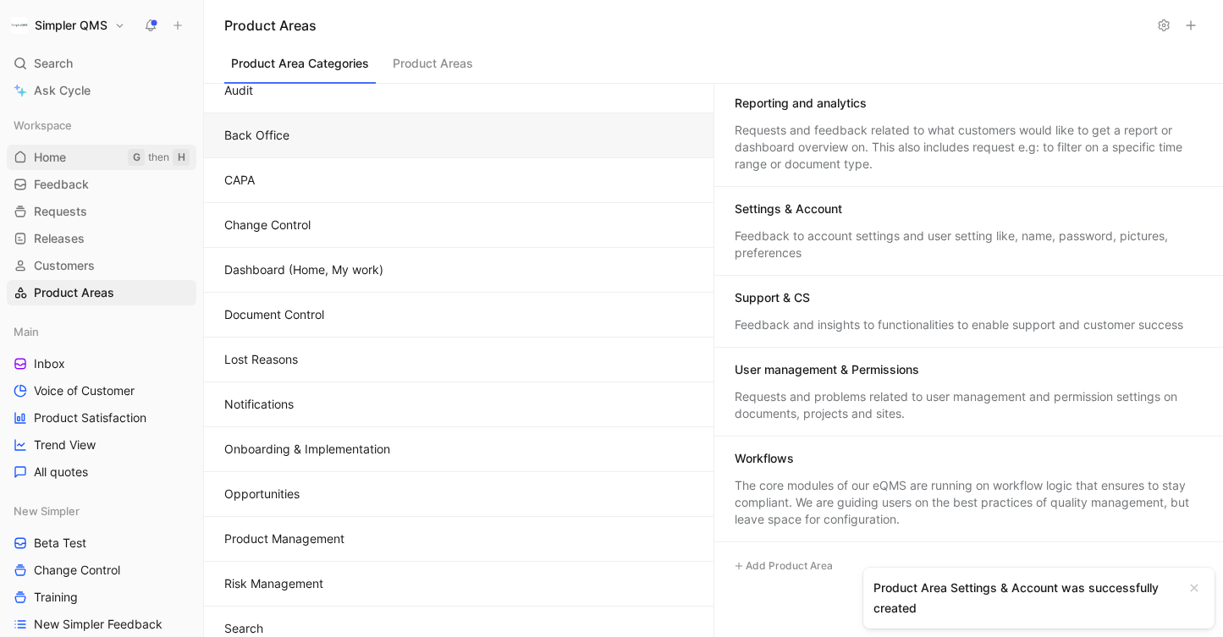
click at [49, 155] on span "Home" at bounding box center [50, 157] width 32 height 17
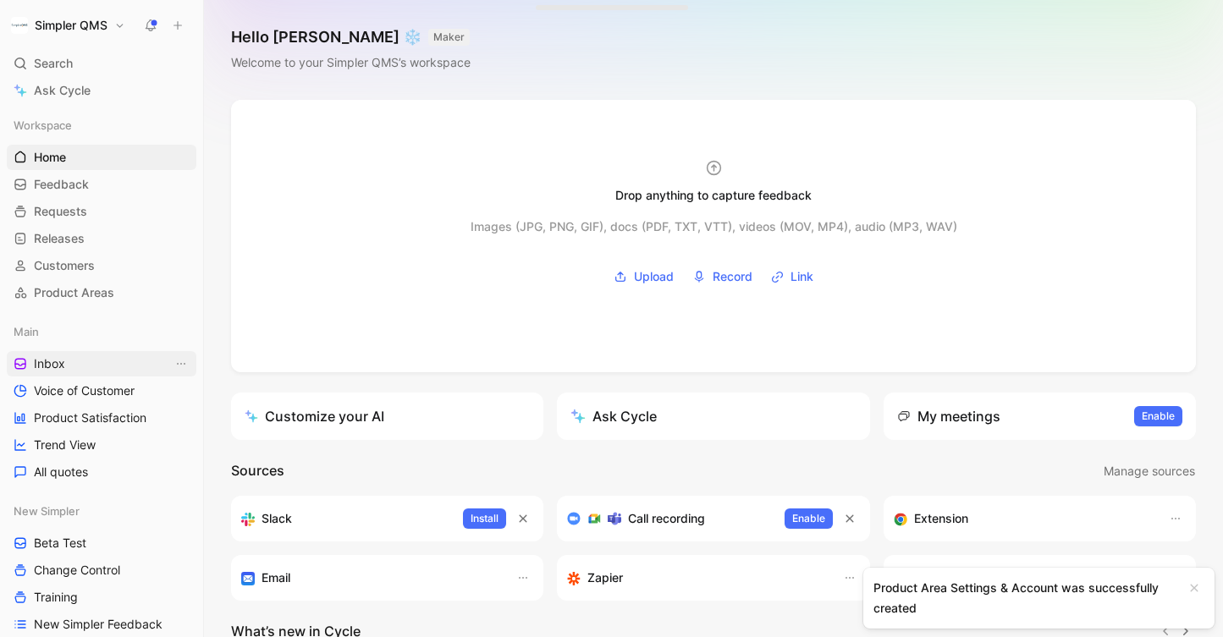
click at [80, 355] on link "Inbox" at bounding box center [102, 363] width 190 height 25
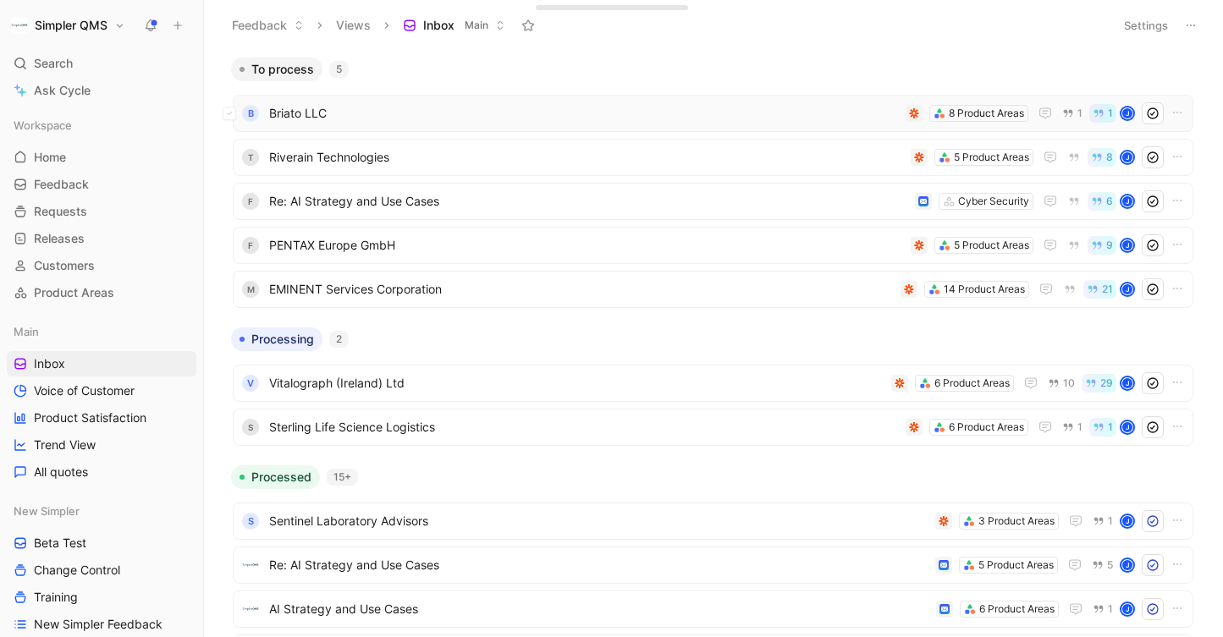
click at [495, 117] on span "Briato LLC" at bounding box center [584, 113] width 630 height 20
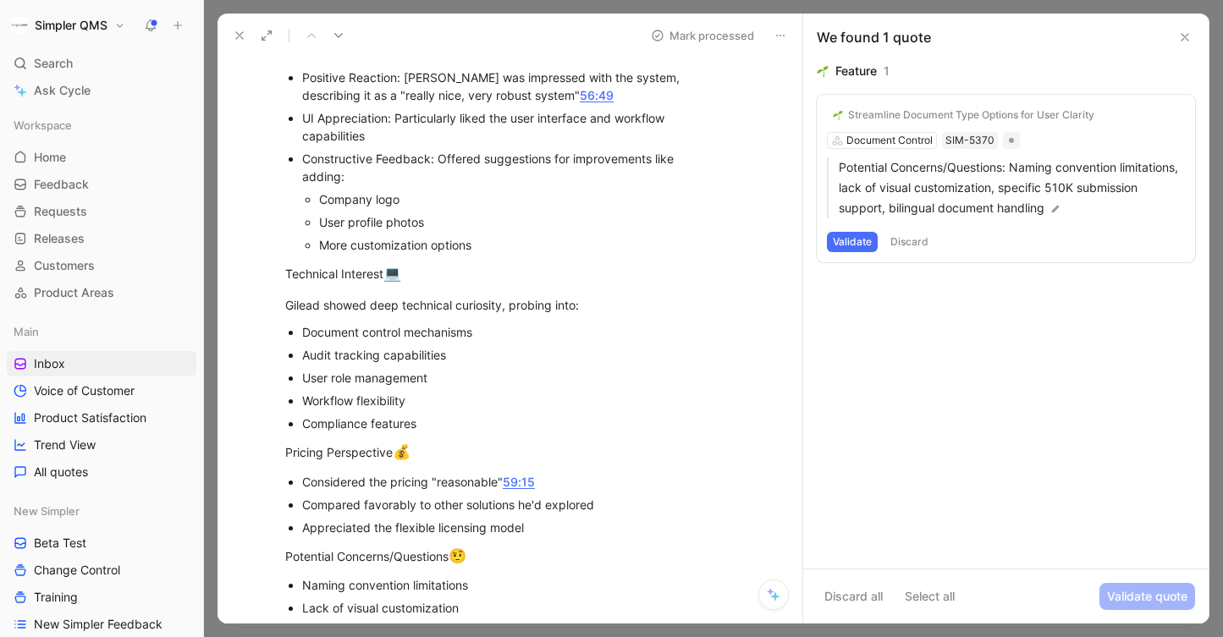
scroll to position [531, 0]
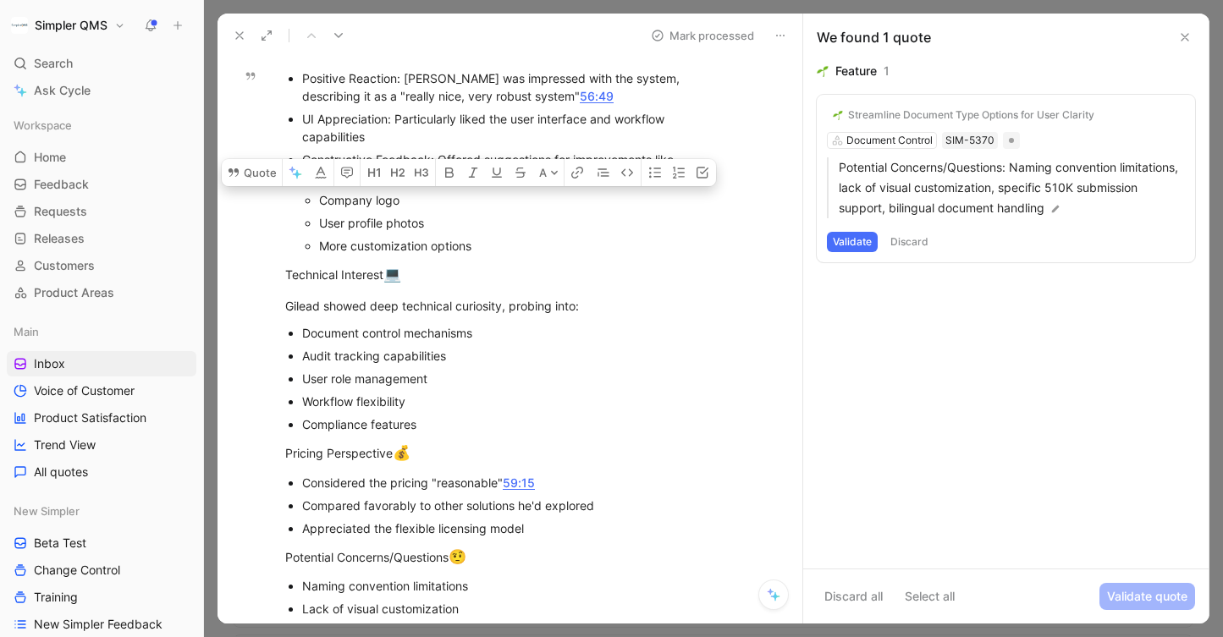
drag, startPoint x: 437, startPoint y: 227, endPoint x: 321, endPoint y: 204, distance: 118.2
click at [321, 204] on ul "Company logo User profile photos More customization options" at bounding box center [510, 223] width 416 height 69
click at [234, 169] on icon at bounding box center [234, 172] width 10 height 8
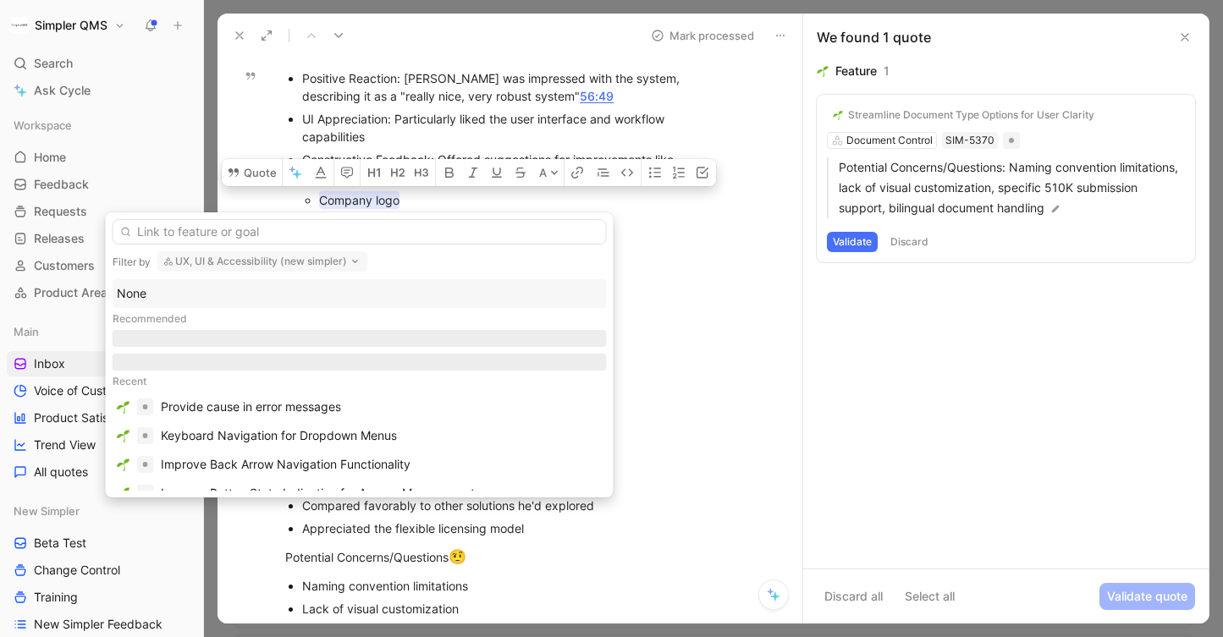
click at [339, 256] on button "UX, UI & Accessibility (new simpler)" at bounding box center [262, 261] width 211 height 20
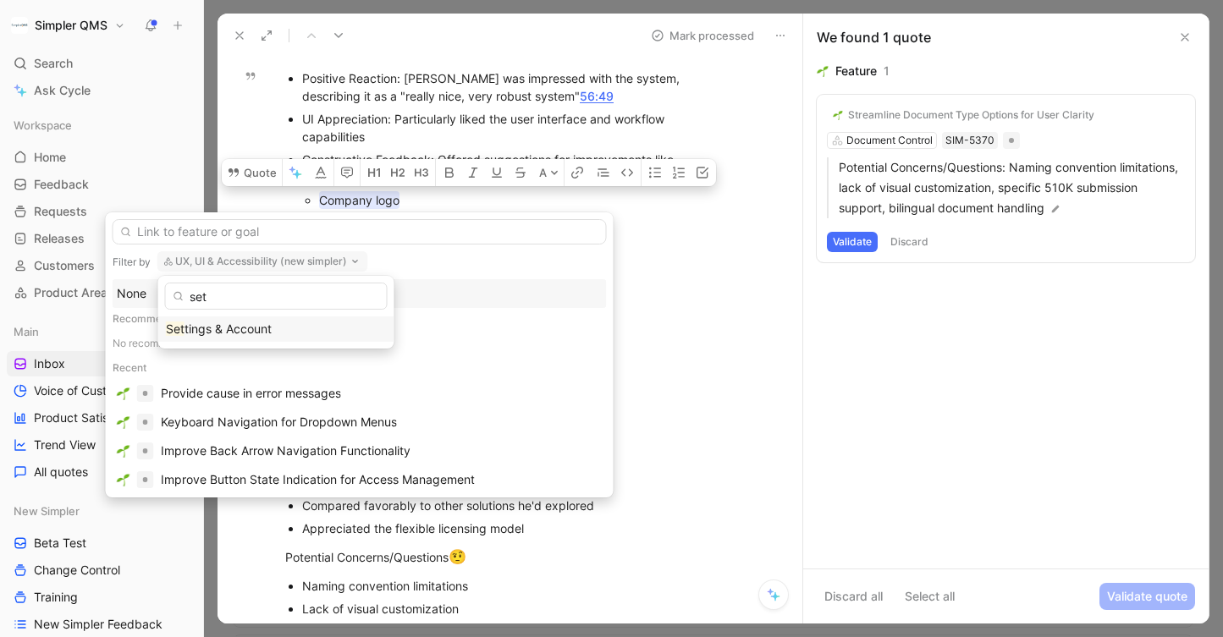
type input "set"
click at [256, 325] on span "tings & Account" at bounding box center [227, 329] width 87 height 14
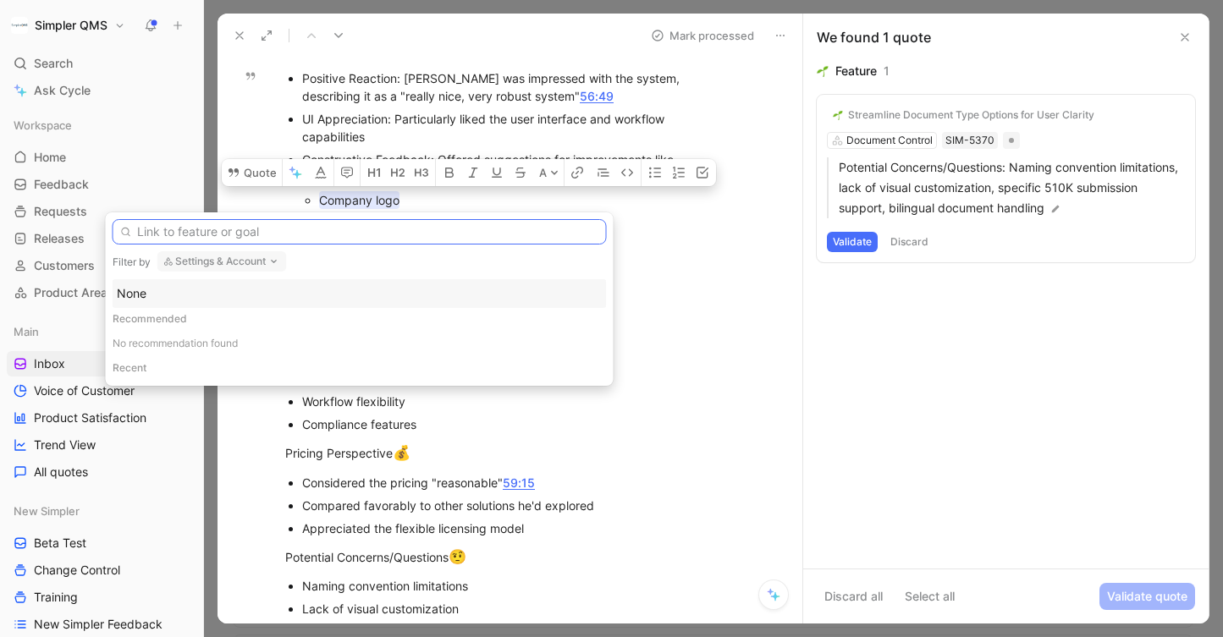
click at [302, 236] on input "text" at bounding box center [360, 231] width 494 height 25
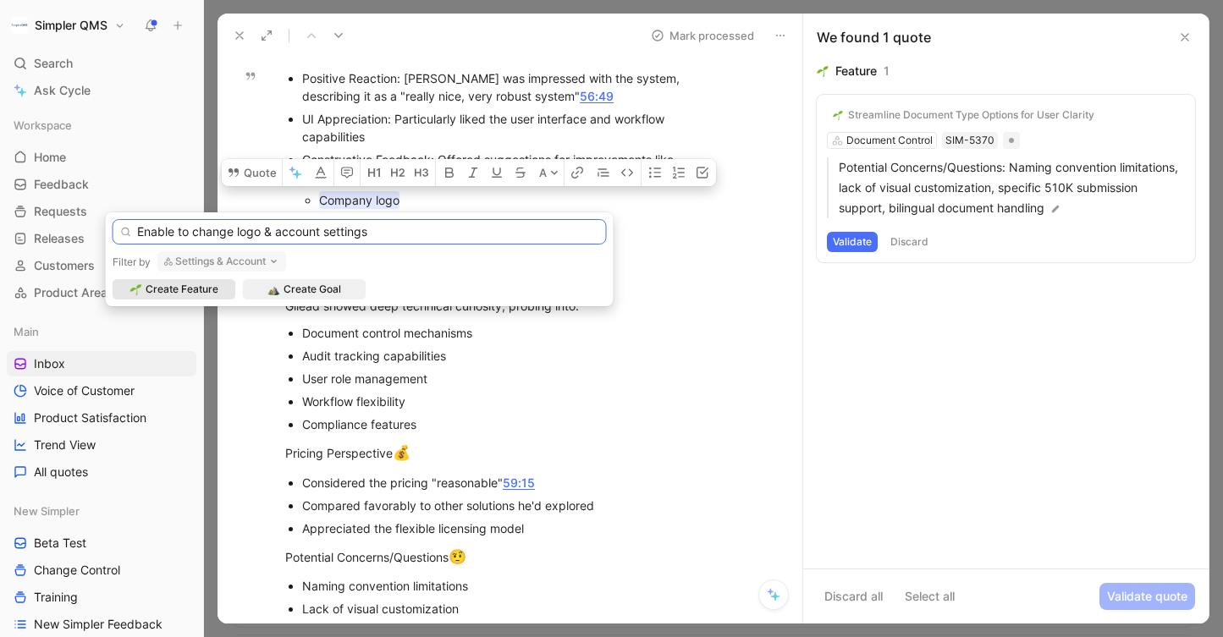
type input "Enable to change logo & account settings"
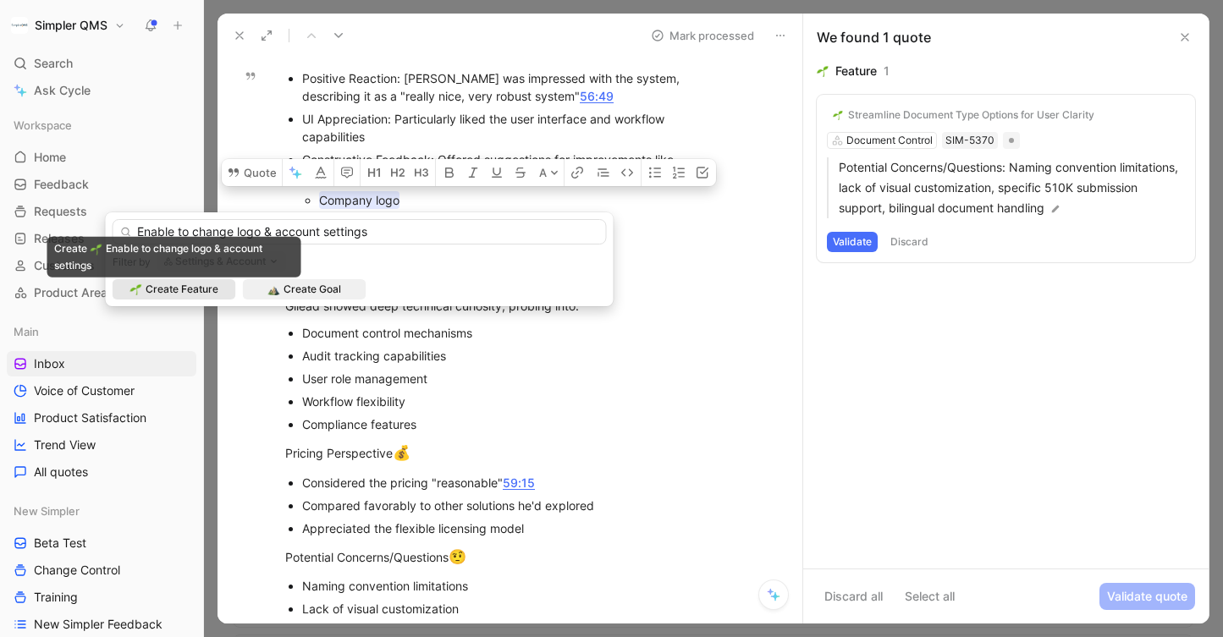
click at [183, 289] on span "Create Feature" at bounding box center [182, 289] width 73 height 17
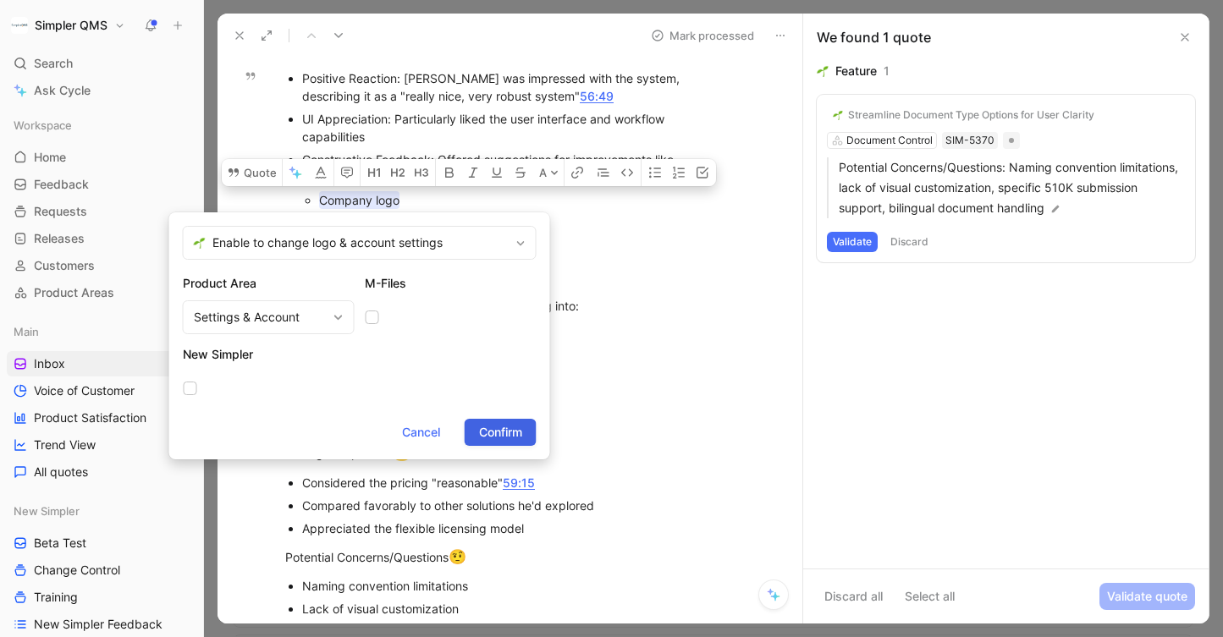
click at [487, 436] on span "Confirm" at bounding box center [500, 432] width 43 height 20
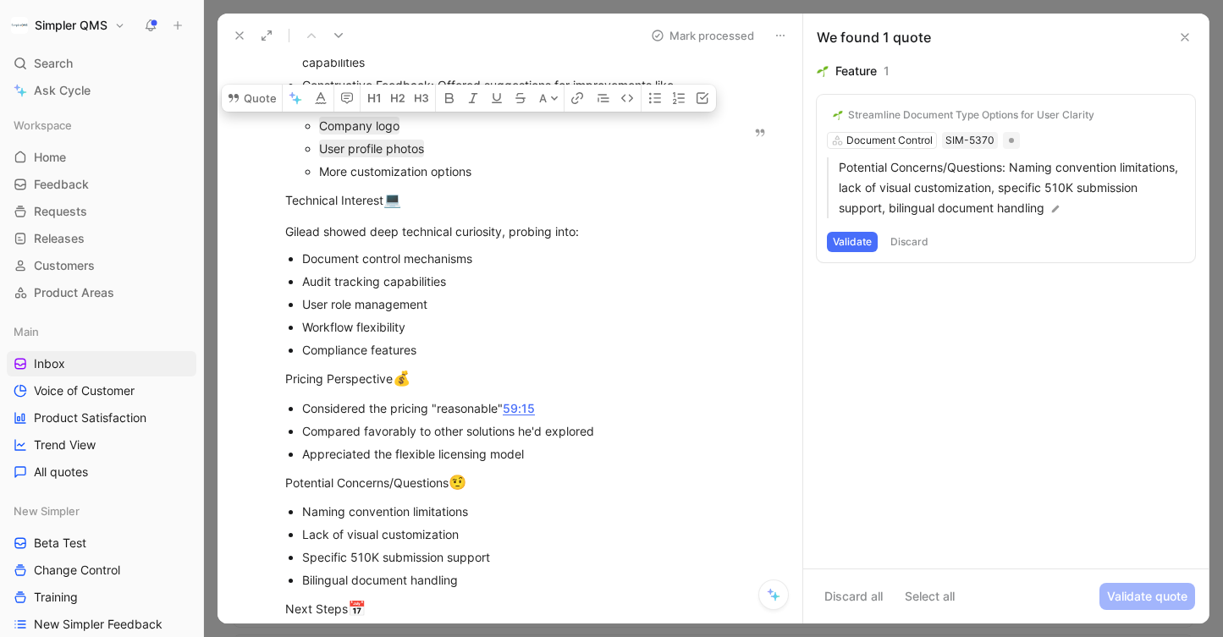
scroll to position [620, 0]
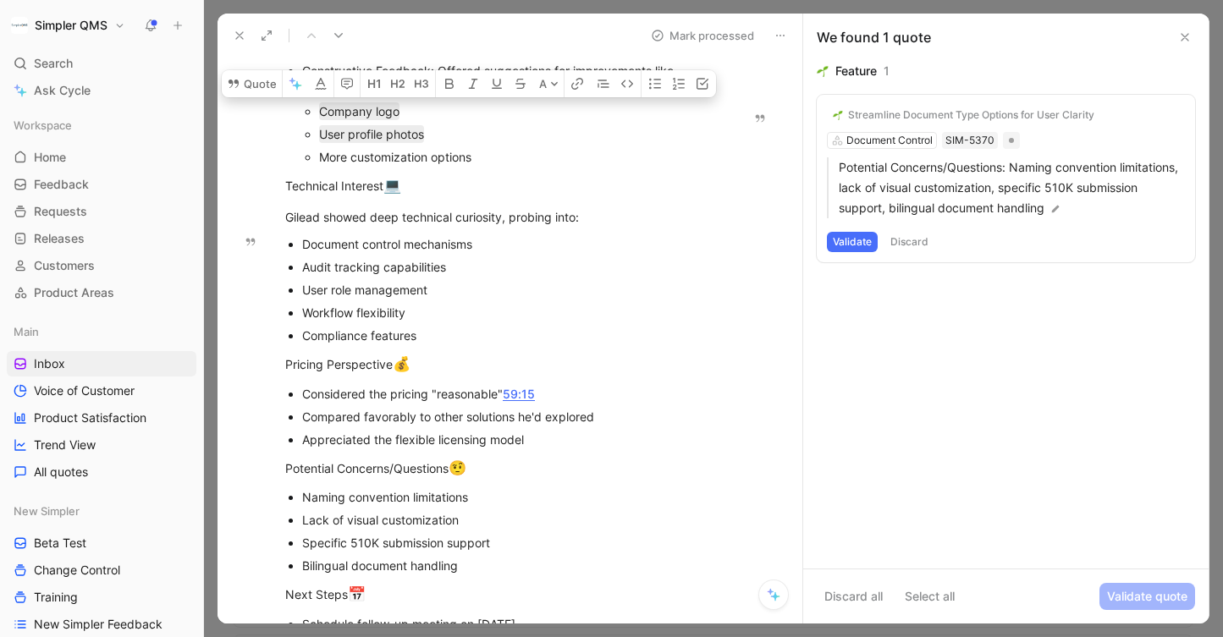
click at [931, 245] on button "Discard" at bounding box center [909, 242] width 50 height 20
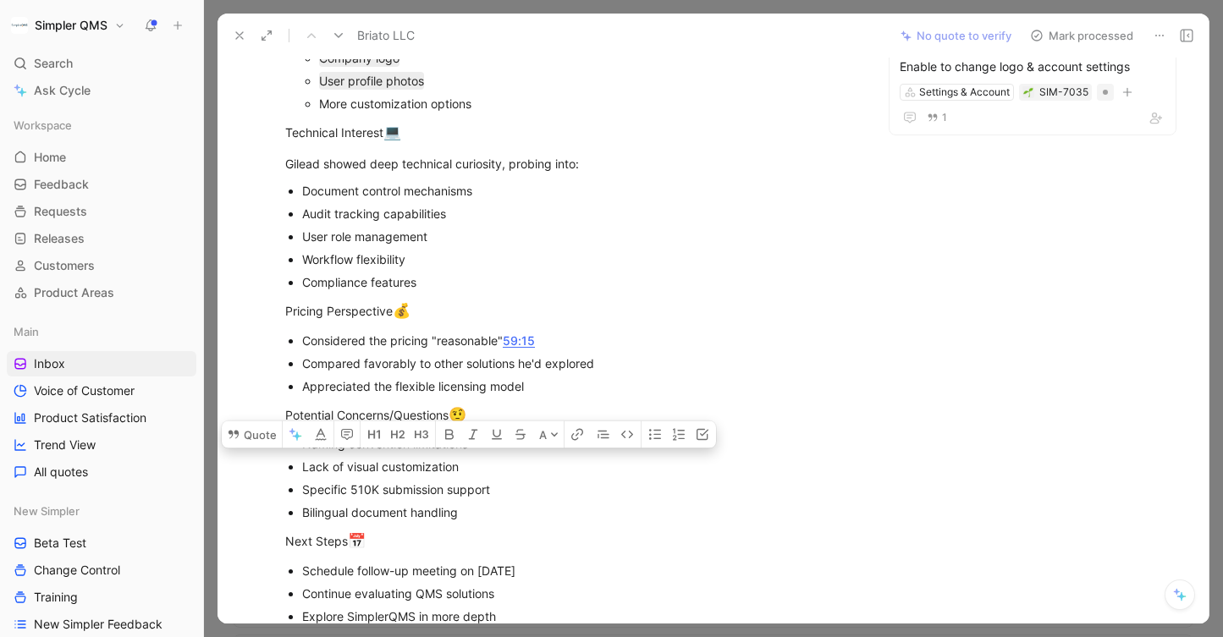
drag, startPoint x: 481, startPoint y: 442, endPoint x: 289, endPoint y: 449, distance: 192.2
click at [289, 449] on ul "Naming convention limitations Lack of visual customization Specific 510K submis…" at bounding box center [571, 477] width 636 height 91
click at [463, 473] on div "Lack of visual customization" at bounding box center [579, 467] width 554 height 18
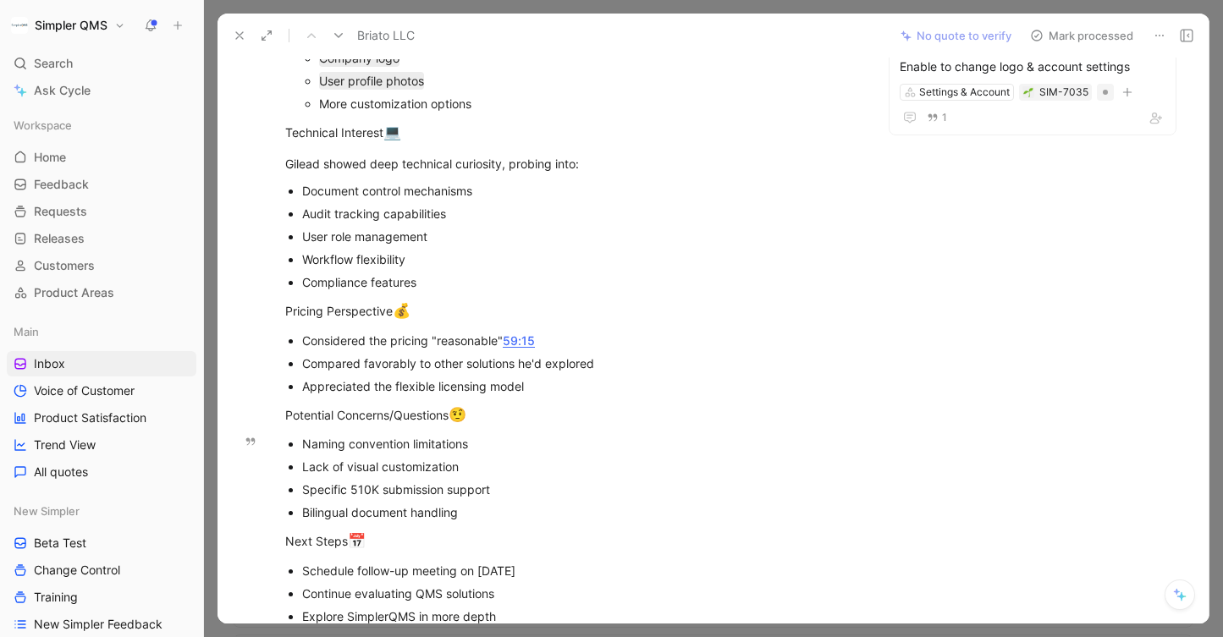
drag, startPoint x: 499, startPoint y: 476, endPoint x: 365, endPoint y: 472, distance: 134.6
click at [365, 472] on p "Lack of visual customization" at bounding box center [579, 466] width 554 height 23
drag, startPoint x: 498, startPoint y: 498, endPoint x: 309, endPoint y: 489, distance: 189.8
click at [309, 489] on p "Specific 510K submission support" at bounding box center [579, 489] width 554 height 23
click at [305, 489] on div "Specific 510K submission support" at bounding box center [579, 490] width 554 height 18
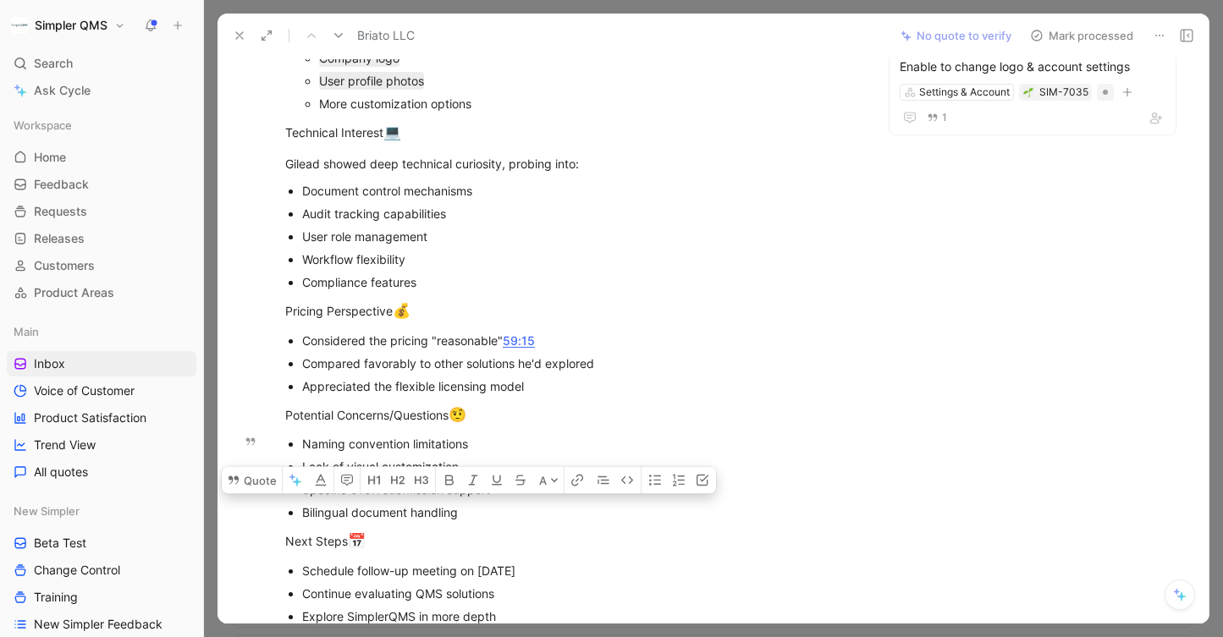
drag, startPoint x: 301, startPoint y: 489, endPoint x: 512, endPoint y: 489, distance: 210.7
click at [512, 489] on ul "Naming convention limitations Lack of visual customization Specific 510K submis…" at bounding box center [571, 477] width 636 height 91
click at [246, 466] on button "Quote" at bounding box center [252, 479] width 60 height 27
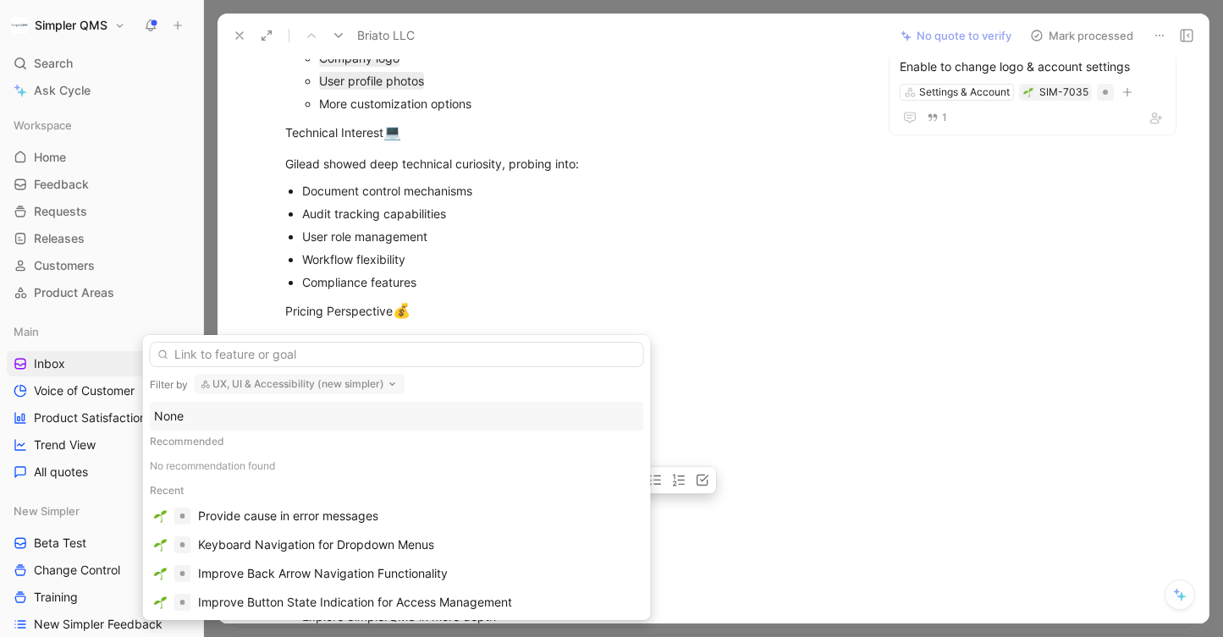
click at [376, 385] on button "UX, UI & Accessibility (new simpler)" at bounding box center [300, 384] width 211 height 20
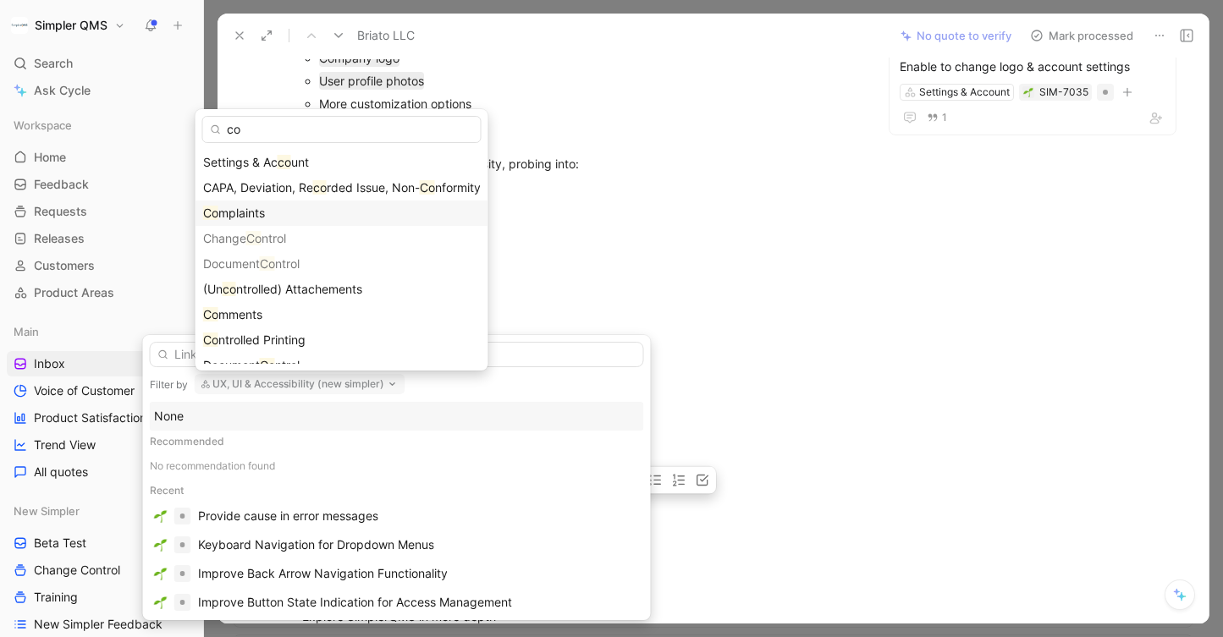
type input "c"
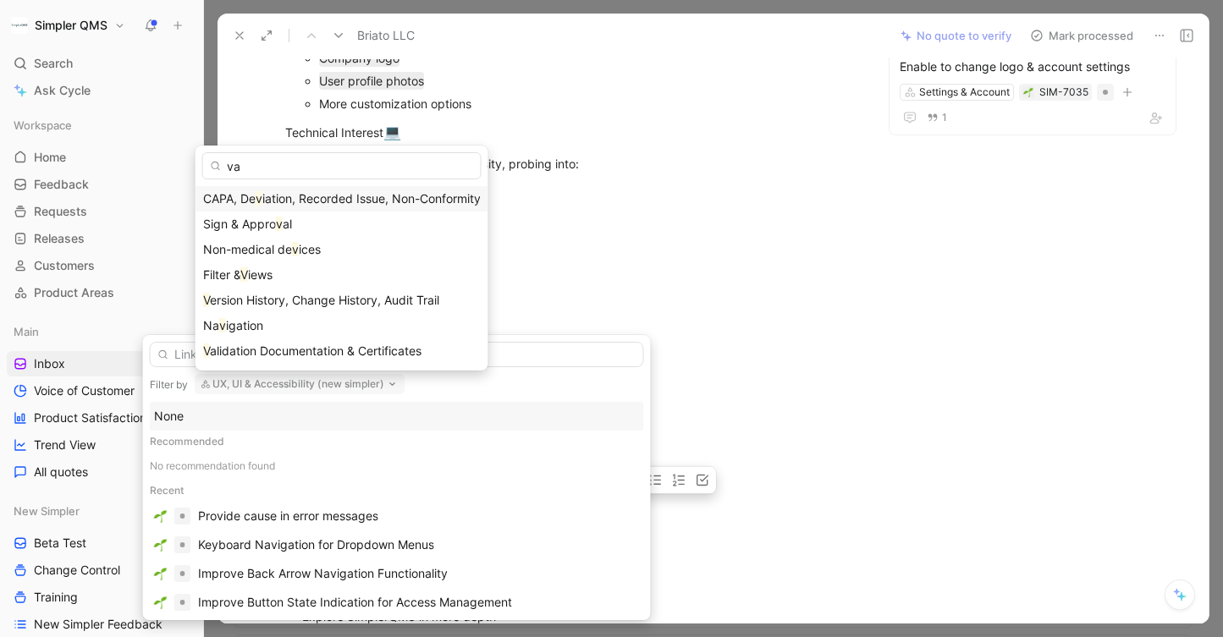
type input "val"
